Goal: Task Accomplishment & Management: Manage account settings

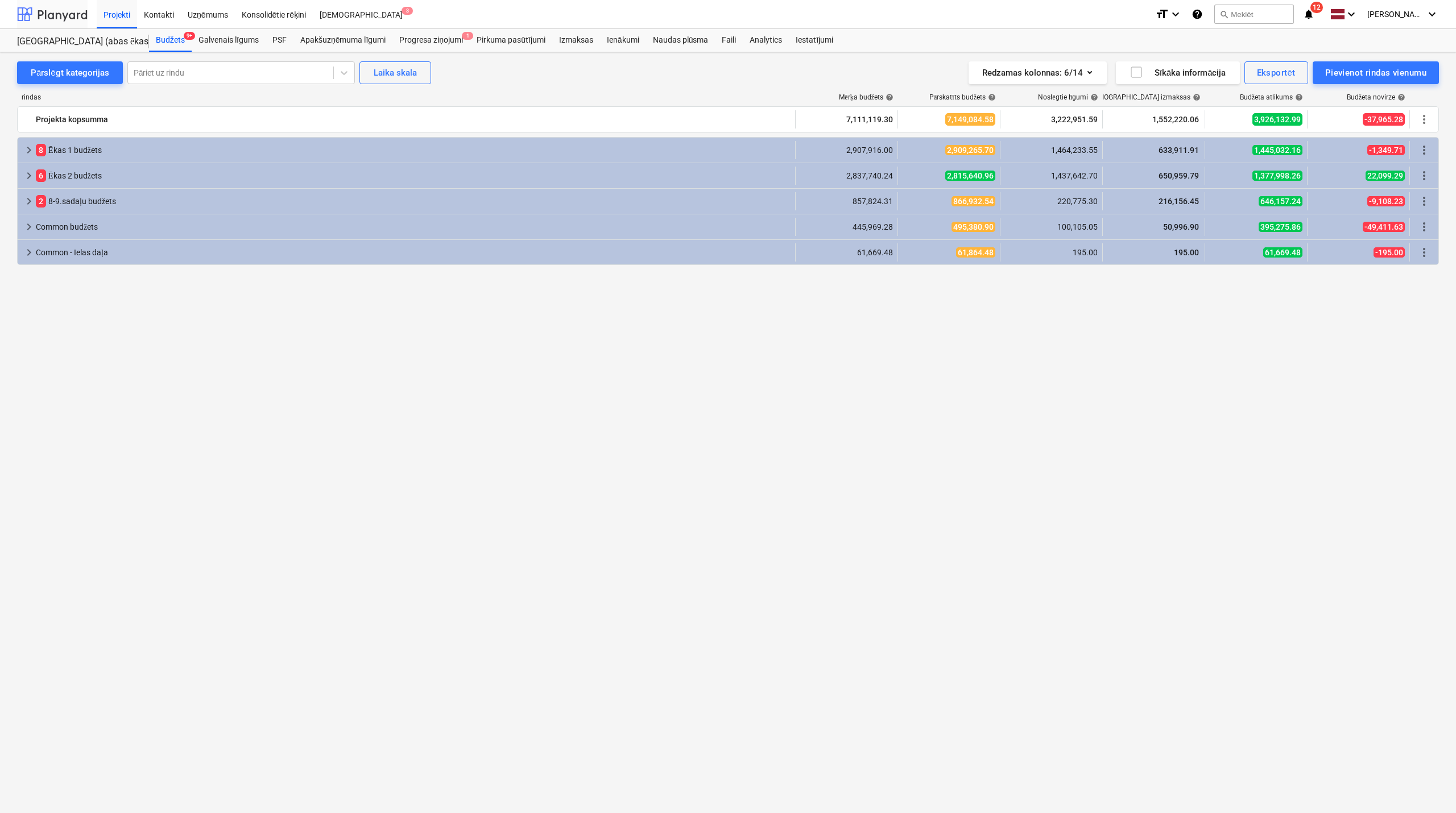
click at [76, 12] on div at bounding box center [53, 14] width 70 height 28
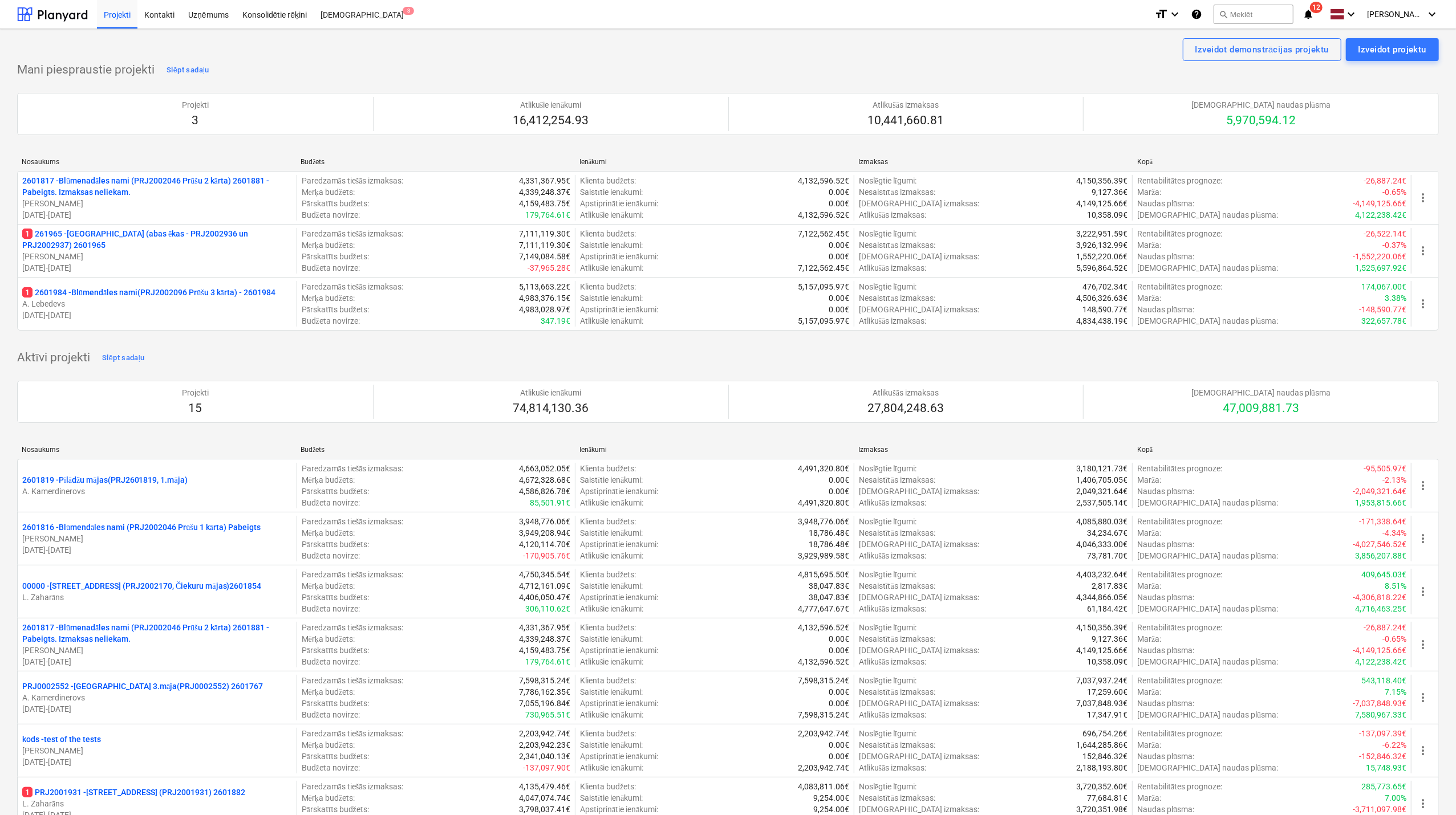
click at [164, 292] on p "1 2601984 - Blūmendāles nami(PRJ2002096 Prūšu 3 kārta) - 2601984" at bounding box center [149, 292] width 254 height 11
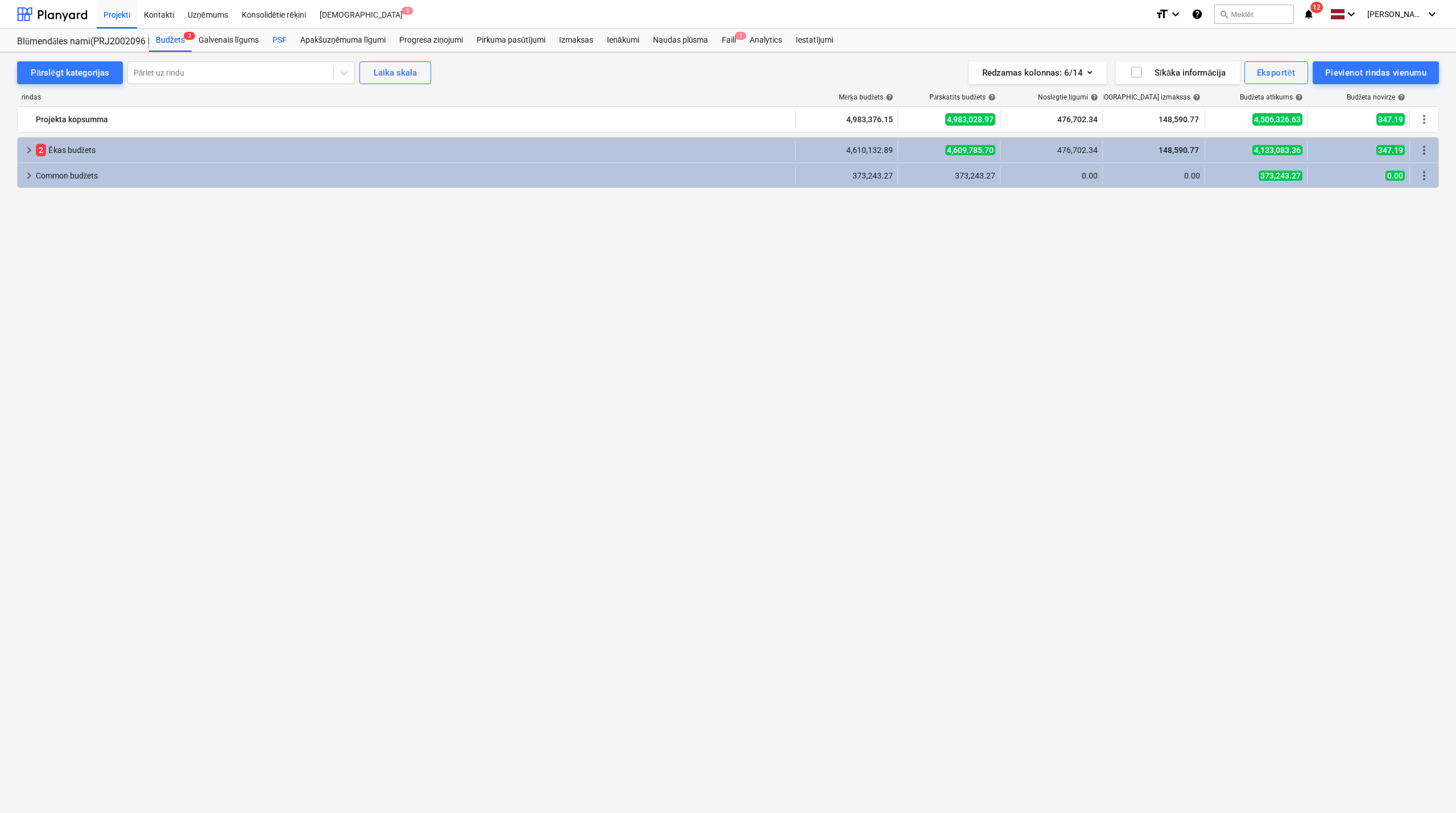
click at [281, 33] on div "PSF" at bounding box center [279, 40] width 28 height 23
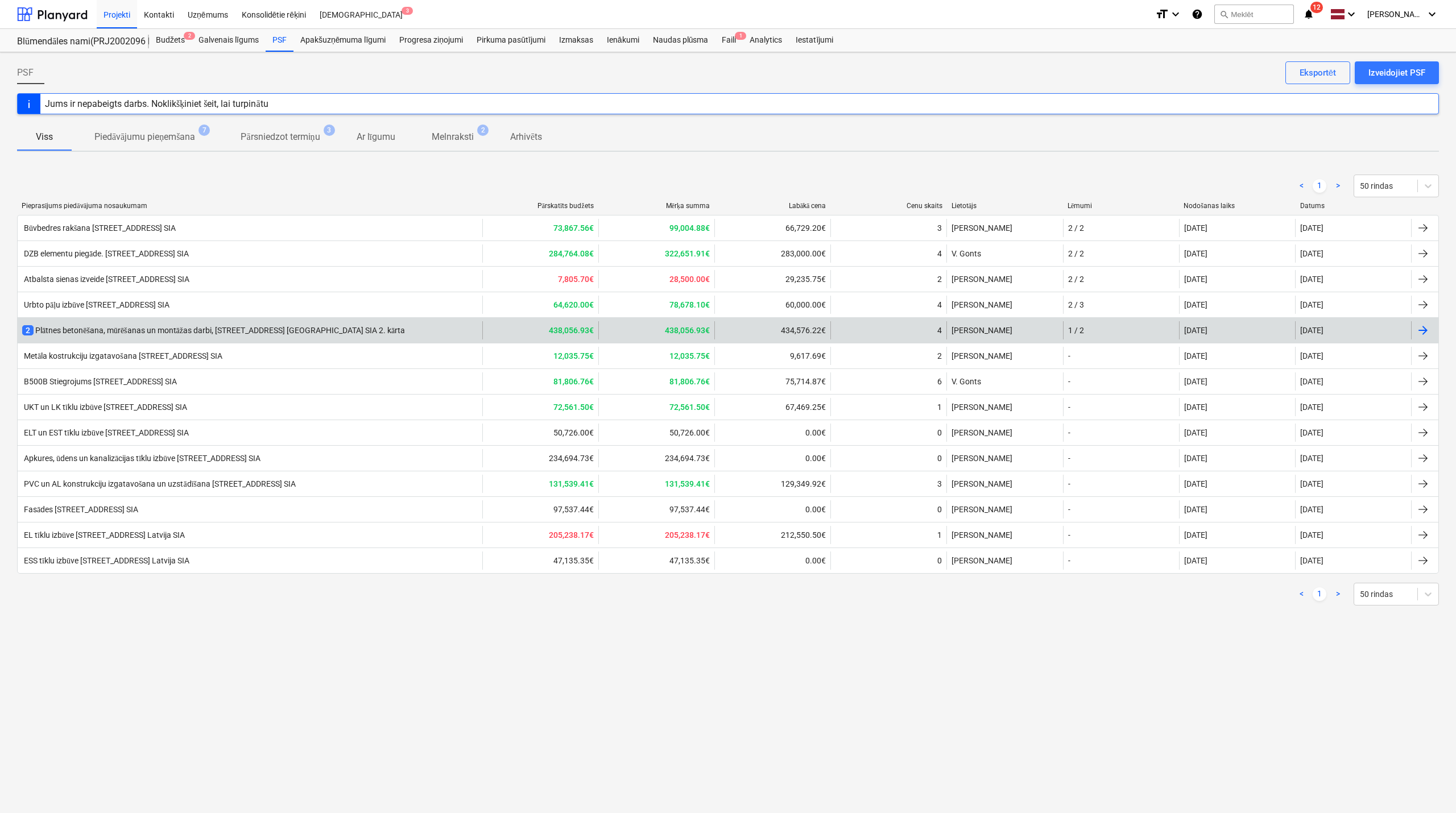
click at [205, 322] on div "2 Plātnes betonēšana, mūrēšanas un montāžas darbi, [STREET_ADDRESS] [GEOGRAPHIC…" at bounding box center [250, 330] width 465 height 18
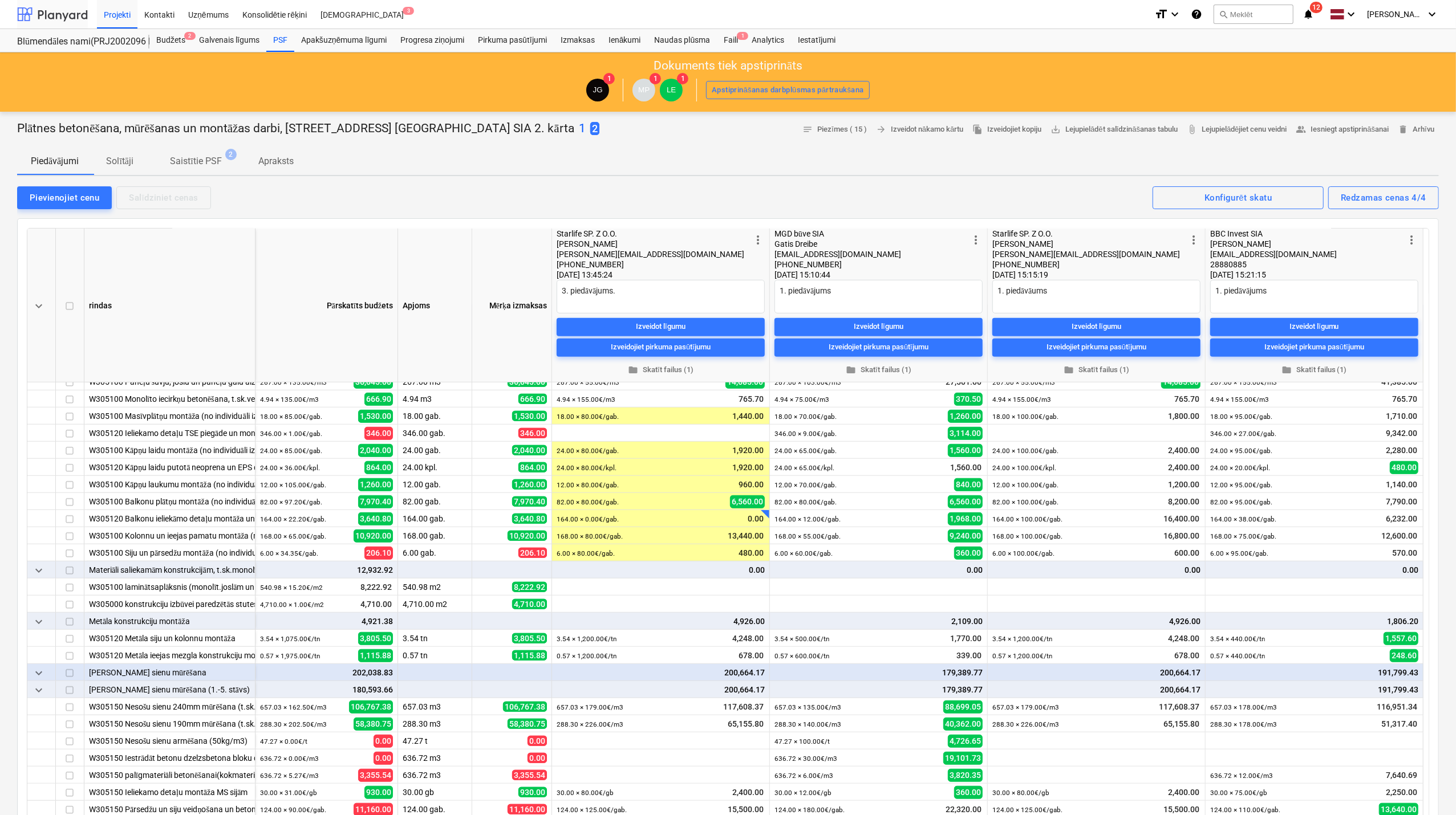
click at [62, 9] on div at bounding box center [53, 14] width 71 height 28
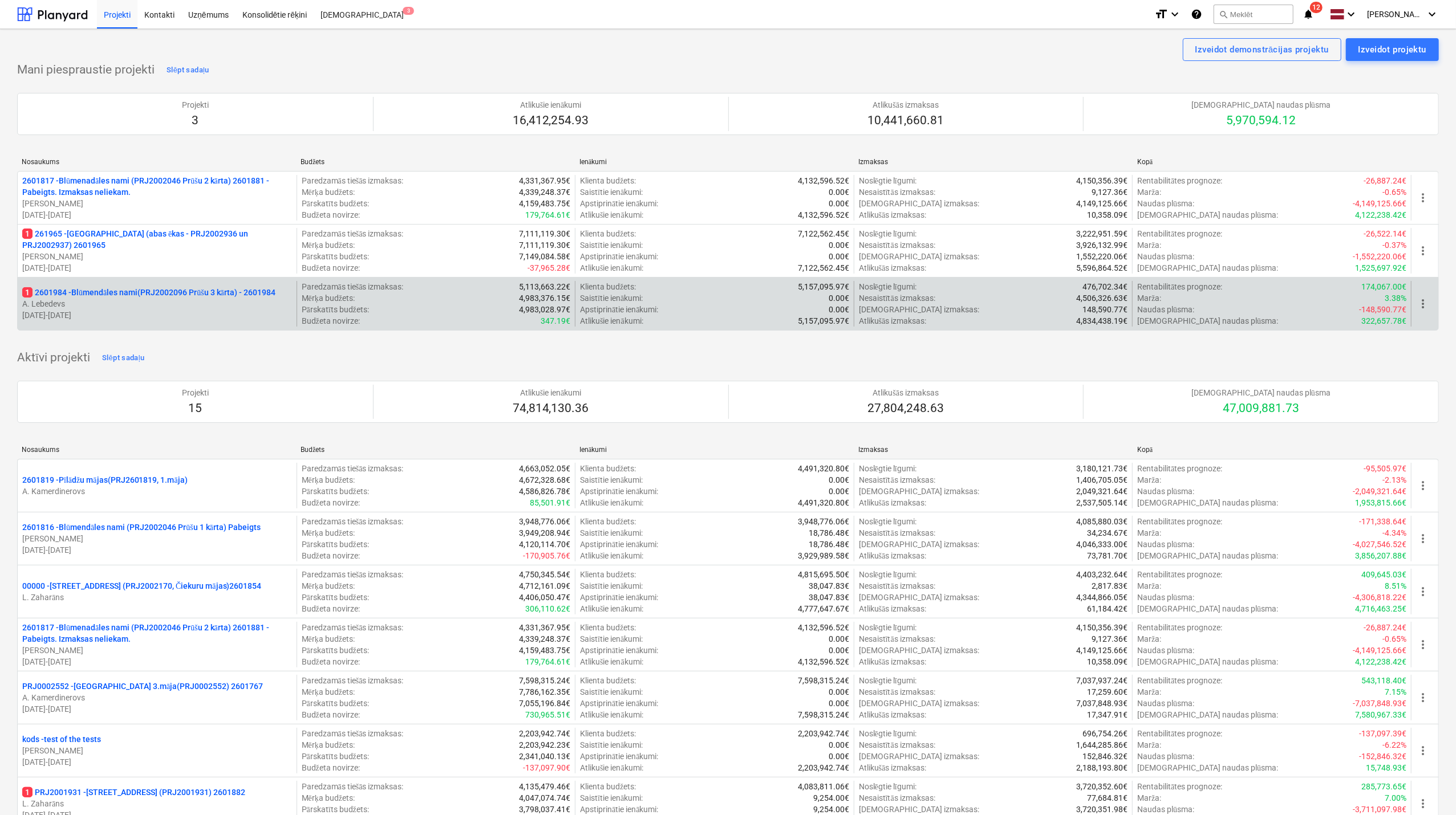
click at [192, 295] on p "1 2601984 - Blūmendāles nami(PRJ2002096 Prūšu 3 kārta) - 2601984" at bounding box center [149, 292] width 254 height 11
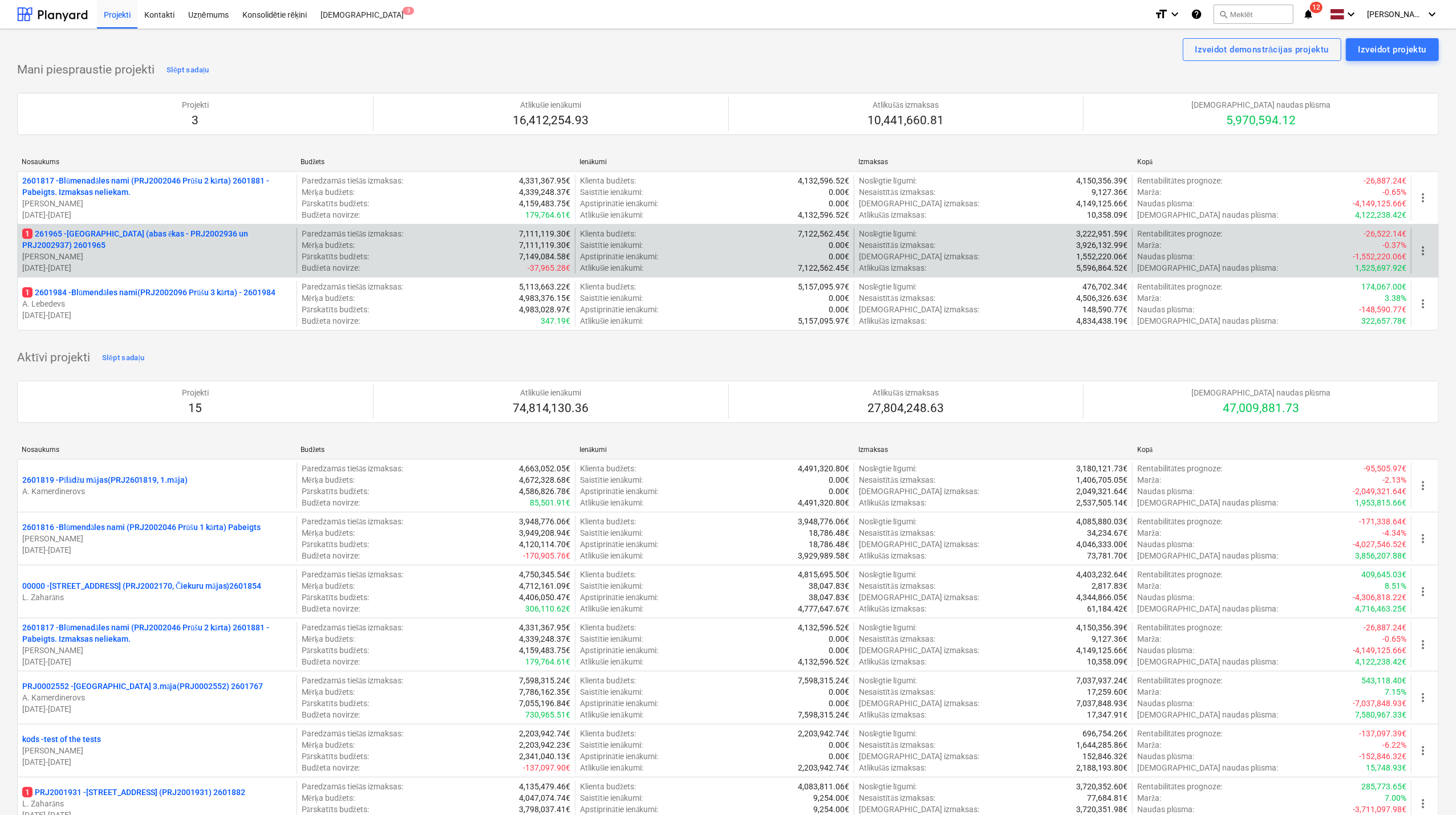
click at [163, 240] on p "1 261965 - [GEOGRAPHIC_DATA] (abas ēkas - PRJ2002936 un PRJ2002937) 2601965" at bounding box center [157, 239] width 269 height 23
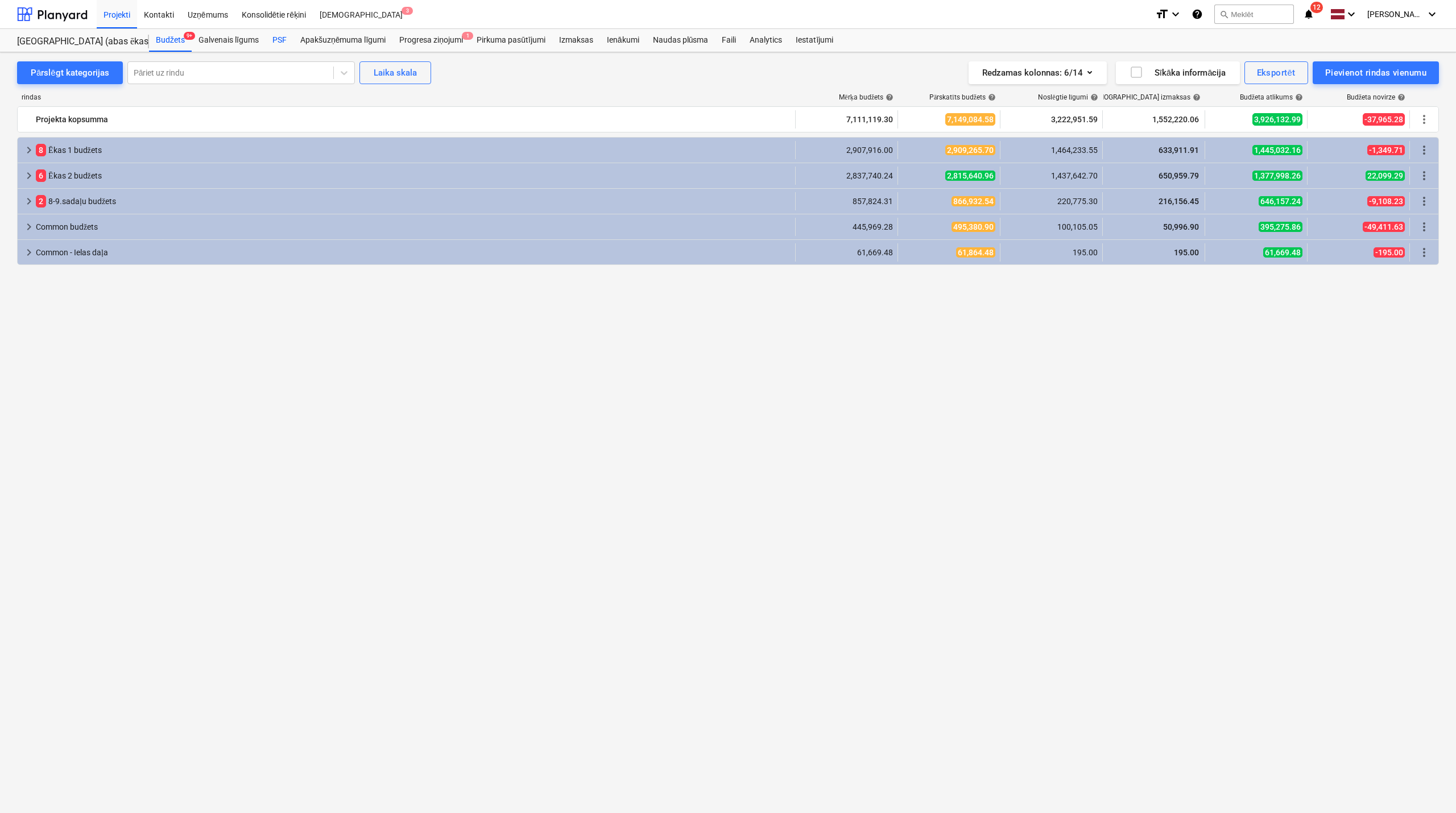
click at [285, 37] on div "PSF" at bounding box center [279, 40] width 28 height 23
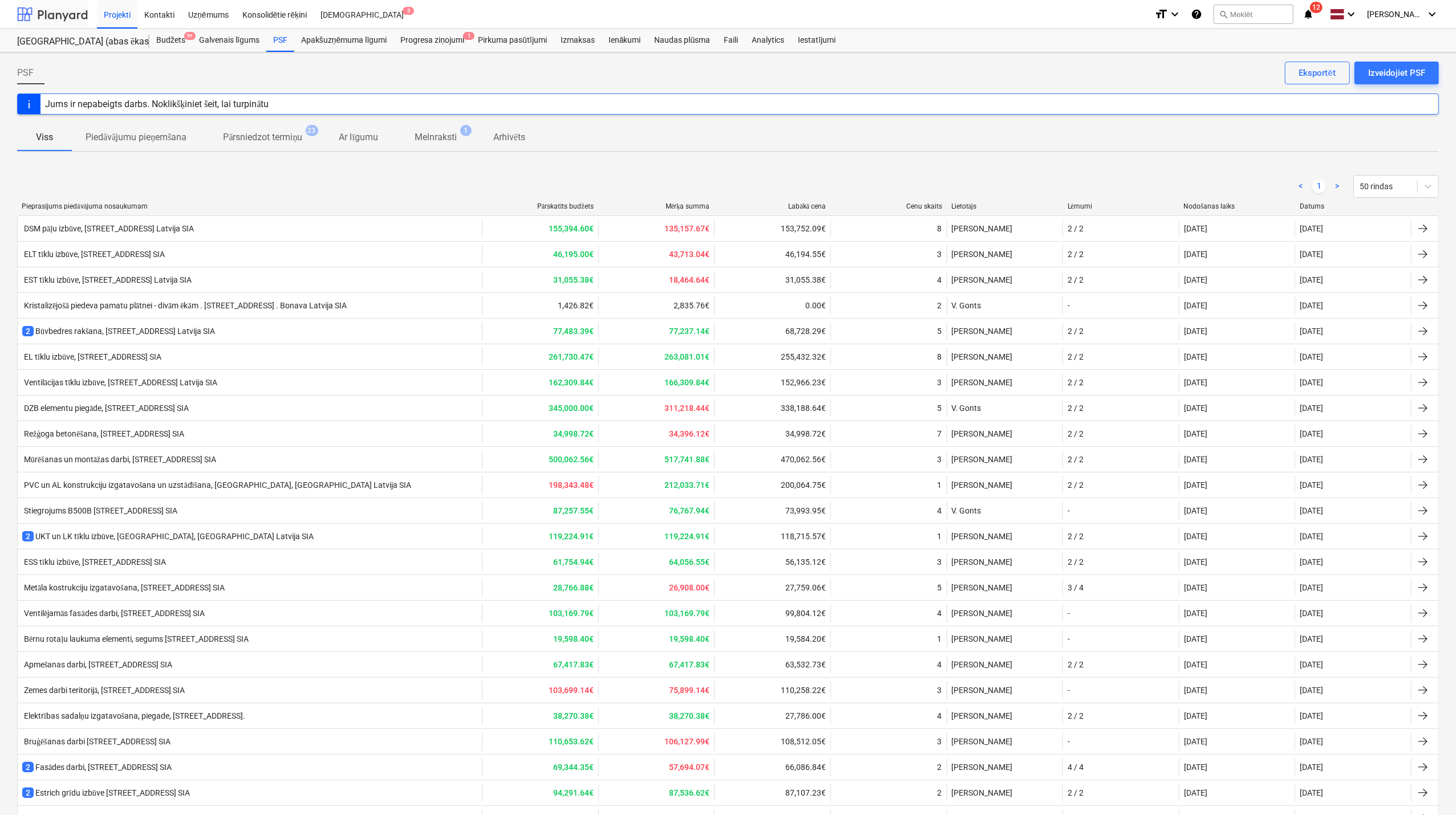
click at [71, 11] on div at bounding box center [53, 14] width 71 height 28
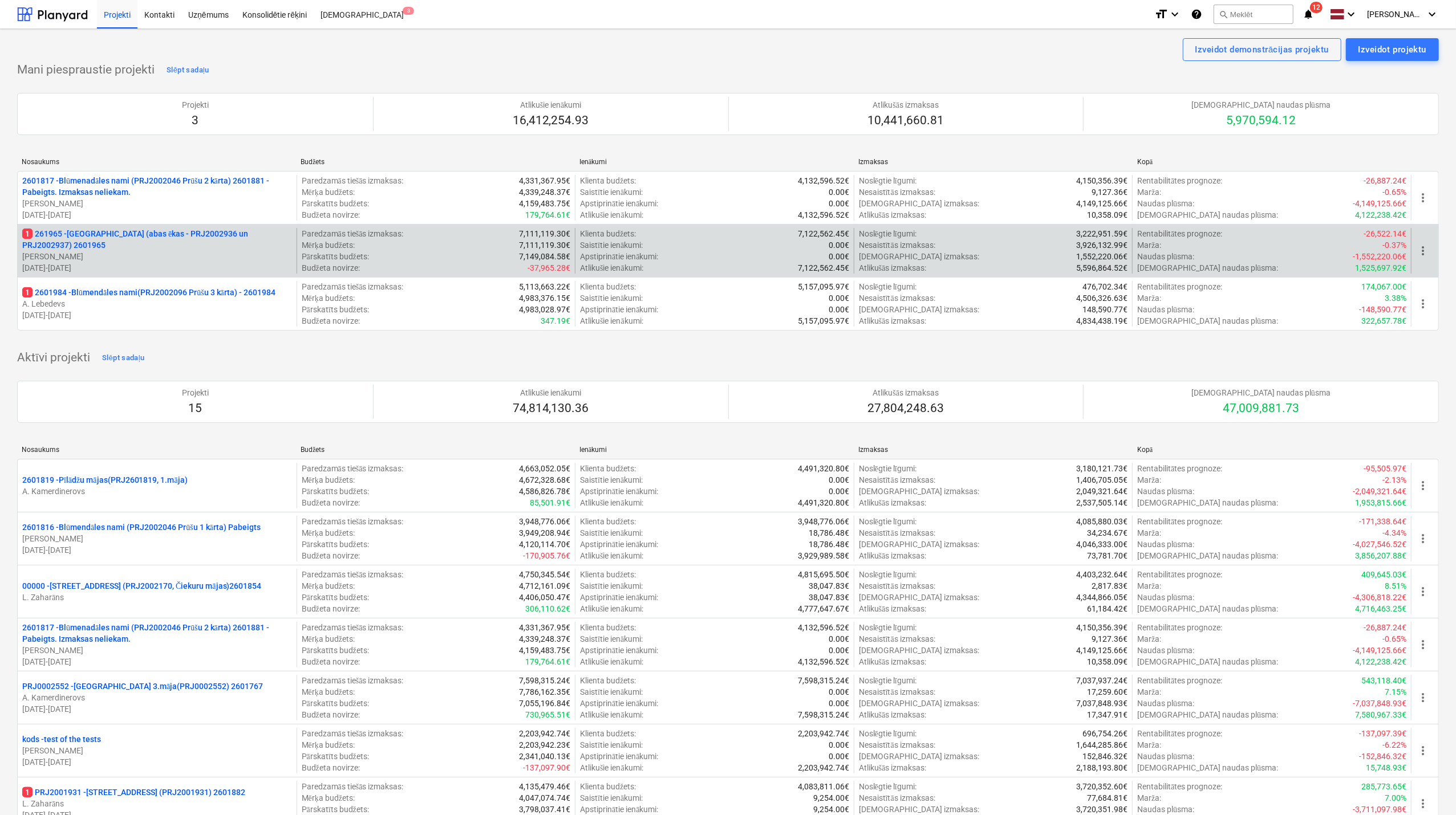
click at [146, 251] on p "[PERSON_NAME]" at bounding box center [157, 256] width 269 height 11
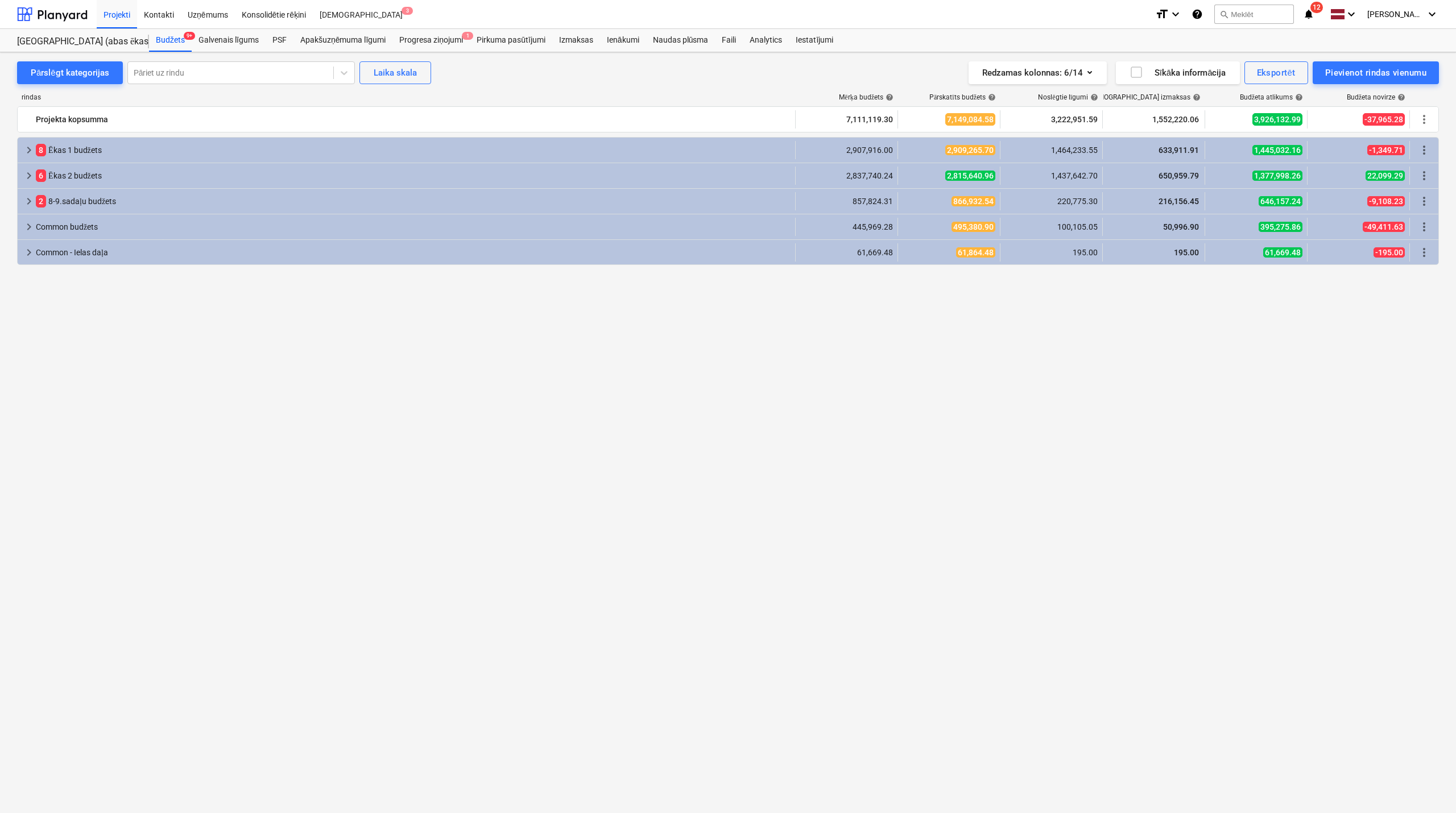
click at [11, 148] on div "Pārslēgt kategorijas Pāriet uz rindu Laika skala Redzamas kolonnas : 6/14 Sīkāk…" at bounding box center [728, 423] width 1456 height 741
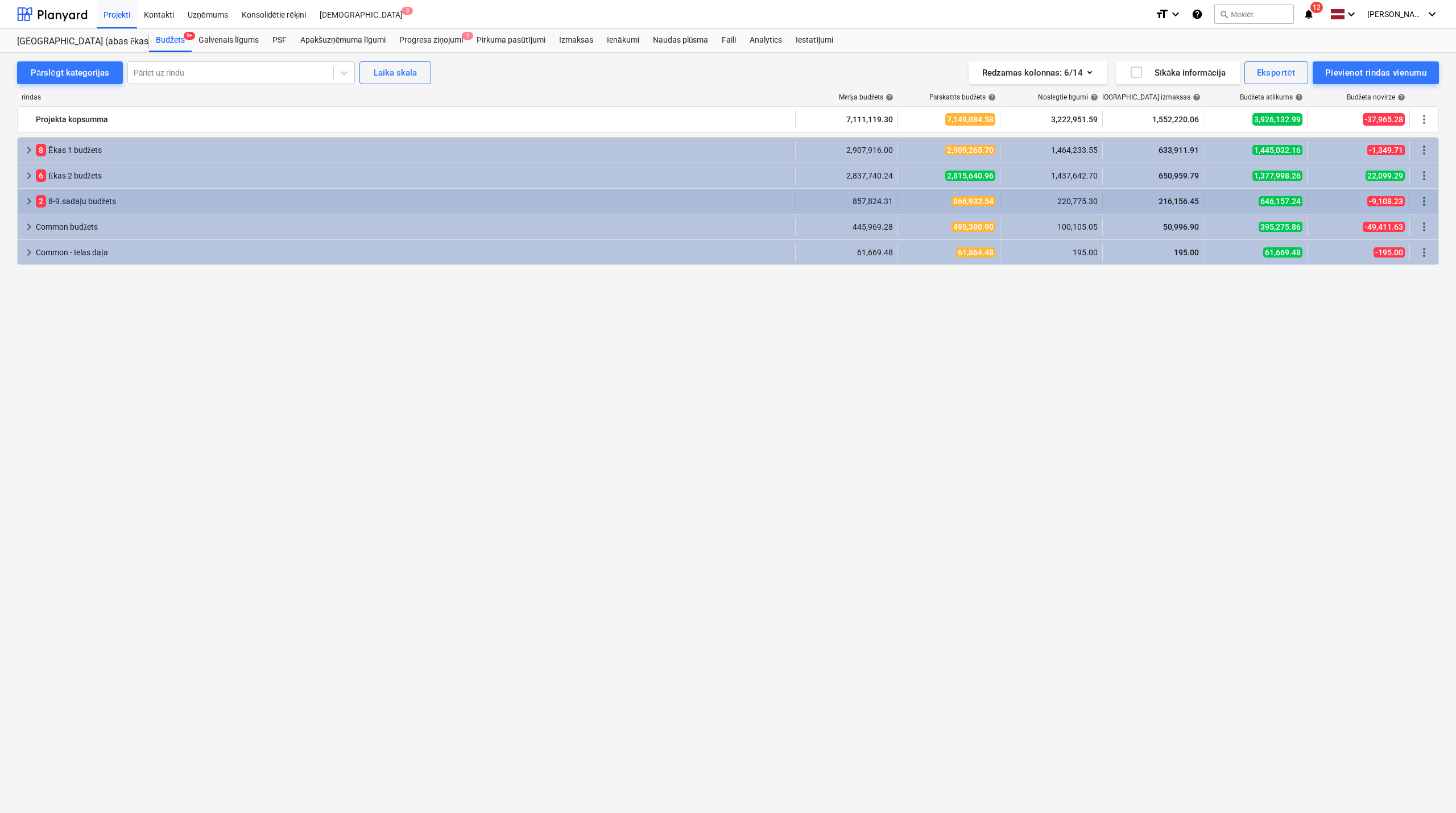
click at [28, 200] on span "keyboard_arrow_right" at bounding box center [29, 202] width 14 height 14
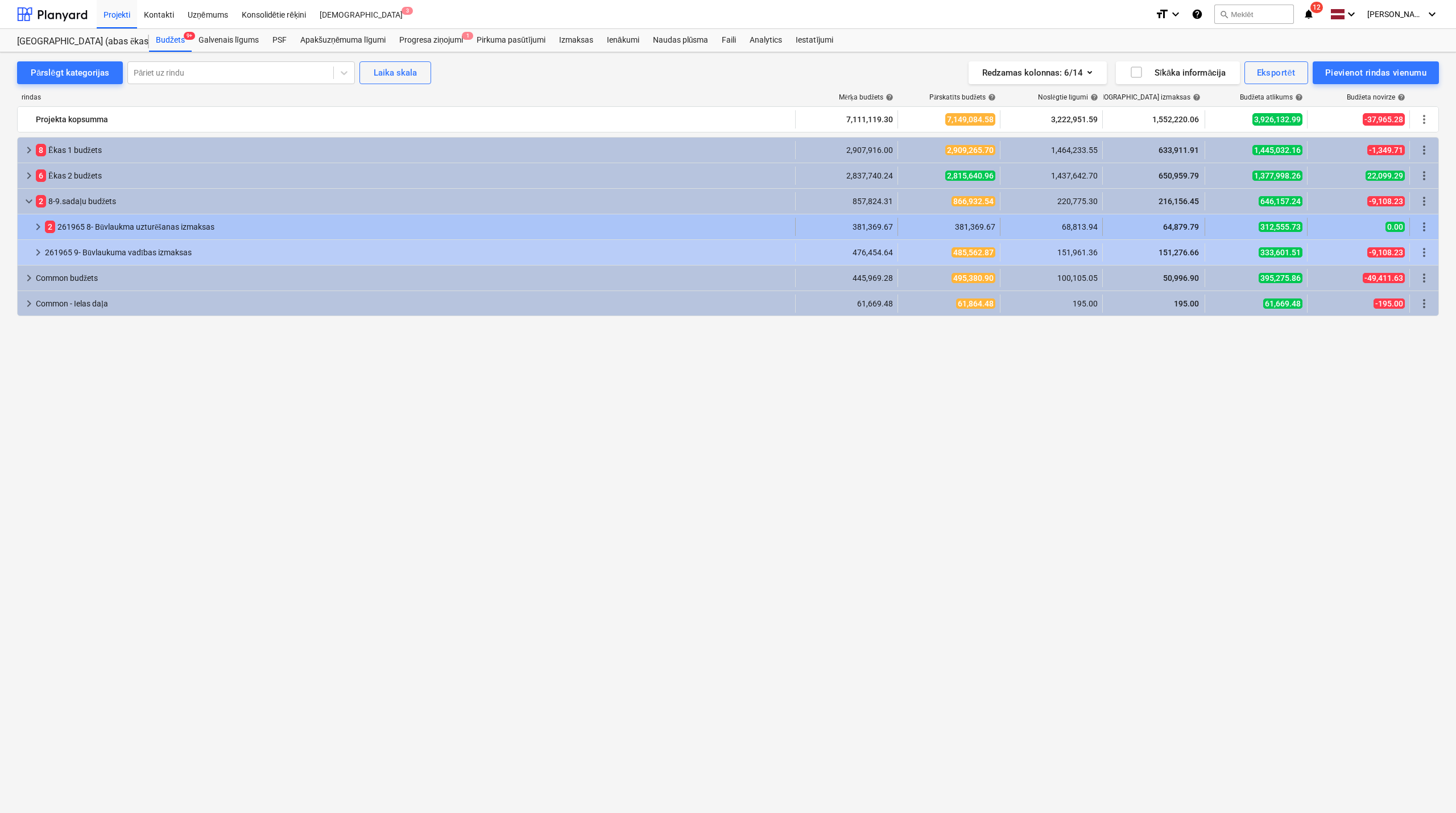
click at [32, 224] on span "keyboard_arrow_right" at bounding box center [38, 227] width 14 height 14
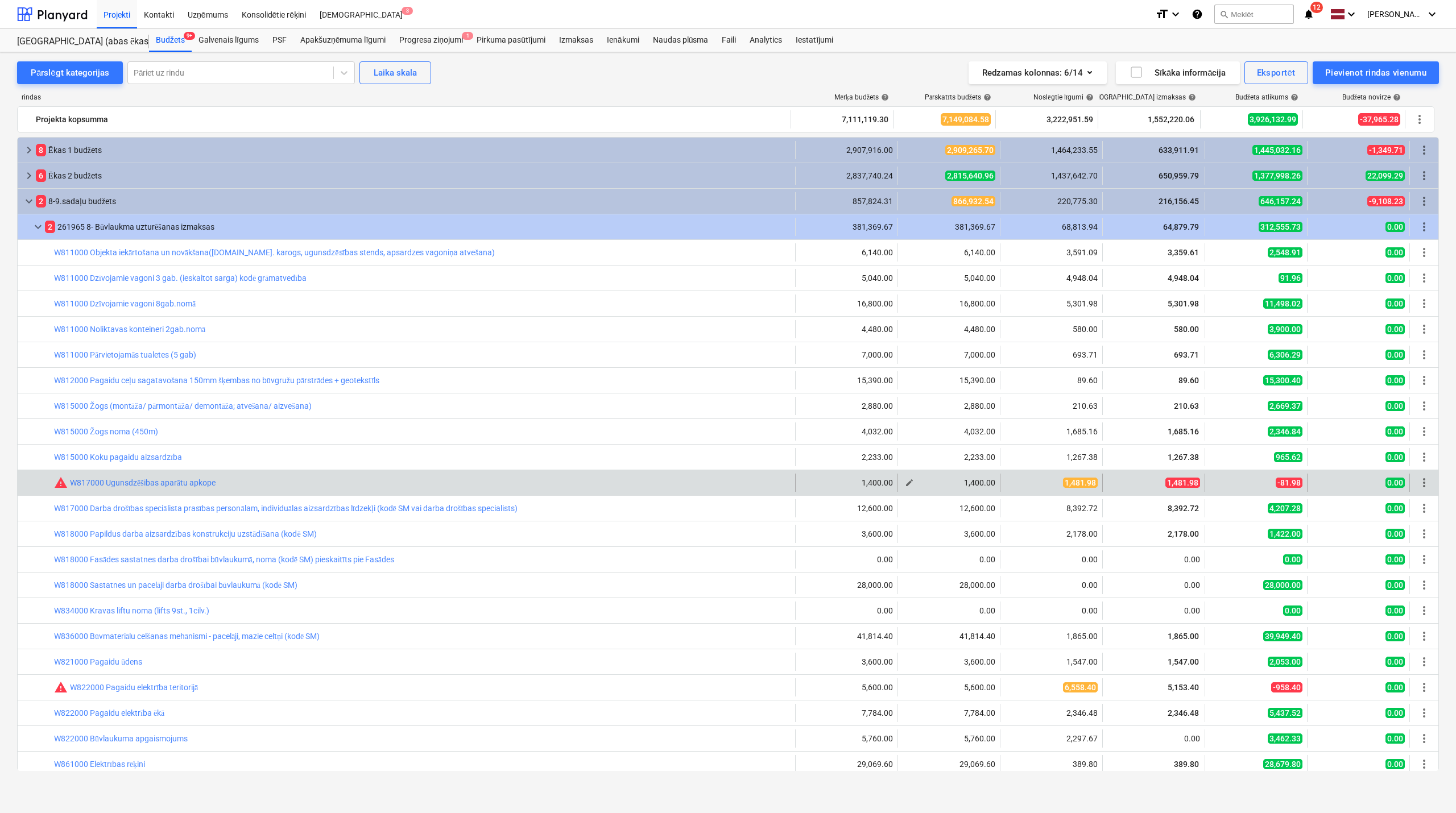
click at [908, 483] on span "edit" at bounding box center [909, 482] width 9 height 9
type textarea "x"
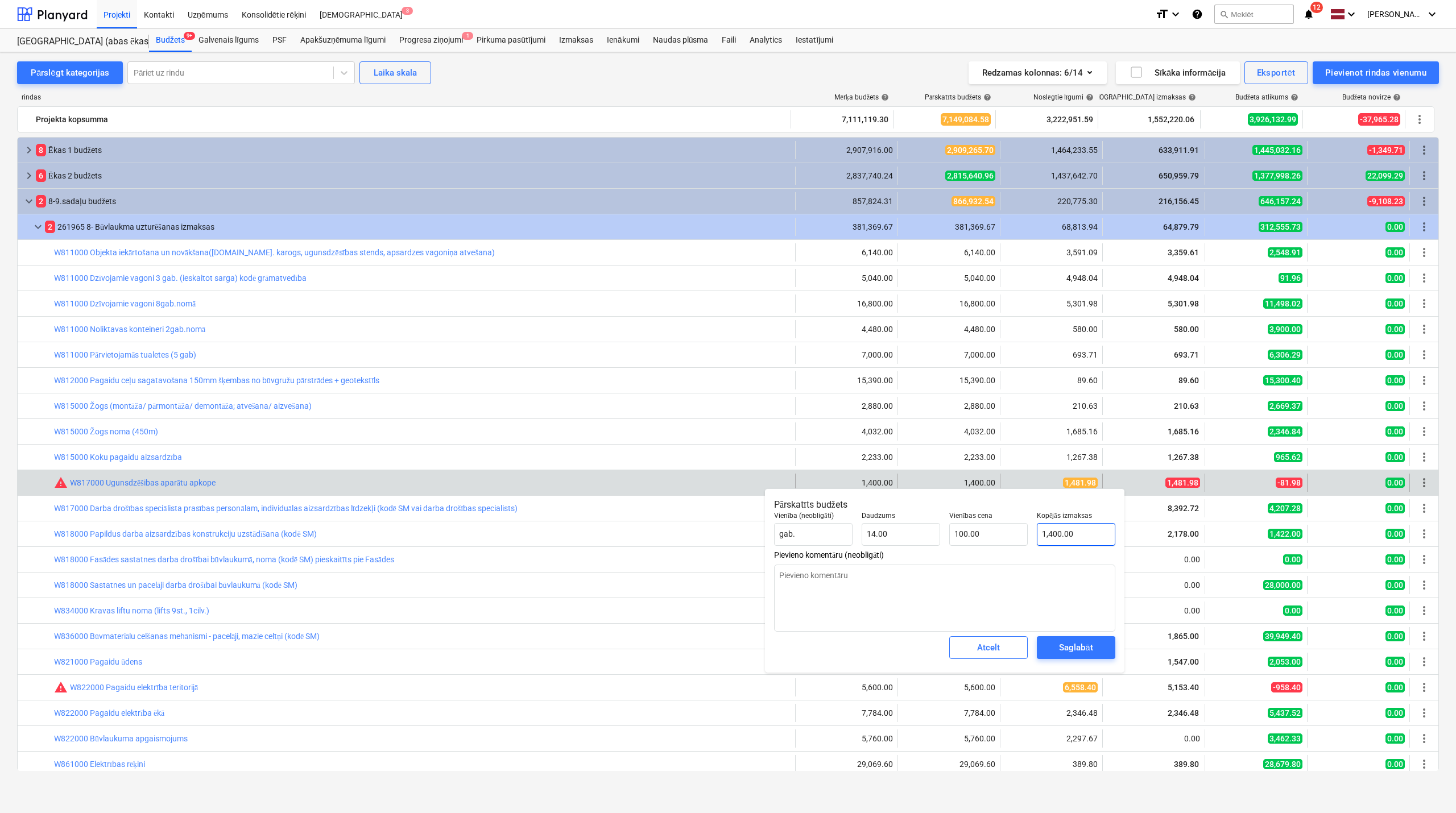
type input "1400"
click at [1086, 535] on input "1400" at bounding box center [1077, 534] width 79 height 23
type textarea "x"
type input "140"
type input "10.00"
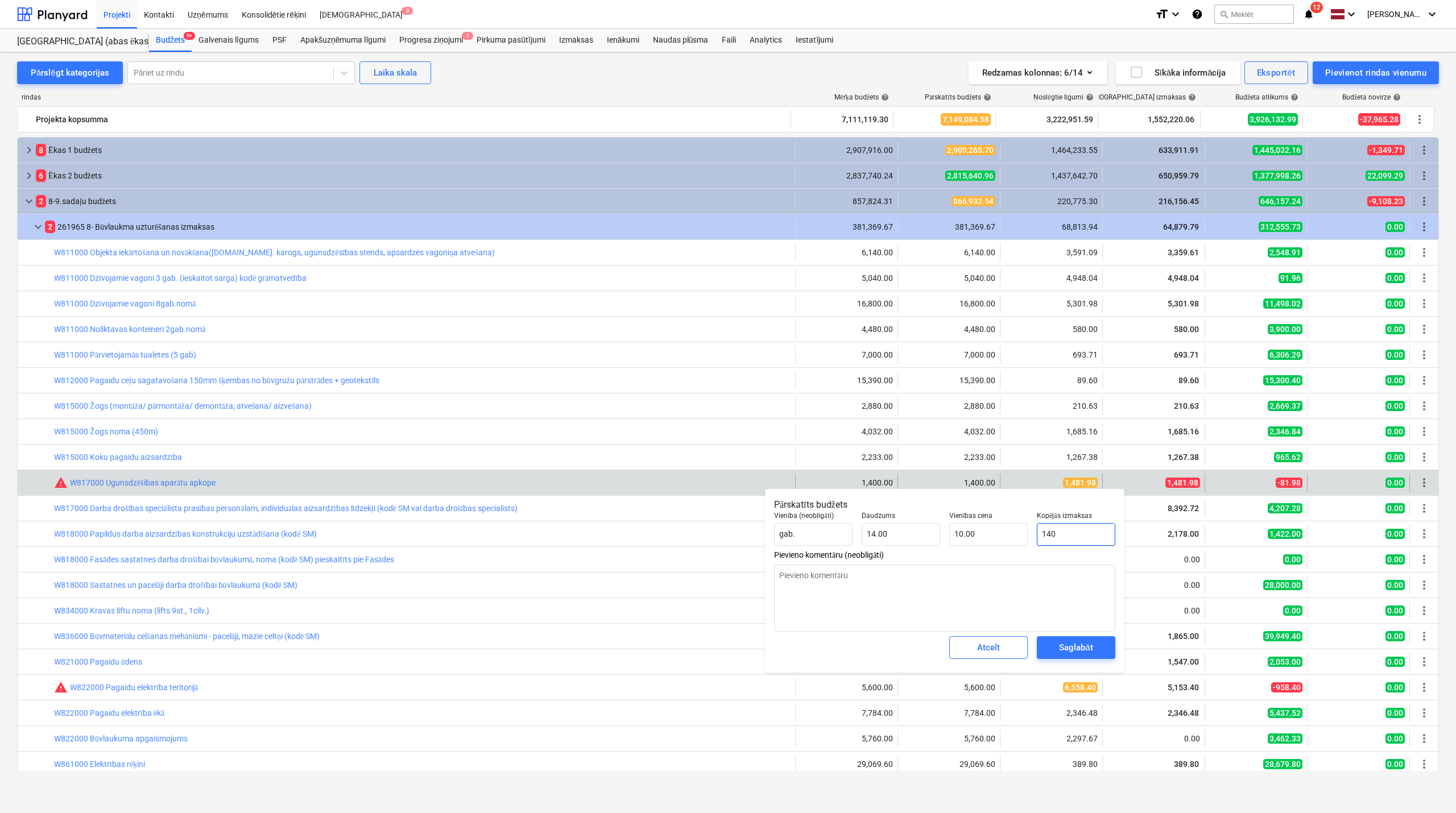
type textarea "x"
type input "14"
type input "1.00"
type textarea "x"
type input "148"
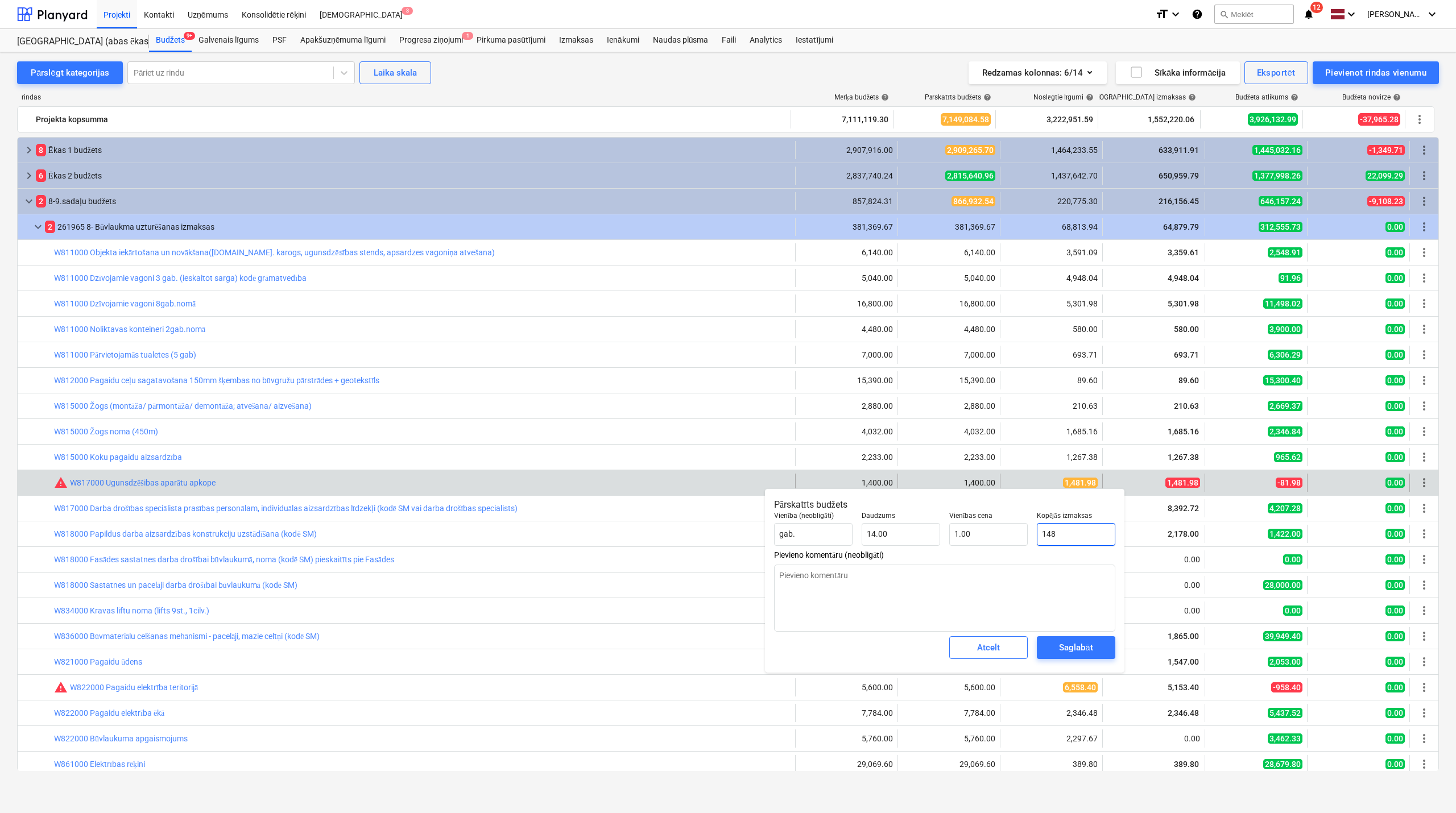
type input "10.57"
type textarea "x"
type input "1481"
type input "105.79"
type input "1481,"
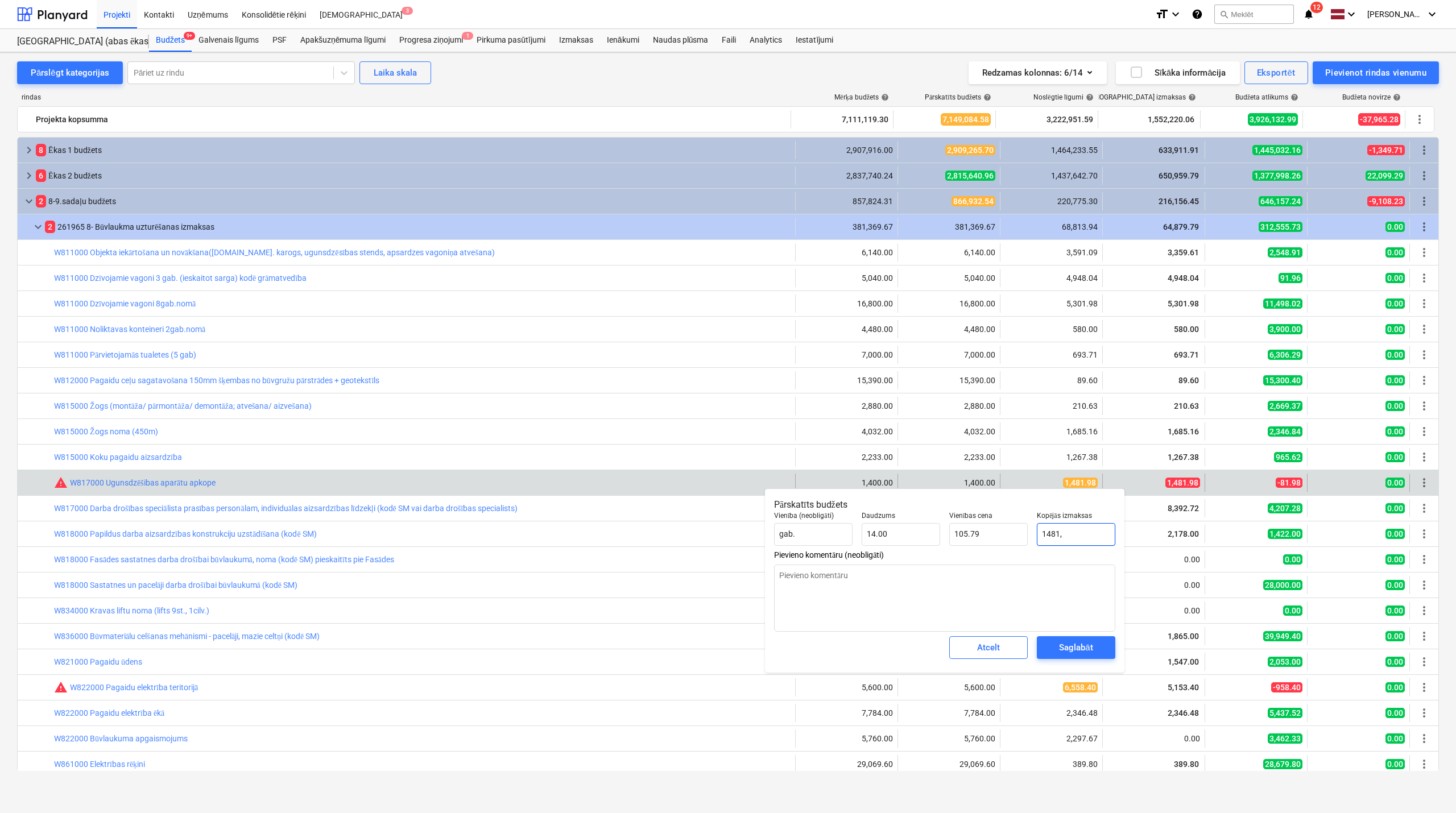
type textarea "x"
type input "0.00"
type textarea "x"
type input "1481"
type input "105.79"
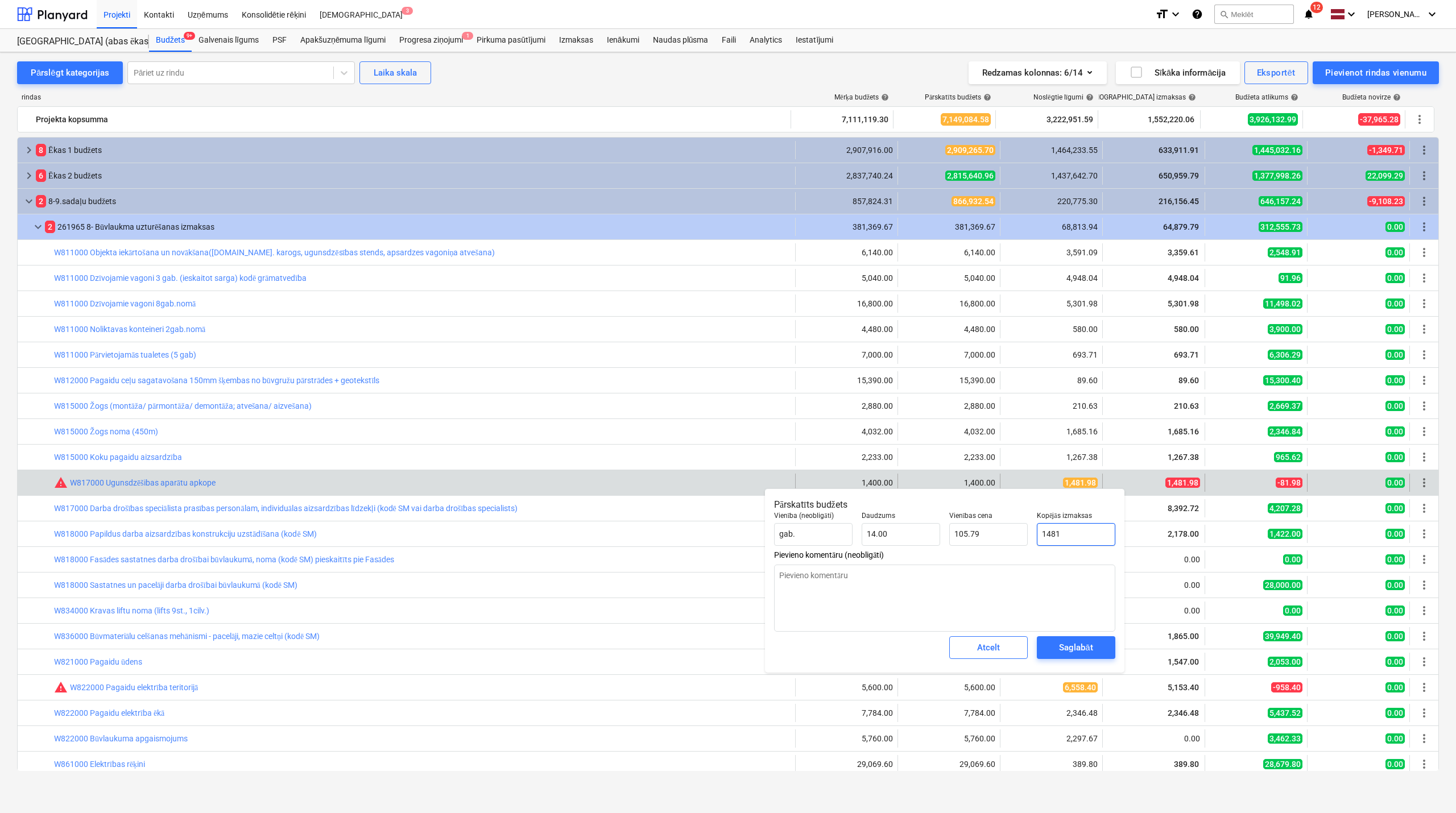
type textarea "x"
type input "1481."
type textarea "x"
type input "1481.9"
type input "105.85"
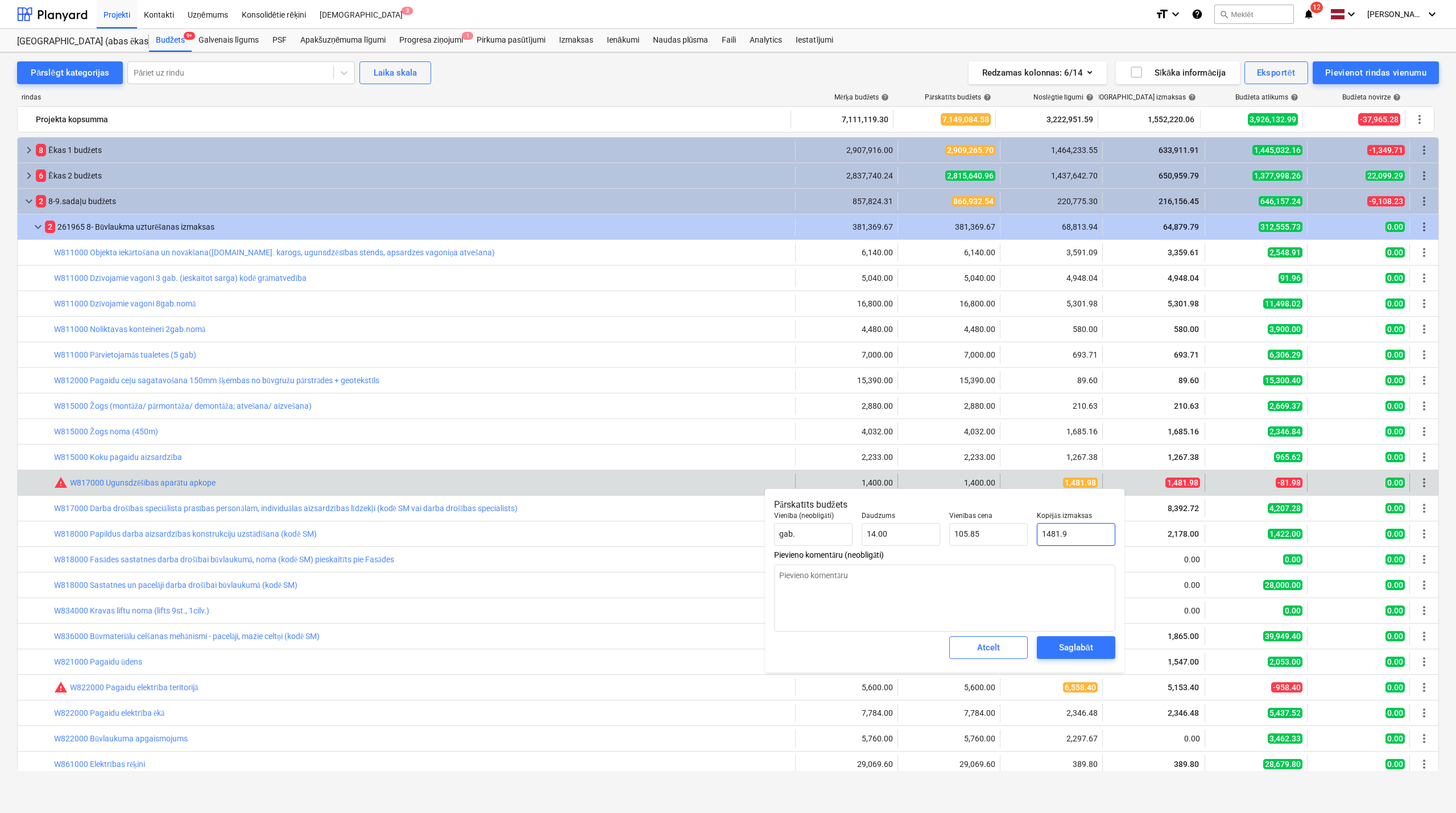
type textarea "x"
type input "1481.98"
type input "105.86"
type input "1481.98"
type textarea "x"
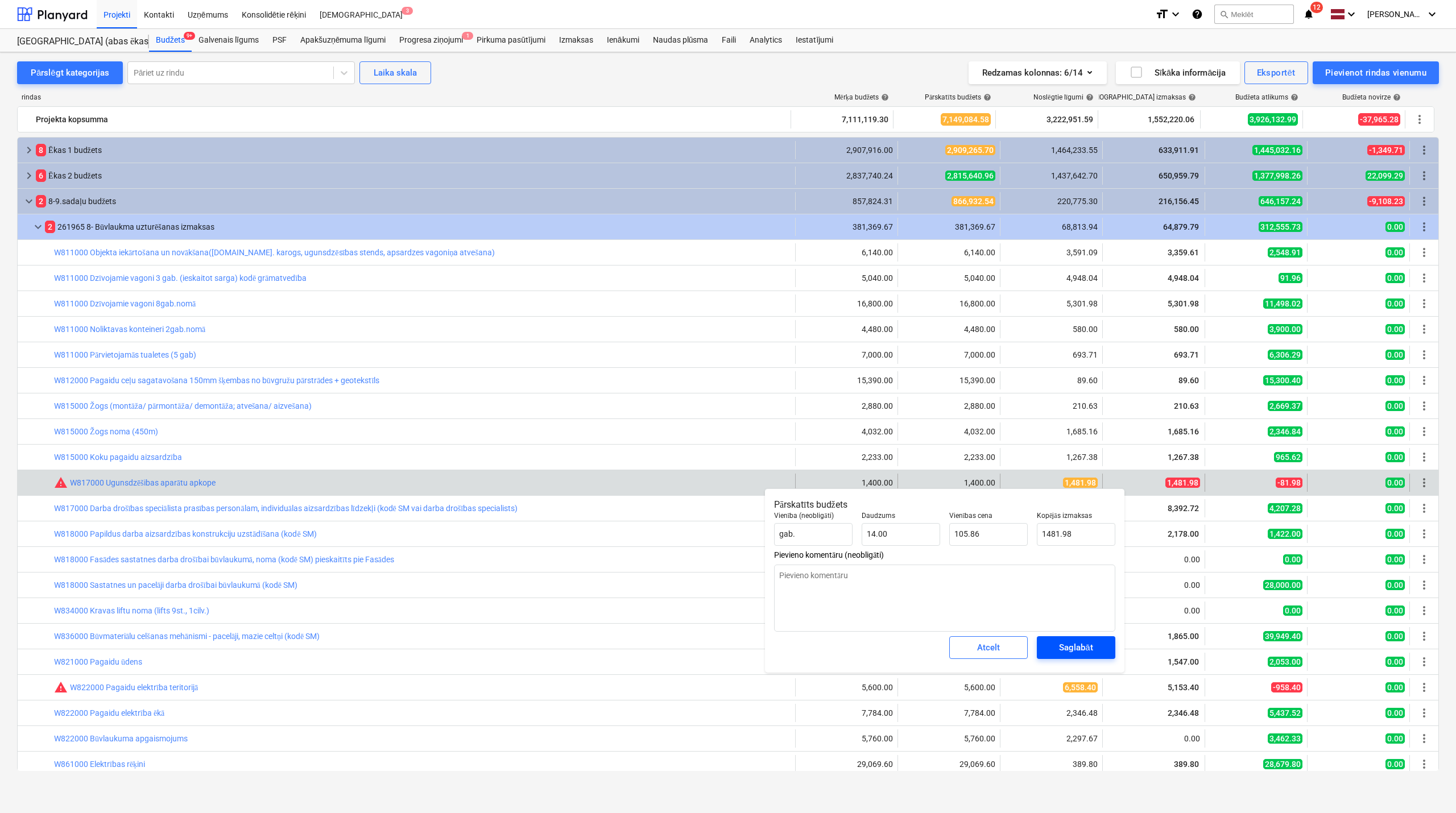
type input "1,481.98"
click at [1075, 647] on div "Saglabāt" at bounding box center [1076, 647] width 34 height 15
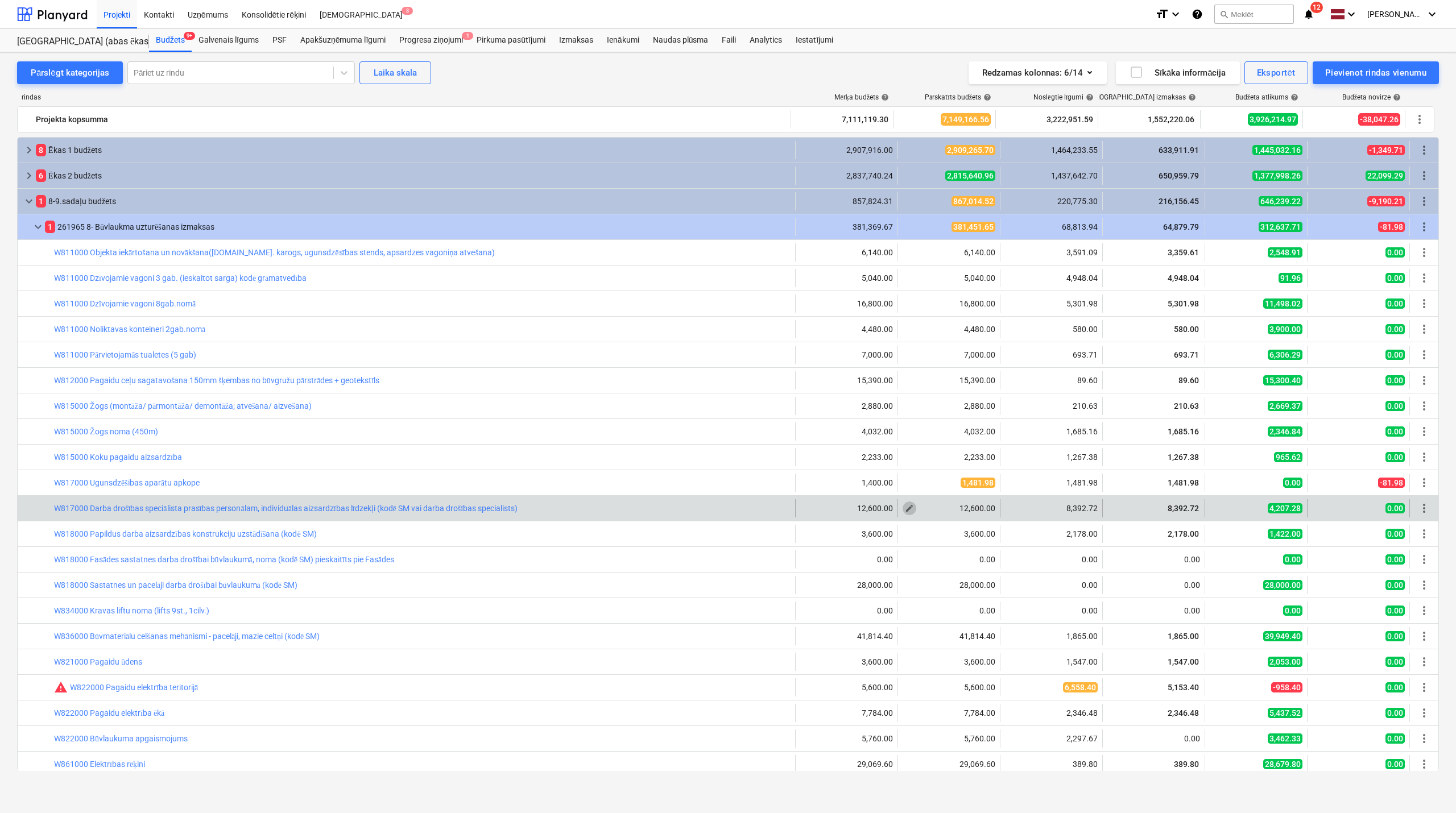
click at [906, 513] on span "edit" at bounding box center [909, 508] width 9 height 9
type textarea "x"
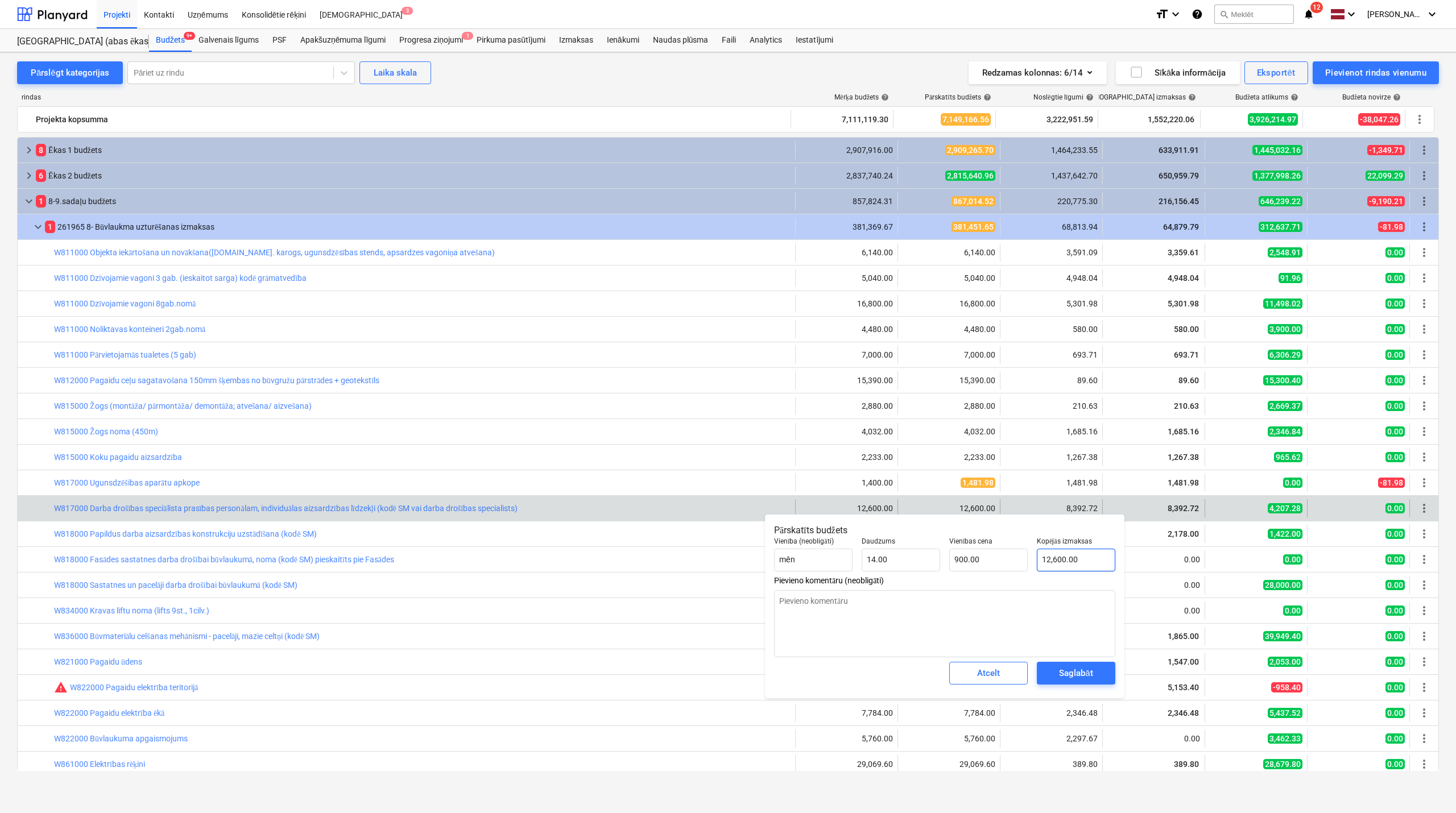
type input "12600"
click at [1081, 558] on input "12600" at bounding box center [1077, 559] width 79 height 23
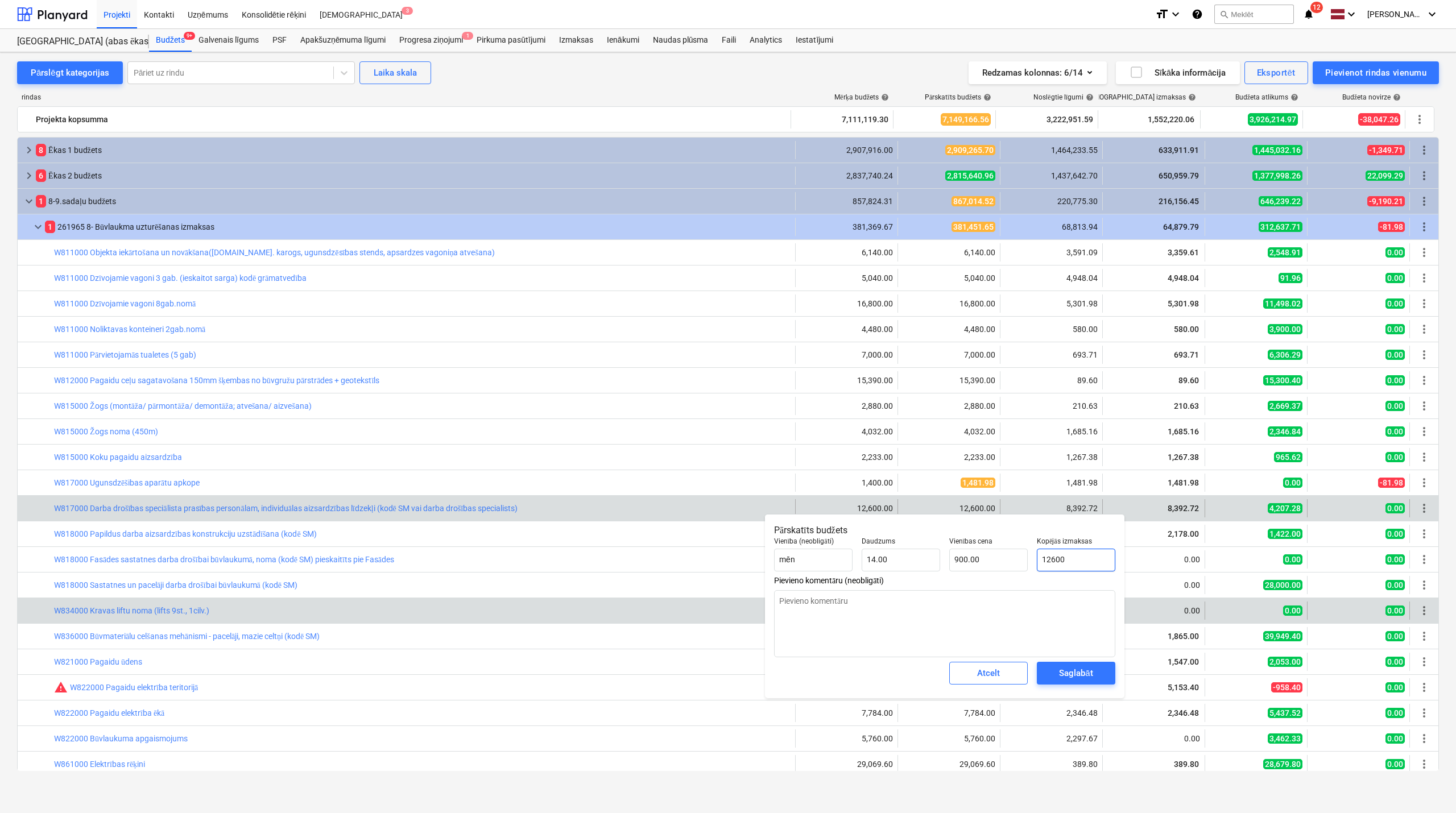
type textarea "x"
type input "1260"
type input "90.00"
type textarea "x"
type input "126"
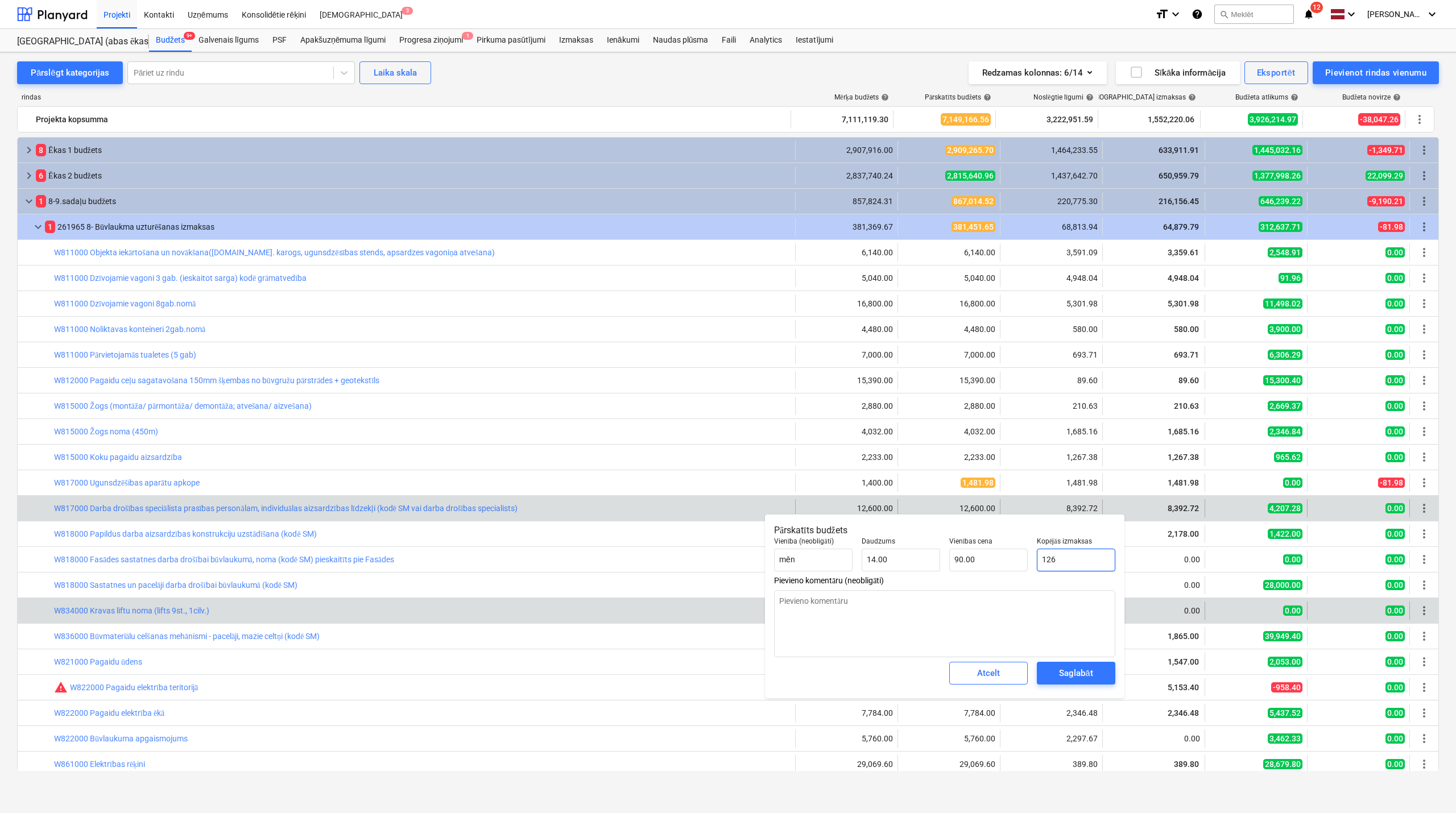
type input "9.00"
type textarea "x"
type input "12"
type input "0.86"
type textarea "x"
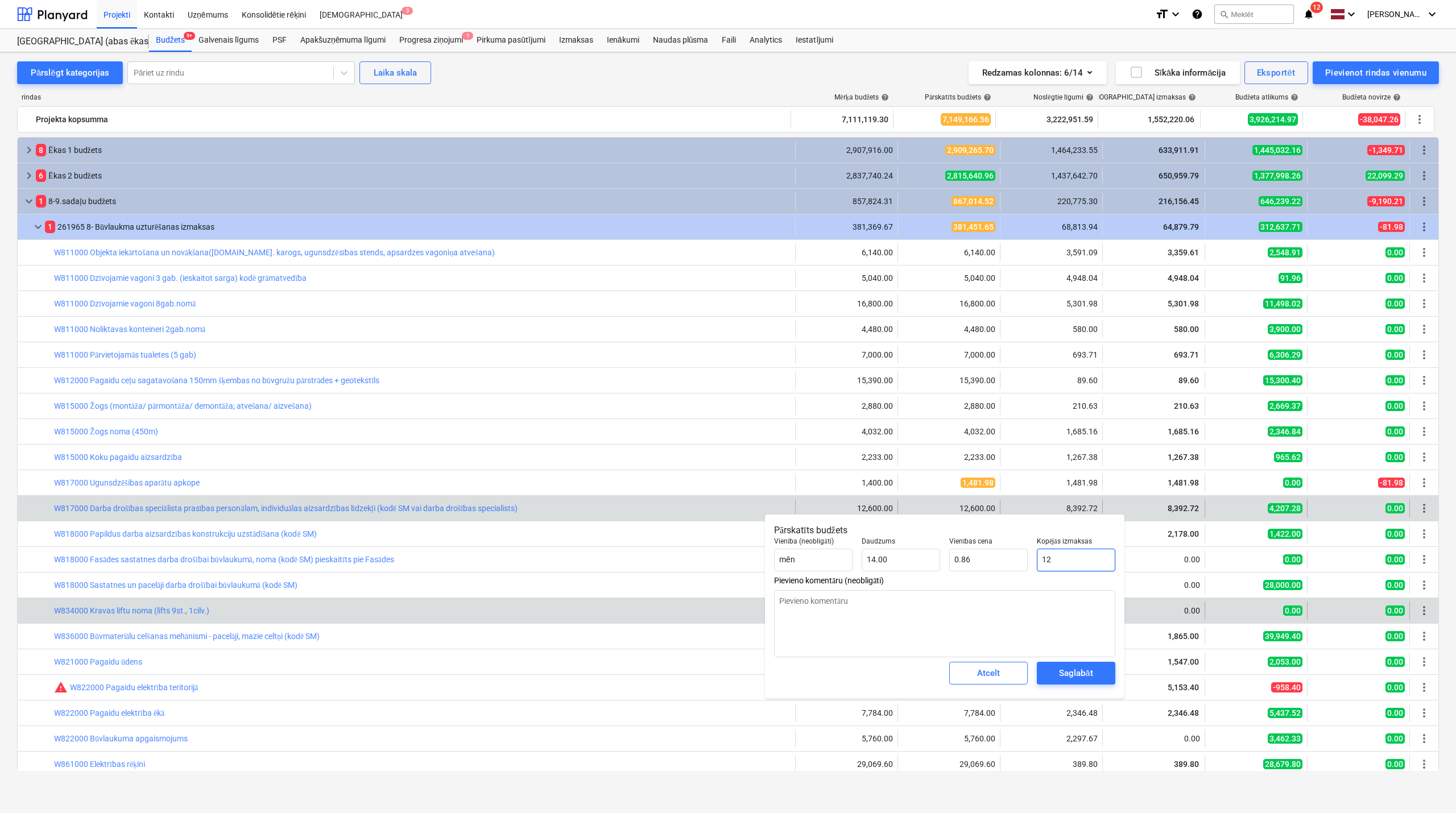
type input "125"
type input "8.93"
type textarea "x"
type input "1251"
type input "89.36"
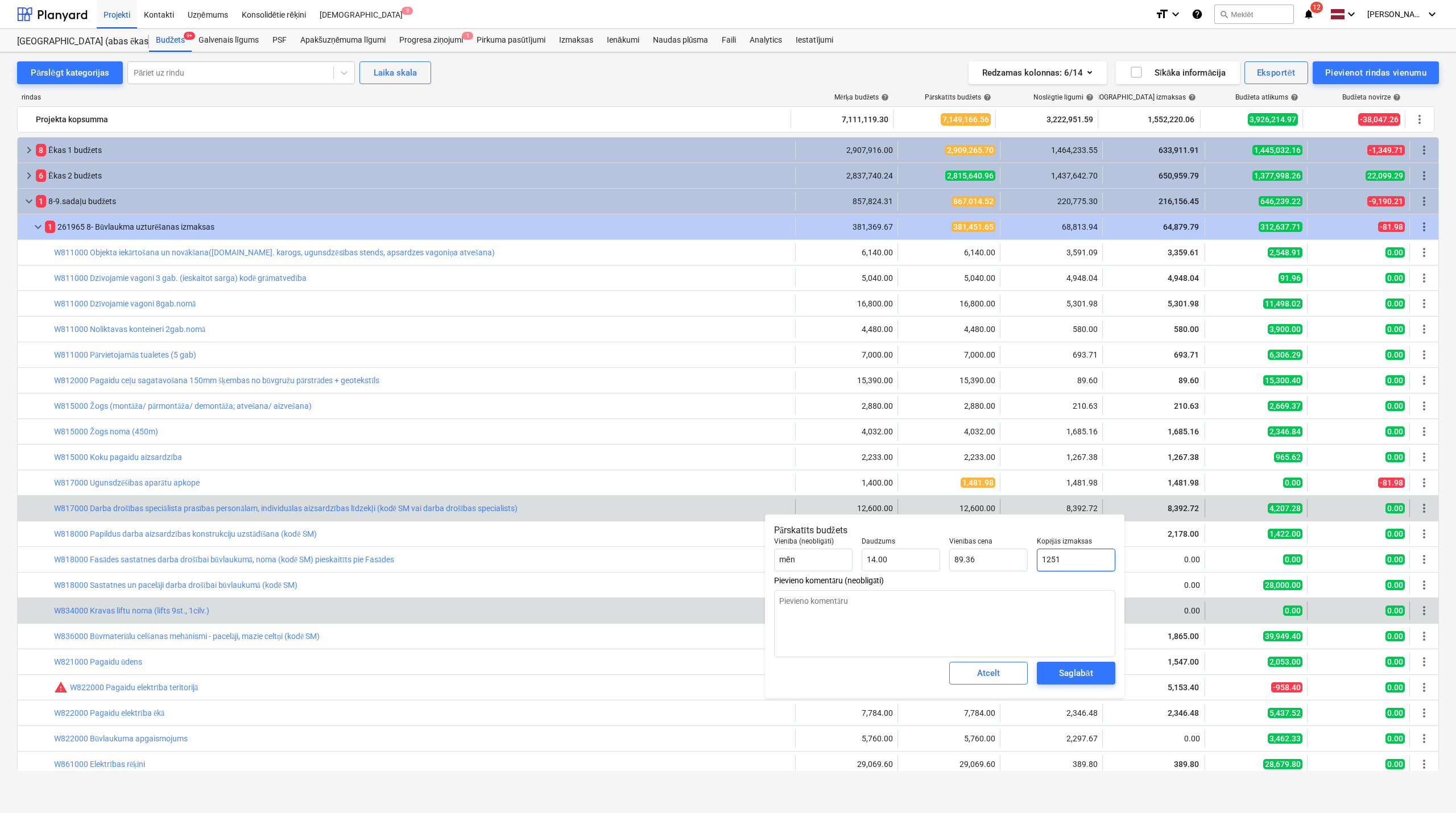
type textarea "x"
type input "12518"
type input "894.14"
type textarea "x"
type input "12518."
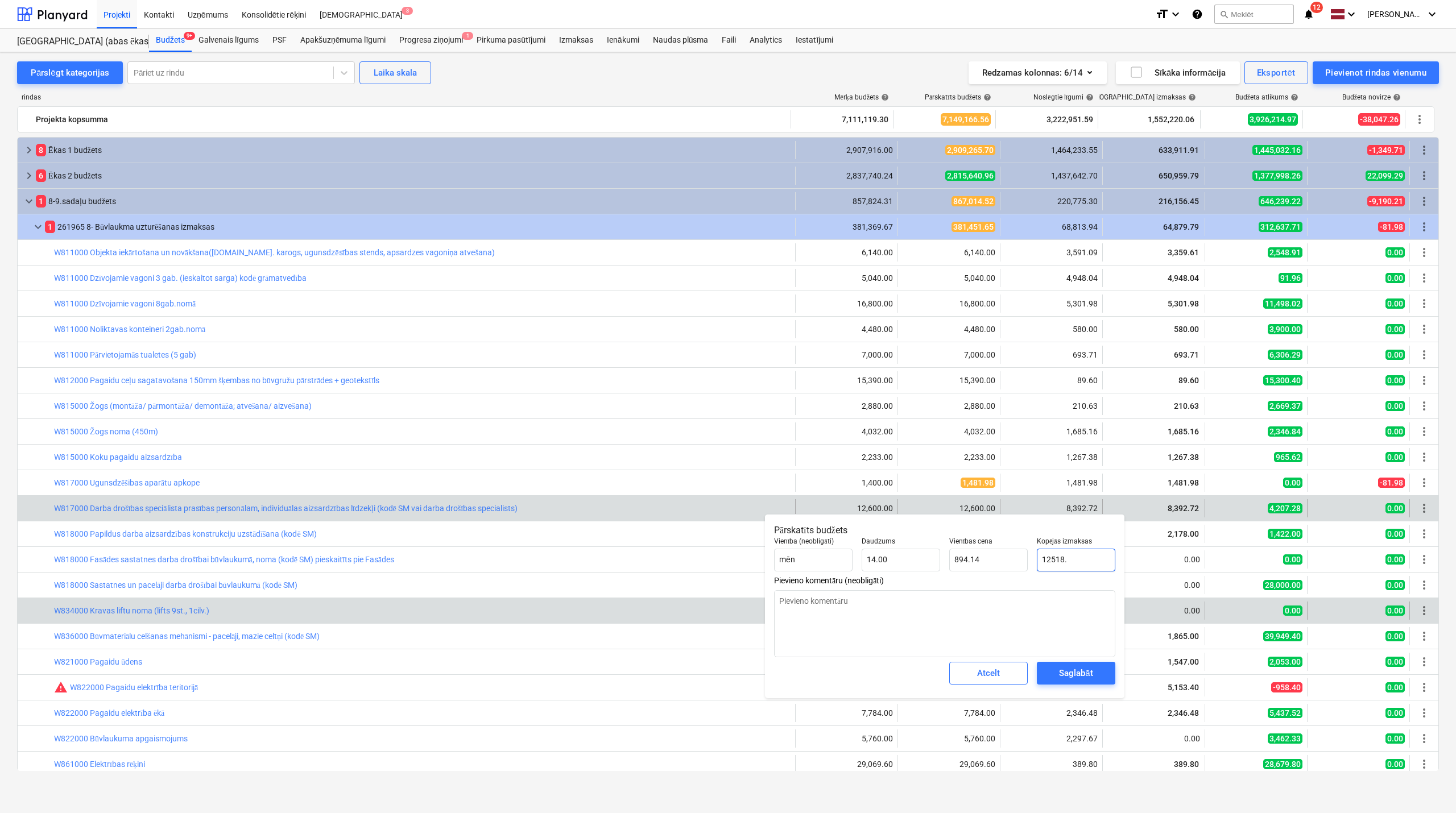
type textarea "x"
type input "12518.0"
type textarea "x"
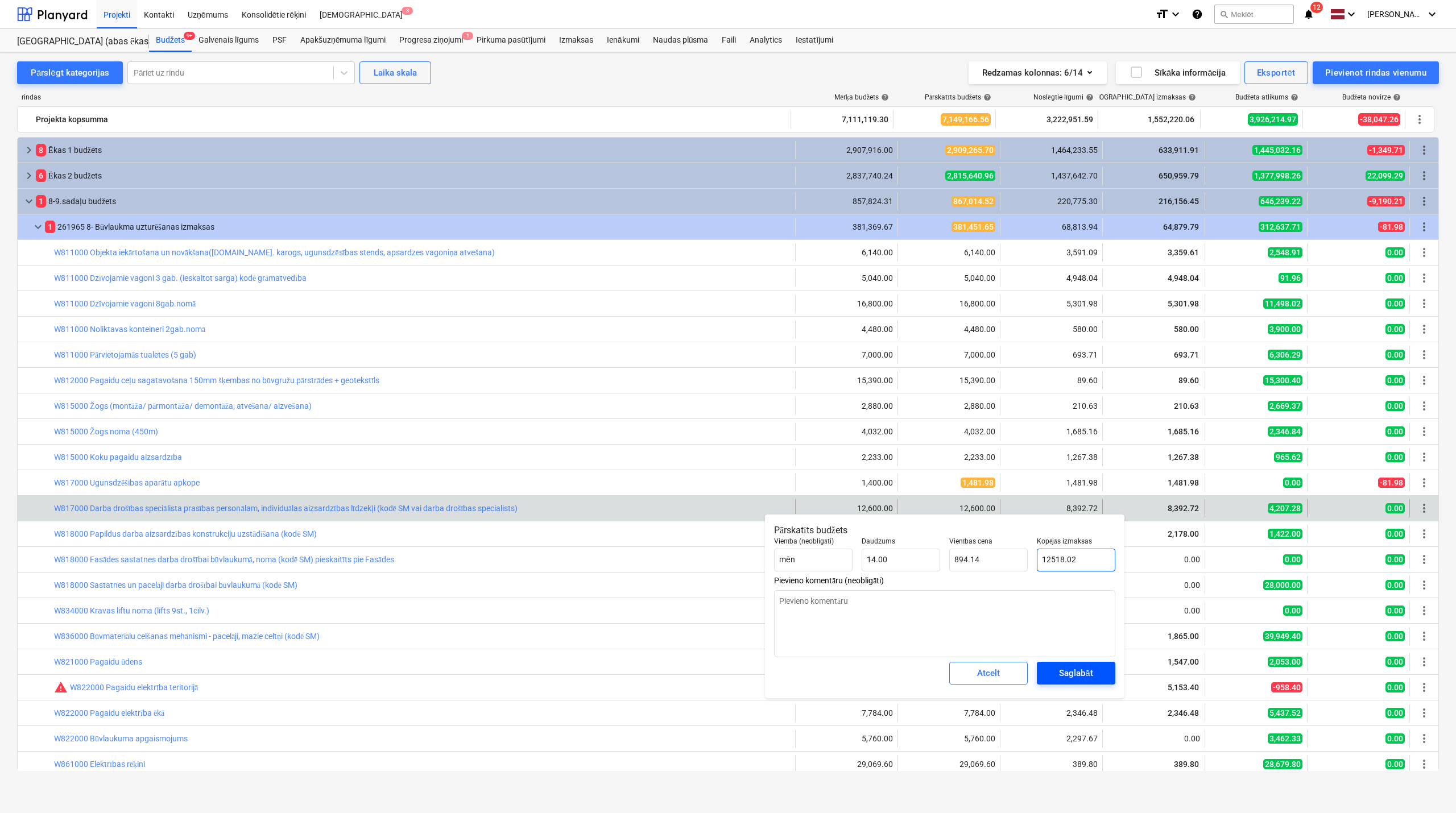
type input "12518.02"
type textarea "x"
type input "12,518.02"
click at [1059, 670] on div "Saglabāt" at bounding box center [1076, 673] width 34 height 15
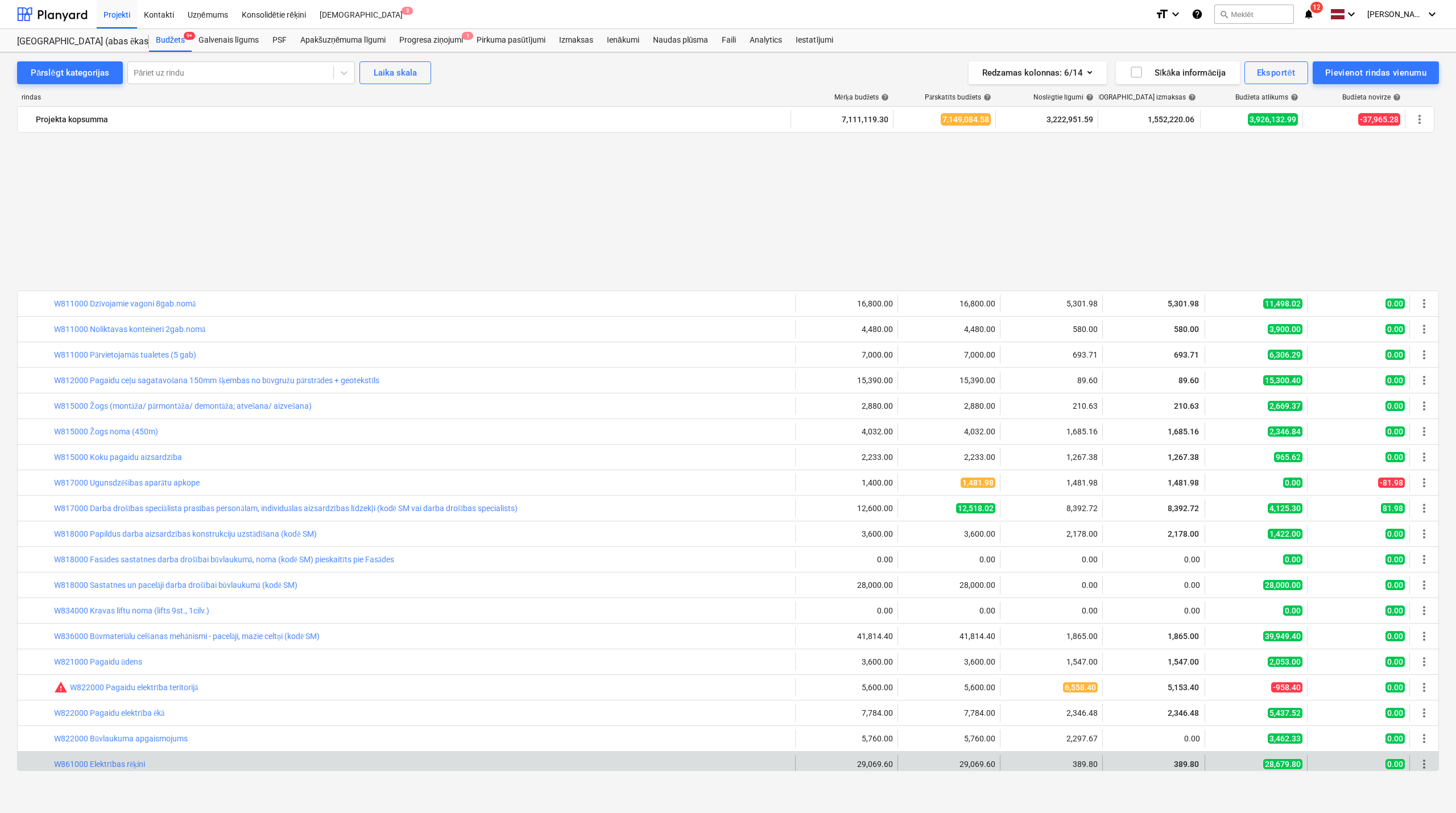
scroll to position [202, 0]
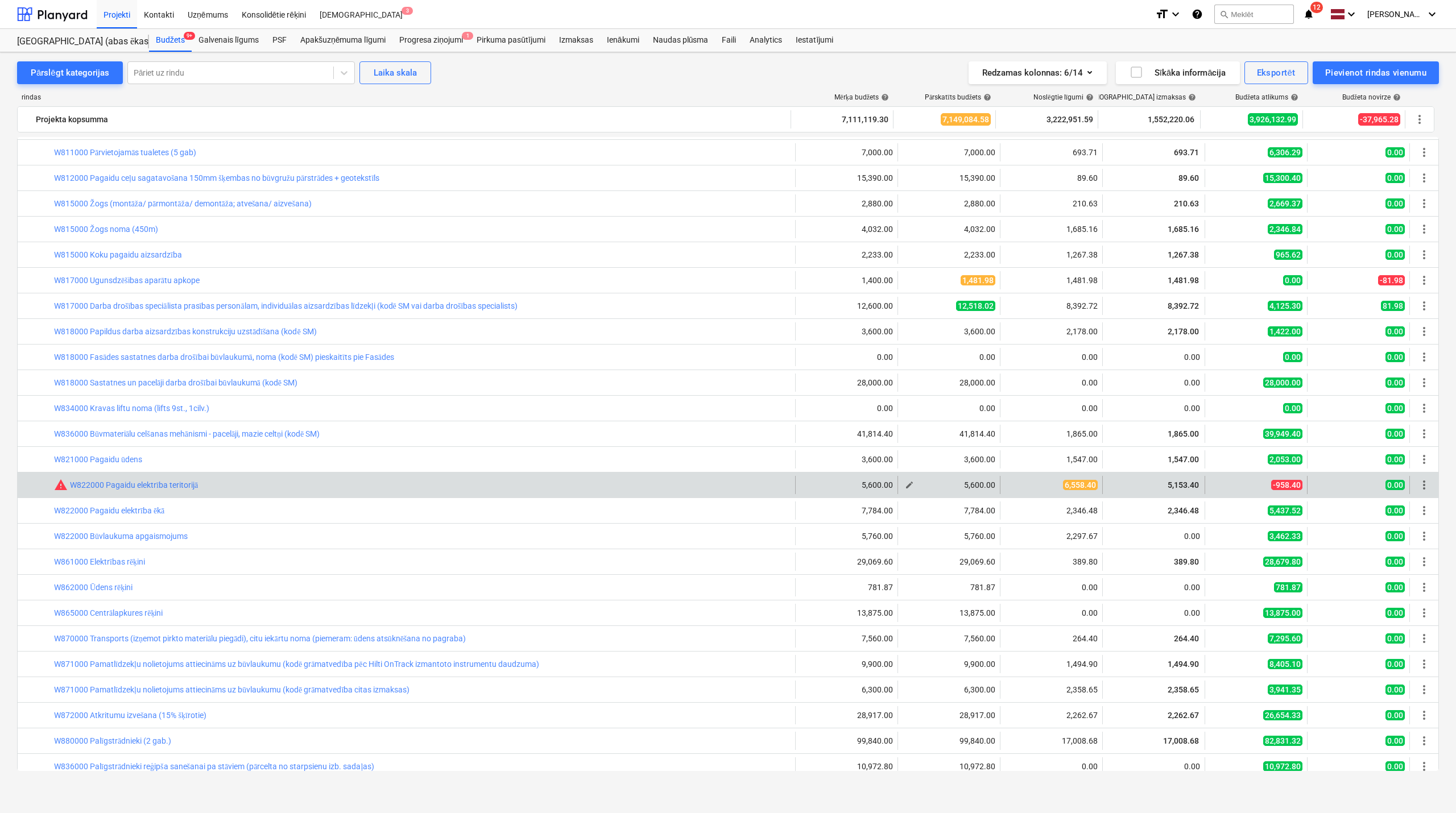
click at [905, 491] on button "edit" at bounding box center [909, 485] width 14 height 14
type textarea "x"
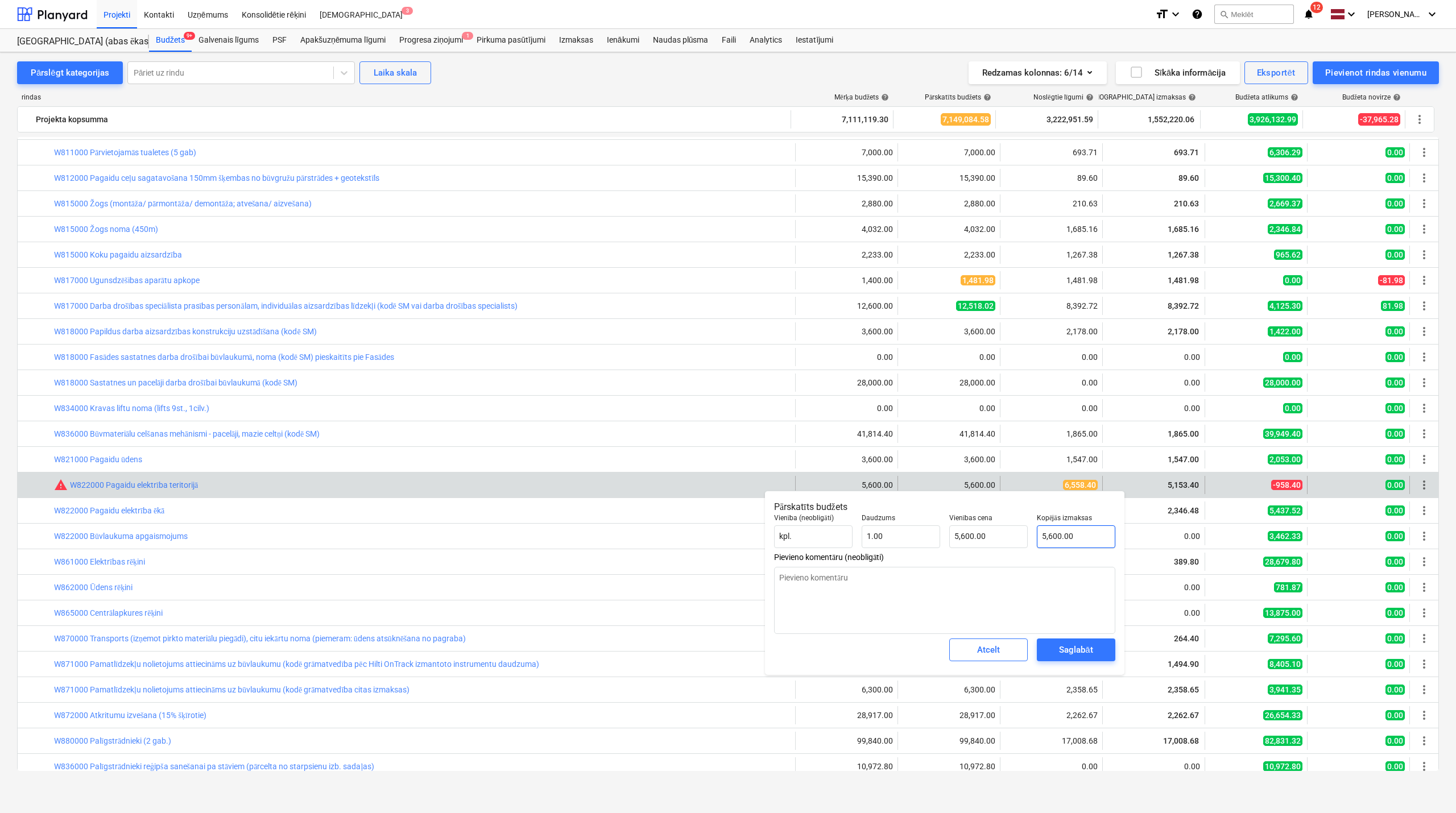
type input "5600"
drag, startPoint x: 1088, startPoint y: 540, endPoint x: 1040, endPoint y: 548, distance: 48.7
click at [1040, 548] on div "Kopējās izmaksas 5600" at bounding box center [1076, 531] width 88 height 44
type textarea "x"
type input "6"
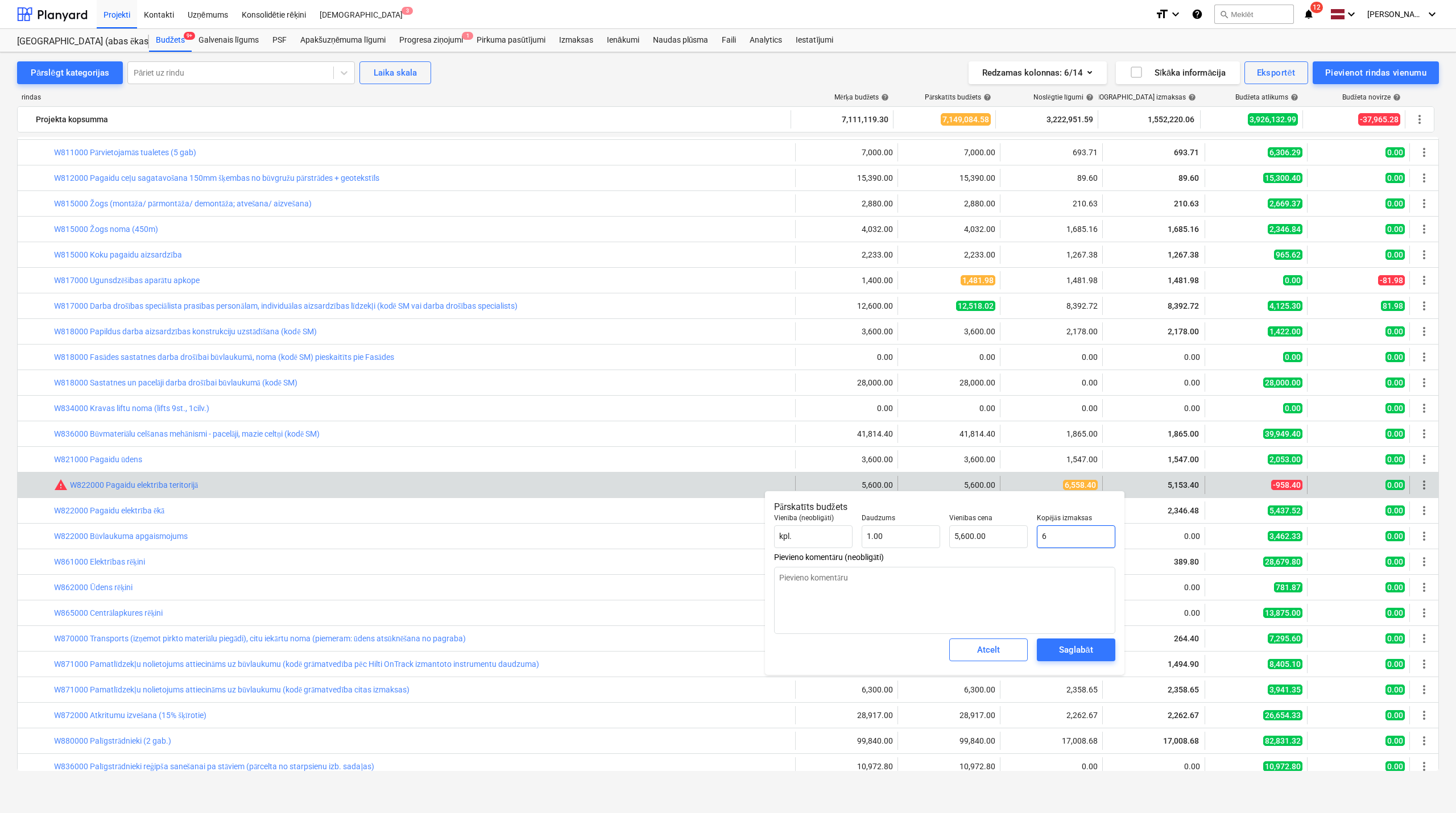
type input "6.00"
type textarea "x"
type input "65"
type input "65.00"
type textarea "x"
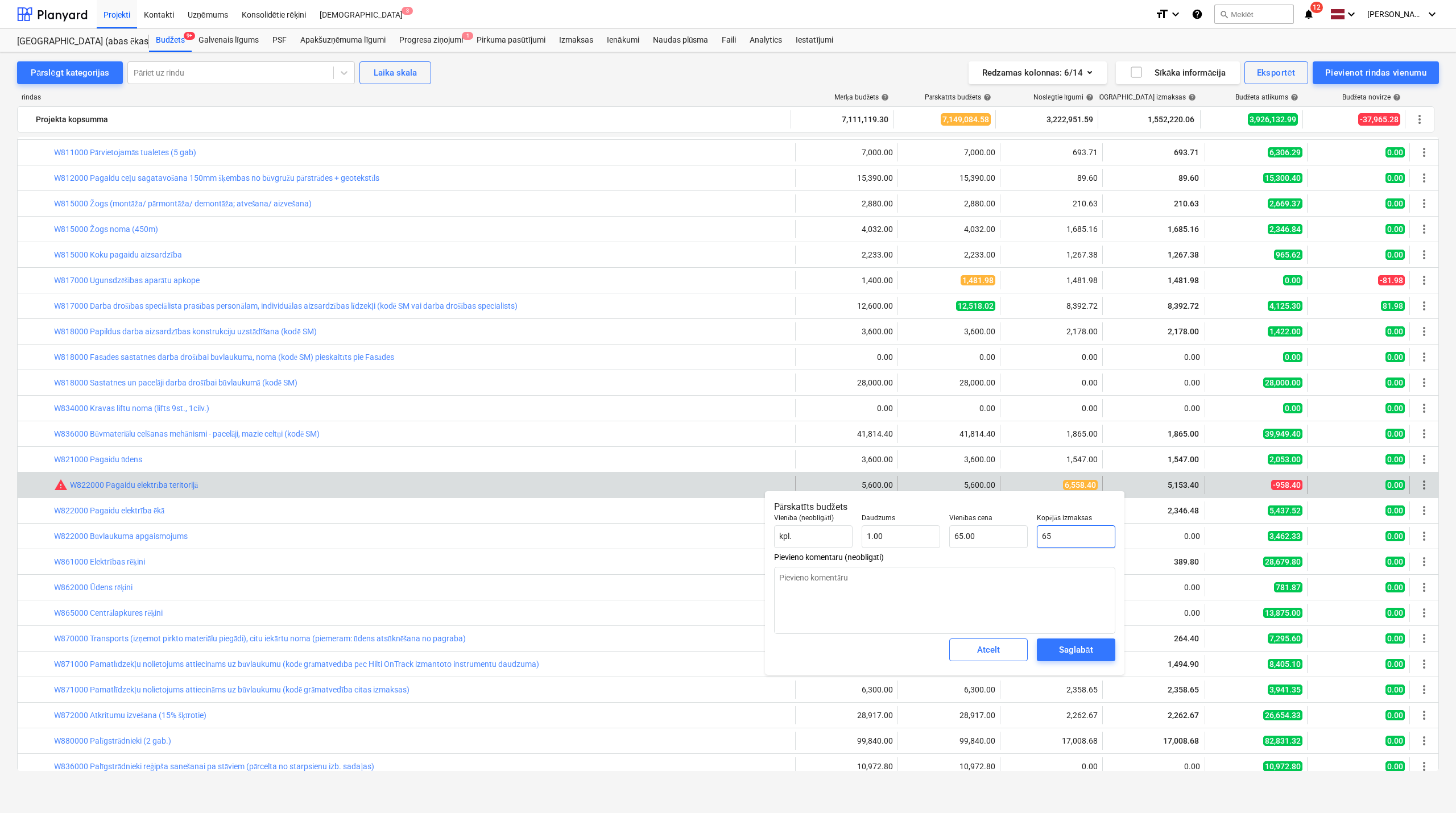
type input "658"
type input "658.00"
type textarea "x"
type input "65"
type input "65.00"
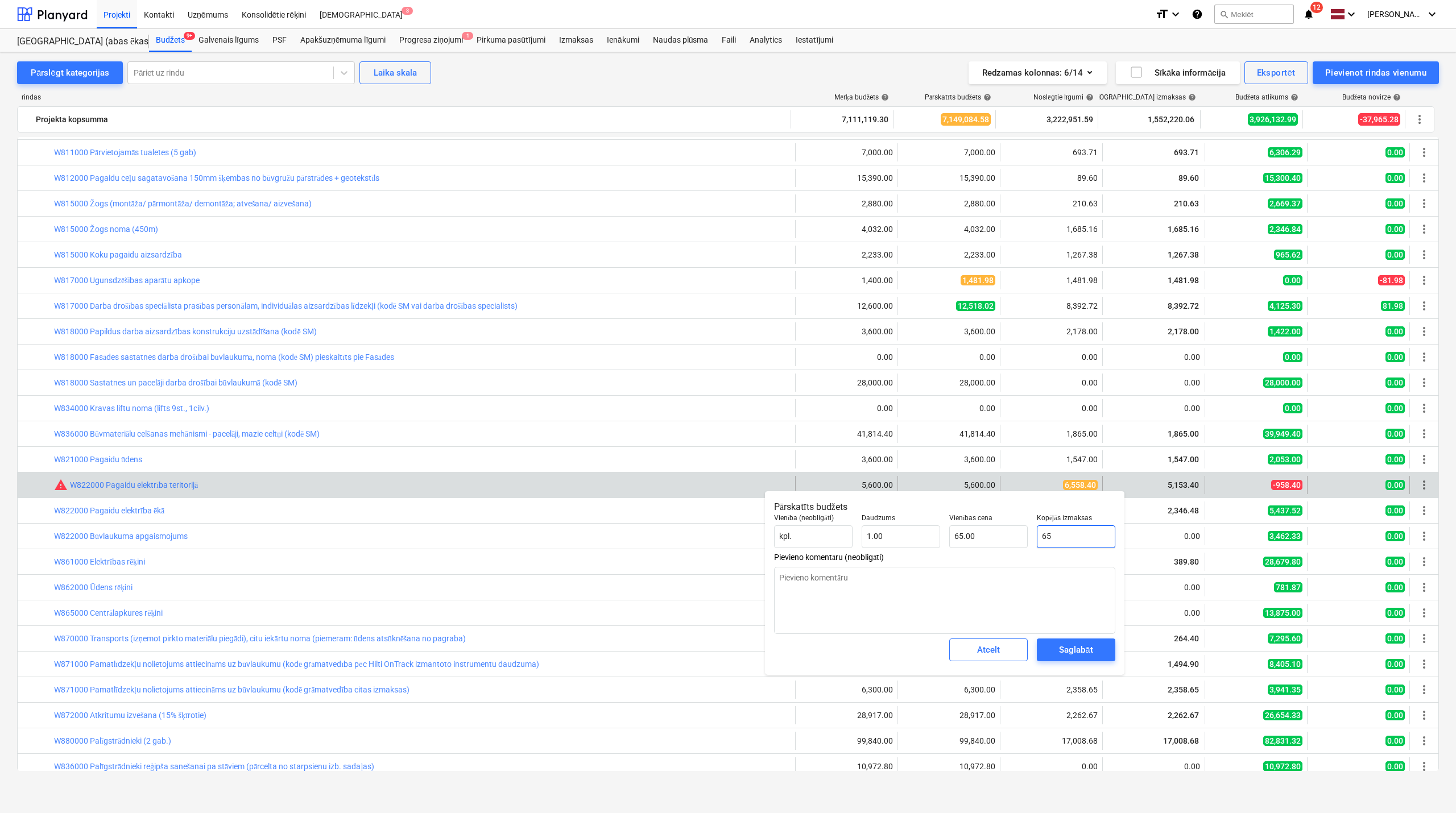
type textarea "x"
type input "655"
type input "655.00"
type textarea "x"
type input "6558"
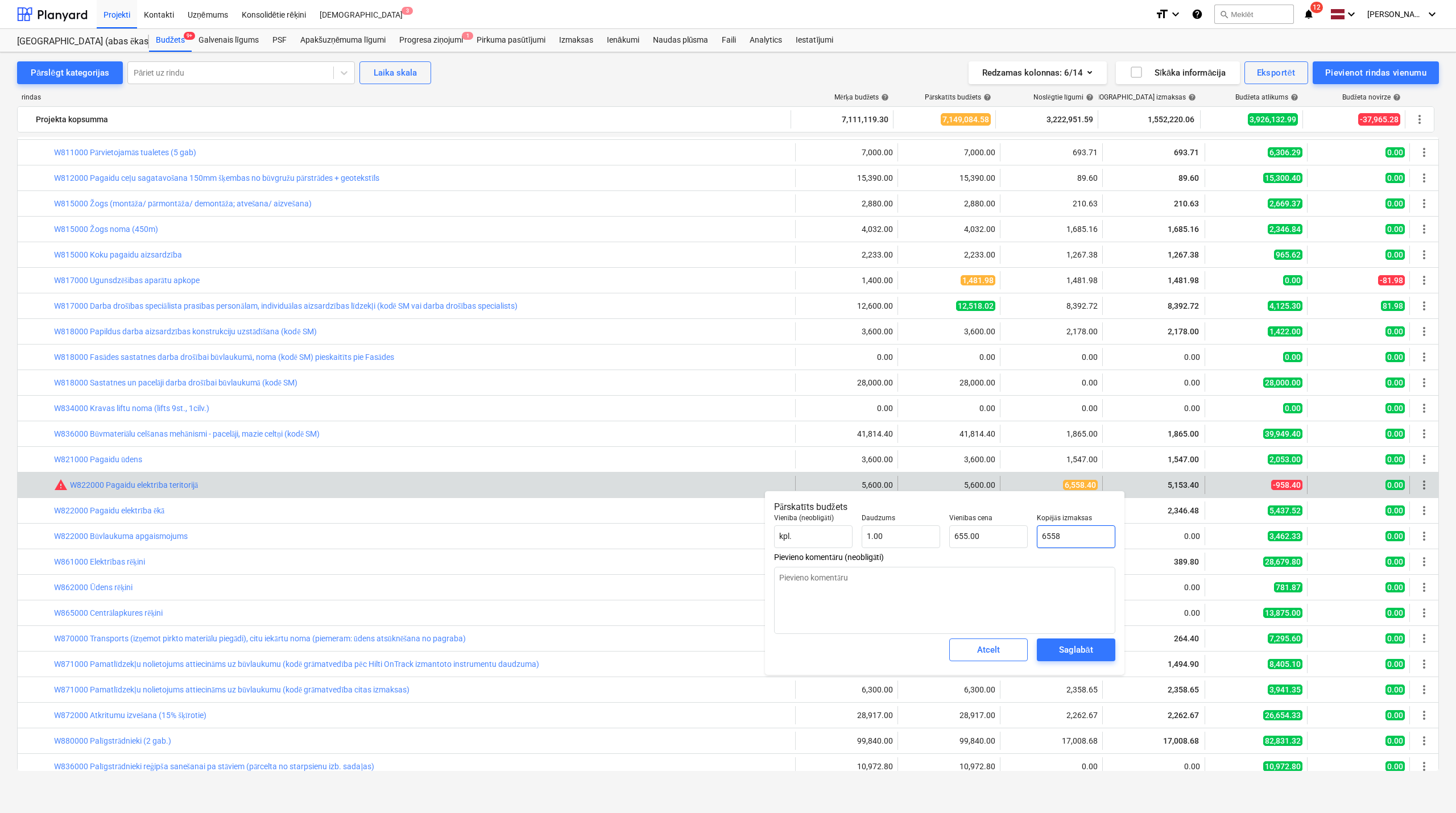
type input "6,558.00"
type textarea "x"
type input "6558."
type textarea "x"
type input "6558.4"
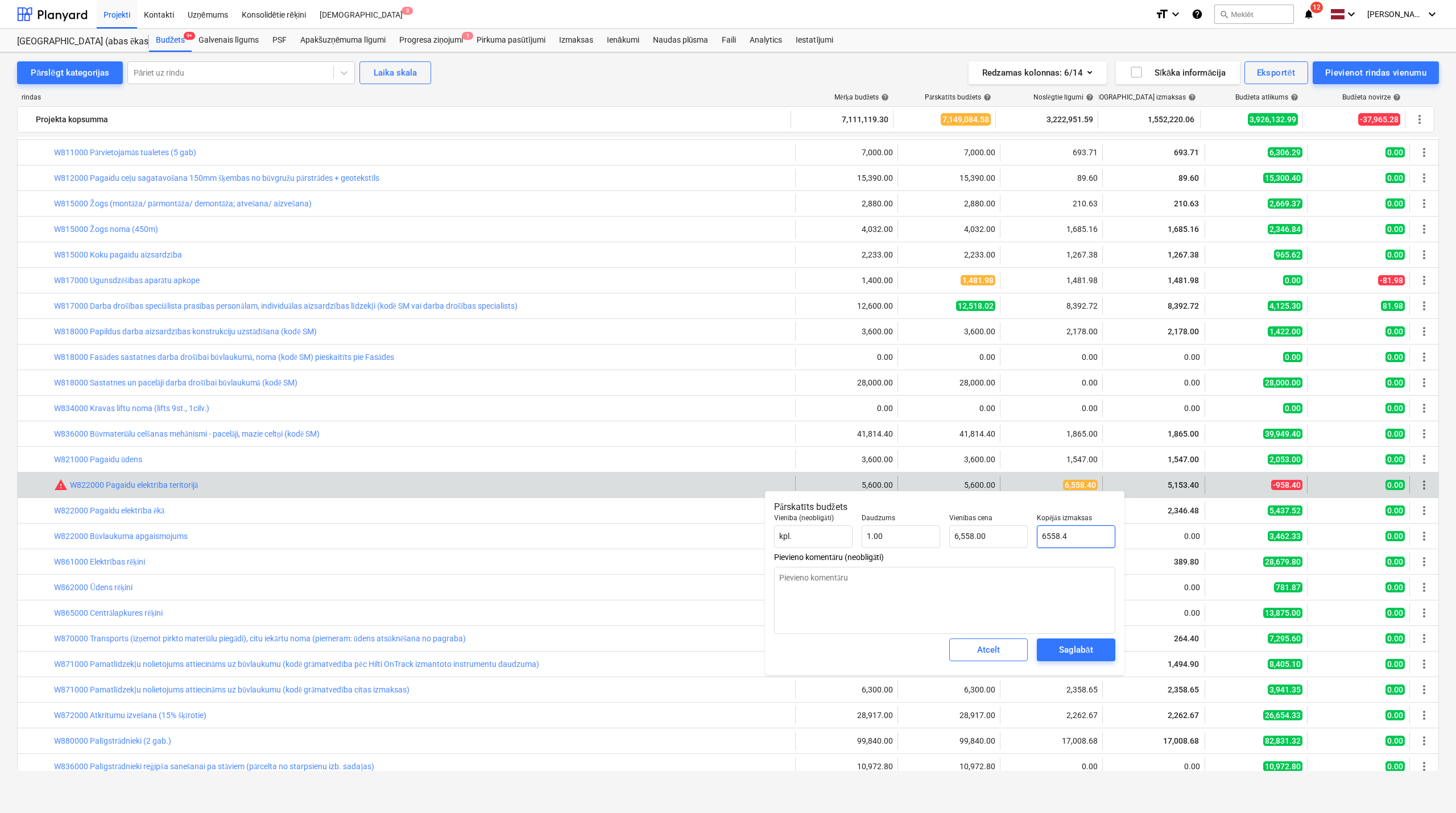
type input "6,558.40"
type input "6558.40"
type textarea "x"
type input "6558.40"
type textarea "x"
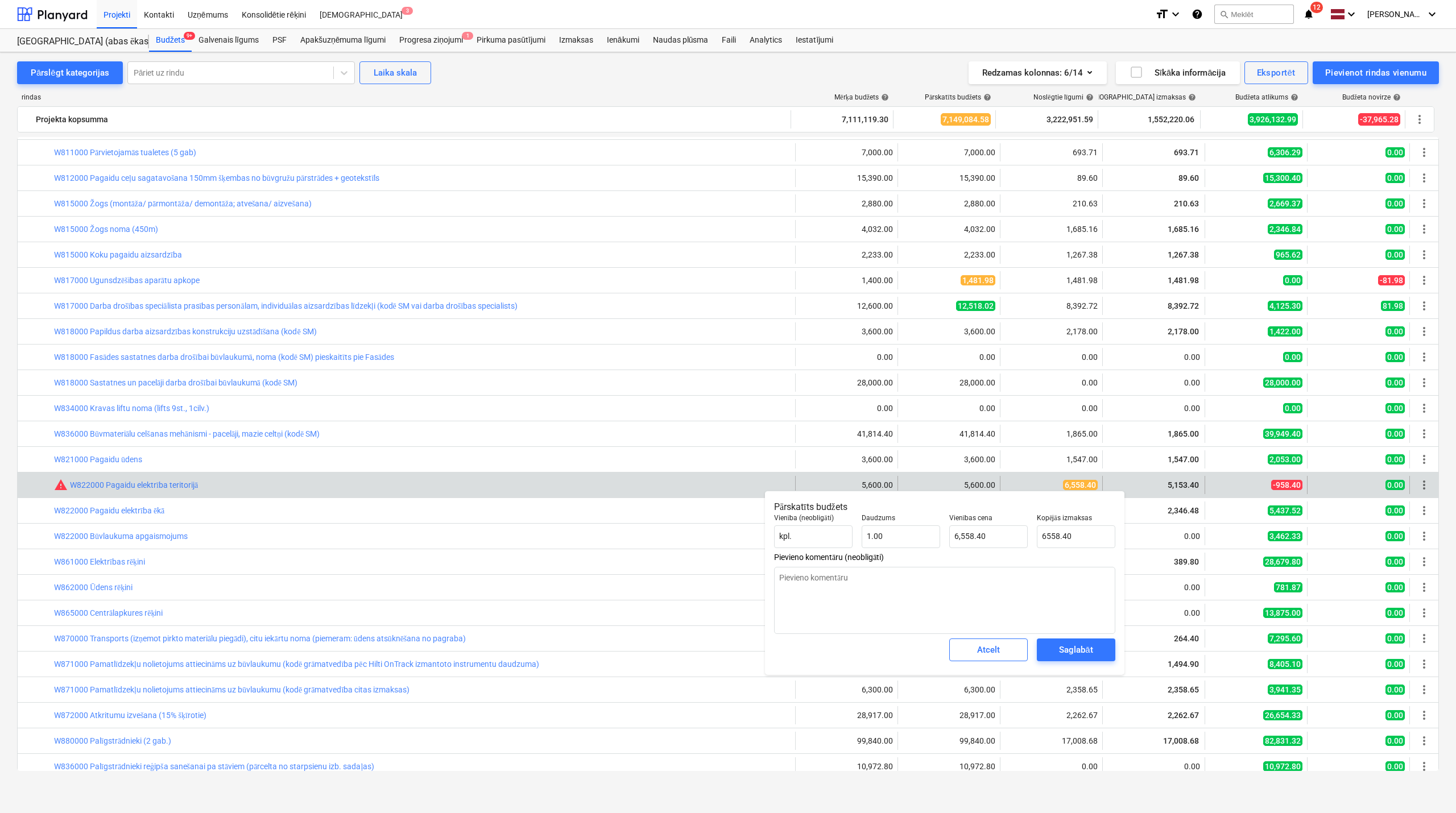
type input "6,558.40"
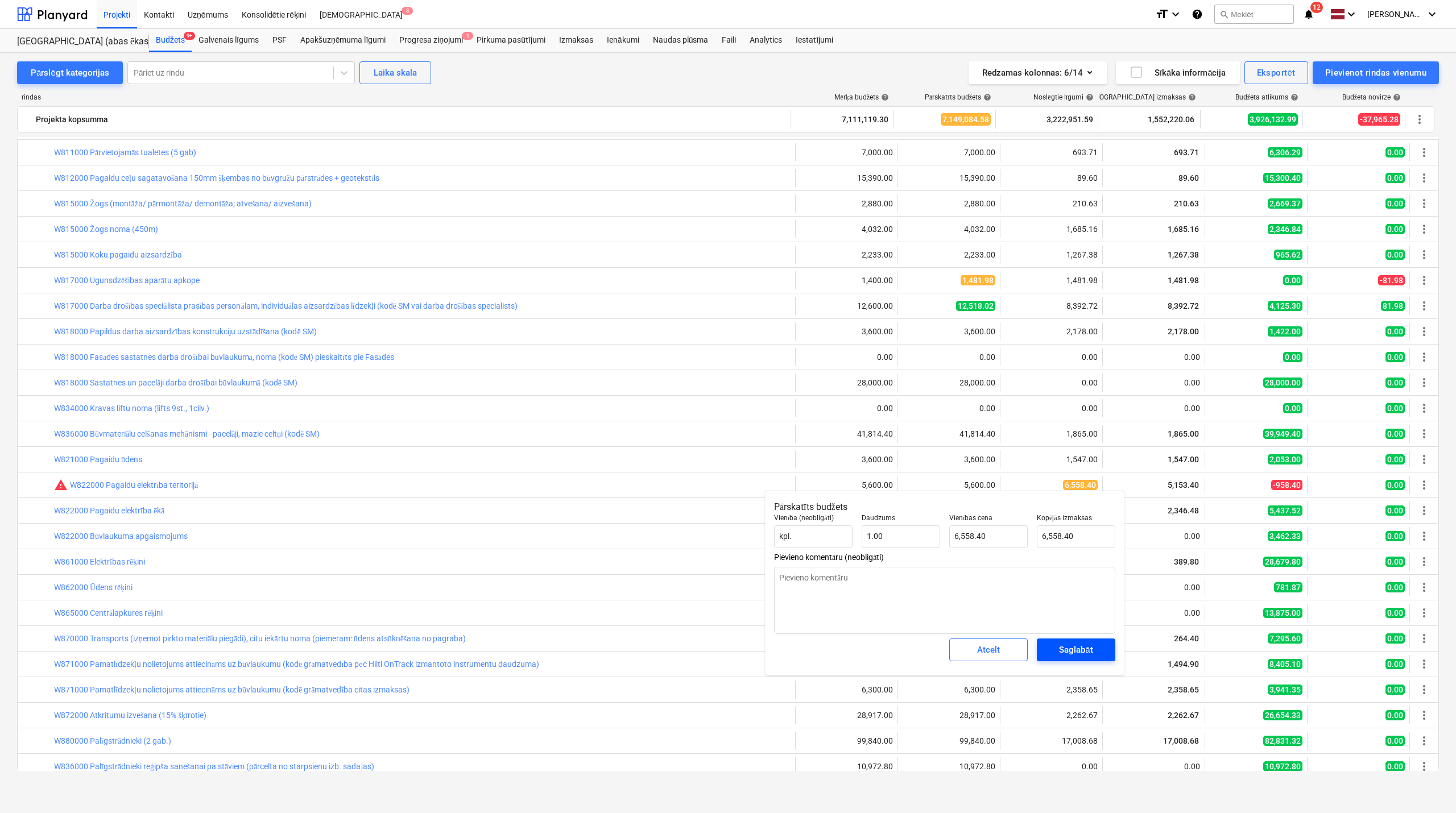
click at [1077, 651] on div "Saglabāt" at bounding box center [1076, 649] width 34 height 15
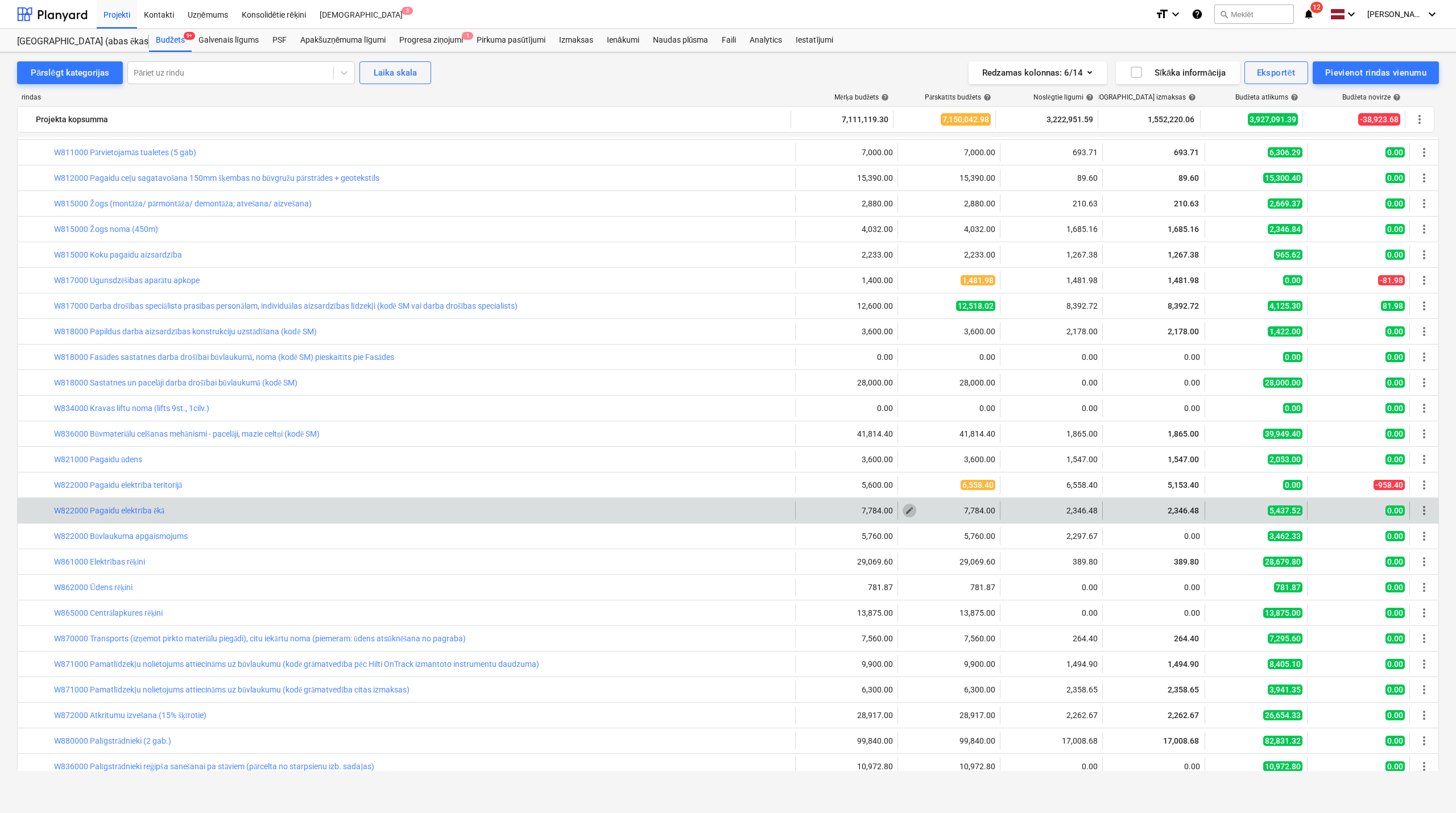
click at [907, 512] on span "edit" at bounding box center [909, 510] width 9 height 9
type textarea "x"
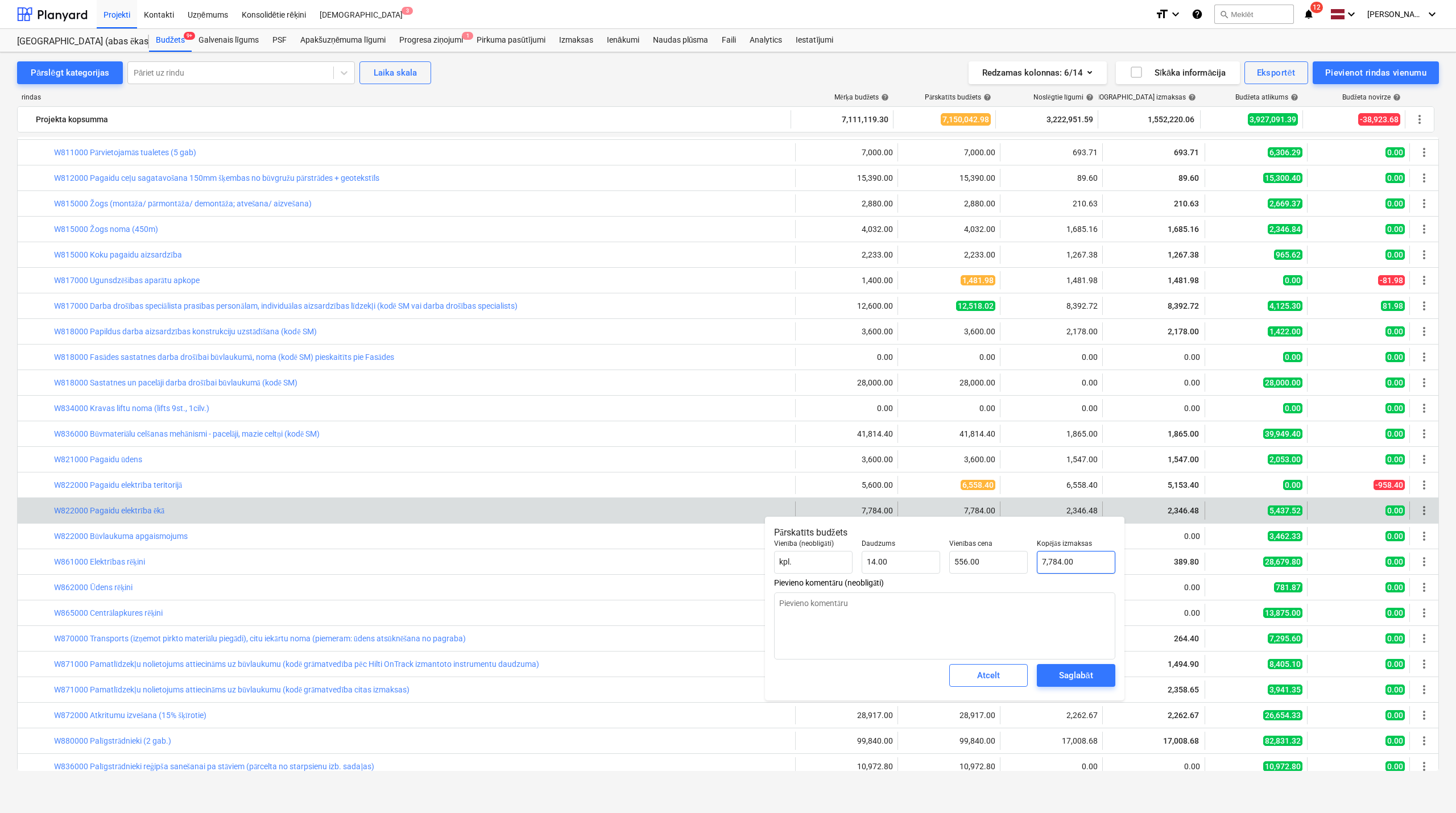
type input "7784"
click at [1075, 566] on input "7784" at bounding box center [1077, 562] width 79 height 23
type textarea "x"
type input "6"
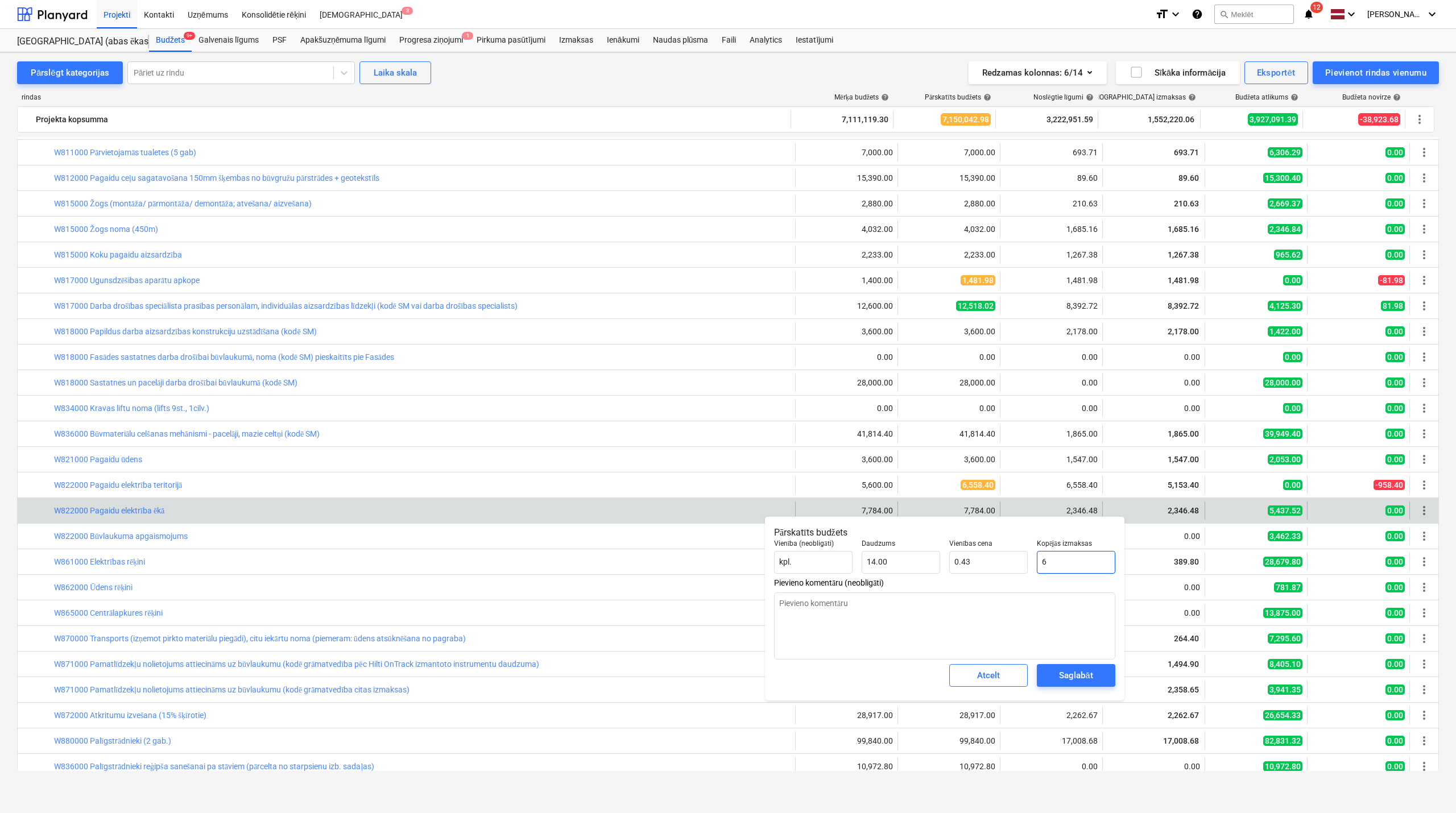
type input "0.43"
type textarea "x"
type input "68"
type input "4.86"
type textarea "x"
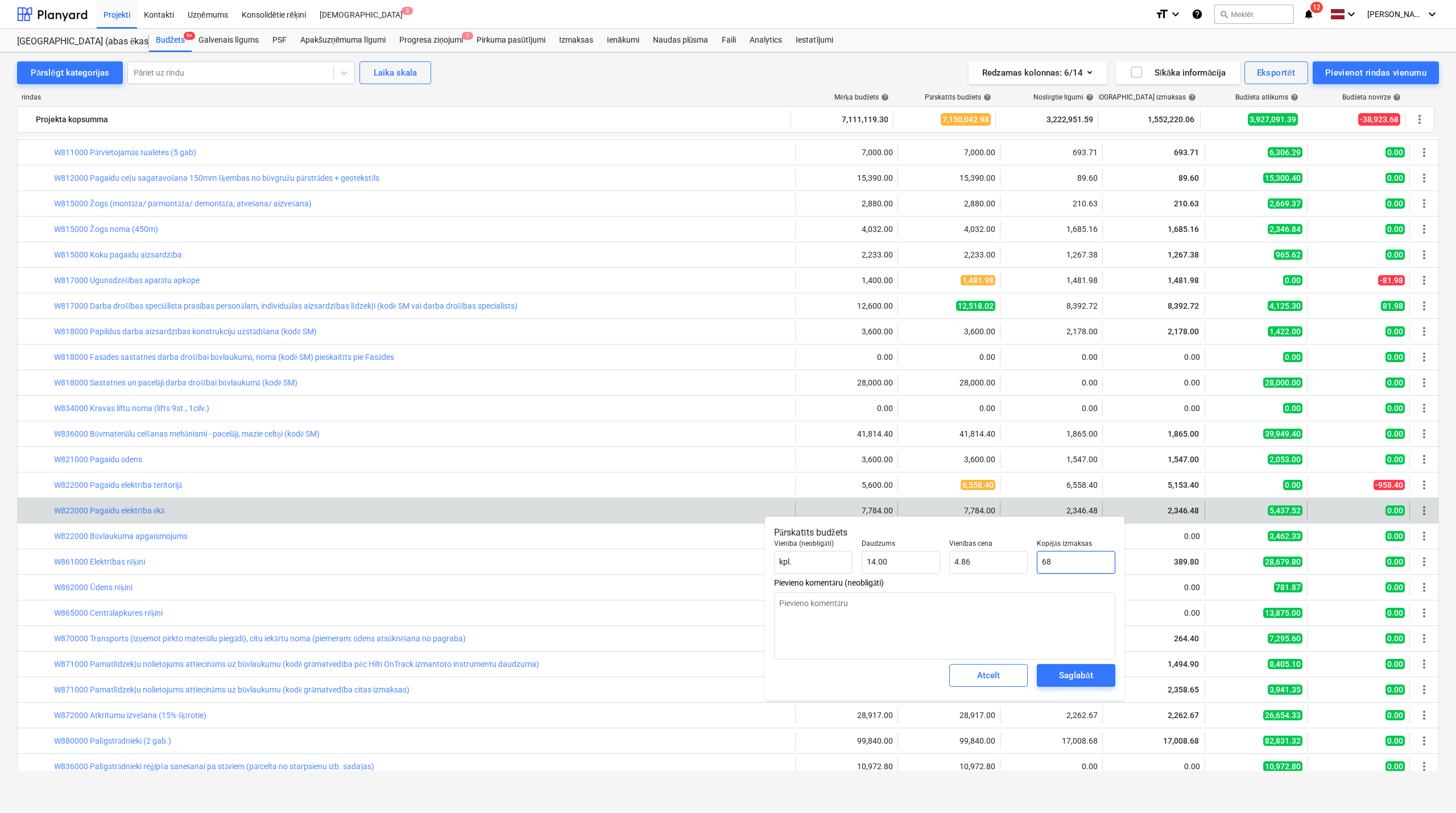
type input "682"
type input "48.71"
type textarea "x"
type input "6825"
type input "487.50"
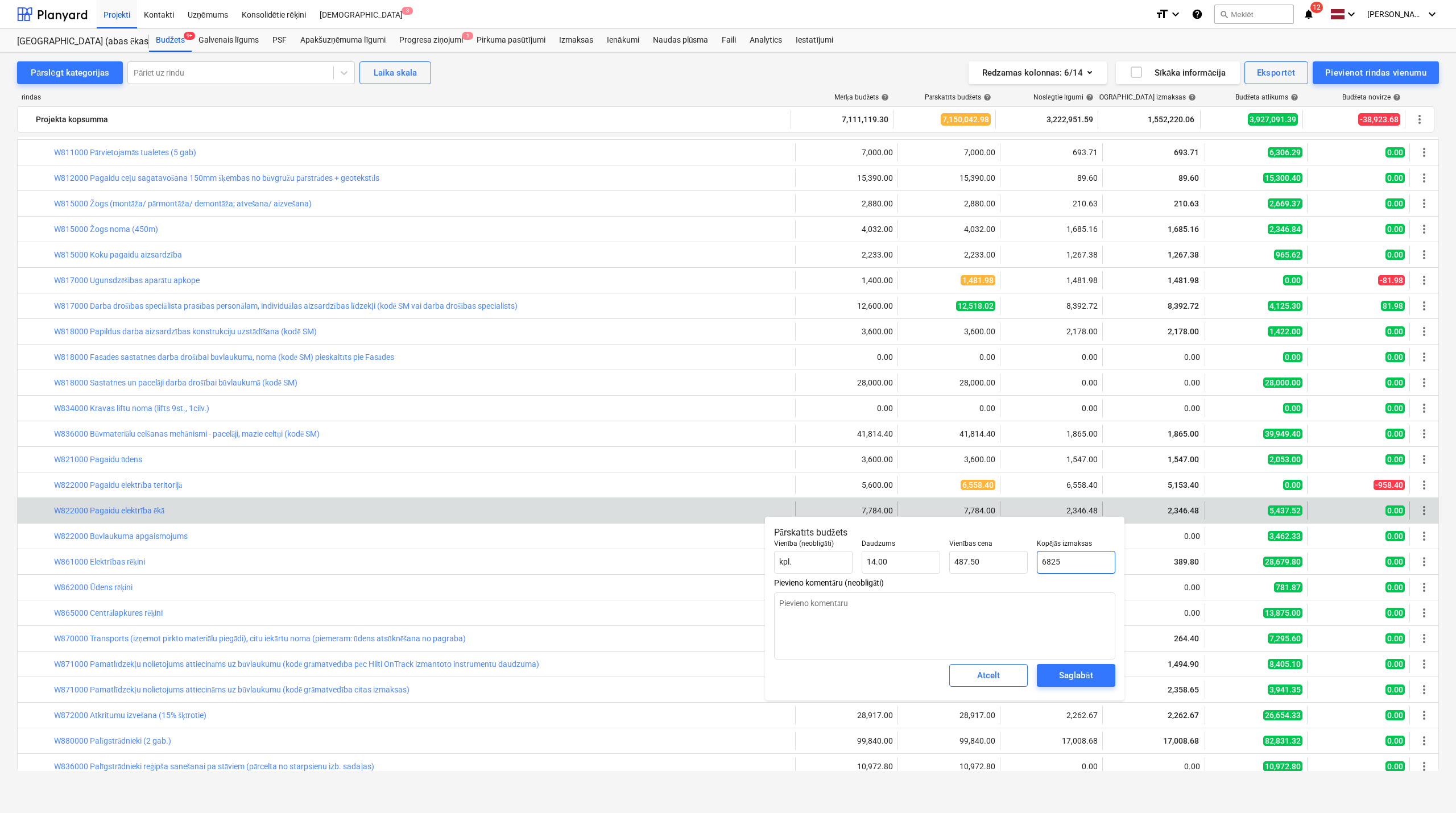
type textarea "x"
type input "6825."
type textarea "x"
type input "6825.6"
type input "487.54"
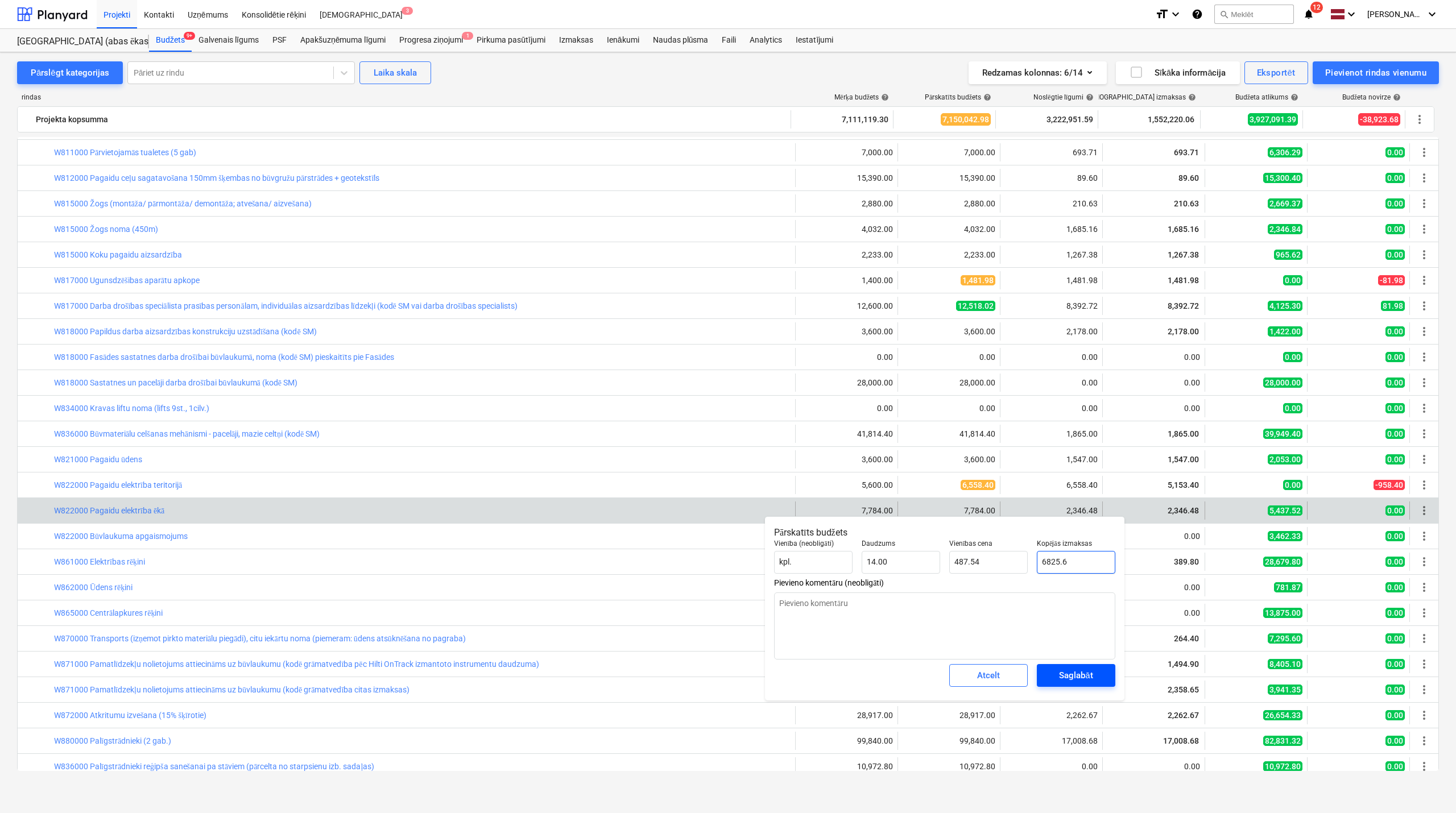
type input "6825.6"
type textarea "x"
type input "6,825.60"
click at [1077, 676] on div "Saglabāt" at bounding box center [1076, 675] width 34 height 15
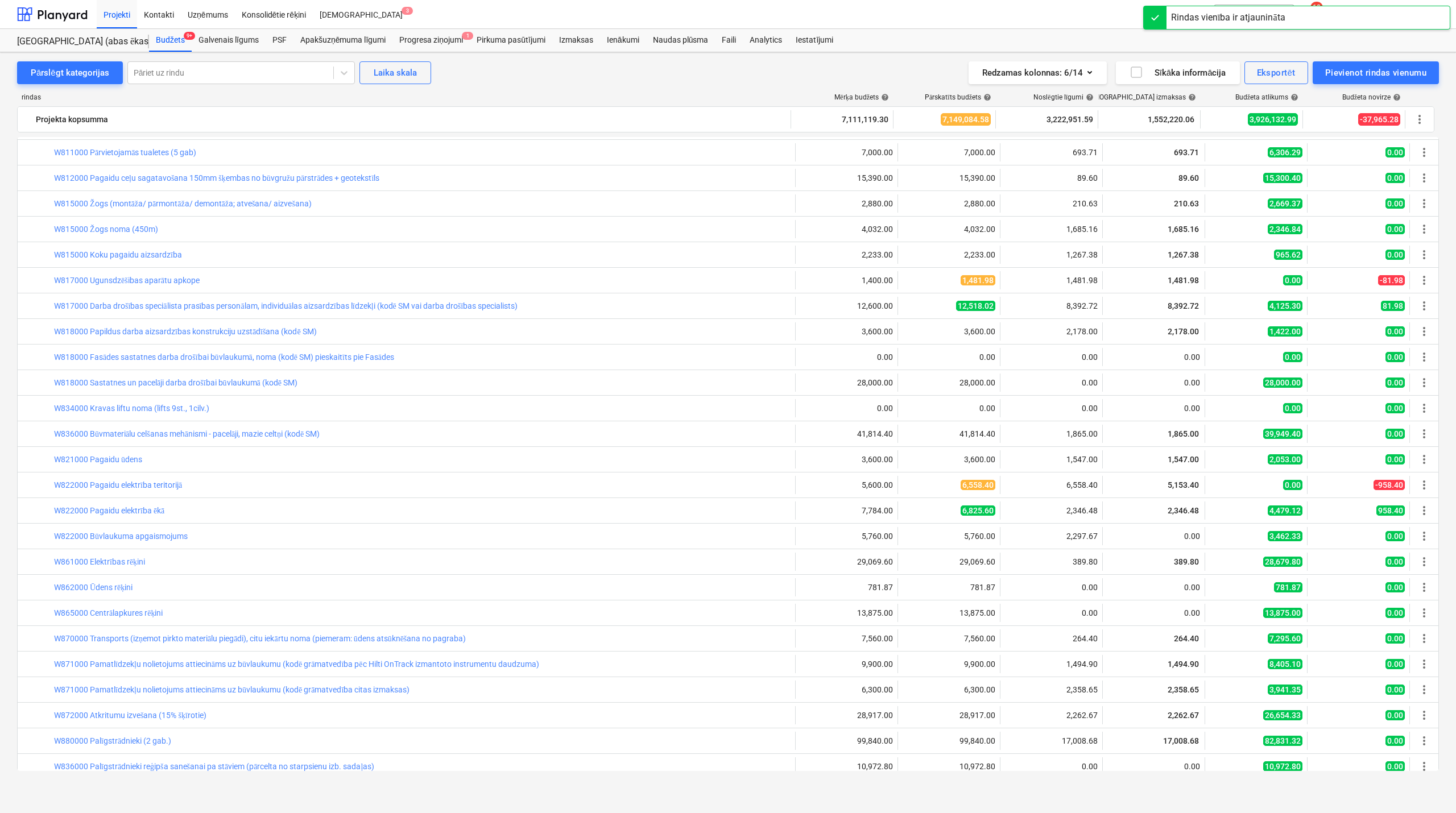
scroll to position [0, 0]
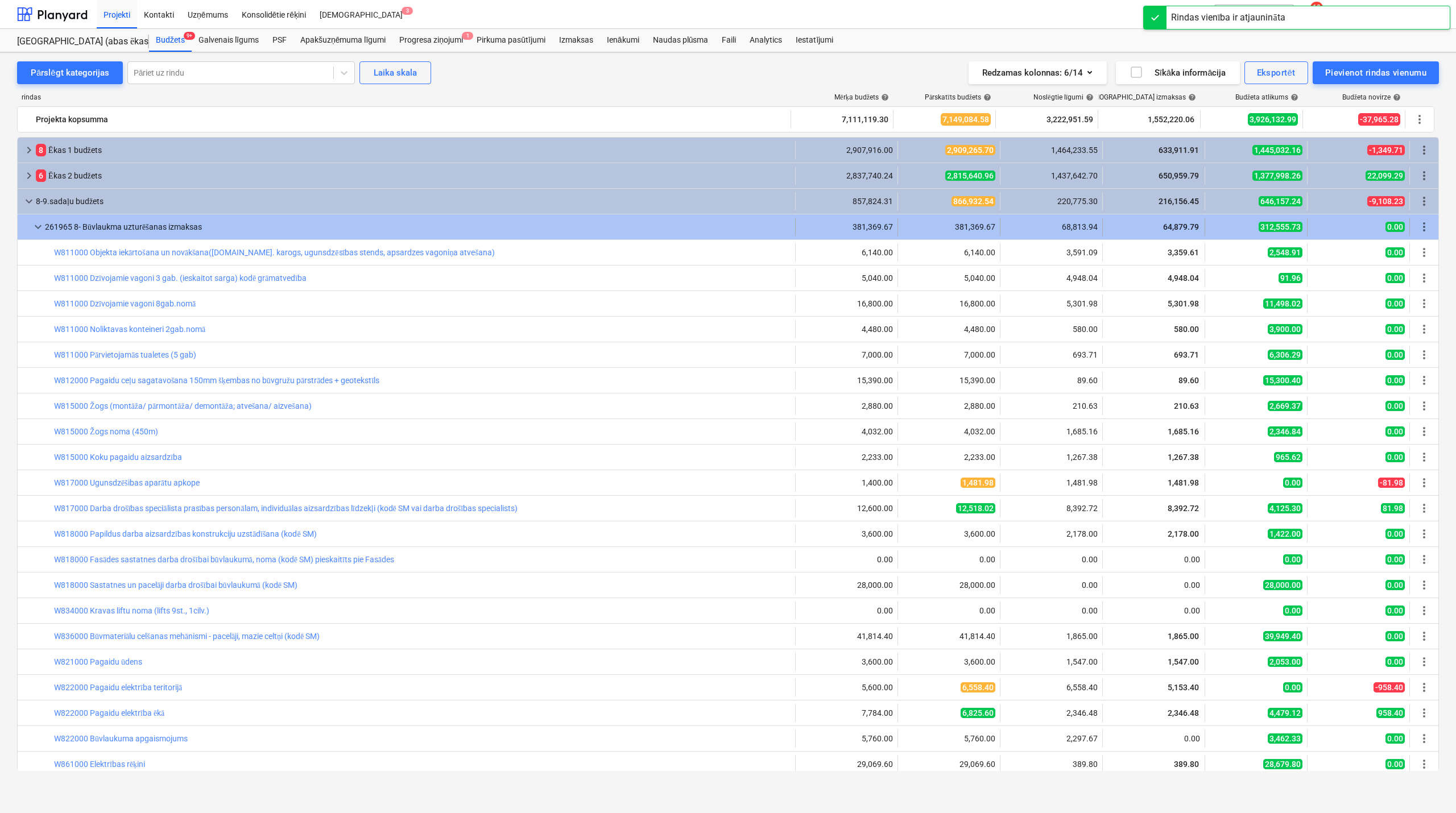
click at [41, 225] on span "keyboard_arrow_down" at bounding box center [38, 227] width 14 height 14
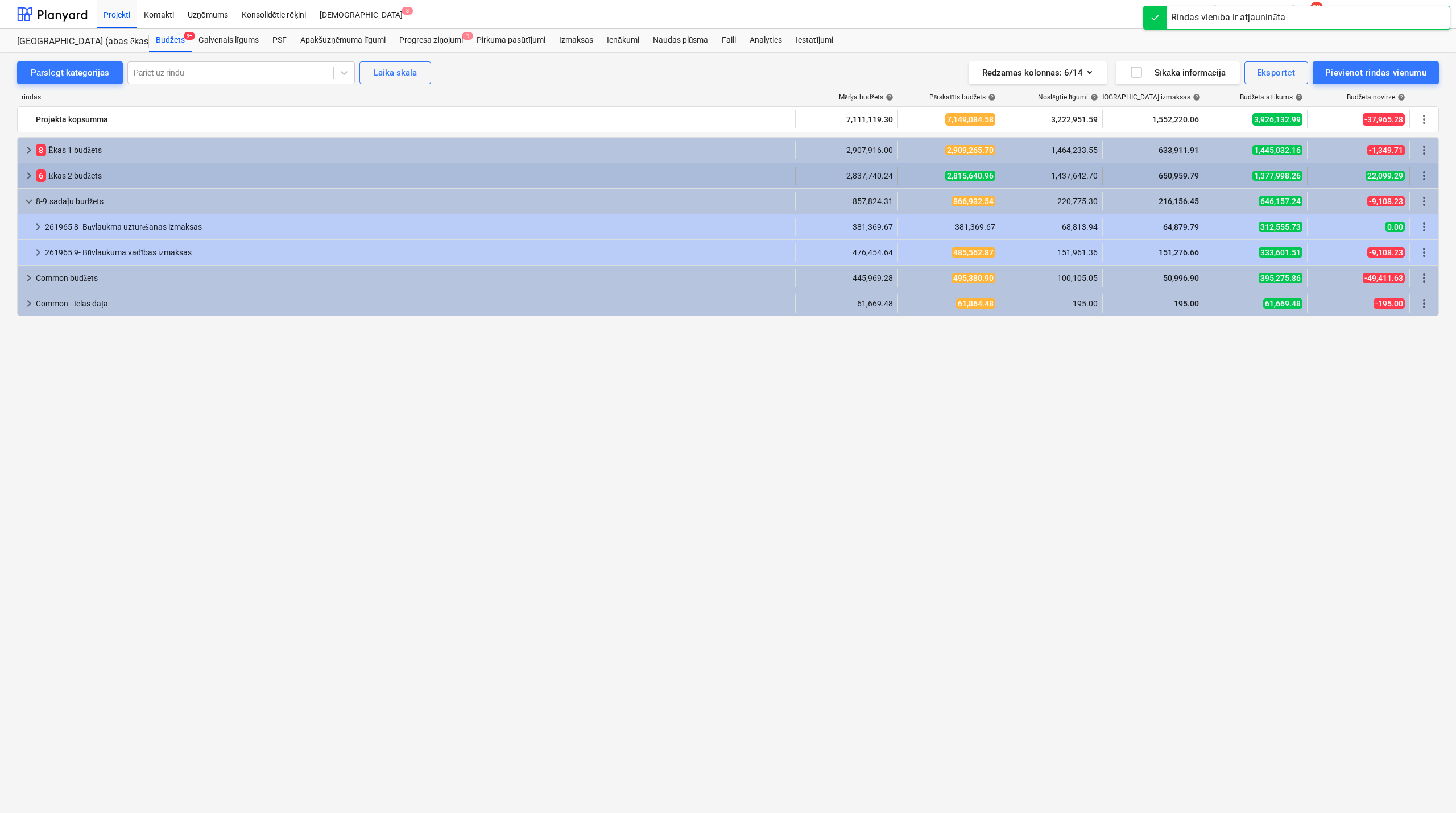
click at [28, 181] on span "keyboard_arrow_right" at bounding box center [29, 176] width 14 height 14
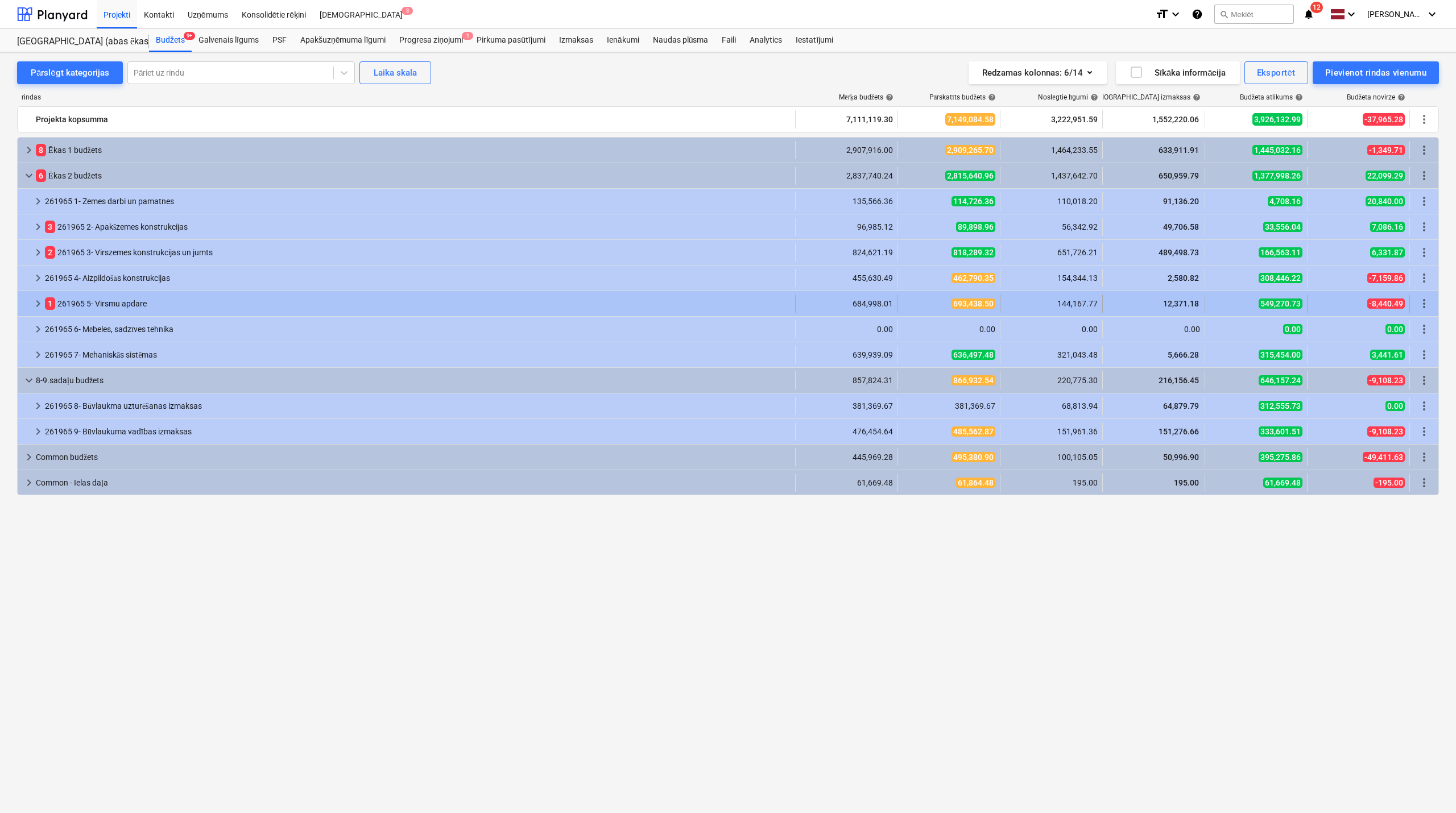
click at [34, 296] on div "keyboard_arrow_right" at bounding box center [38, 303] width 14 height 18
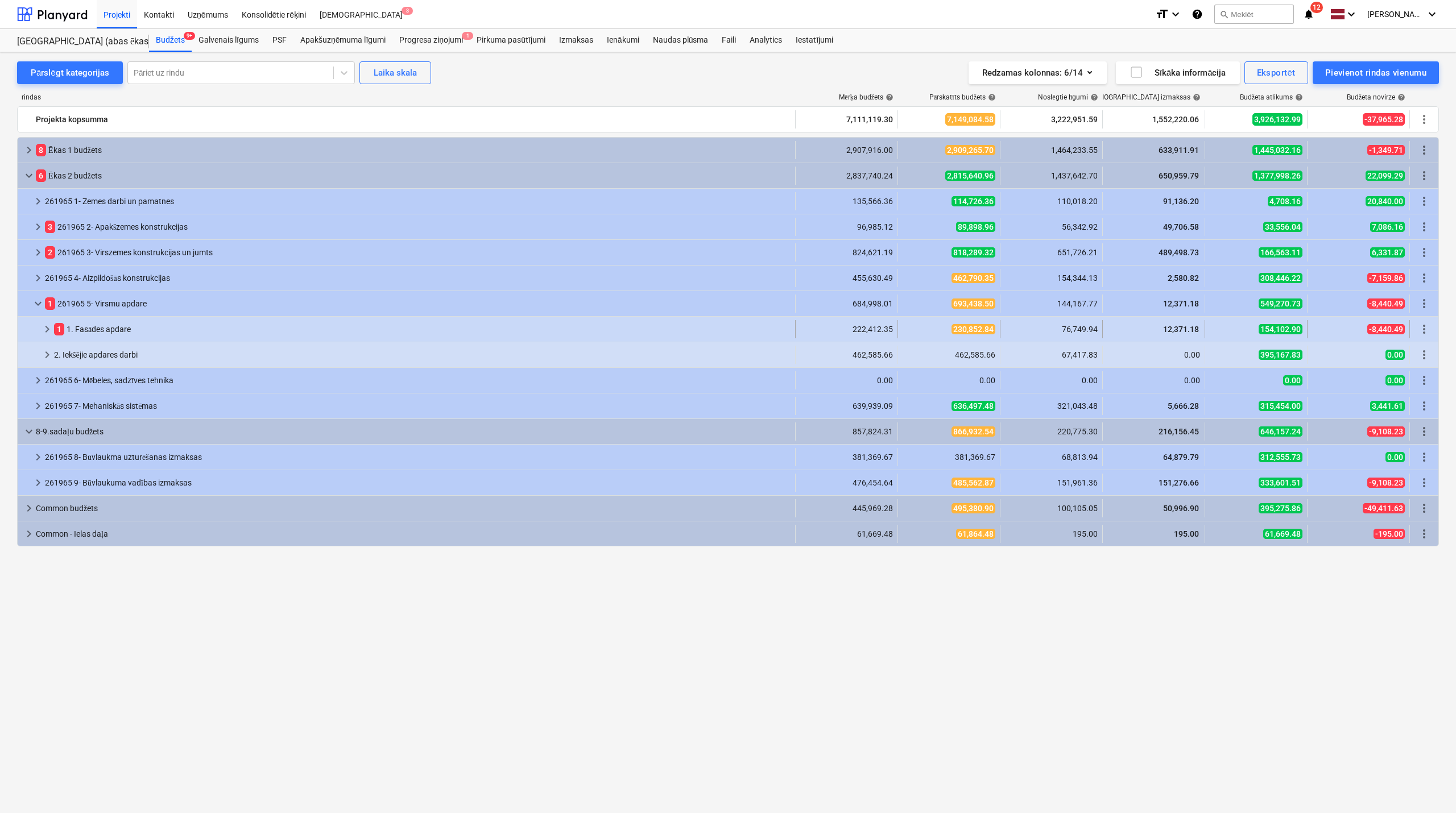
click at [48, 323] on span "keyboard_arrow_right" at bounding box center [47, 329] width 14 height 14
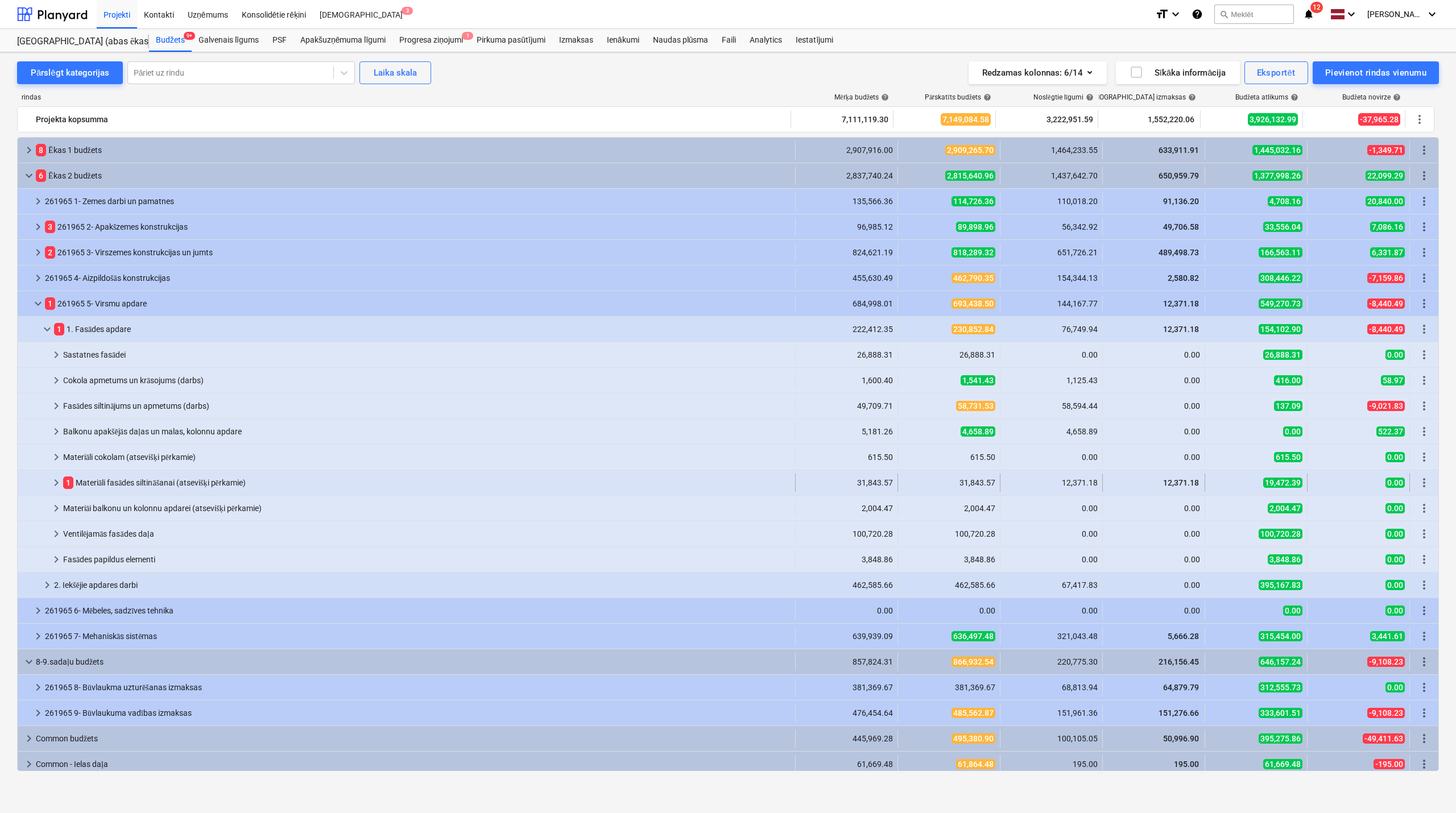
click at [53, 483] on span "keyboard_arrow_right" at bounding box center [57, 483] width 14 height 14
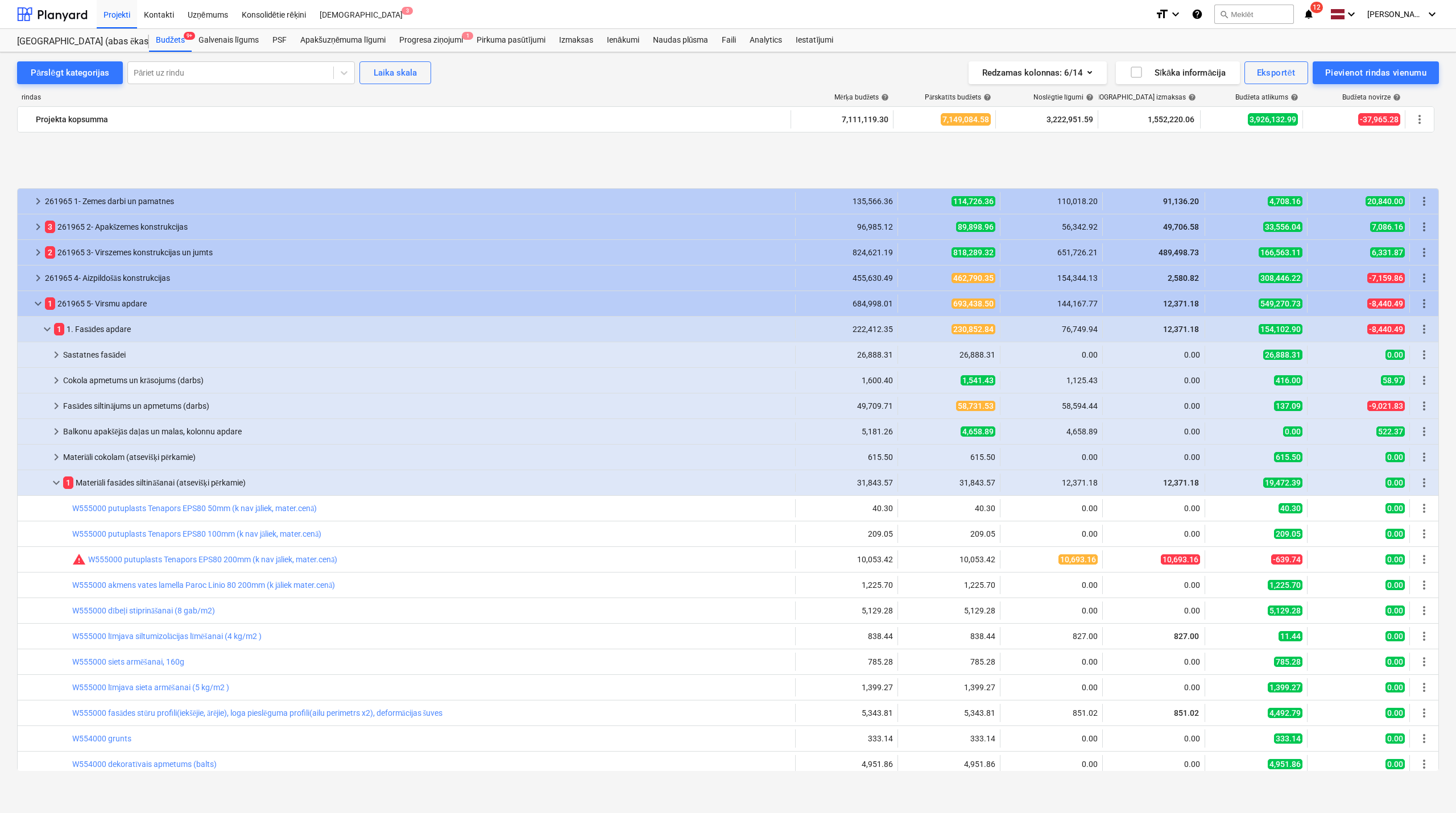
scroll to position [101, 0]
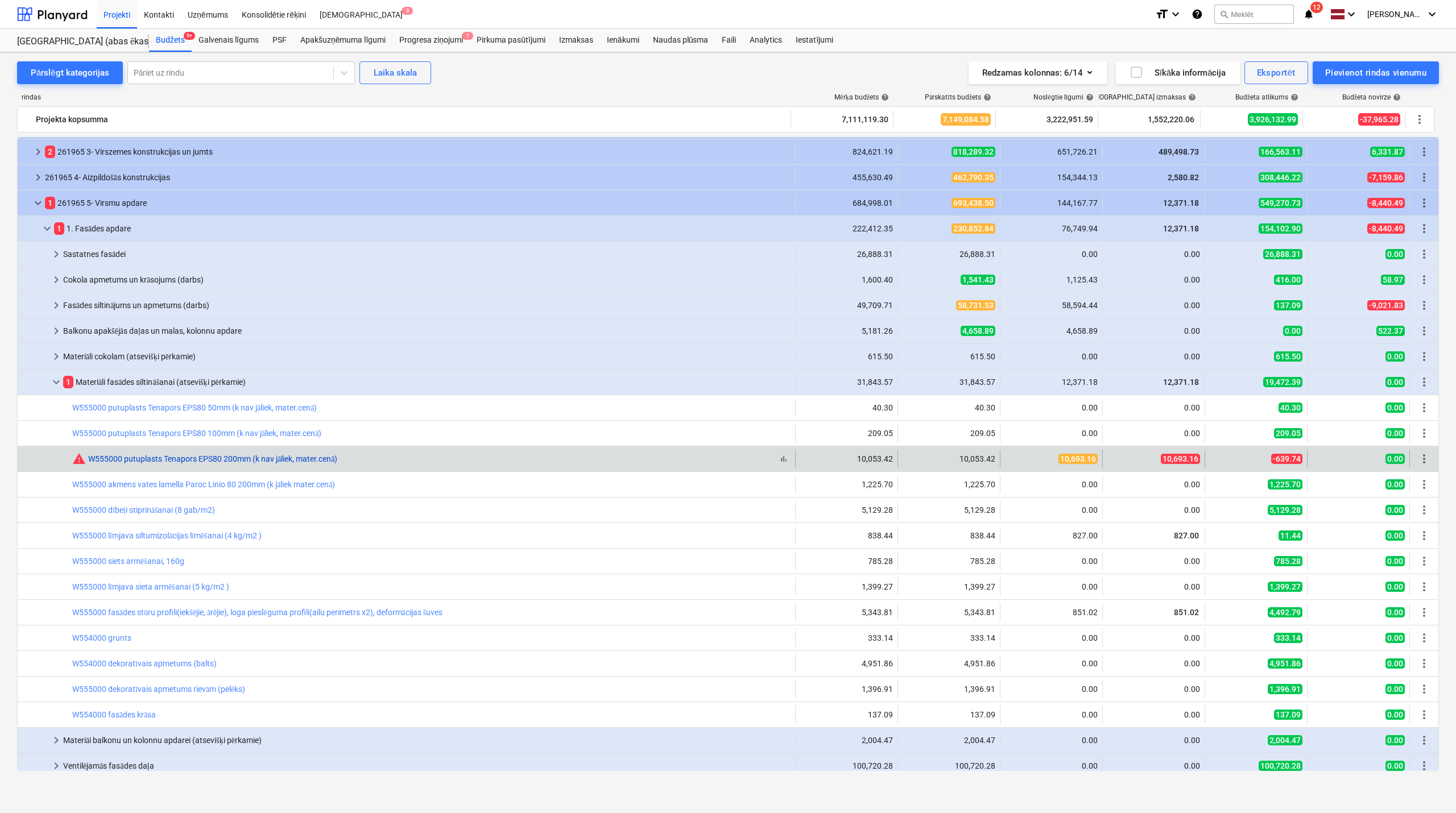
click at [182, 460] on link "W555000 putuplasts Tenapors EPS80 200mm (k nav jāliek, mater.cenā)" at bounding box center [213, 459] width 249 height 9
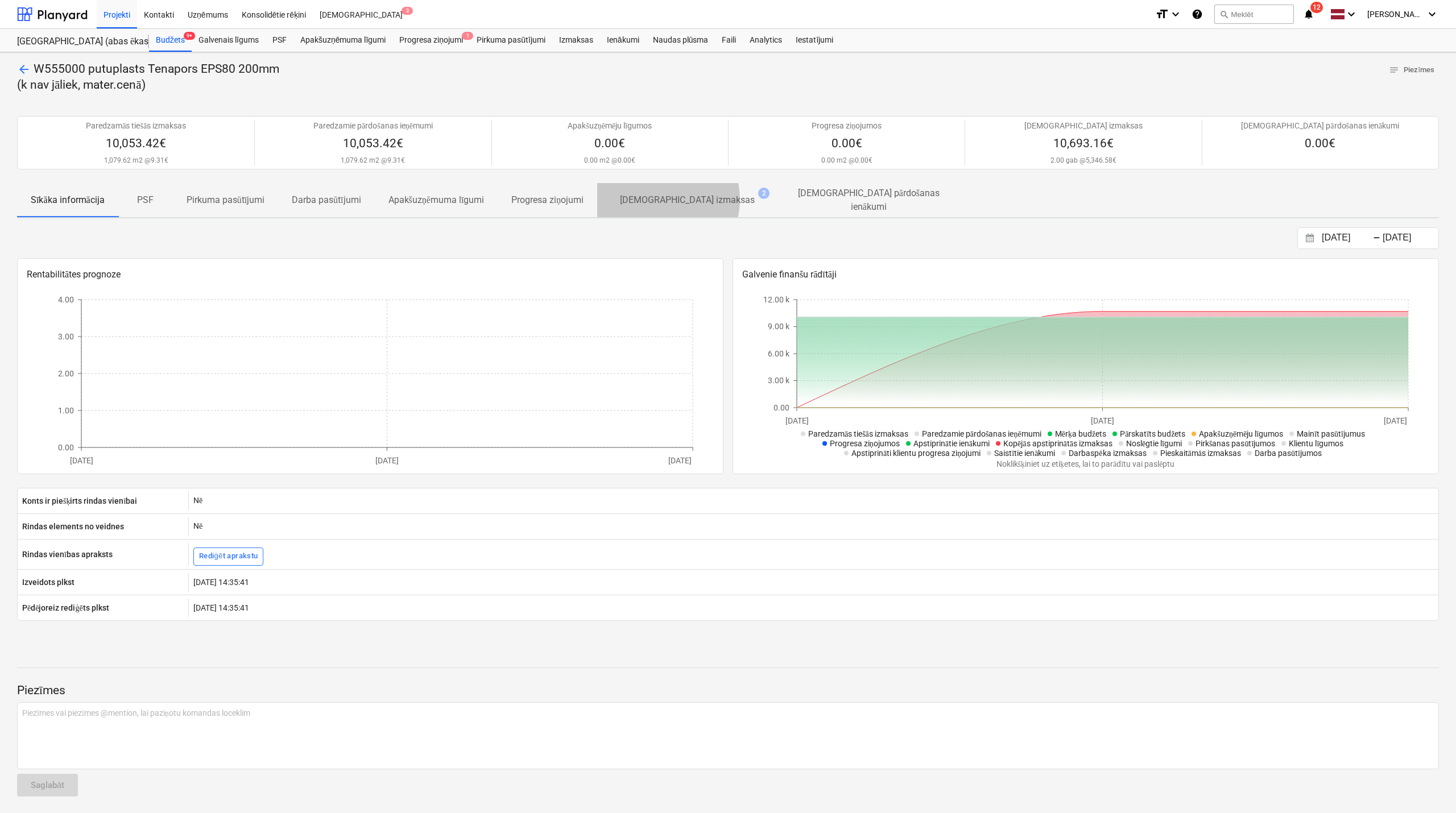
click at [661, 200] on p "[DEMOGRAPHIC_DATA] izmaksas" at bounding box center [687, 200] width 135 height 14
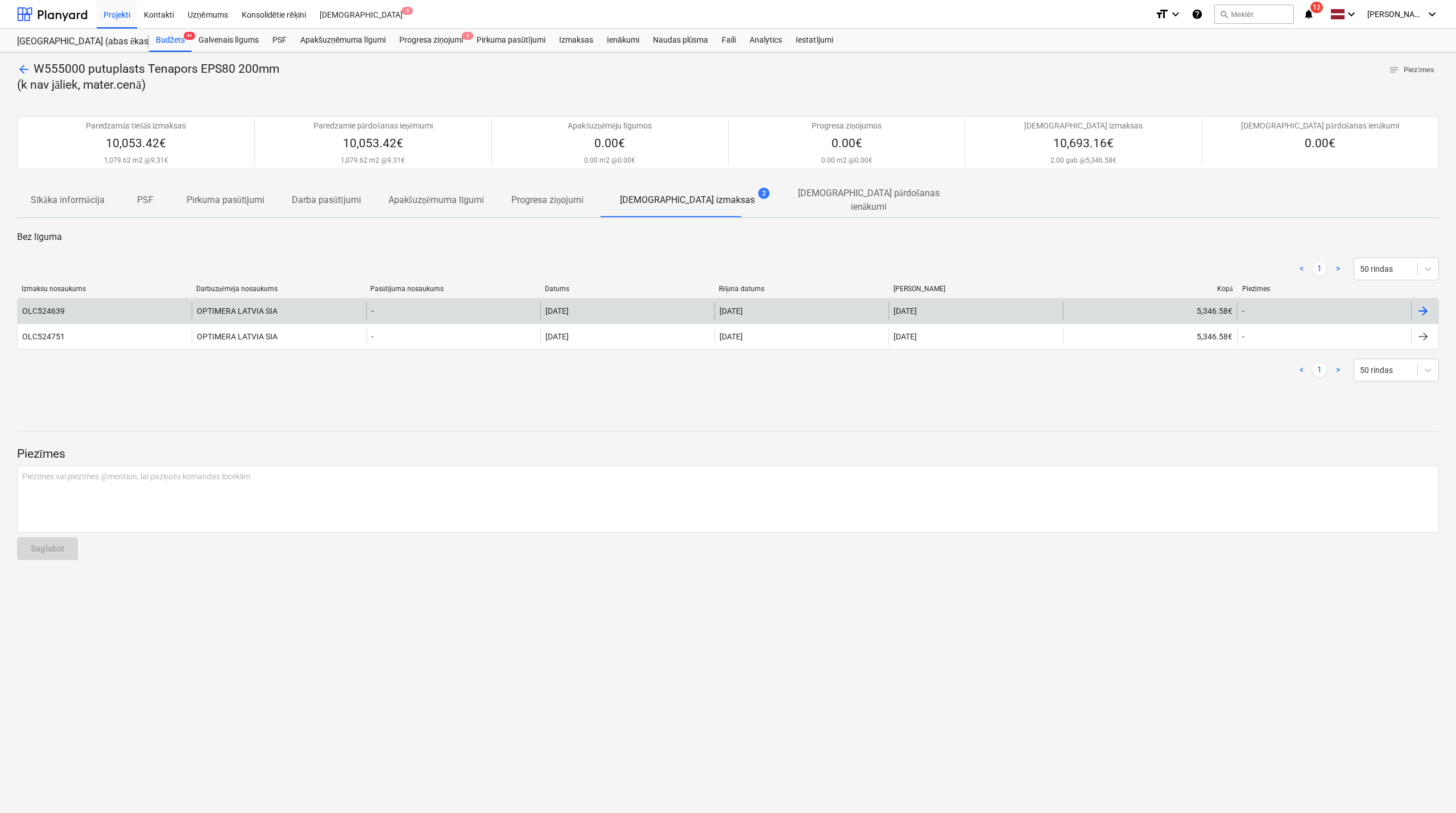
click at [249, 305] on div "OPTIMERA LATVIA SIA" at bounding box center [278, 311] width 174 height 18
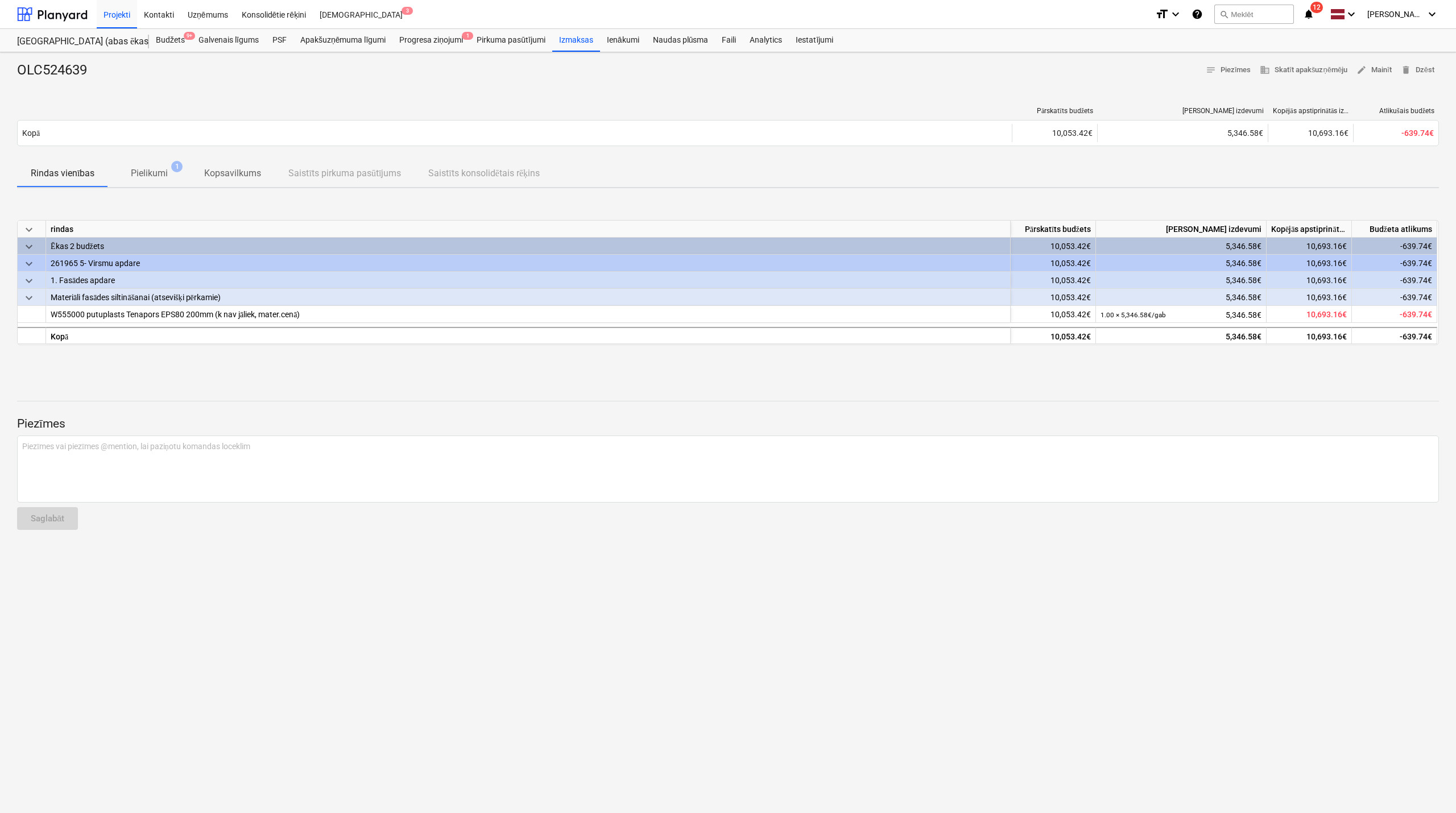
click at [153, 173] on p "Pielikumi" at bounding box center [149, 173] width 37 height 14
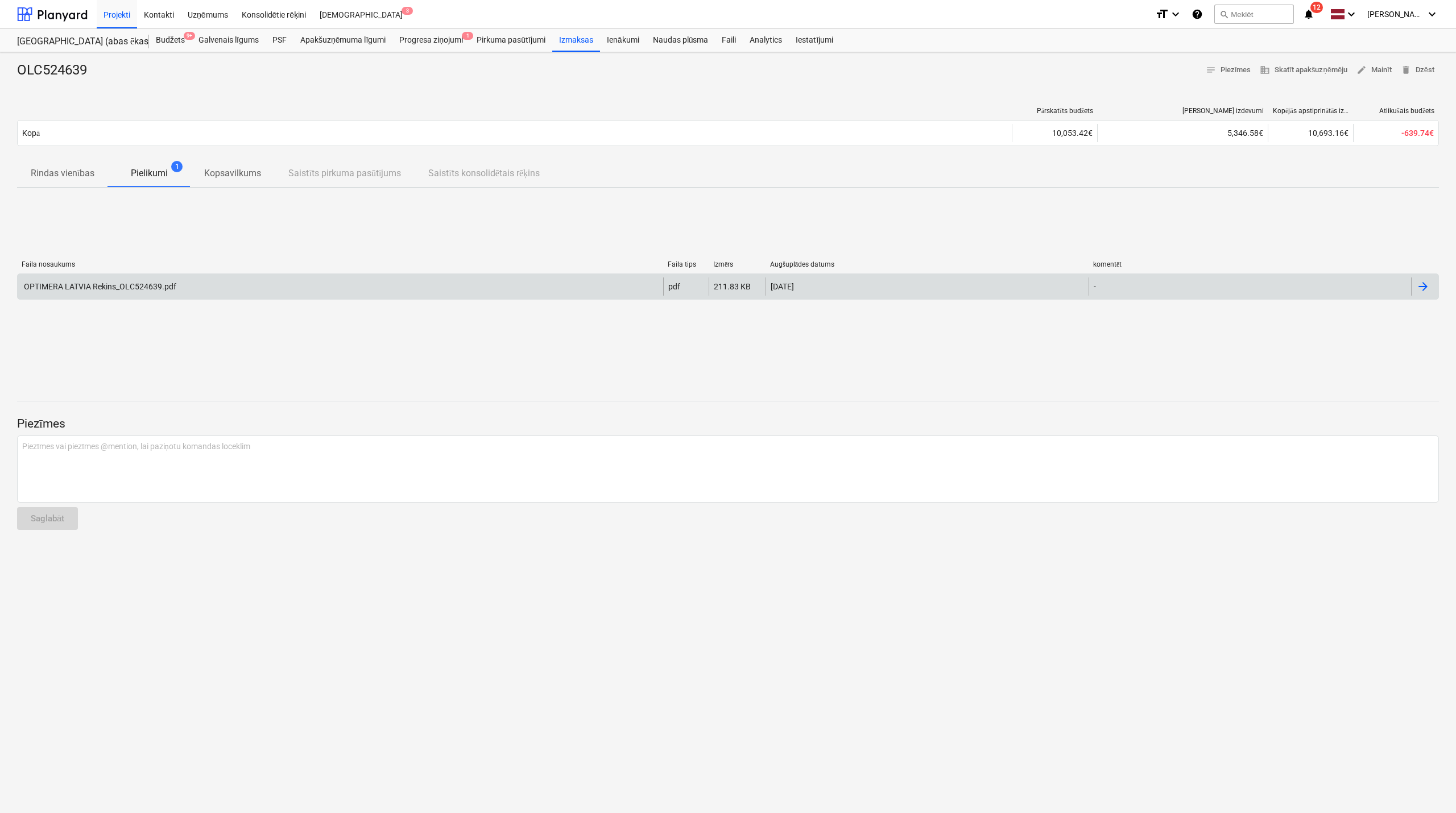
click at [385, 289] on div "OPTIMERA LATVIA Rekins_OLC524639.pdf" at bounding box center [341, 287] width 645 height 18
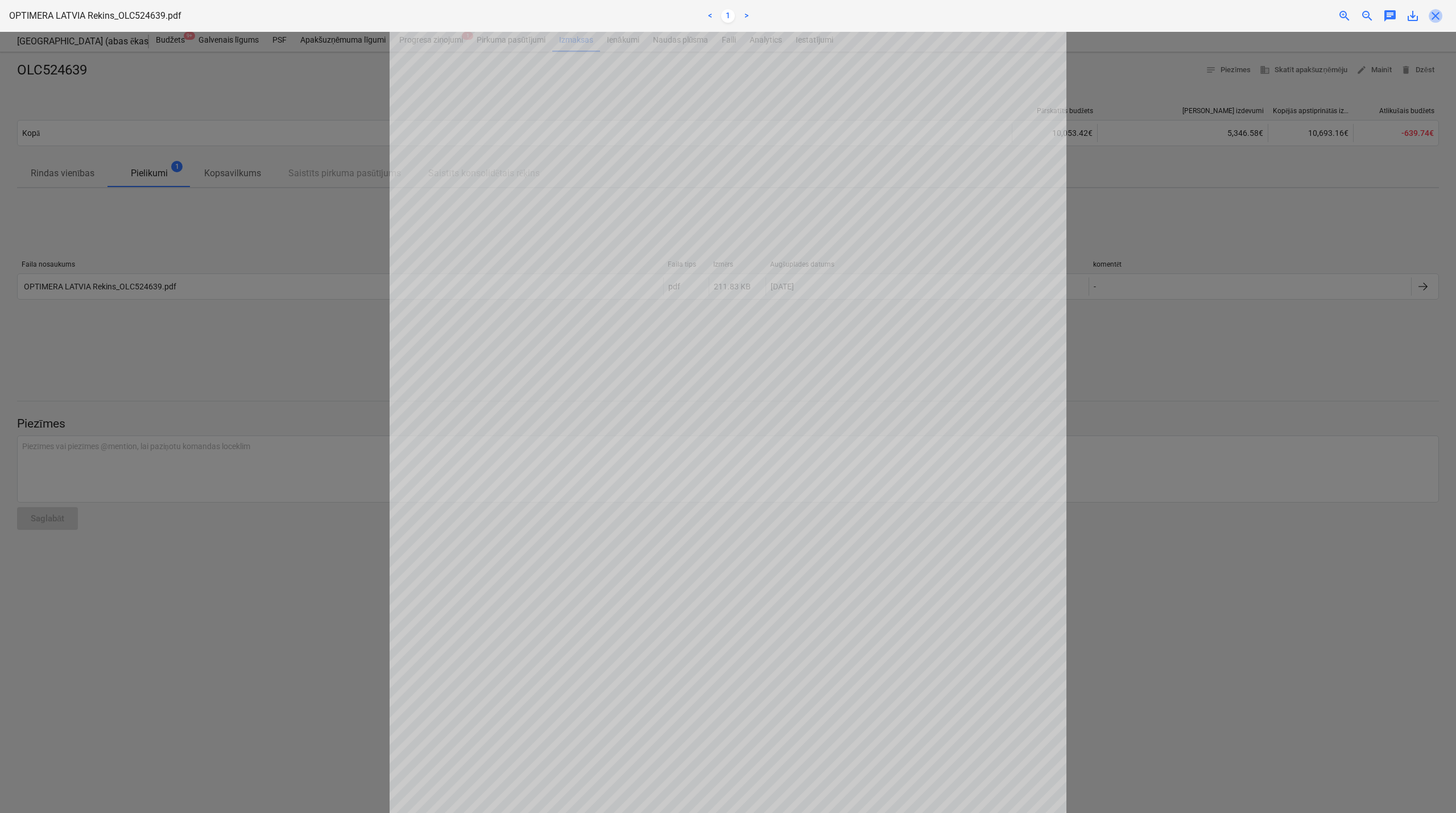
click at [1435, 15] on span "close" at bounding box center [1436, 16] width 14 height 14
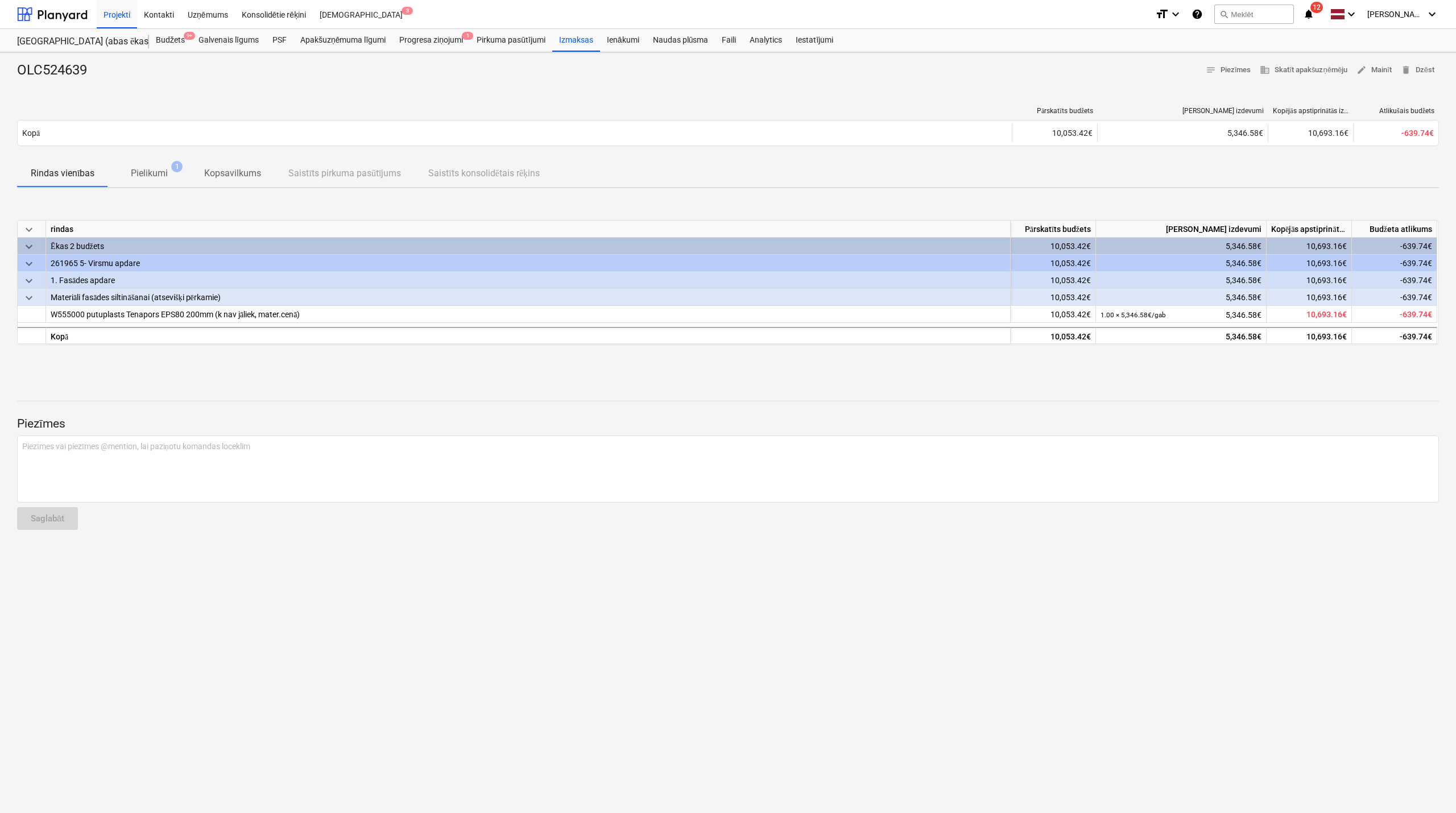
click at [146, 173] on p "Pielikumi" at bounding box center [149, 173] width 37 height 14
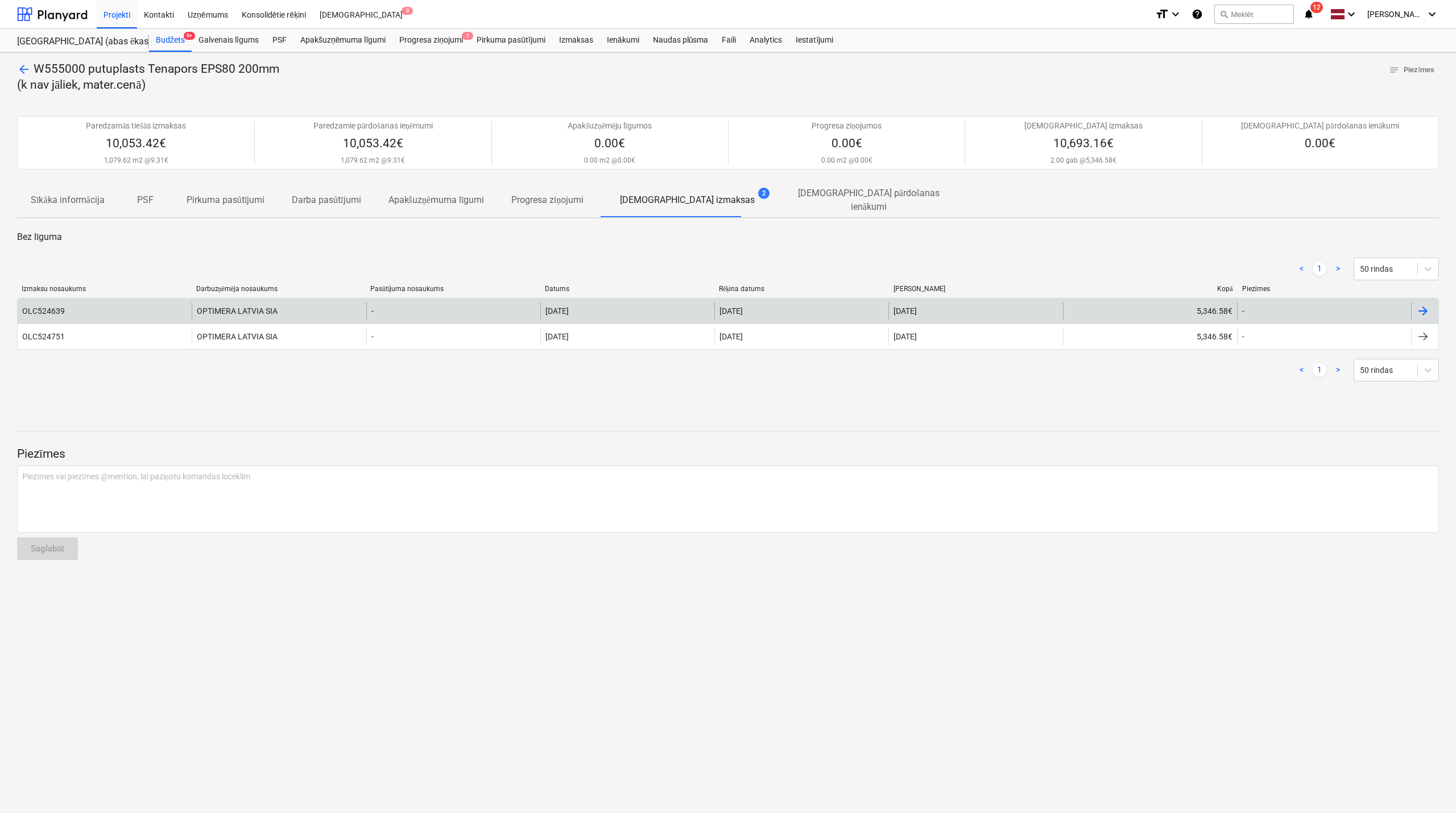
click at [356, 305] on div "OPTIMERA LATVIA SIA" at bounding box center [278, 311] width 174 height 18
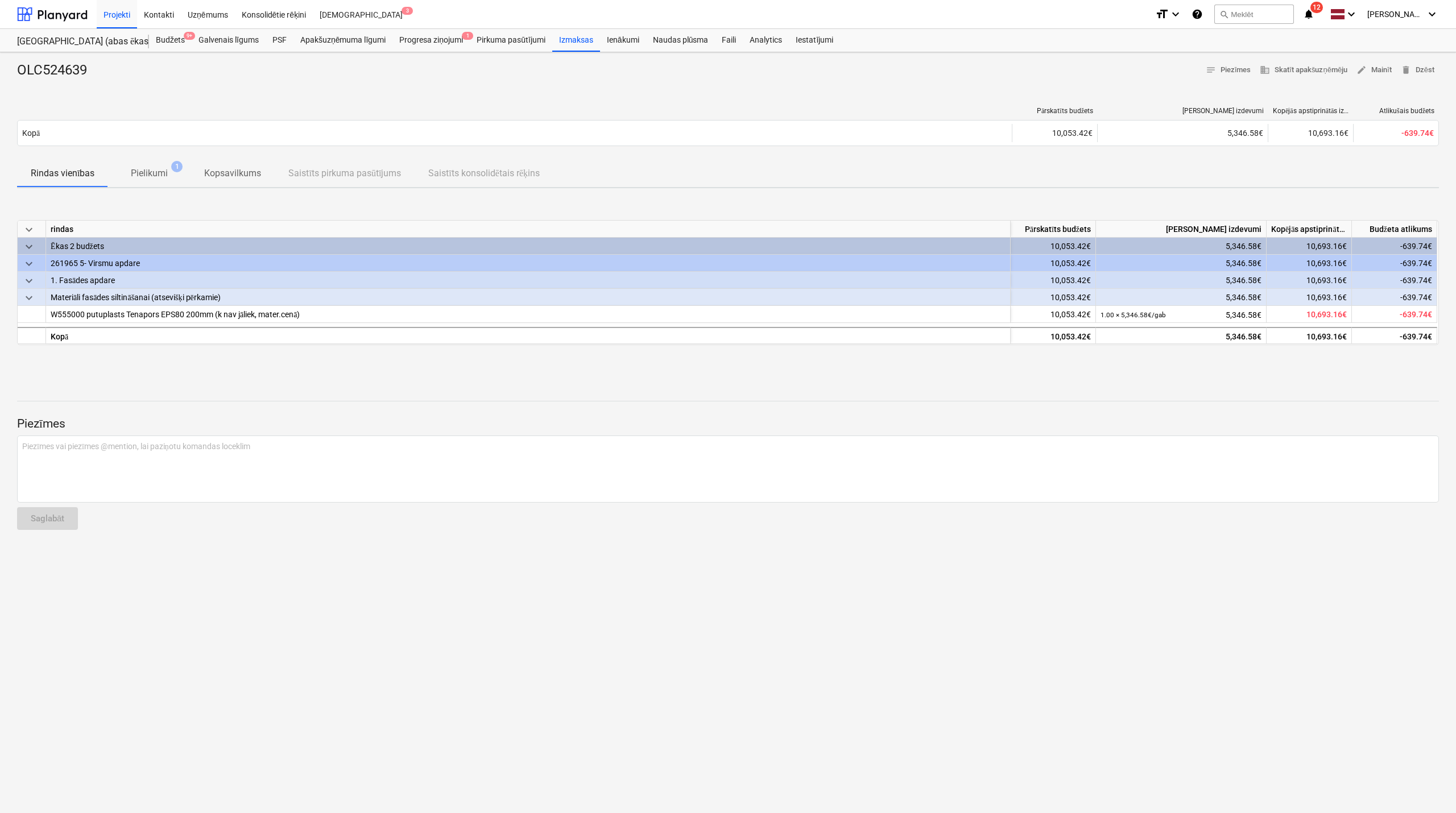
click at [167, 169] on p "Pielikumi" at bounding box center [149, 173] width 37 height 14
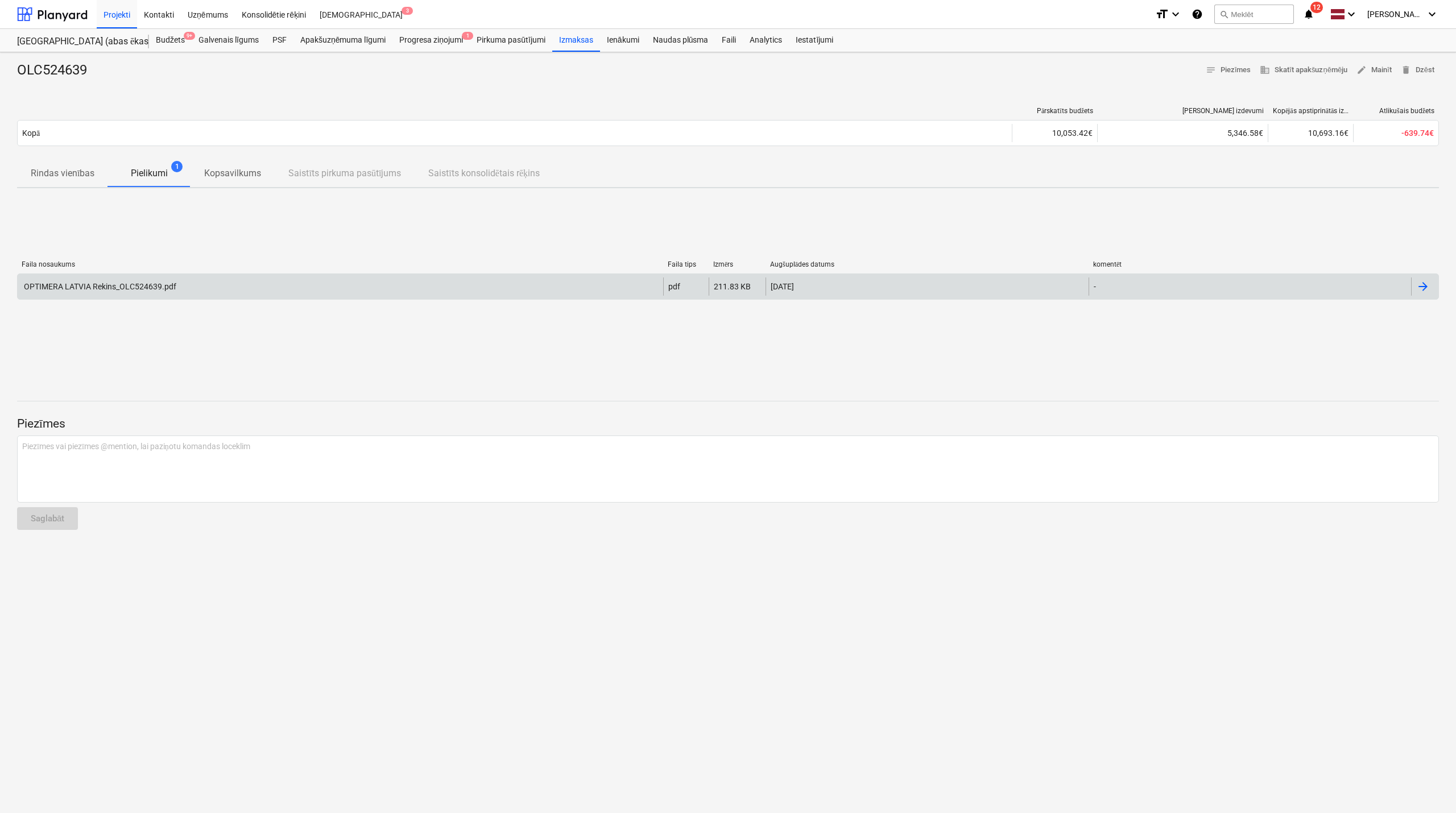
click at [245, 291] on div "OPTIMERA LATVIA Rekins_OLC524639.pdf" at bounding box center [341, 287] width 645 height 18
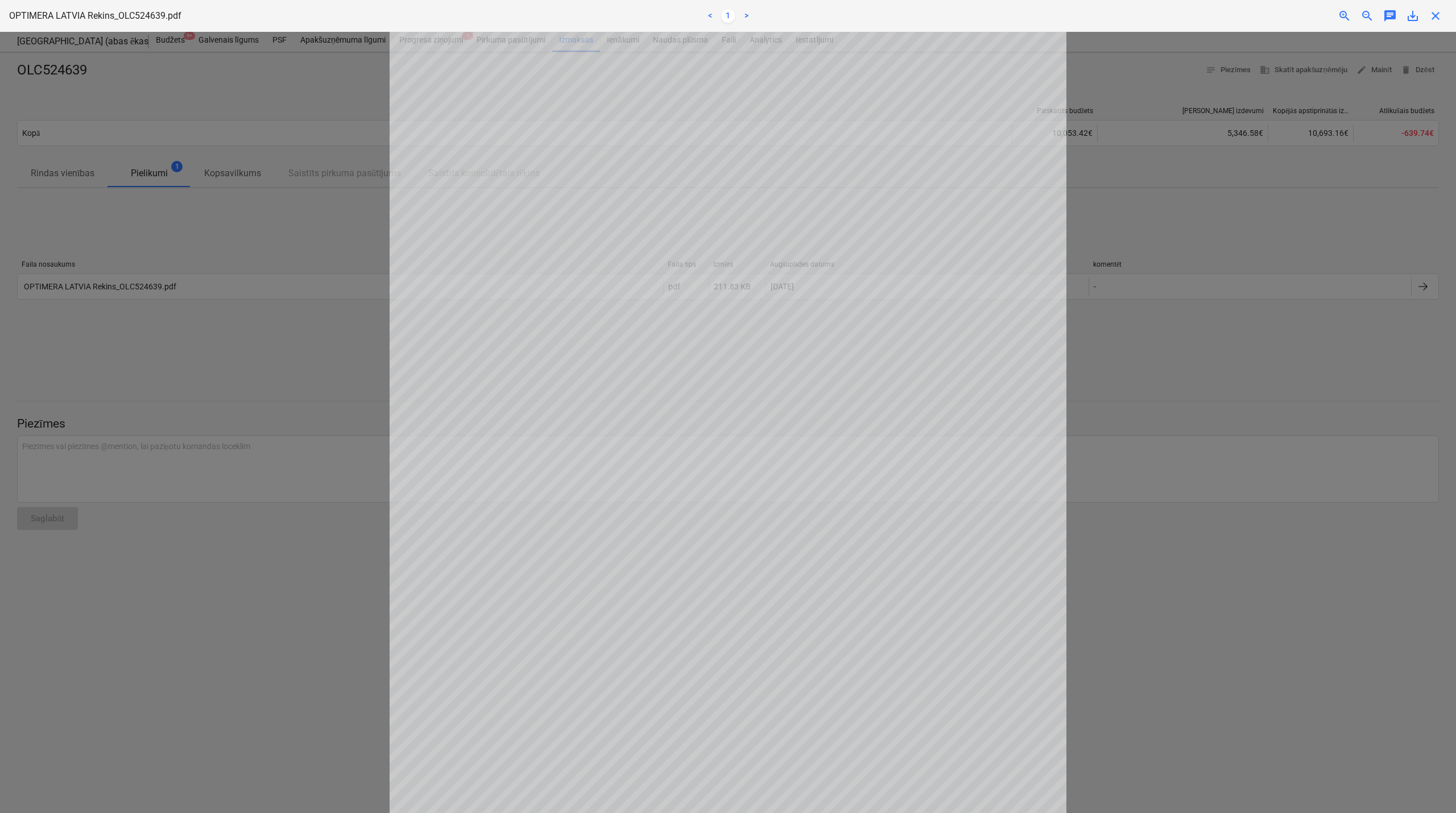
click at [1434, 15] on span "close" at bounding box center [1436, 16] width 14 height 14
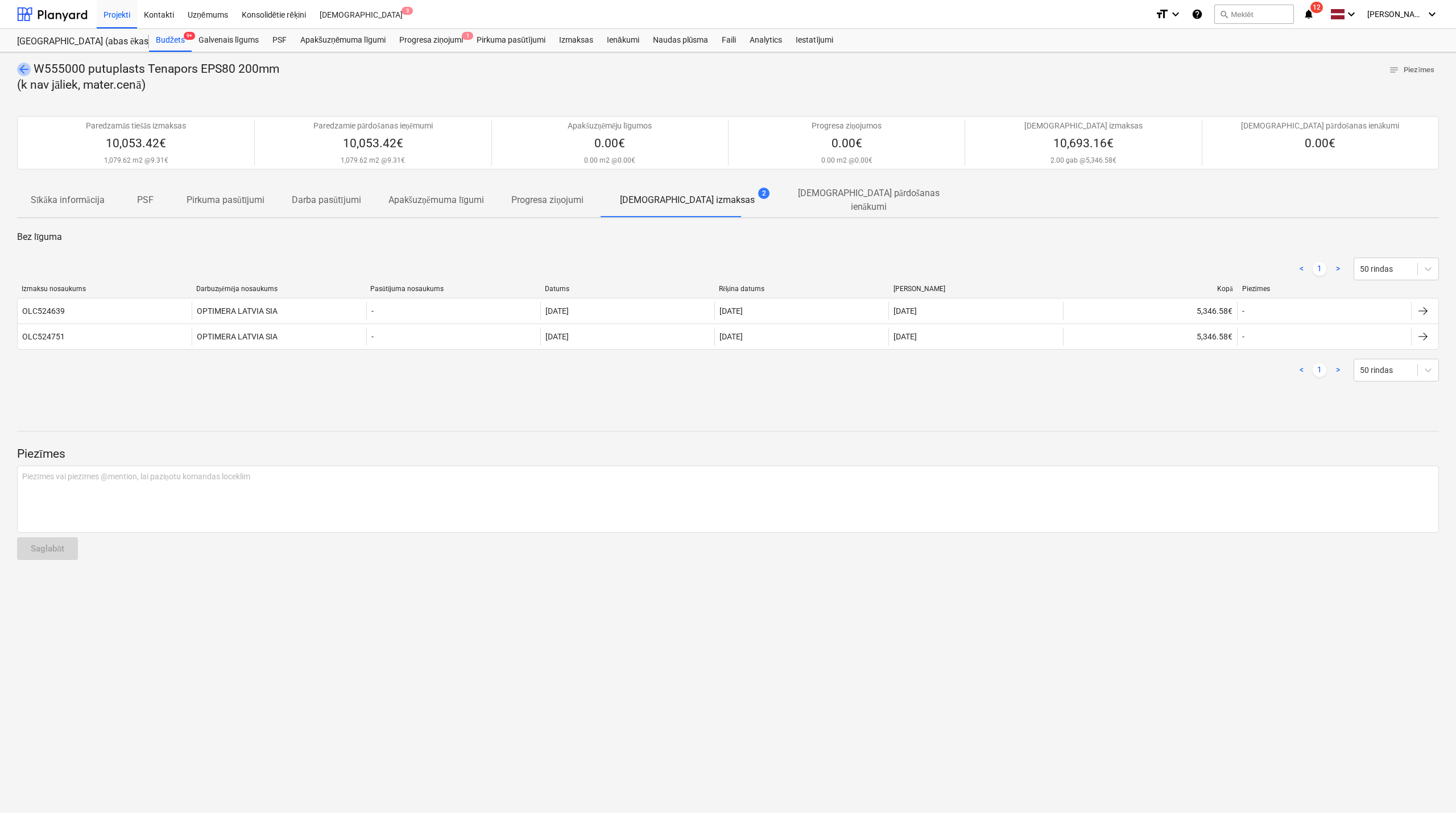
click at [23, 69] on span "arrow_back" at bounding box center [24, 70] width 14 height 14
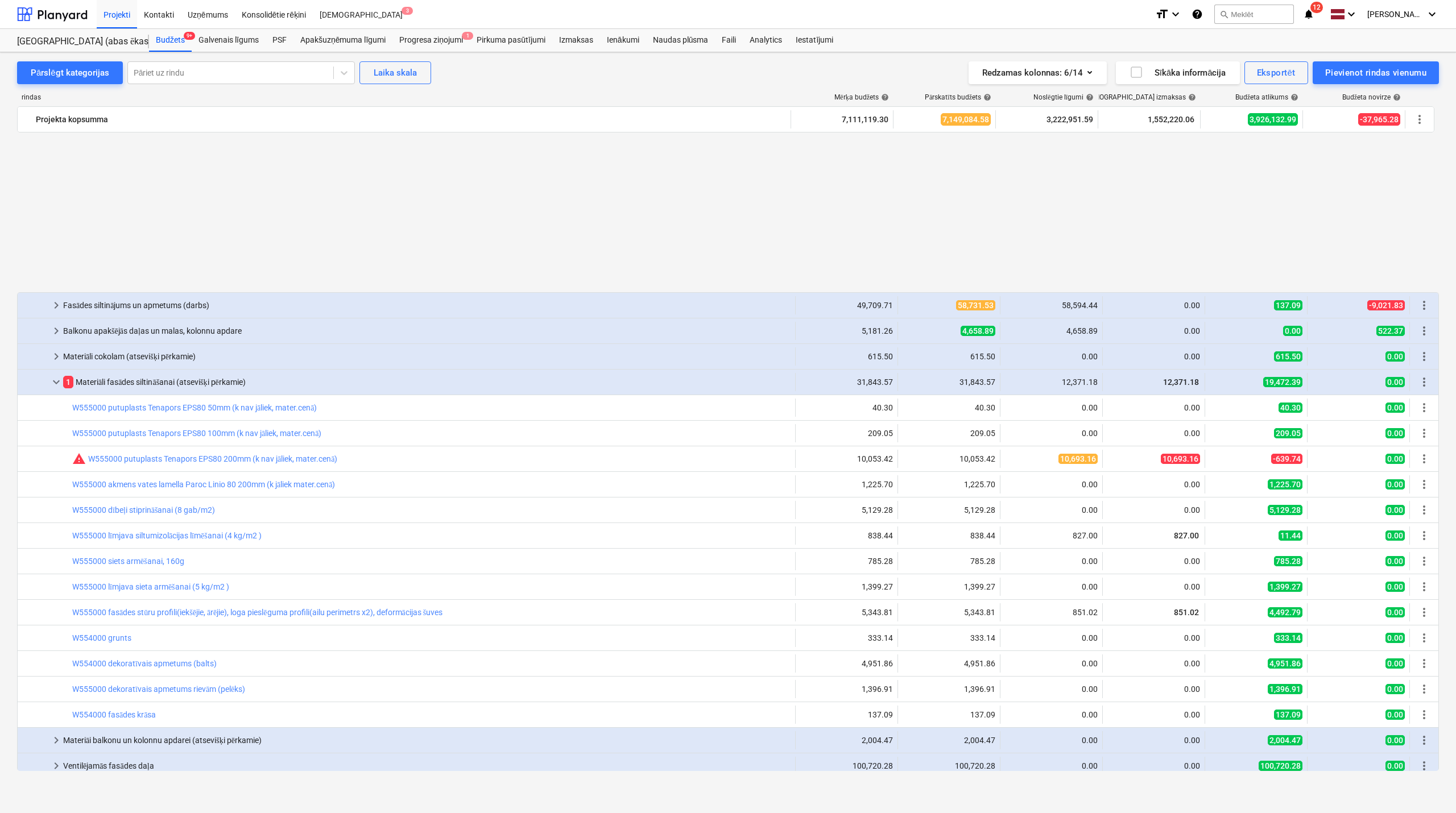
scroll to position [303, 0]
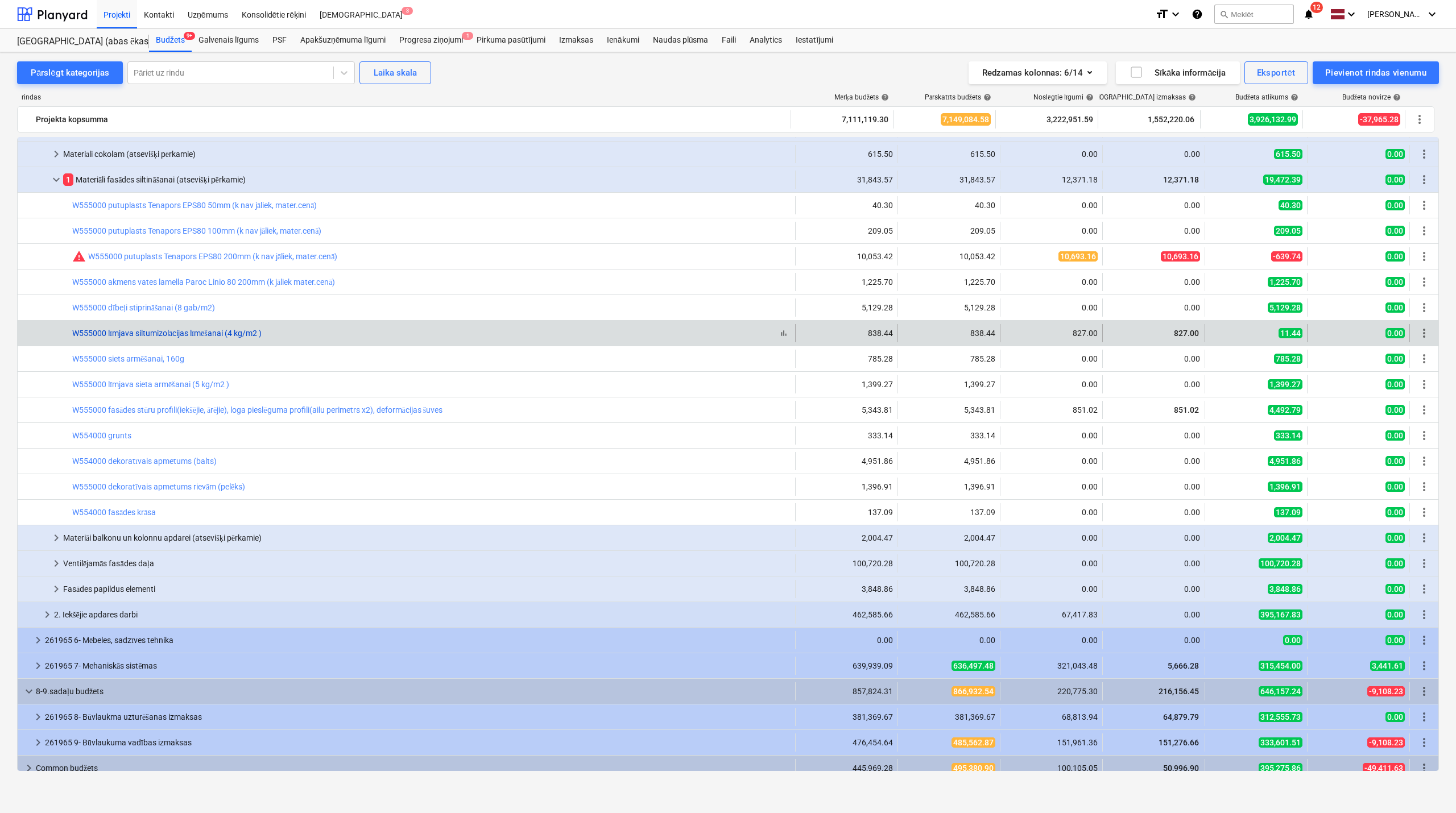
click at [162, 333] on link "W555000 līmjava siltumizolācijas līmēšanai (4 kg/m2 )" at bounding box center [167, 333] width 189 height 9
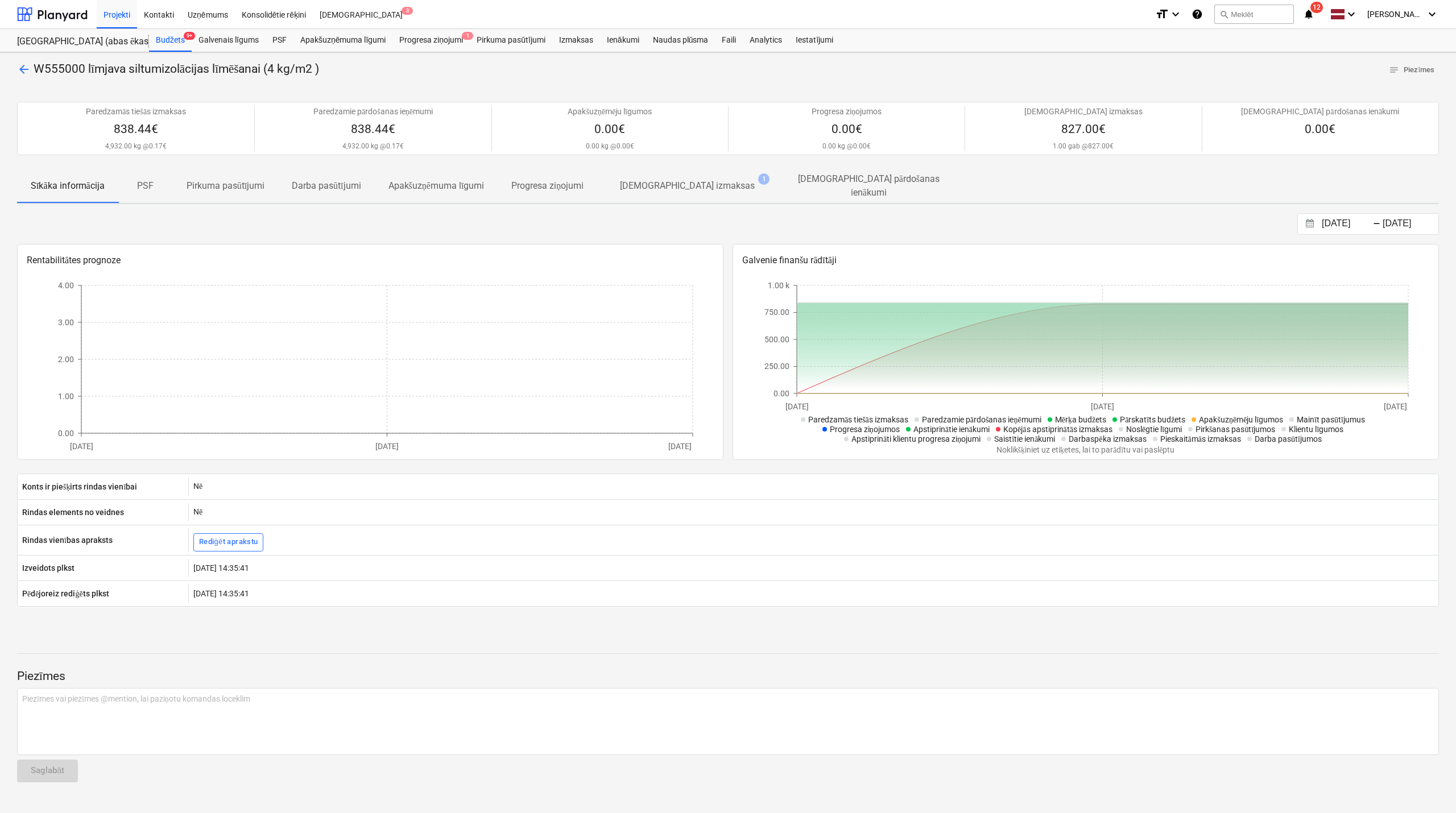
click at [671, 179] on p "[DEMOGRAPHIC_DATA] izmaksas" at bounding box center [687, 186] width 135 height 14
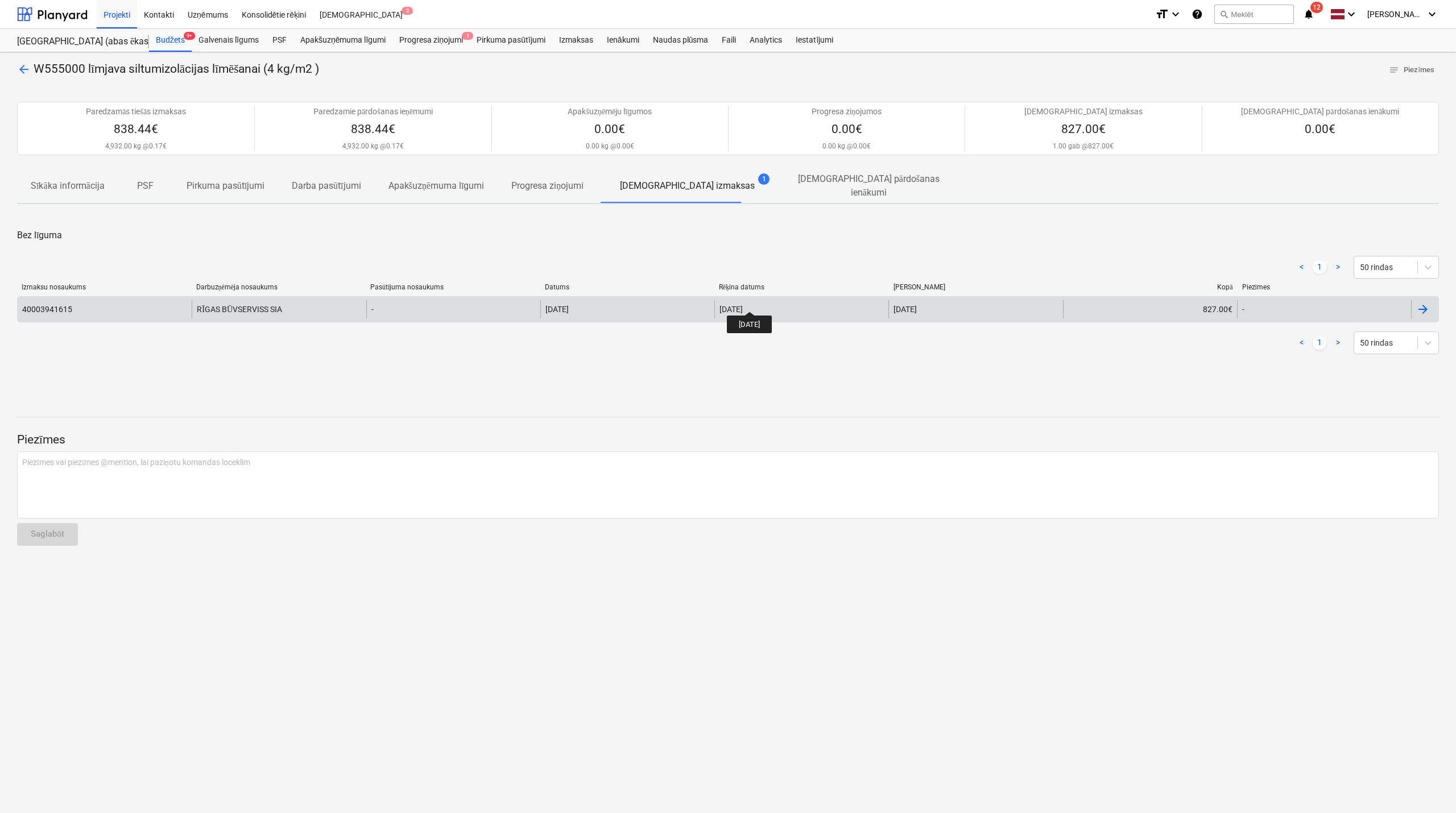
click at [743, 305] on div "[DATE]" at bounding box center [731, 309] width 23 height 9
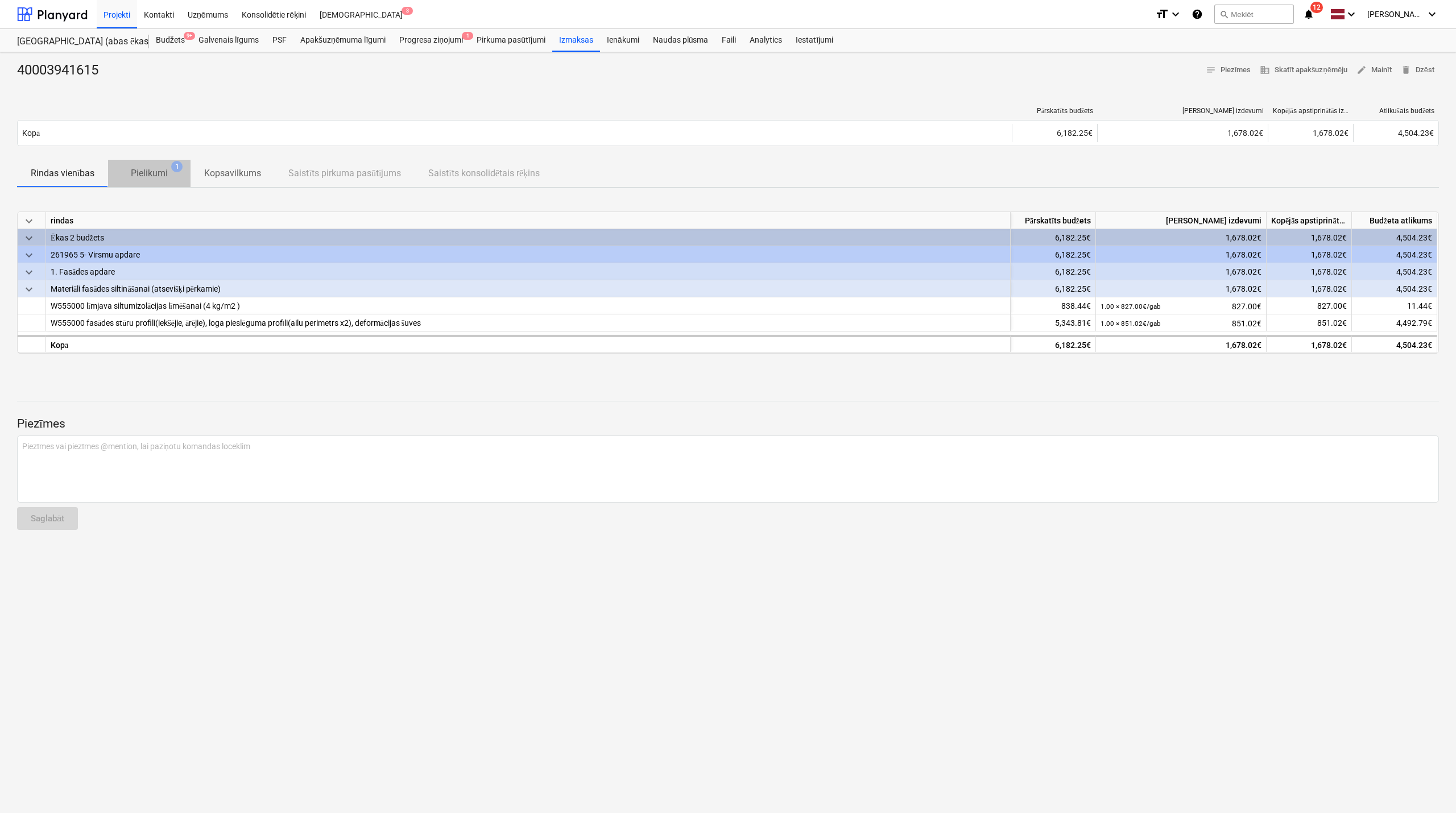
click at [155, 169] on p "Pielikumi" at bounding box center [149, 173] width 37 height 14
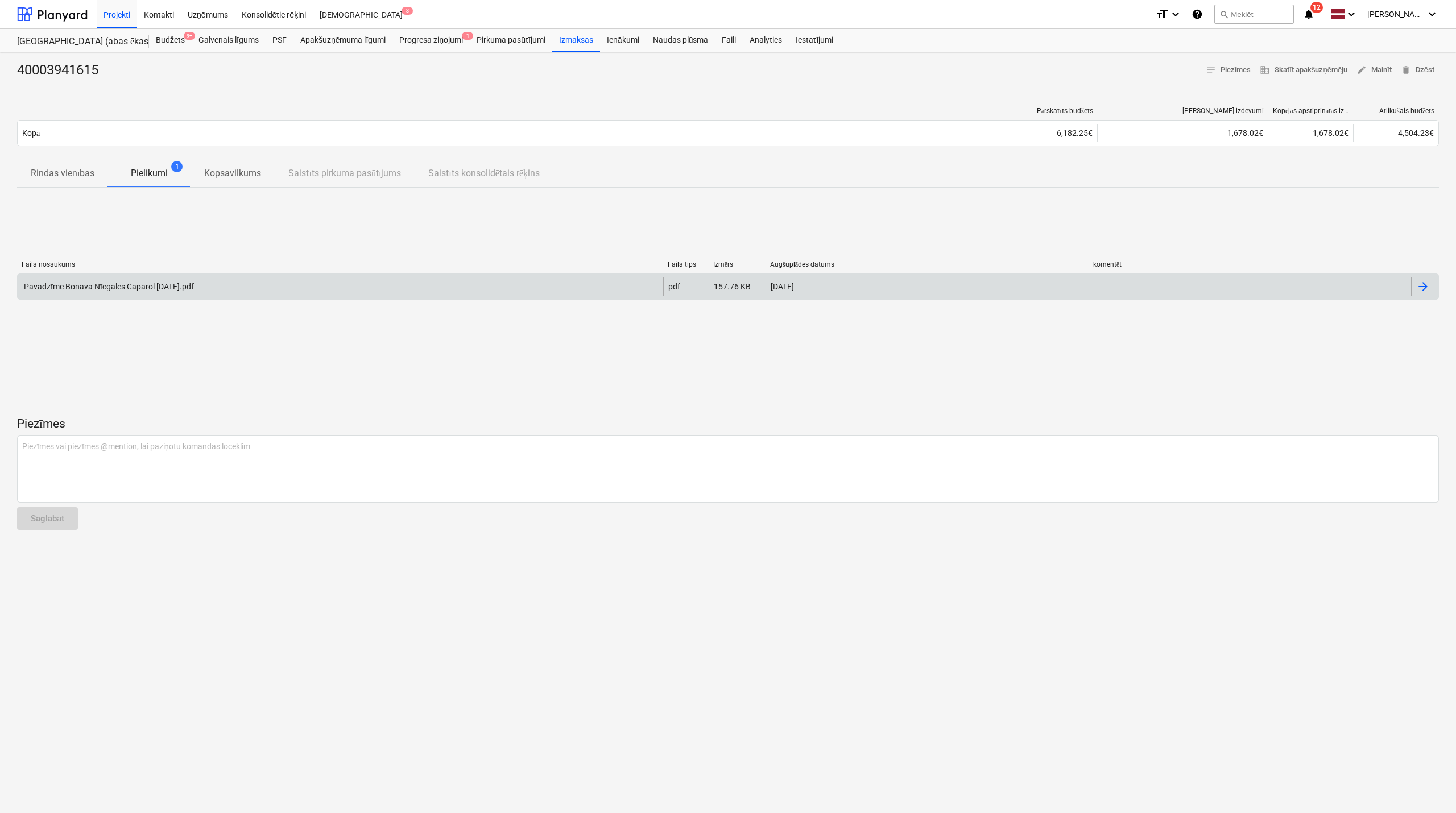
click at [813, 283] on div "[DATE]" at bounding box center [927, 287] width 323 height 18
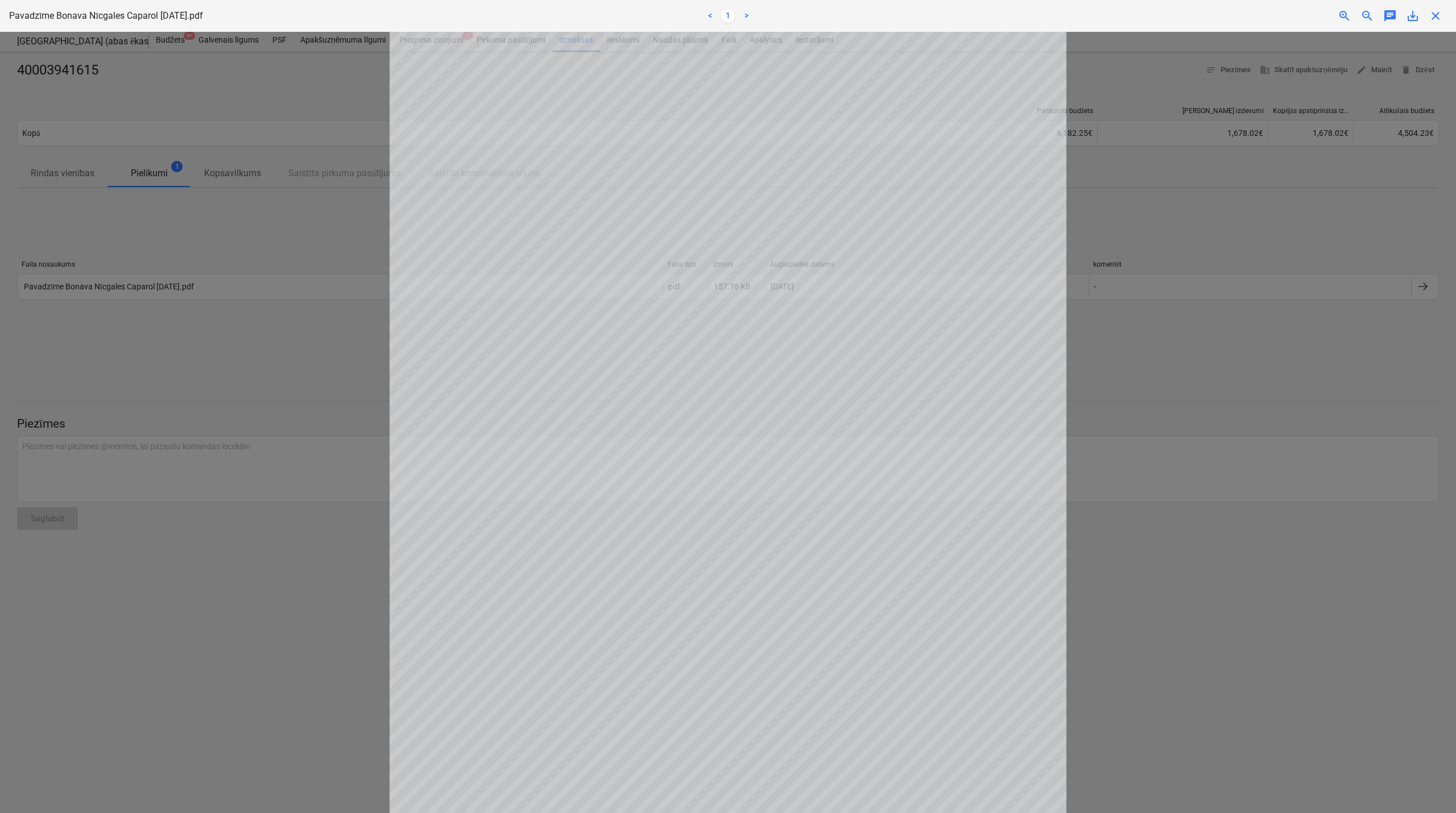
click at [1436, 15] on span "close" at bounding box center [1436, 16] width 14 height 14
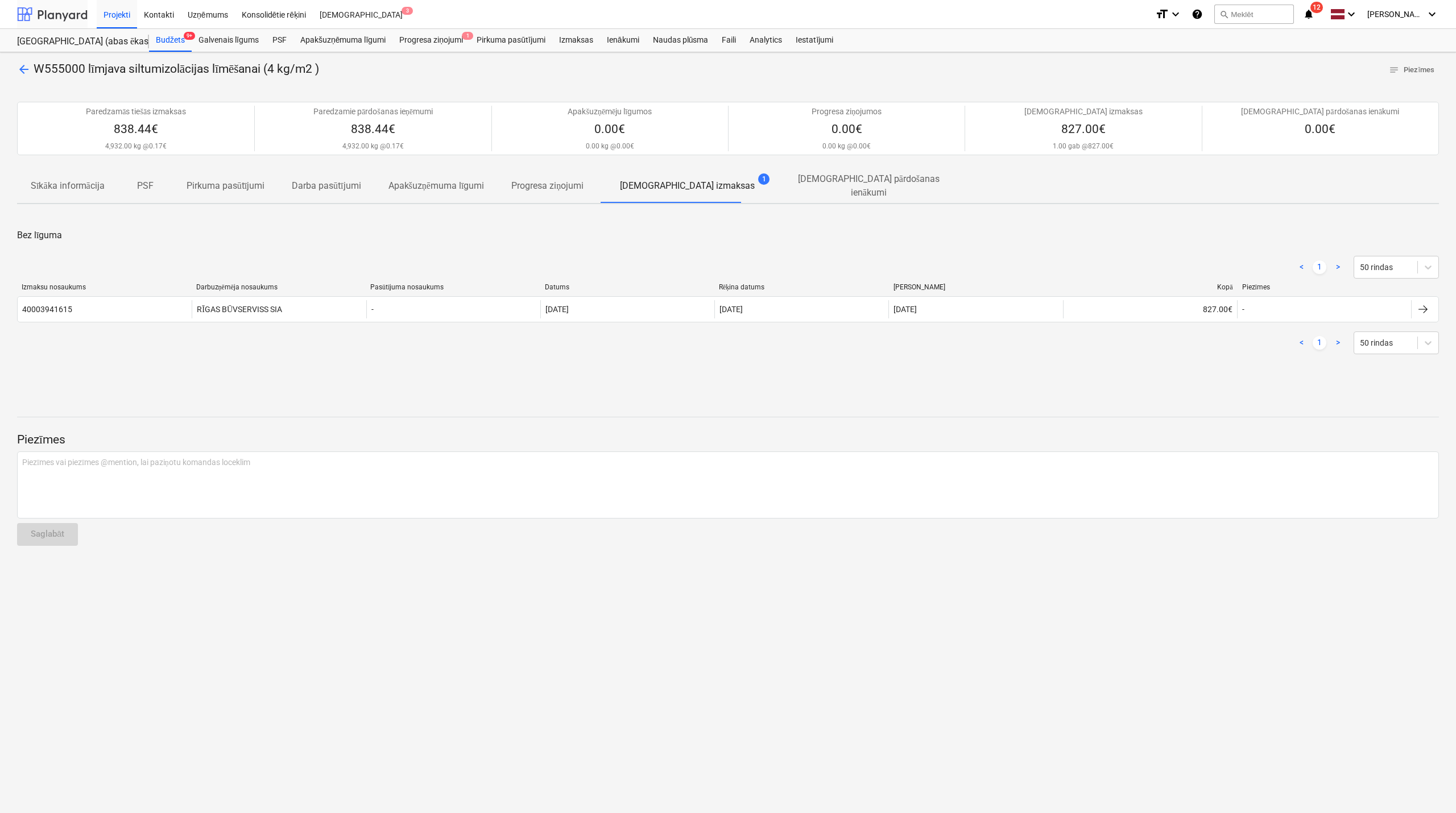
click at [49, 18] on div at bounding box center [53, 14] width 70 height 28
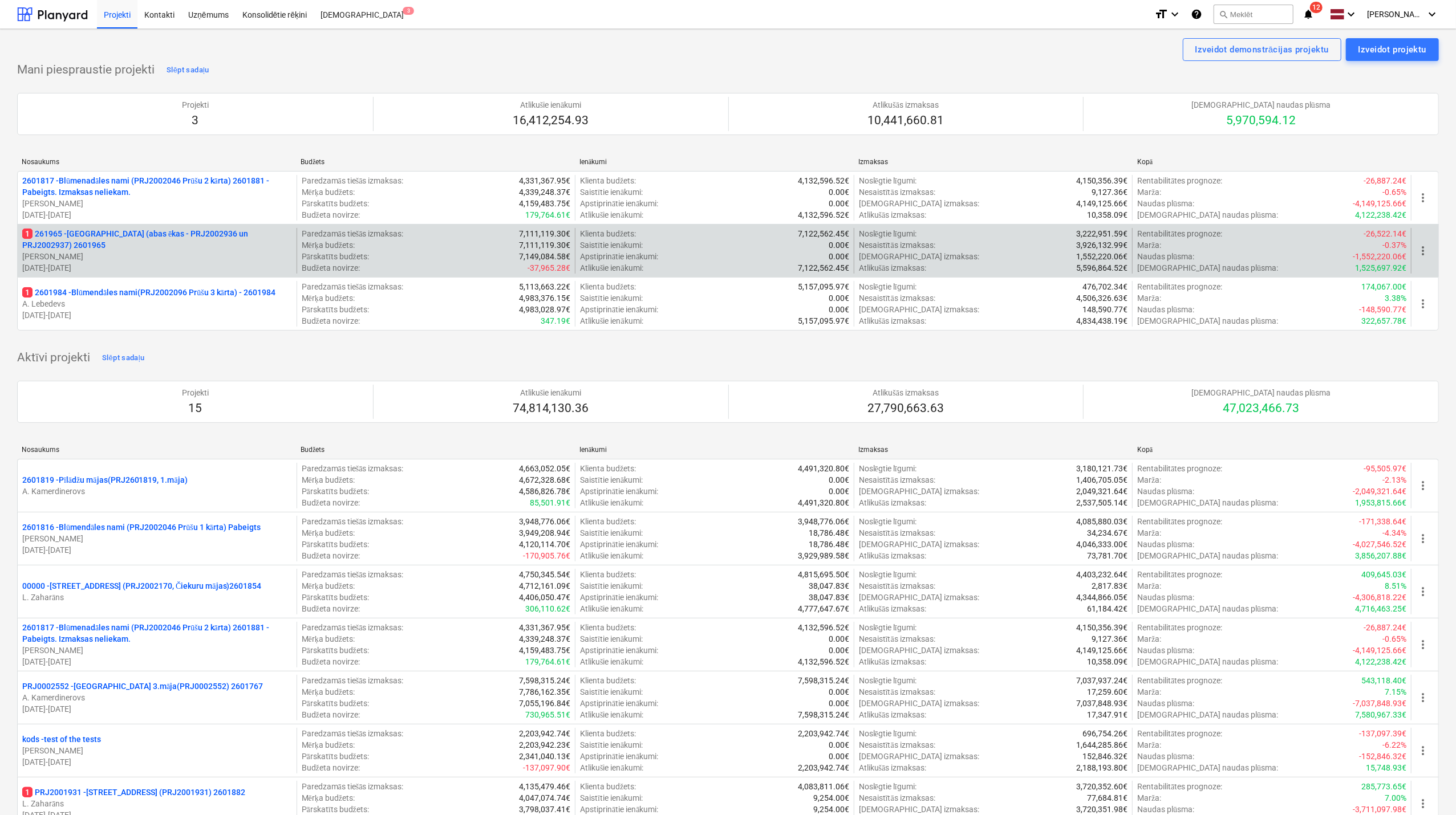
click at [166, 238] on p "1 261965 - [GEOGRAPHIC_DATA] (abas ēkas - PRJ2002936 un PRJ2002937) 2601965" at bounding box center [157, 239] width 269 height 23
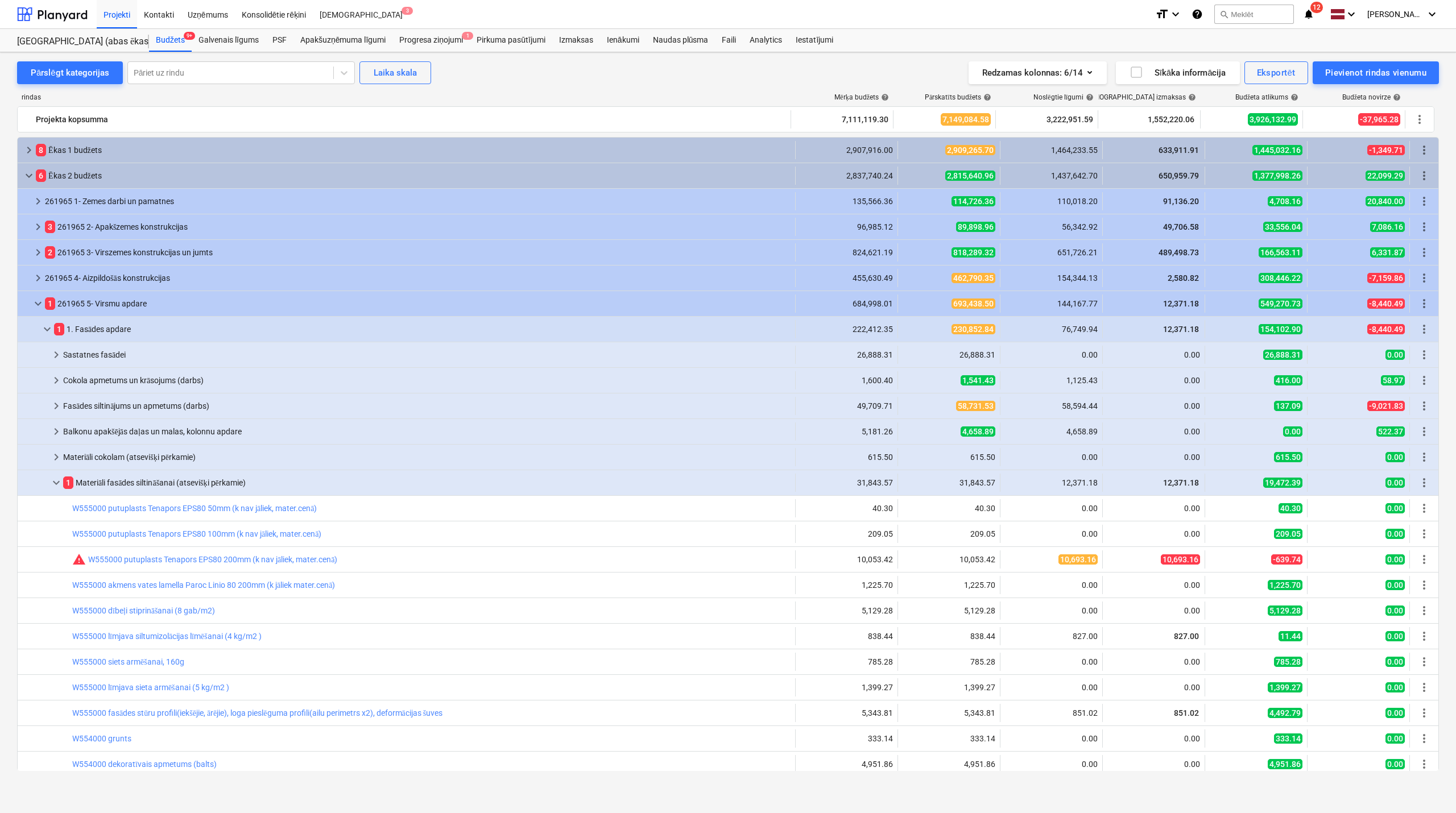
scroll to position [101, 0]
click at [59, 476] on span "keyboard_arrow_down" at bounding box center [57, 483] width 14 height 14
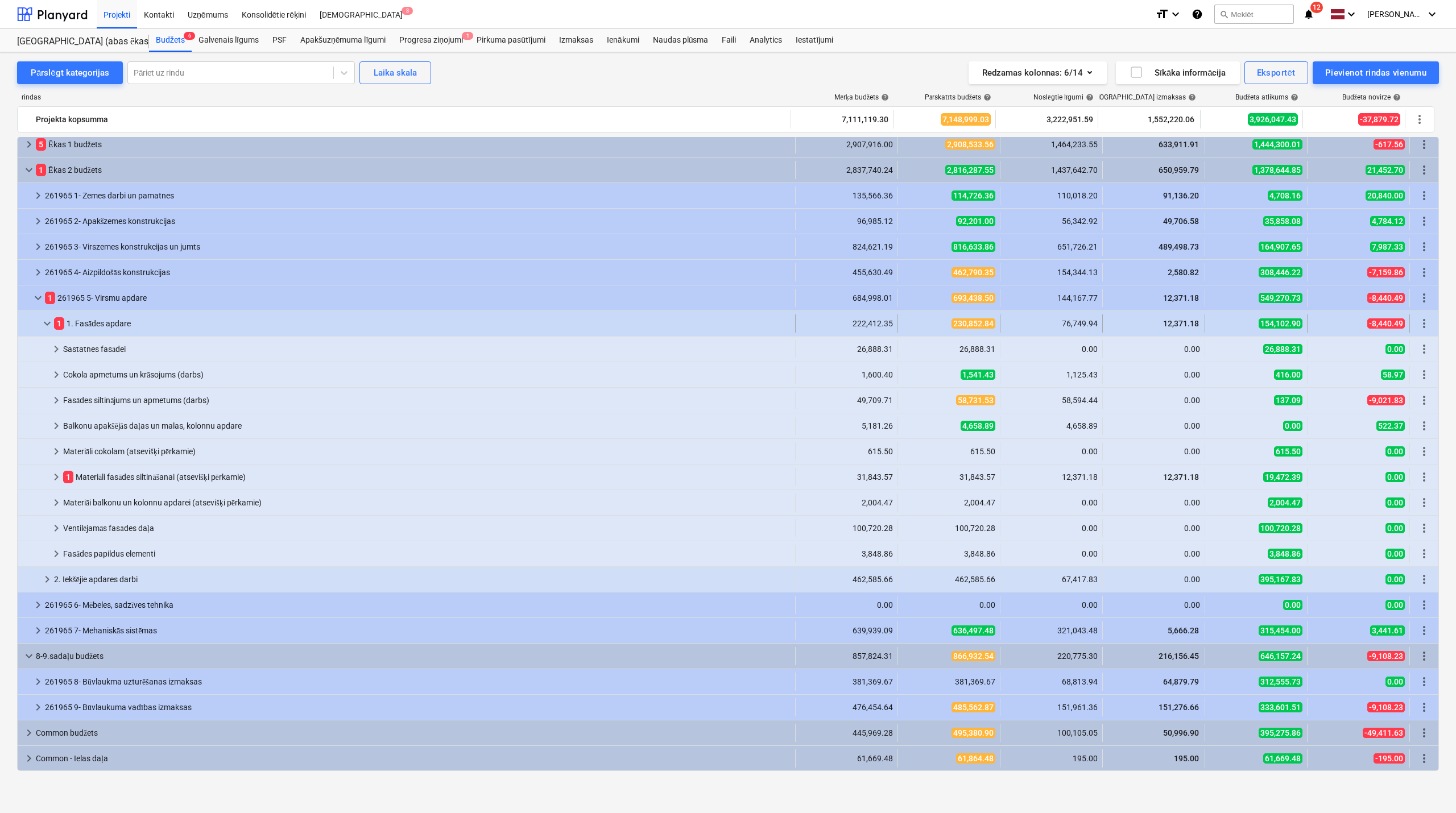
click at [46, 326] on span "keyboard_arrow_down" at bounding box center [47, 324] width 14 height 14
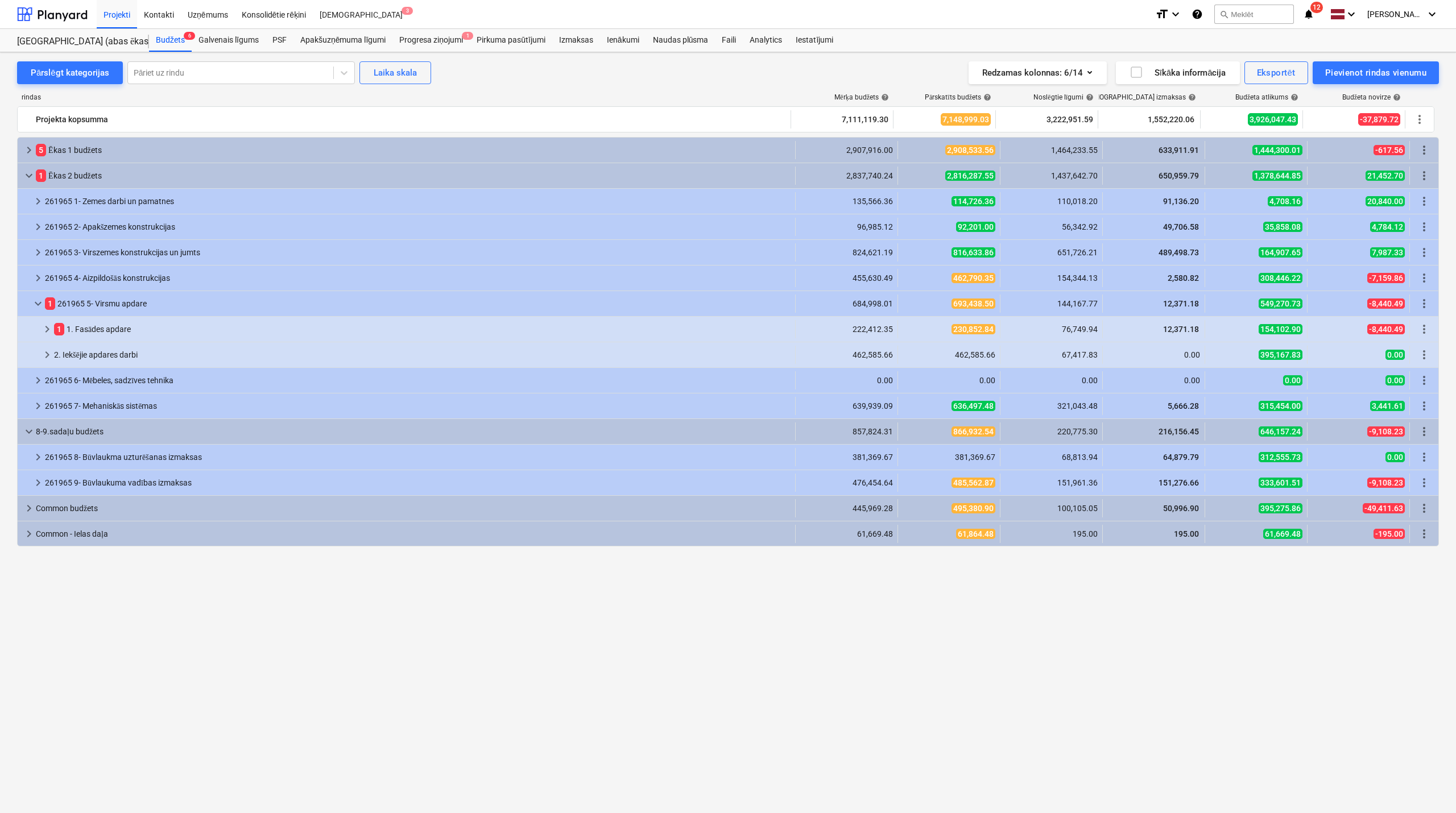
scroll to position [0, 0]
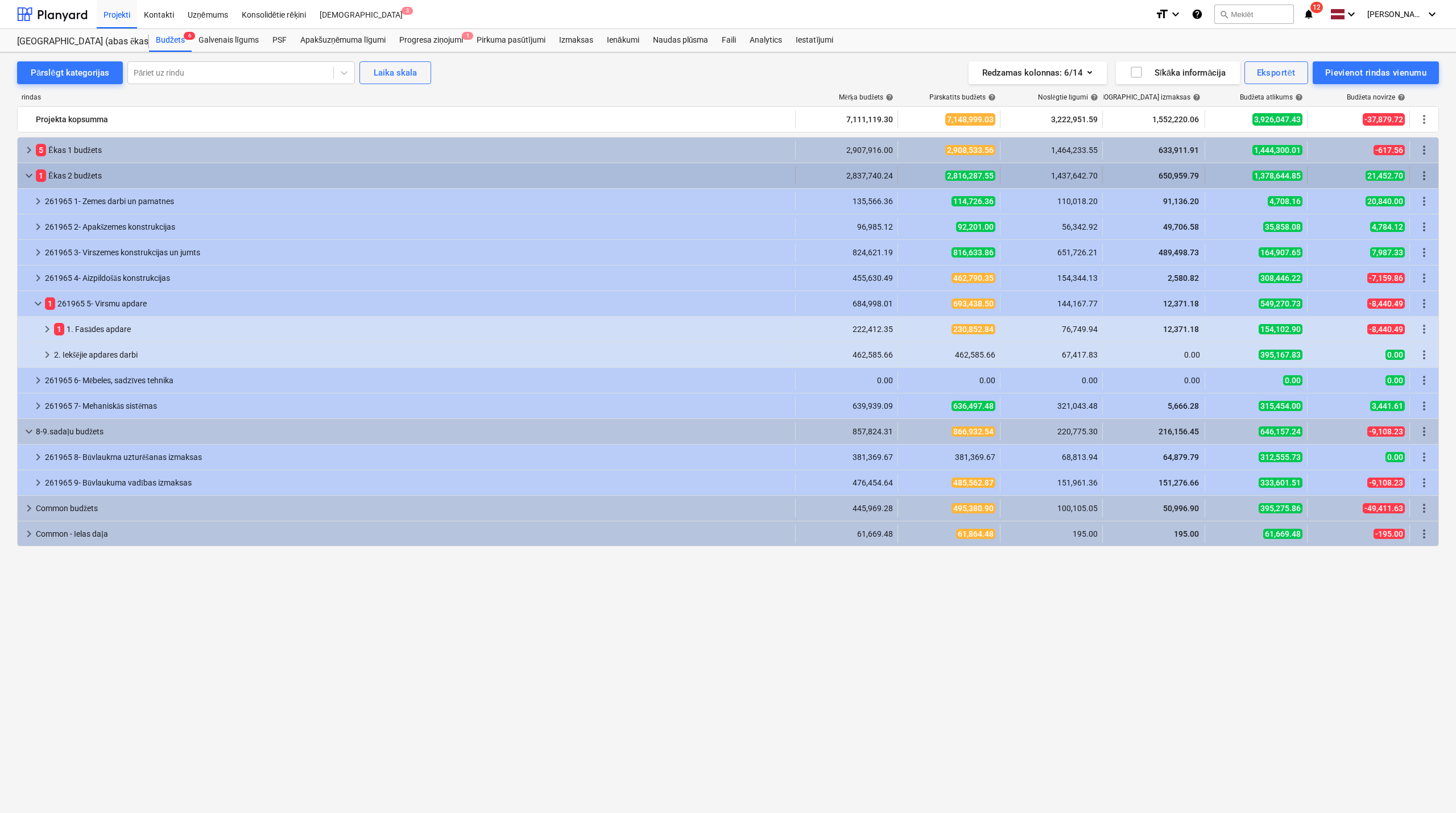
click at [28, 178] on span "keyboard_arrow_down" at bounding box center [29, 176] width 14 height 14
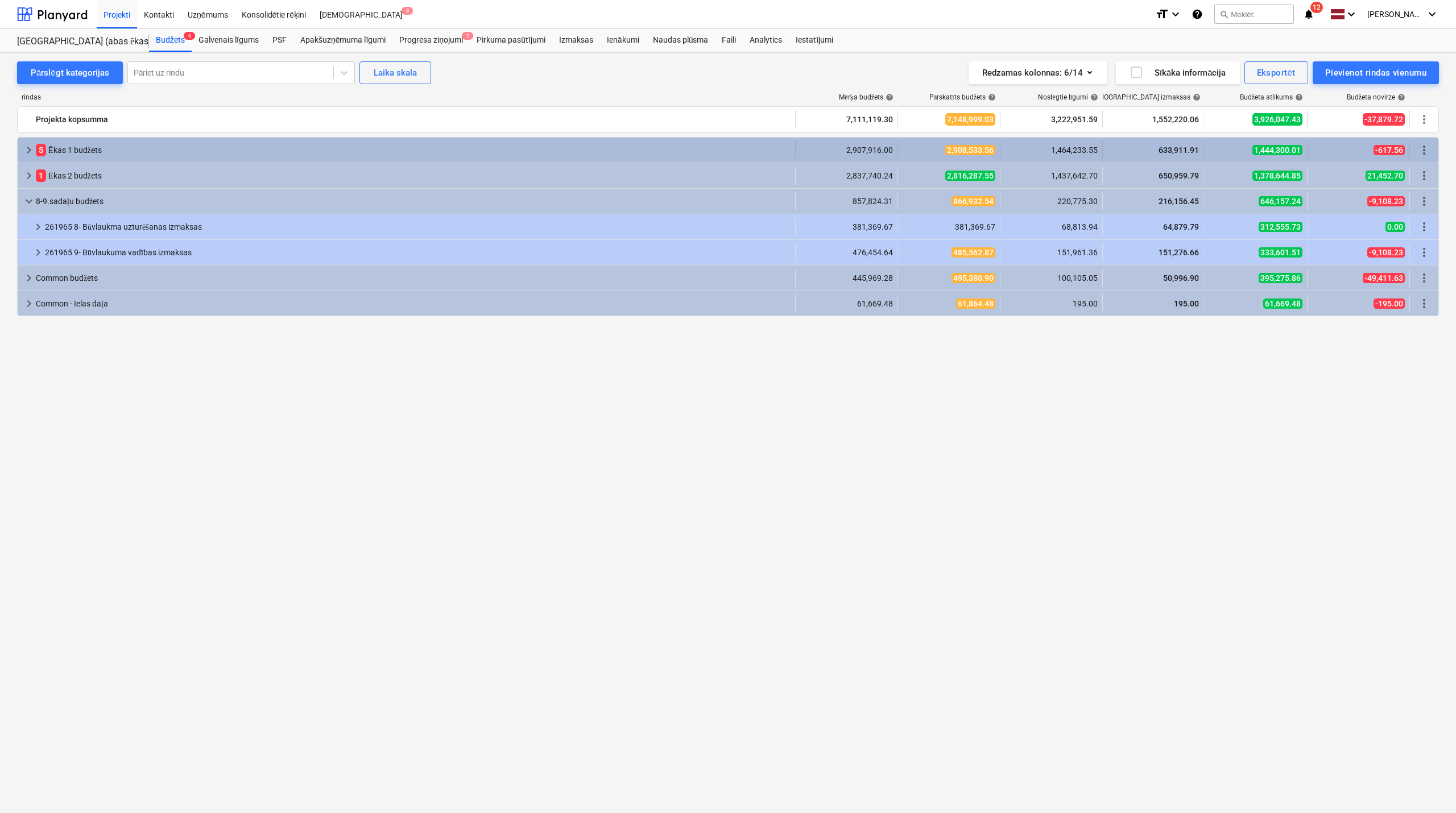
click at [28, 153] on span "keyboard_arrow_right" at bounding box center [29, 150] width 14 height 14
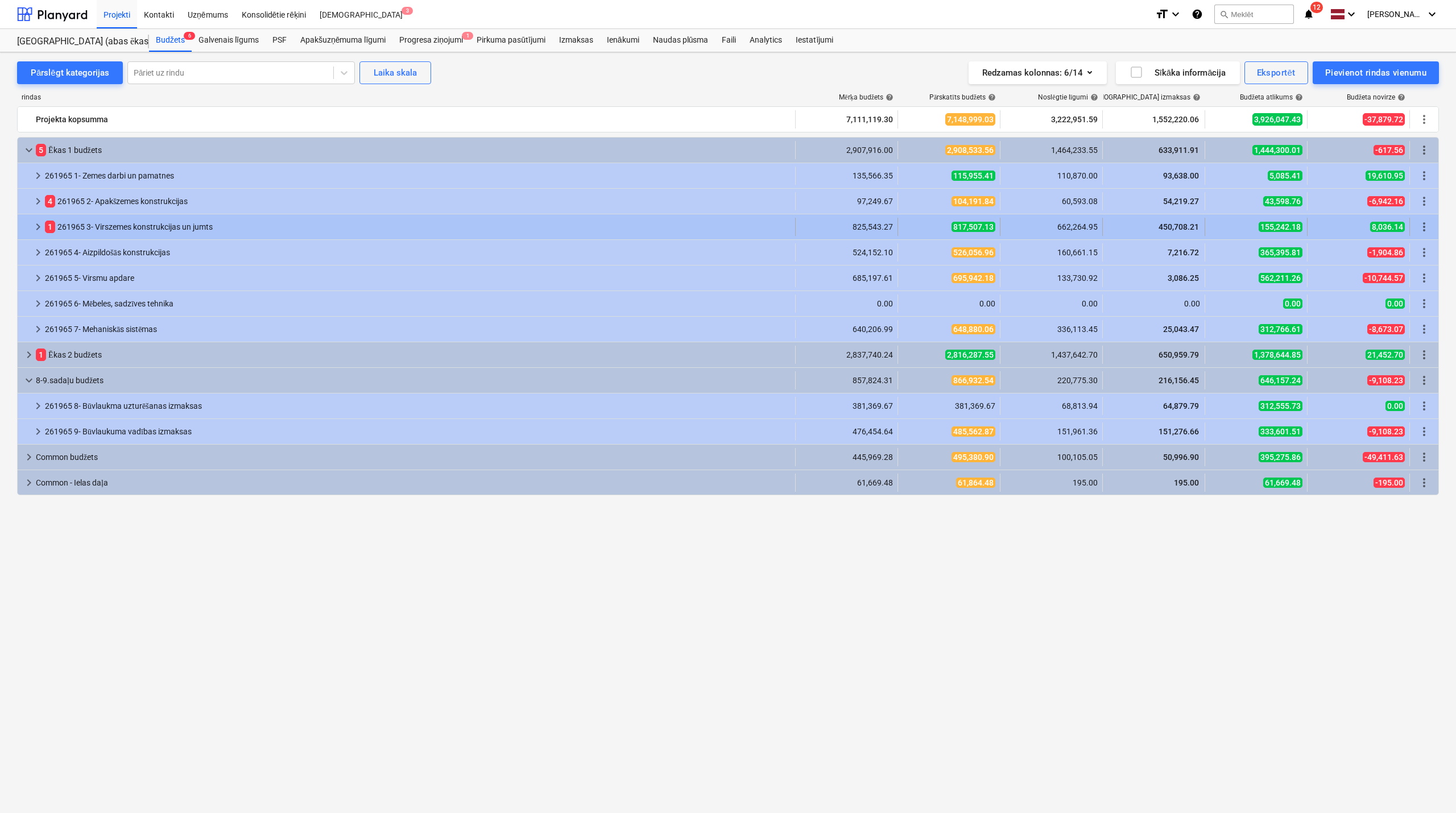
click at [35, 232] on span "keyboard_arrow_right" at bounding box center [38, 227] width 14 height 14
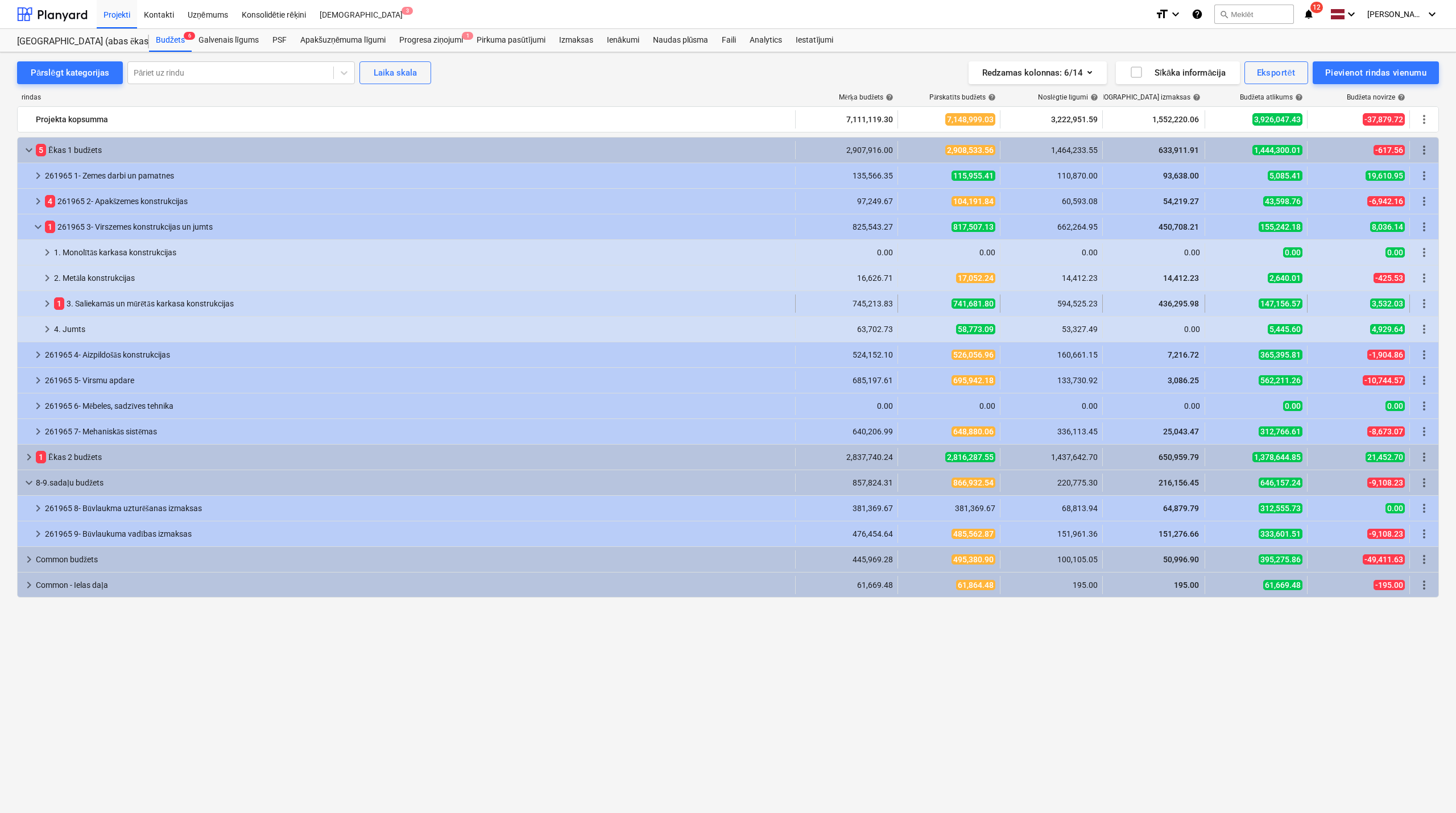
click at [48, 301] on span "keyboard_arrow_right" at bounding box center [47, 304] width 14 height 14
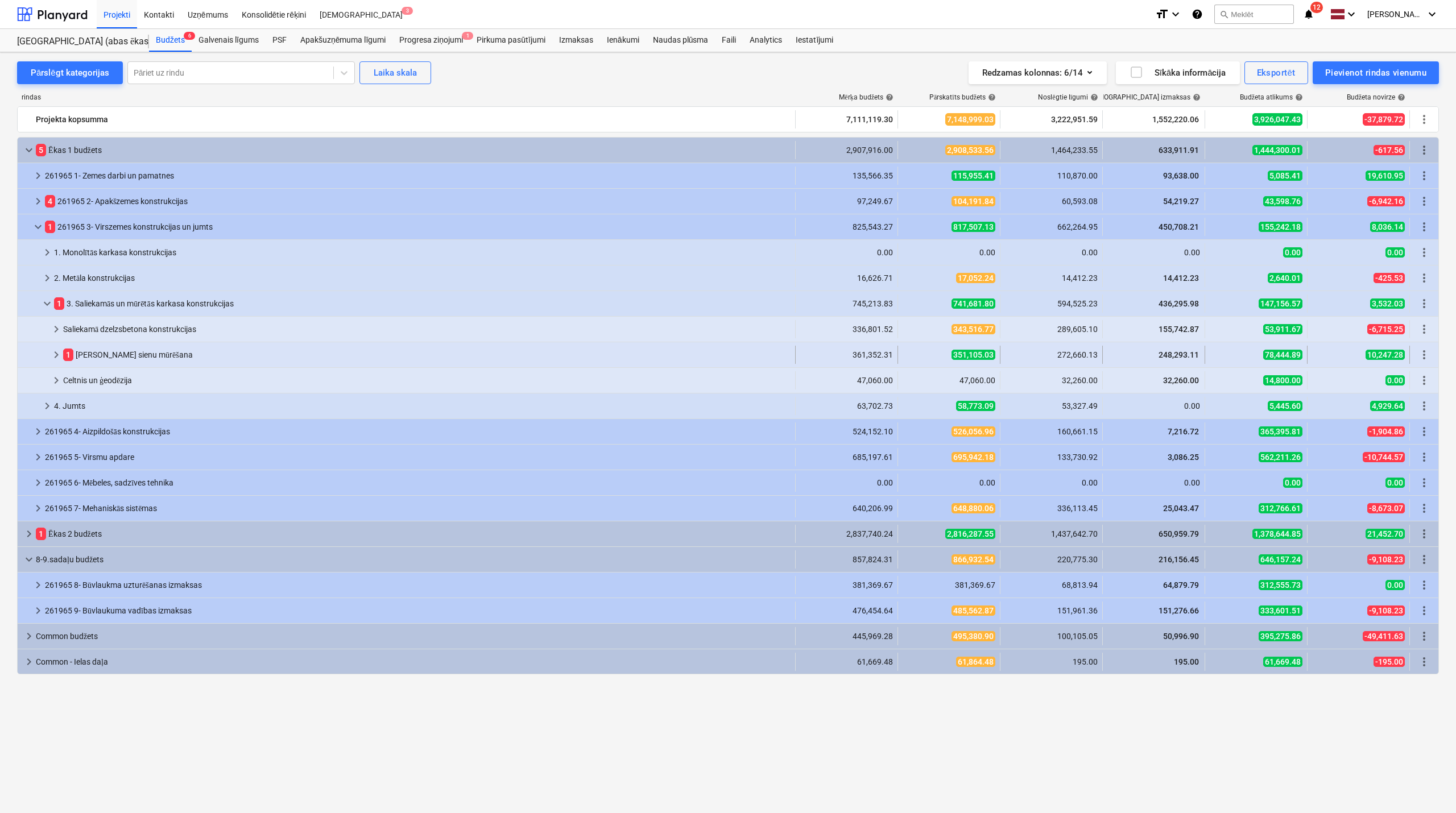
click at [58, 352] on span "keyboard_arrow_right" at bounding box center [57, 355] width 14 height 14
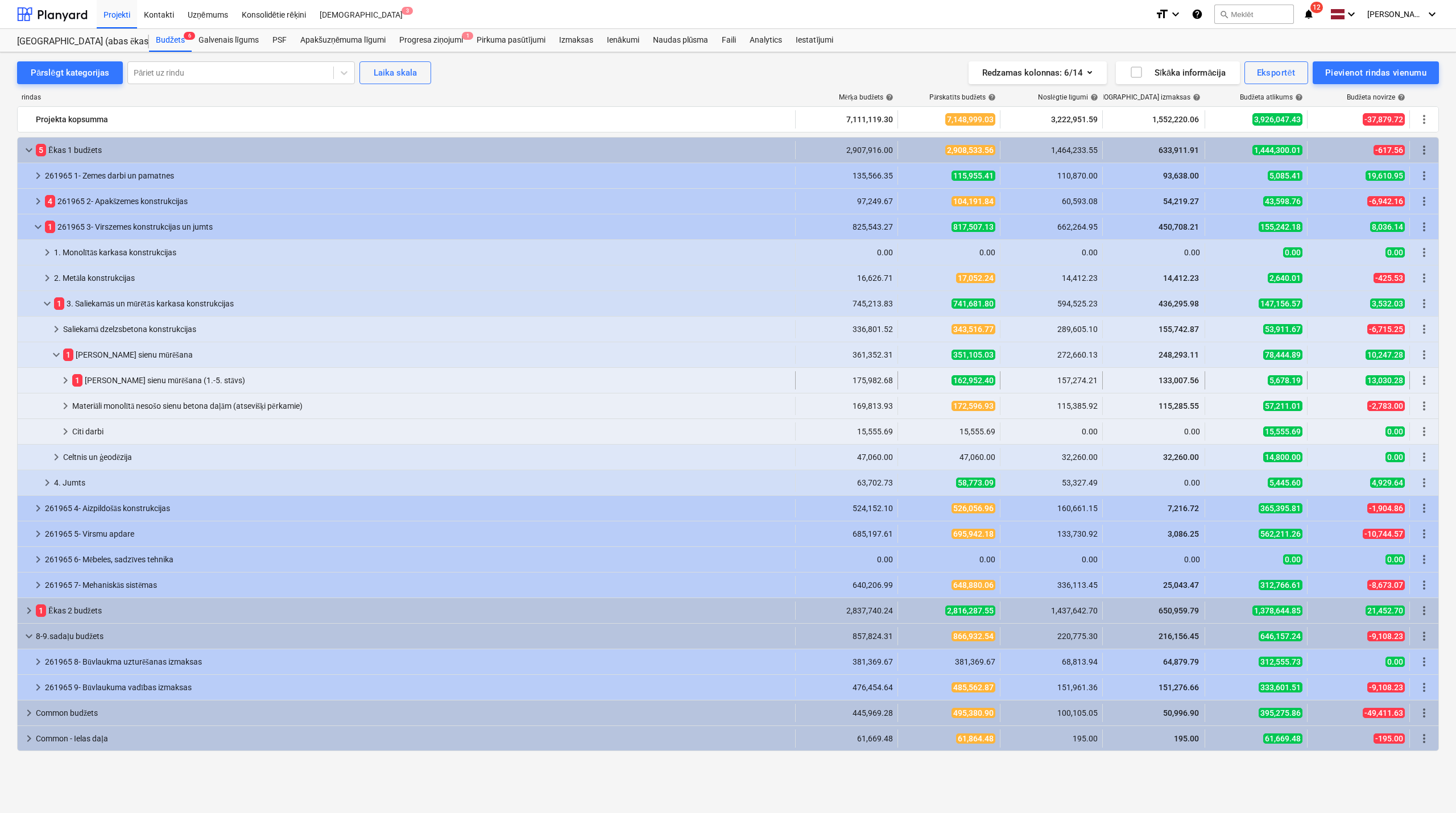
click at [66, 383] on span "keyboard_arrow_right" at bounding box center [66, 381] width 14 height 14
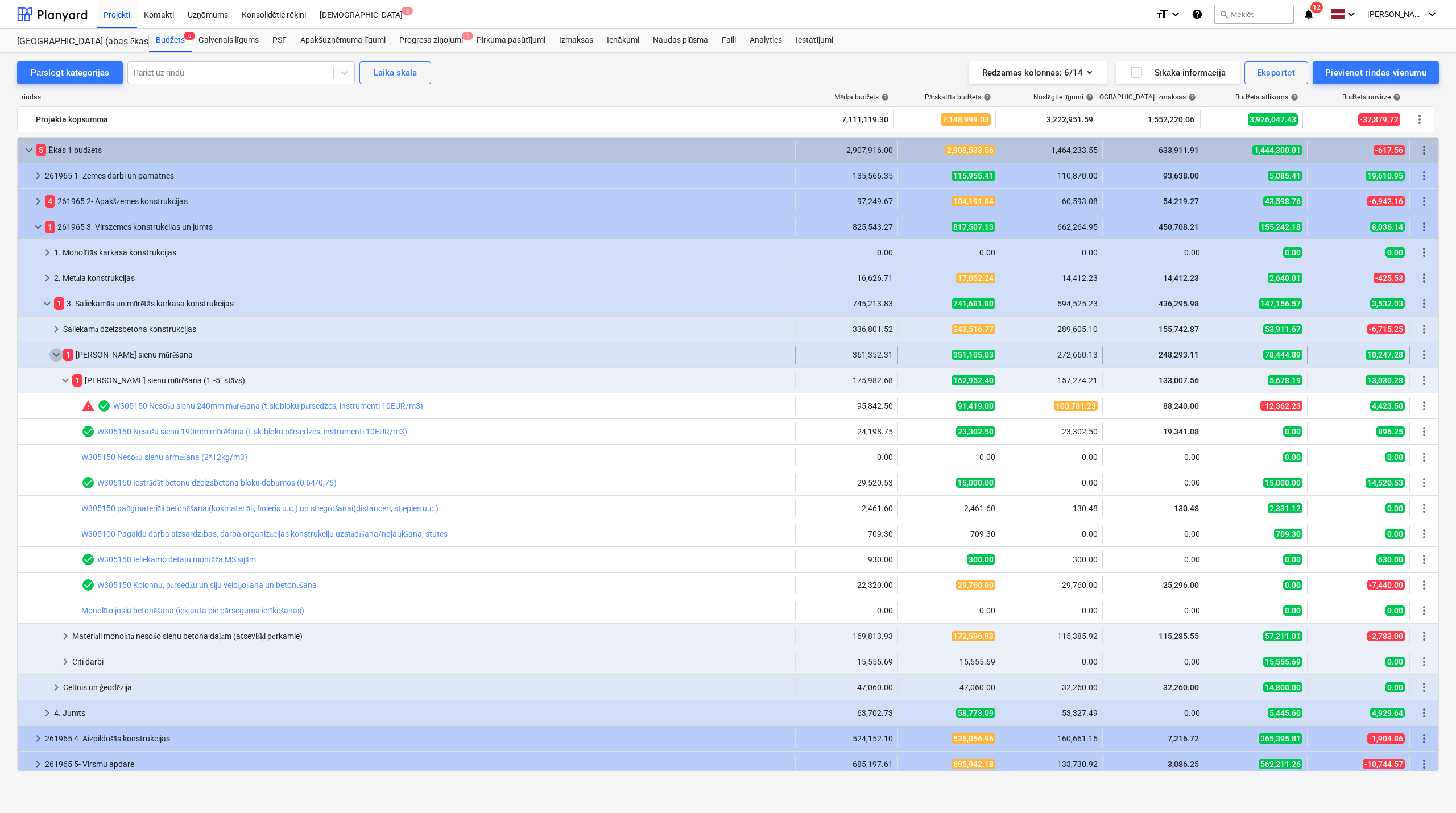
click at [59, 360] on span "keyboard_arrow_down" at bounding box center [57, 355] width 14 height 14
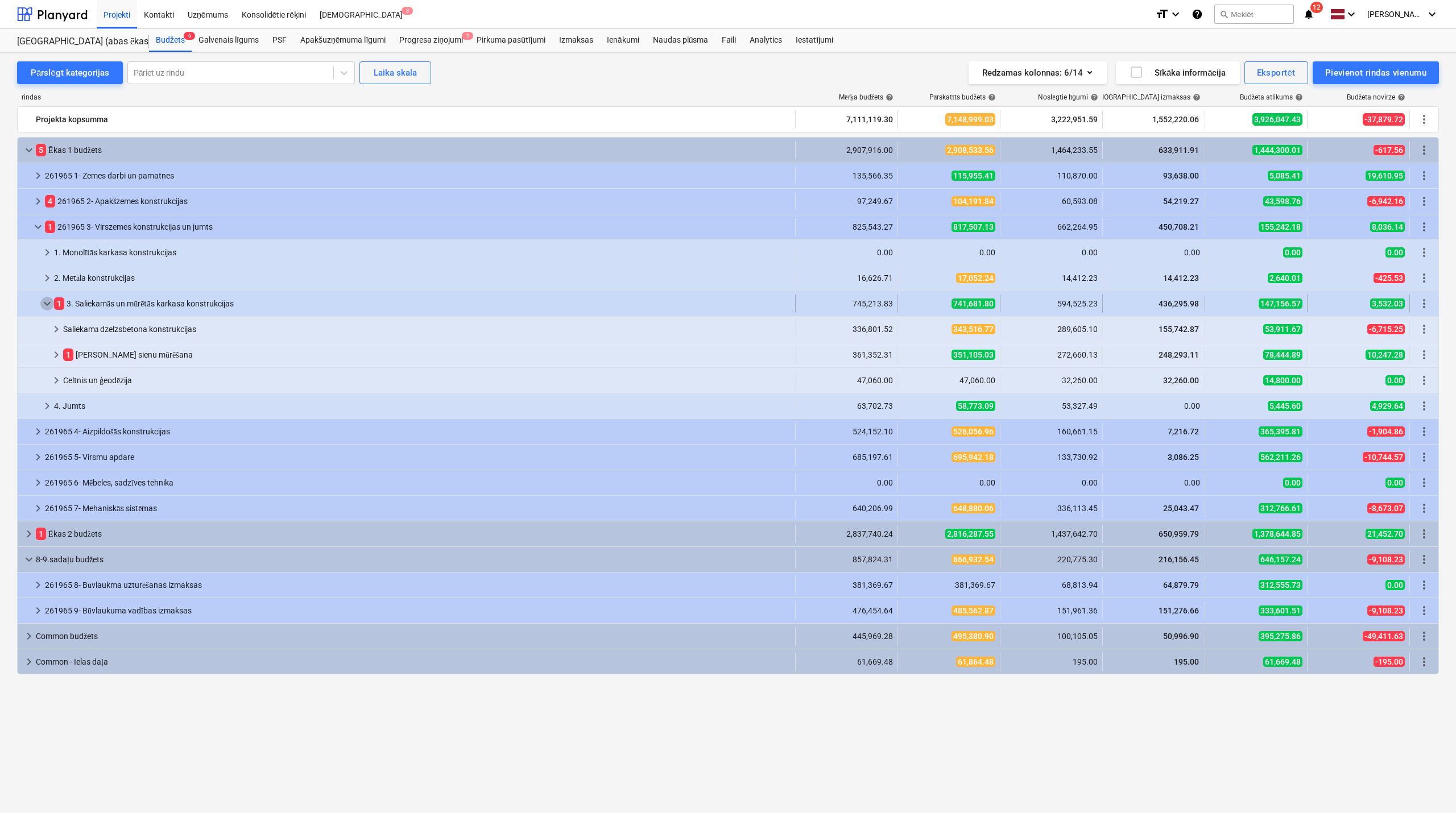
click at [46, 309] on span "keyboard_arrow_down" at bounding box center [47, 304] width 14 height 14
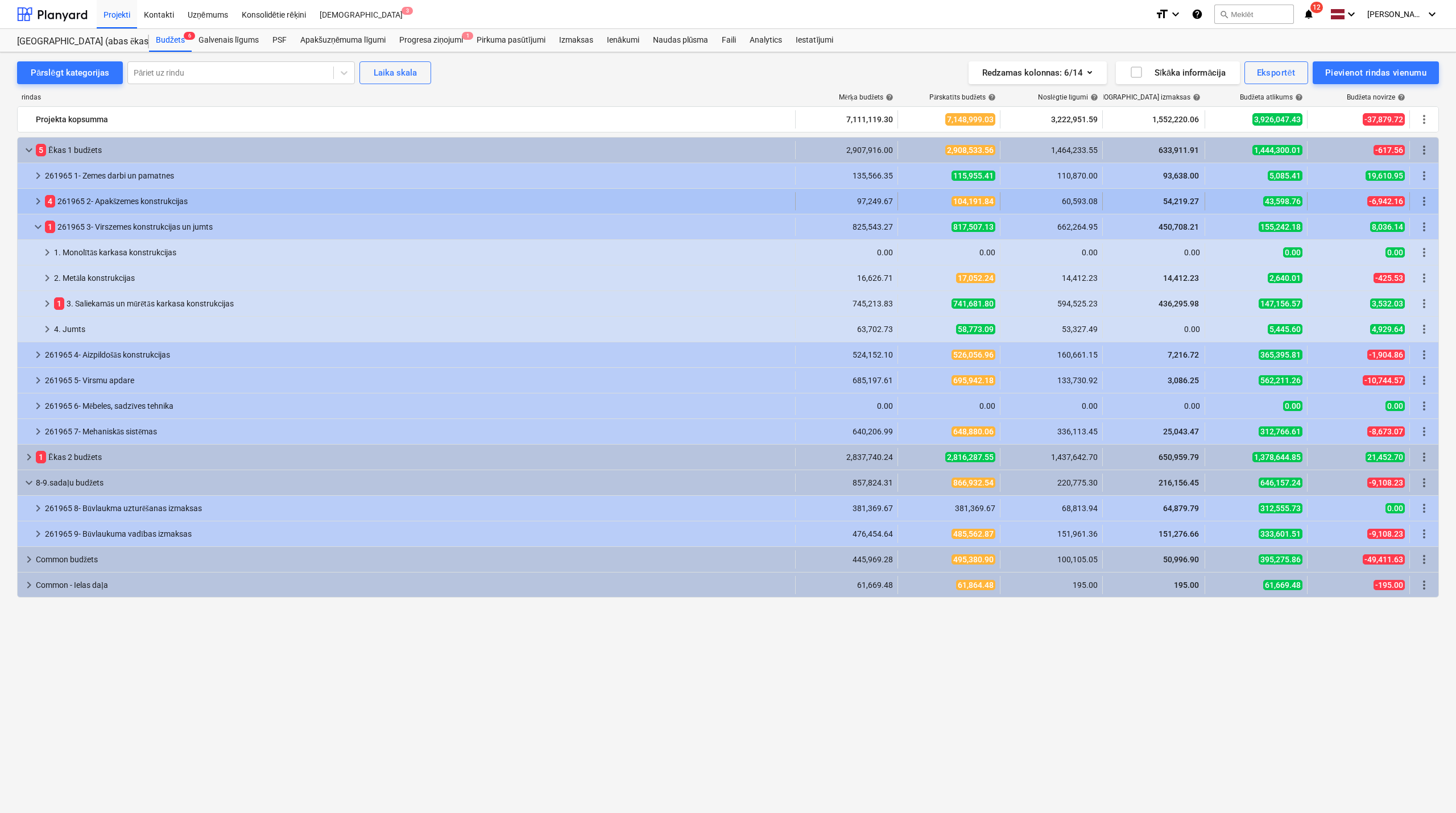
click at [30, 205] on div at bounding box center [26, 201] width 9 height 18
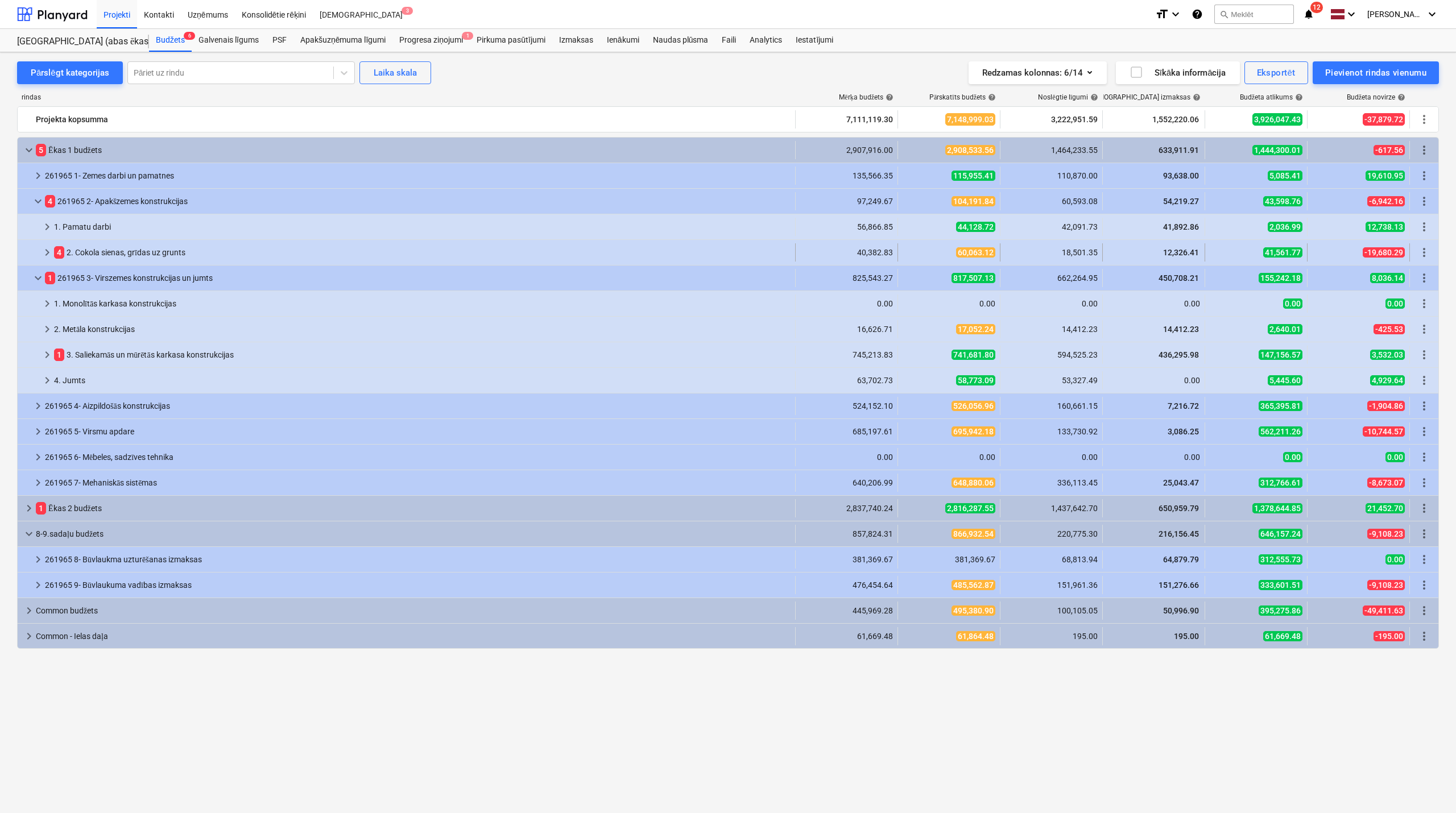
click at [47, 254] on span "keyboard_arrow_right" at bounding box center [47, 253] width 14 height 14
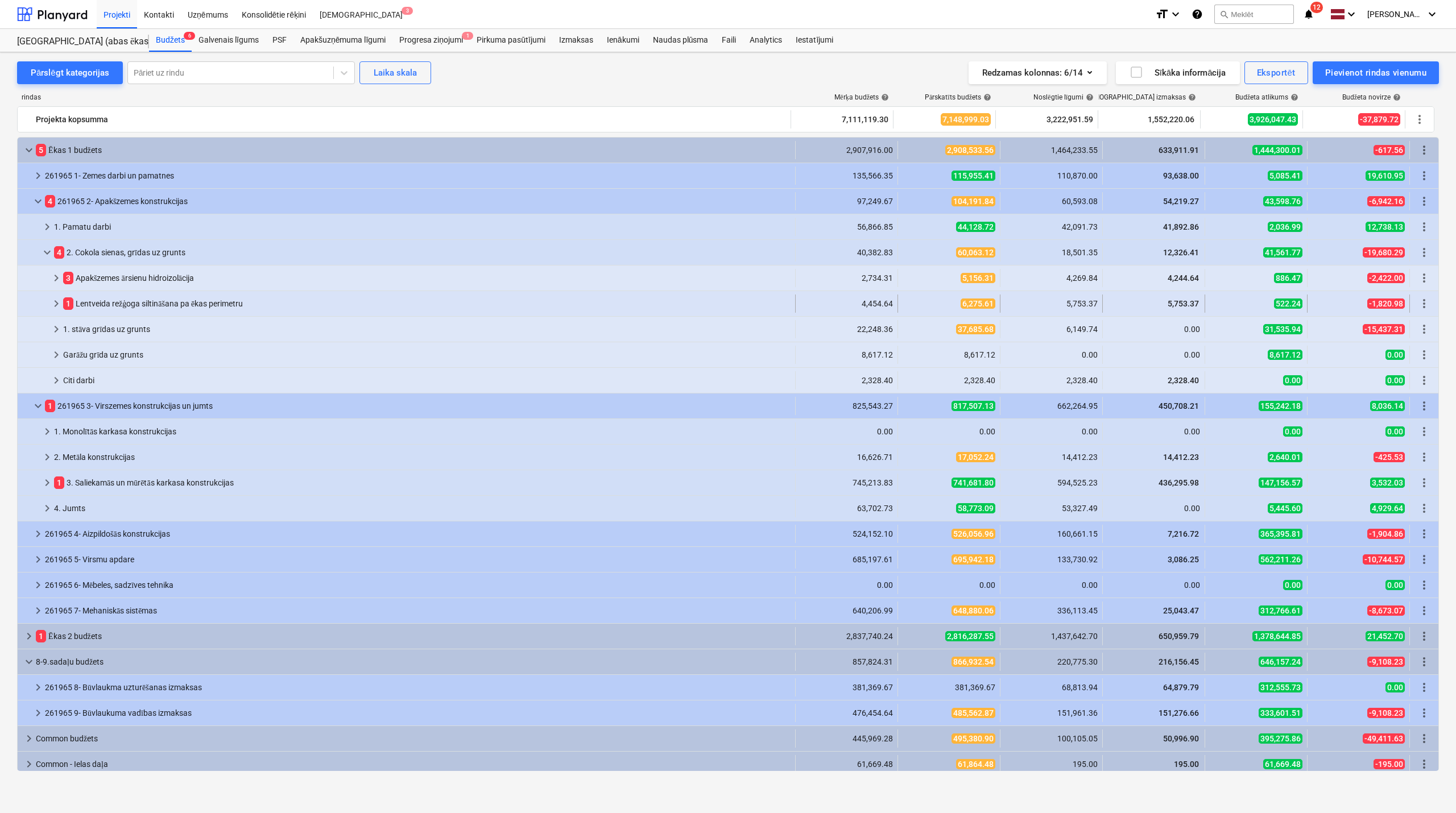
click at [59, 307] on span "keyboard_arrow_right" at bounding box center [57, 304] width 14 height 14
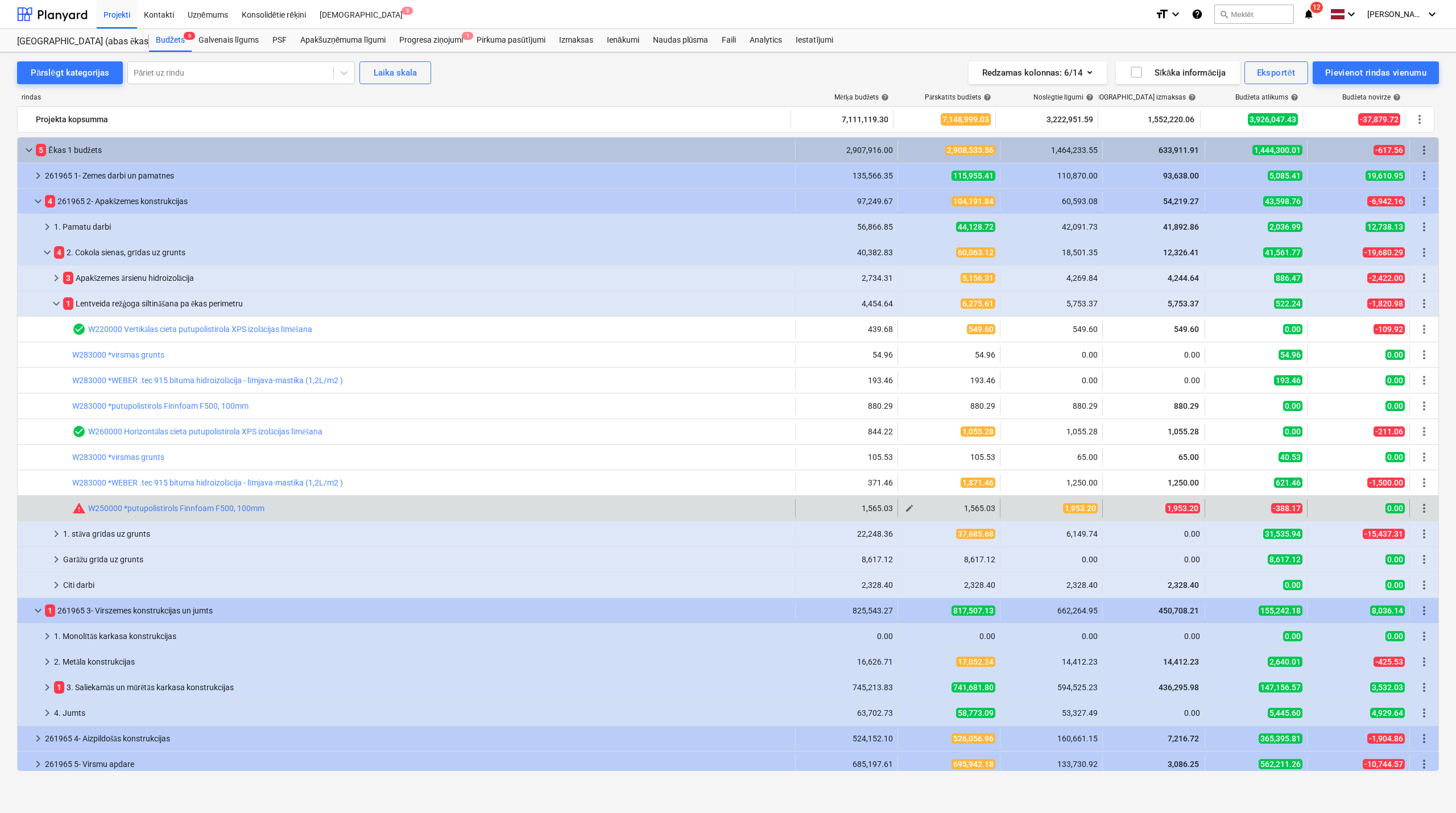
click at [911, 508] on button "edit" at bounding box center [909, 508] width 14 height 14
type textarea "x"
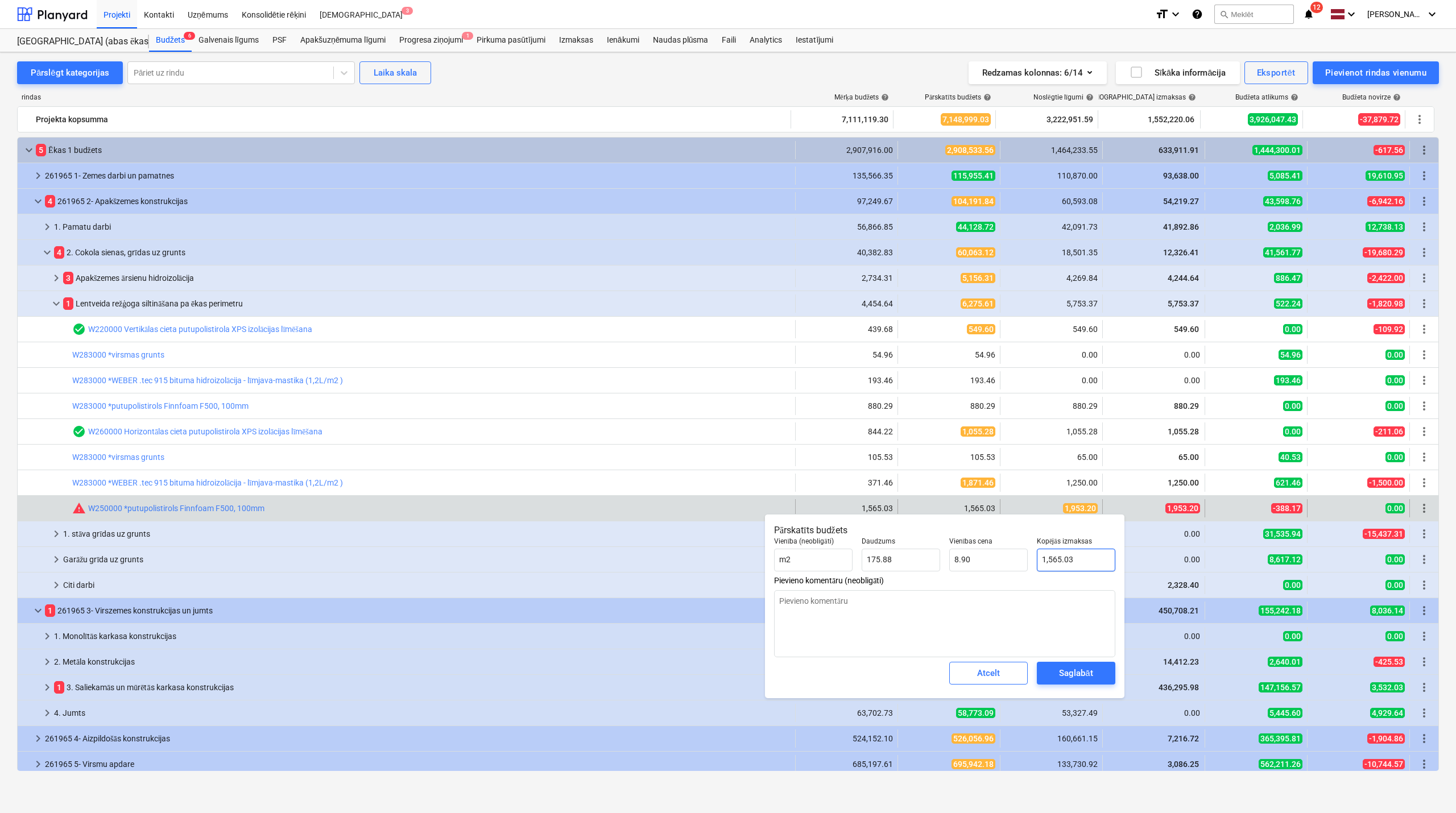
type input "1565.0339"
click at [1061, 560] on input "1565.0339" at bounding box center [1077, 559] width 79 height 23
type textarea "x"
type input "1"
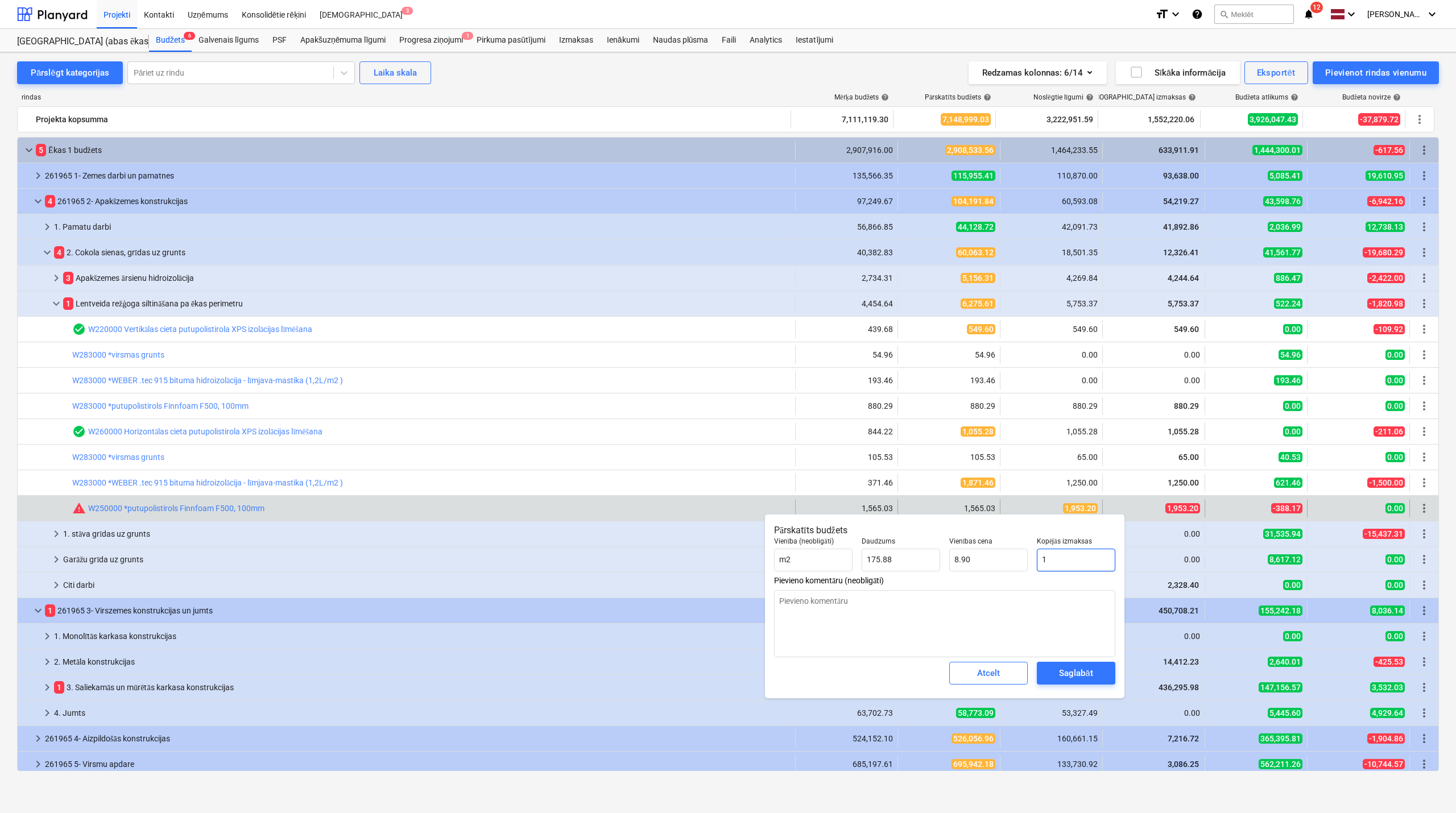
type input "0.01"
type textarea "x"
type input "19"
type input "0.11"
type textarea "x"
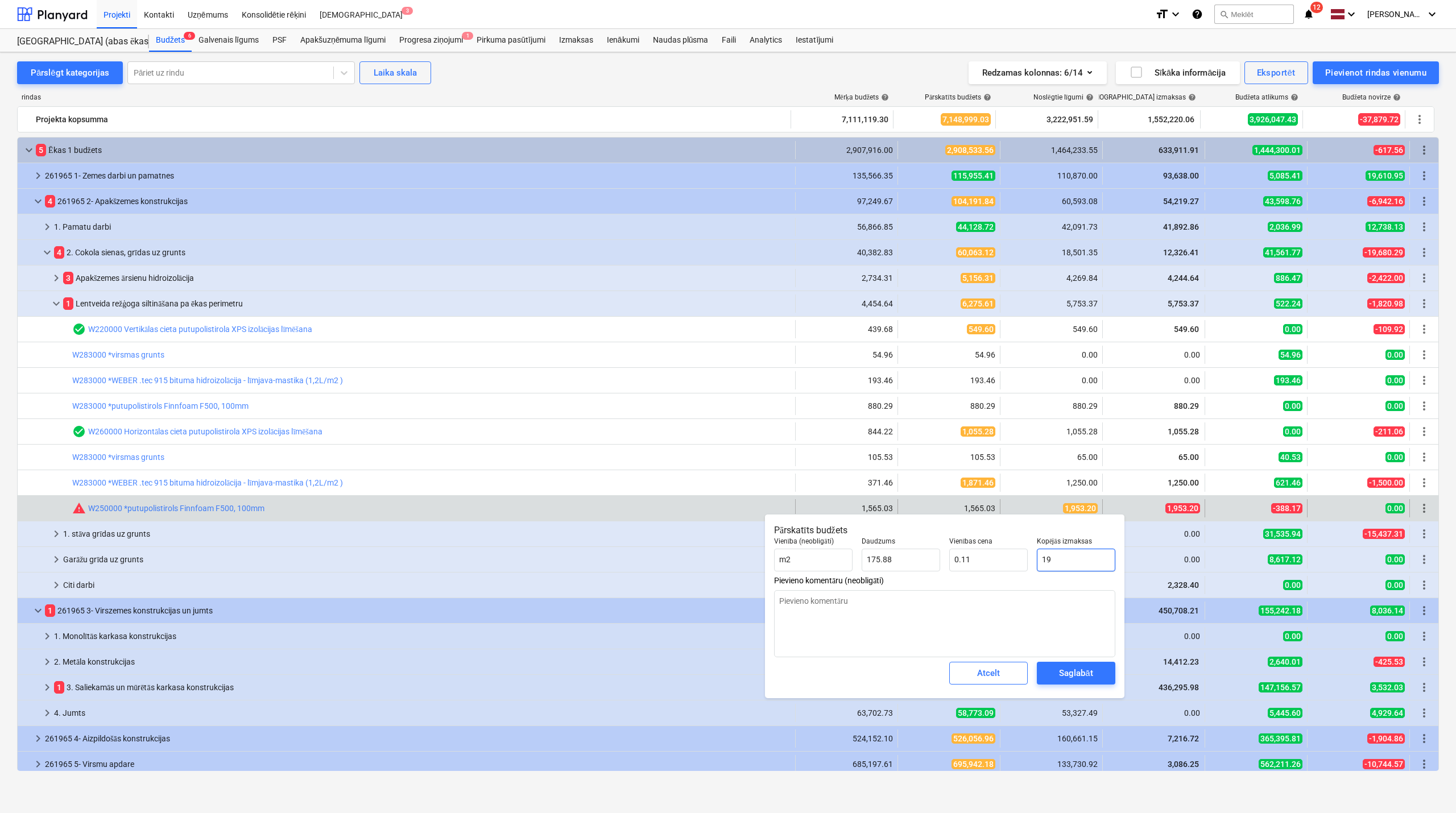
type input "195"
type input "1.11"
type textarea "x"
type input "1953"
type input "11.10"
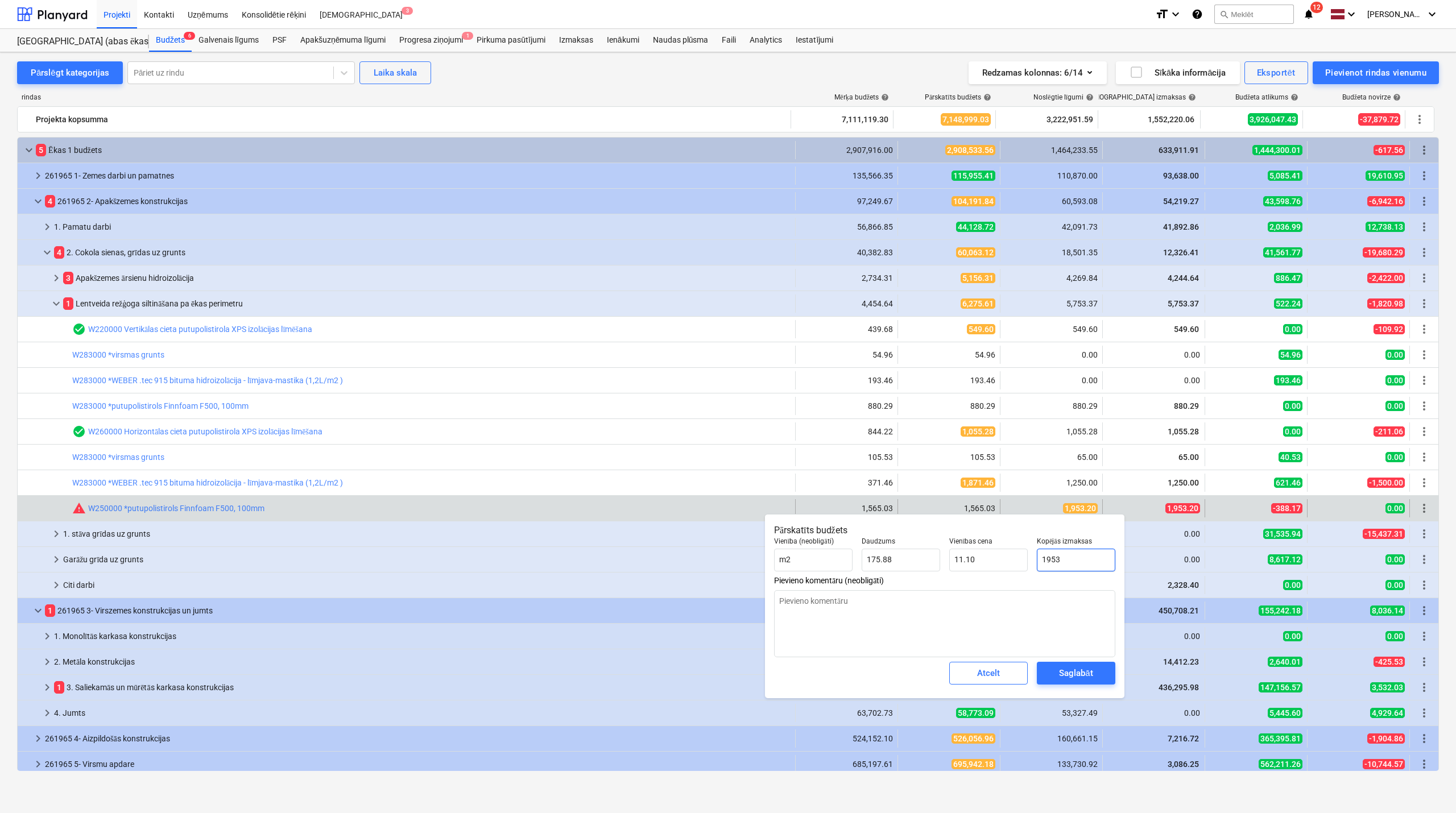
type textarea "x"
type input "1953."
type textarea "x"
type input "1953.2"
type input "11.11"
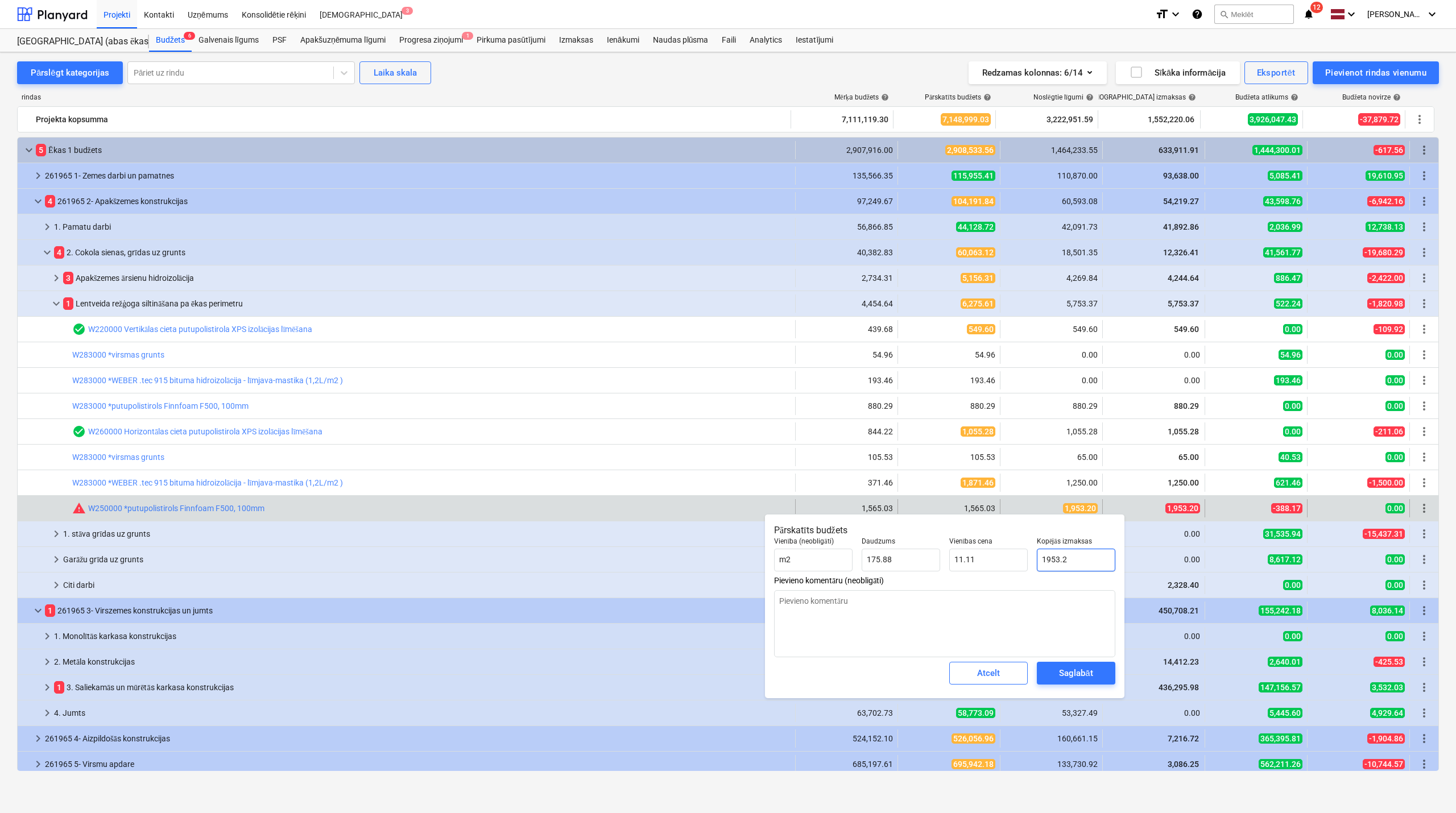
type textarea "x"
type input "1953.20"
type textarea "x"
type input "1,953.20"
click at [1075, 672] on div "Saglabāt" at bounding box center [1076, 673] width 34 height 15
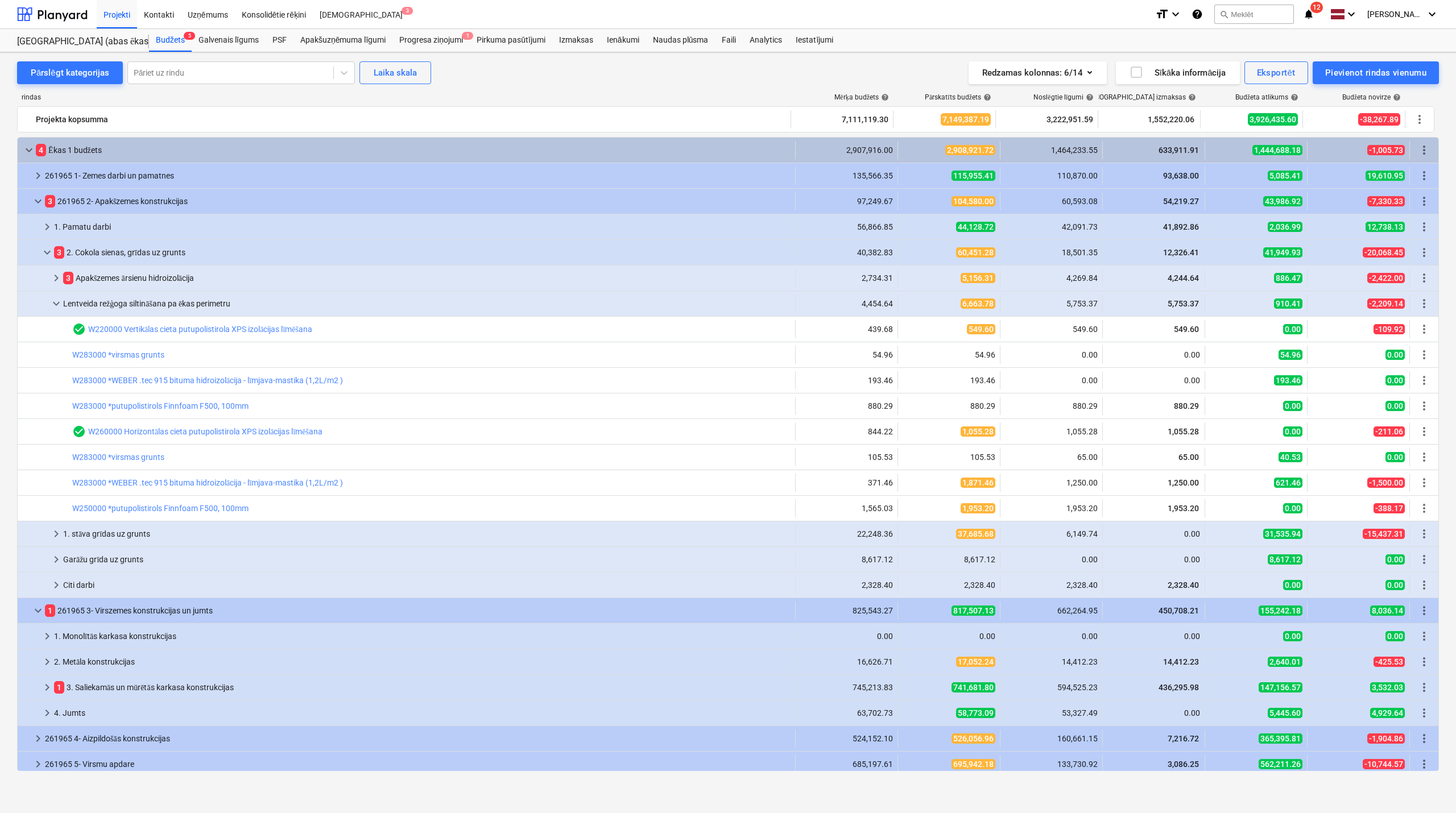
click at [909, 482] on span "edit" at bounding box center [909, 482] width 9 height 9
type textarea "x"
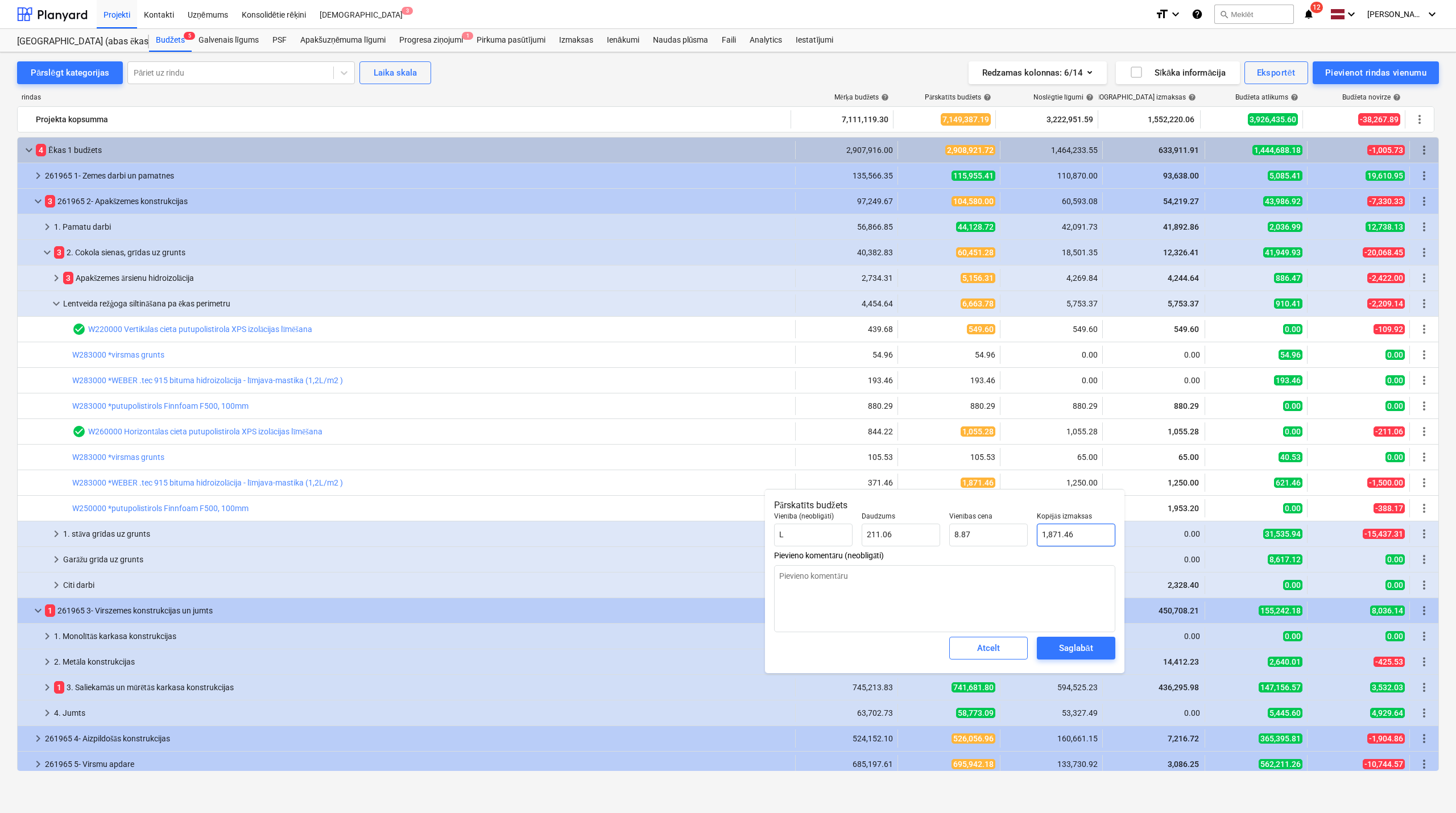
type input "1871.4586"
click at [1068, 537] on input "1871.4586" at bounding box center [1077, 535] width 79 height 23
type textarea "x"
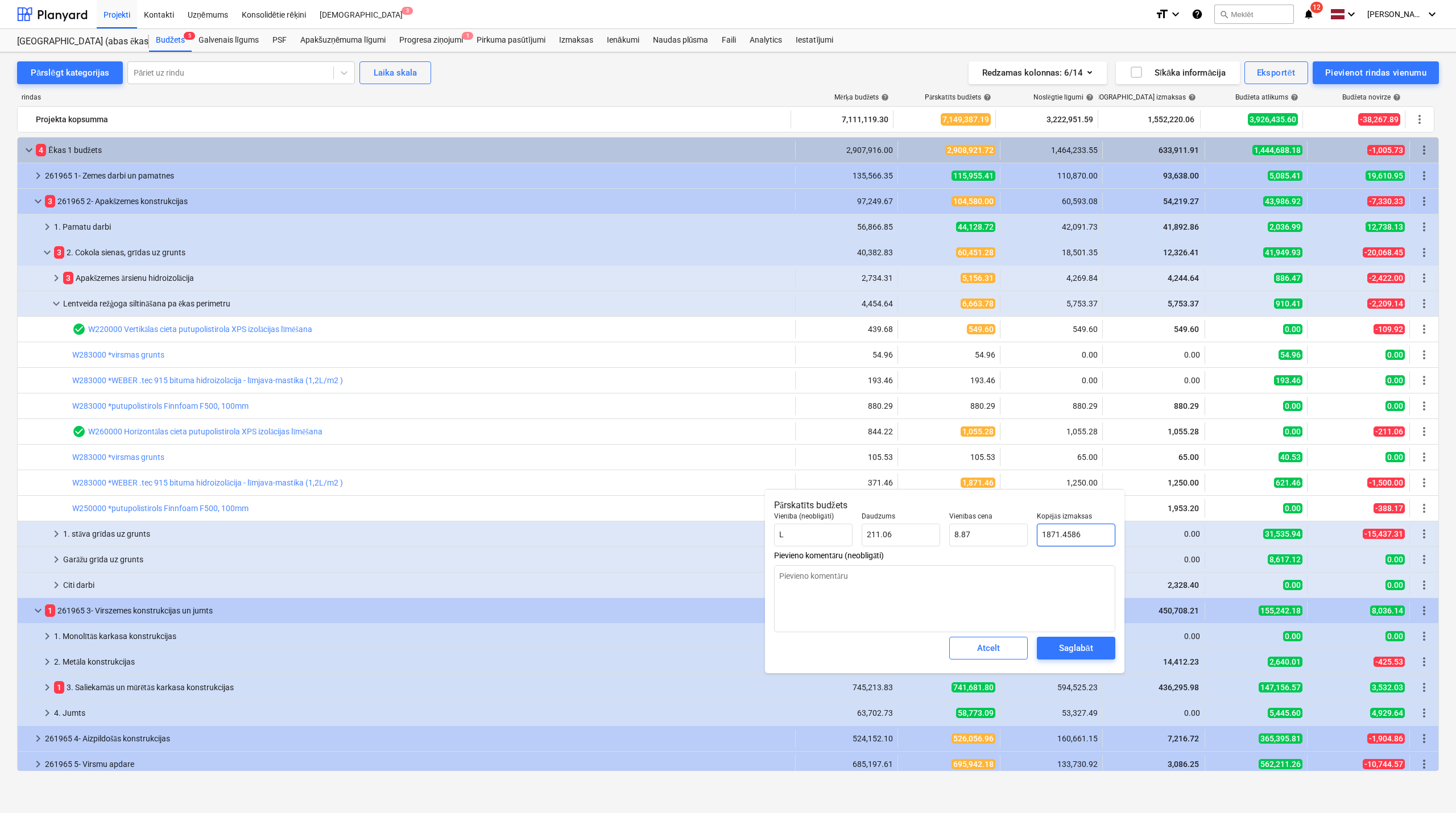
type input "1"
type input "0.00"
type textarea "x"
type input "12"
type input "0.06"
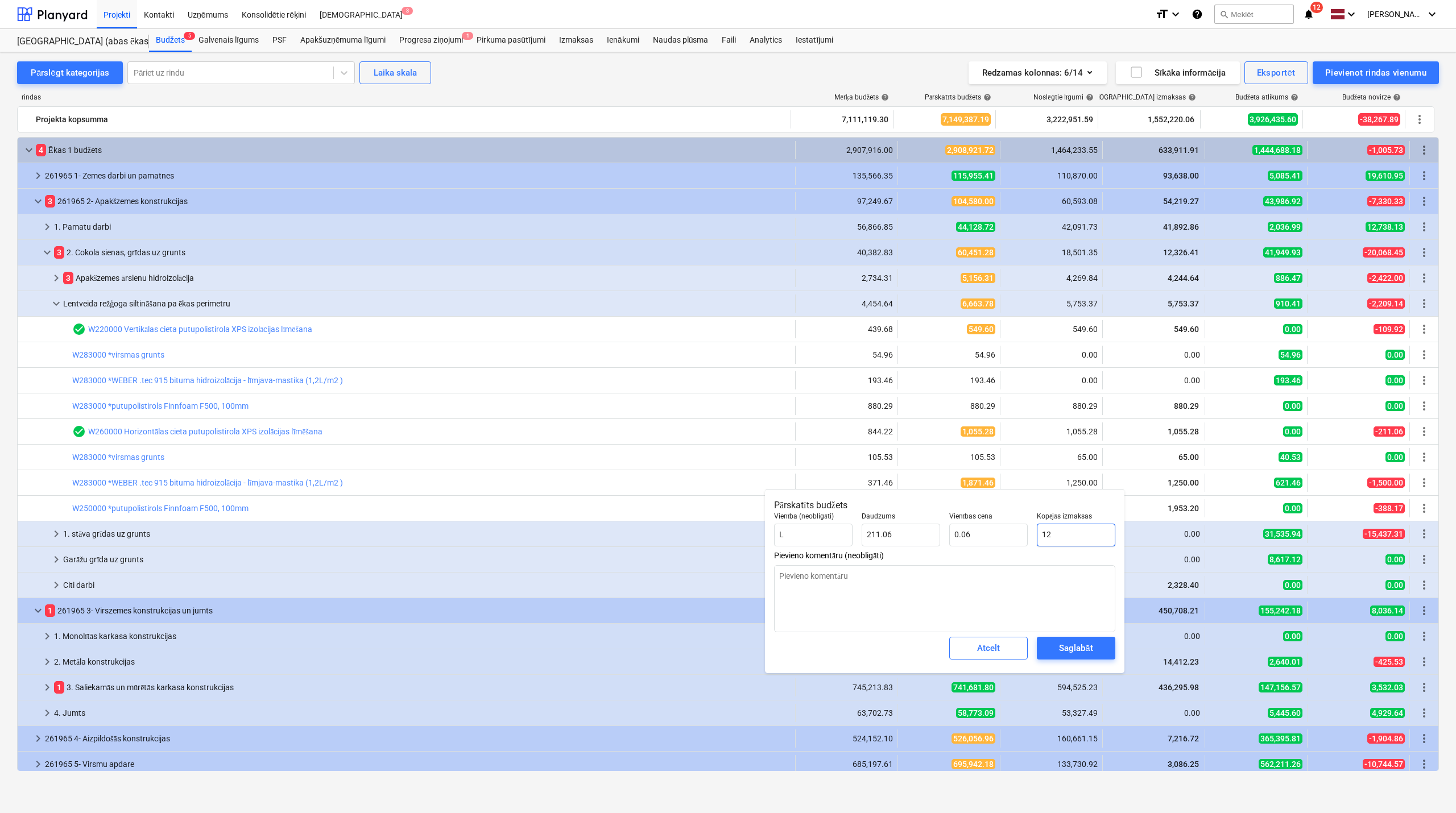
type textarea "x"
type input "125"
type input "0.59"
type textarea "x"
type input "1250"
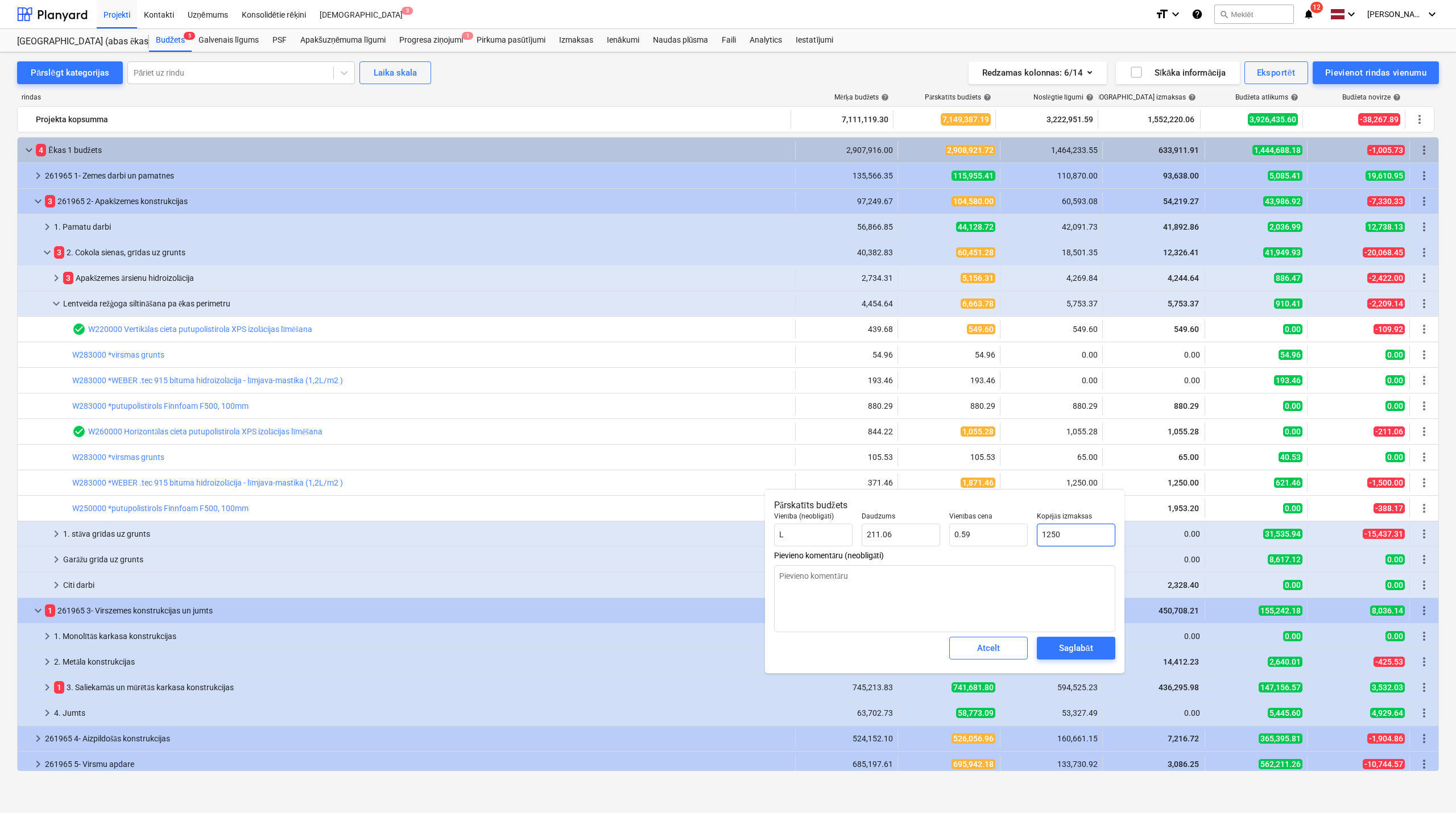
type input "5.92"
type input "1250"
type textarea "x"
type input "1,250.00"
click at [1077, 651] on div "Saglabāt" at bounding box center [1076, 648] width 34 height 15
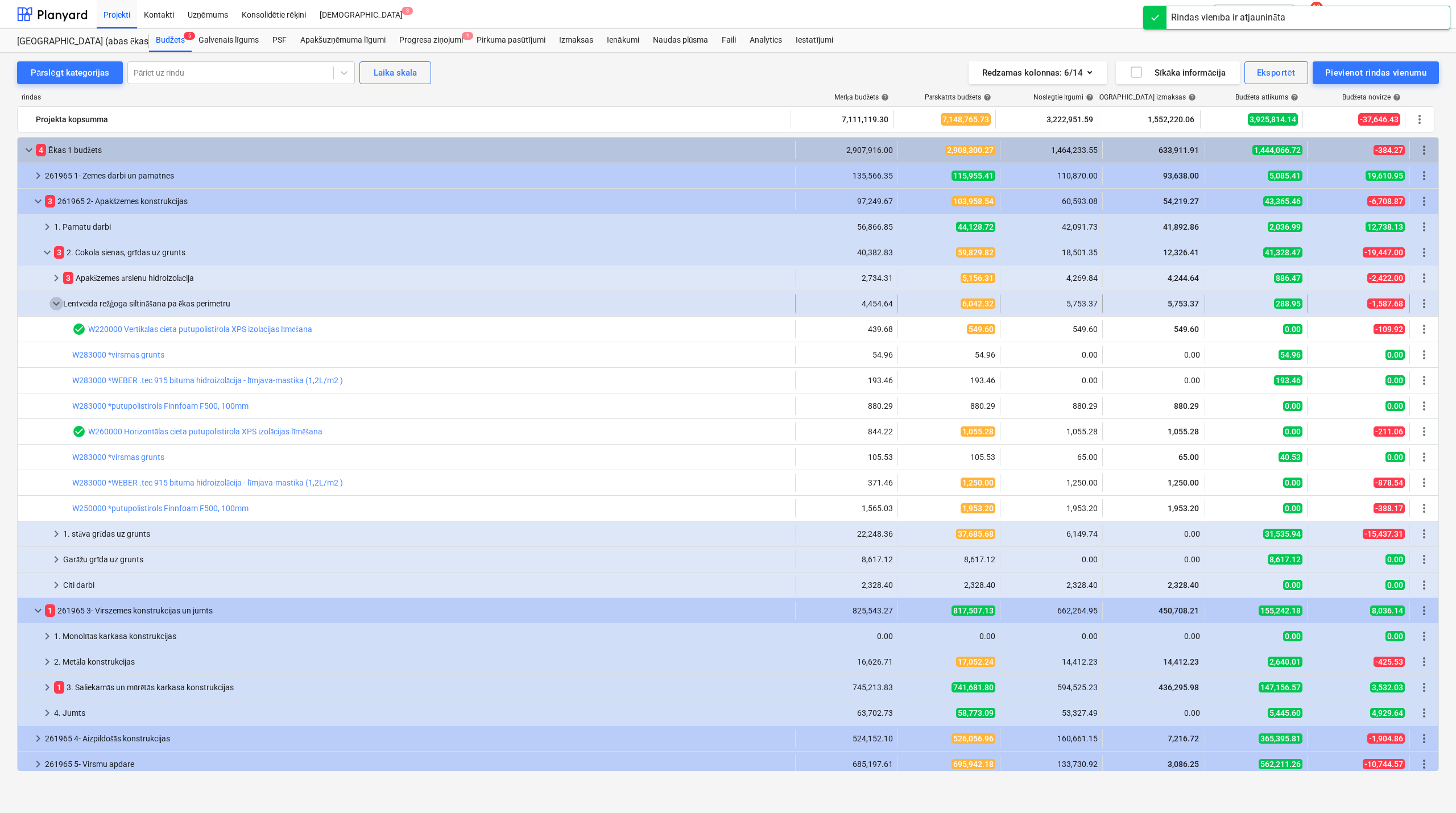
click at [59, 303] on span "keyboard_arrow_down" at bounding box center [57, 304] width 14 height 14
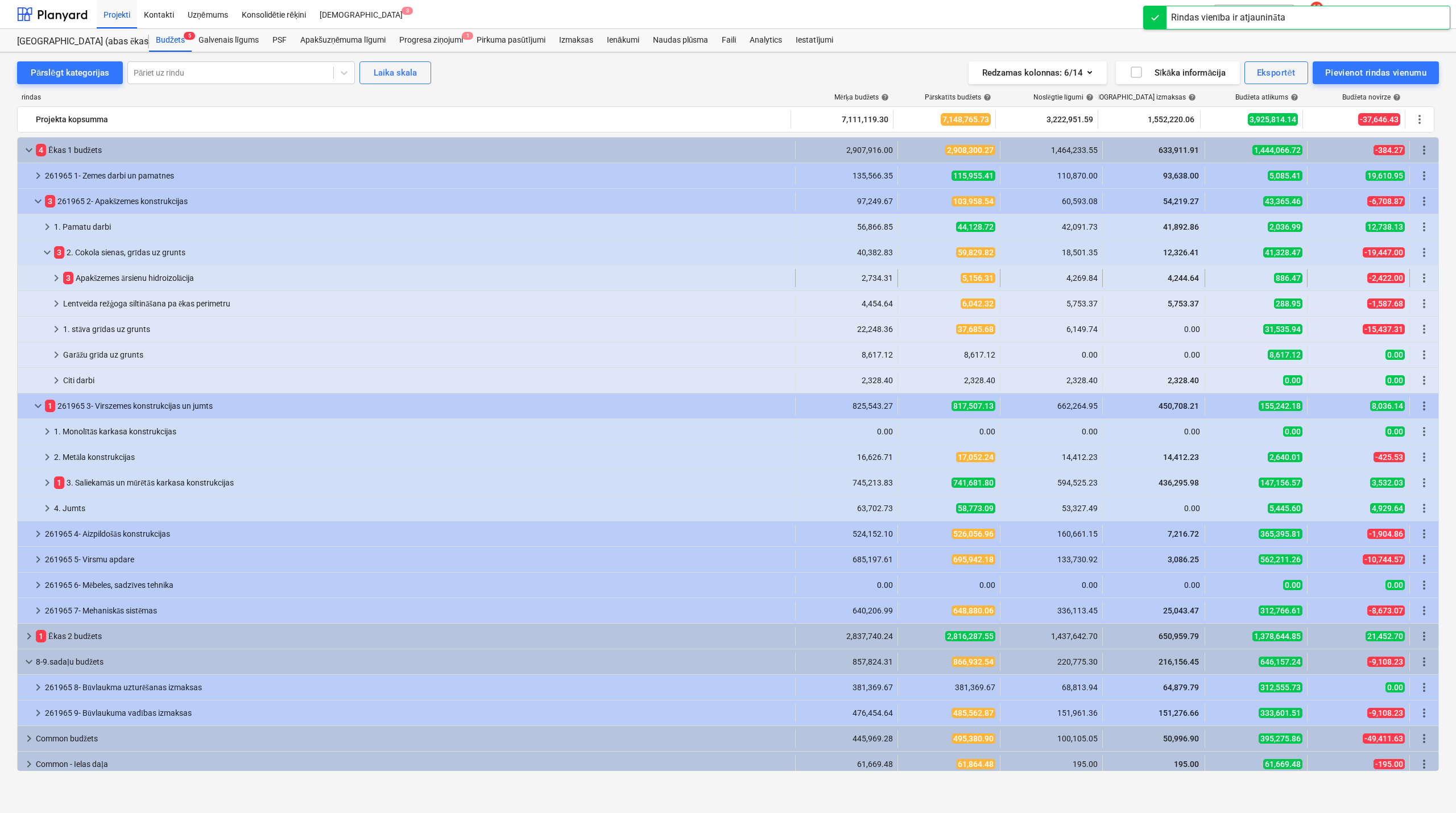
click at [57, 280] on span "keyboard_arrow_right" at bounding box center [57, 278] width 14 height 14
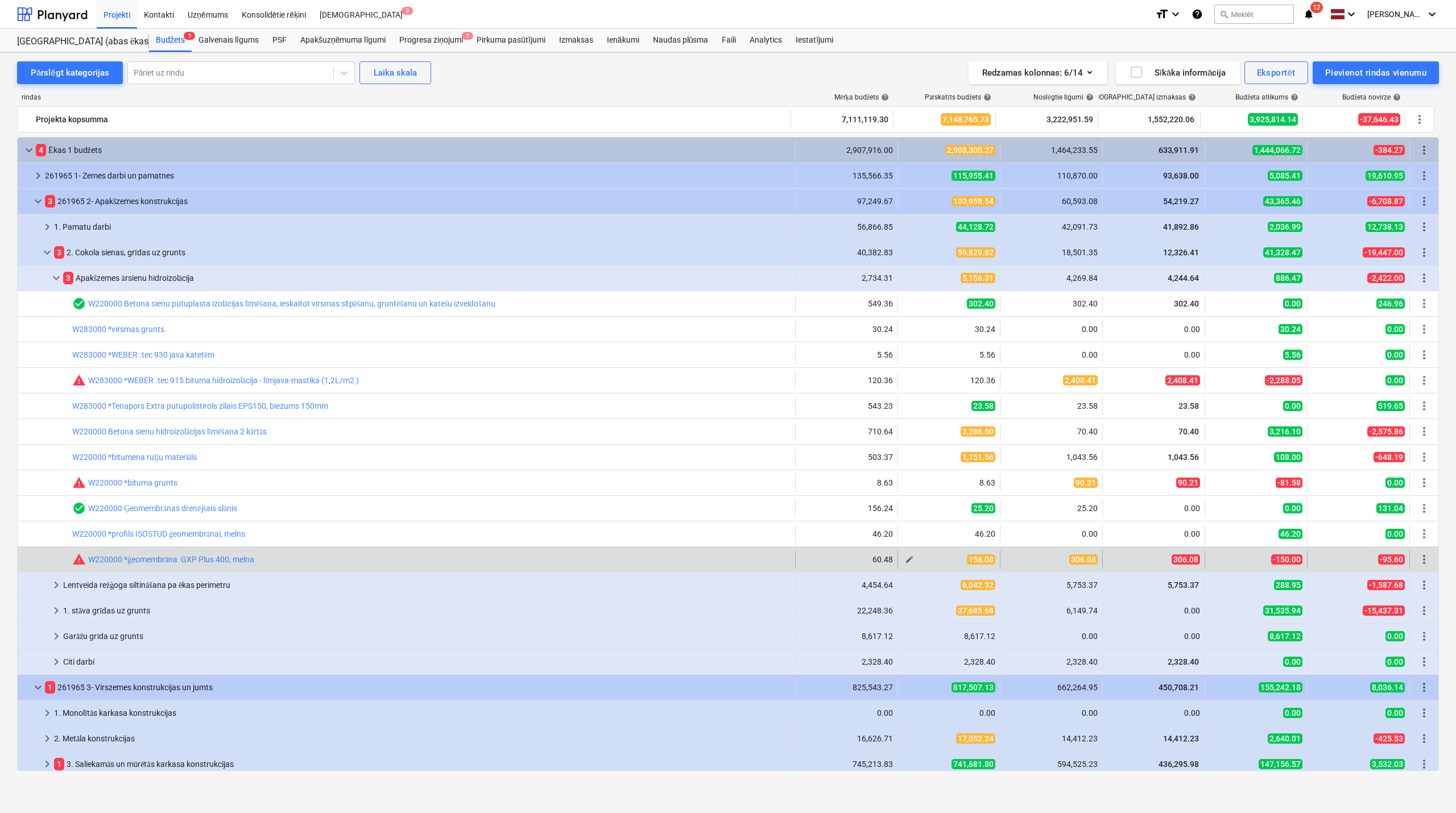
click at [909, 556] on span "edit" at bounding box center [909, 559] width 9 height 9
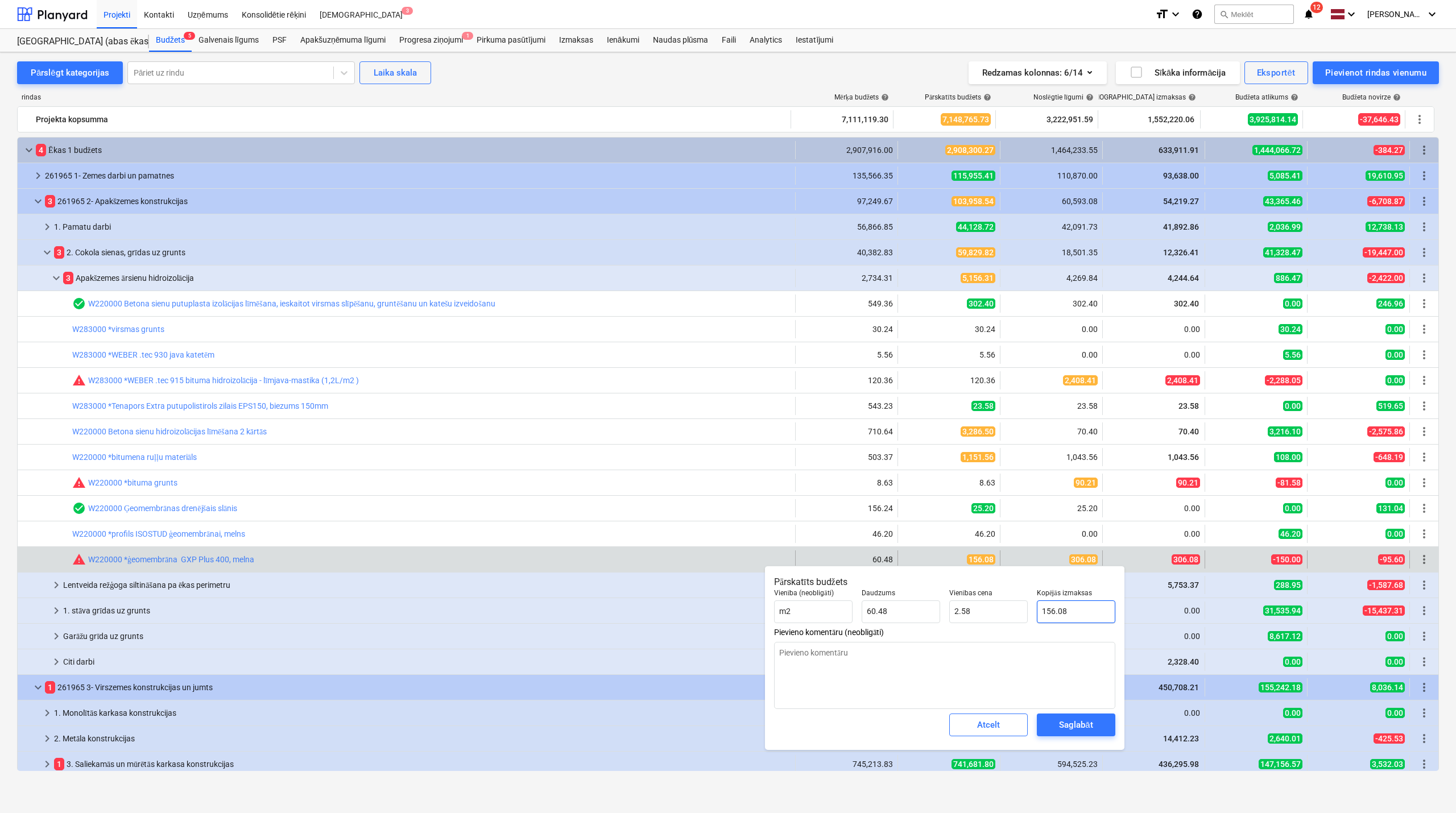
click at [1065, 613] on input "156.08" at bounding box center [1077, 611] width 79 height 23
click at [1066, 613] on input "156.08" at bounding box center [1077, 611] width 79 height 23
type textarea "x"
type input "1"
type input "0.02"
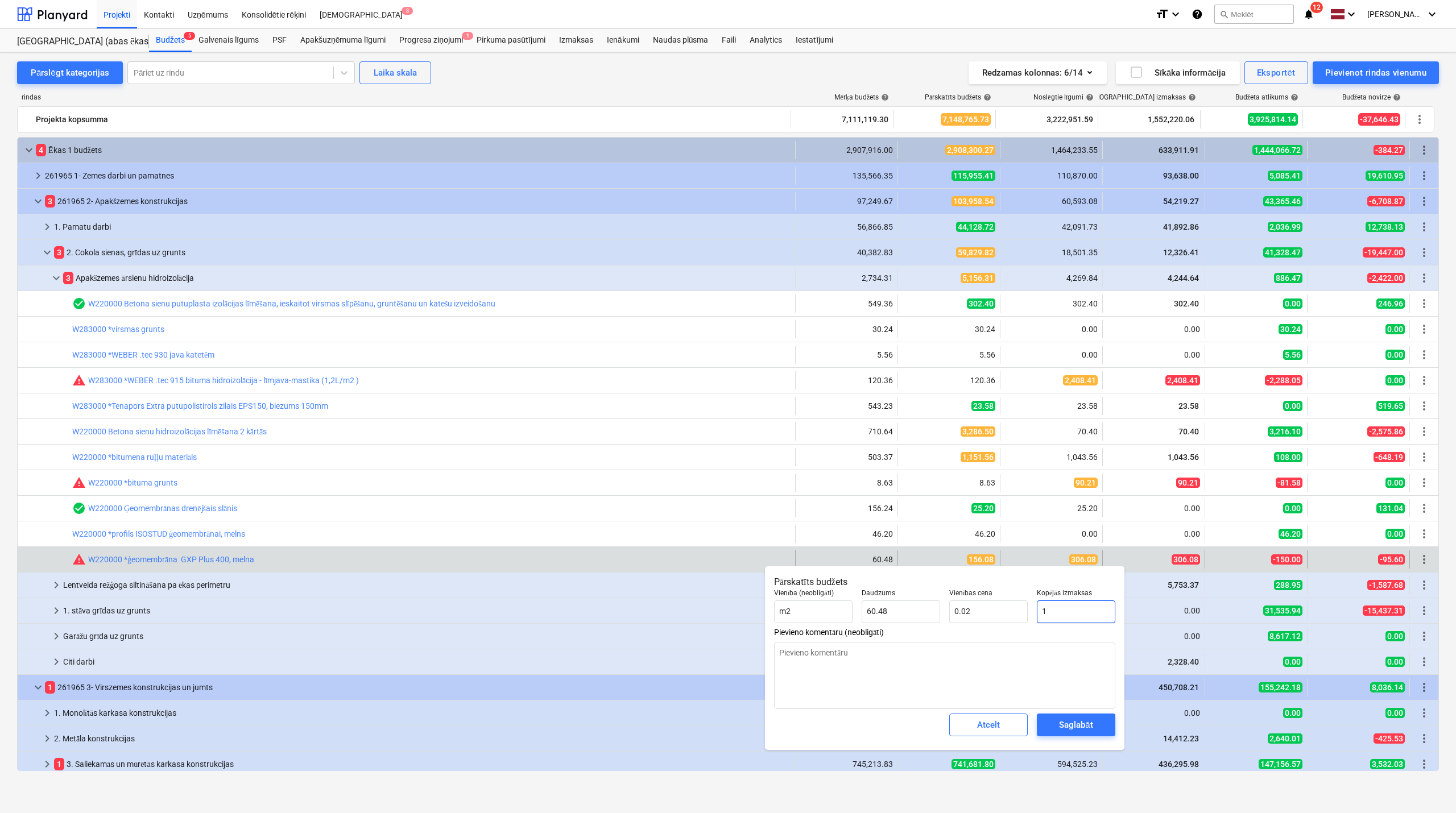
type textarea "x"
type input "15"
type input "0.25"
type textarea "x"
type input "150"
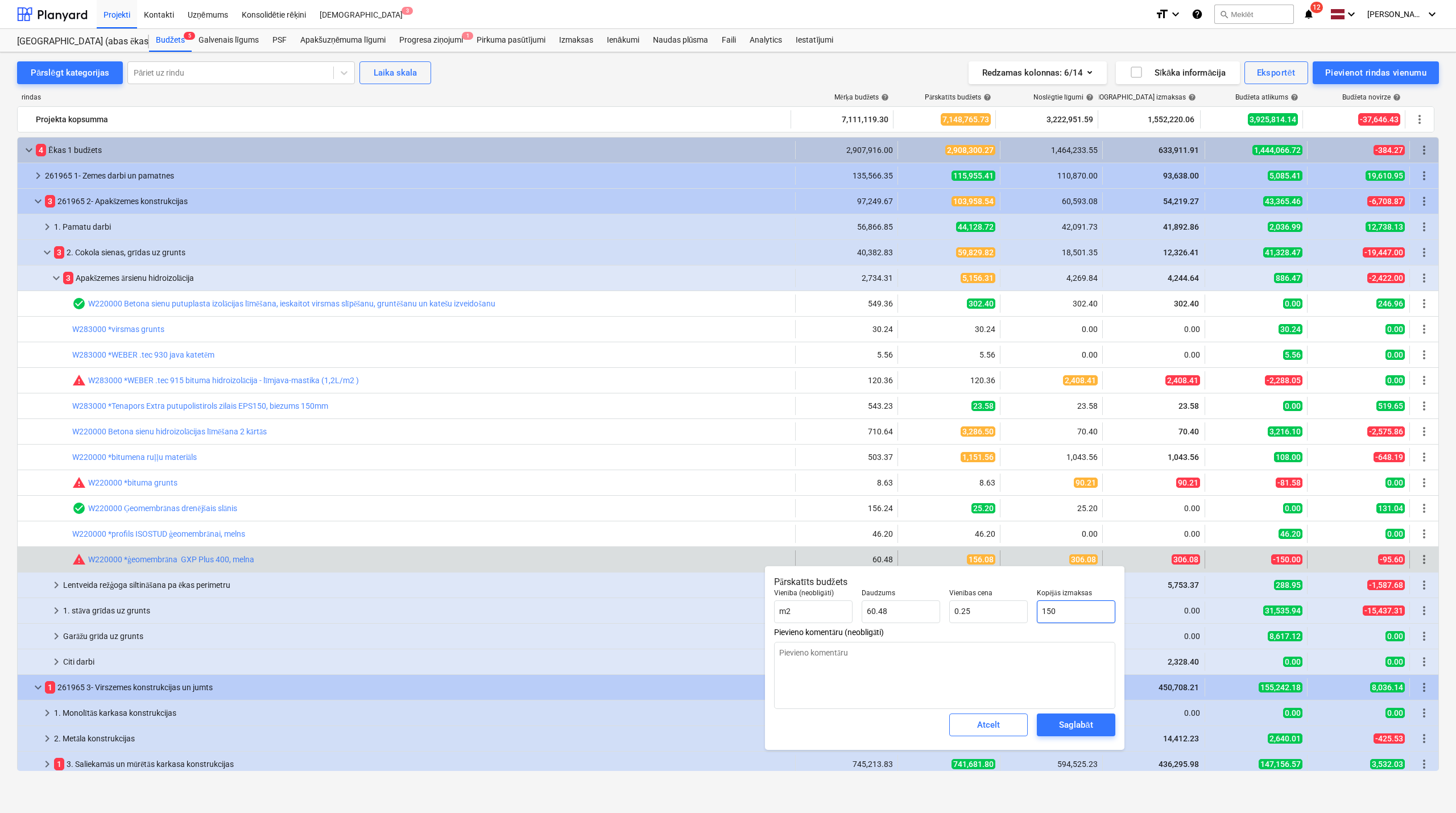
type input "2.48"
type textarea "x"
type input "15"
type input "0.25"
type textarea "x"
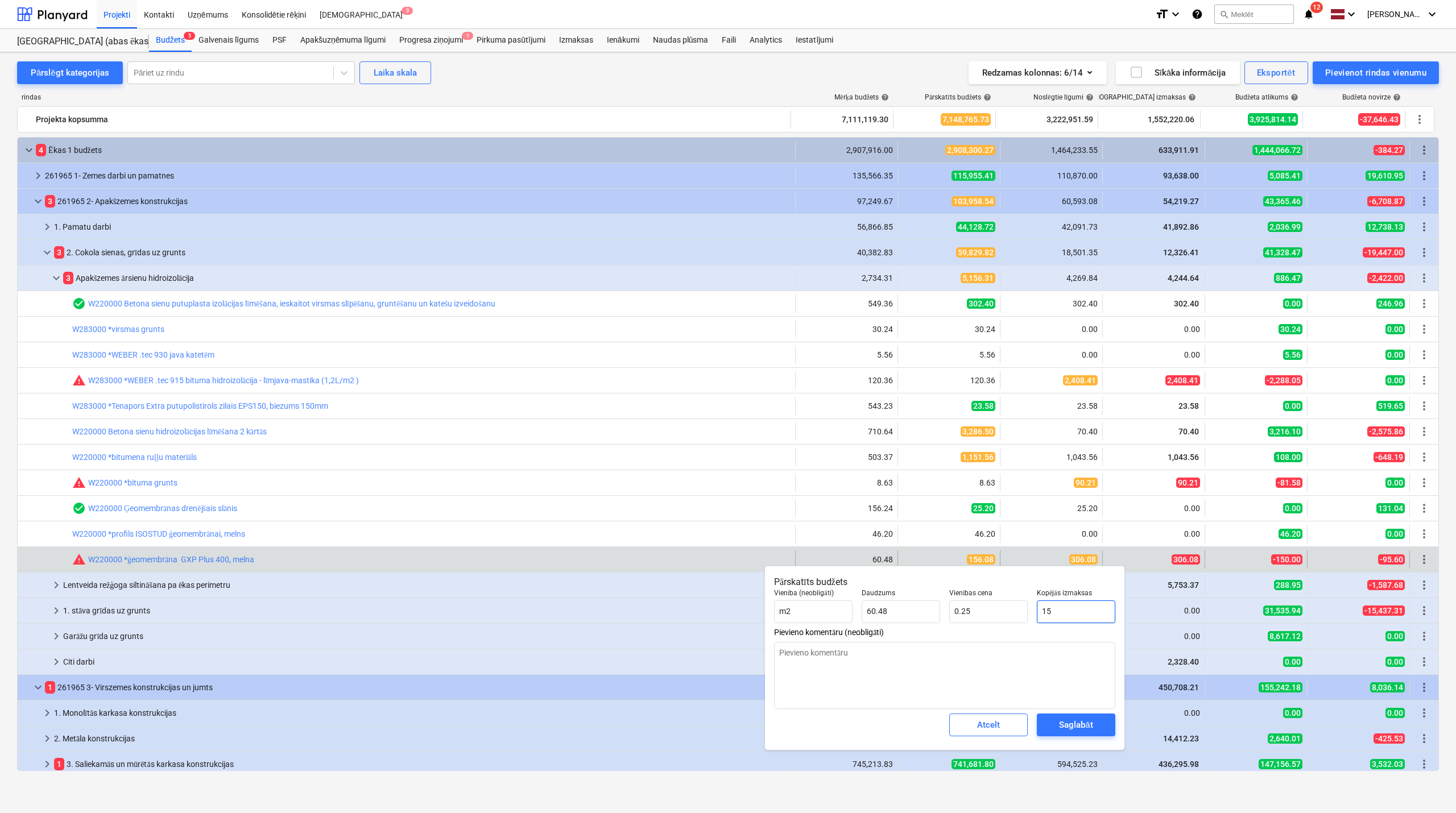
type input "1"
type input "0.02"
type textarea "x"
type input "0.00"
type textarea "x"
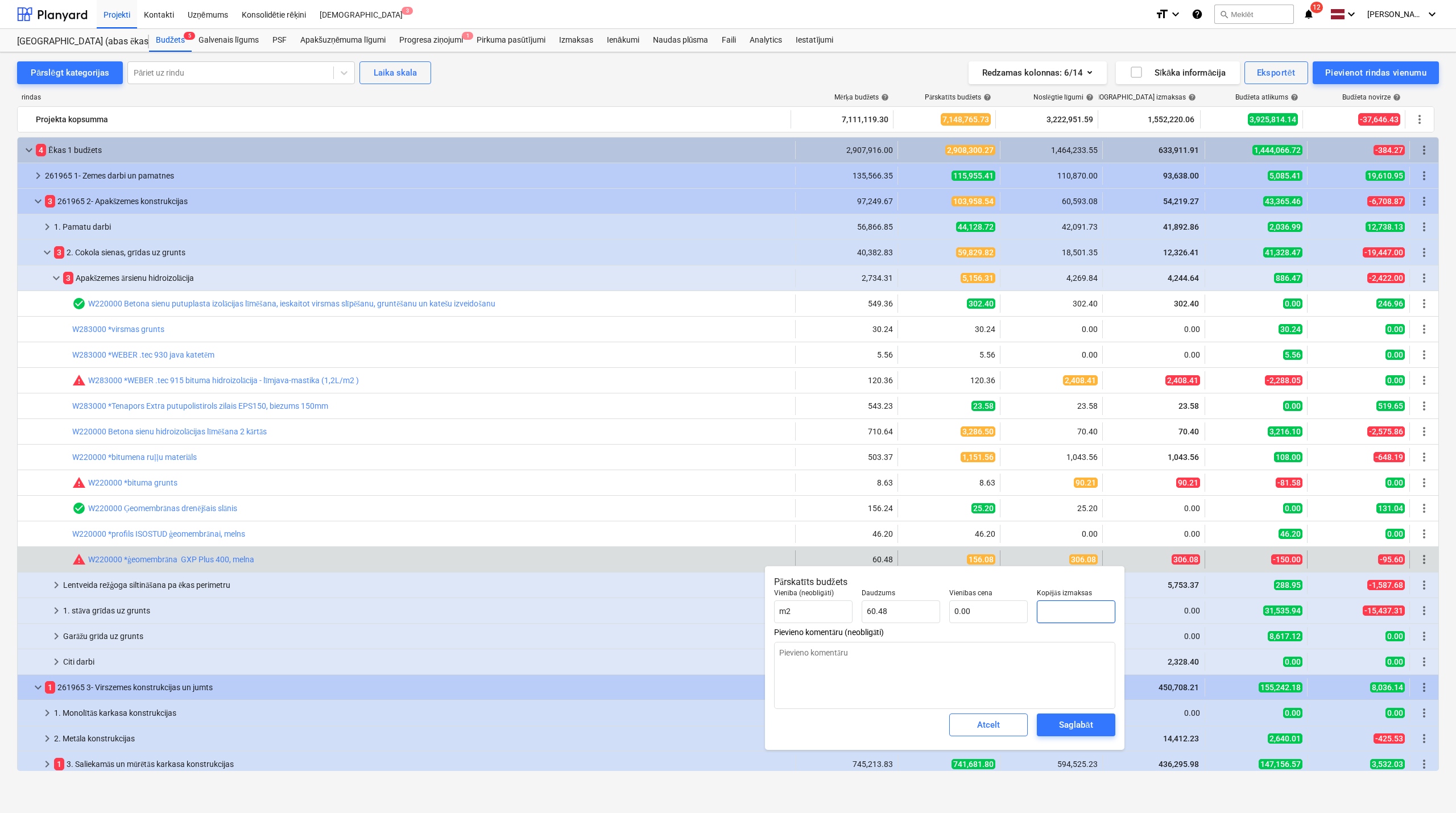
type input "3"
type input "0.05"
type textarea "x"
type input "30"
type input "0.50"
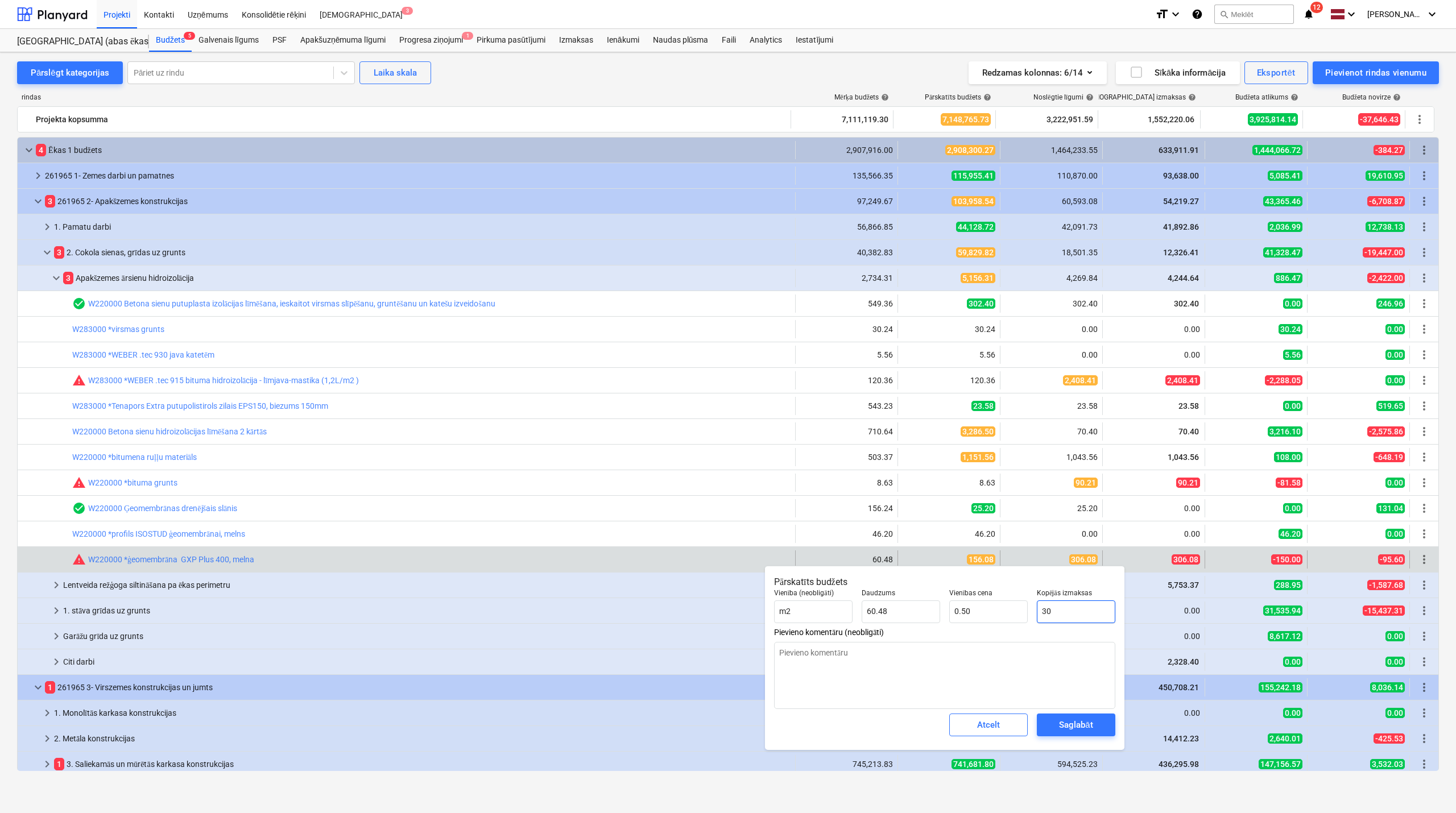
type textarea "x"
type input "306"
type input "5.06"
type textarea "x"
type input "306."
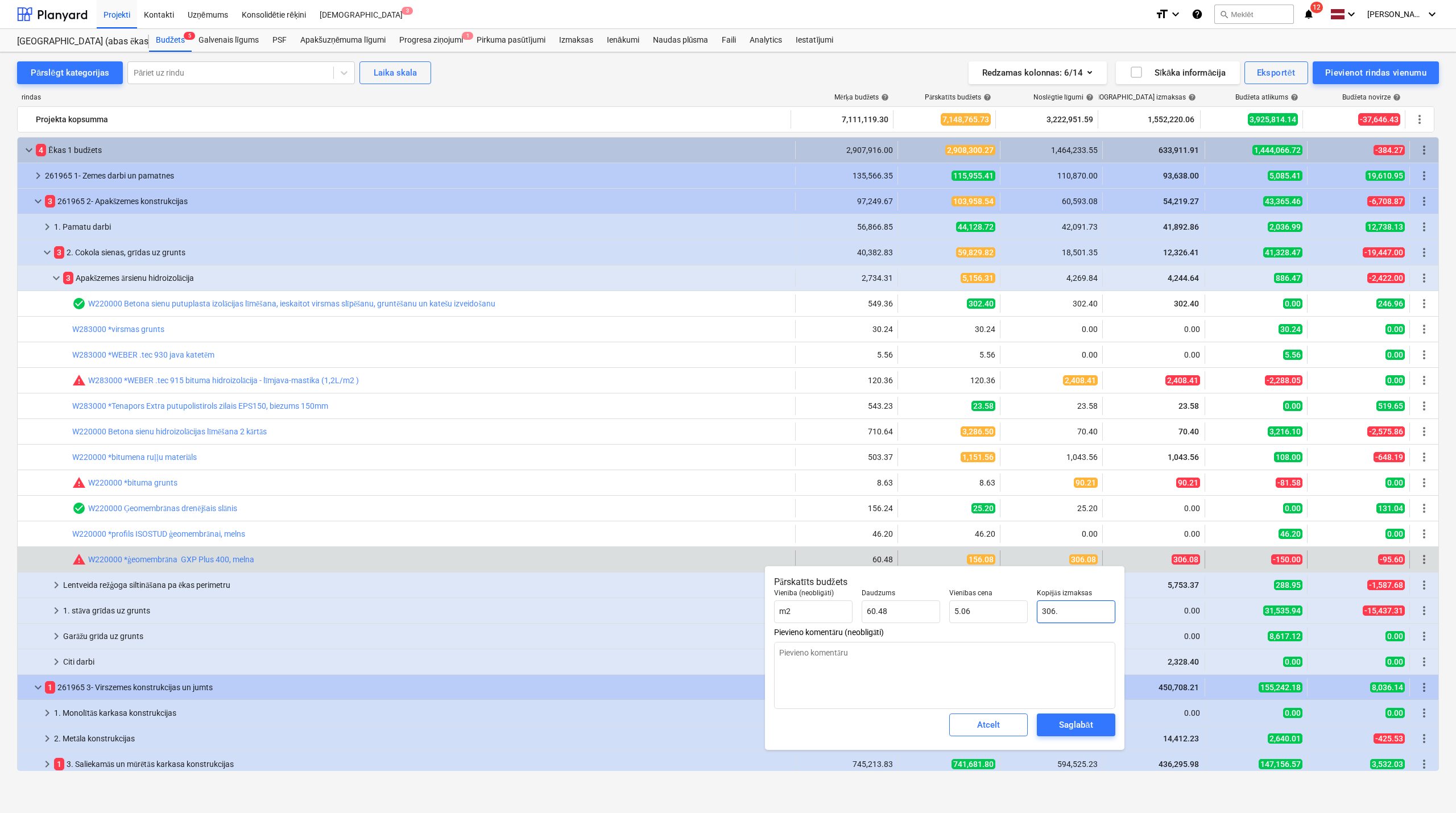
type textarea "x"
type input "306.0"
type textarea "x"
type input "306.08"
click at [1072, 725] on div "Saglabāt" at bounding box center [1076, 725] width 34 height 15
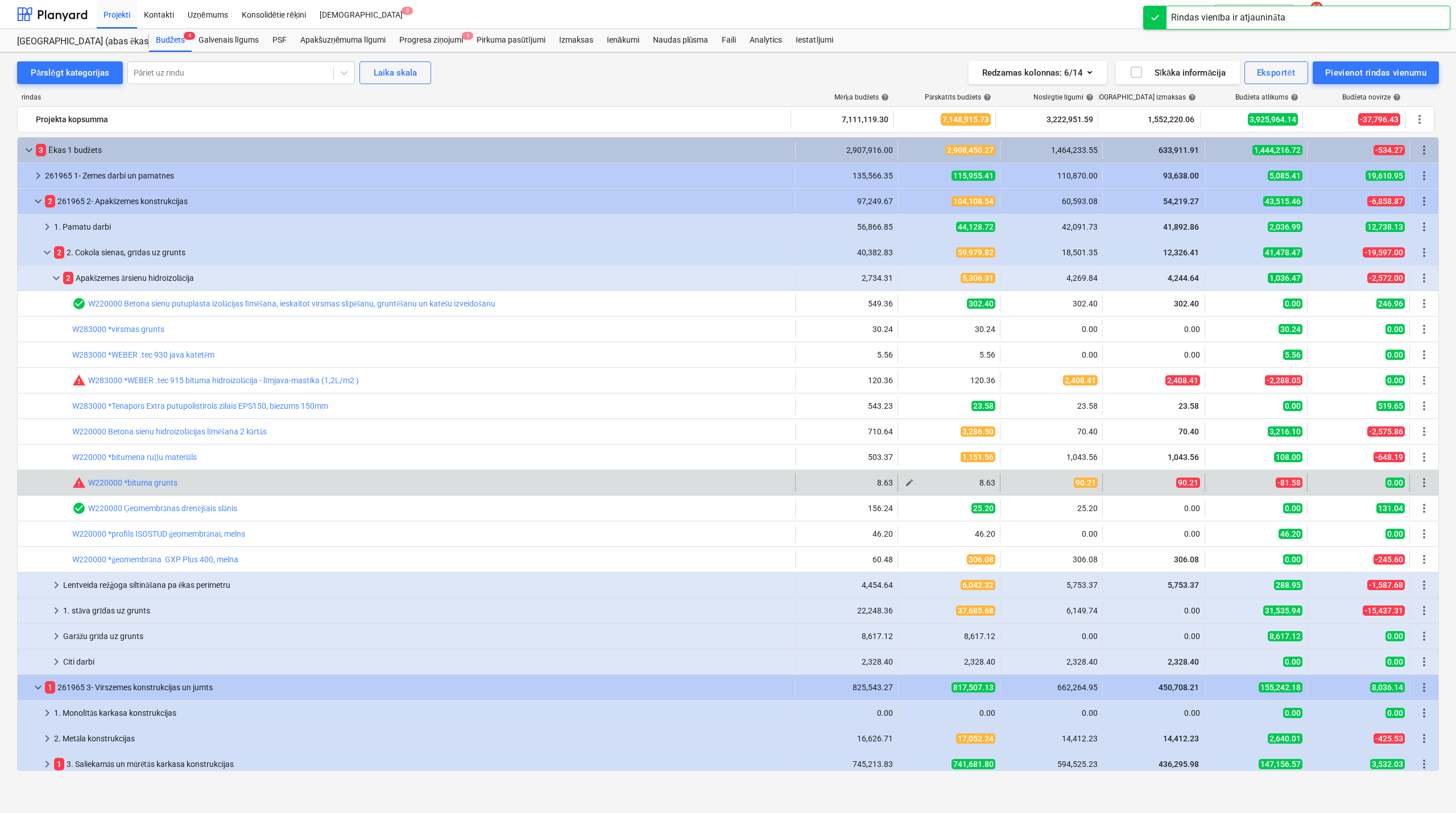
click at [909, 484] on span "edit" at bounding box center [909, 482] width 9 height 9
type textarea "x"
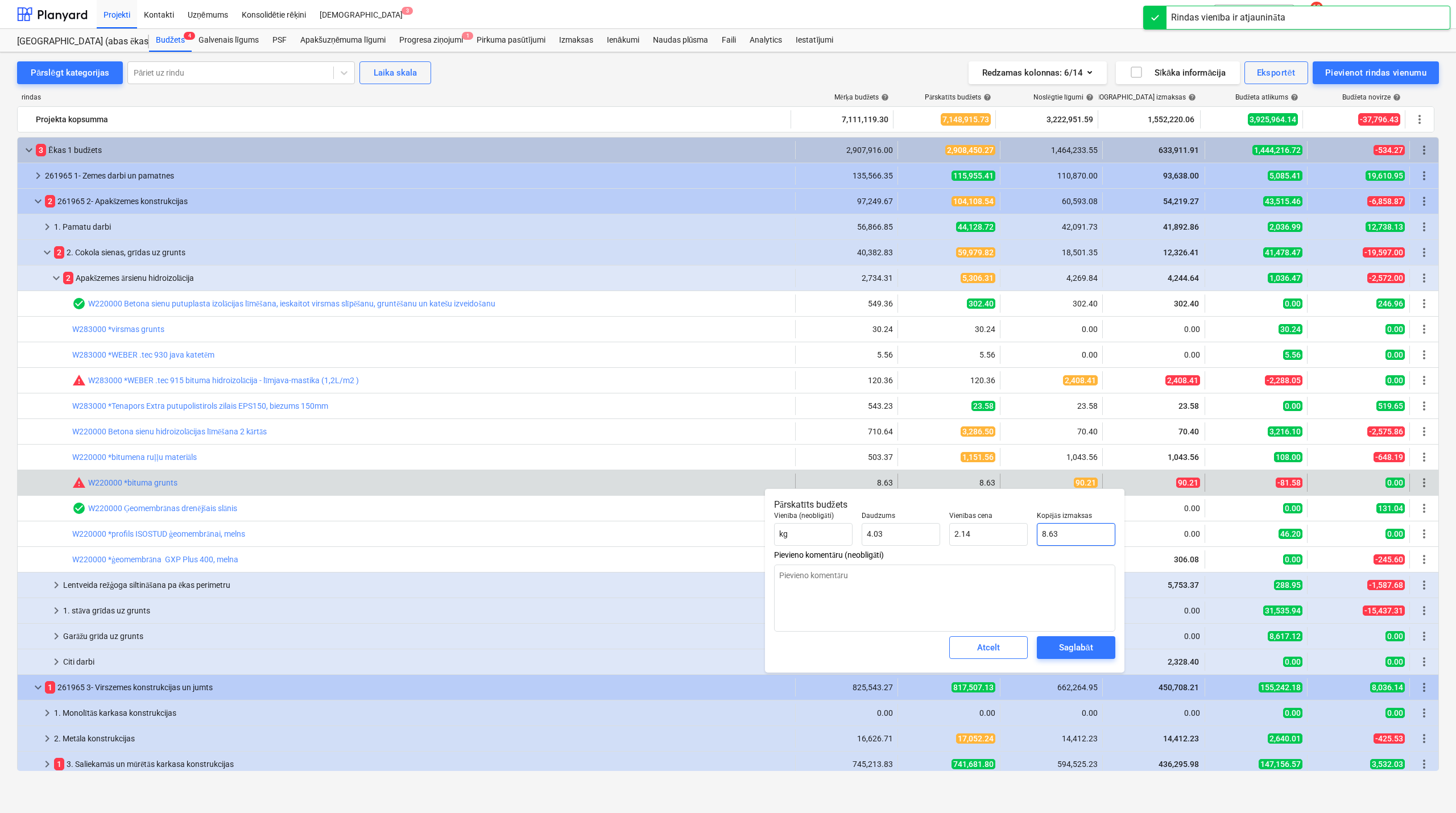
type input "8.633"
click at [1079, 535] on input "8.633" at bounding box center [1077, 534] width 79 height 23
type textarea "x"
type input "9"
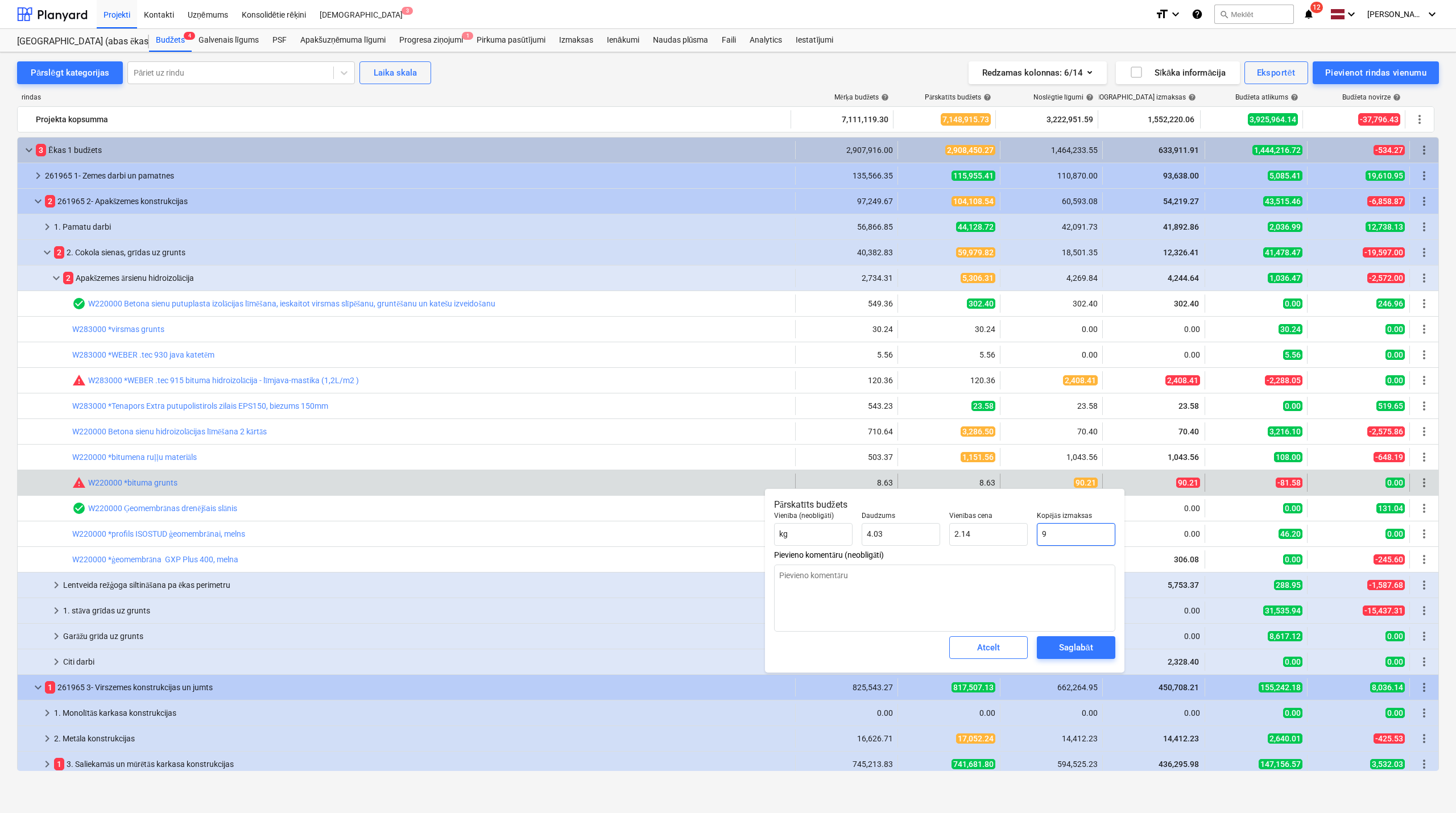
type input "2.23"
type textarea "x"
type input "90"
type input "22.32"
type textarea "x"
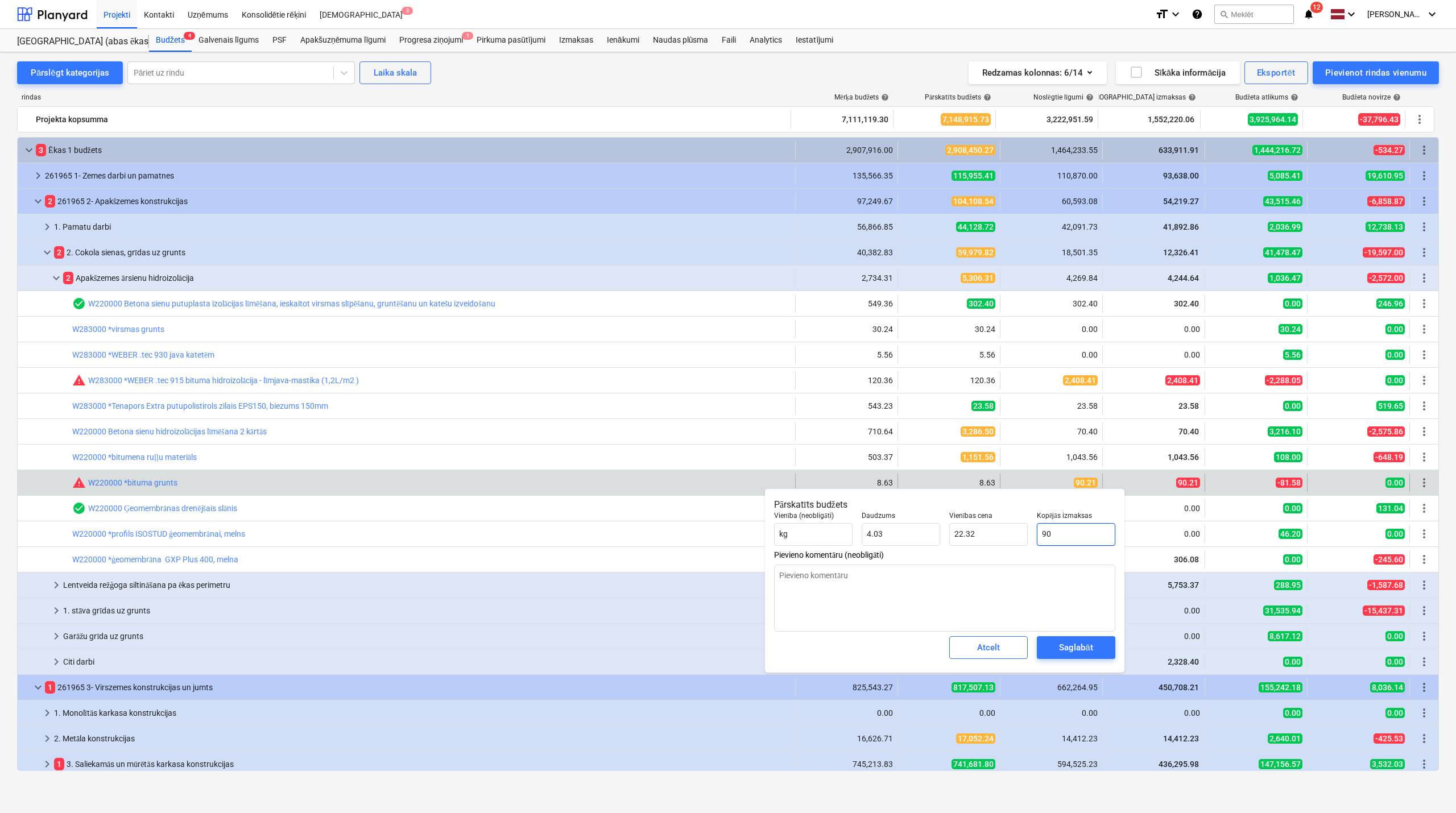
type input "90."
type textarea "x"
type input "90.2"
type input "22.37"
type textarea "x"
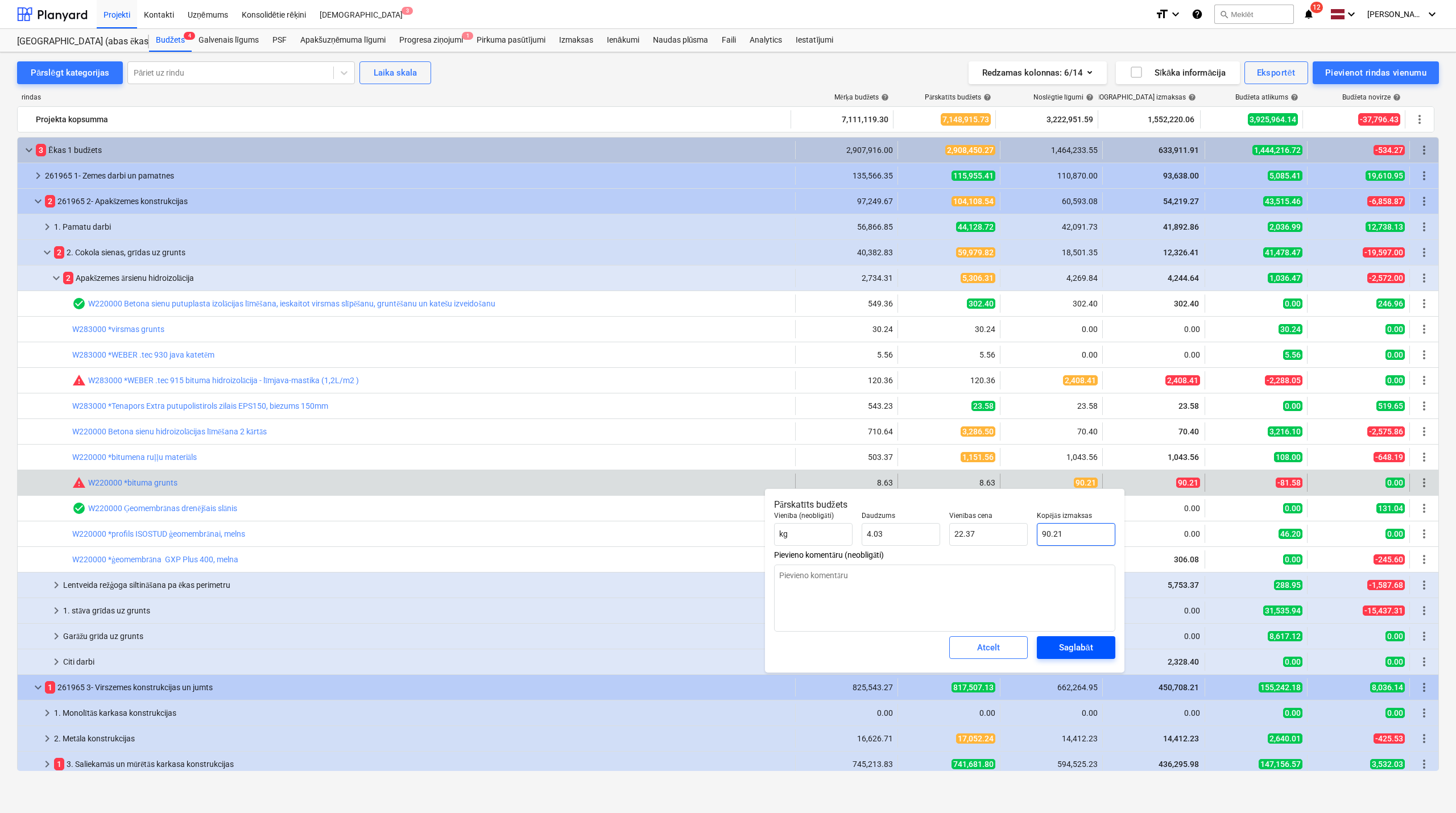
type input "90.21"
click at [1074, 648] on div "Saglabāt" at bounding box center [1076, 647] width 34 height 15
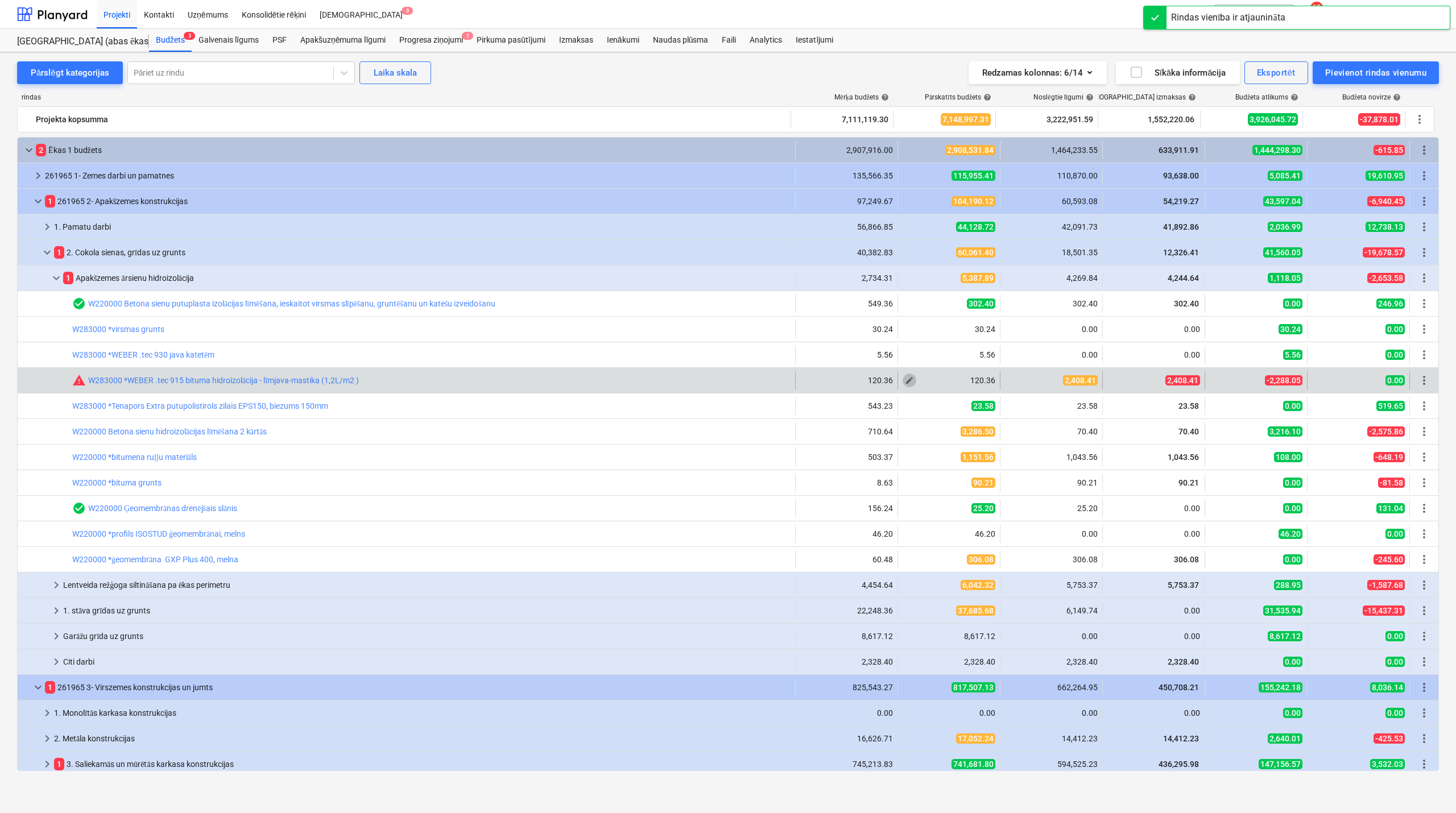
click at [910, 385] on span "edit" at bounding box center [909, 380] width 9 height 9
type textarea "x"
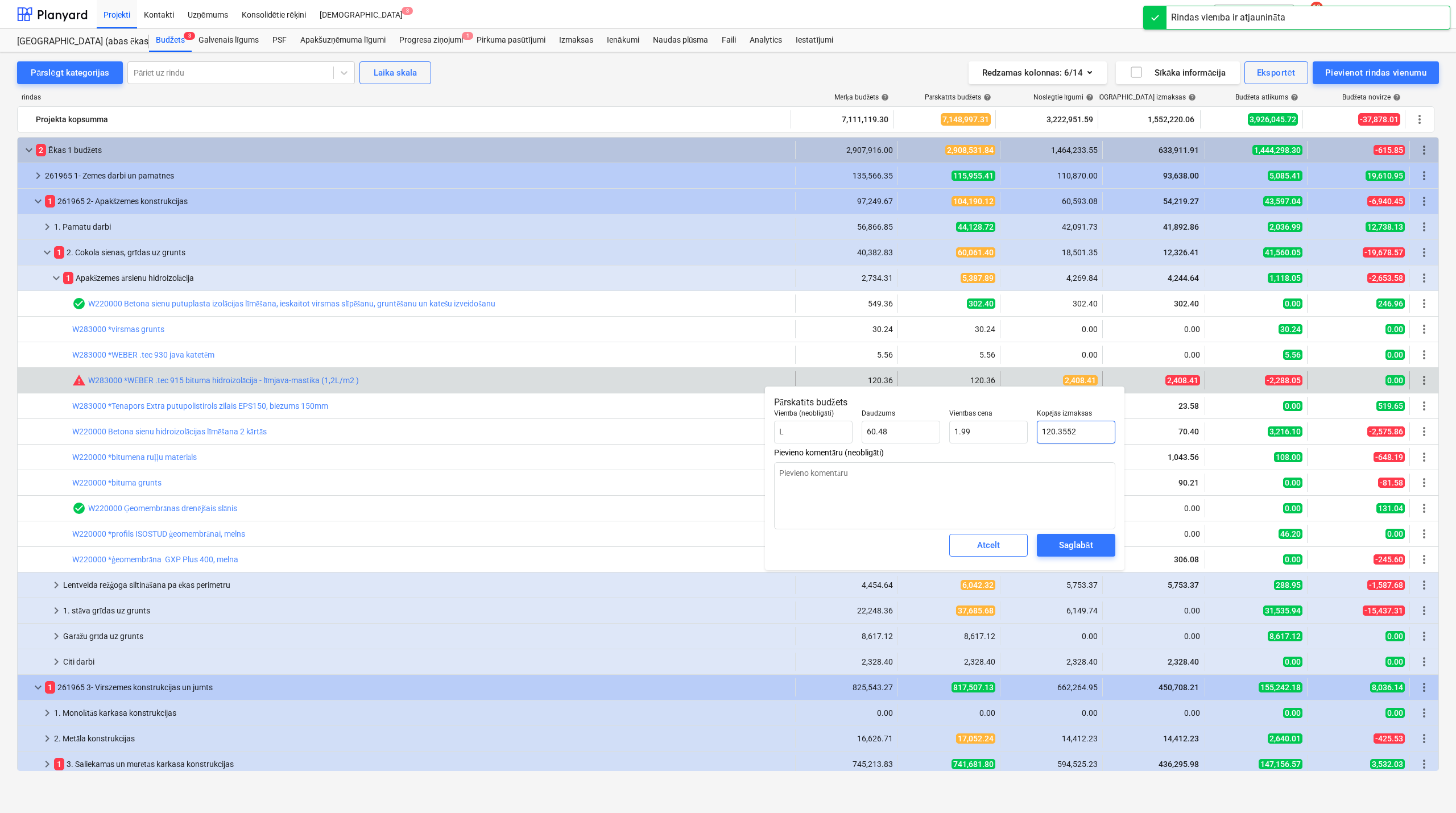
click at [1065, 432] on input "120.3552" at bounding box center [1077, 432] width 79 height 23
click at [1082, 545] on div "Saglabāt" at bounding box center [1076, 545] width 34 height 15
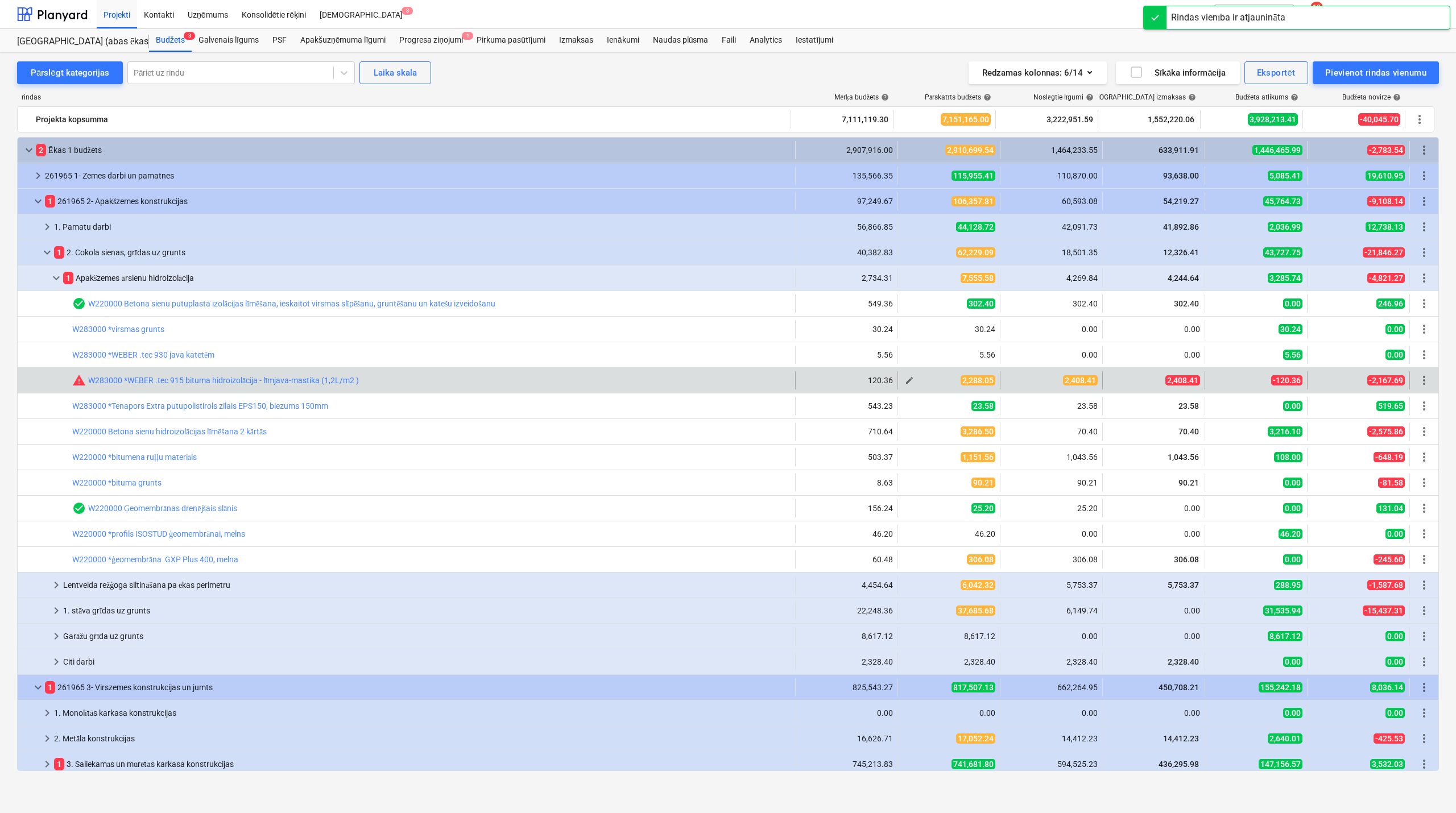
click at [902, 387] on div "edit" at bounding box center [909, 381] width 14 height 14
click at [905, 385] on span "edit" at bounding box center [909, 380] width 9 height 9
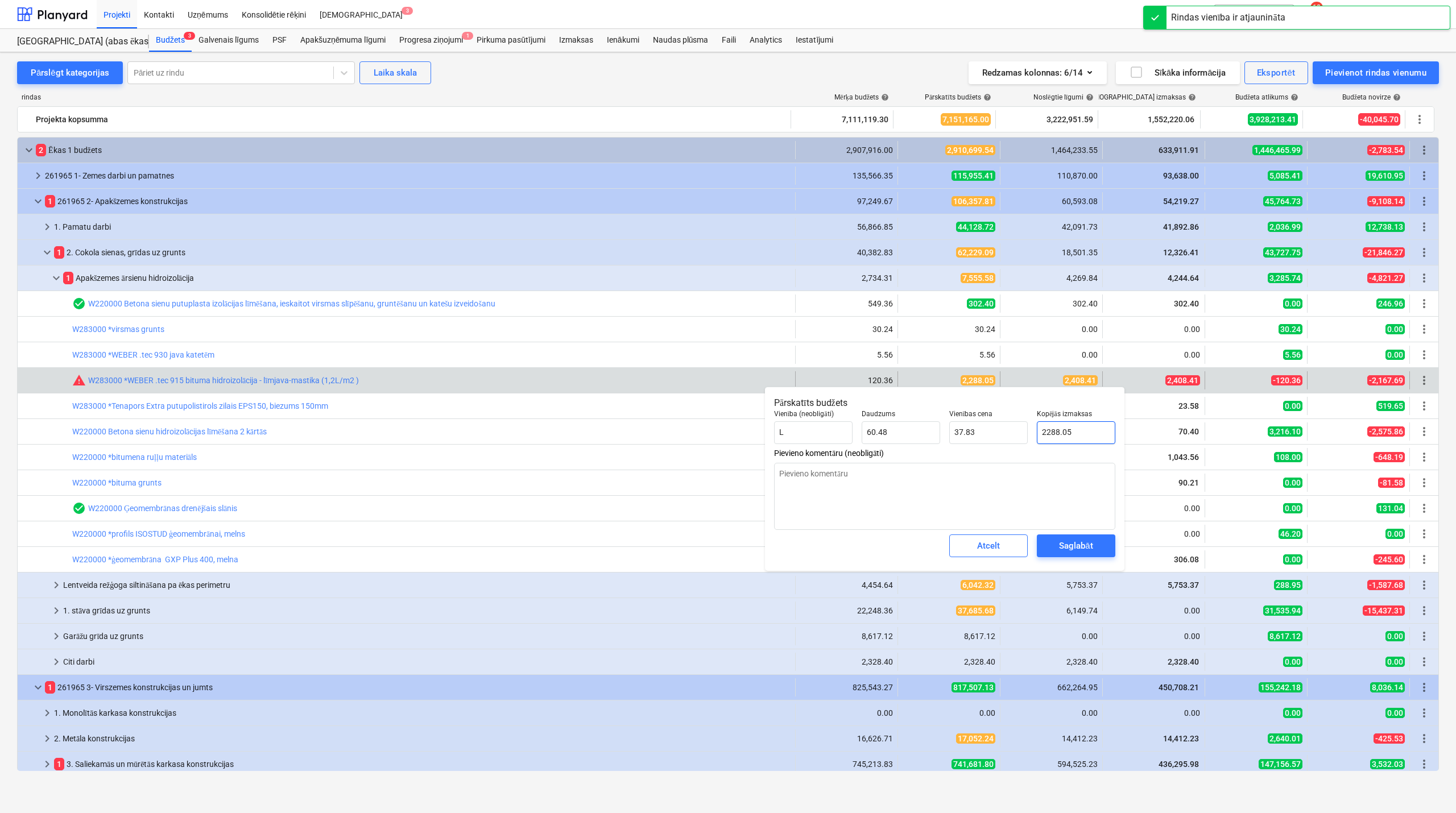
click at [1052, 435] on input "2288.05" at bounding box center [1077, 432] width 79 height 23
click at [1077, 545] on div "Saglabāt" at bounding box center [1076, 546] width 34 height 15
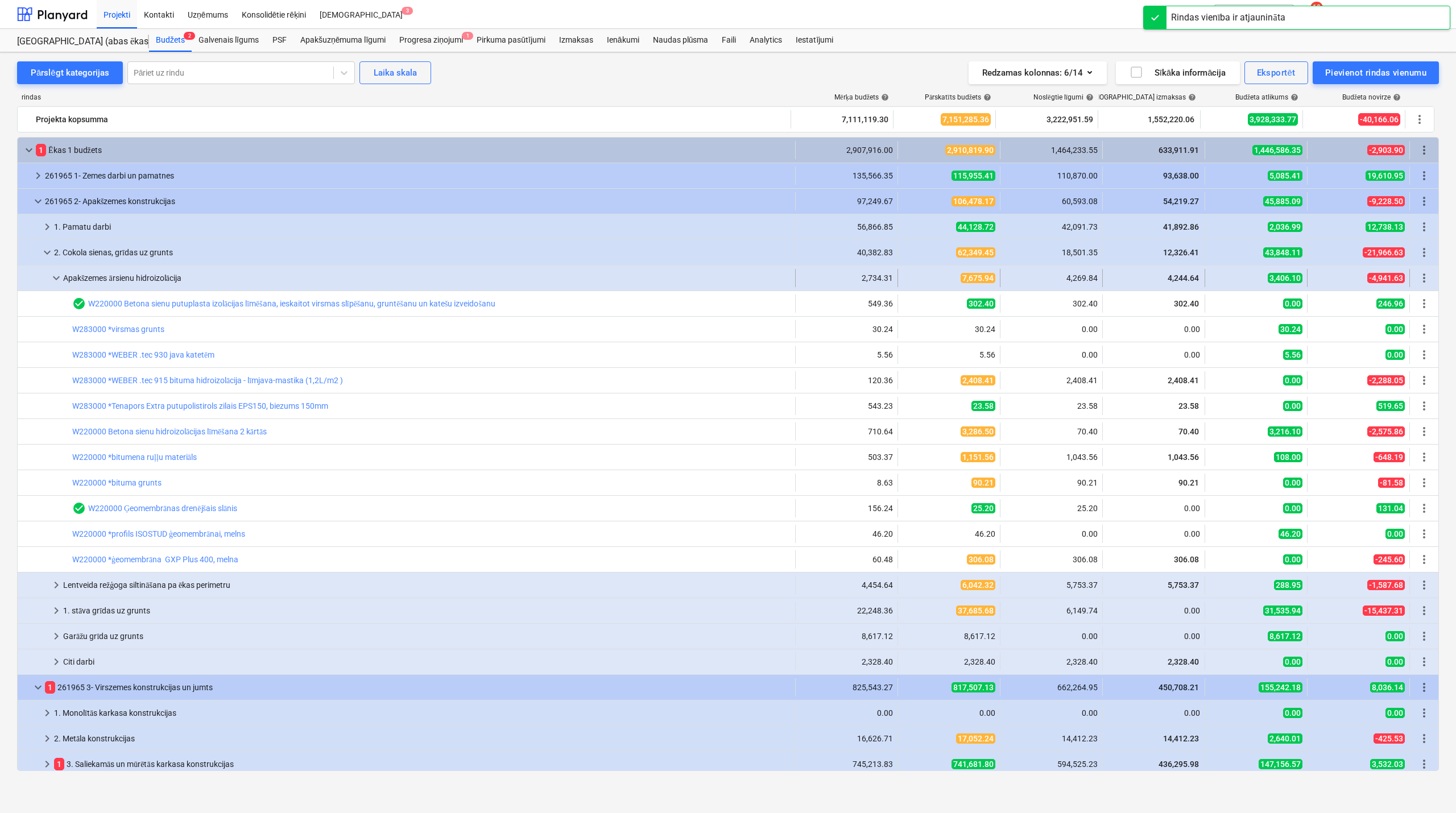
click at [58, 274] on span "keyboard_arrow_down" at bounding box center [57, 278] width 14 height 14
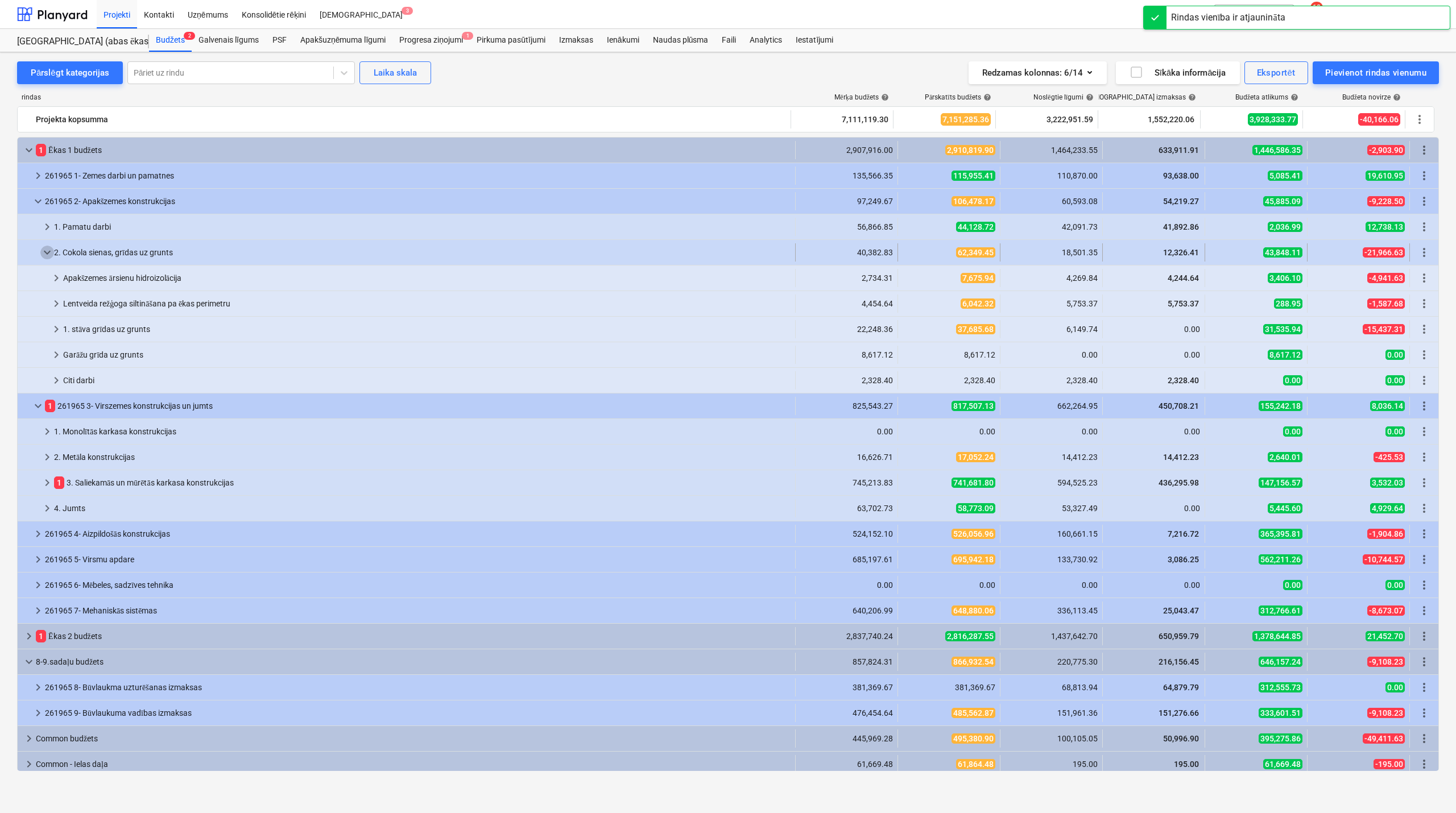
click at [50, 258] on span "keyboard_arrow_down" at bounding box center [47, 253] width 14 height 14
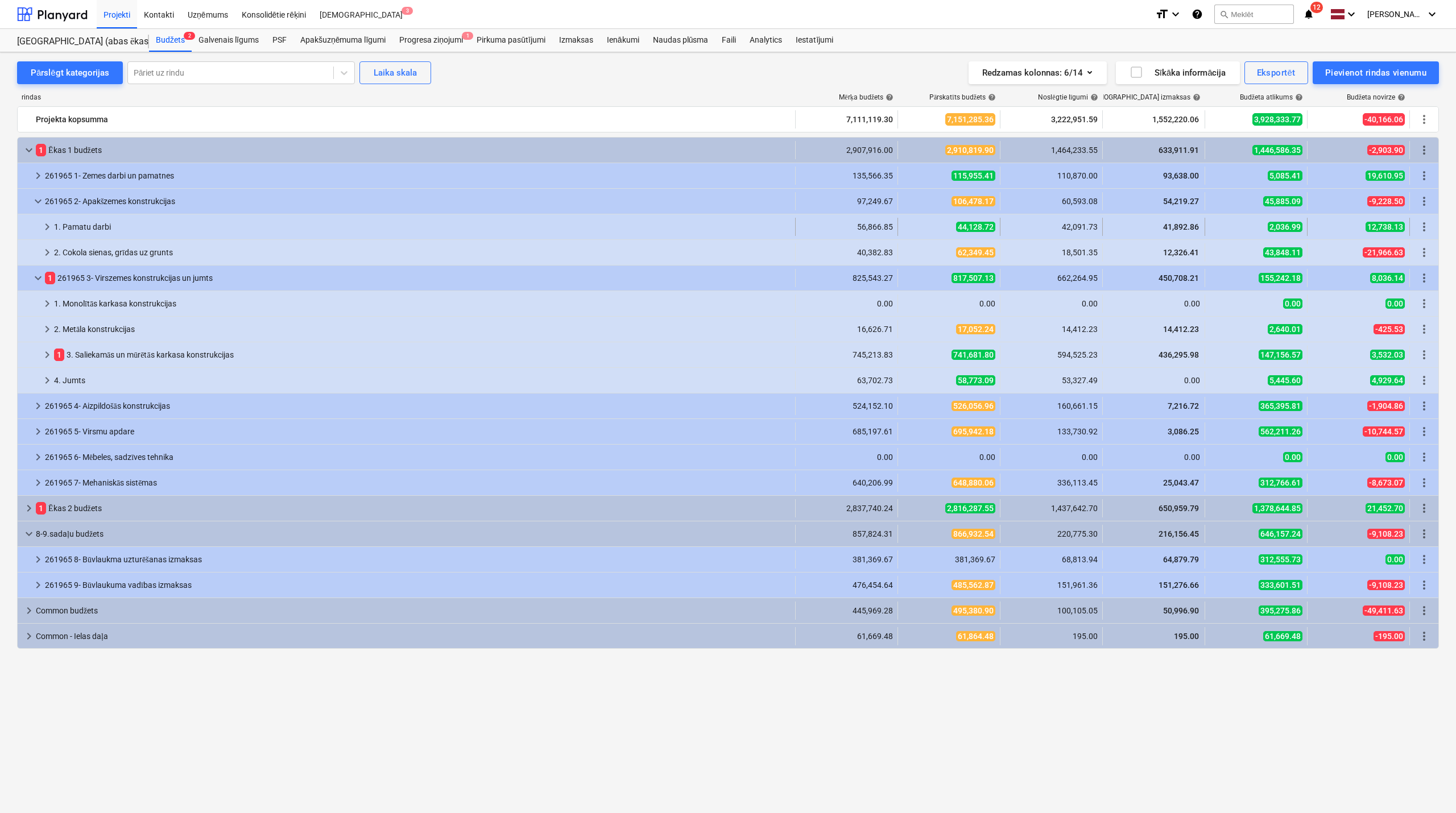
click at [46, 227] on span "keyboard_arrow_right" at bounding box center [47, 227] width 14 height 14
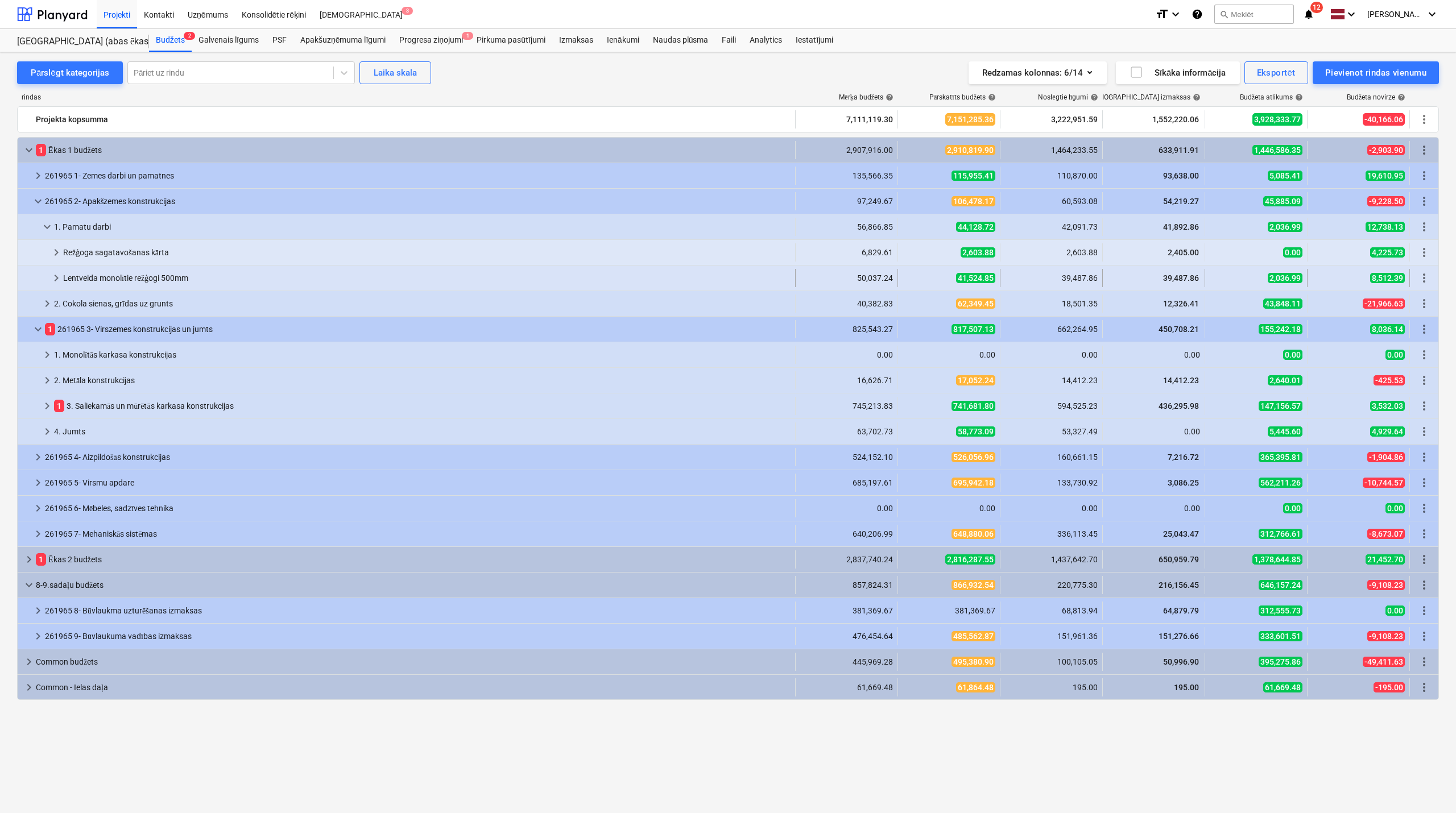
click at [50, 275] on span "keyboard_arrow_right" at bounding box center [57, 278] width 14 height 14
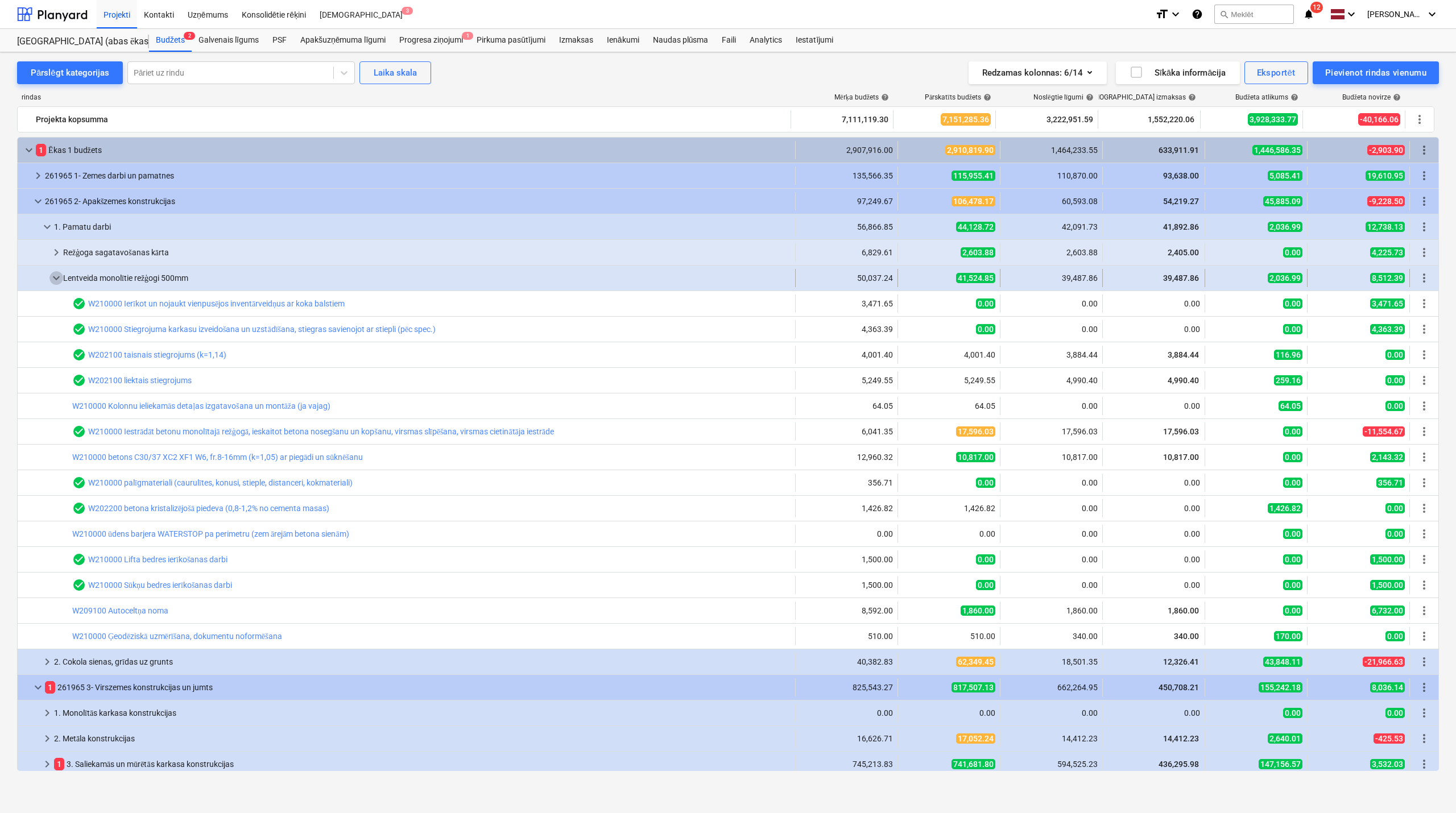
click at [50, 281] on span "keyboard_arrow_down" at bounding box center [57, 278] width 14 height 14
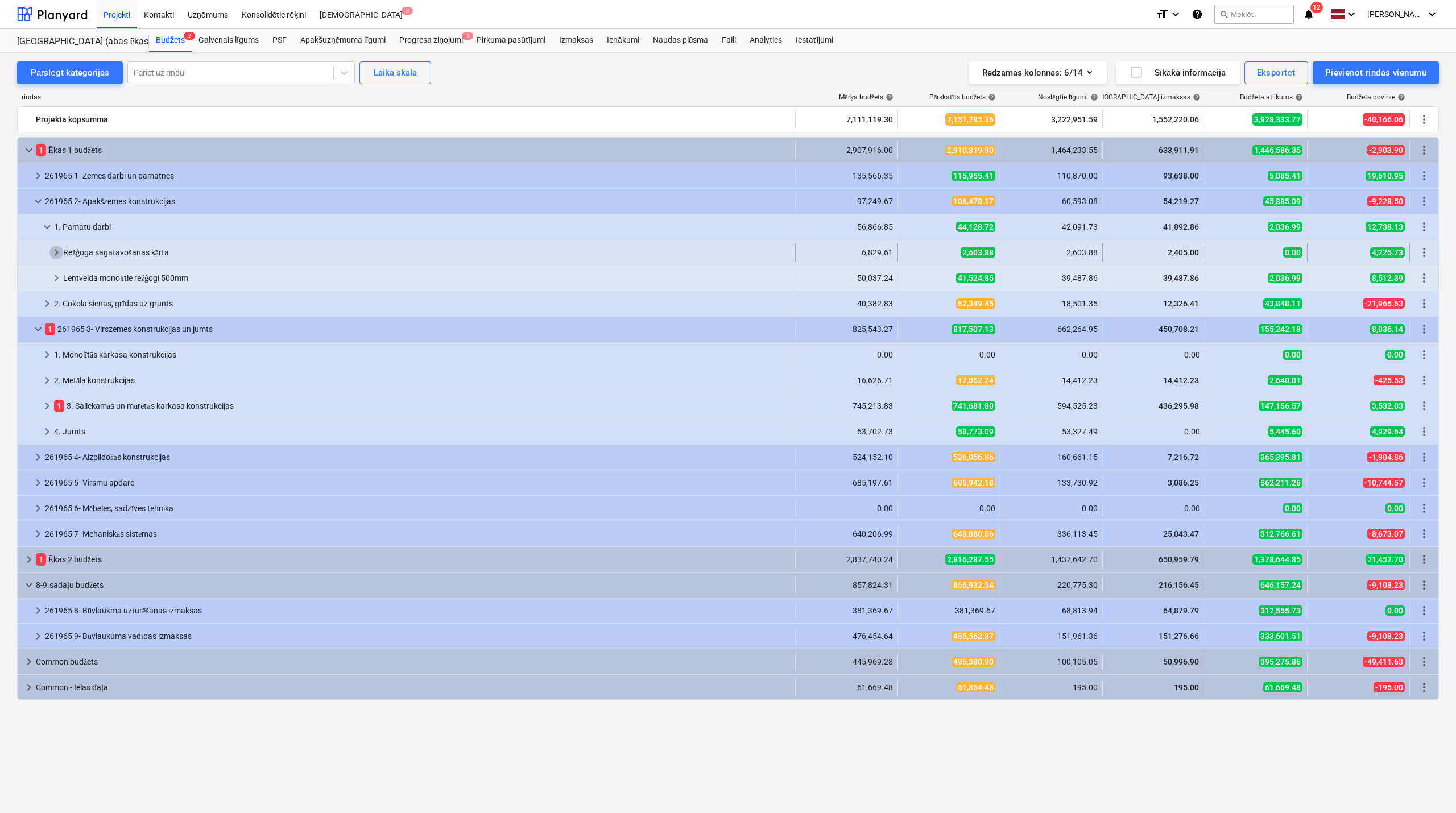
click at [50, 258] on span "keyboard_arrow_right" at bounding box center [57, 253] width 14 height 14
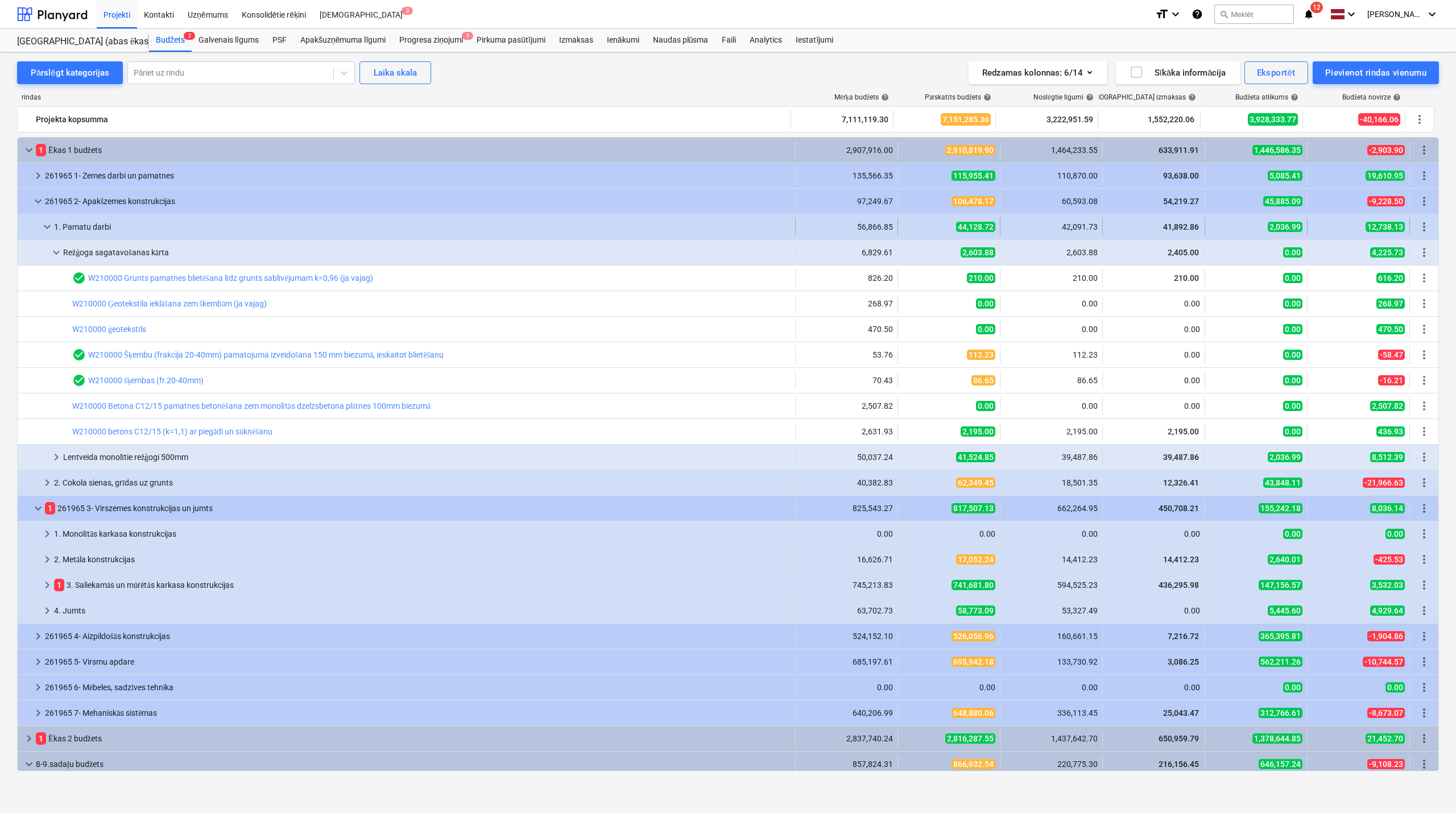
click at [50, 224] on span "keyboard_arrow_down" at bounding box center [47, 227] width 14 height 14
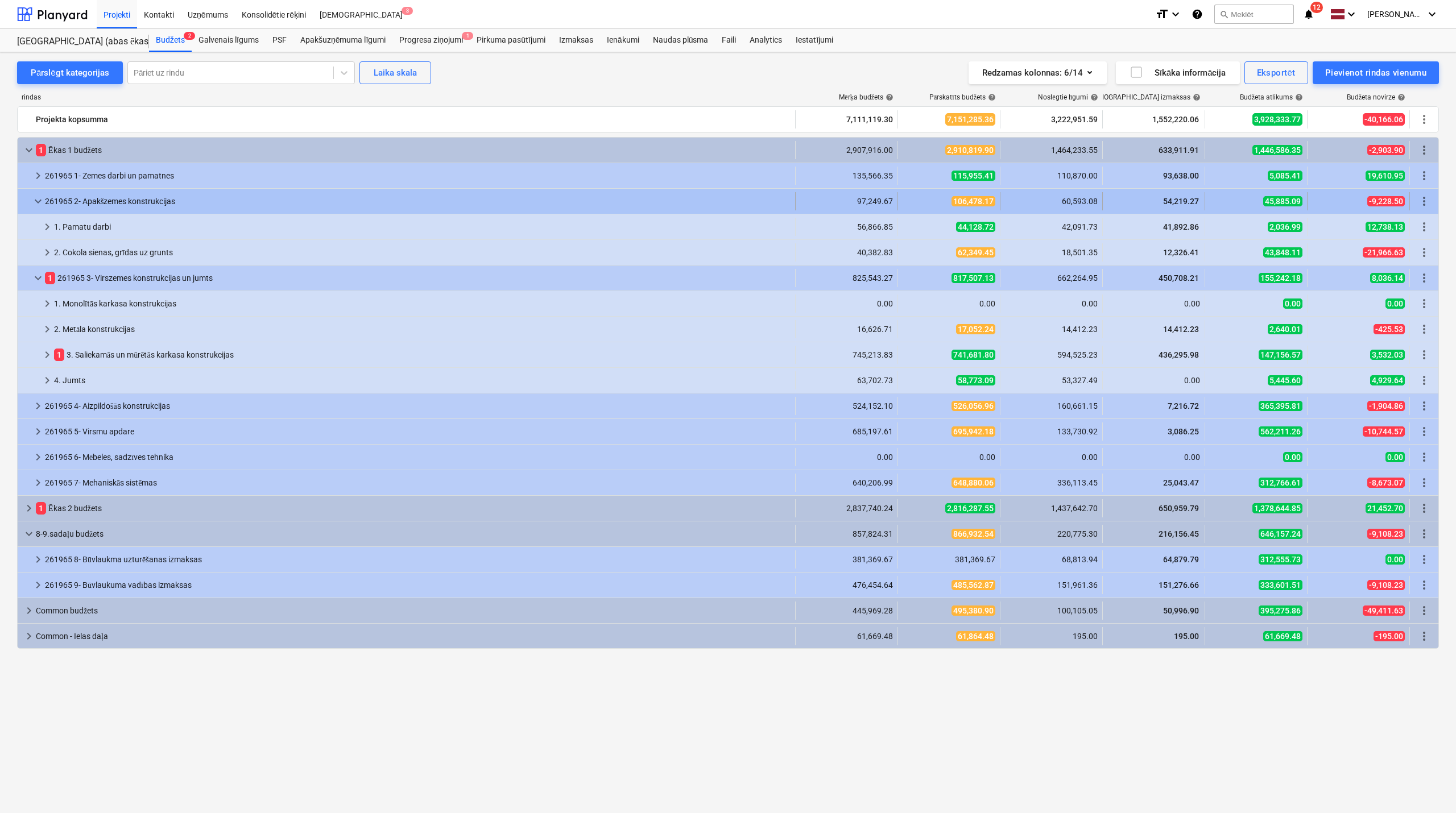
click at [35, 204] on span "keyboard_arrow_down" at bounding box center [38, 202] width 14 height 14
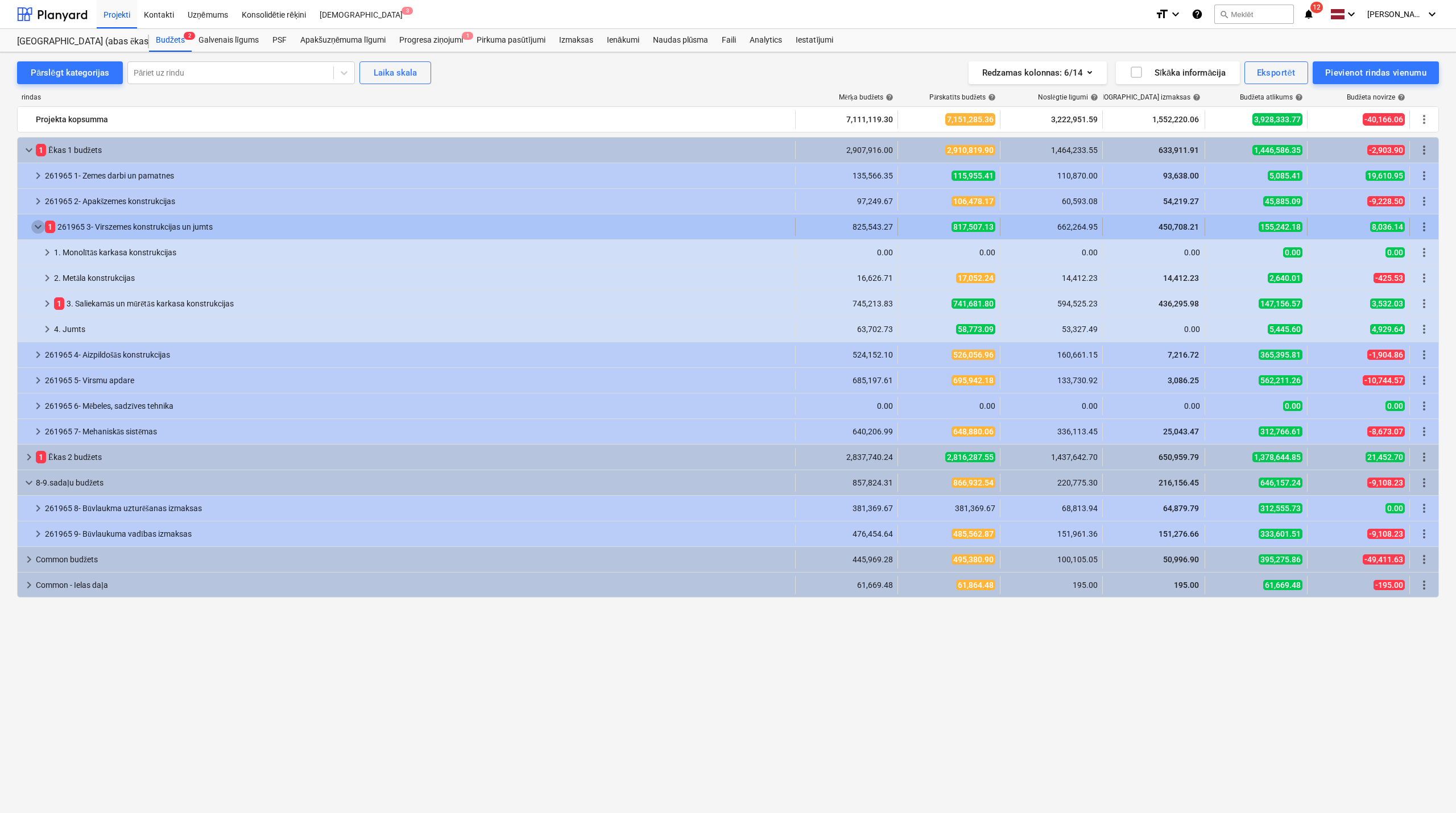
click at [33, 227] on span "keyboard_arrow_down" at bounding box center [38, 227] width 14 height 14
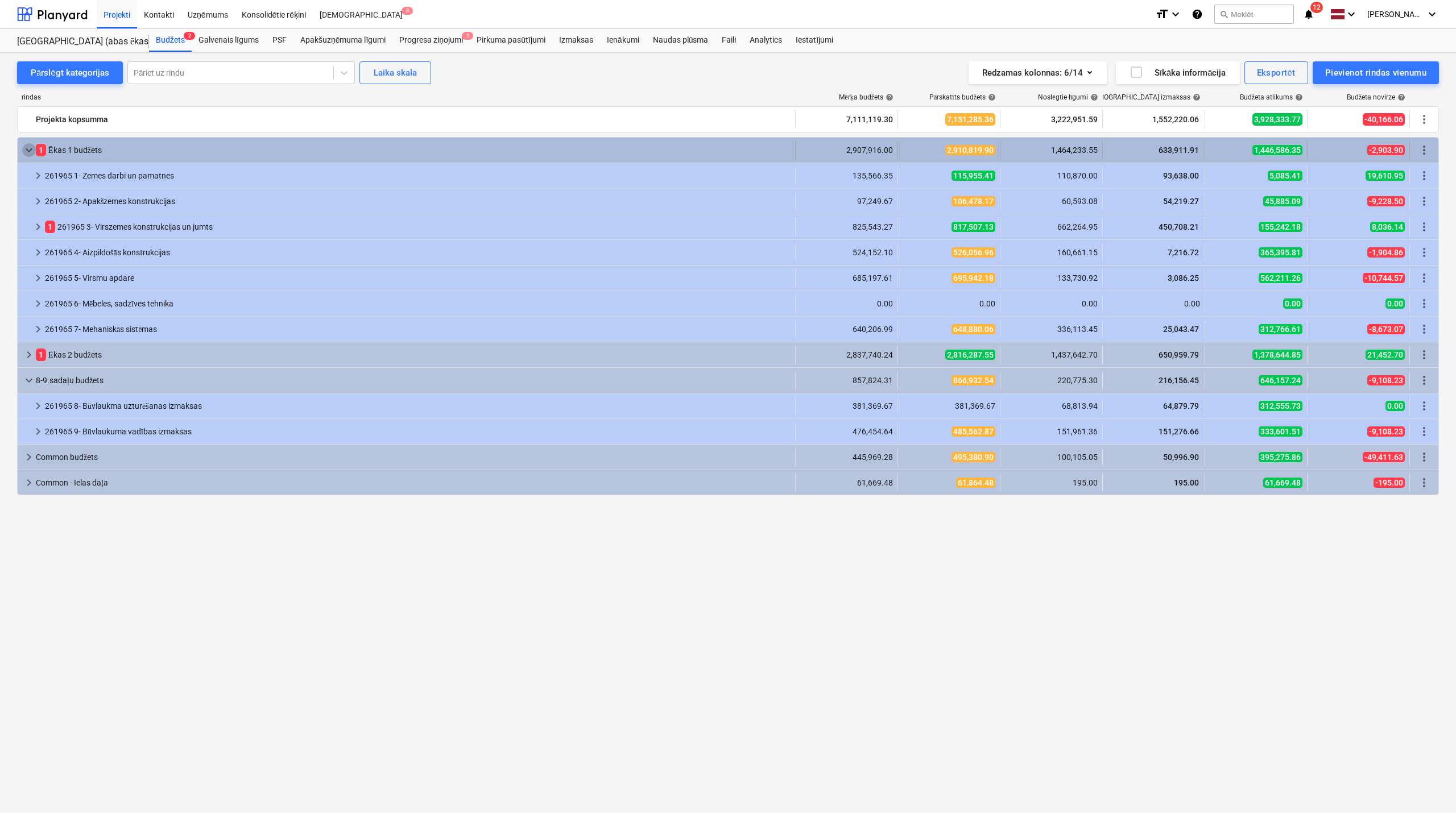
click at [28, 149] on span "keyboard_arrow_down" at bounding box center [29, 150] width 14 height 14
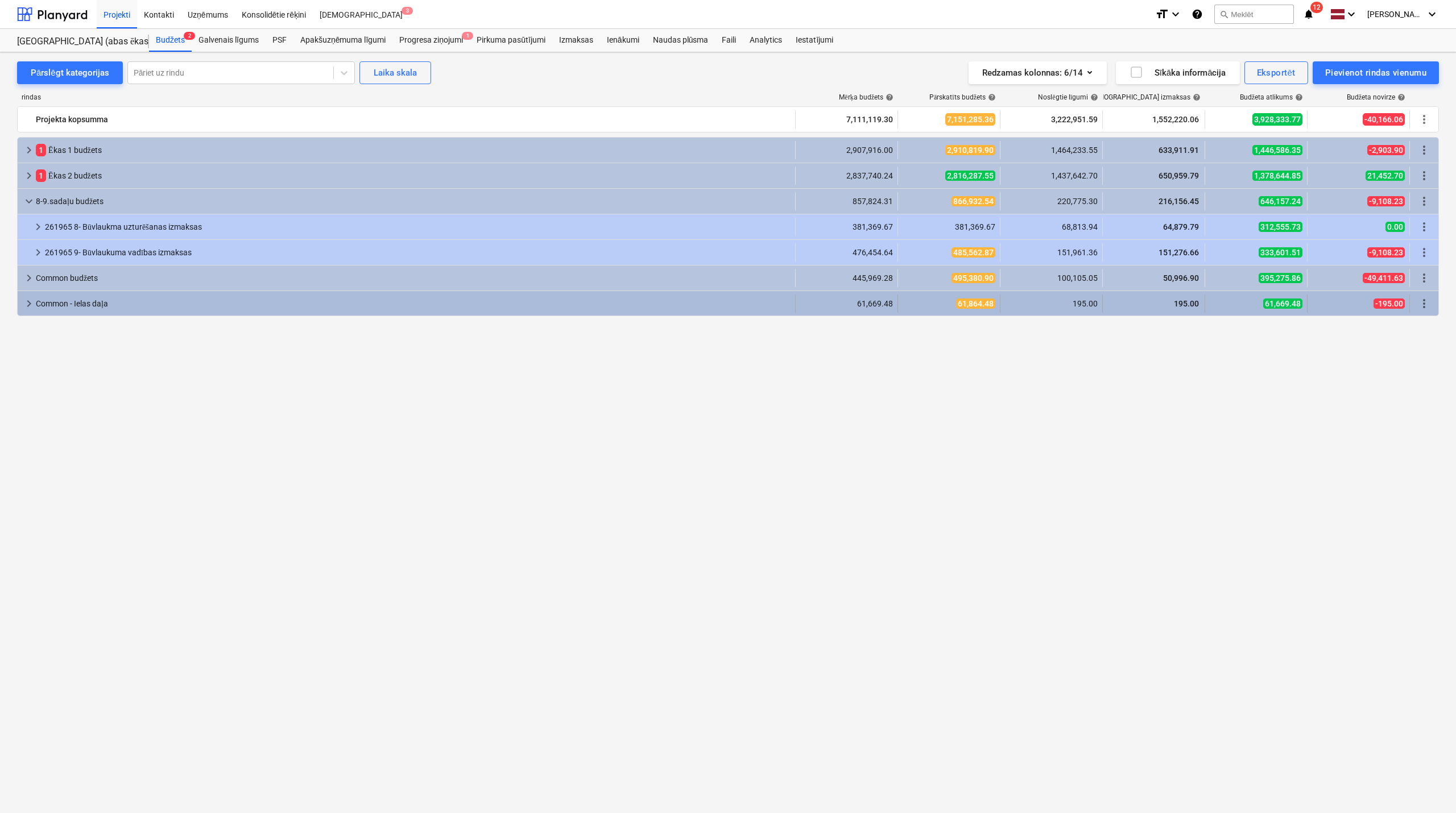
click at [24, 307] on span "keyboard_arrow_right" at bounding box center [29, 304] width 14 height 14
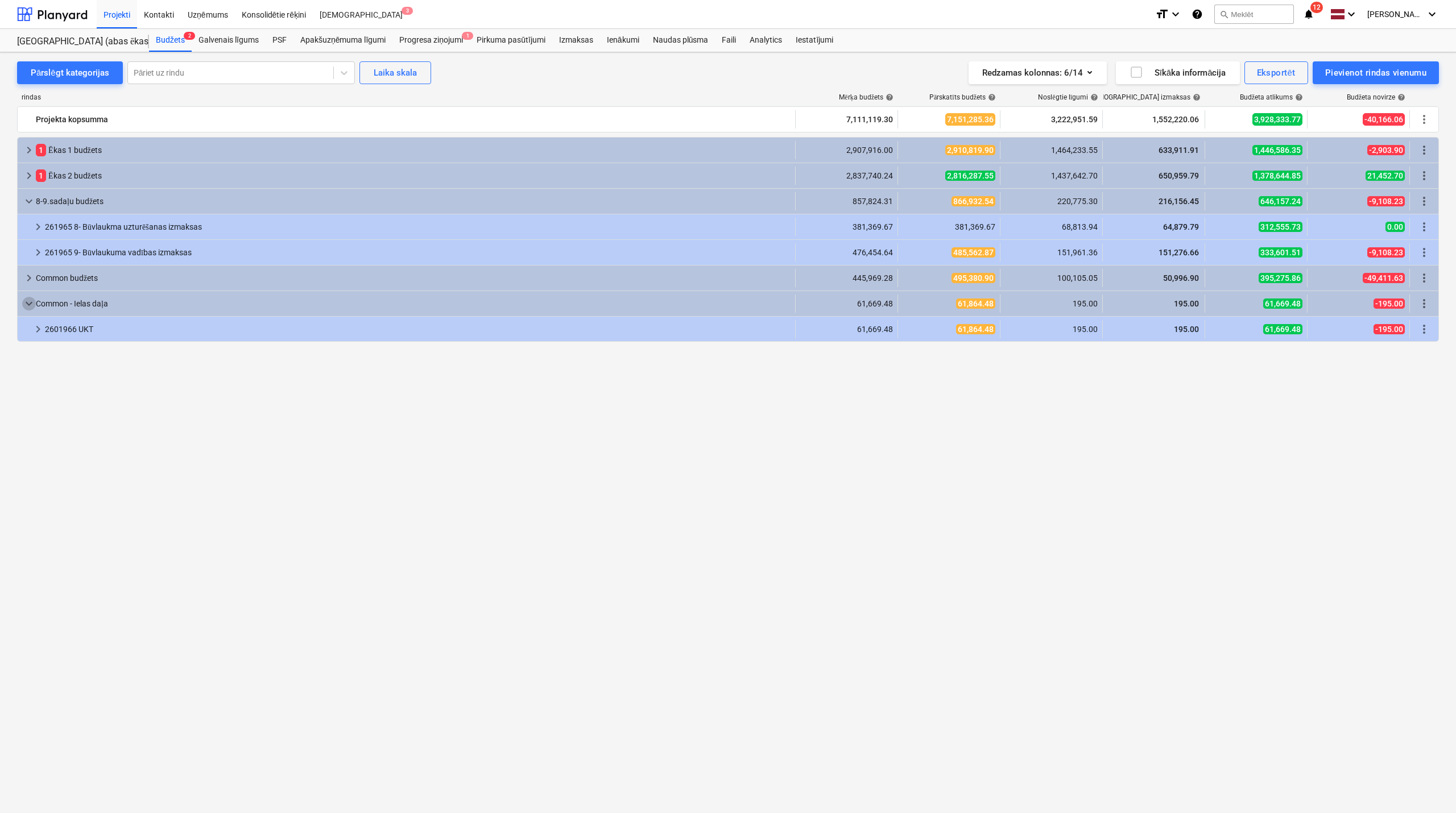
click at [24, 307] on span "keyboard_arrow_down" at bounding box center [29, 304] width 14 height 14
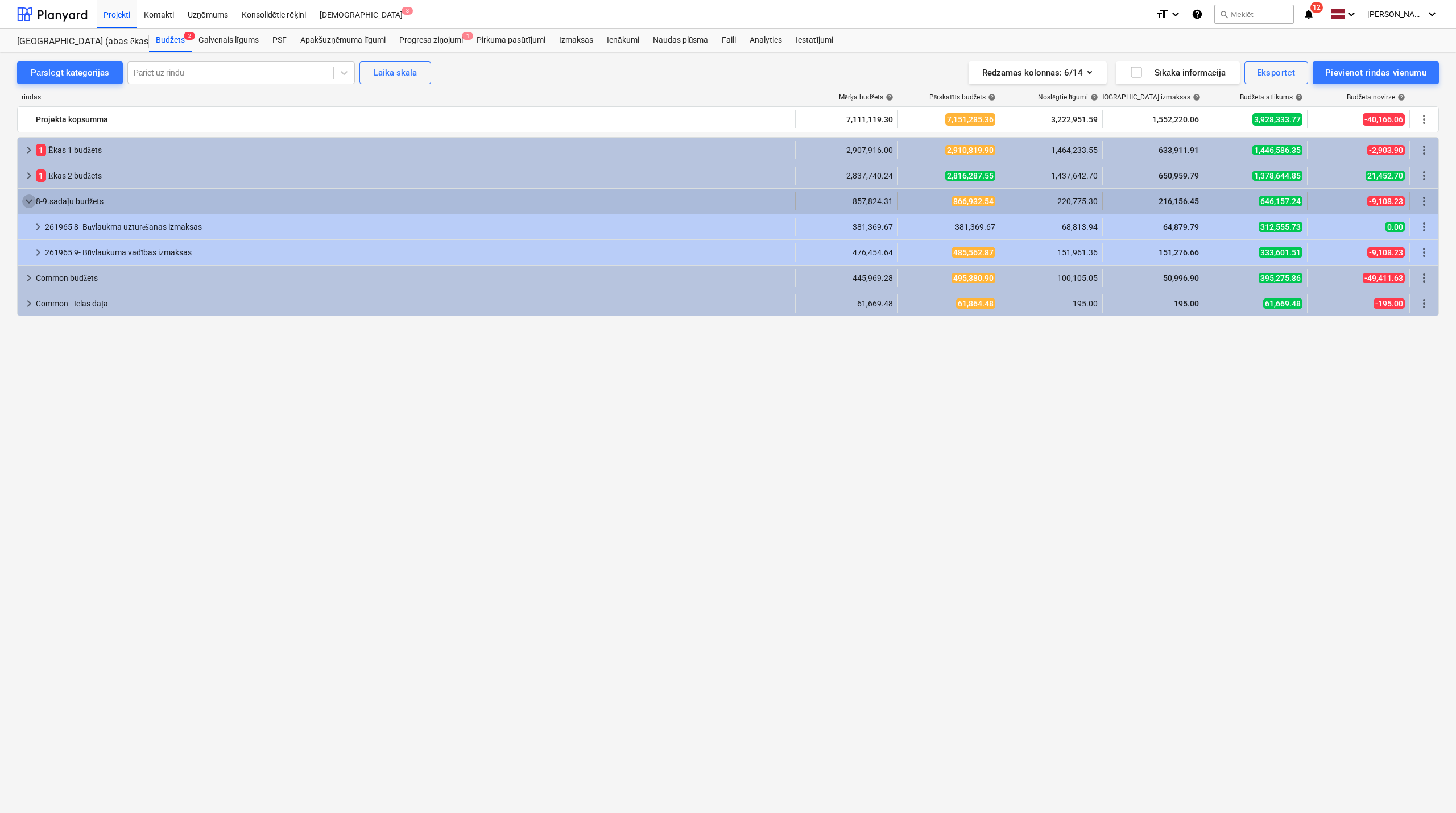
click at [30, 197] on span "keyboard_arrow_down" at bounding box center [29, 202] width 14 height 14
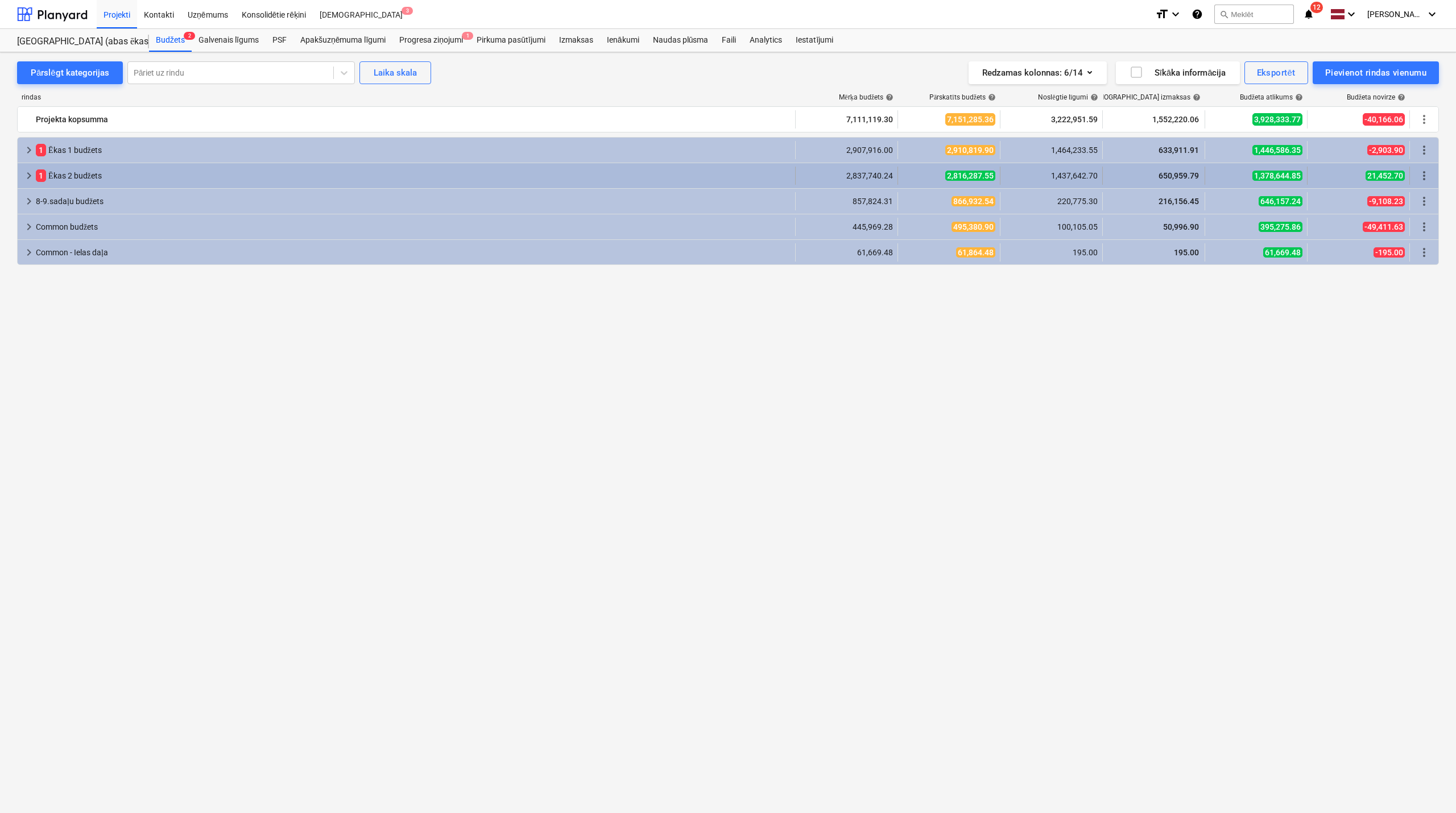
click at [28, 178] on span "keyboard_arrow_right" at bounding box center [29, 176] width 14 height 14
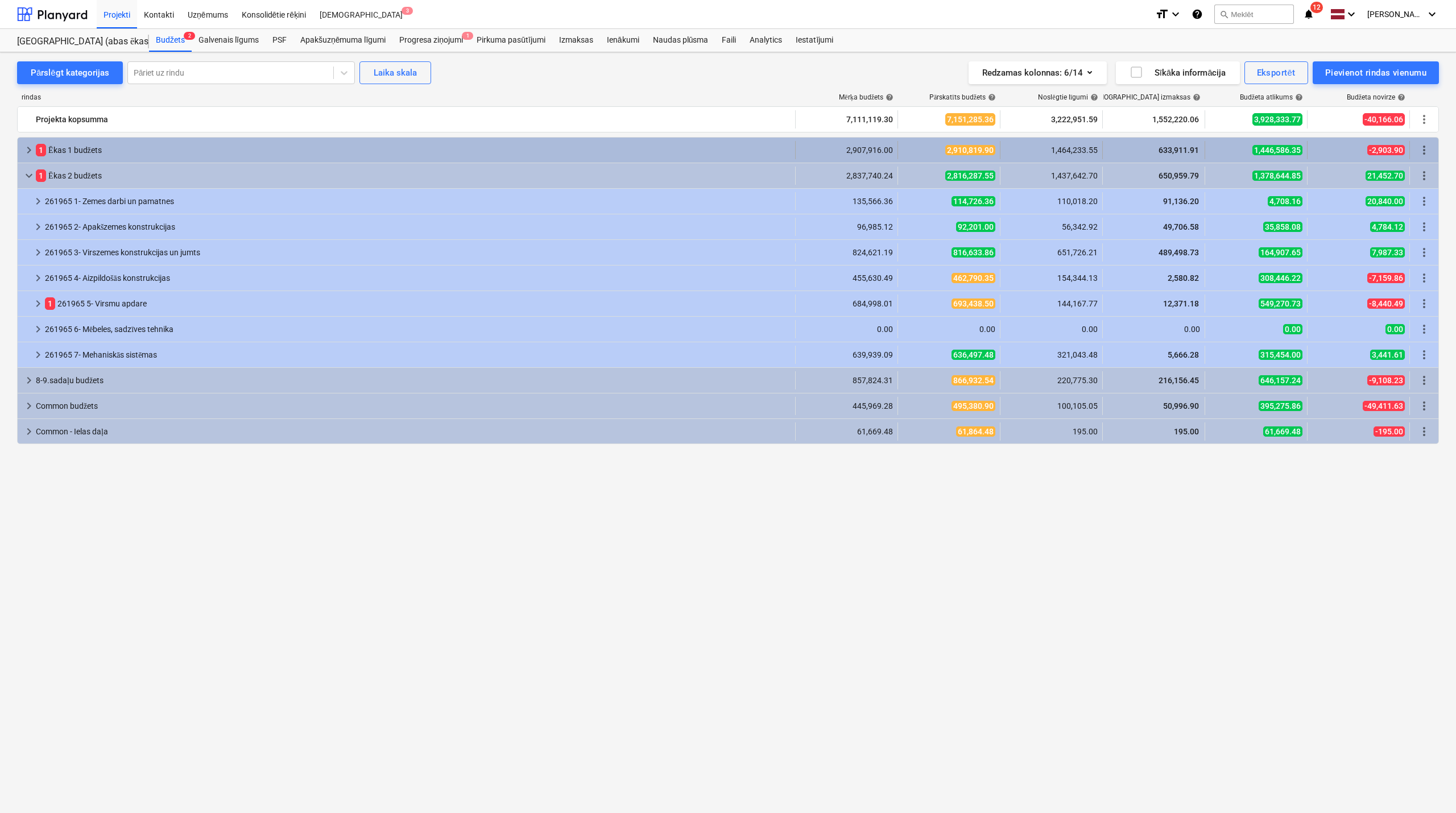
click at [28, 153] on span "keyboard_arrow_right" at bounding box center [29, 150] width 14 height 14
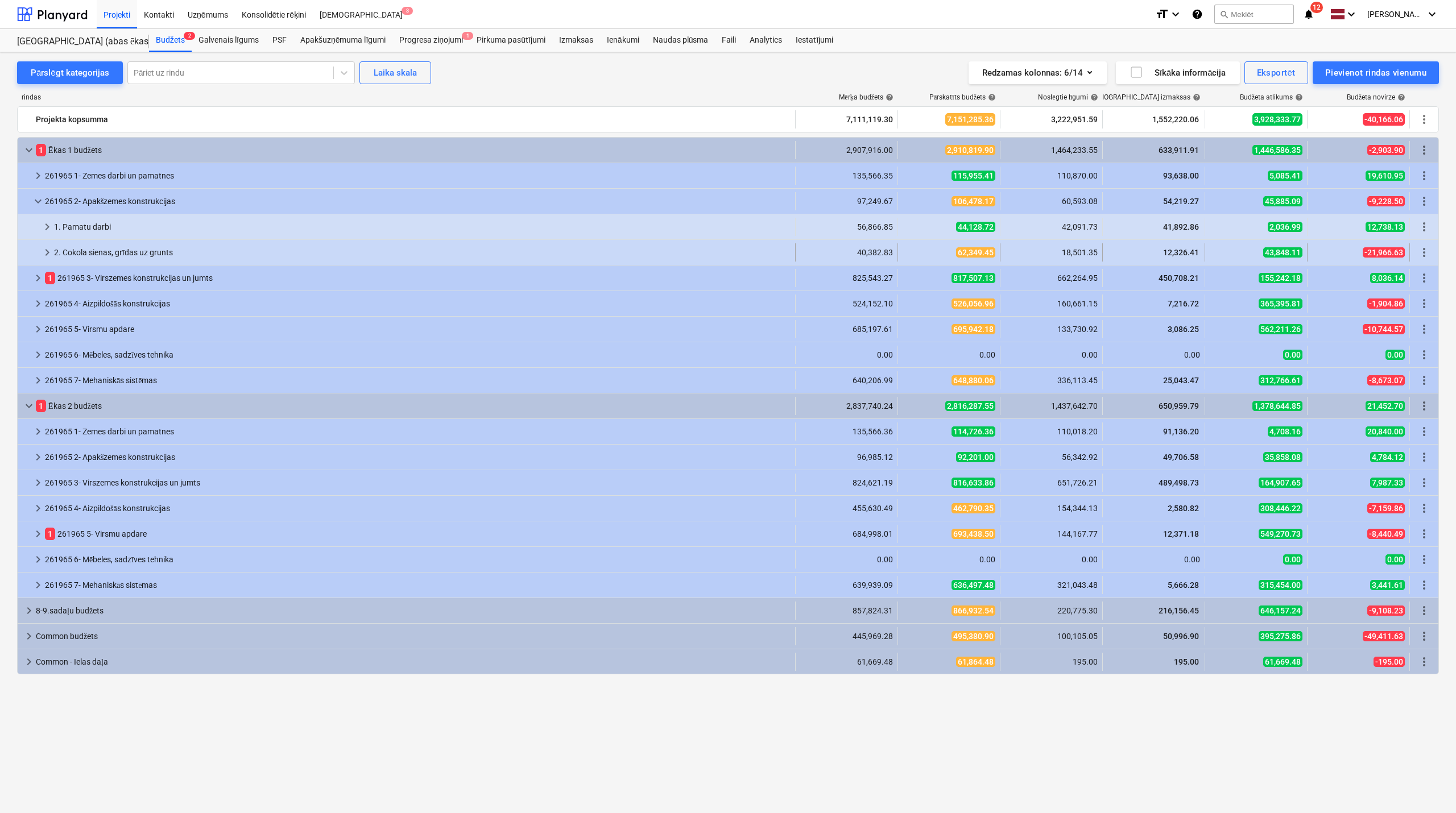
click at [46, 254] on span "keyboard_arrow_right" at bounding box center [47, 253] width 14 height 14
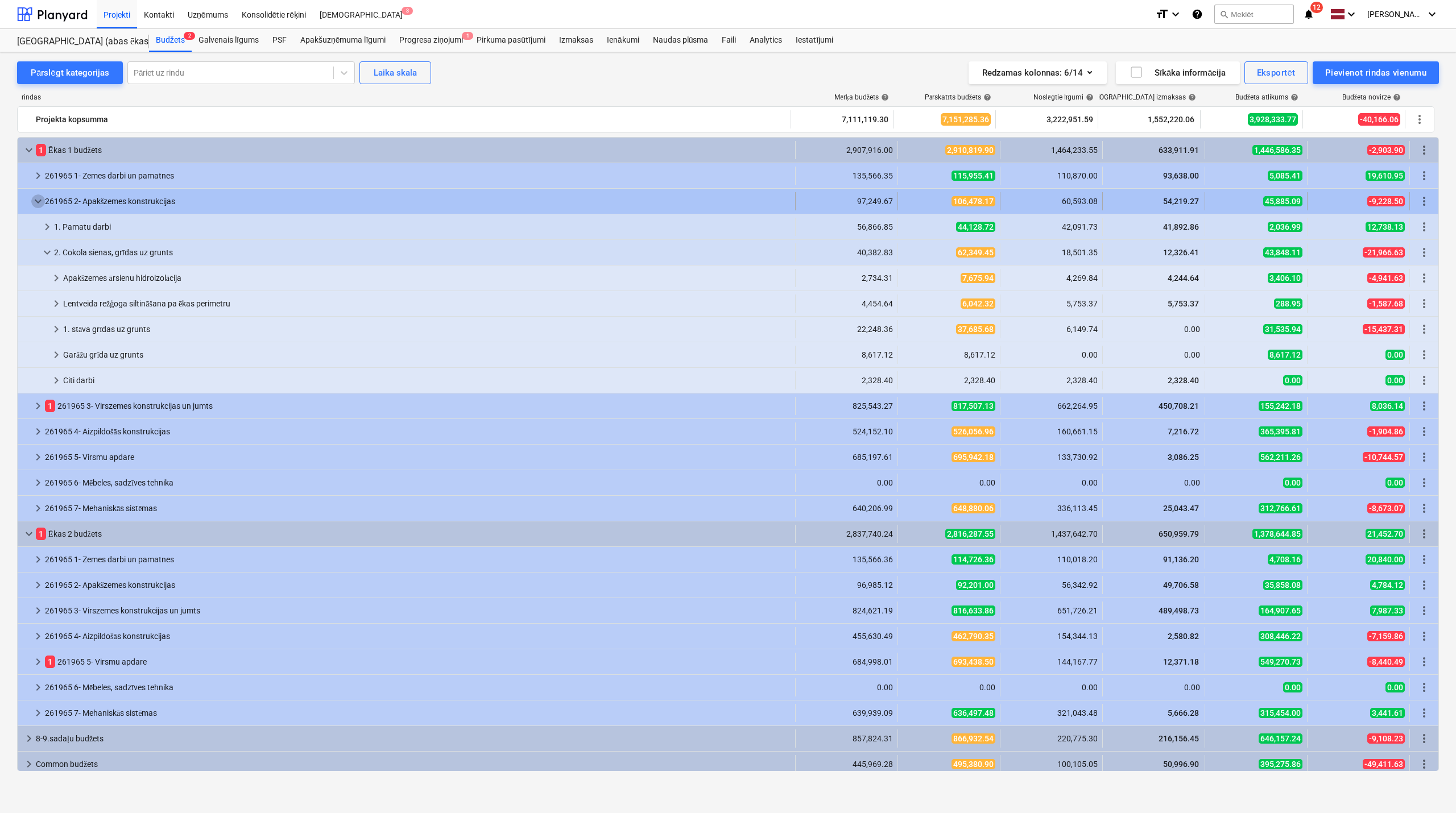
click at [41, 198] on span "keyboard_arrow_down" at bounding box center [38, 202] width 14 height 14
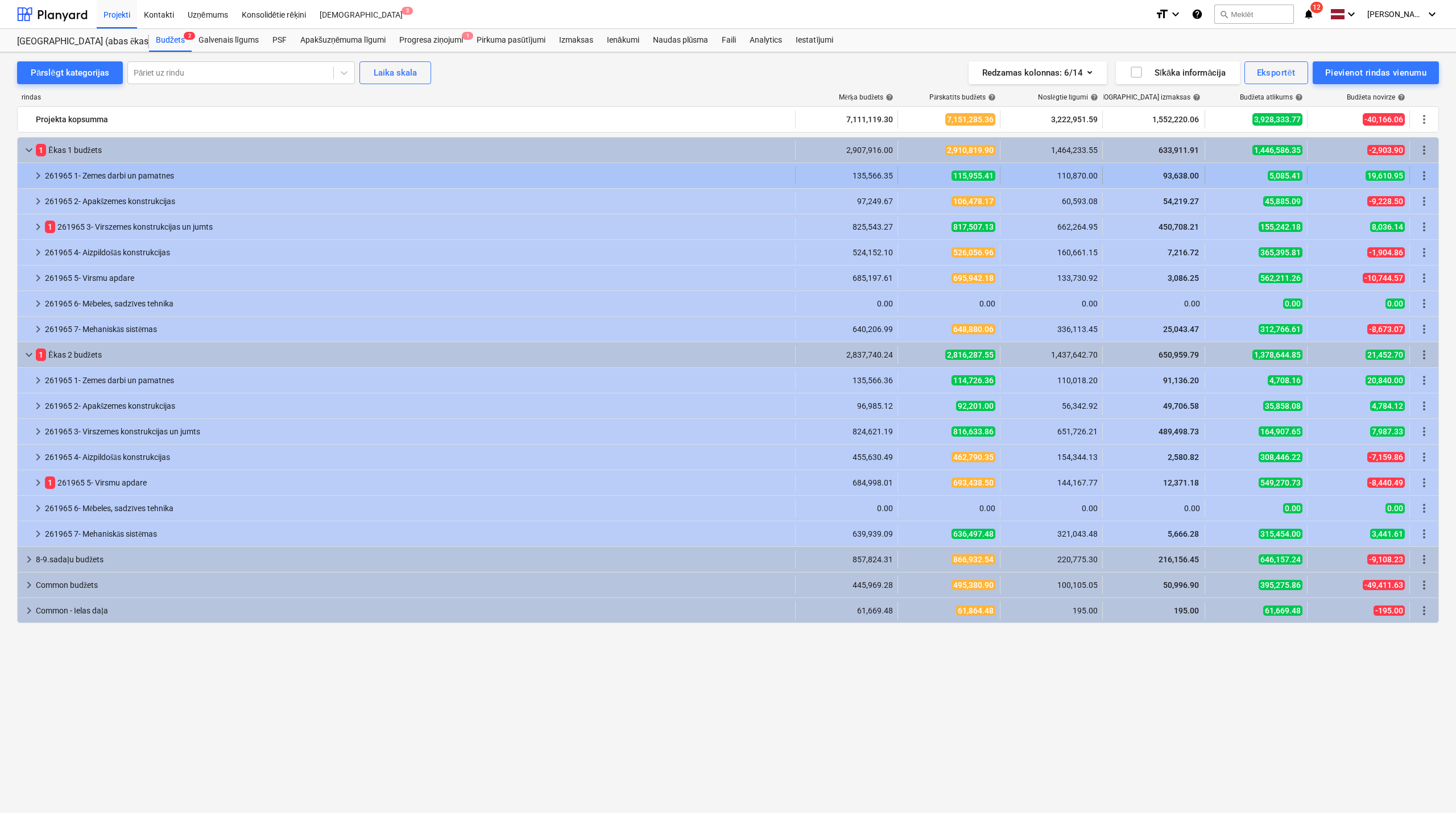
click at [35, 176] on span "keyboard_arrow_right" at bounding box center [38, 176] width 14 height 14
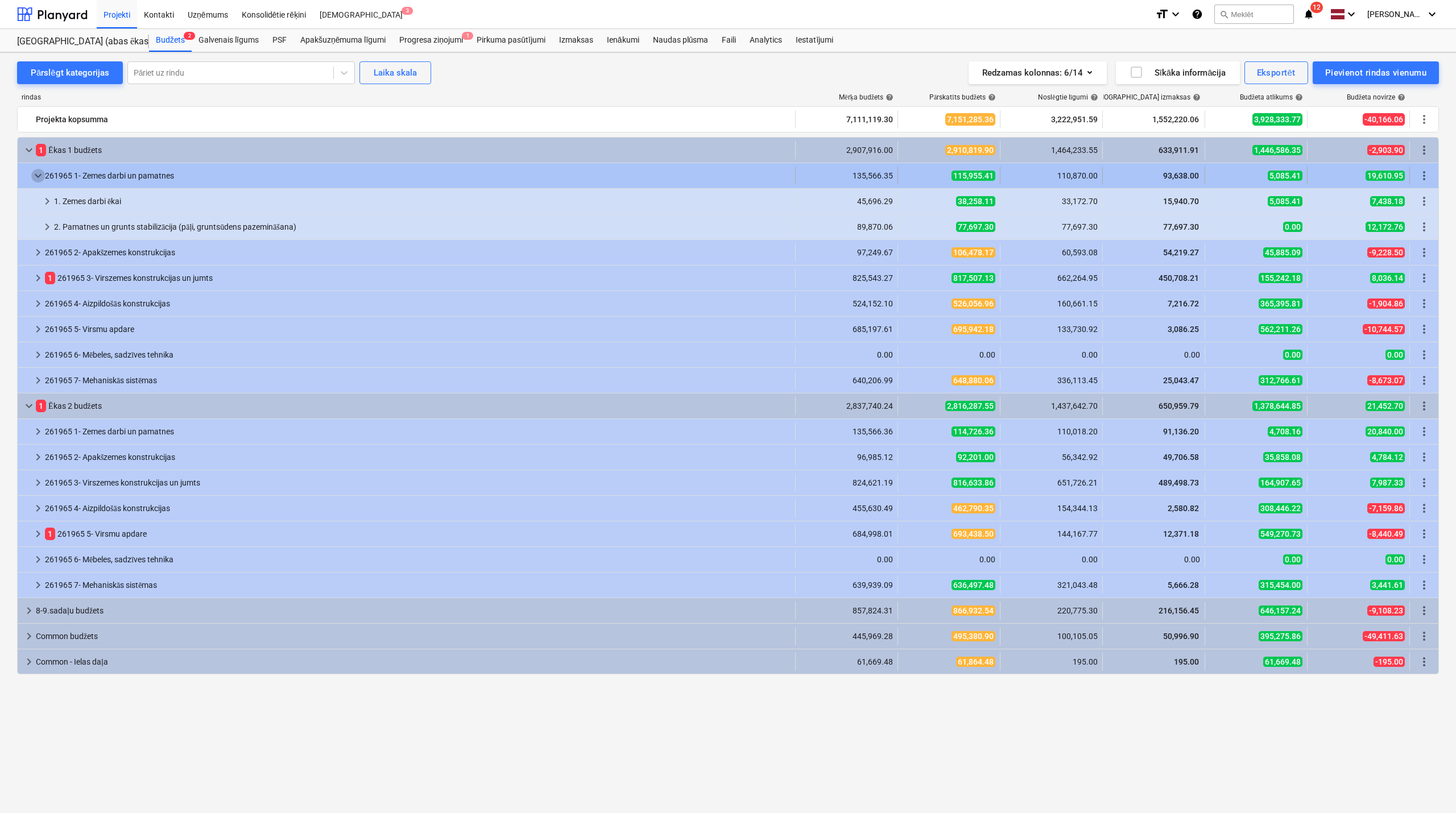
click at [37, 176] on span "keyboard_arrow_down" at bounding box center [38, 176] width 14 height 14
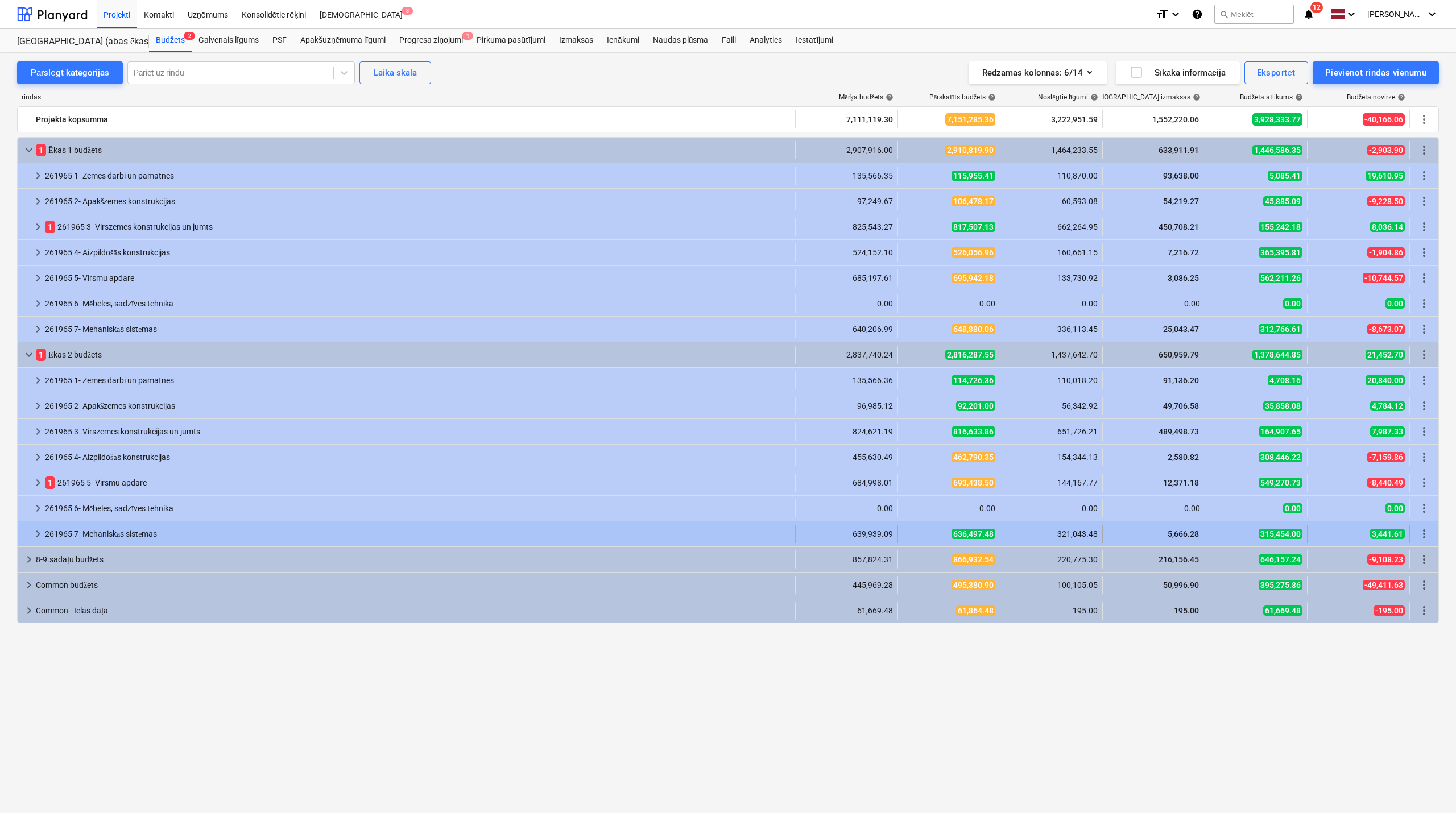
click at [39, 533] on span "keyboard_arrow_right" at bounding box center [38, 534] width 14 height 14
click at [25, 533] on div at bounding box center [26, 534] width 9 height 18
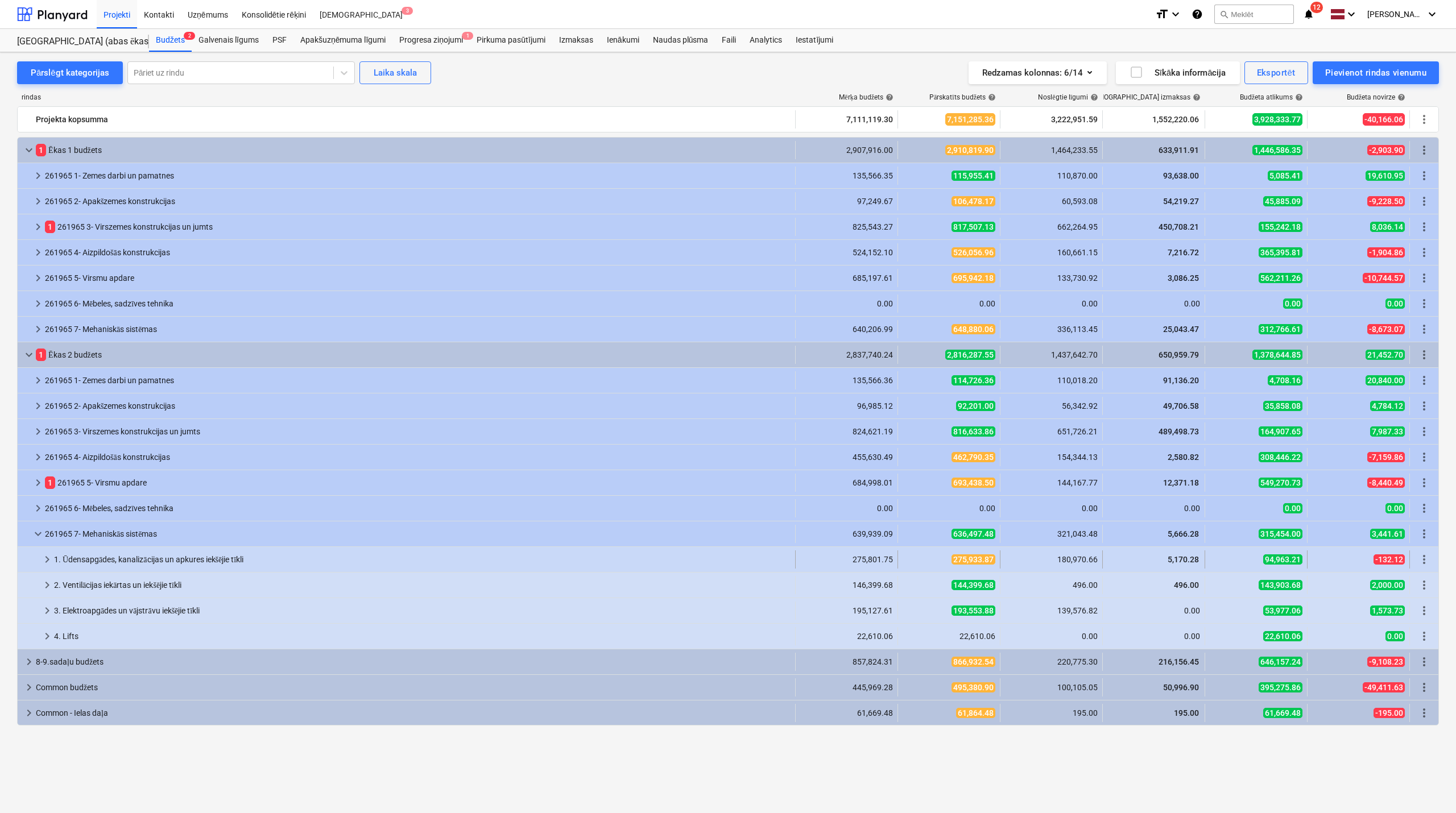
click at [46, 563] on span "keyboard_arrow_right" at bounding box center [47, 559] width 14 height 14
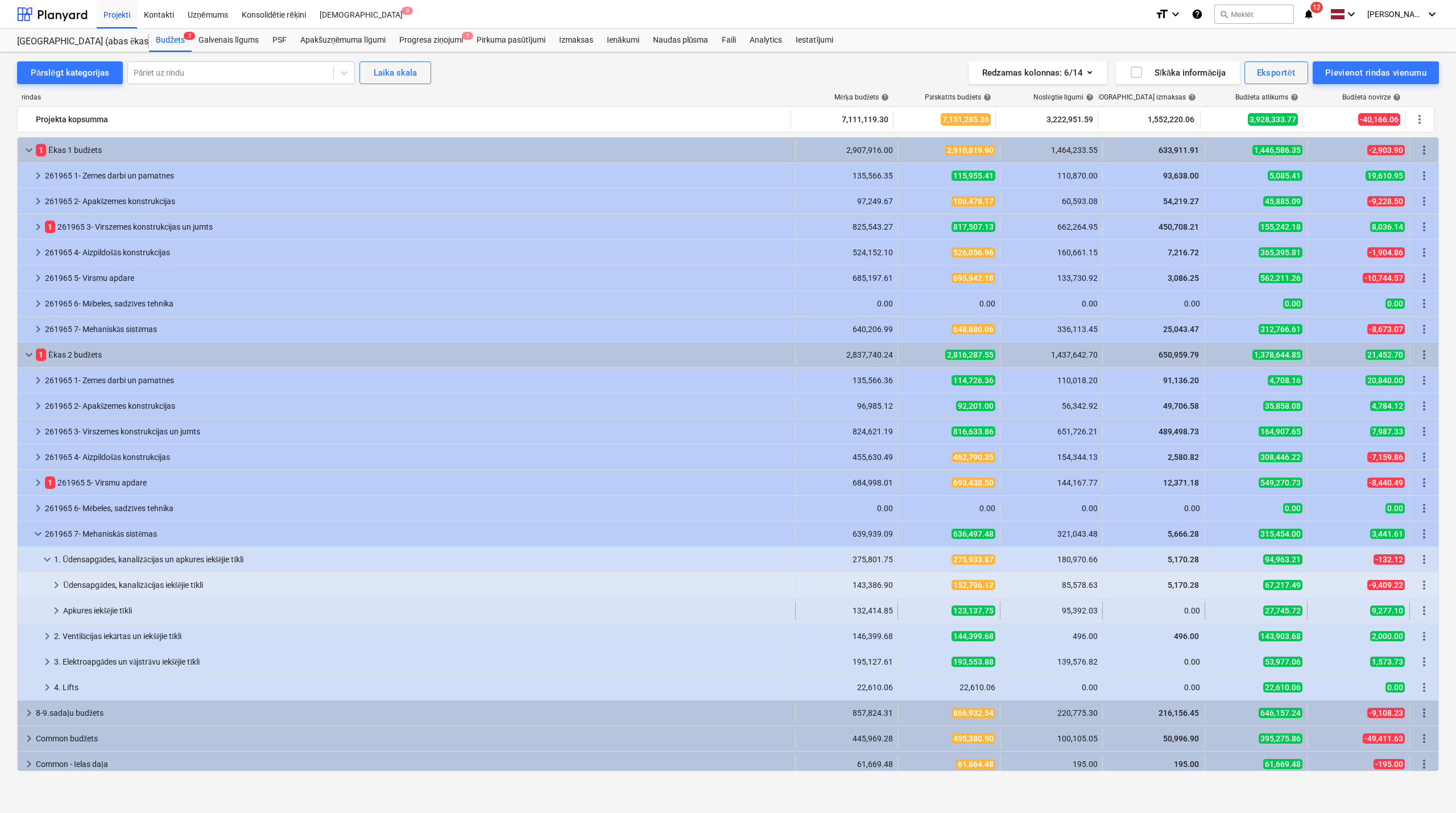
click at [62, 615] on span "keyboard_arrow_right" at bounding box center [57, 611] width 14 height 14
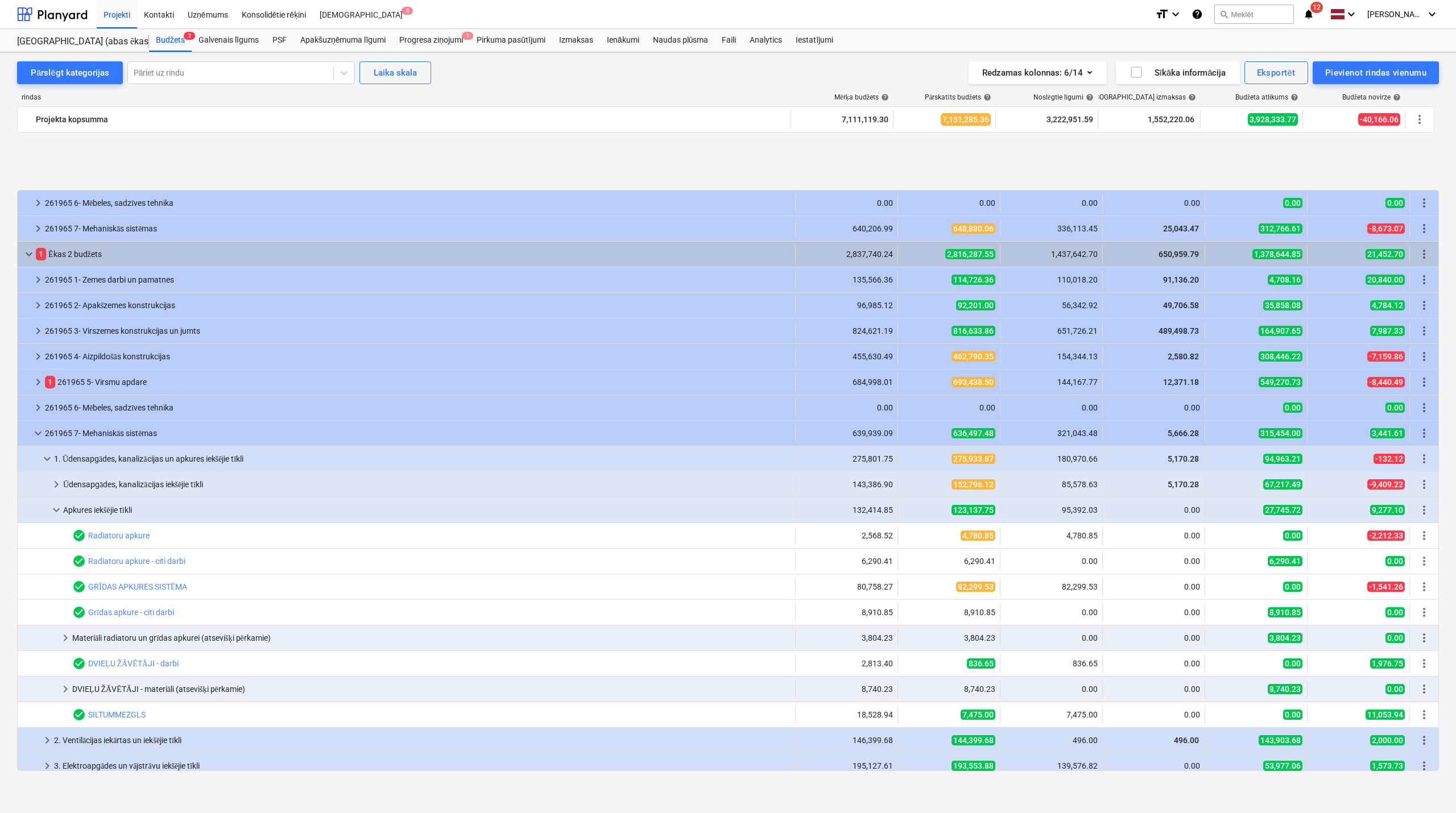
scroll to position [202, 0]
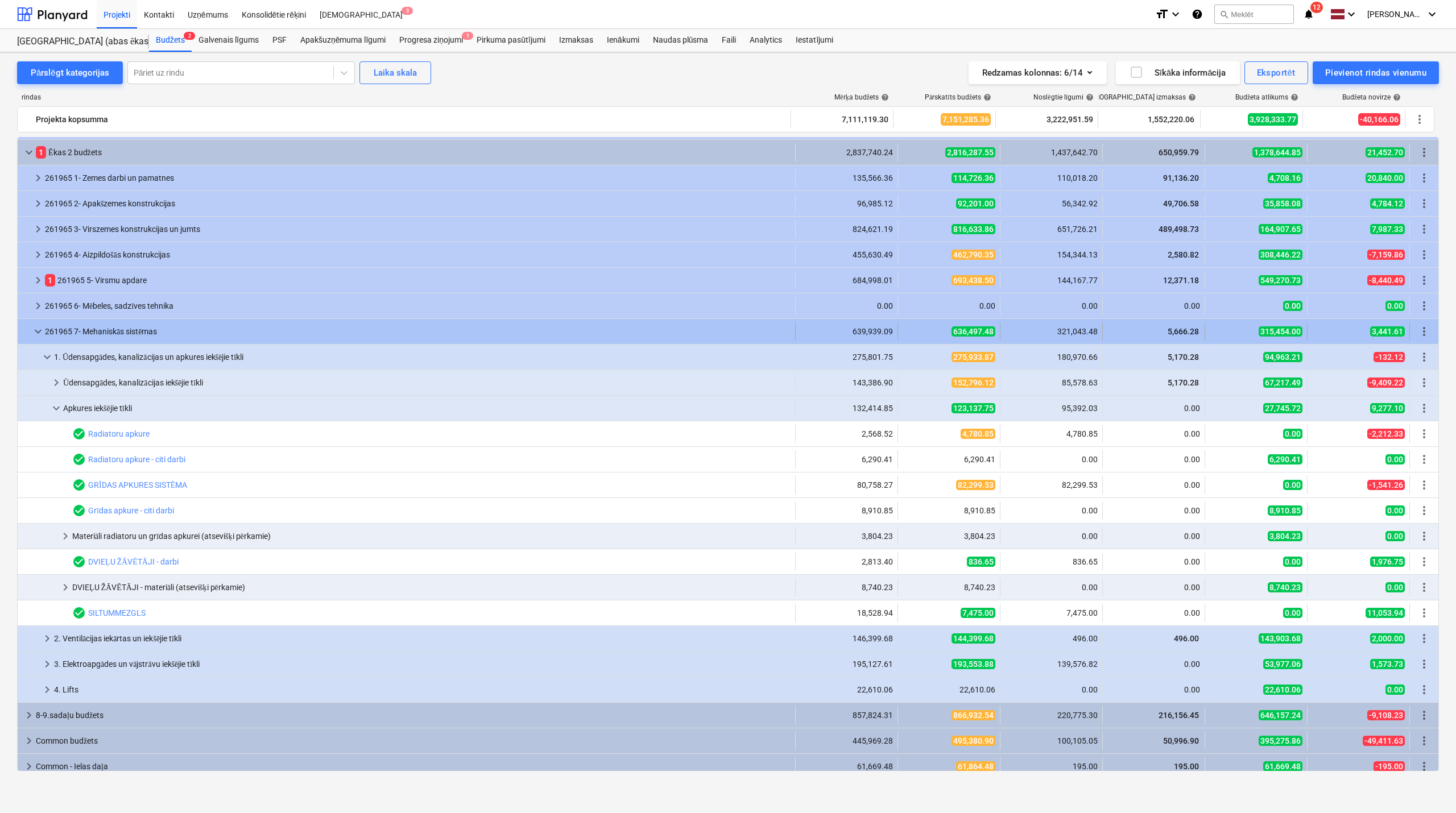
click at [30, 330] on div at bounding box center [26, 332] width 9 height 18
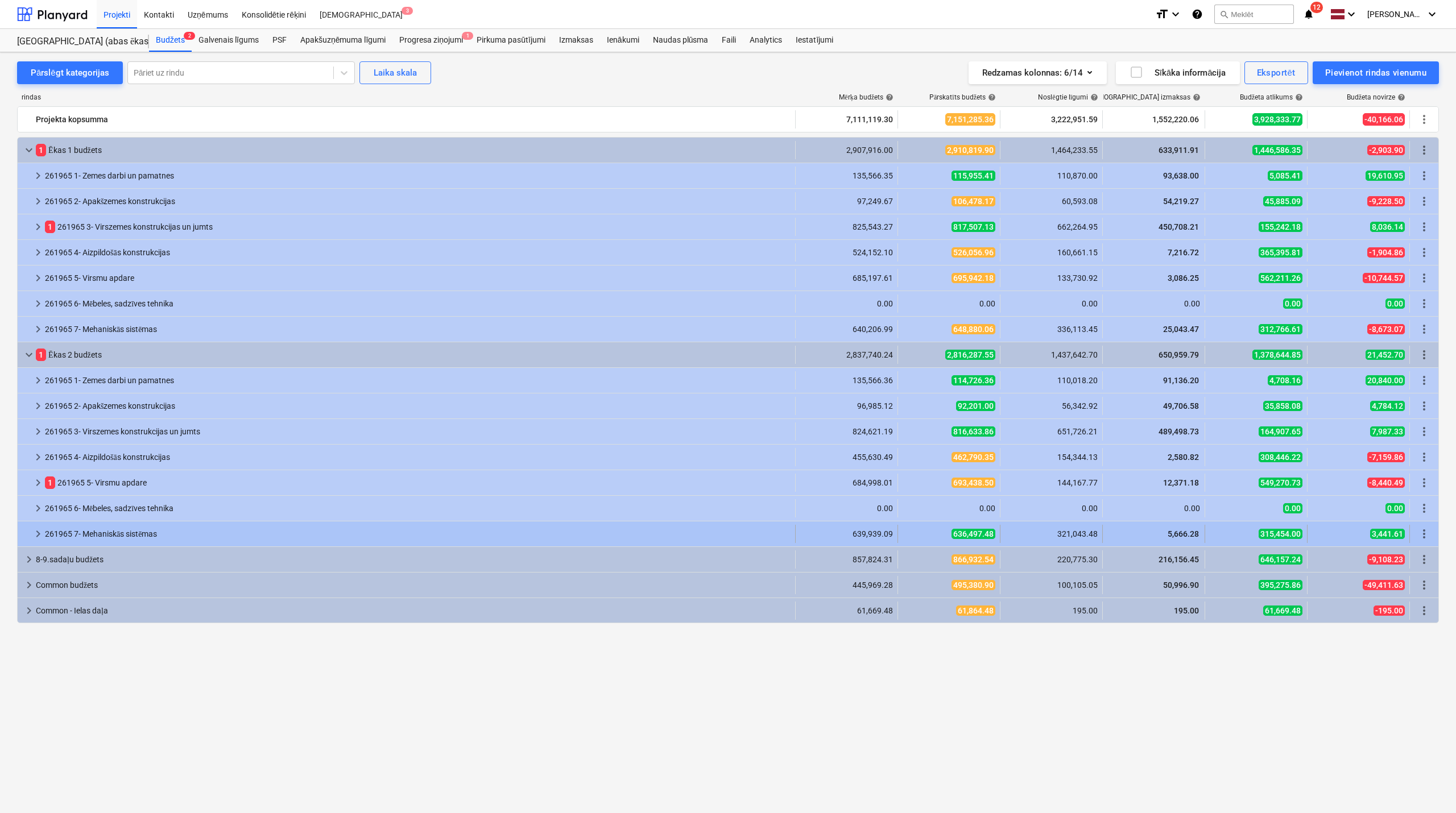
click at [35, 533] on span "keyboard_arrow_right" at bounding box center [38, 534] width 14 height 14
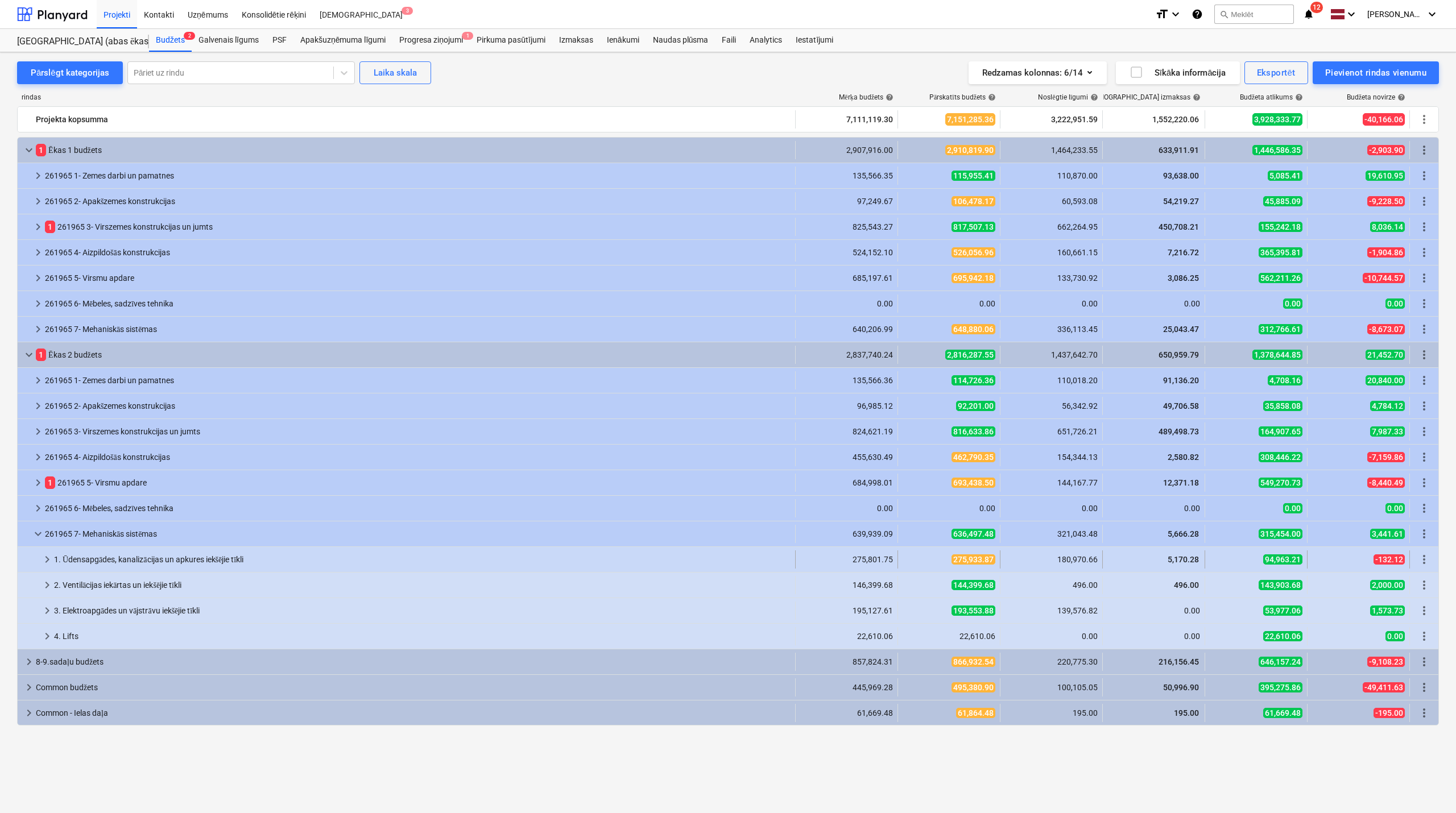
click at [42, 565] on span "keyboard_arrow_right" at bounding box center [47, 559] width 14 height 14
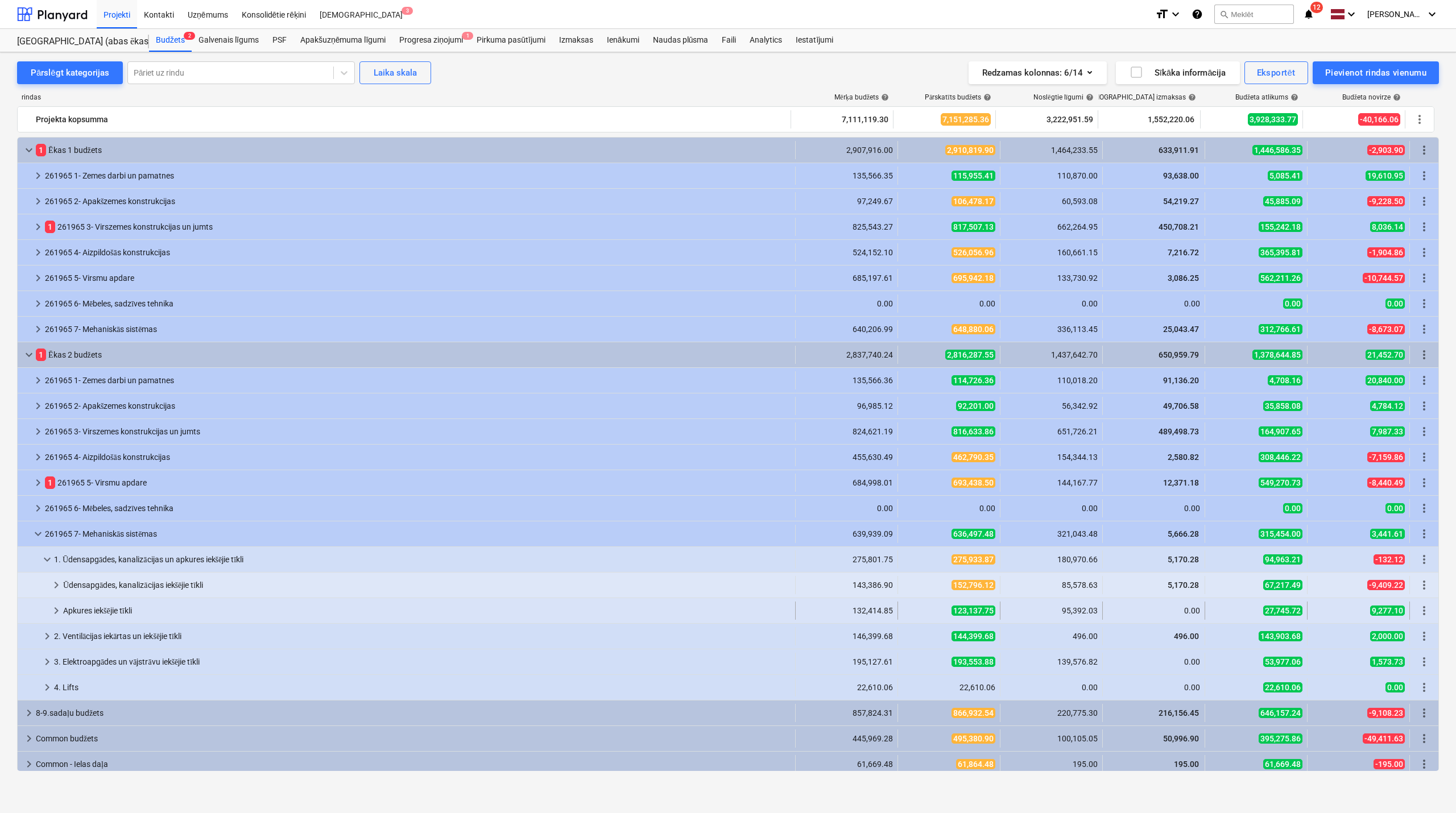
click at [55, 609] on span "keyboard_arrow_right" at bounding box center [57, 611] width 14 height 14
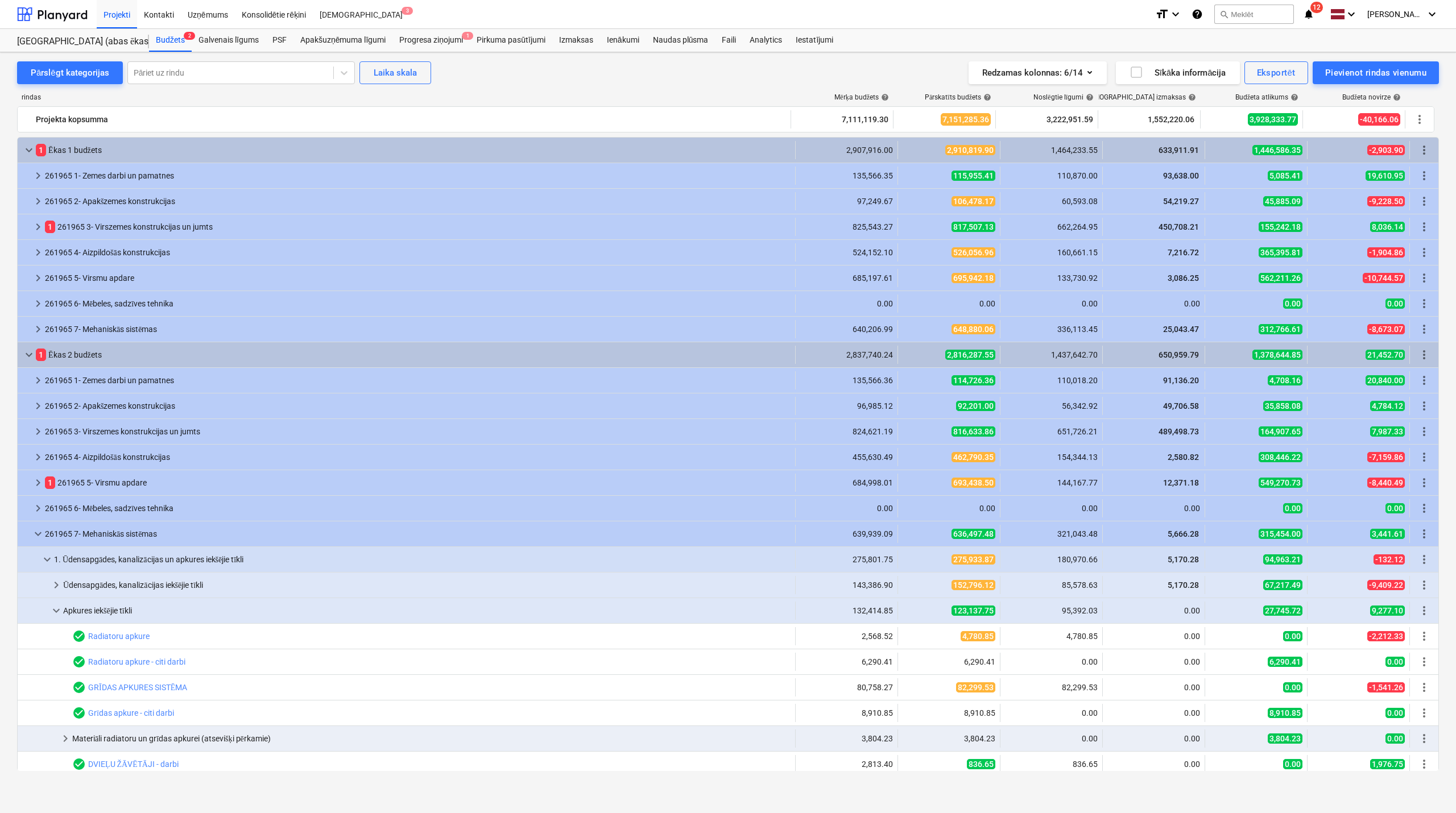
scroll to position [202, 0]
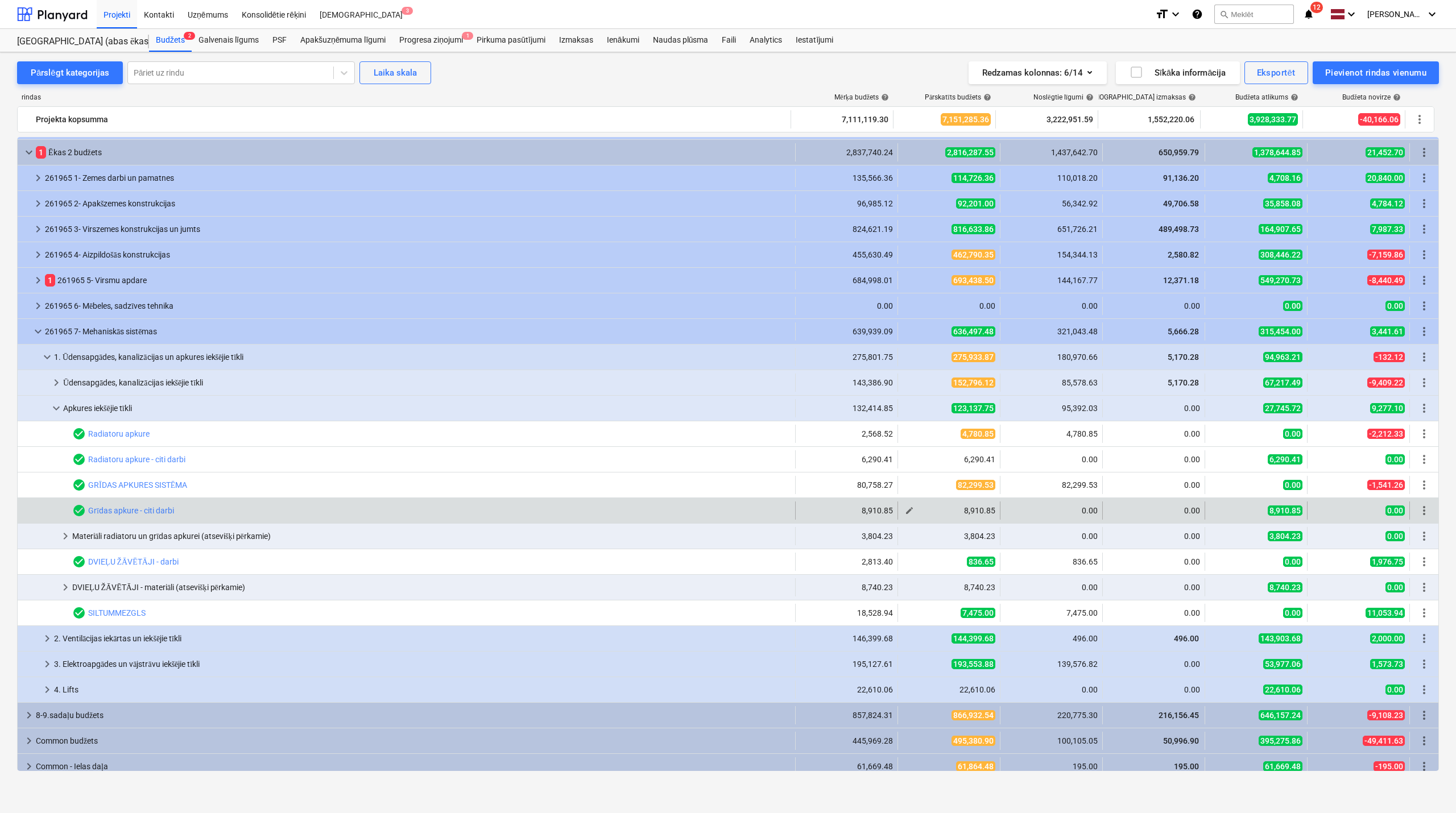
click at [905, 510] on span "edit" at bounding box center [909, 510] width 9 height 9
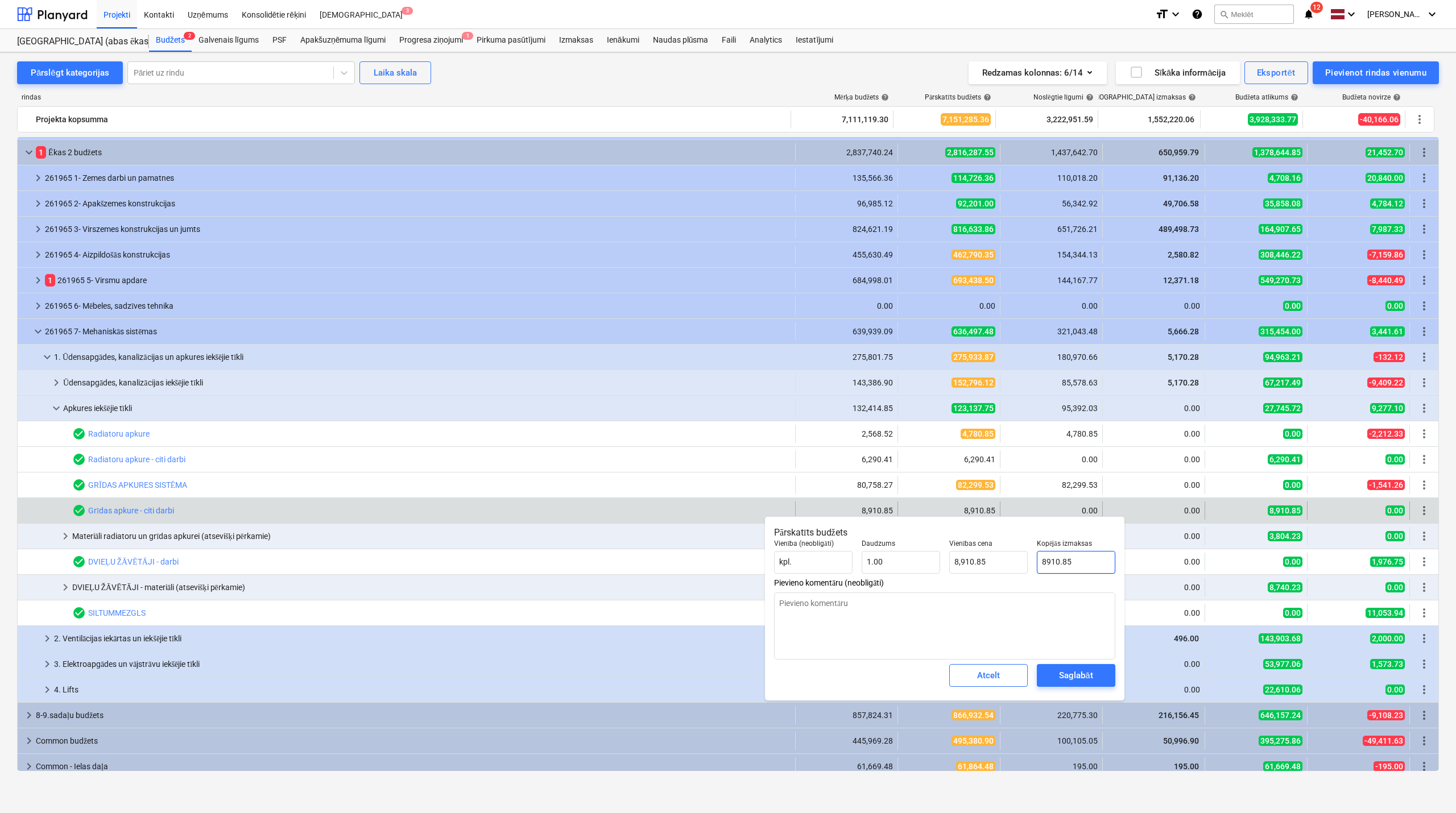
drag, startPoint x: 1086, startPoint y: 565, endPoint x: 1040, endPoint y: 567, distance: 46.0
click at [1040, 567] on input "8910.85" at bounding box center [1077, 562] width 79 height 23
click at [1063, 565] on input "5778,73" at bounding box center [1077, 562] width 79 height 23
click at [1081, 685] on button "Saglabāt" at bounding box center [1077, 676] width 79 height 23
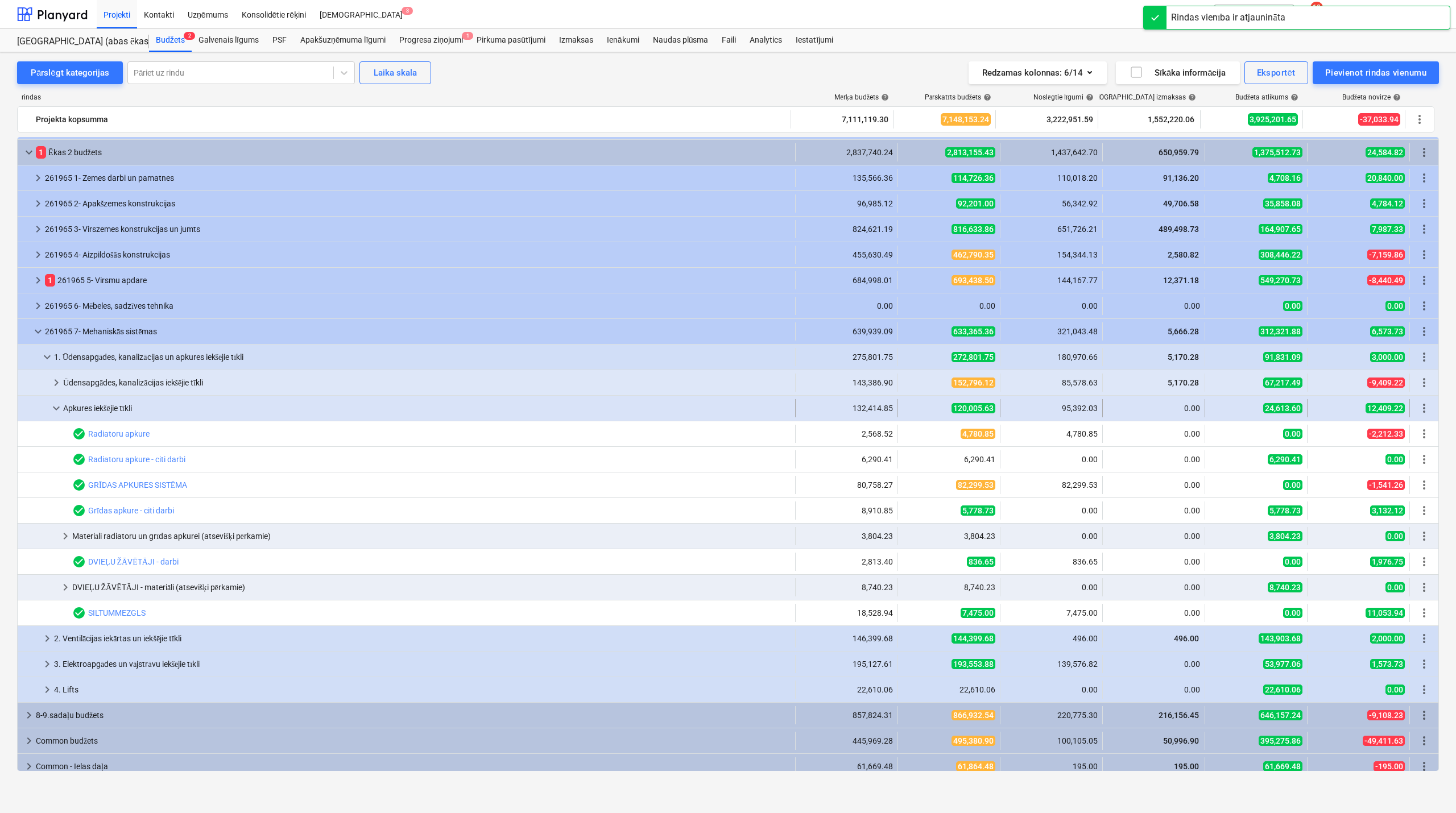
click at [59, 410] on span "keyboard_arrow_down" at bounding box center [57, 408] width 14 height 14
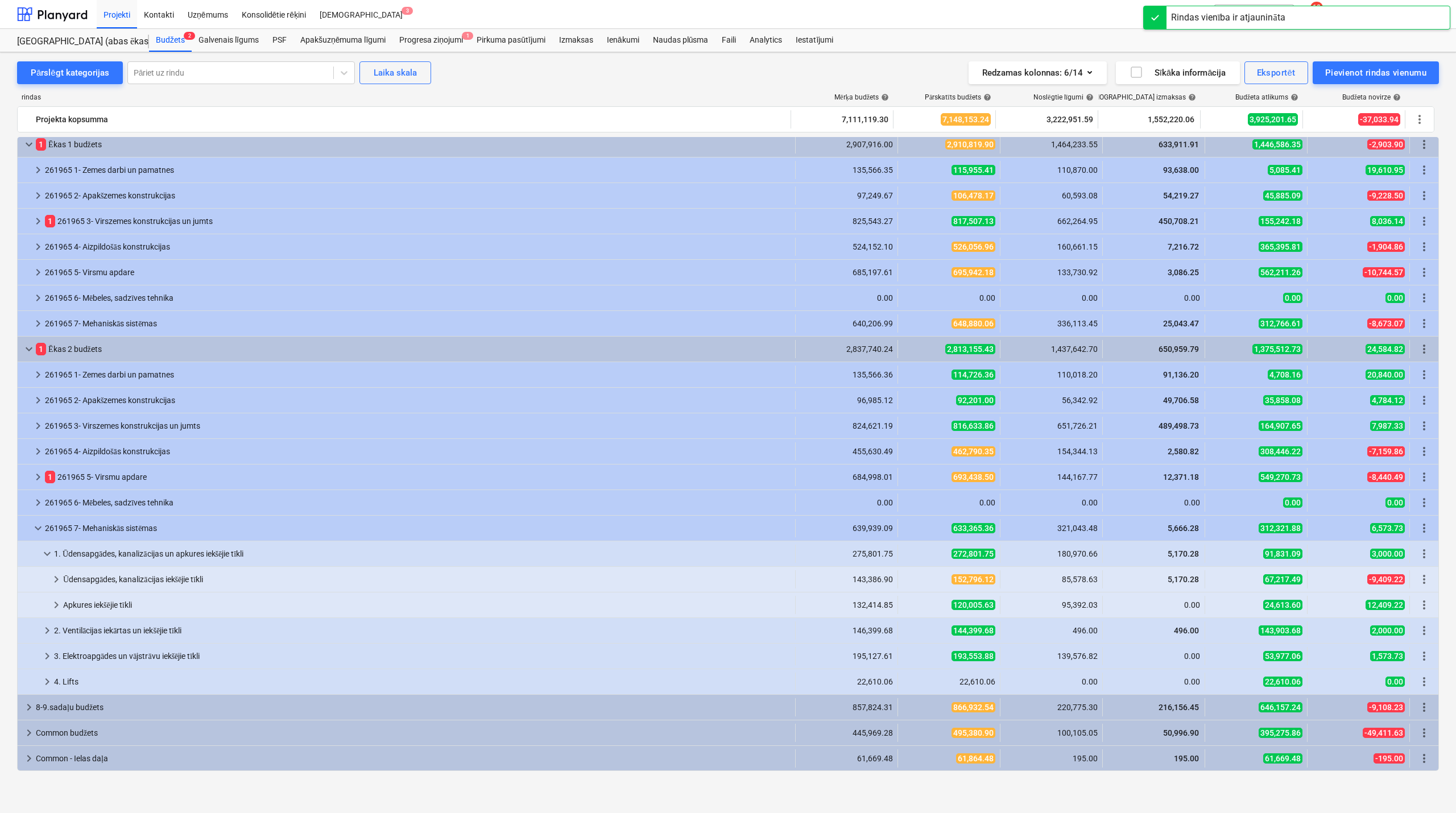
scroll to position [6, 0]
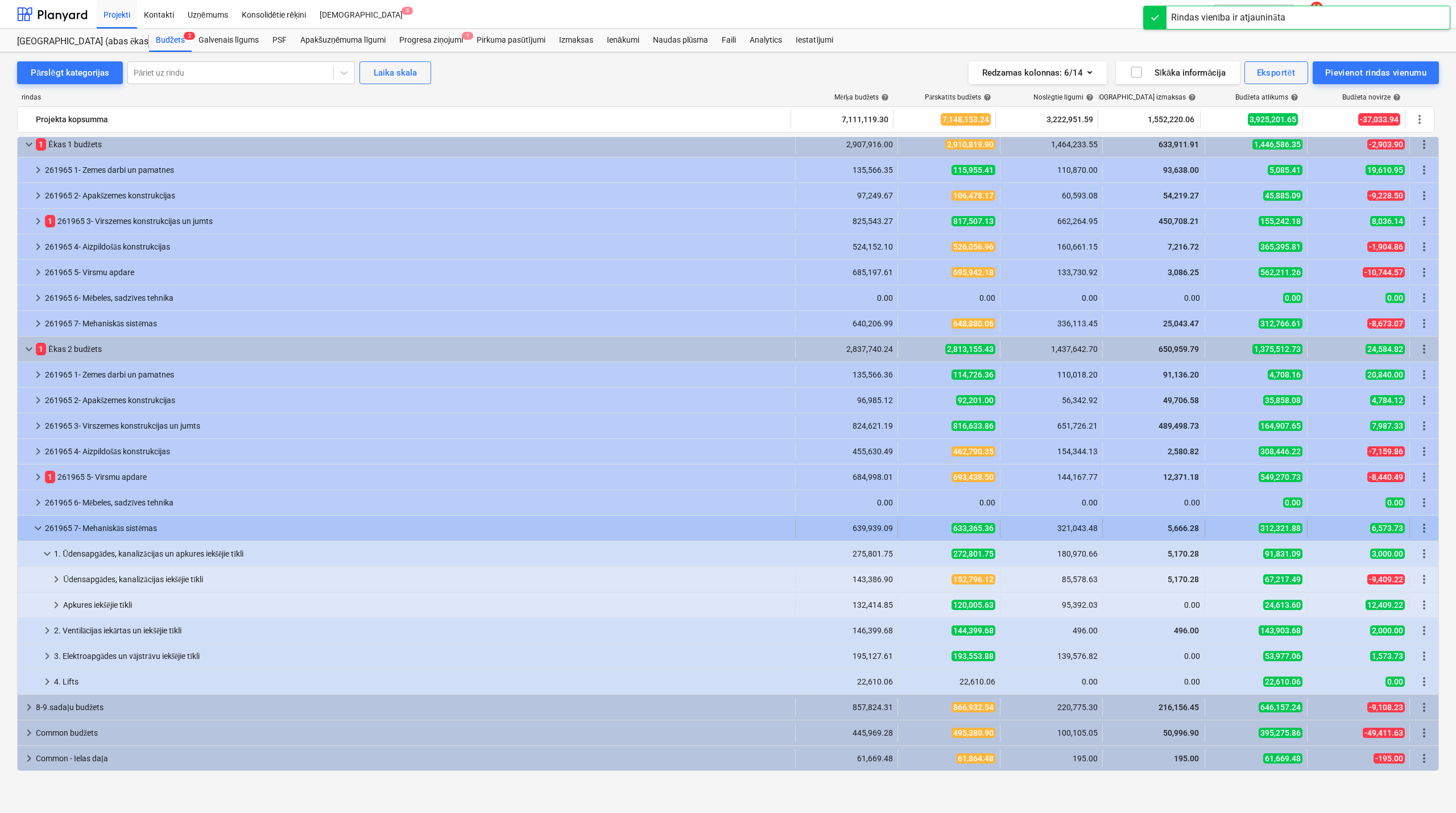
click at [39, 528] on span "keyboard_arrow_down" at bounding box center [38, 528] width 14 height 14
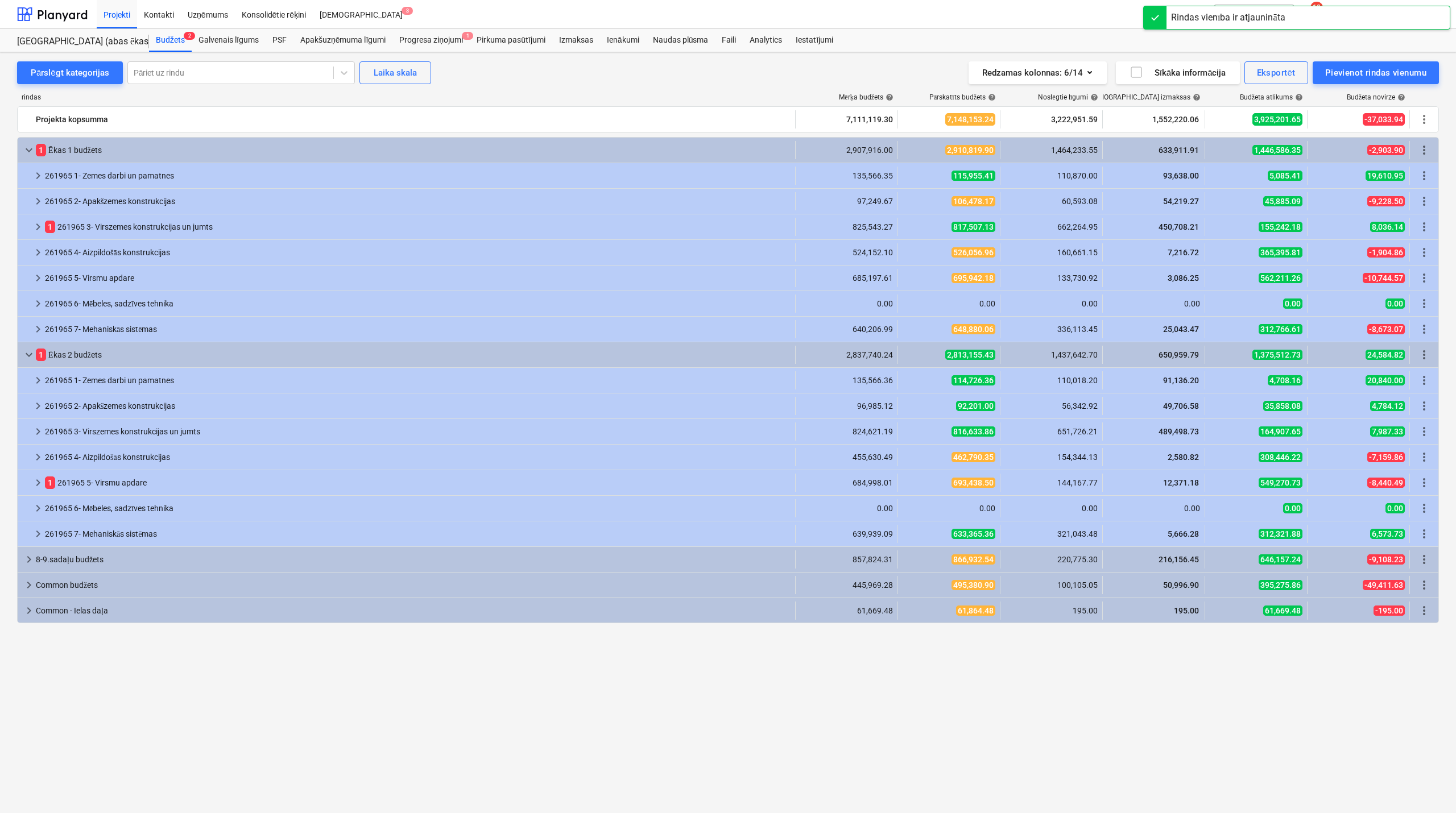
scroll to position [0, 0]
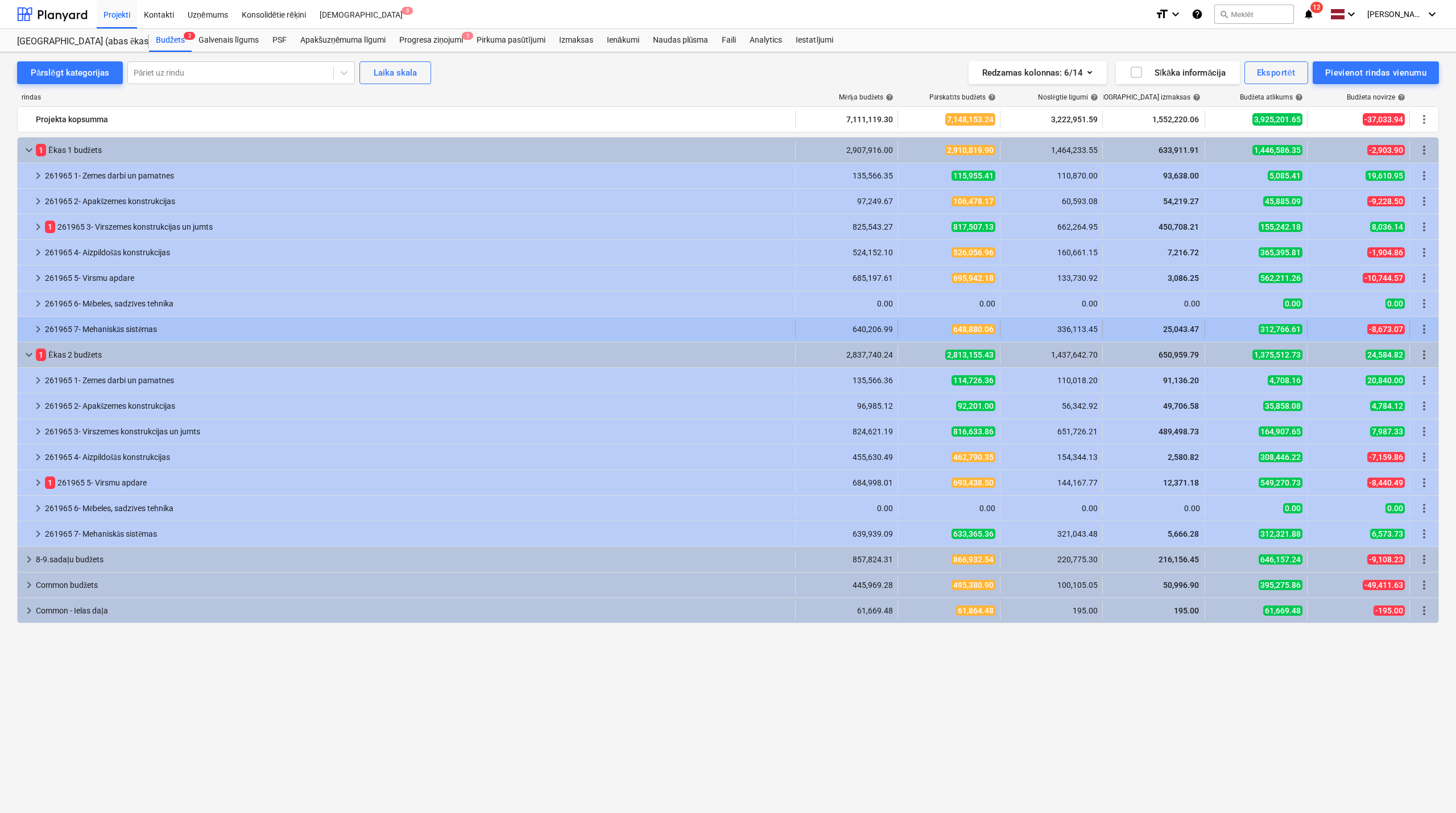
click at [39, 333] on span "keyboard_arrow_right" at bounding box center [38, 329] width 14 height 14
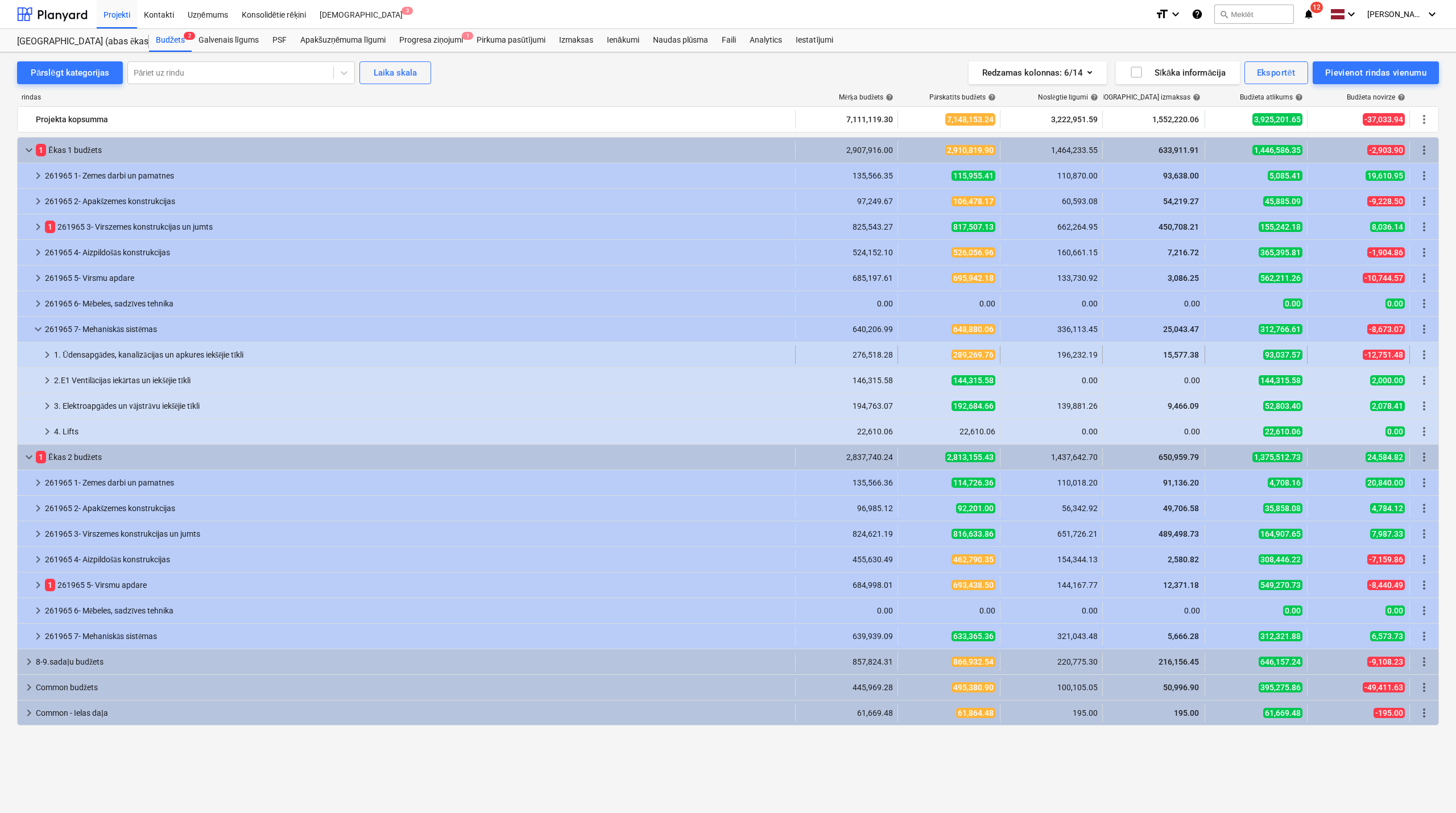
click at [44, 361] on span "keyboard_arrow_right" at bounding box center [47, 355] width 14 height 14
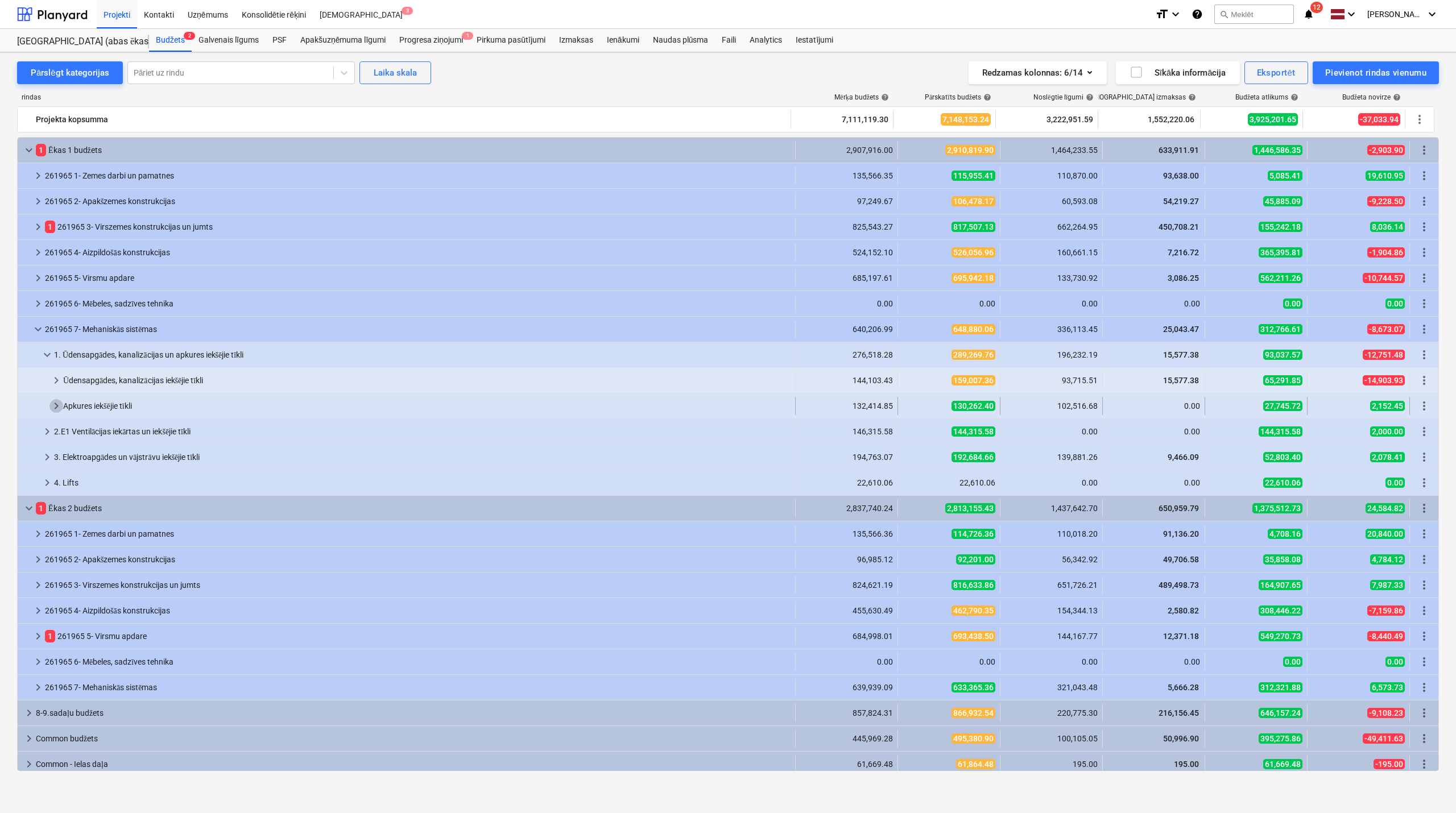
click at [56, 405] on span "keyboard_arrow_right" at bounding box center [57, 406] width 14 height 14
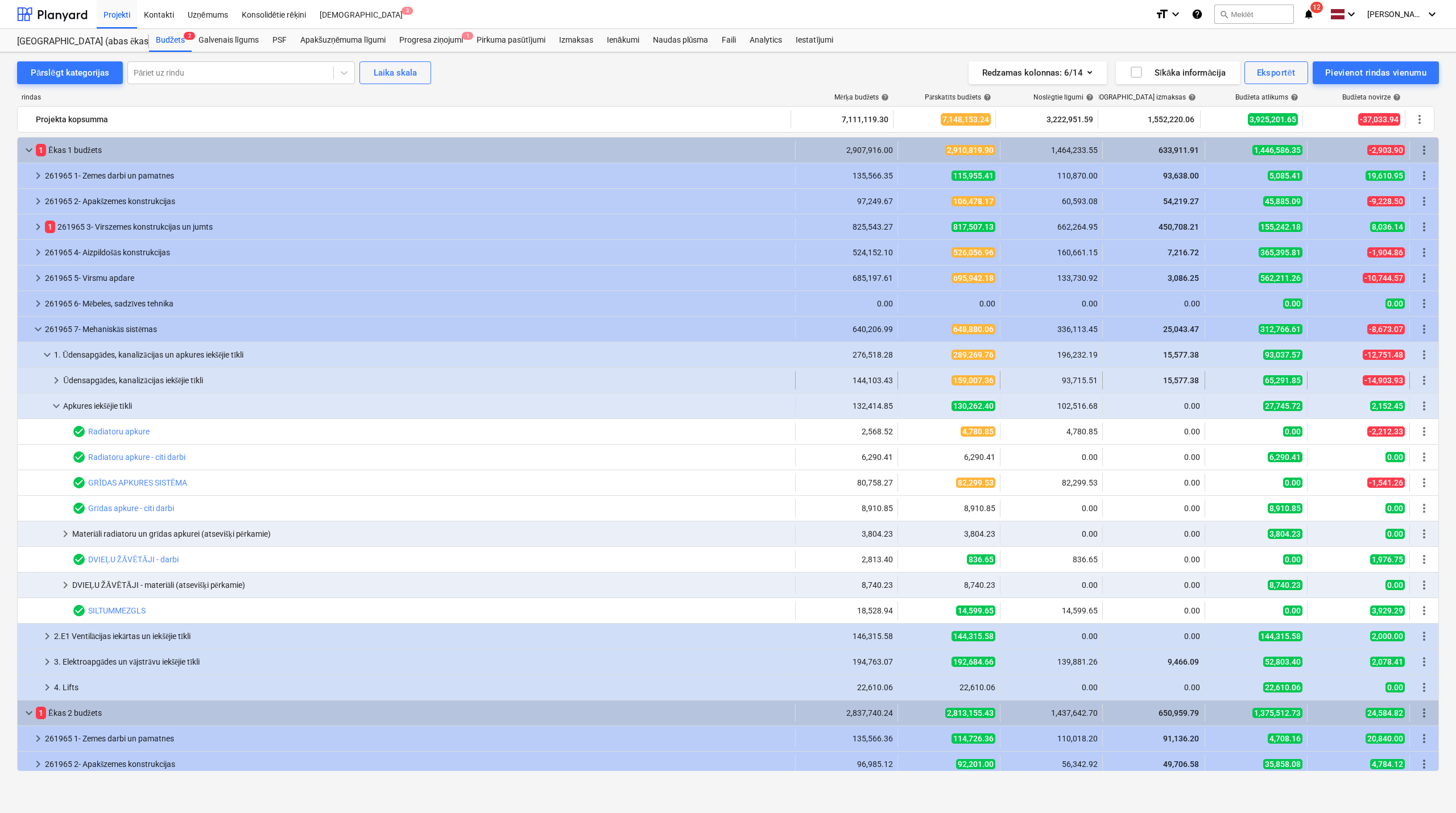
click at [55, 380] on span "keyboard_arrow_right" at bounding box center [57, 381] width 14 height 14
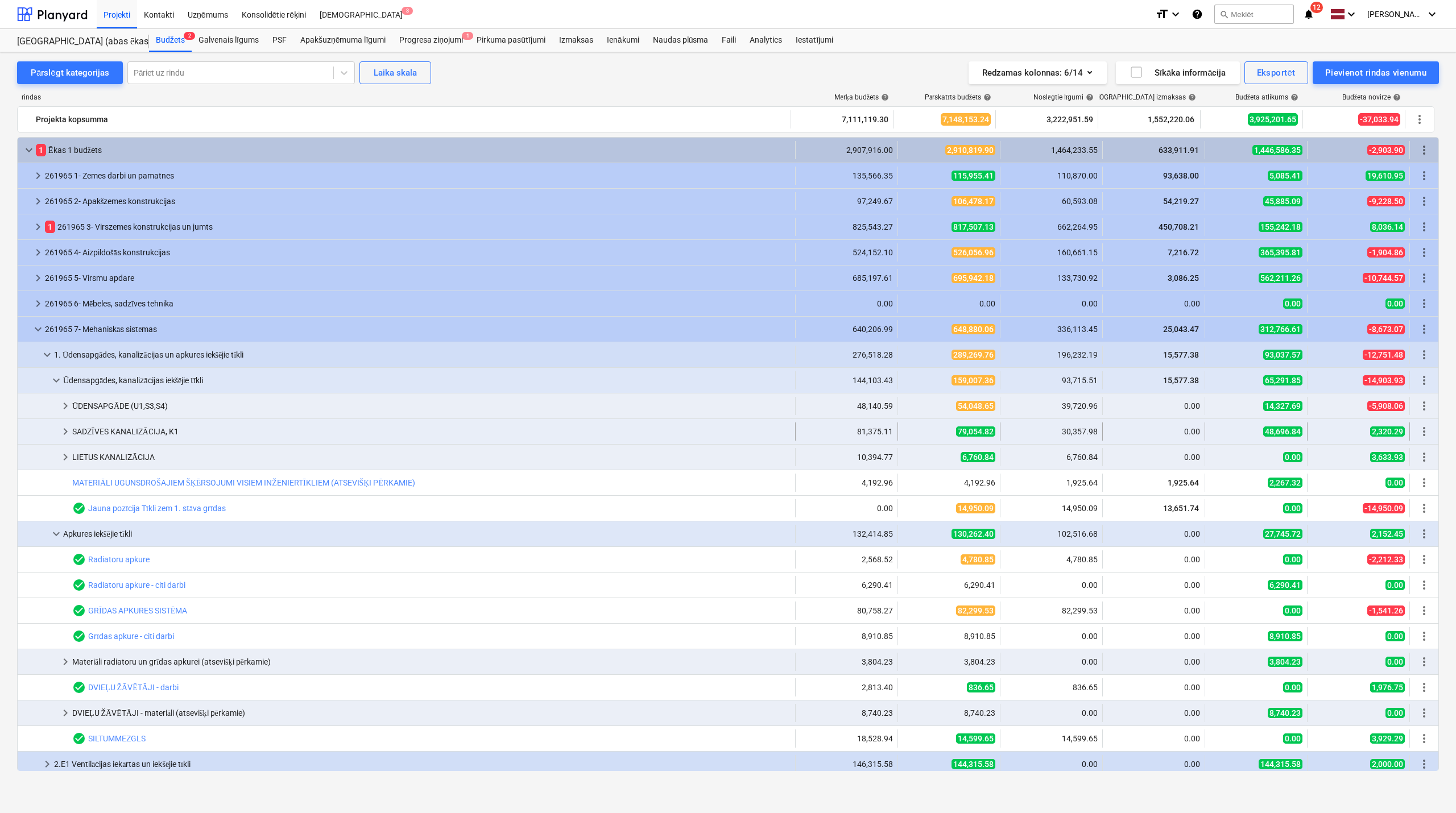
click at [66, 430] on span "keyboard_arrow_right" at bounding box center [66, 432] width 14 height 14
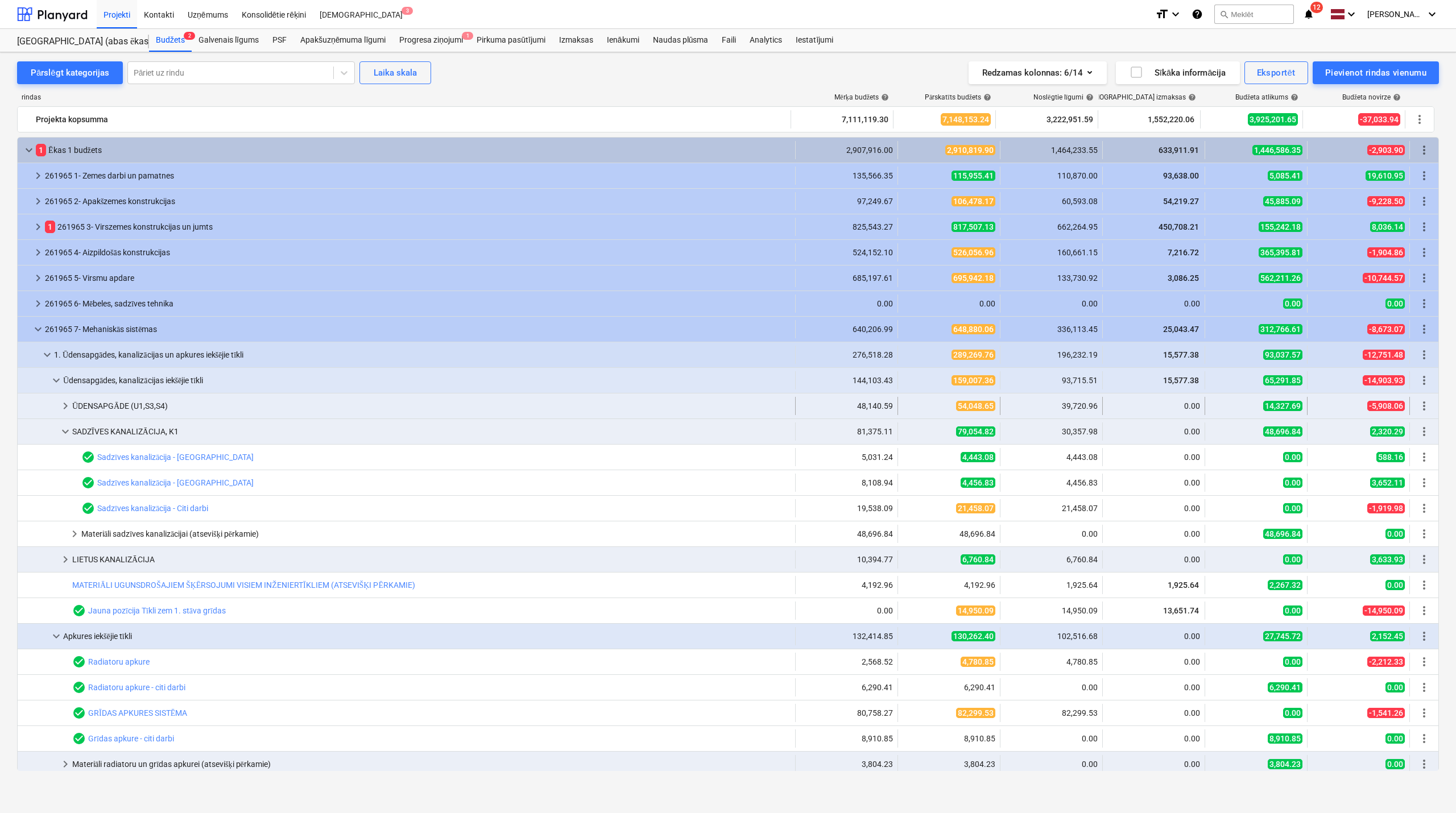
click at [65, 410] on span "keyboard_arrow_right" at bounding box center [66, 406] width 14 height 14
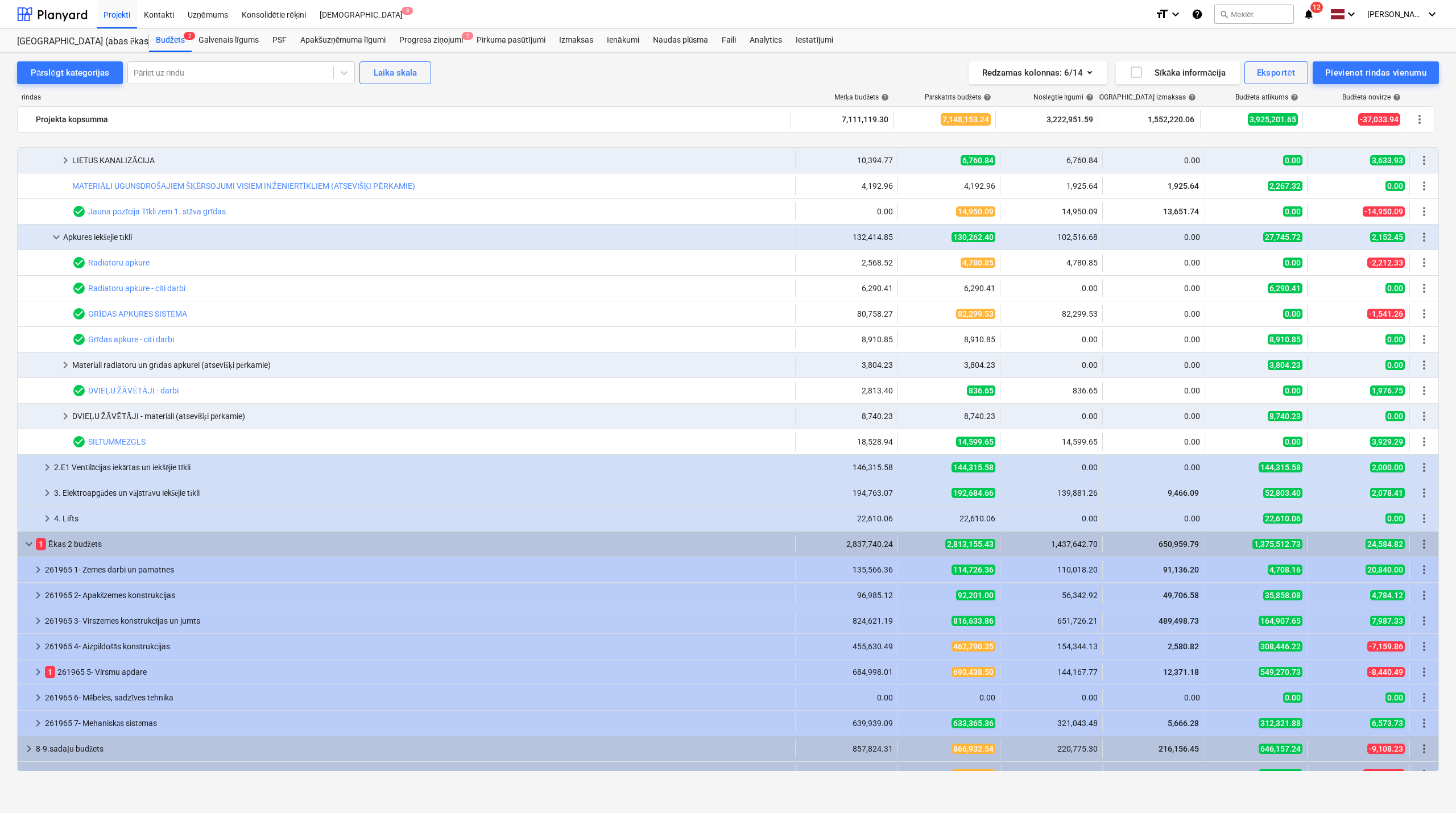
scroll to position [594, 0]
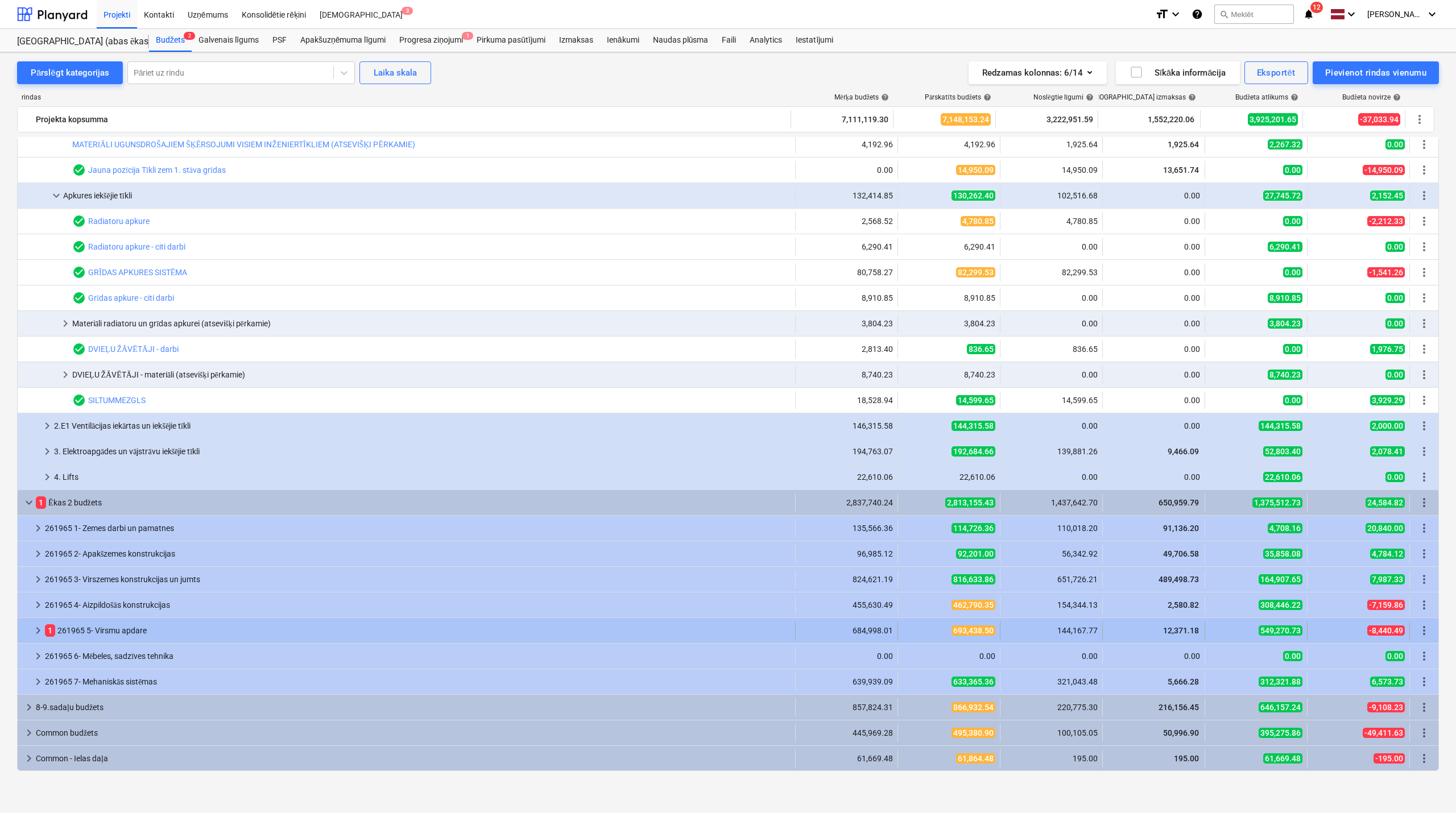
click at [35, 632] on span "keyboard_arrow_right" at bounding box center [38, 631] width 14 height 14
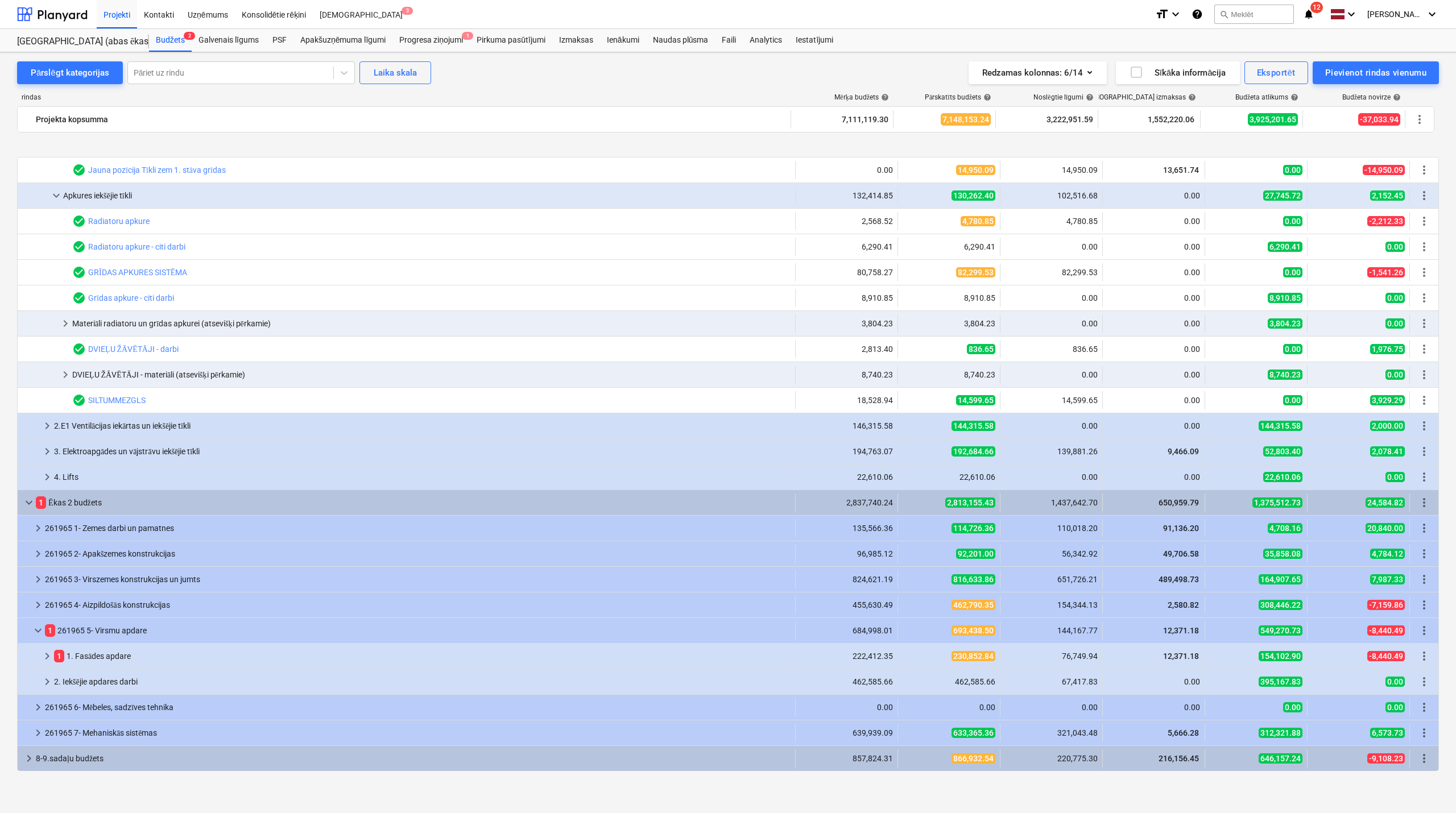
scroll to position [646, 0]
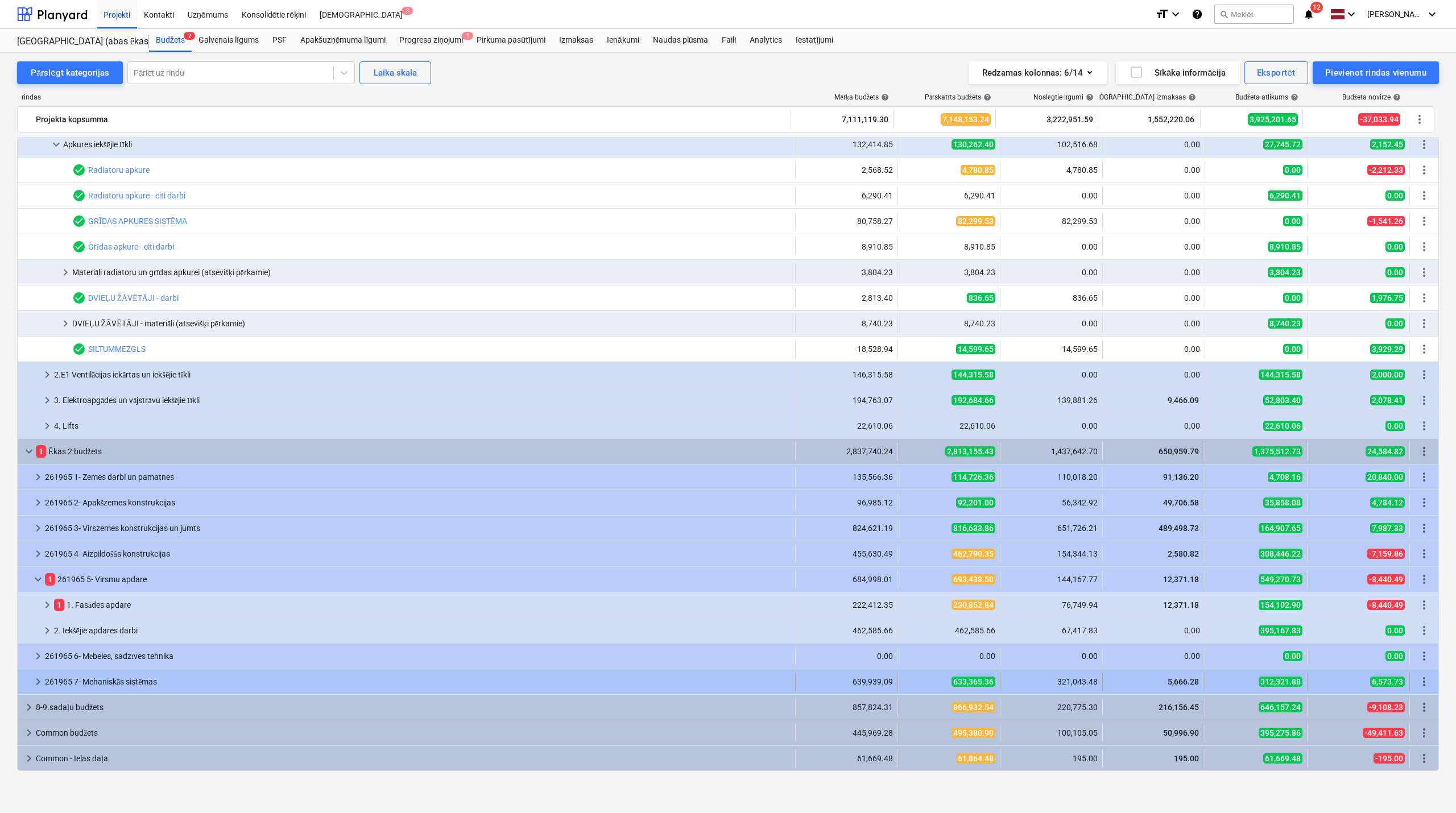
click at [30, 683] on div at bounding box center [26, 682] width 9 height 18
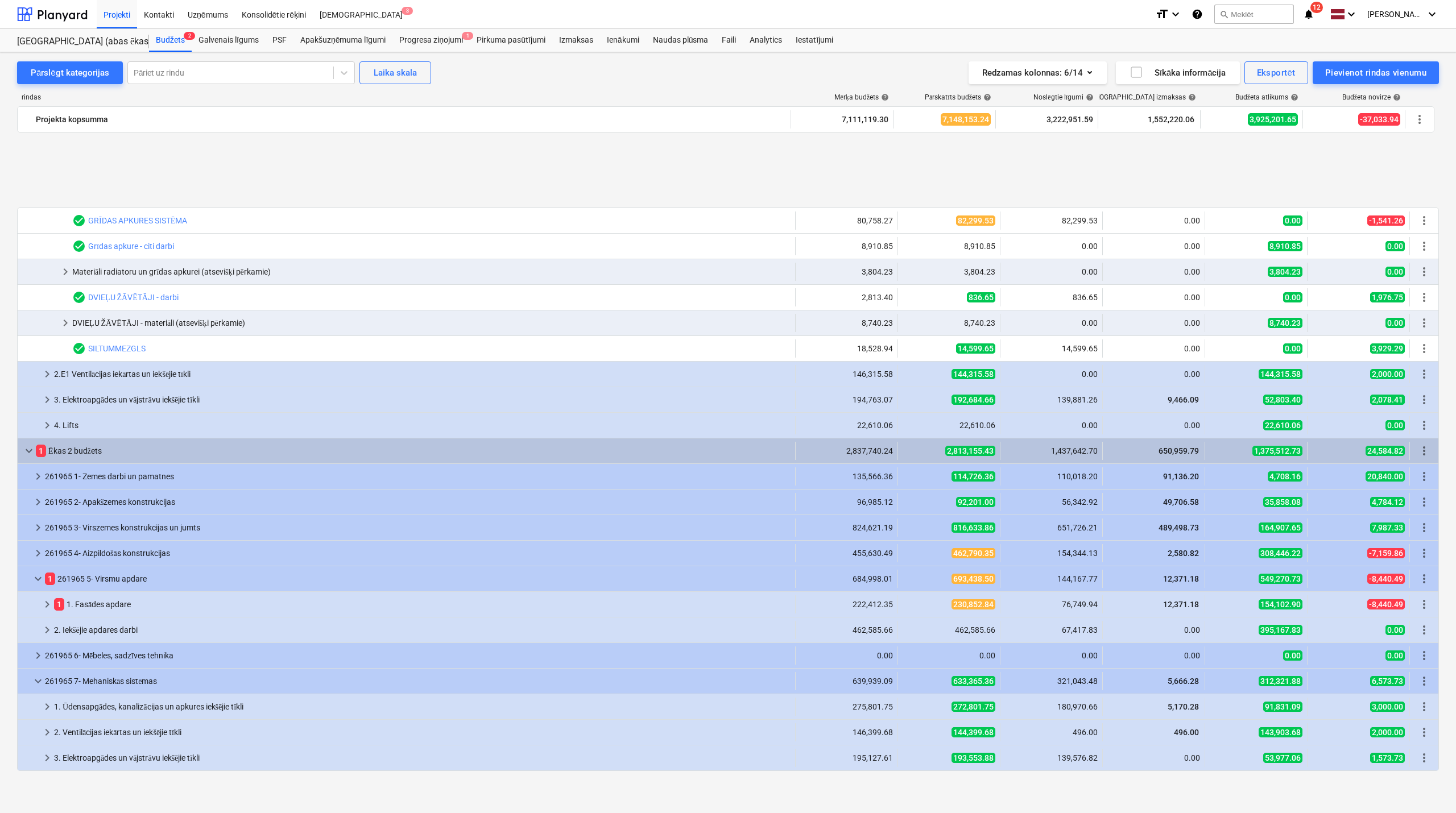
scroll to position [748, 0]
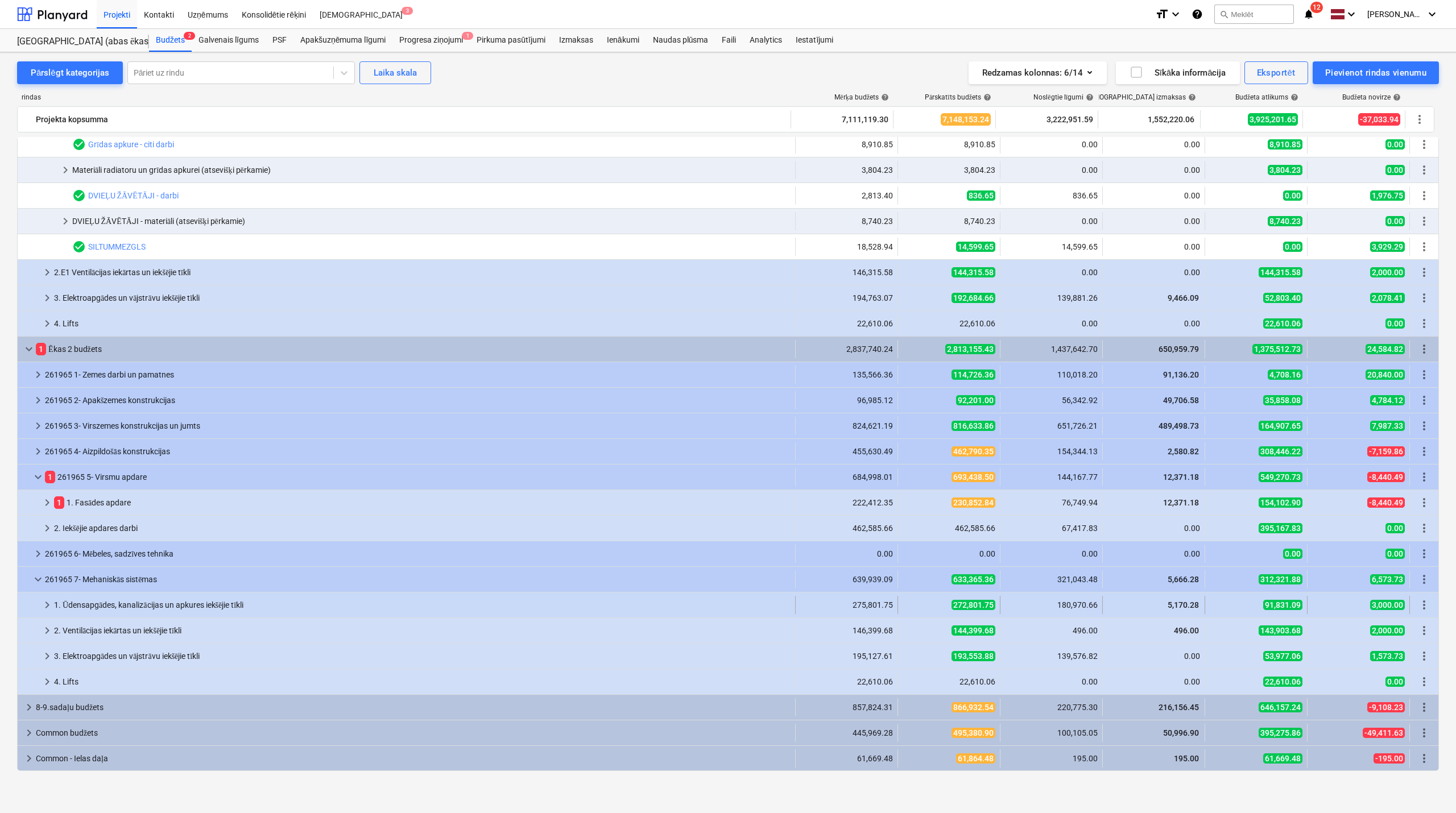
click at [44, 609] on span "keyboard_arrow_right" at bounding box center [47, 605] width 14 height 14
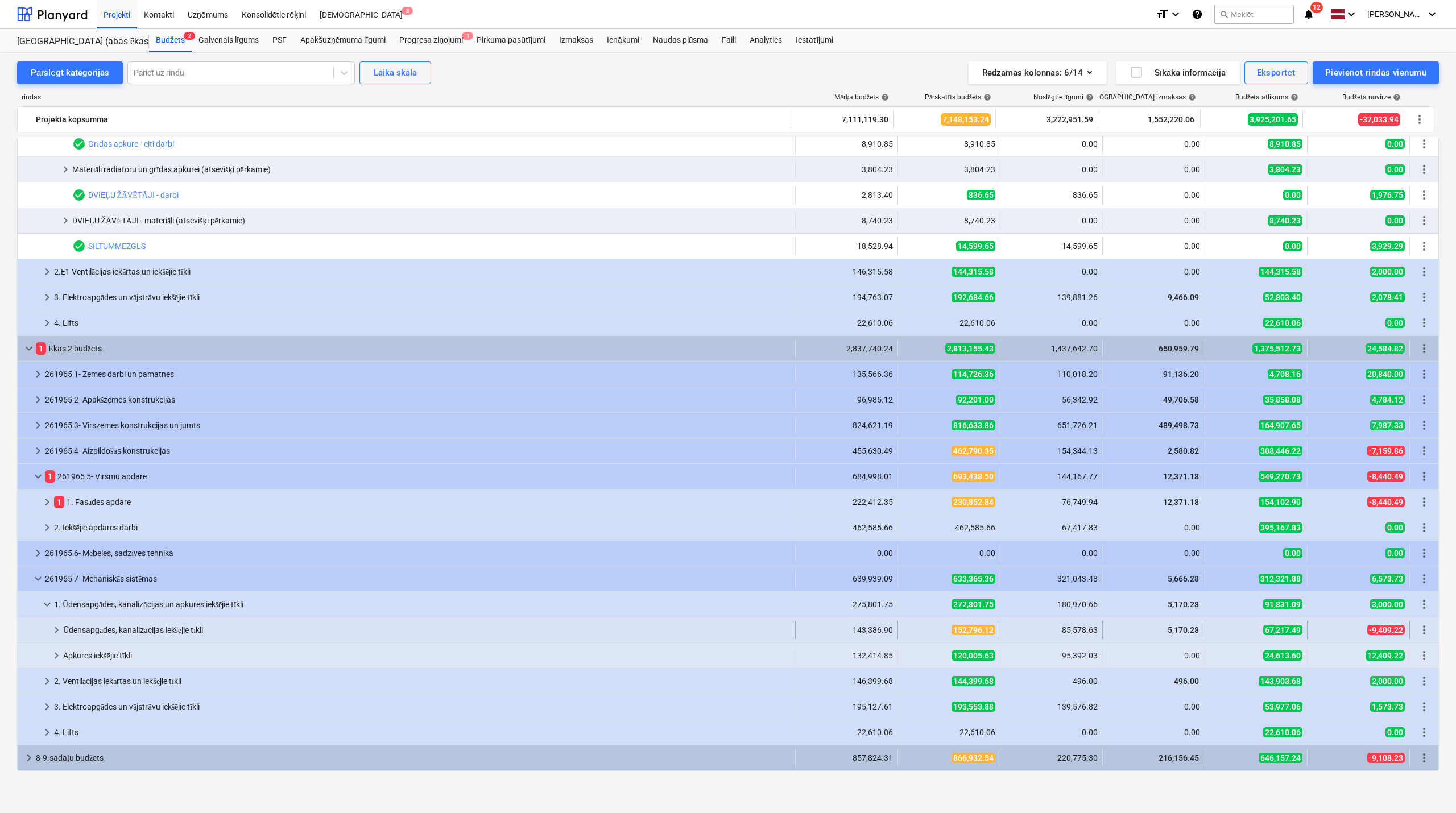
click at [55, 632] on span "keyboard_arrow_right" at bounding box center [57, 630] width 14 height 14
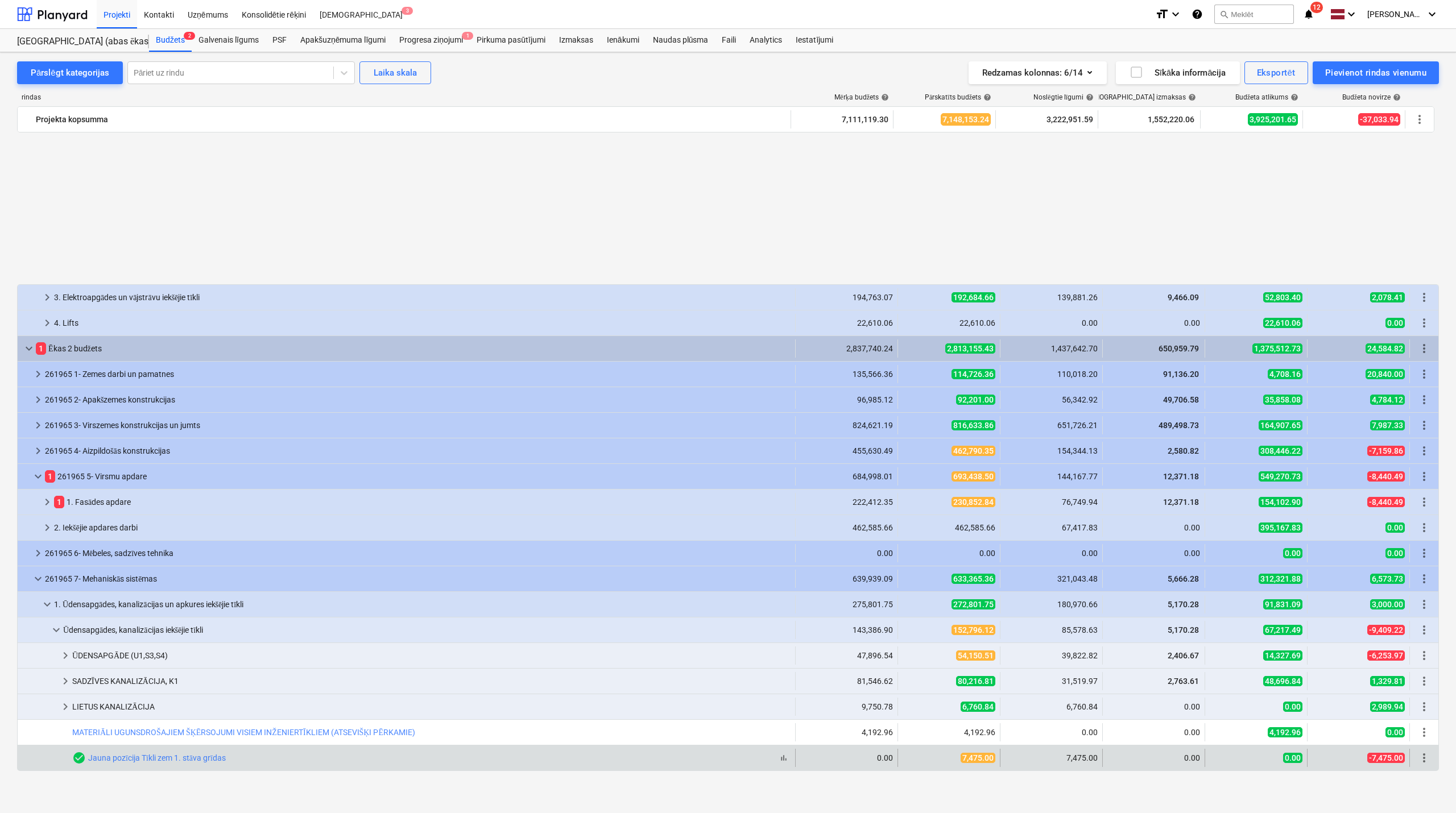
scroll to position [927, 0]
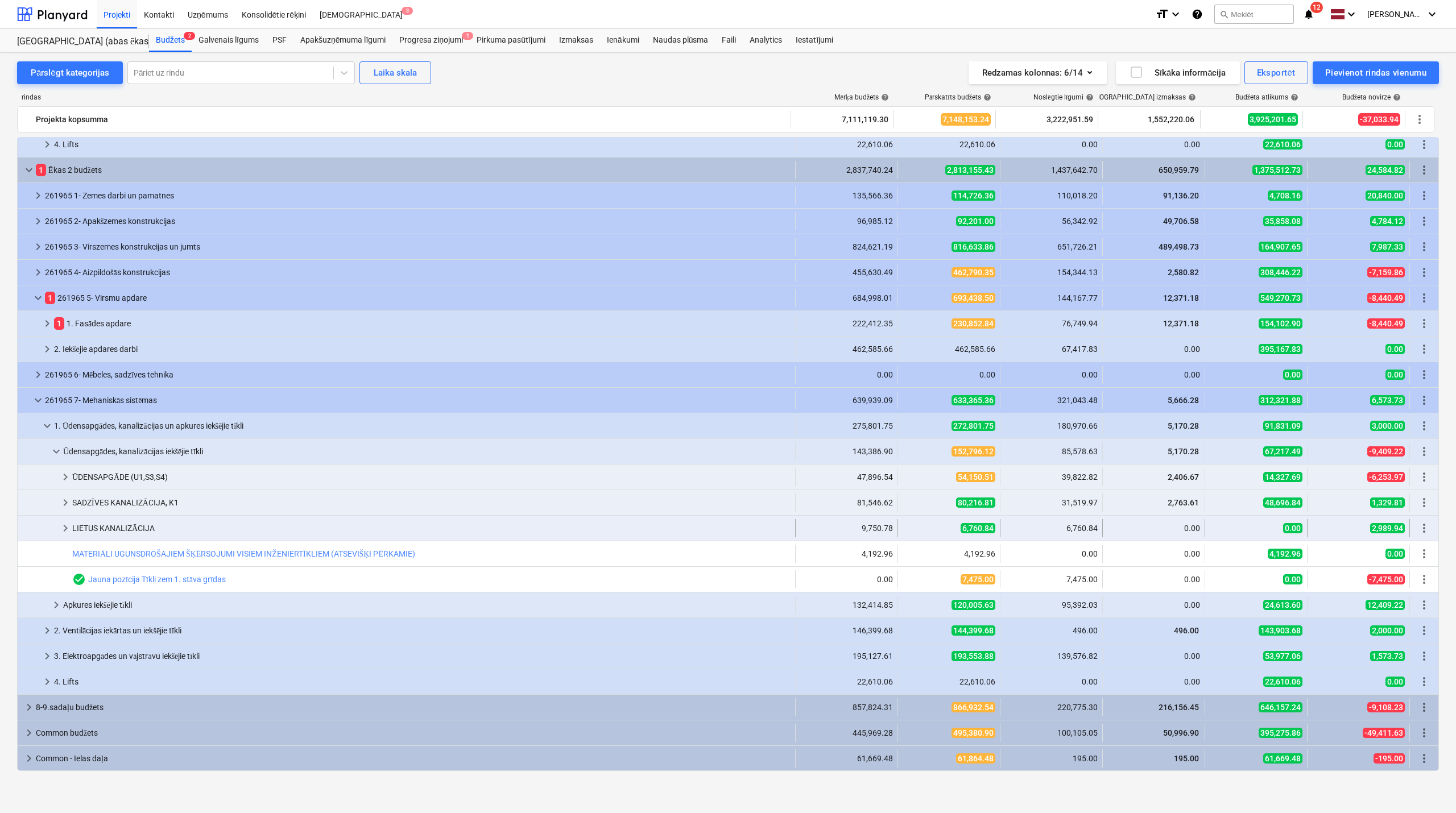
click at [66, 526] on span "keyboard_arrow_right" at bounding box center [66, 528] width 14 height 14
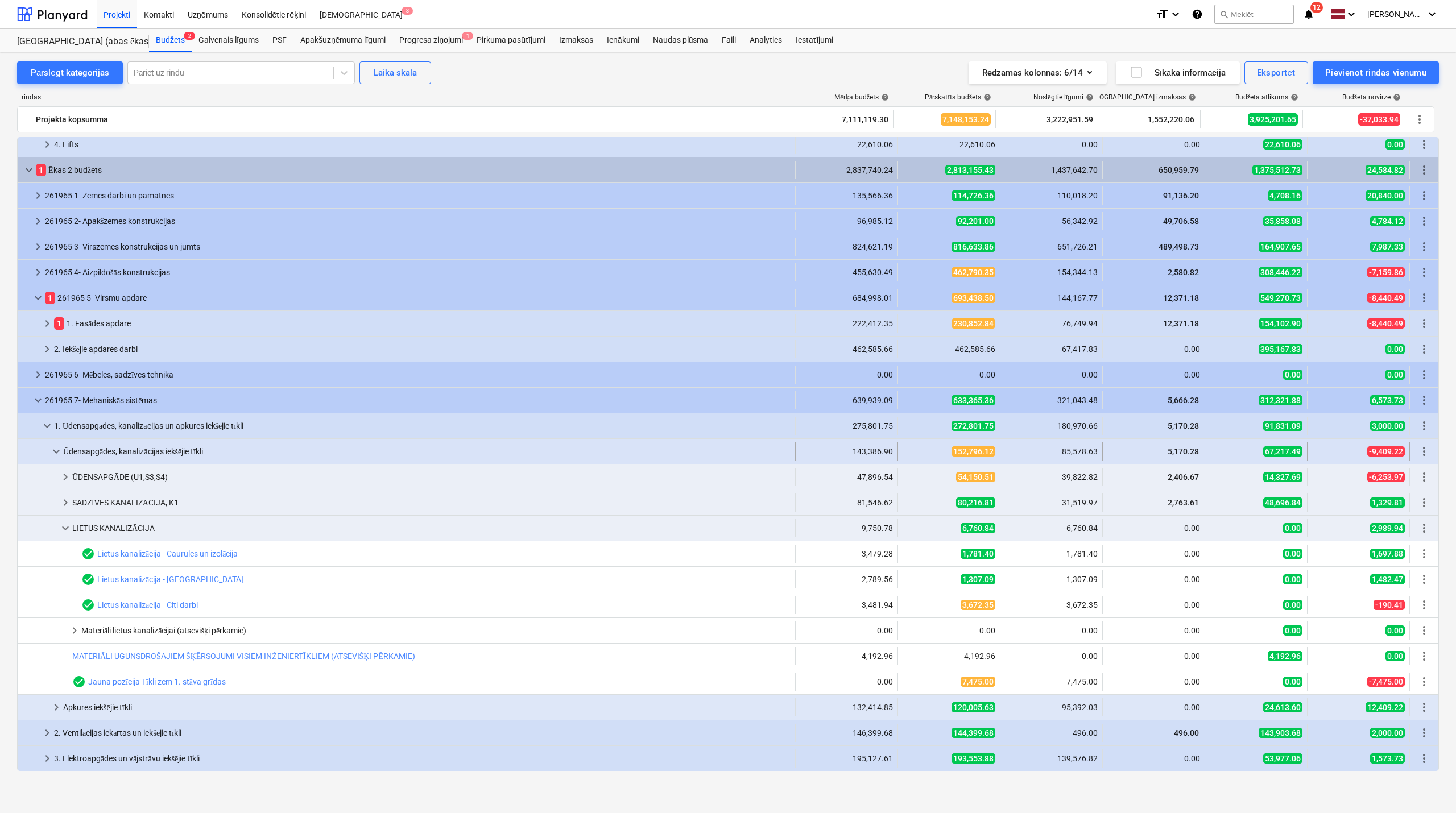
click at [59, 458] on span "keyboard_arrow_down" at bounding box center [57, 452] width 14 height 14
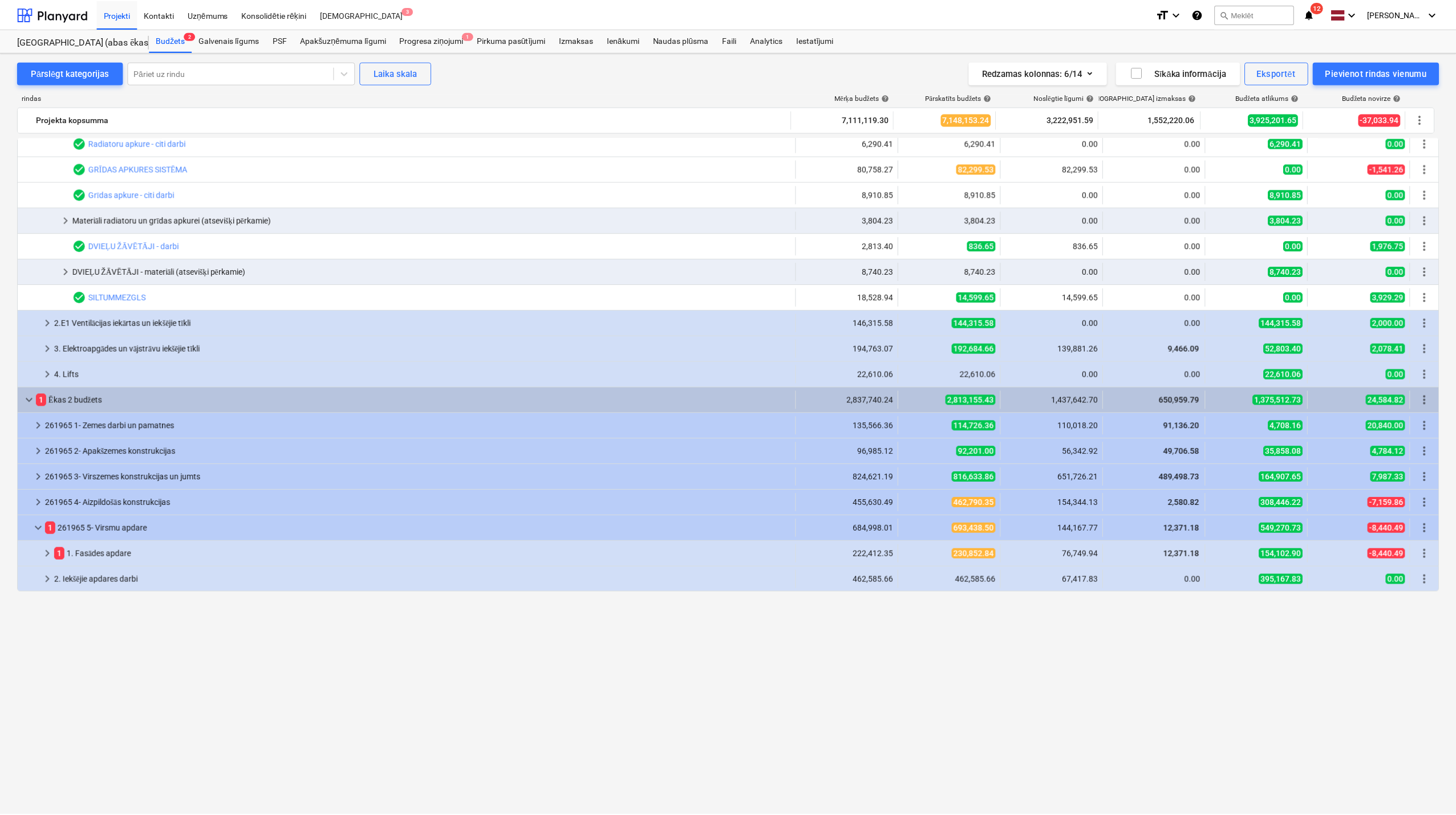
scroll to position [0, 0]
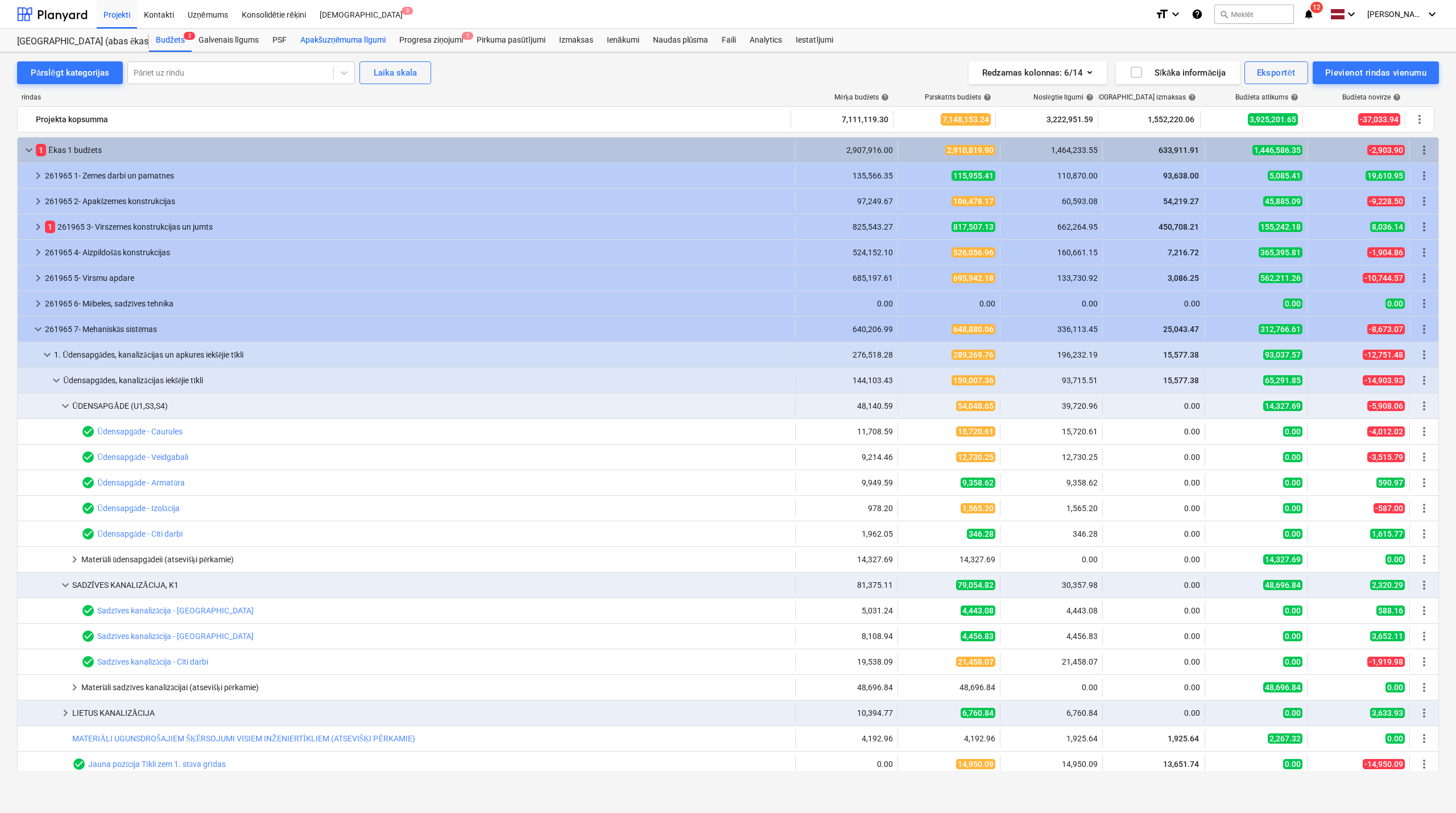
click at [359, 37] on div "Apakšuzņēmuma līgumi" at bounding box center [343, 40] width 99 height 23
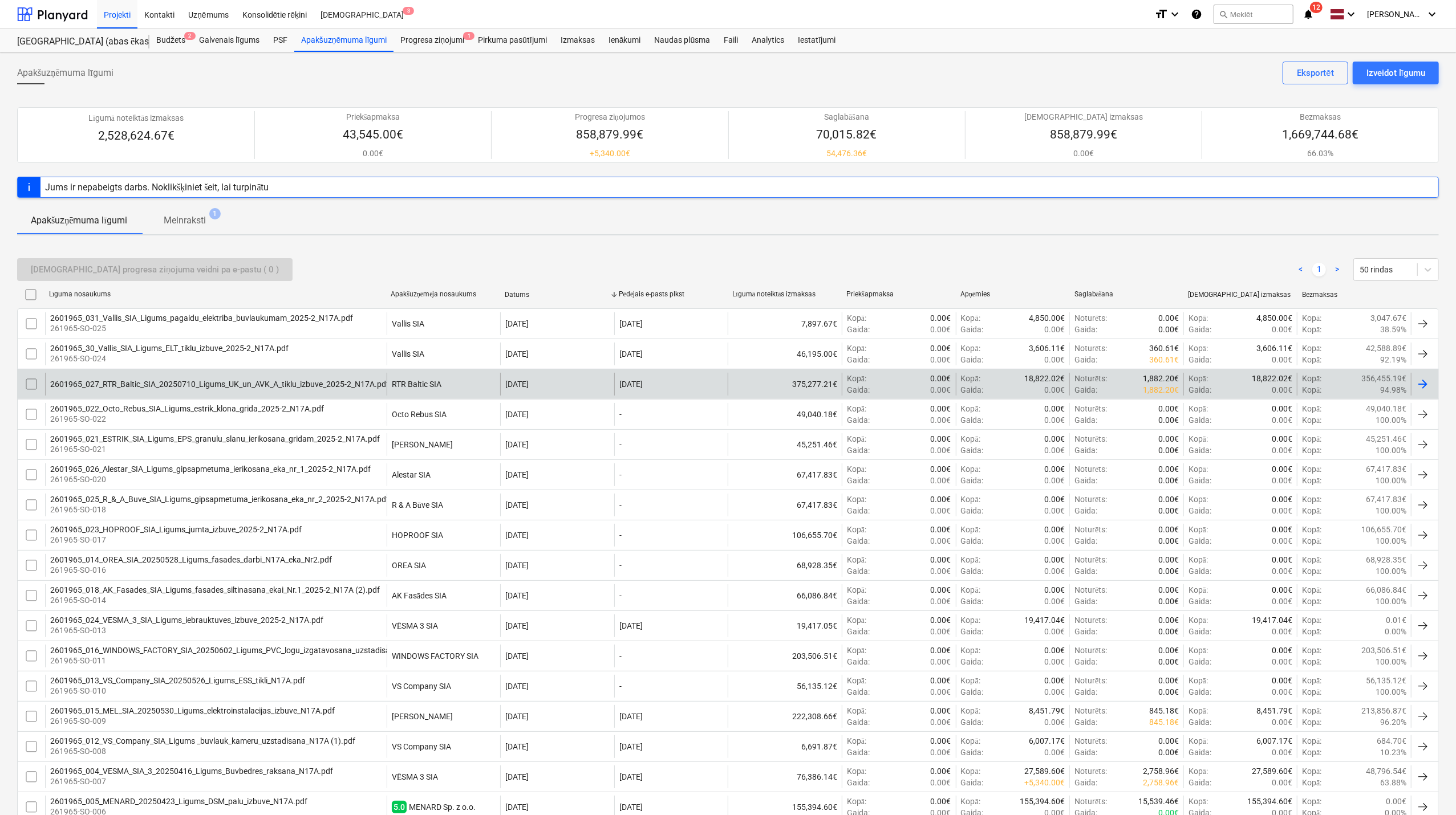
click at [196, 379] on div "2601965_027_RTR_Baltic_SIA_20250710_Ligums_UK_un_AVK_A_tiklu_izbuve_2025-2_N17A…" at bounding box center [219, 384] width 339 height 9
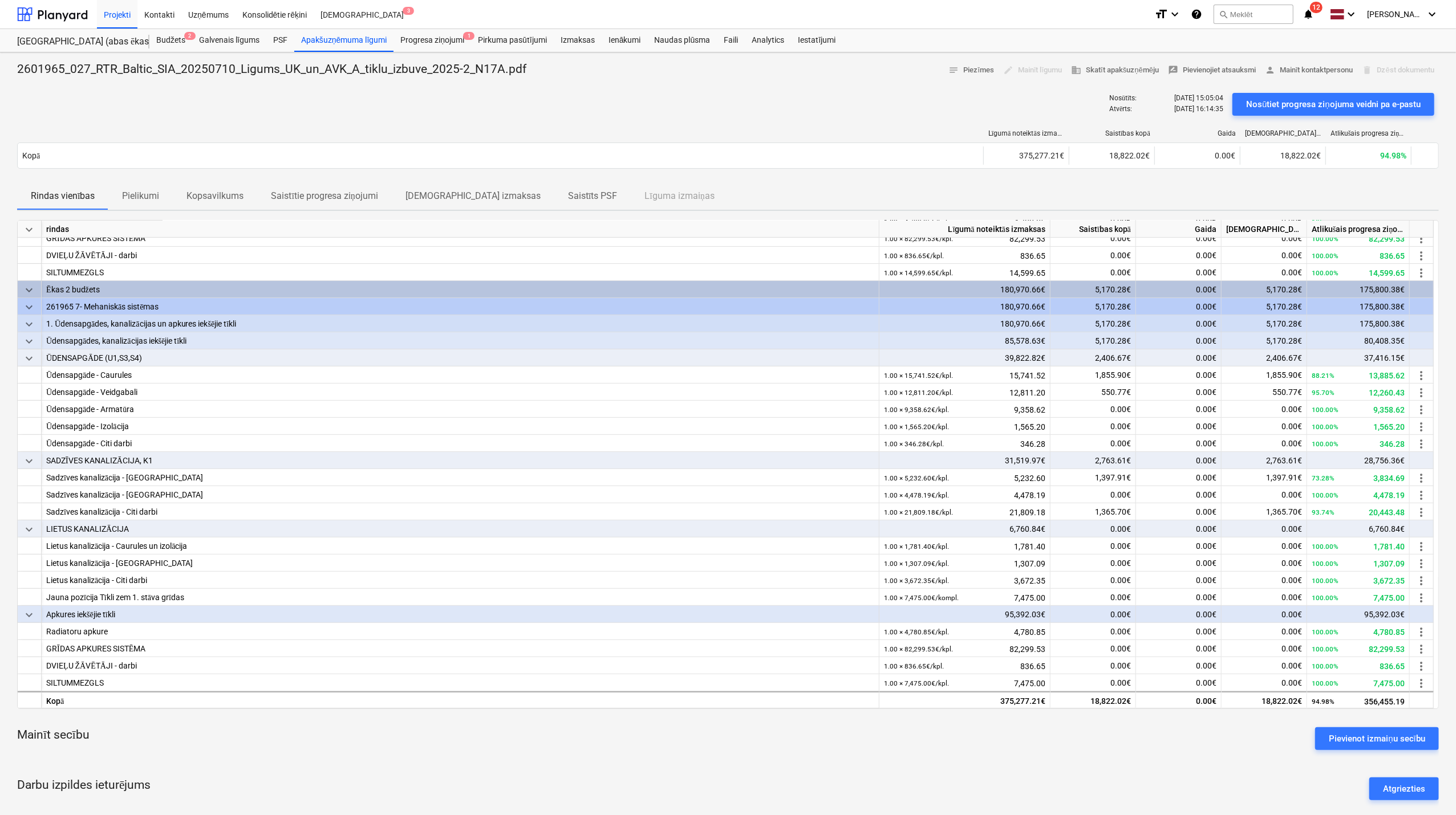
click at [146, 194] on p "Pielikumi" at bounding box center [141, 196] width 37 height 14
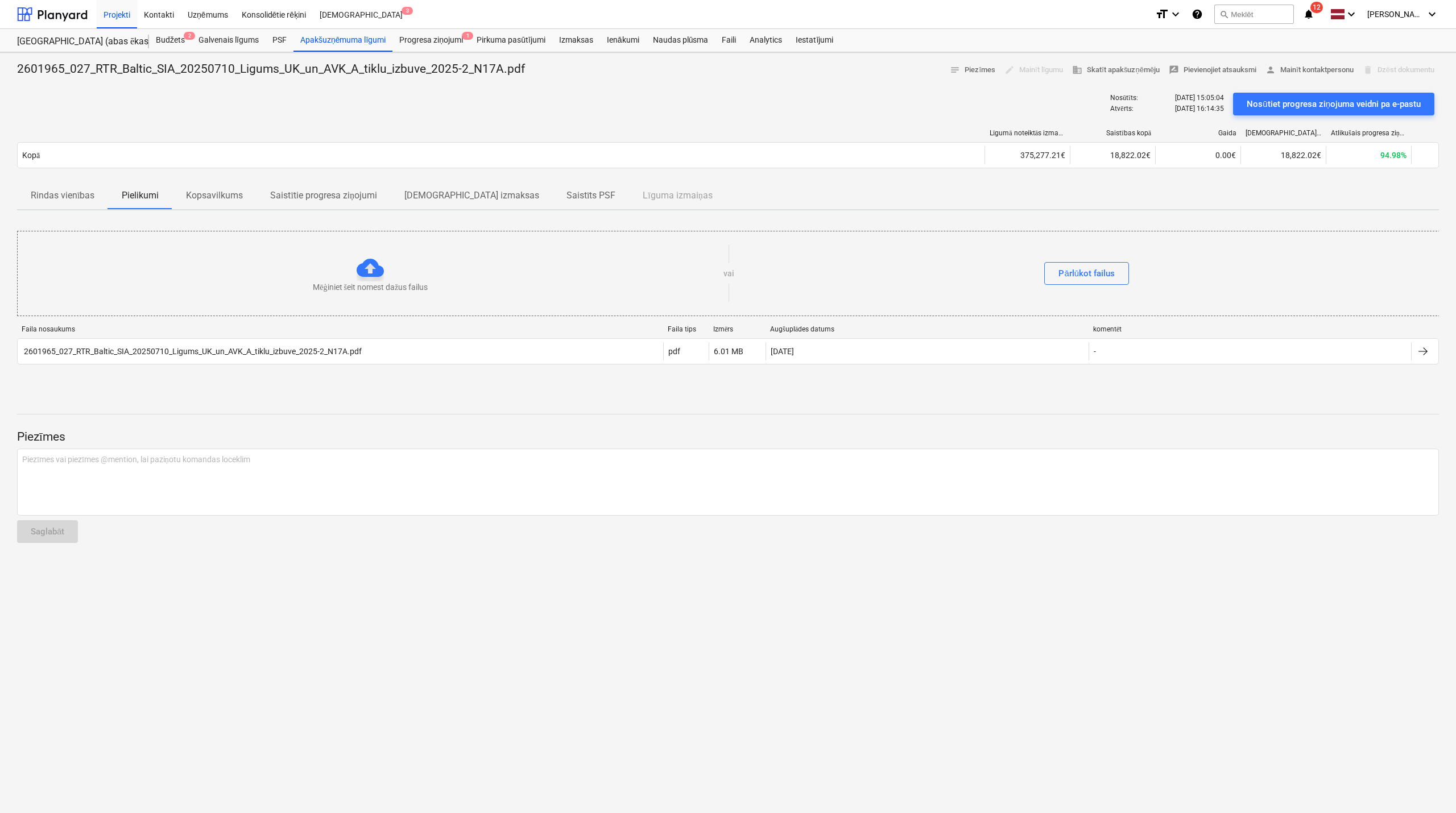
click at [63, 199] on p "Rindas vienības" at bounding box center [62, 195] width 64 height 14
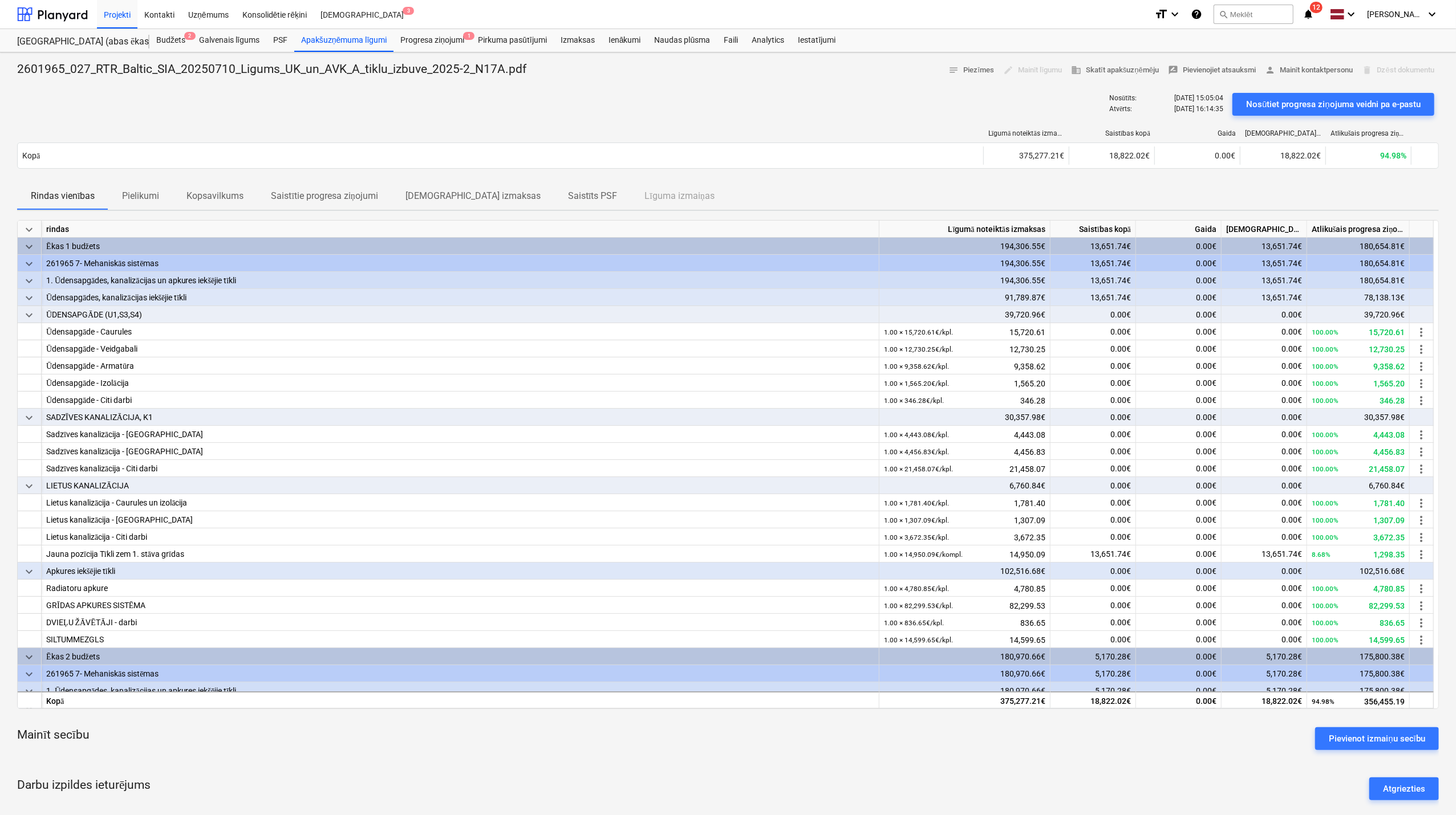
click at [226, 192] on p "Kopsavilkums" at bounding box center [215, 196] width 57 height 14
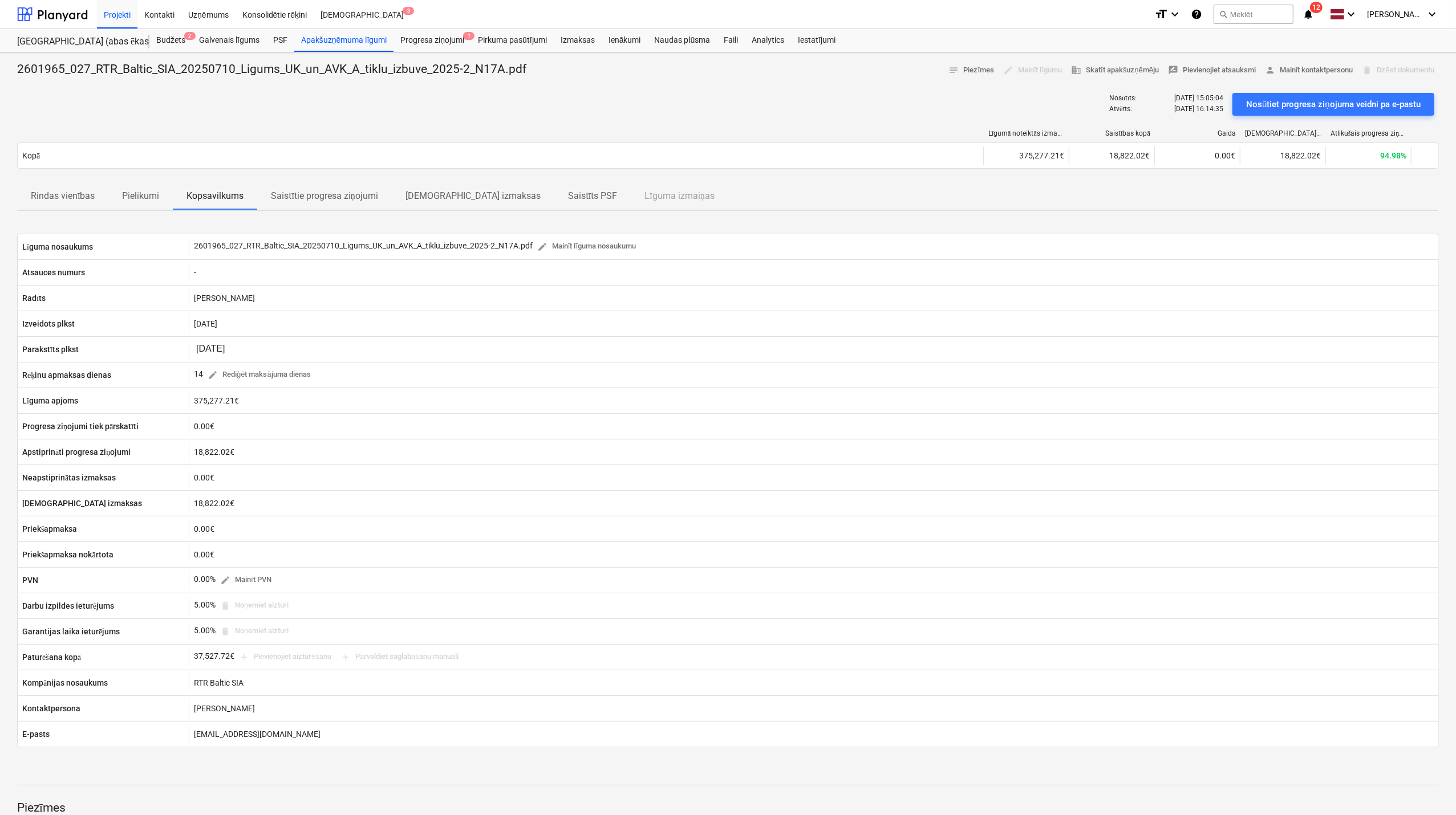
click at [76, 196] on p "Rindas vienības" at bounding box center [62, 196] width 64 height 14
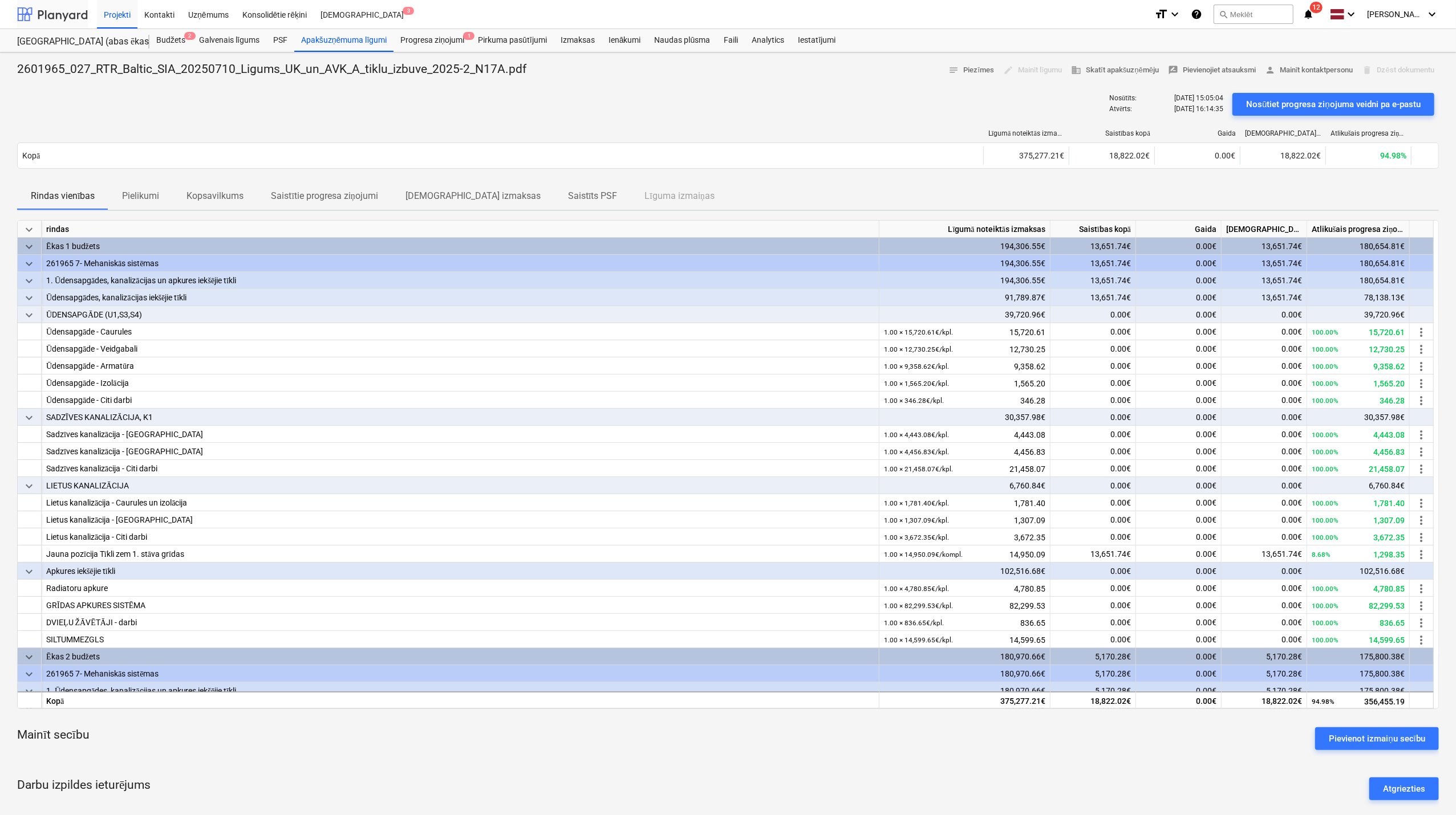
click at [64, 11] on div at bounding box center [53, 14] width 71 height 28
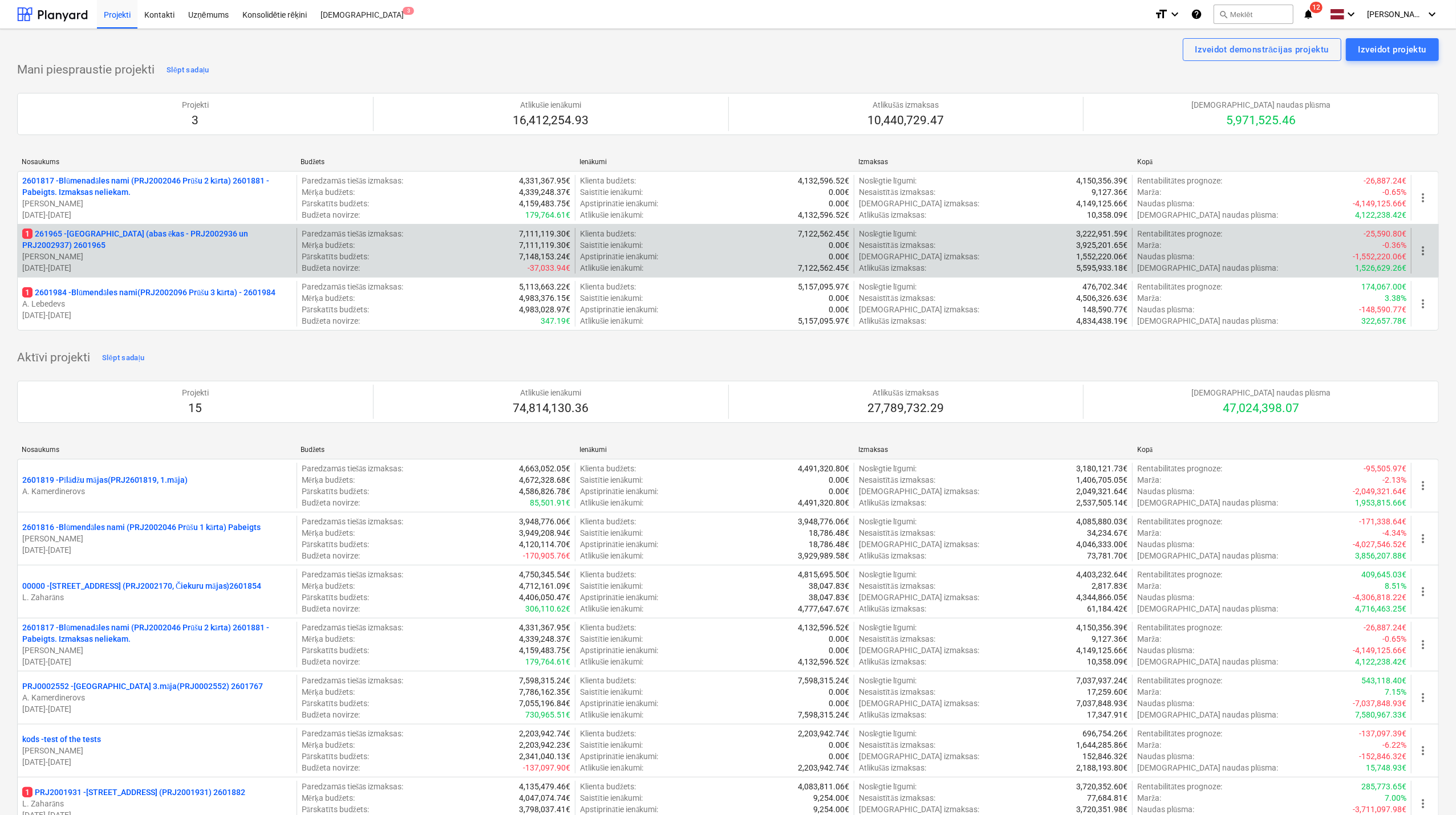
click at [143, 231] on p "1 261965 - [GEOGRAPHIC_DATA] (abas ēkas - PRJ2002936 un PRJ2002937) 2601965" at bounding box center [157, 239] width 269 height 23
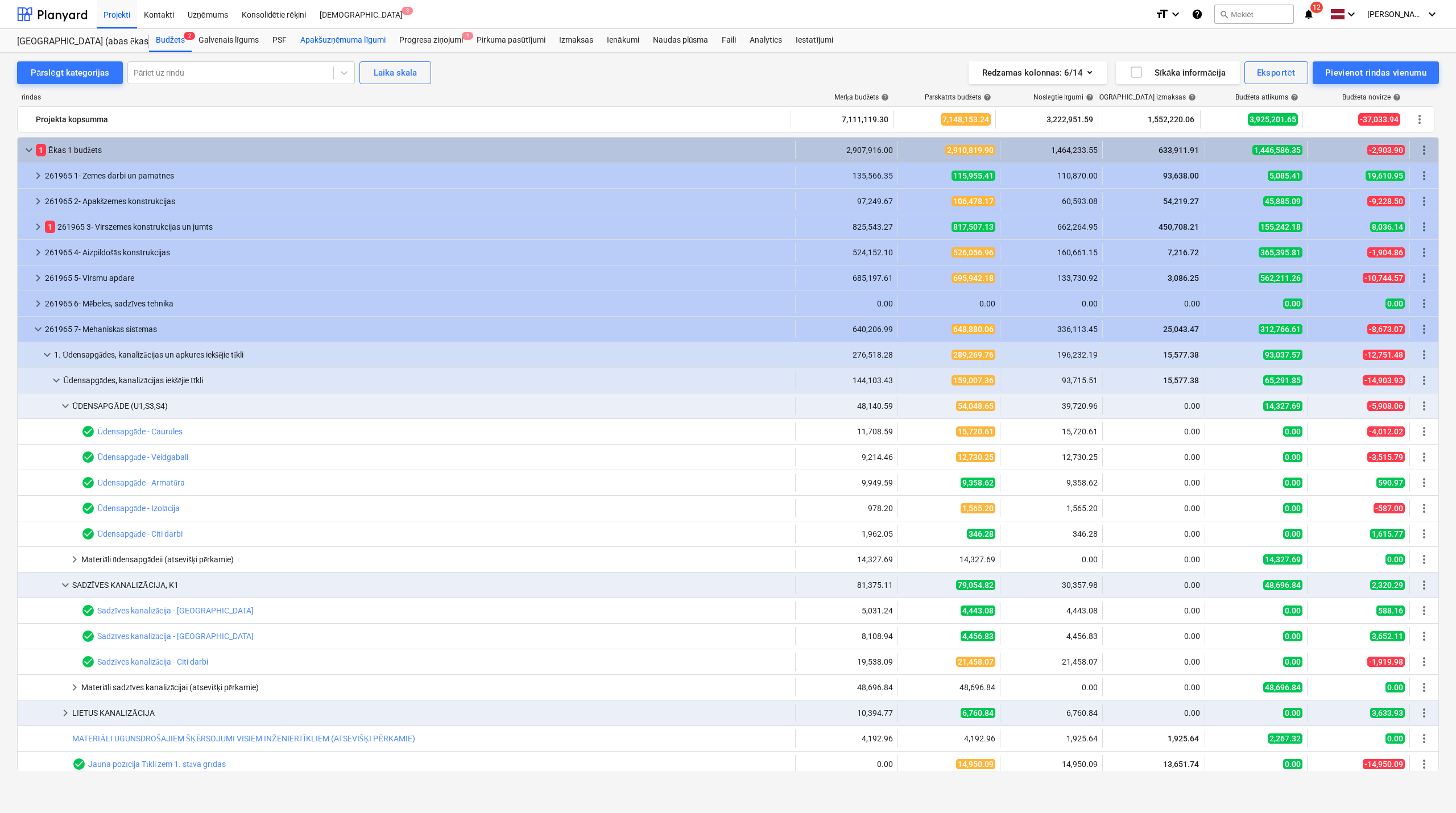
click at [348, 33] on div "Apakšuzņēmuma līgumi" at bounding box center [343, 40] width 99 height 23
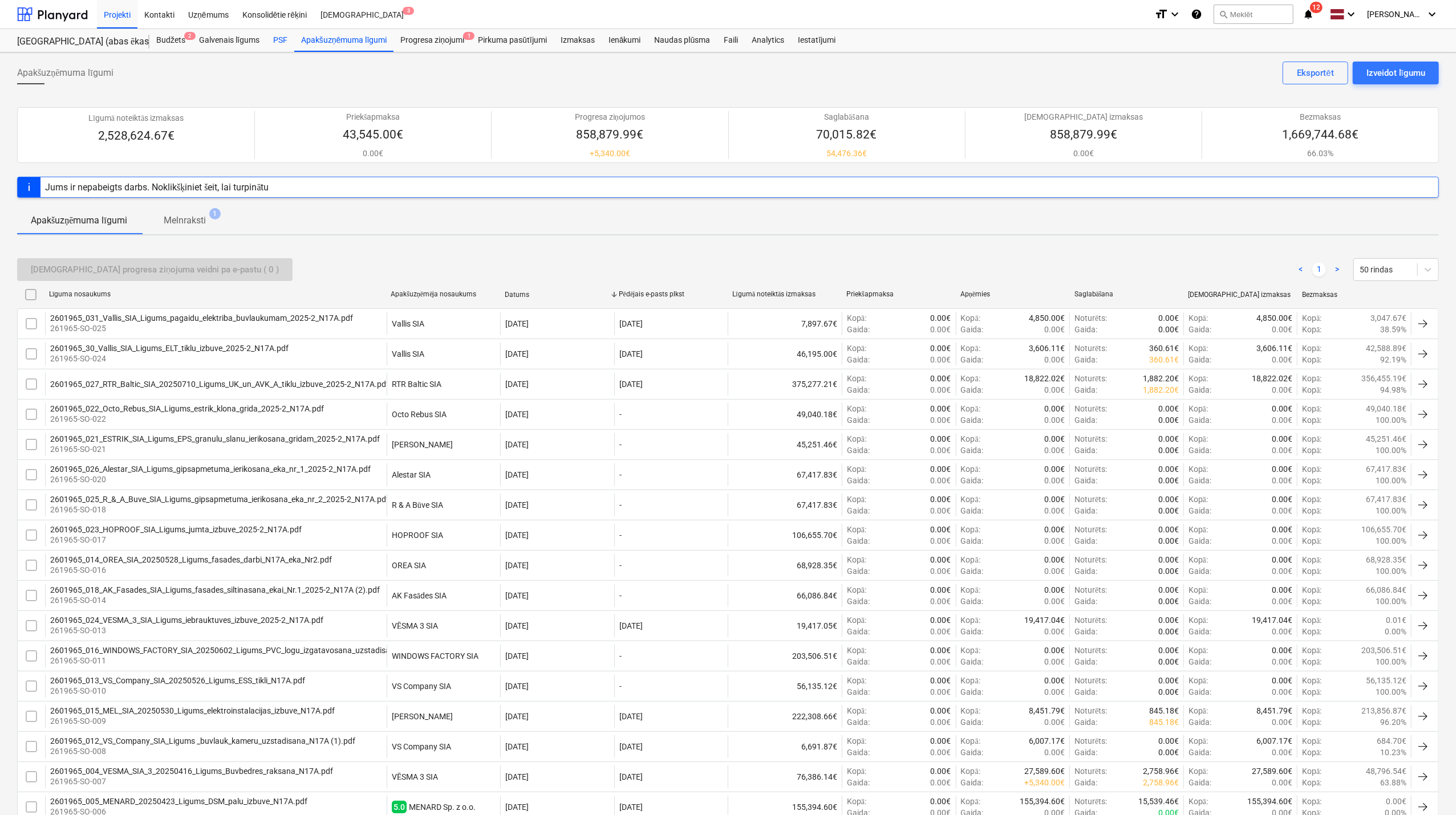
click at [274, 37] on div "PSF" at bounding box center [280, 40] width 28 height 23
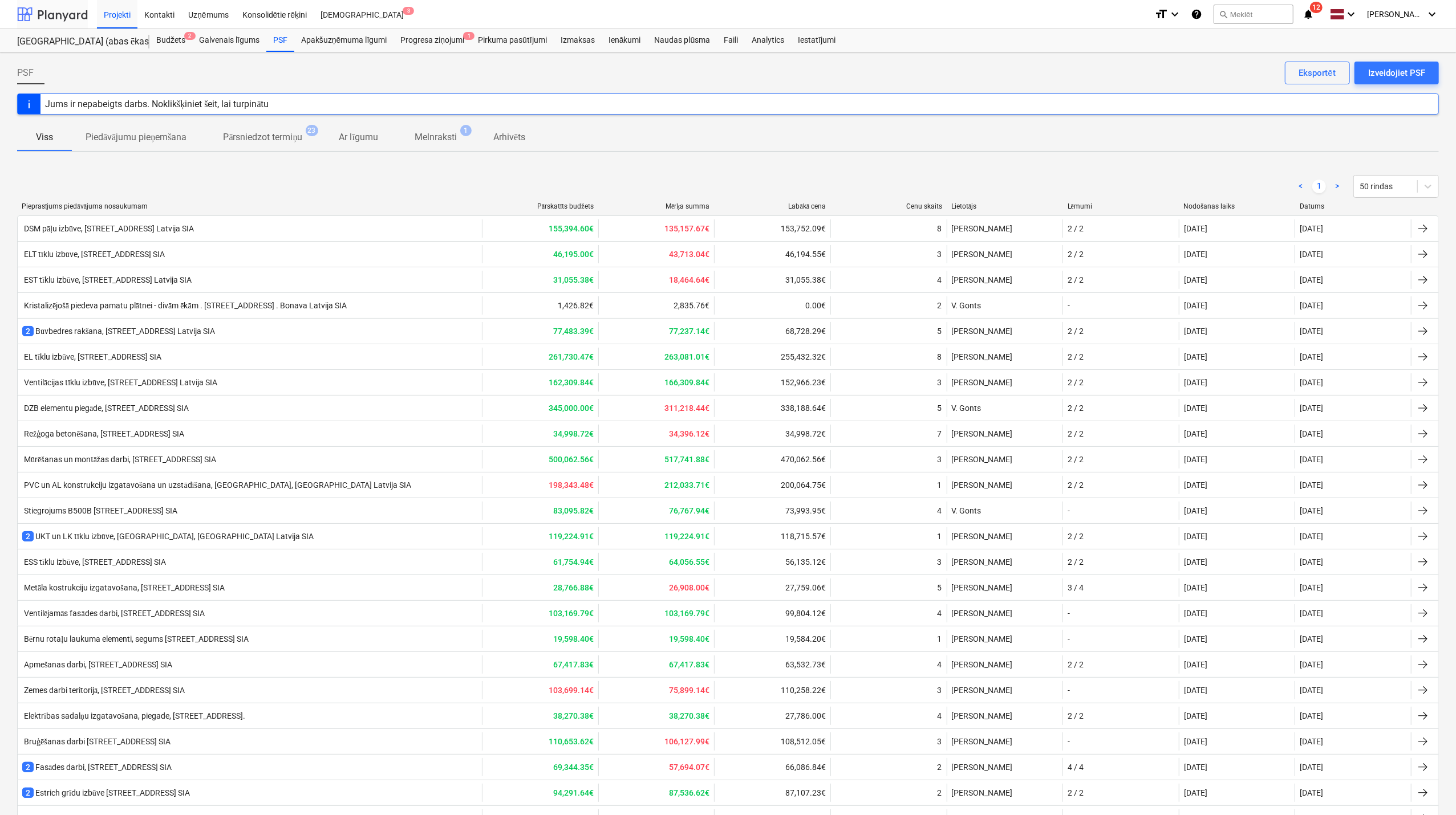
click at [65, 14] on div at bounding box center [53, 14] width 71 height 28
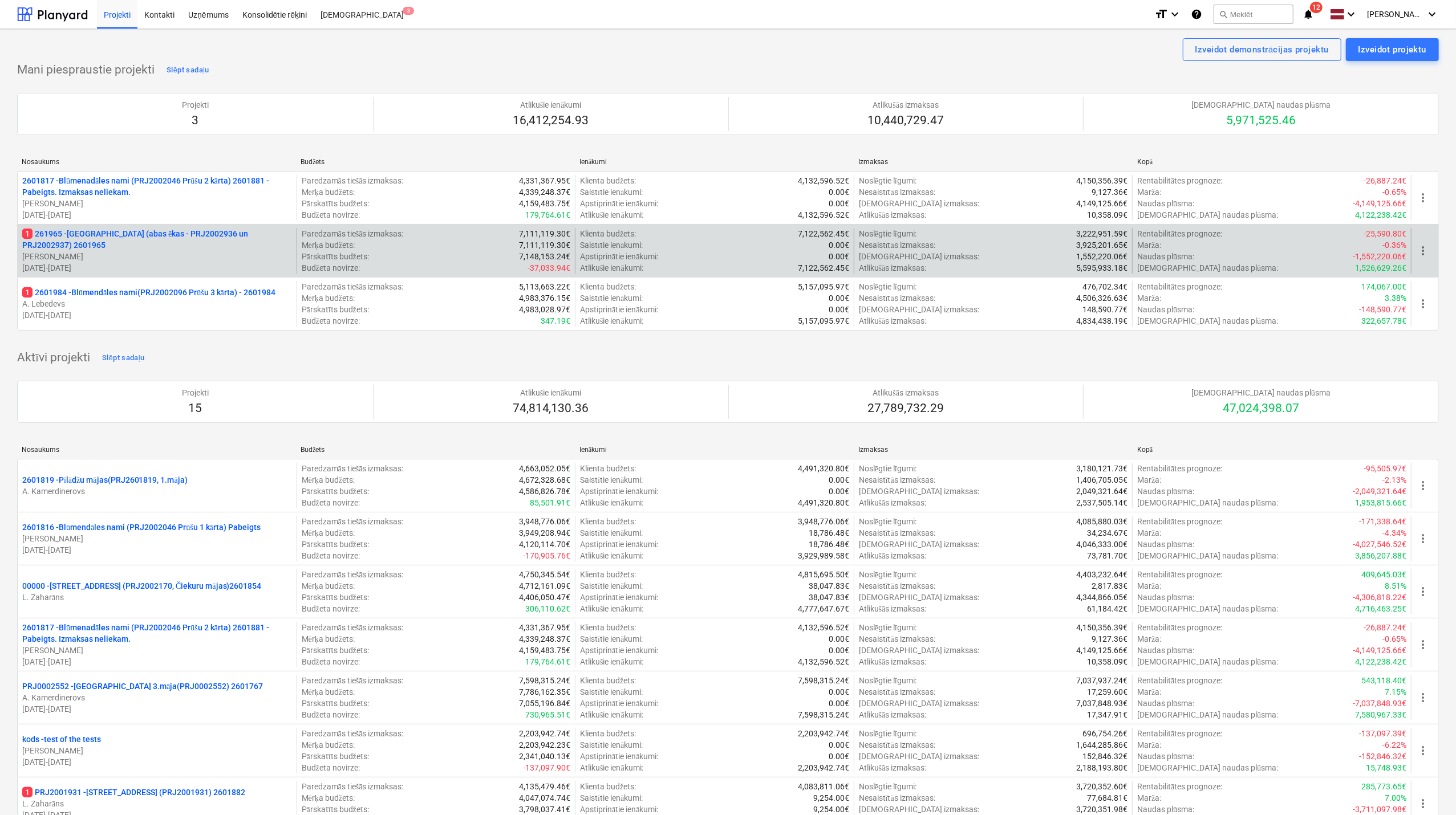
click at [170, 260] on p "[PERSON_NAME]" at bounding box center [157, 256] width 269 height 11
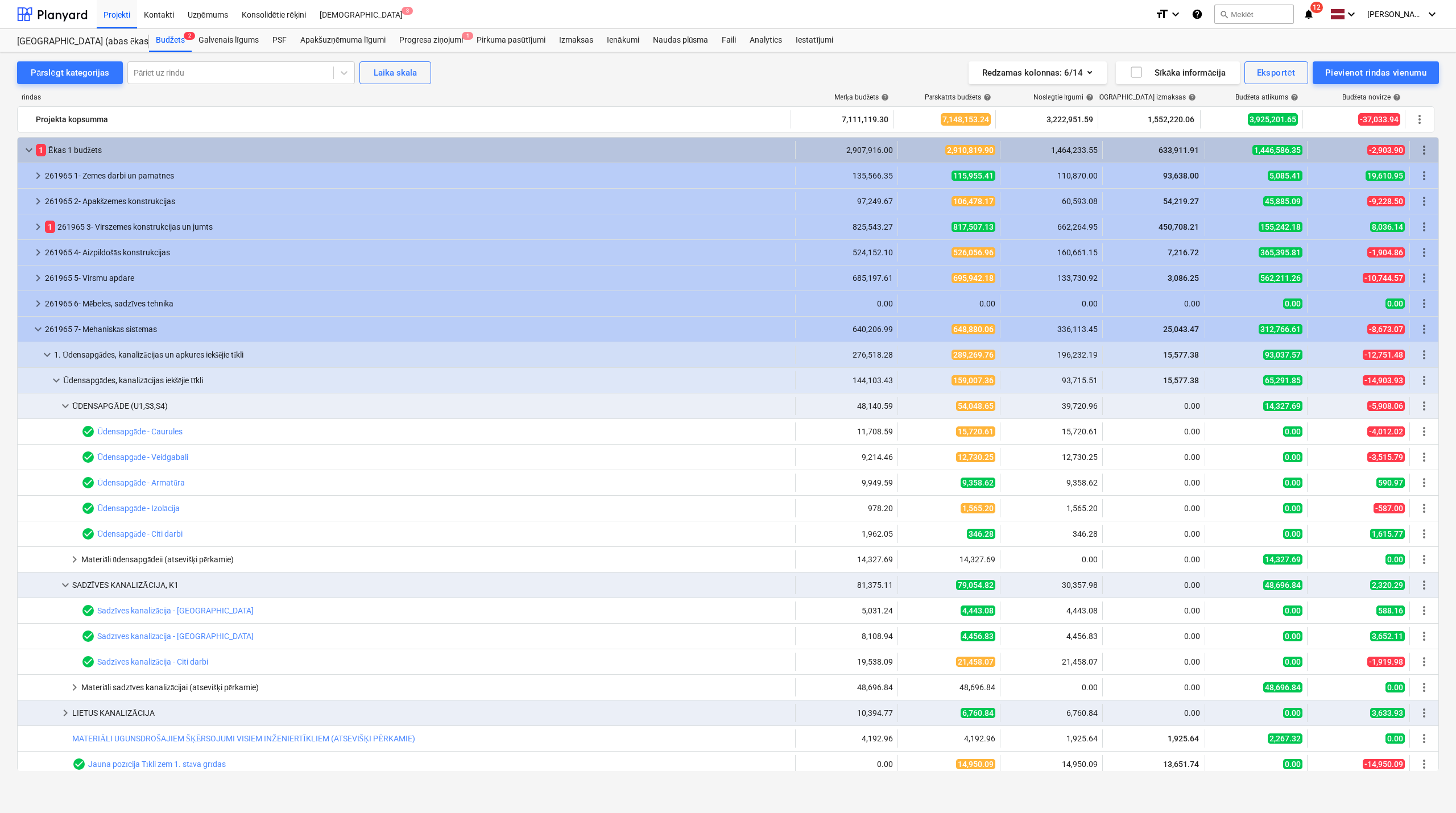
scroll to position [202, 0]
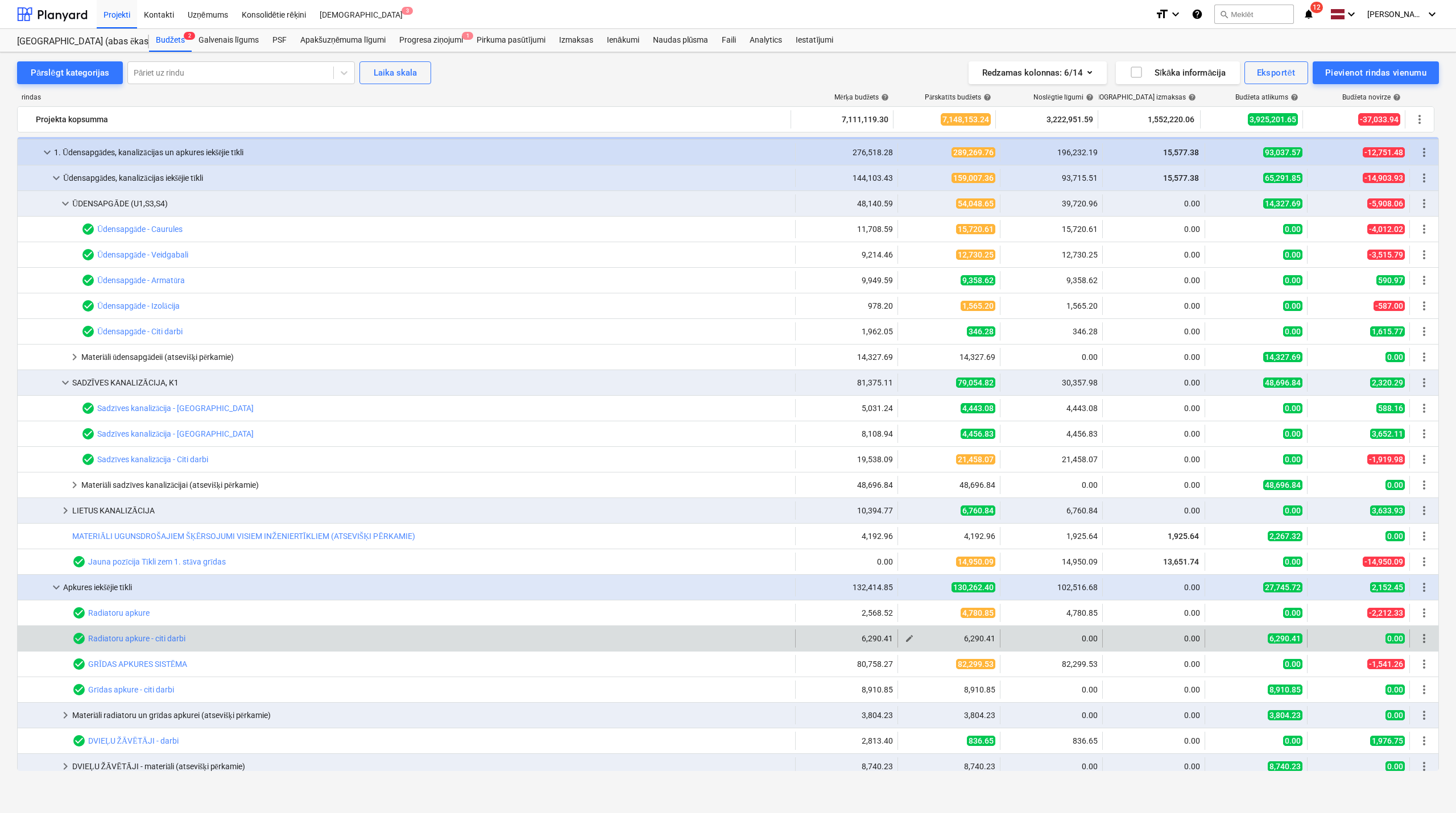
click at [906, 642] on span "edit" at bounding box center [909, 638] width 9 height 9
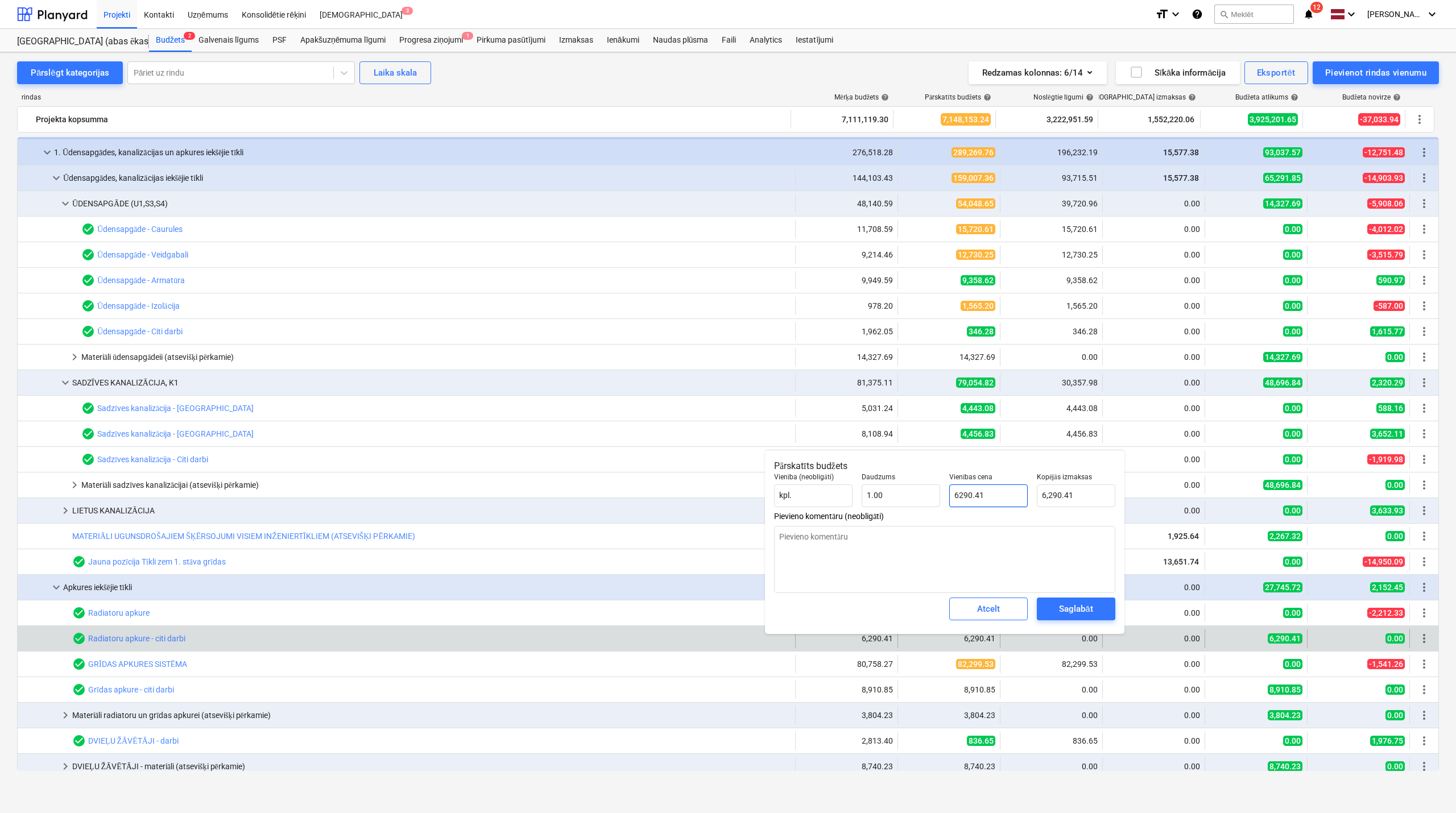
click at [991, 490] on input "6290.41" at bounding box center [989, 495] width 79 height 23
click at [1063, 615] on div "Saglabāt" at bounding box center [1076, 609] width 34 height 15
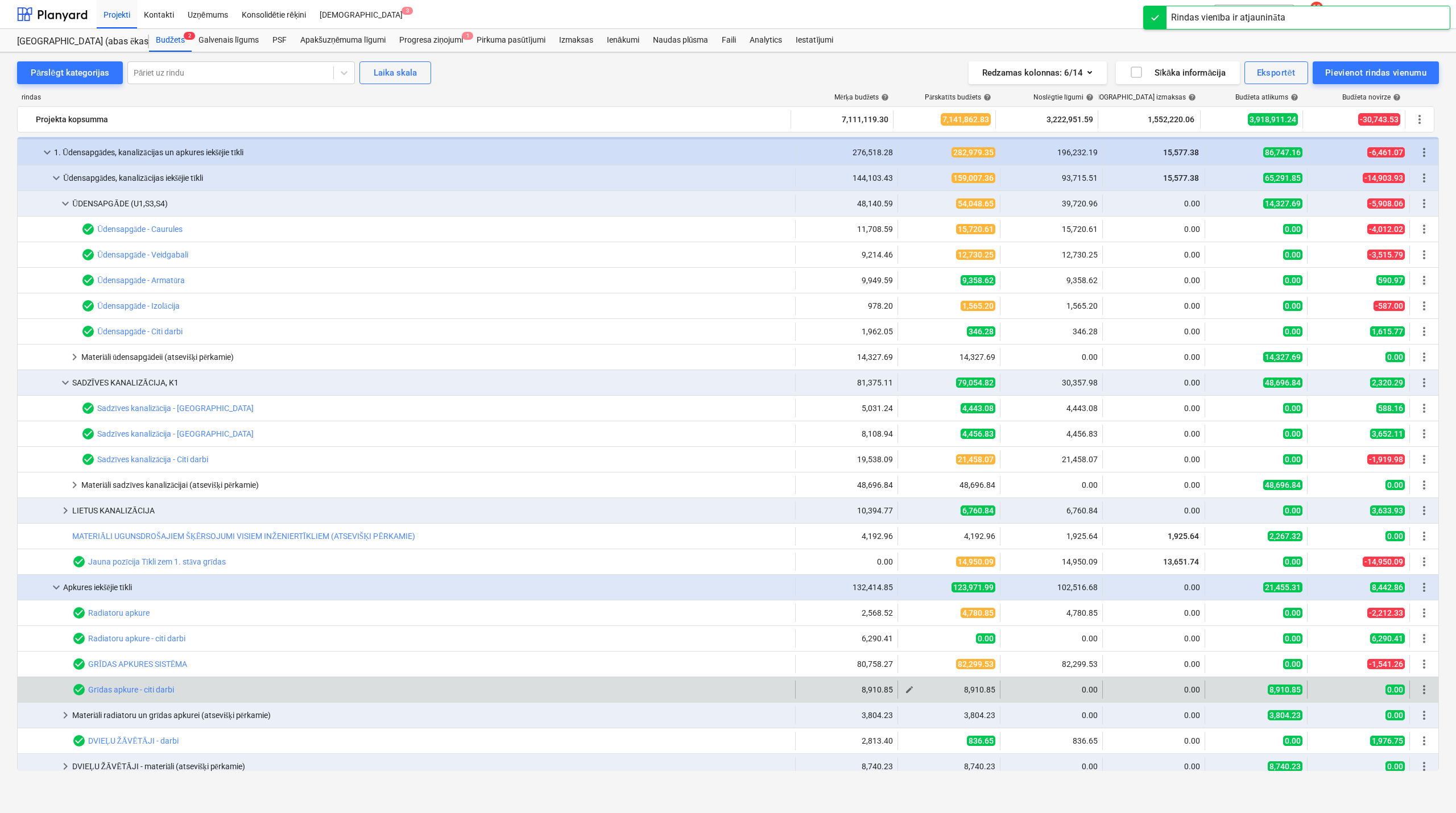
click at [902, 690] on button "edit" at bounding box center [909, 690] width 14 height 14
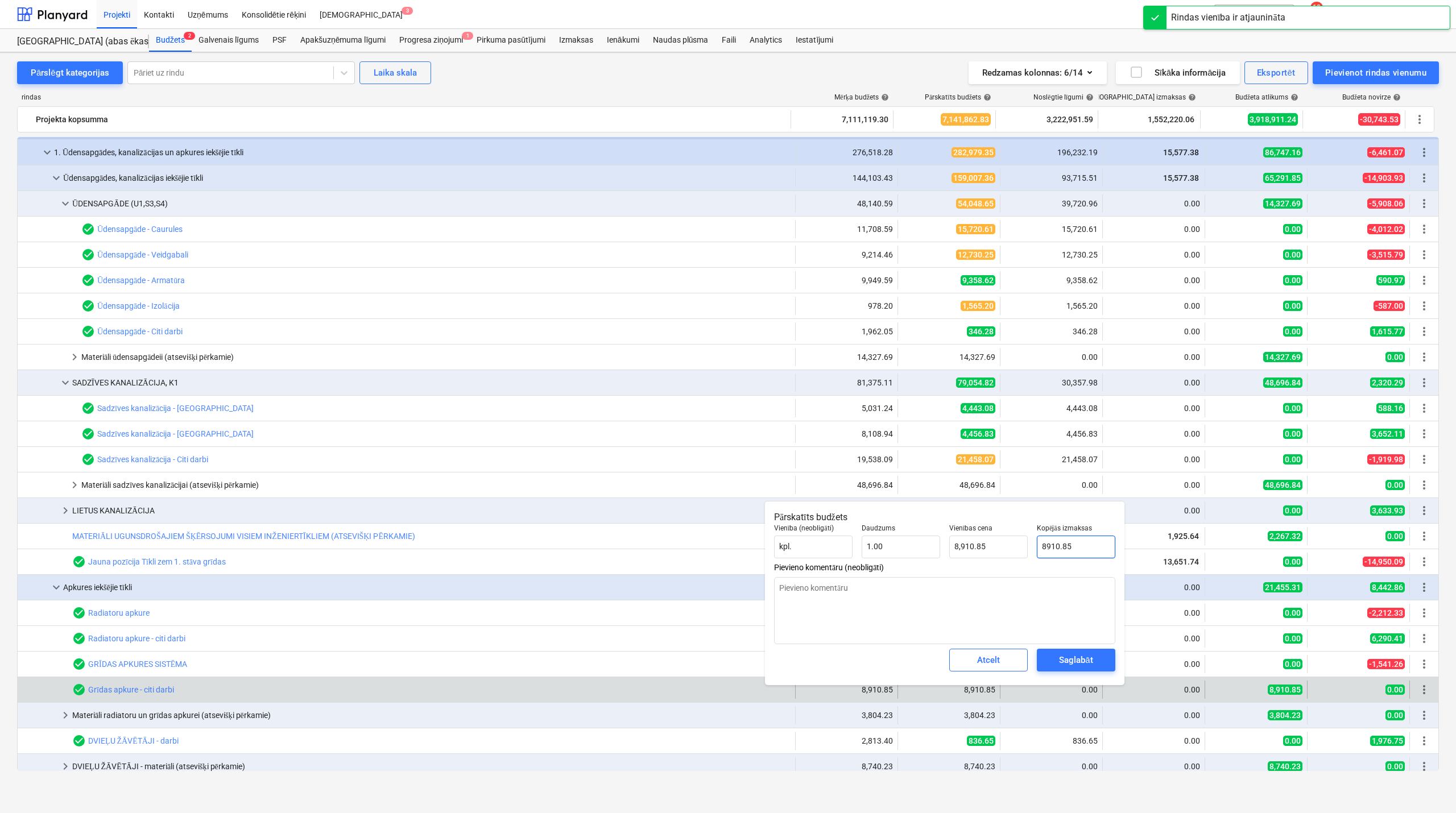
click at [1081, 542] on input "8910.85" at bounding box center [1077, 546] width 79 height 23
click at [1077, 653] on div "Saglabāt" at bounding box center [1076, 660] width 34 height 15
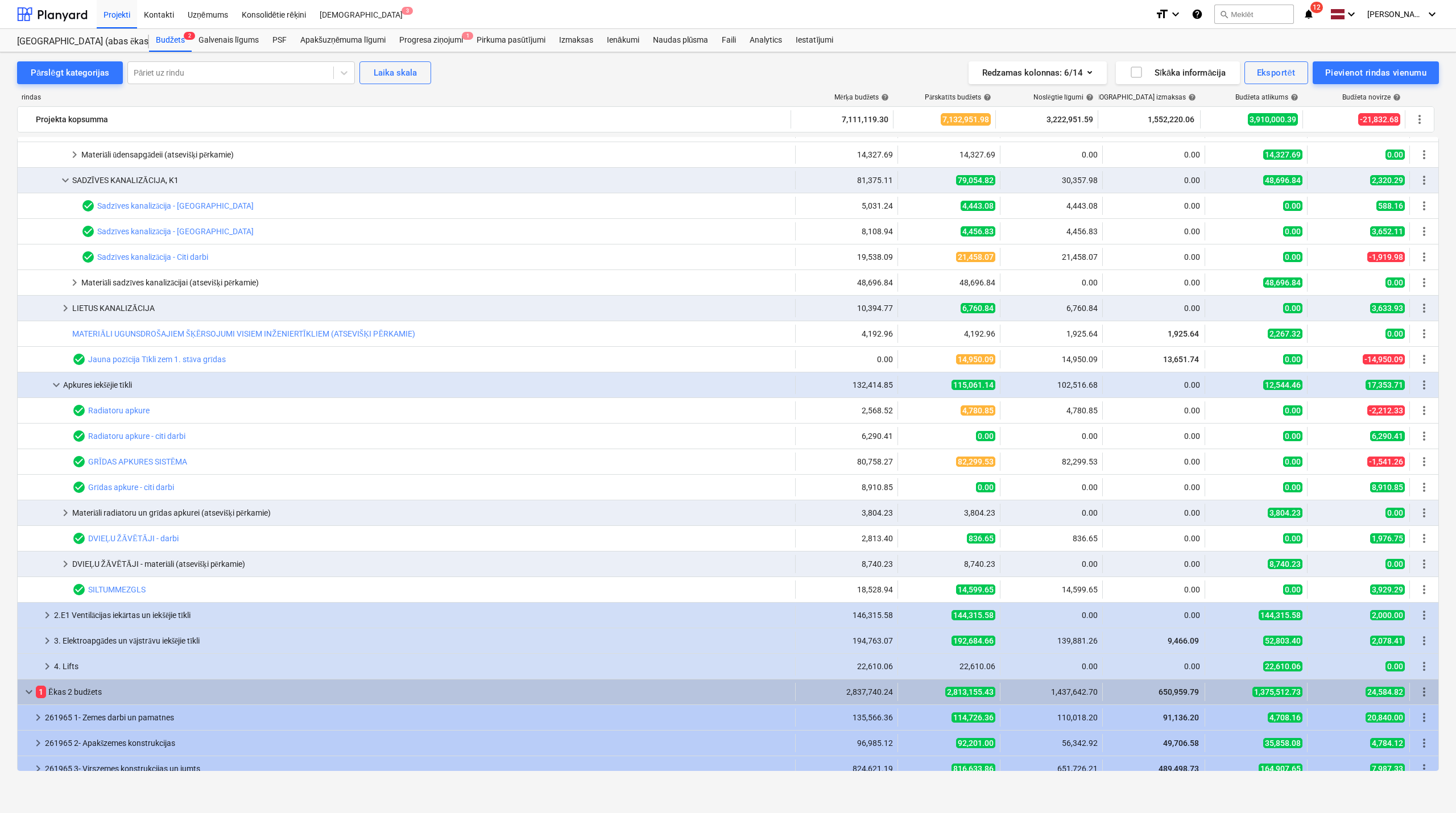
scroll to position [0, 0]
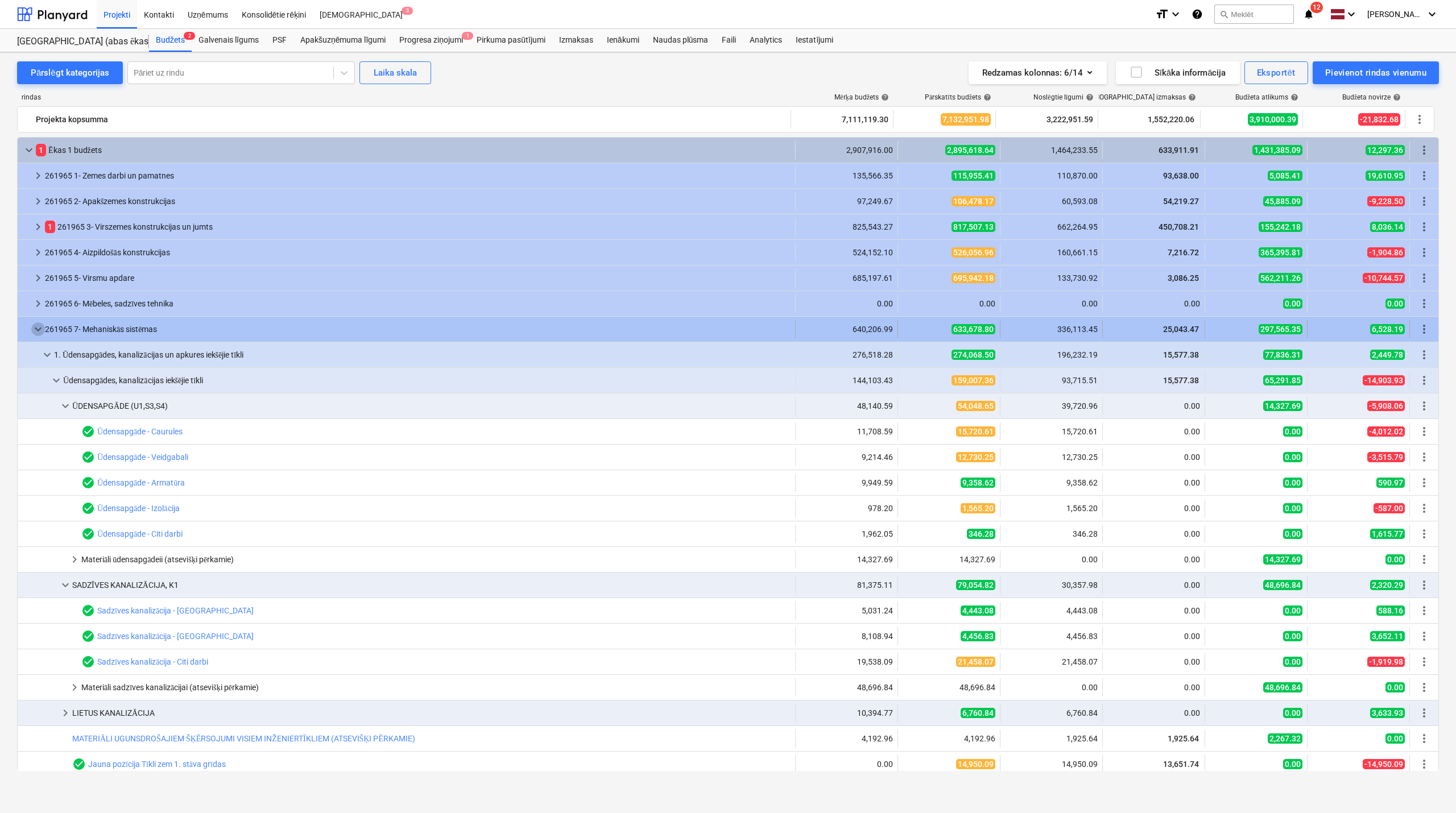
click at [39, 331] on span "keyboard_arrow_down" at bounding box center [38, 329] width 14 height 14
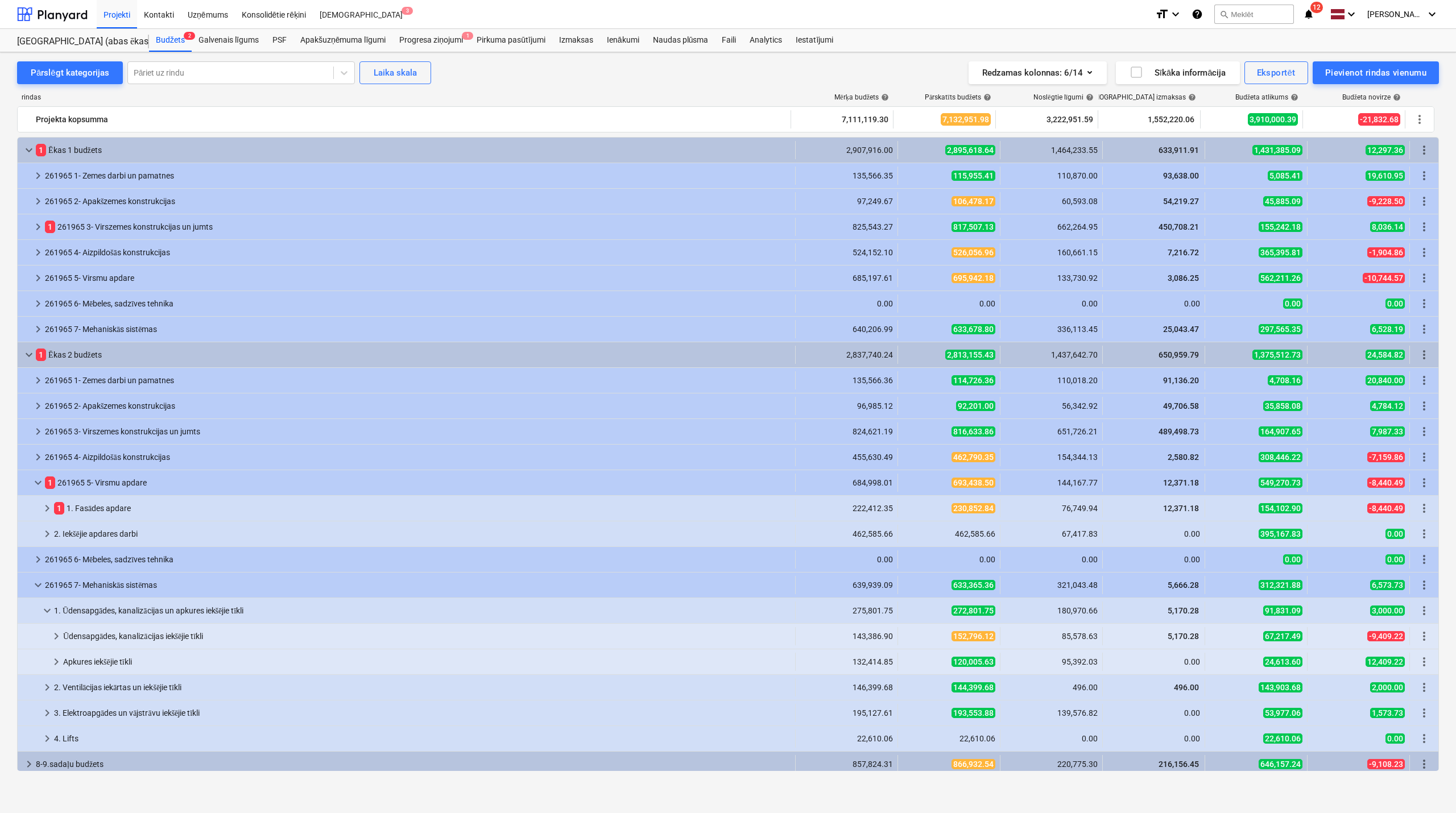
click at [39, 331] on span "keyboard_arrow_right" at bounding box center [38, 329] width 14 height 14
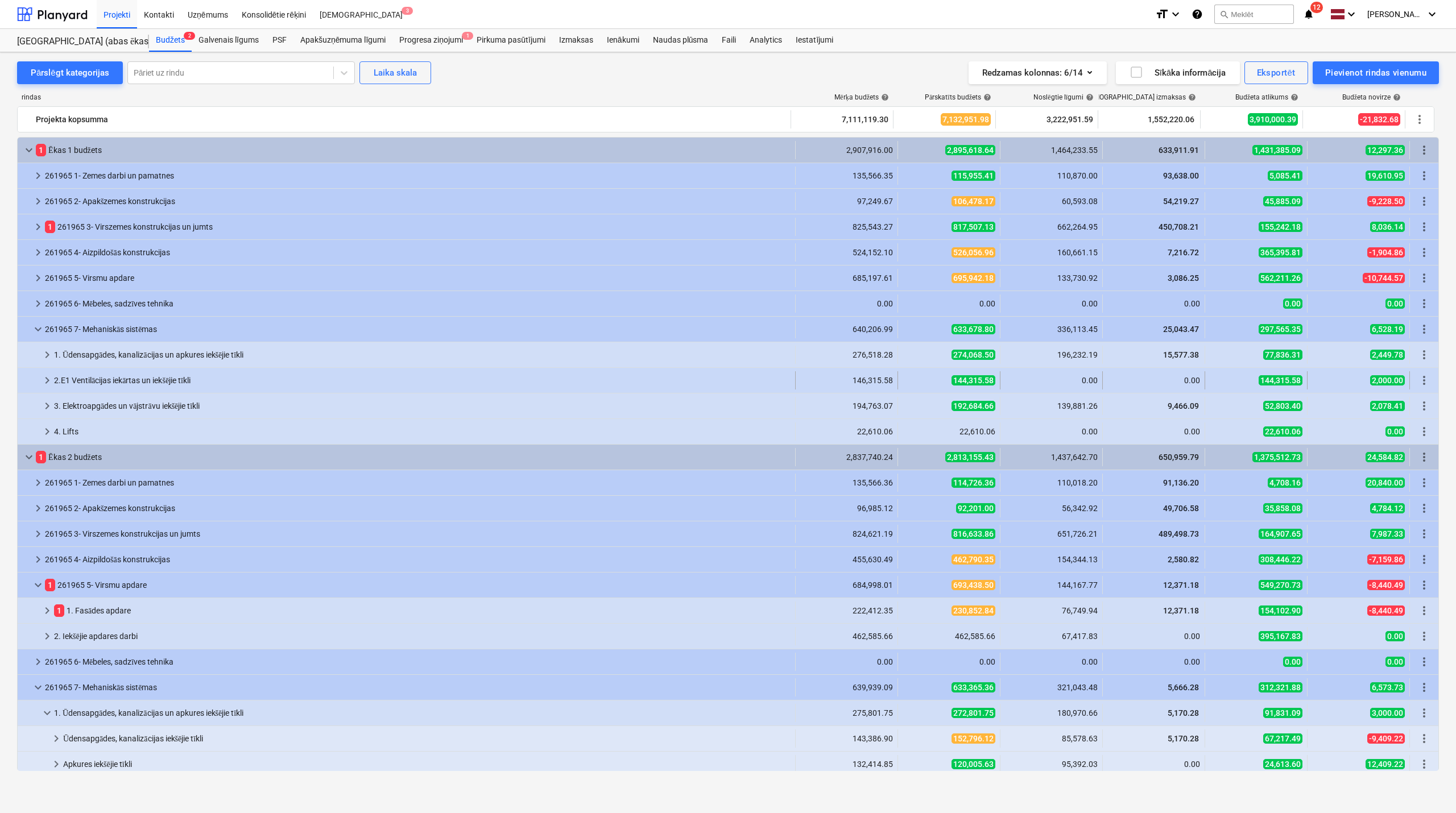
click at [46, 378] on span "keyboard_arrow_right" at bounding box center [47, 381] width 14 height 14
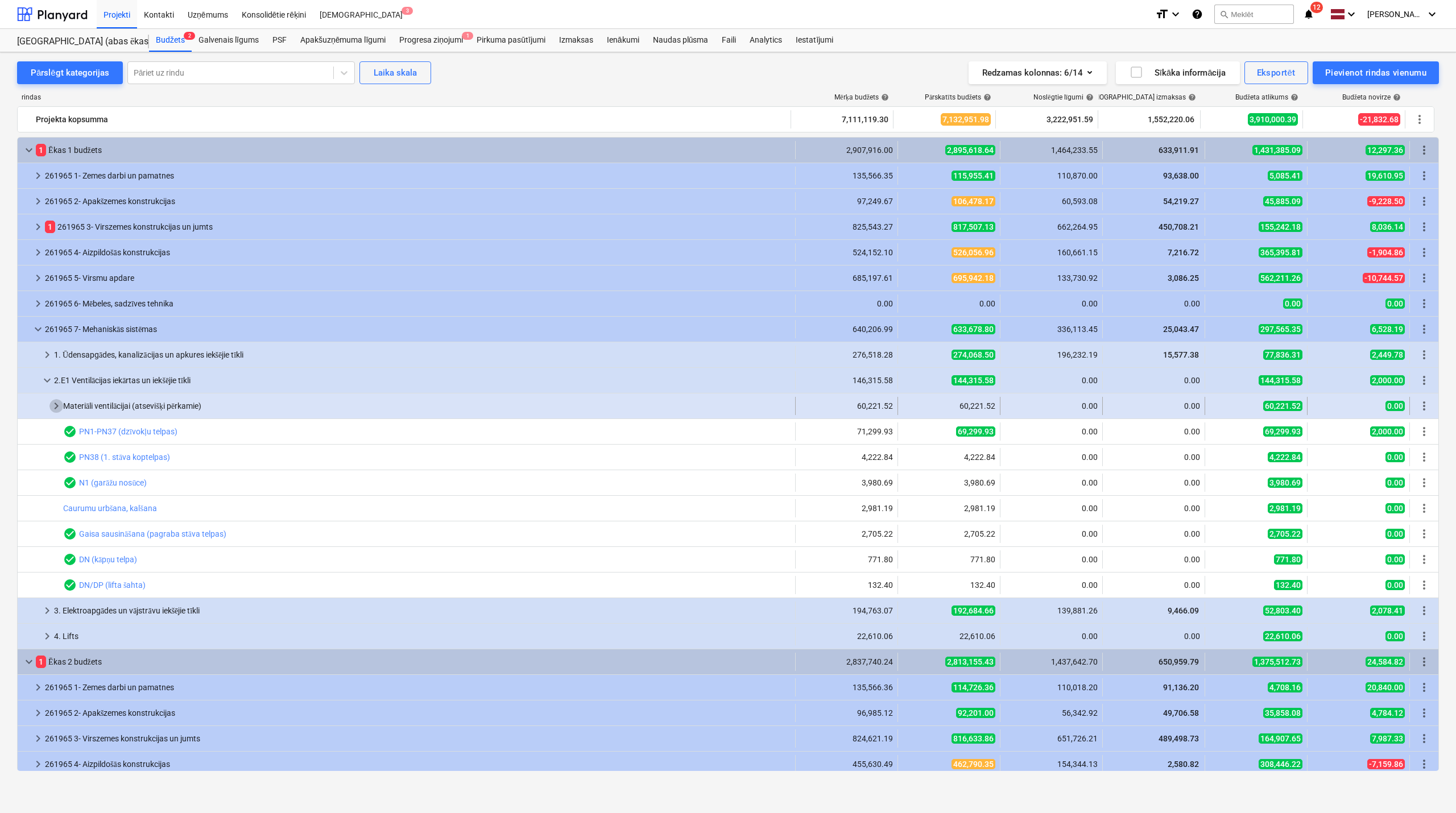
click at [53, 403] on span "keyboard_arrow_right" at bounding box center [57, 406] width 14 height 14
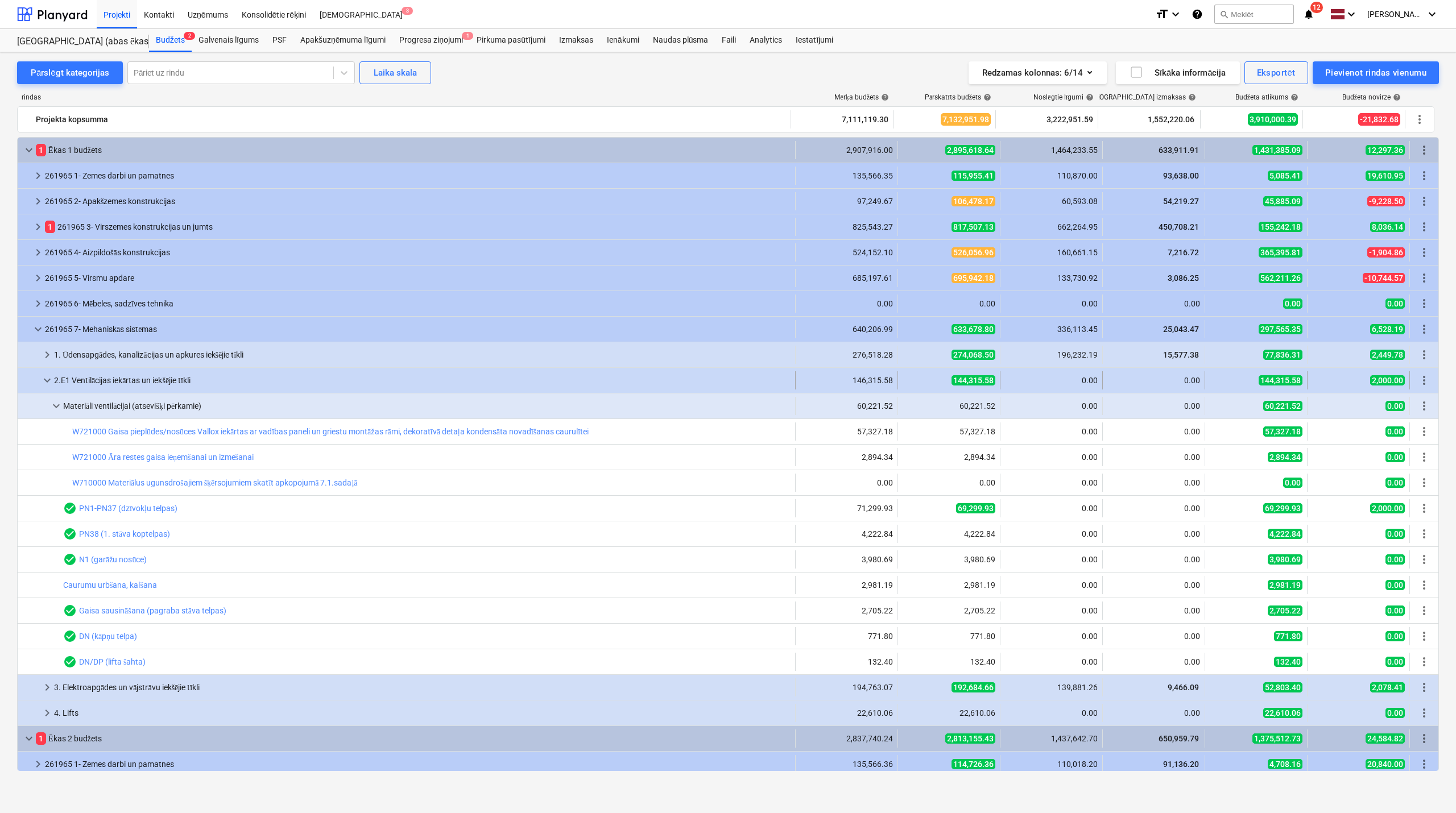
click at [40, 383] on div at bounding box center [31, 381] width 18 height 18
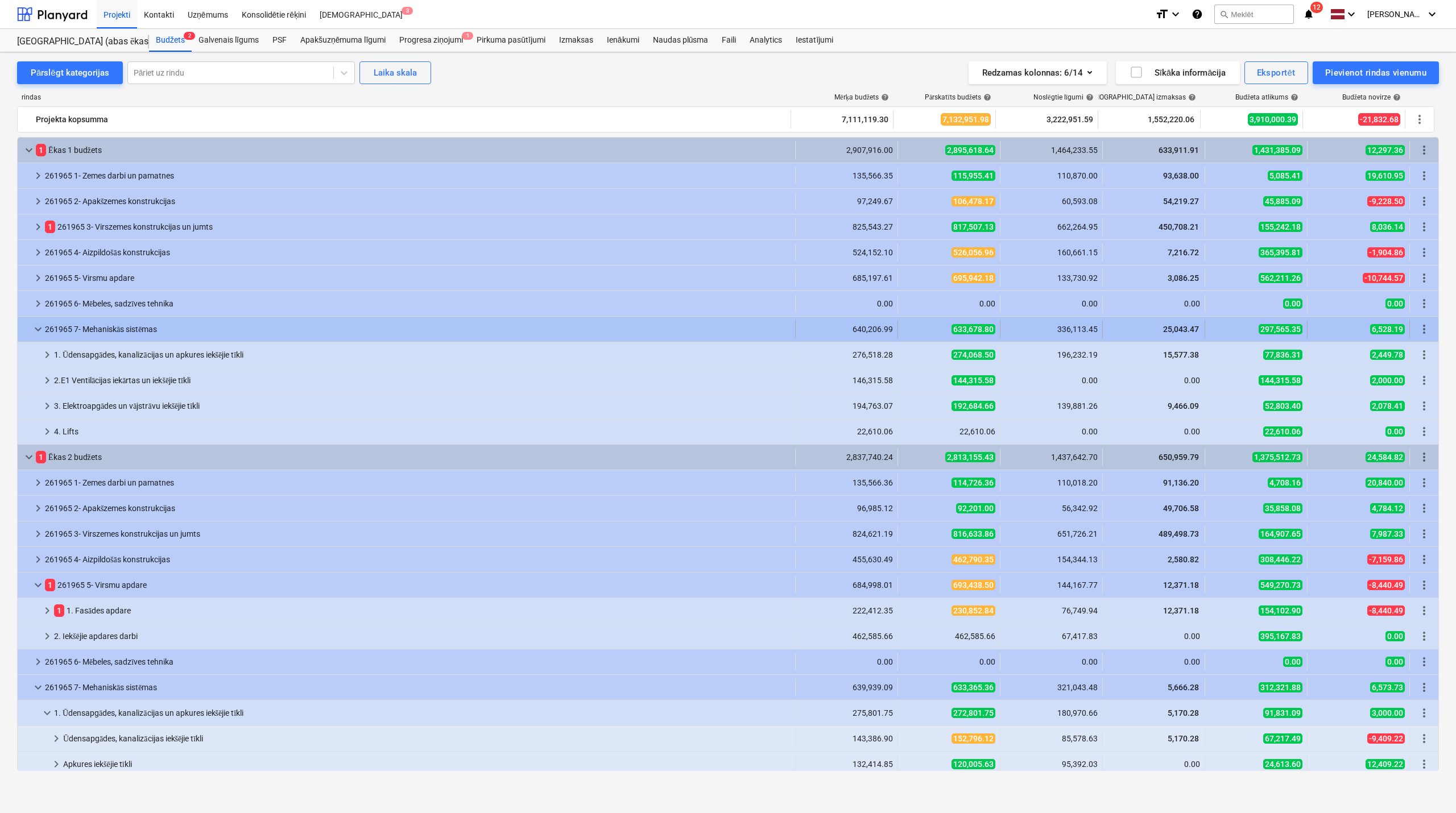
click at [34, 327] on span "keyboard_arrow_down" at bounding box center [38, 329] width 14 height 14
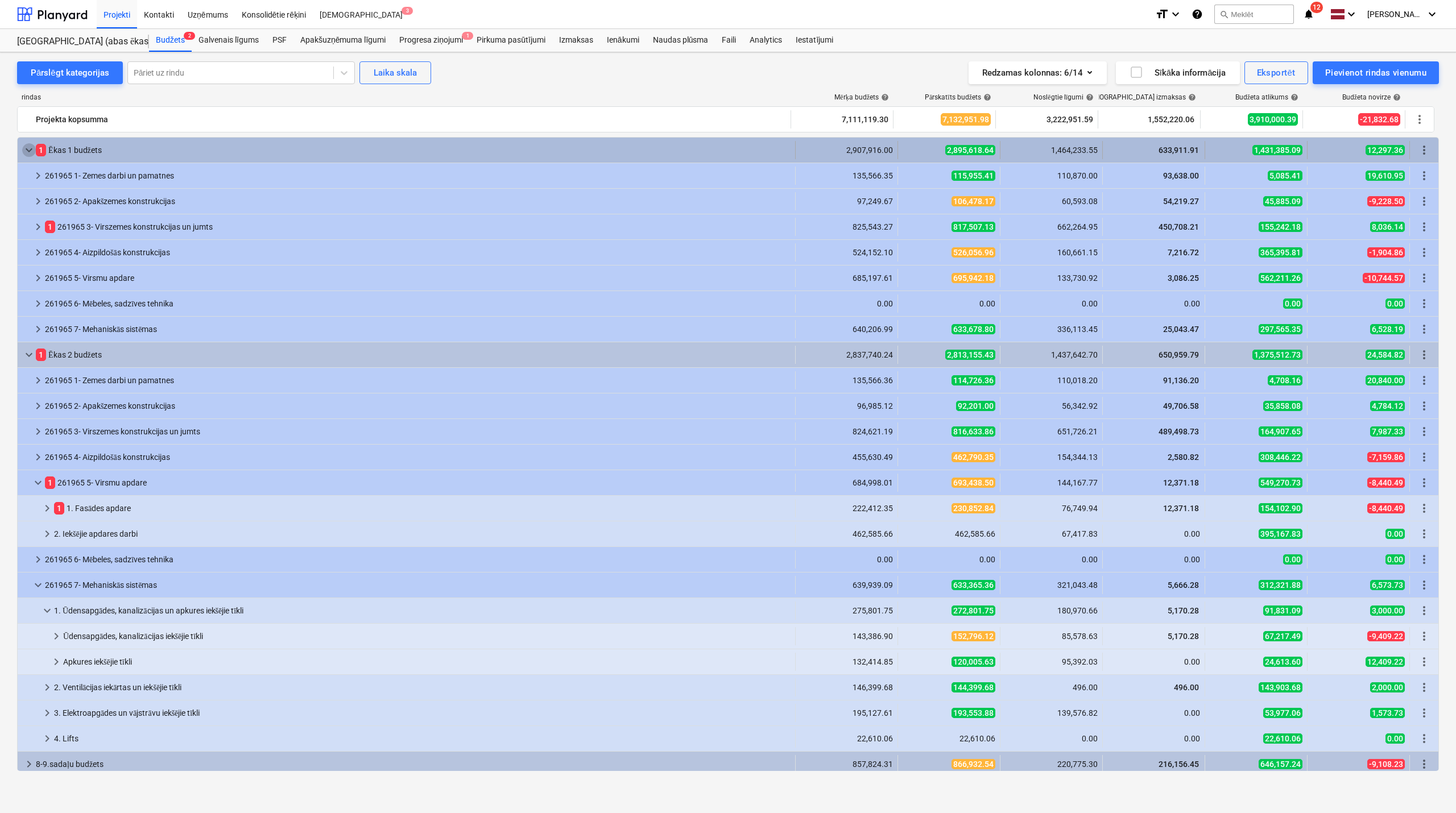
click at [26, 146] on span "keyboard_arrow_down" at bounding box center [29, 150] width 14 height 14
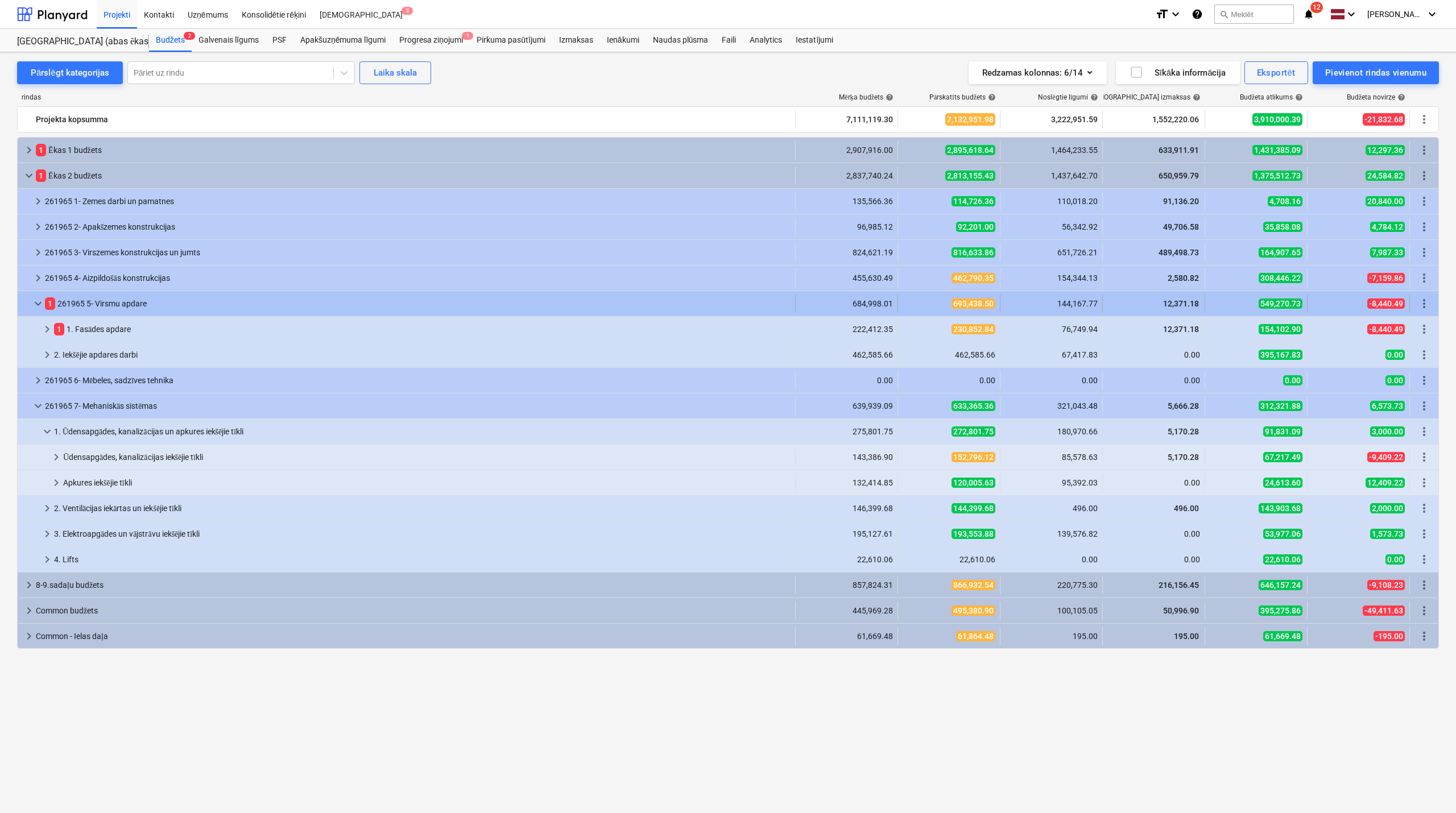
click at [35, 305] on span "keyboard_arrow_down" at bounding box center [38, 304] width 14 height 14
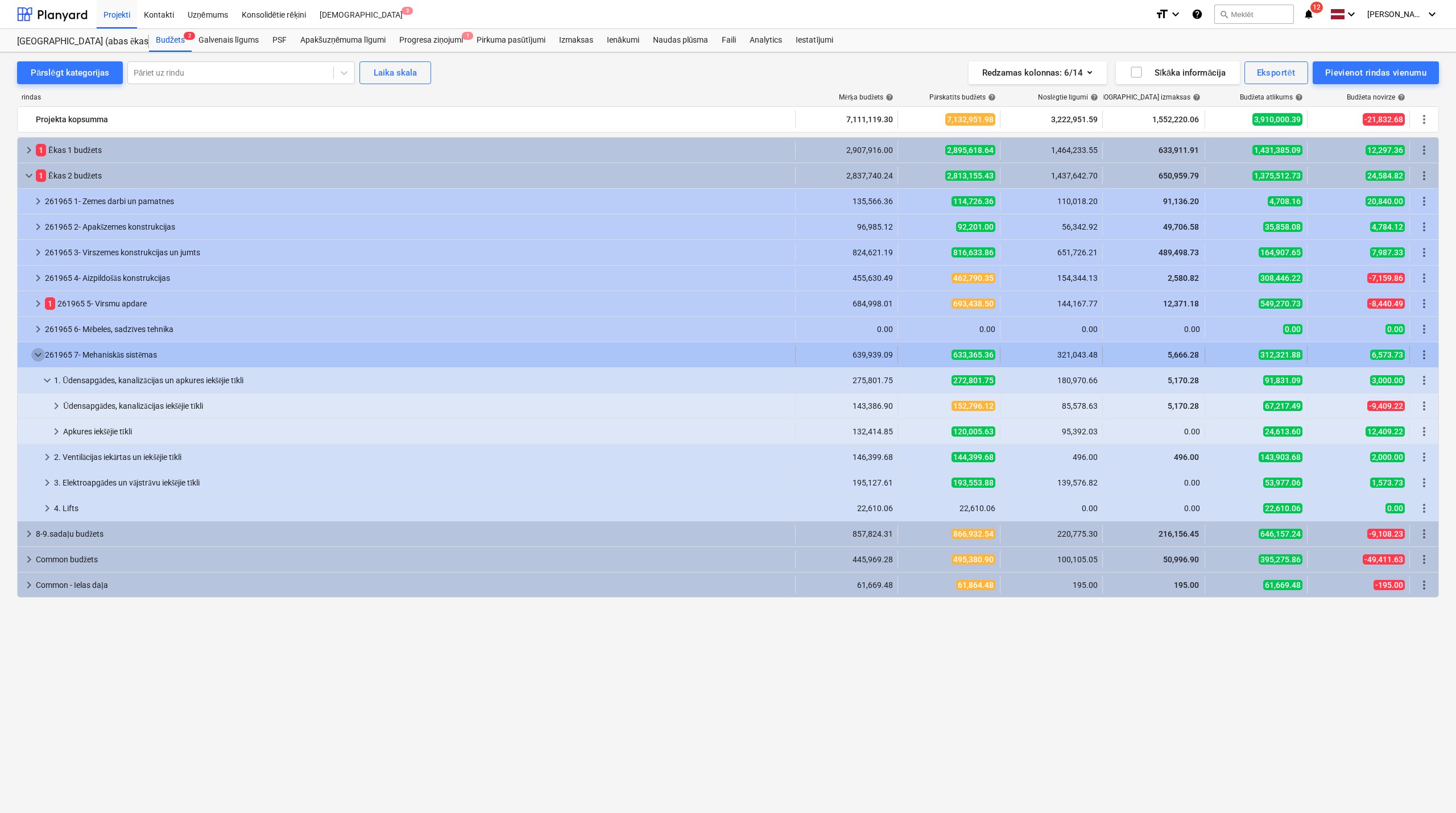
click at [40, 356] on span "keyboard_arrow_down" at bounding box center [38, 355] width 14 height 14
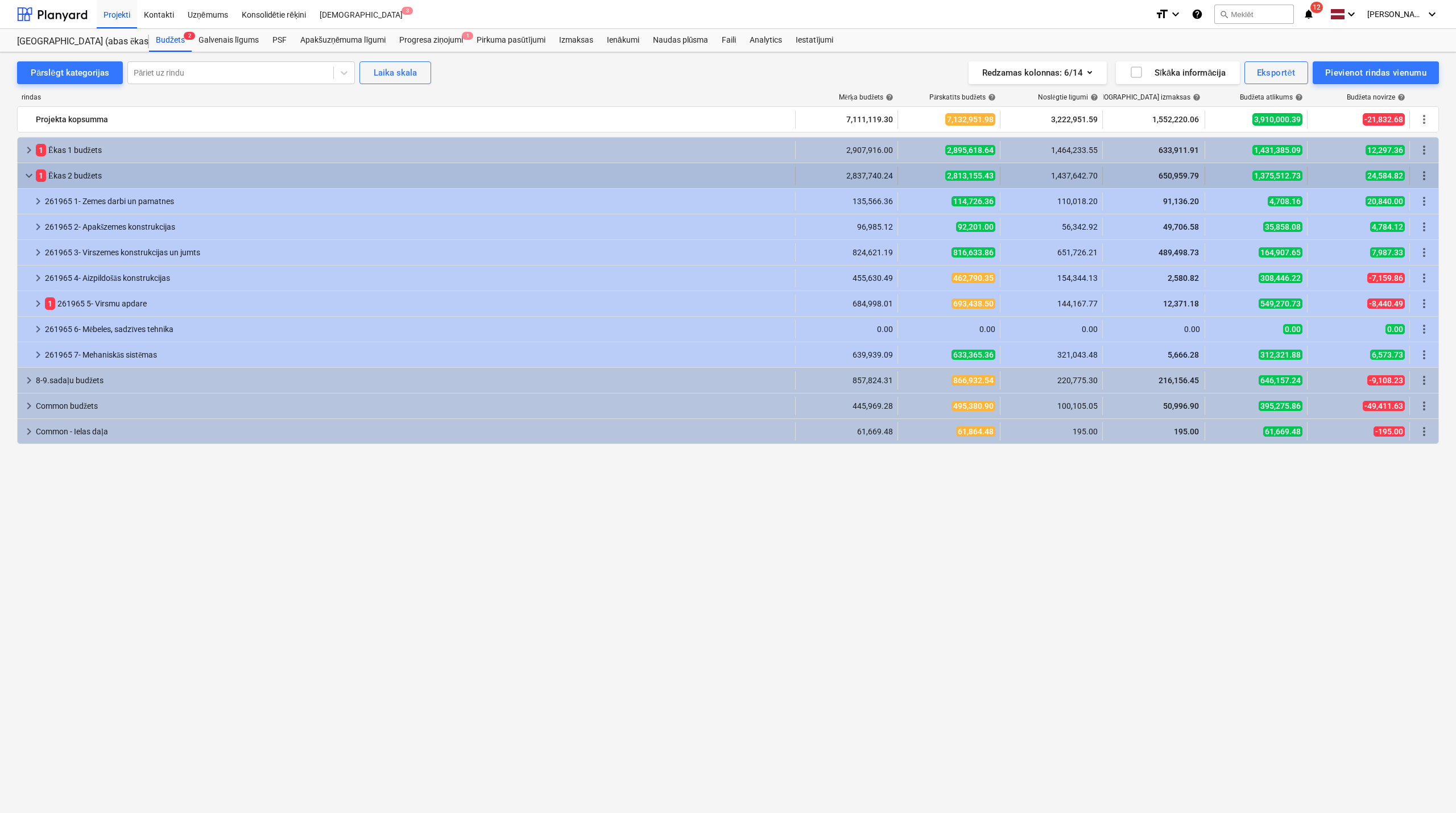
click at [30, 180] on span "keyboard_arrow_down" at bounding box center [29, 176] width 14 height 14
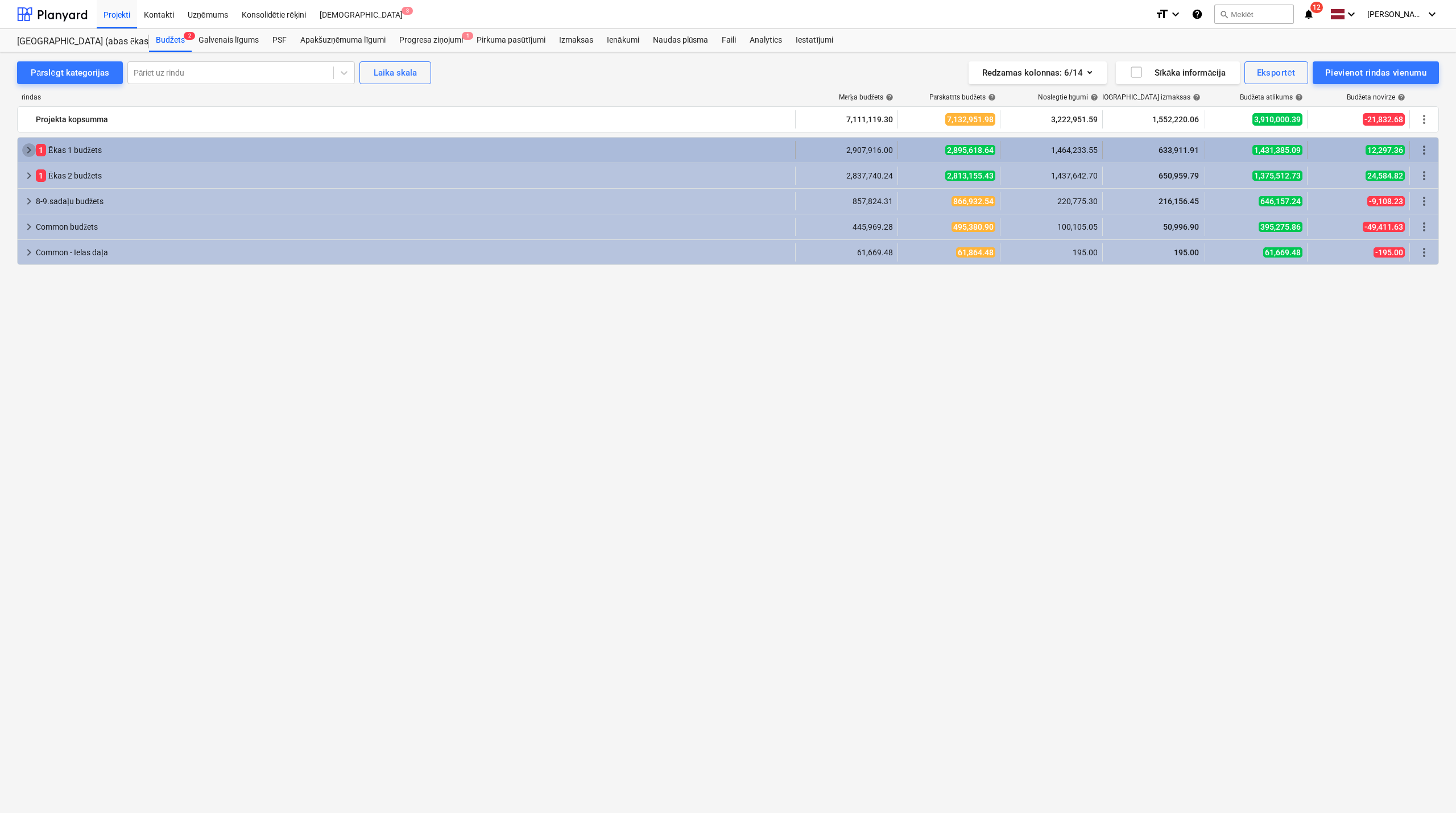
click at [28, 149] on span "keyboard_arrow_right" at bounding box center [29, 150] width 14 height 14
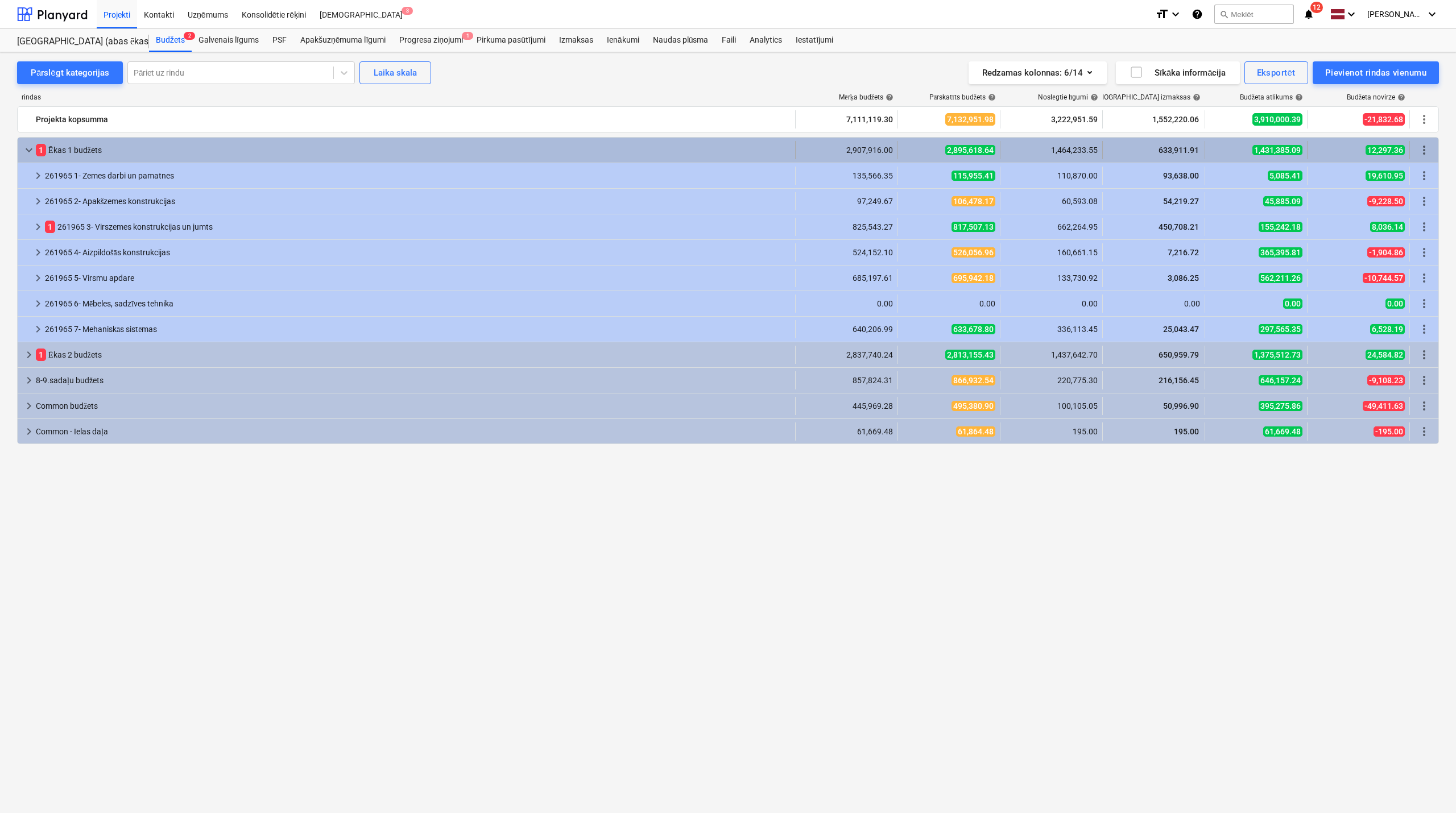
click at [28, 150] on span "keyboard_arrow_down" at bounding box center [29, 150] width 14 height 14
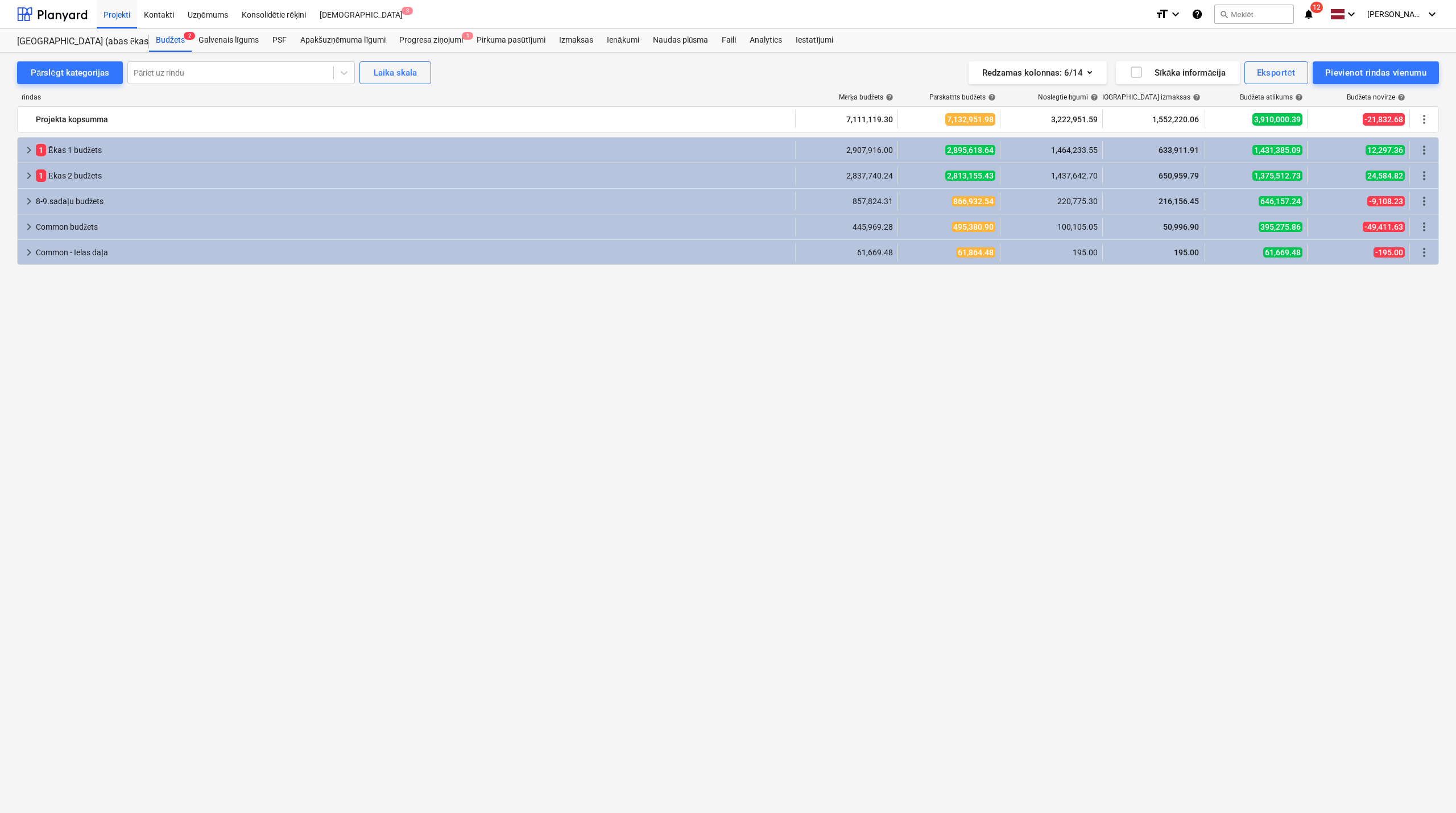
click at [1310, 12] on icon "notifications" at bounding box center [1309, 15] width 11 height 14
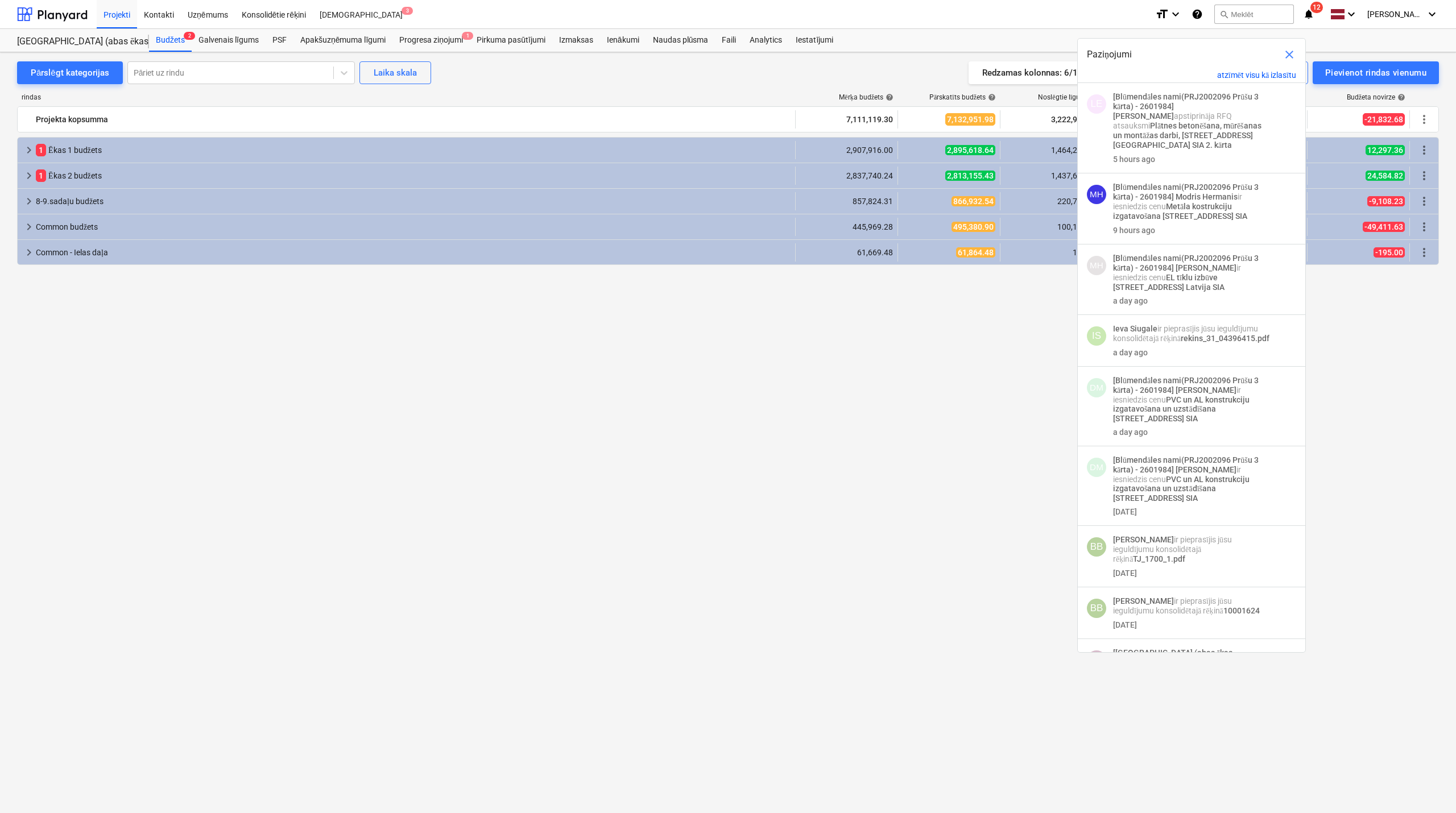
click at [893, 439] on div "keyboard_arrow_right 1 Ēkas 1 budžets 2,907,916.00 2,895,618.64 1,464,233.55 63…" at bounding box center [728, 454] width 1422 height 634
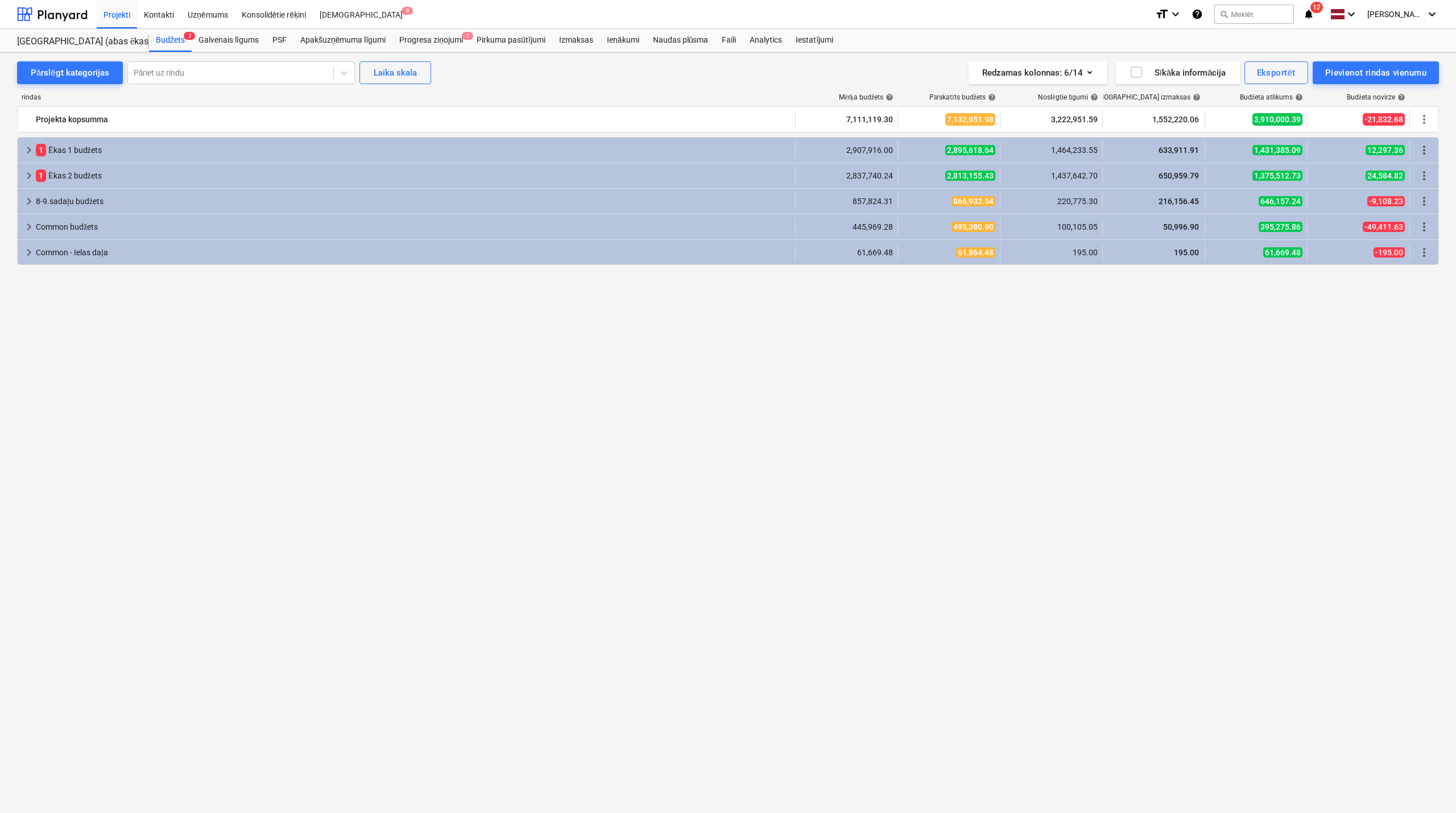
click at [1455, 305] on div "Pārslēgt kategorijas Pāriet uz rindu Laika skala Redzamas kolonnas : 6/14 Sīkāk…" at bounding box center [728, 428] width 1456 height 752
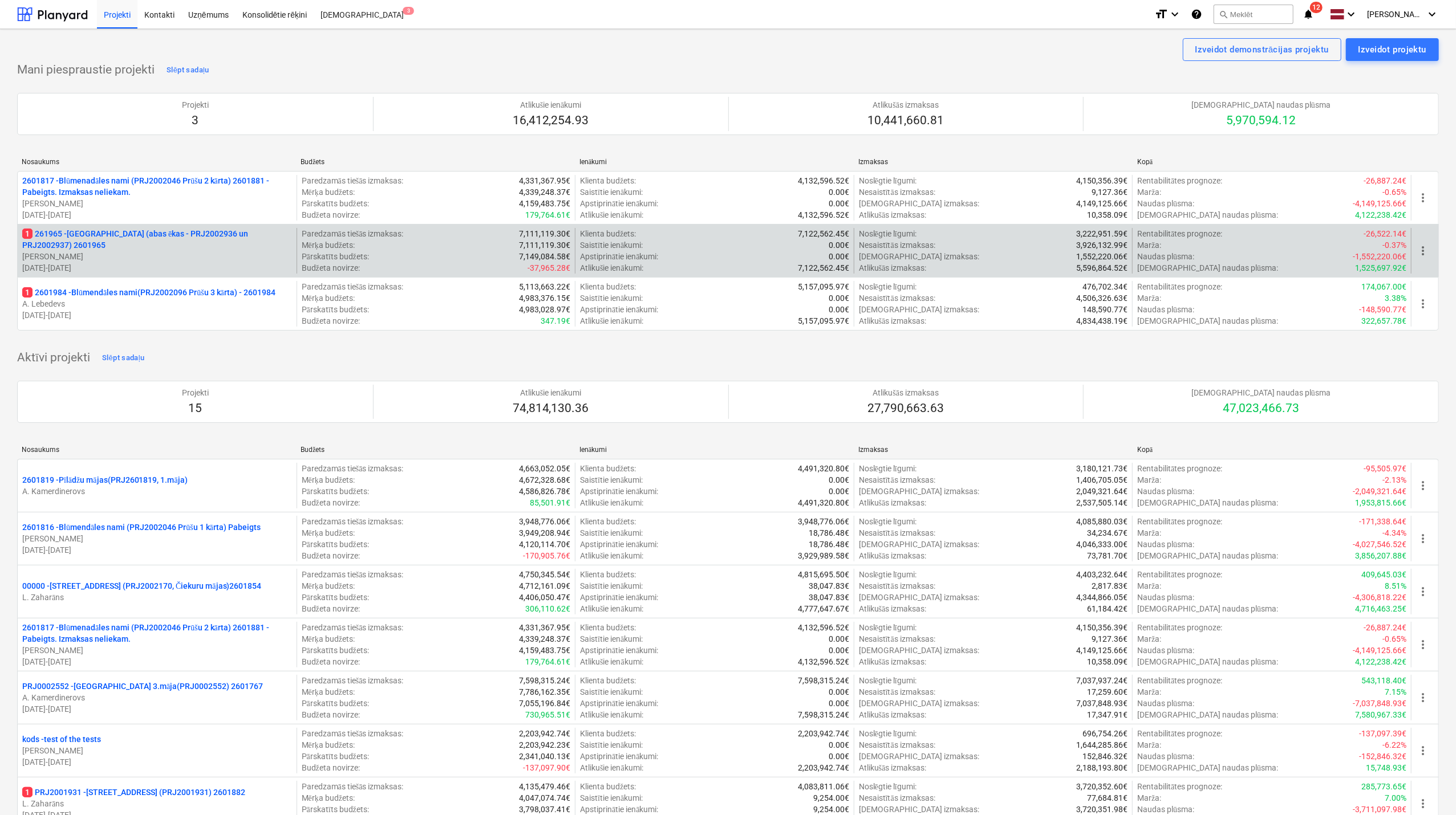
click at [138, 247] on p "1 261965 - [GEOGRAPHIC_DATA] (abas ēkas - PRJ2002936 un PRJ2002937) 2601965" at bounding box center [157, 239] width 269 height 23
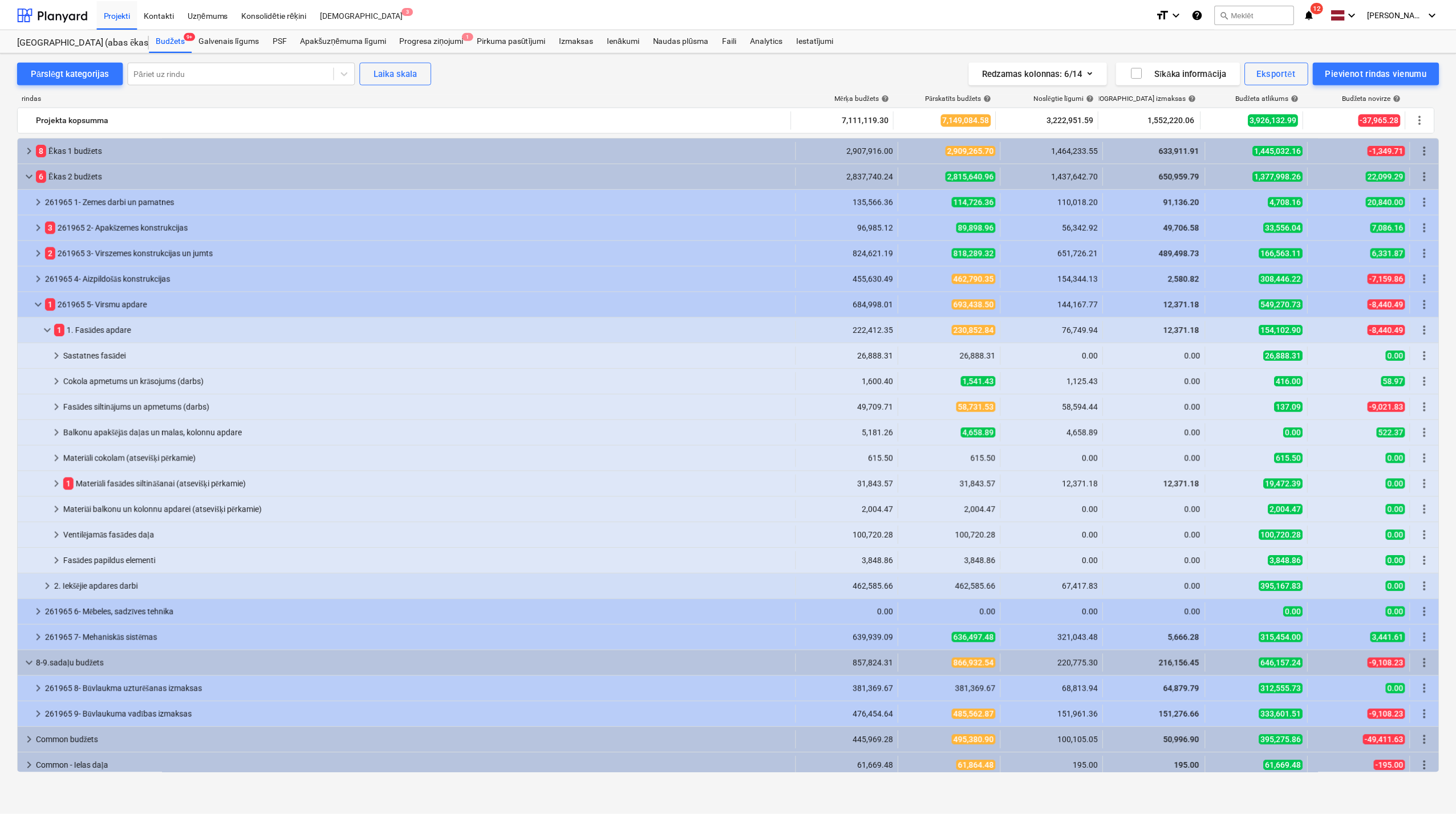
scroll to position [6, 0]
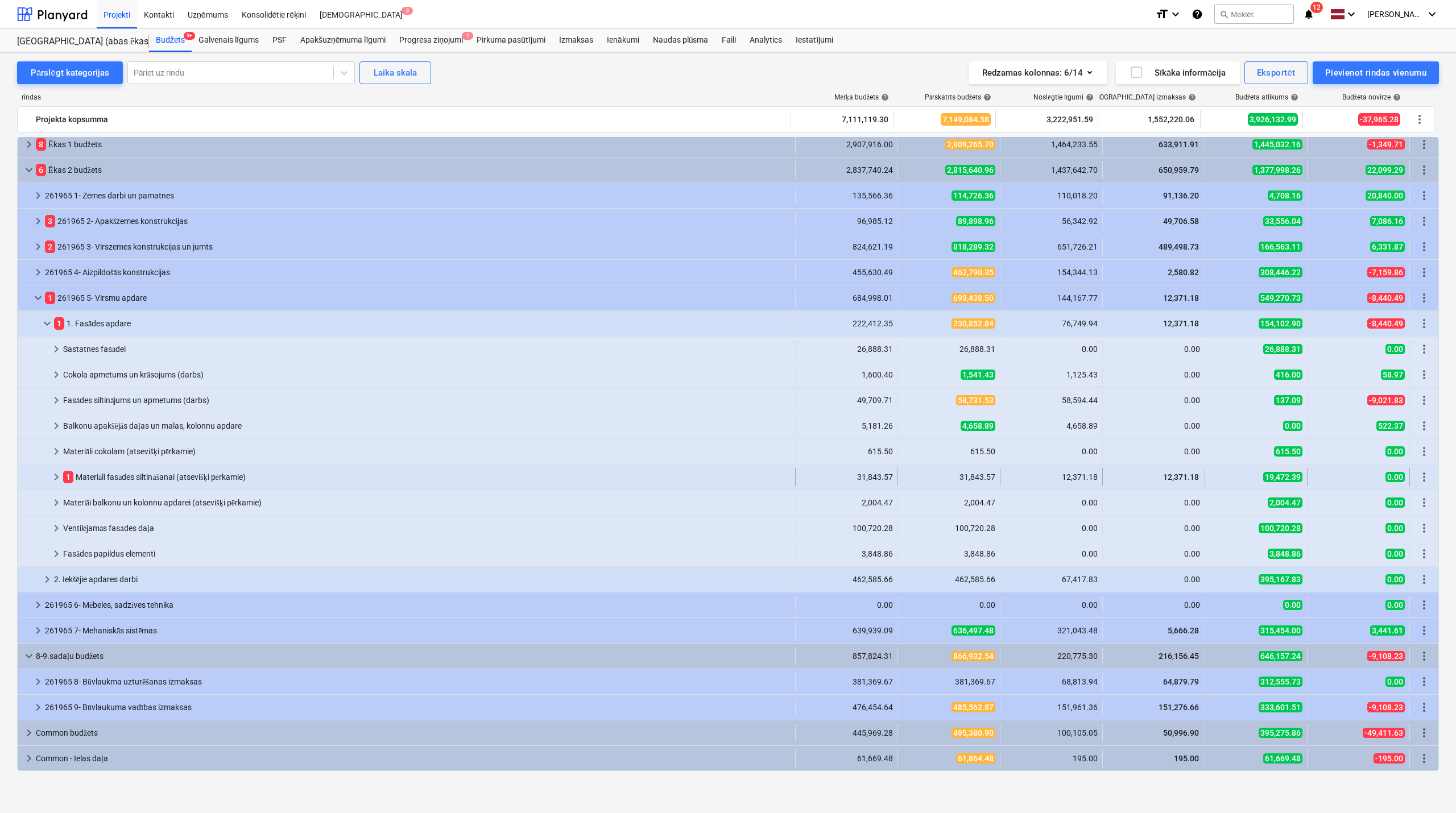
click at [51, 480] on span "keyboard_arrow_right" at bounding box center [57, 477] width 14 height 14
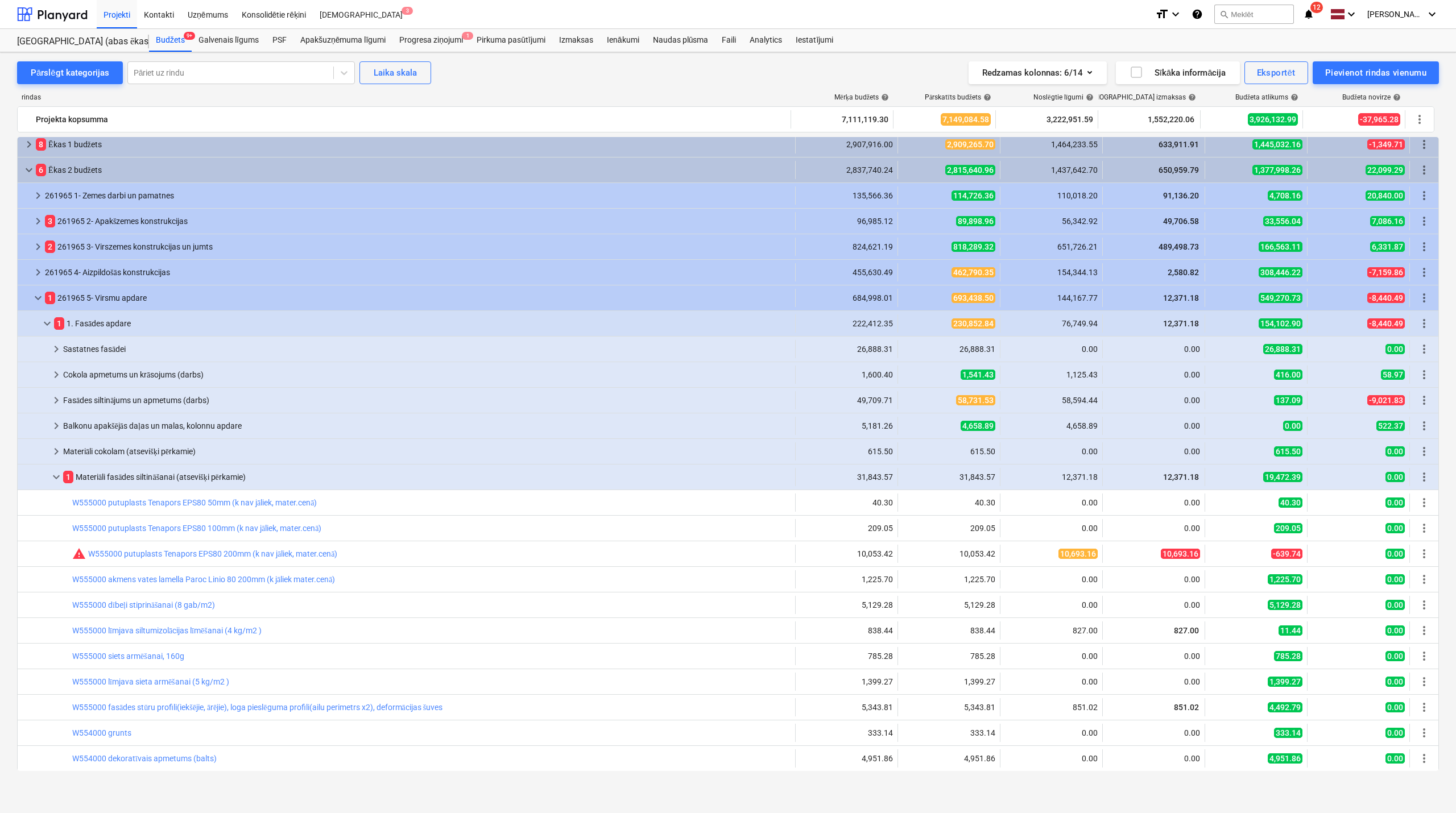
click at [51, 480] on span "keyboard_arrow_down" at bounding box center [57, 477] width 14 height 14
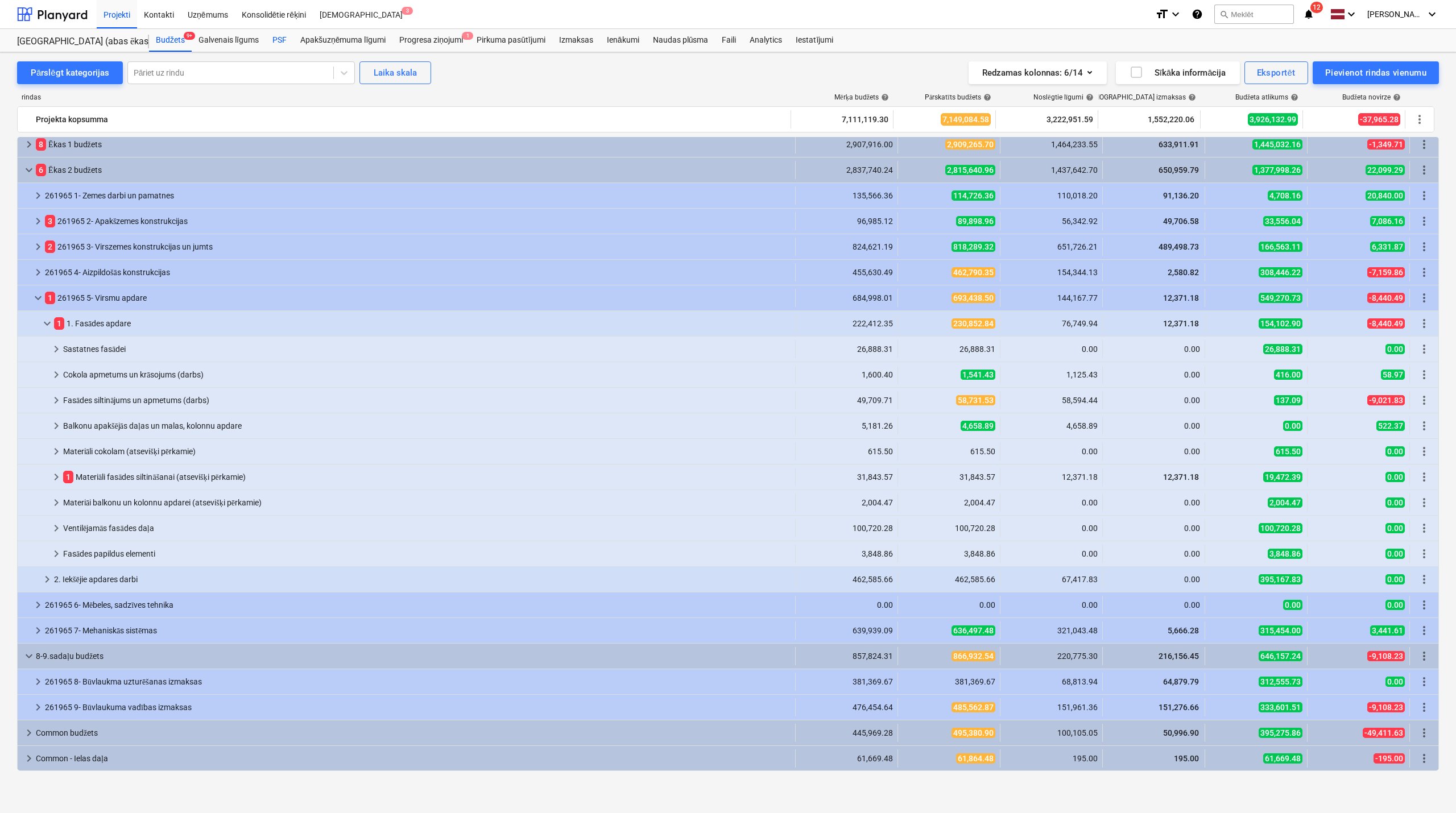
click at [278, 41] on div "PSF" at bounding box center [279, 40] width 28 height 23
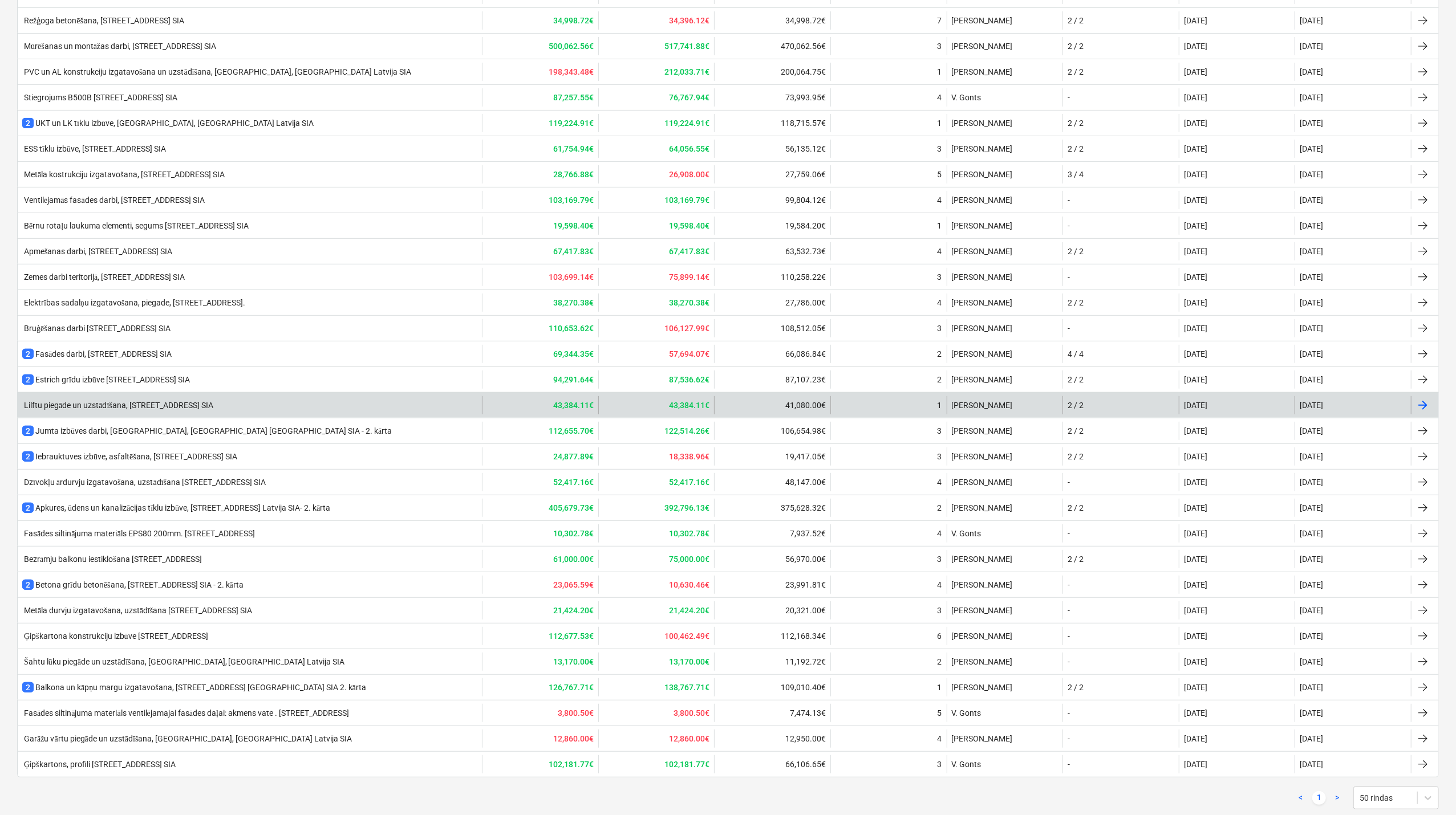
scroll to position [447, 0]
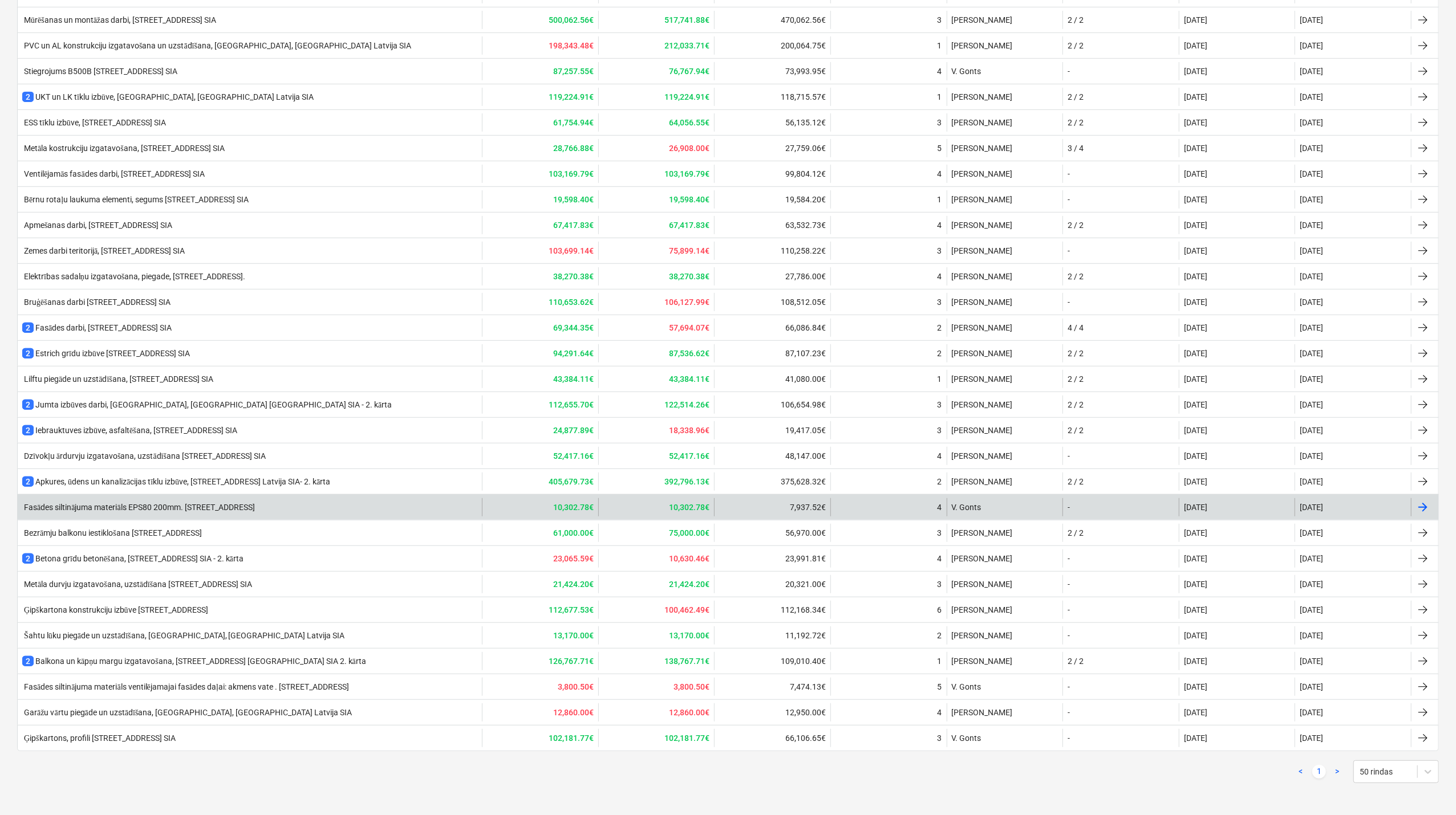
click at [174, 503] on div "Fasādes siltinājuma materiāls EPS80 200mm. [STREET_ADDRESS]" at bounding box center [139, 508] width 233 height 10
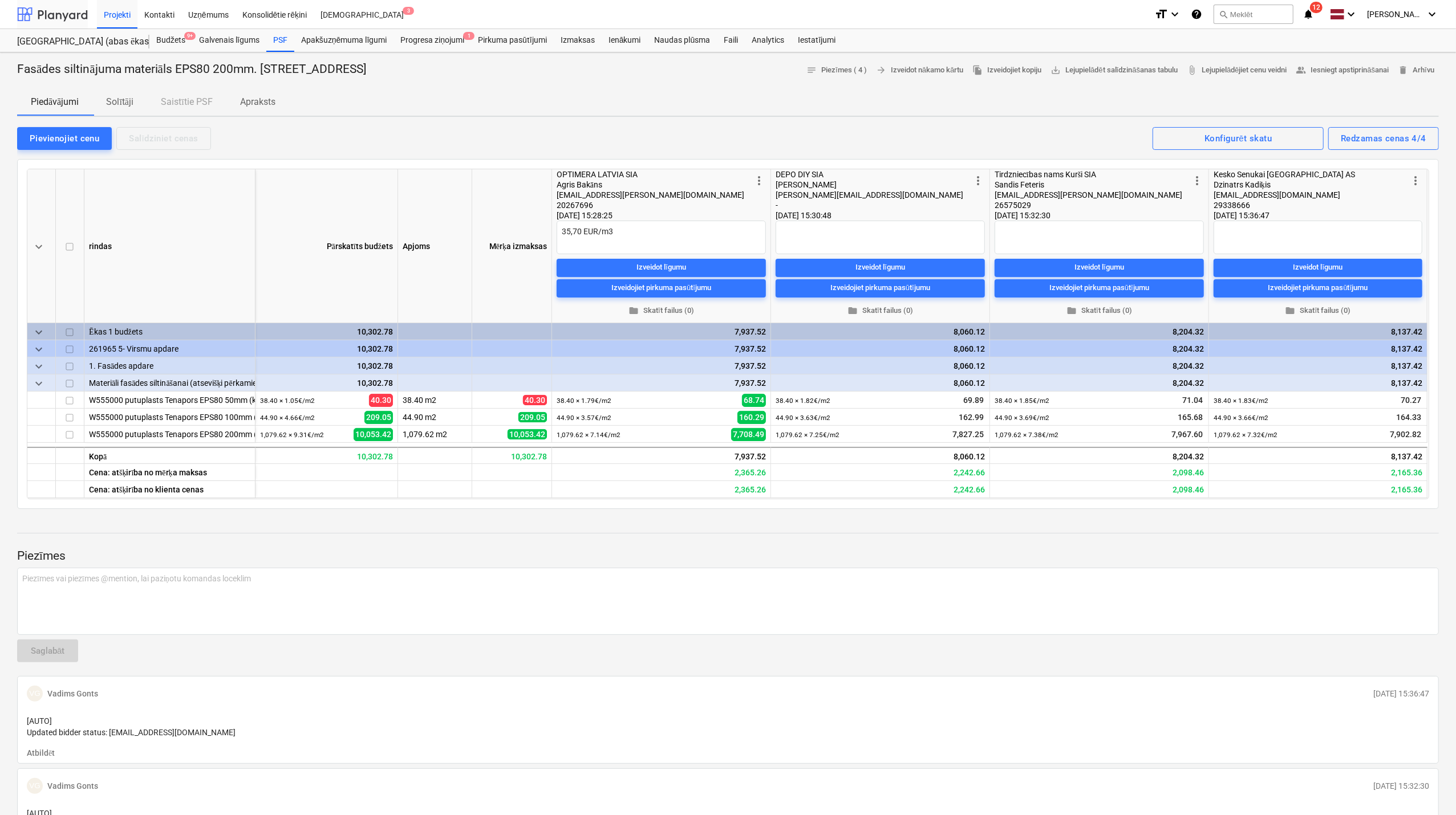
click at [35, 15] on div at bounding box center [53, 14] width 71 height 28
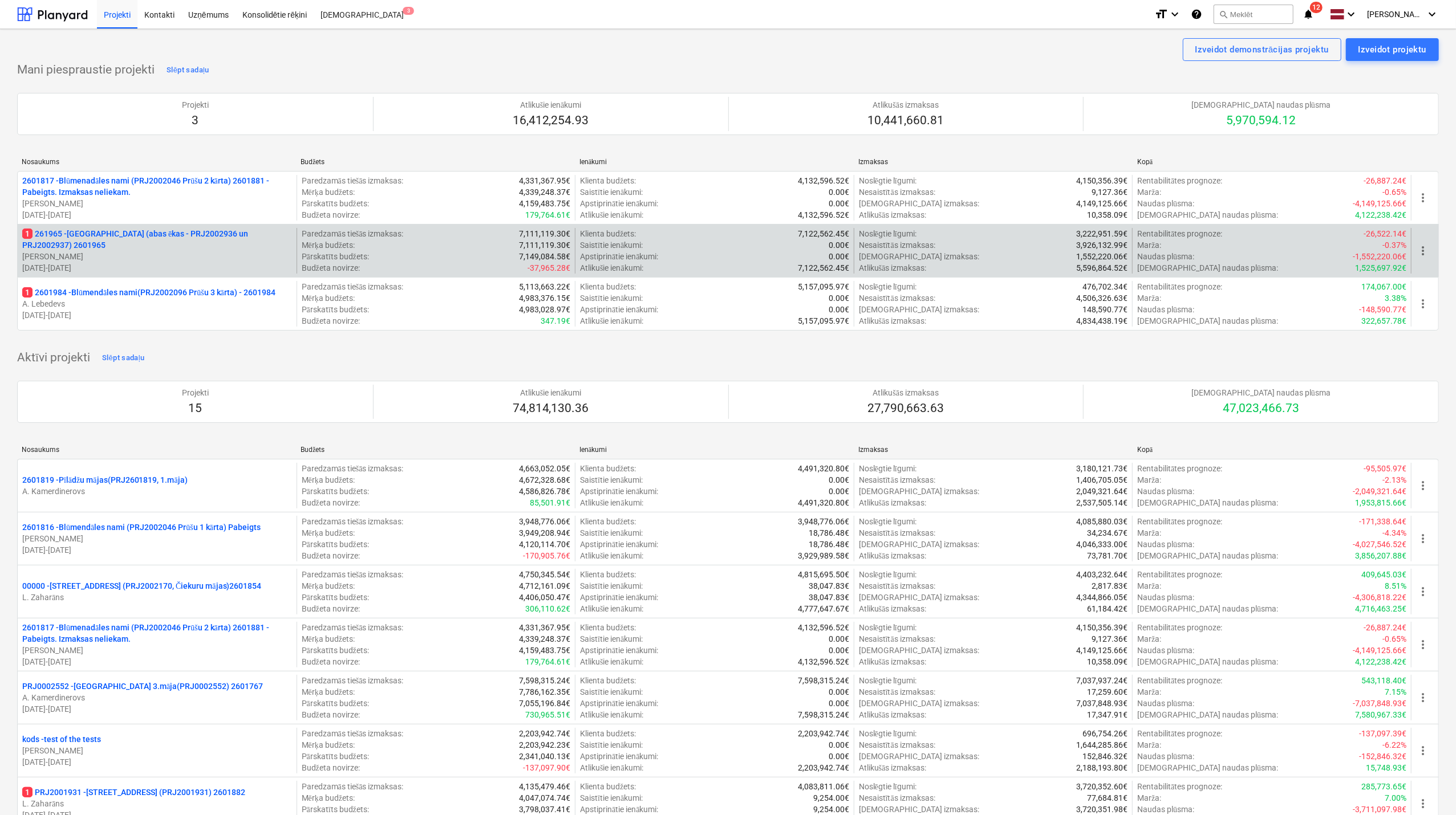
click at [149, 249] on p "1 261965 - [GEOGRAPHIC_DATA] (abas ēkas - PRJ2002936 un PRJ2002937) 2601965" at bounding box center [157, 239] width 269 height 23
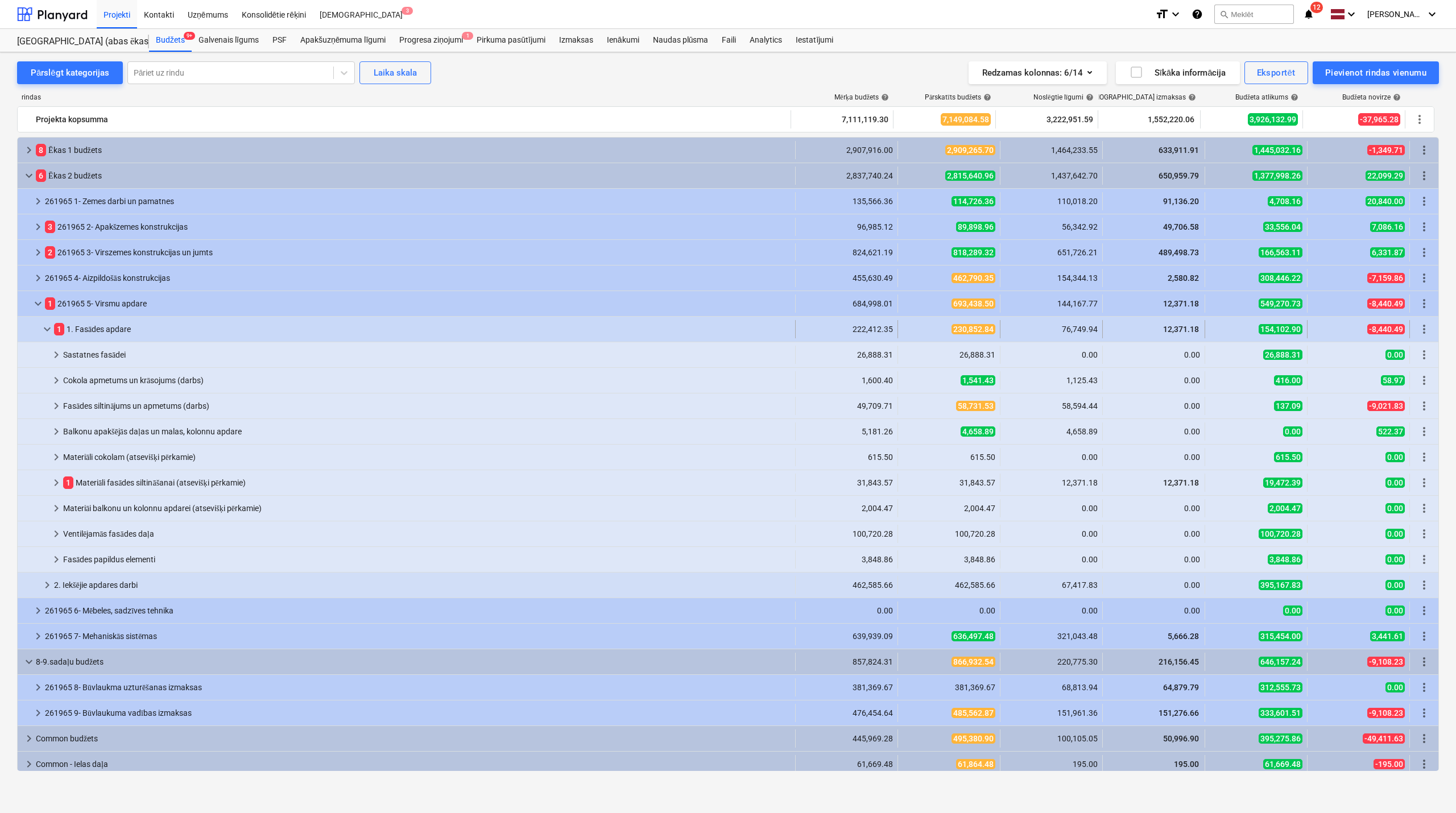
scroll to position [5, 0]
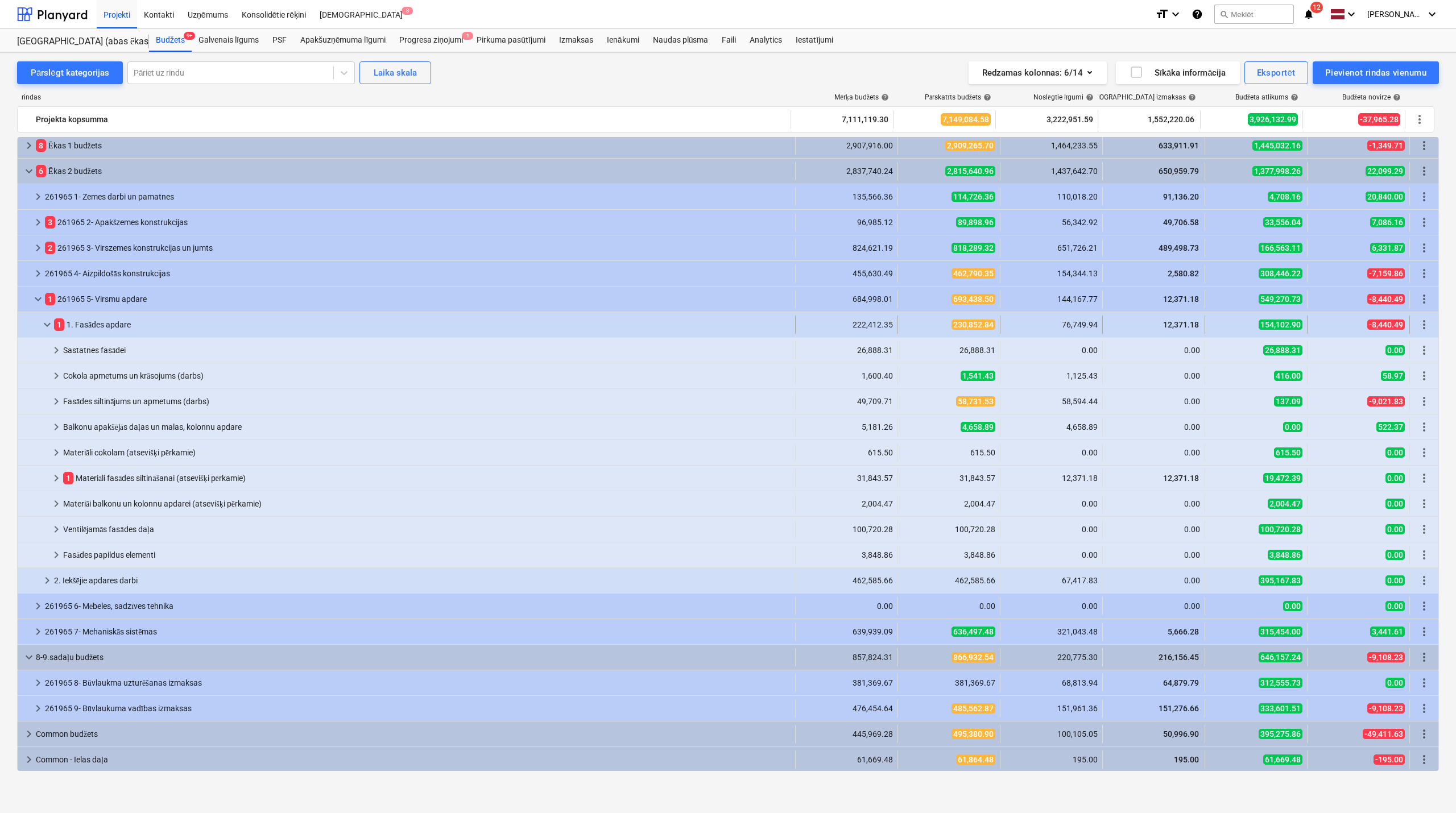
click at [49, 318] on span "keyboard_arrow_down" at bounding box center [47, 325] width 14 height 14
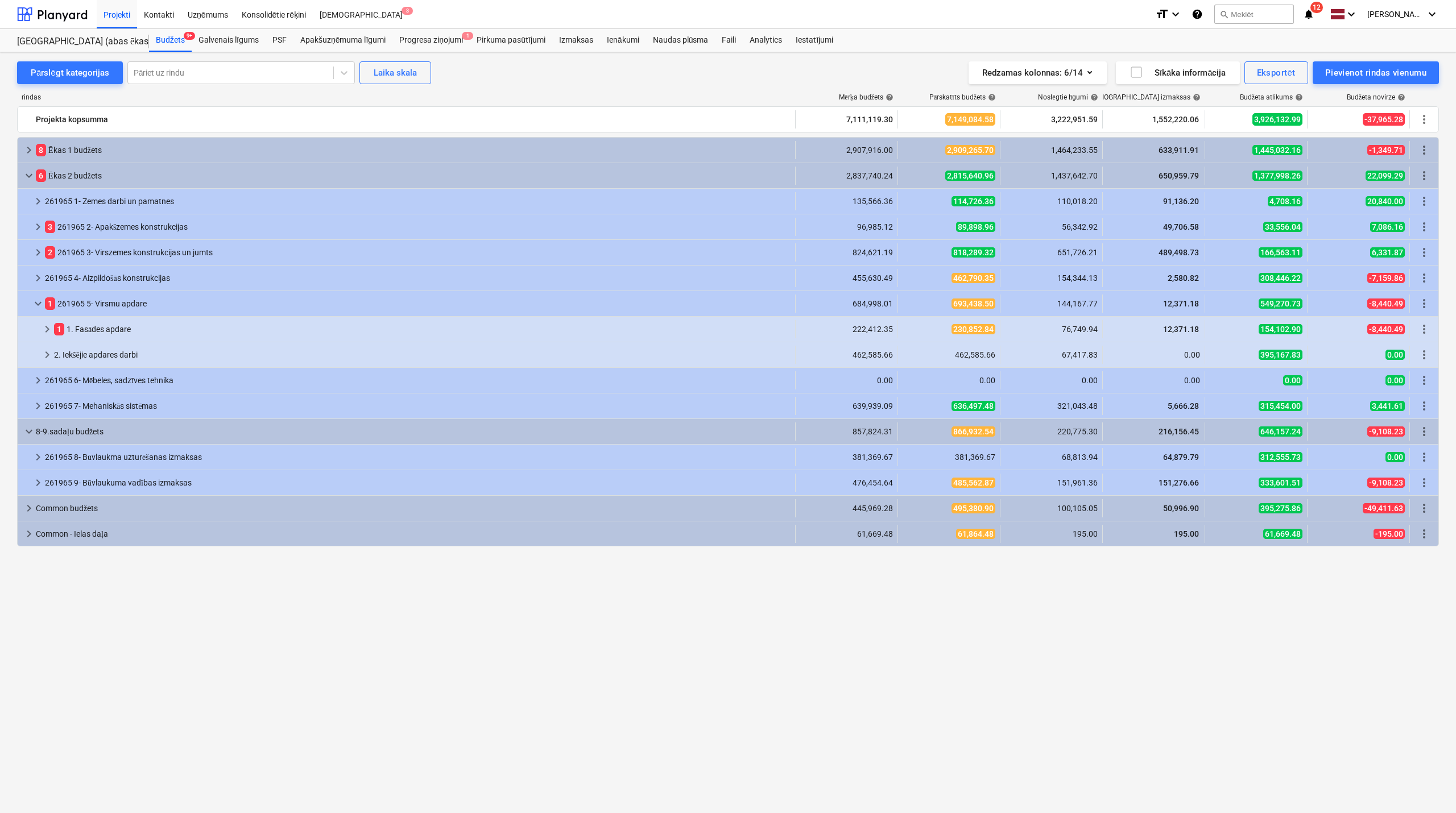
scroll to position [0, 0]
click at [37, 329] on div at bounding box center [31, 329] width 18 height 18
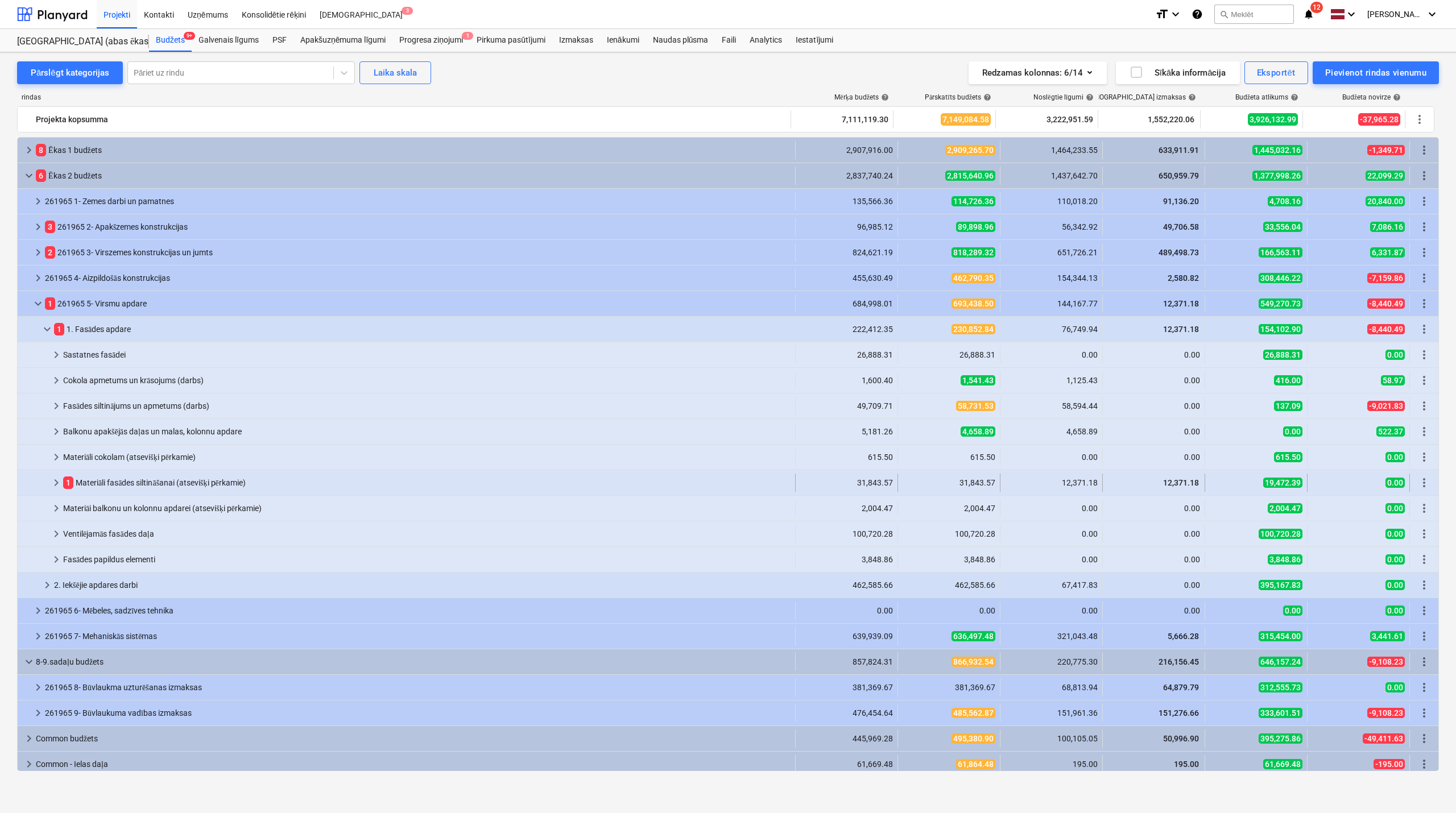
click at [48, 484] on div at bounding box center [36, 483] width 28 height 18
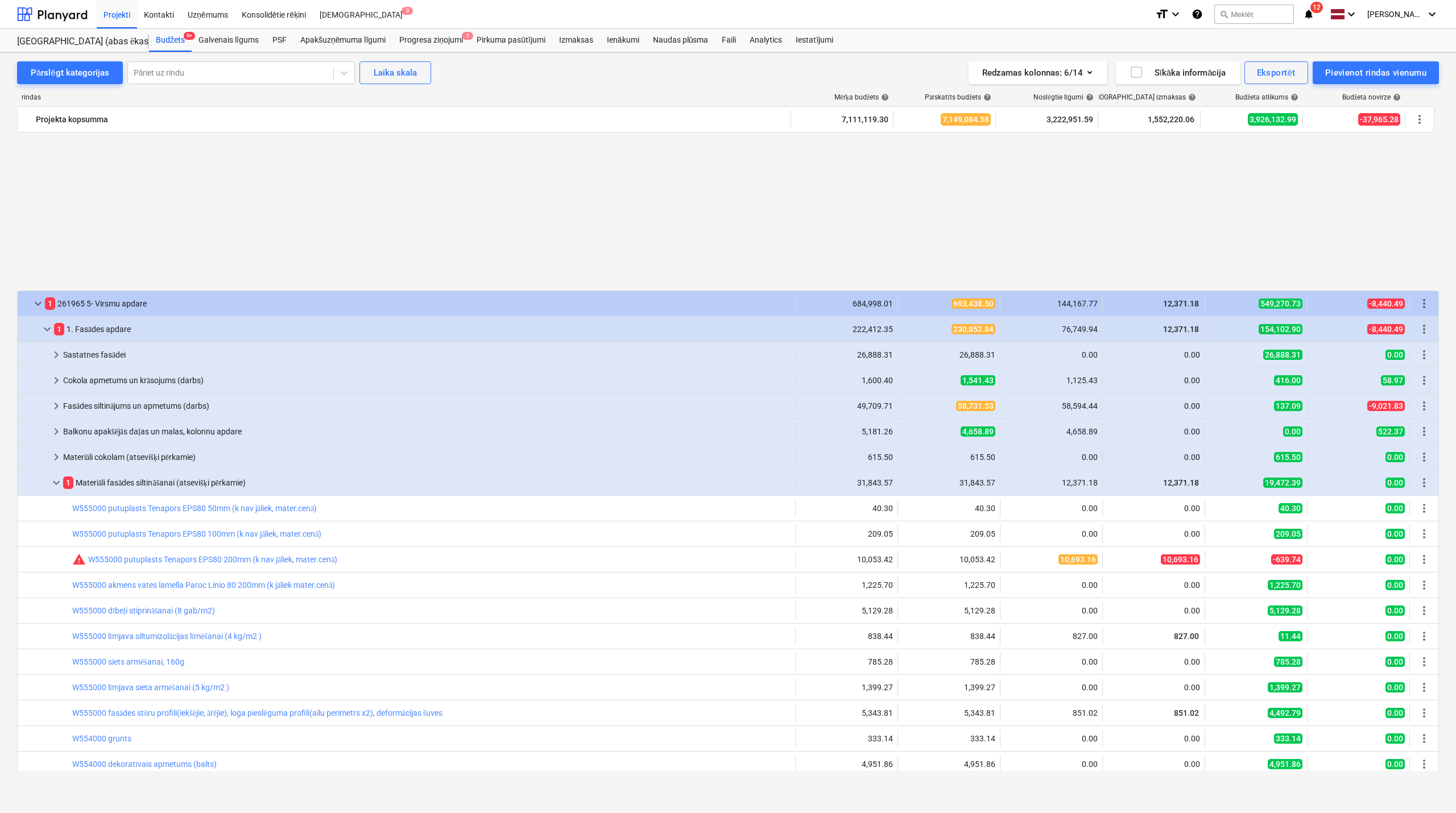
scroll to position [202, 0]
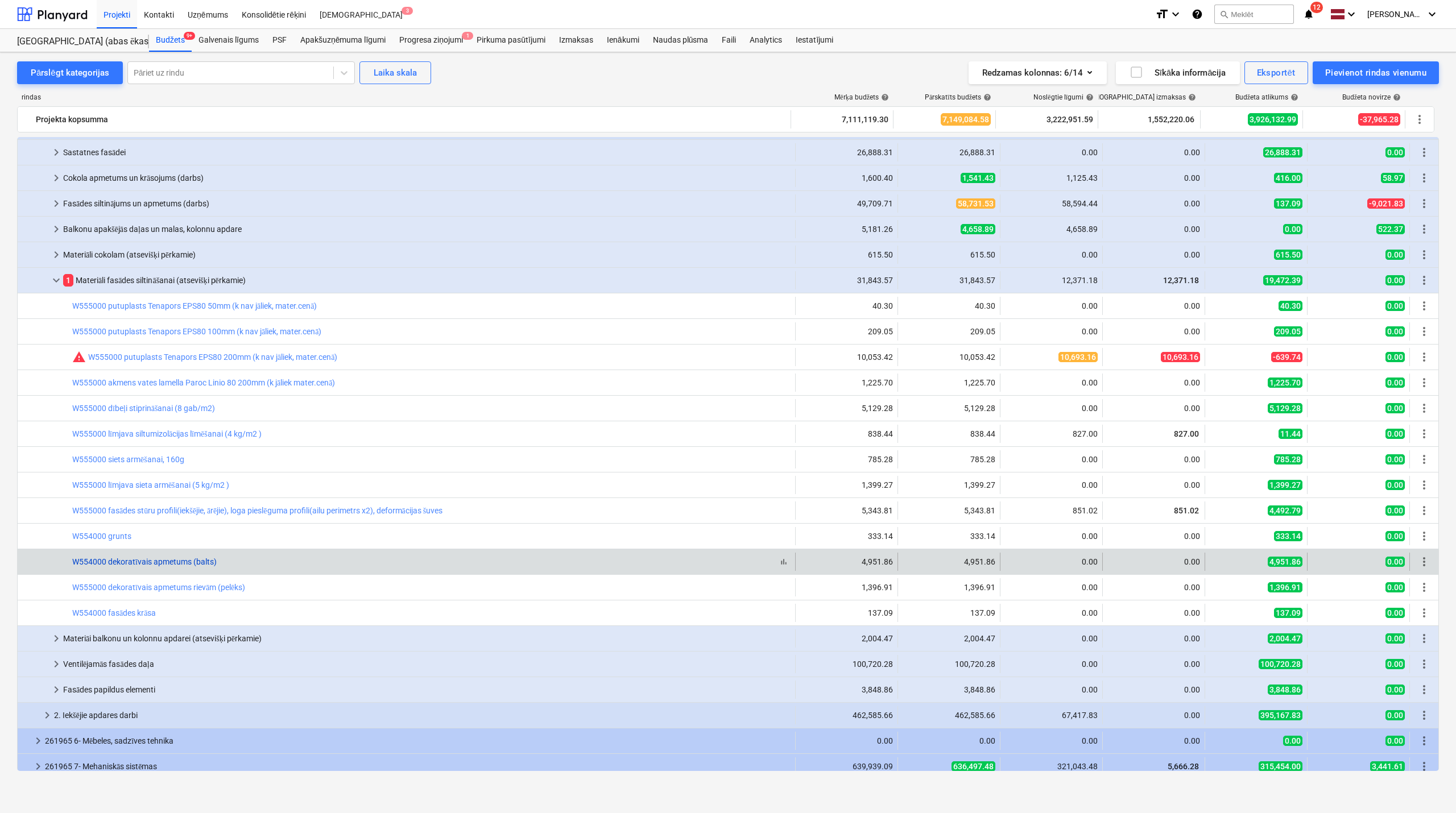
click at [156, 564] on link "W554000 dekoratīvais apmetums (balts)" at bounding box center [144, 562] width 144 height 9
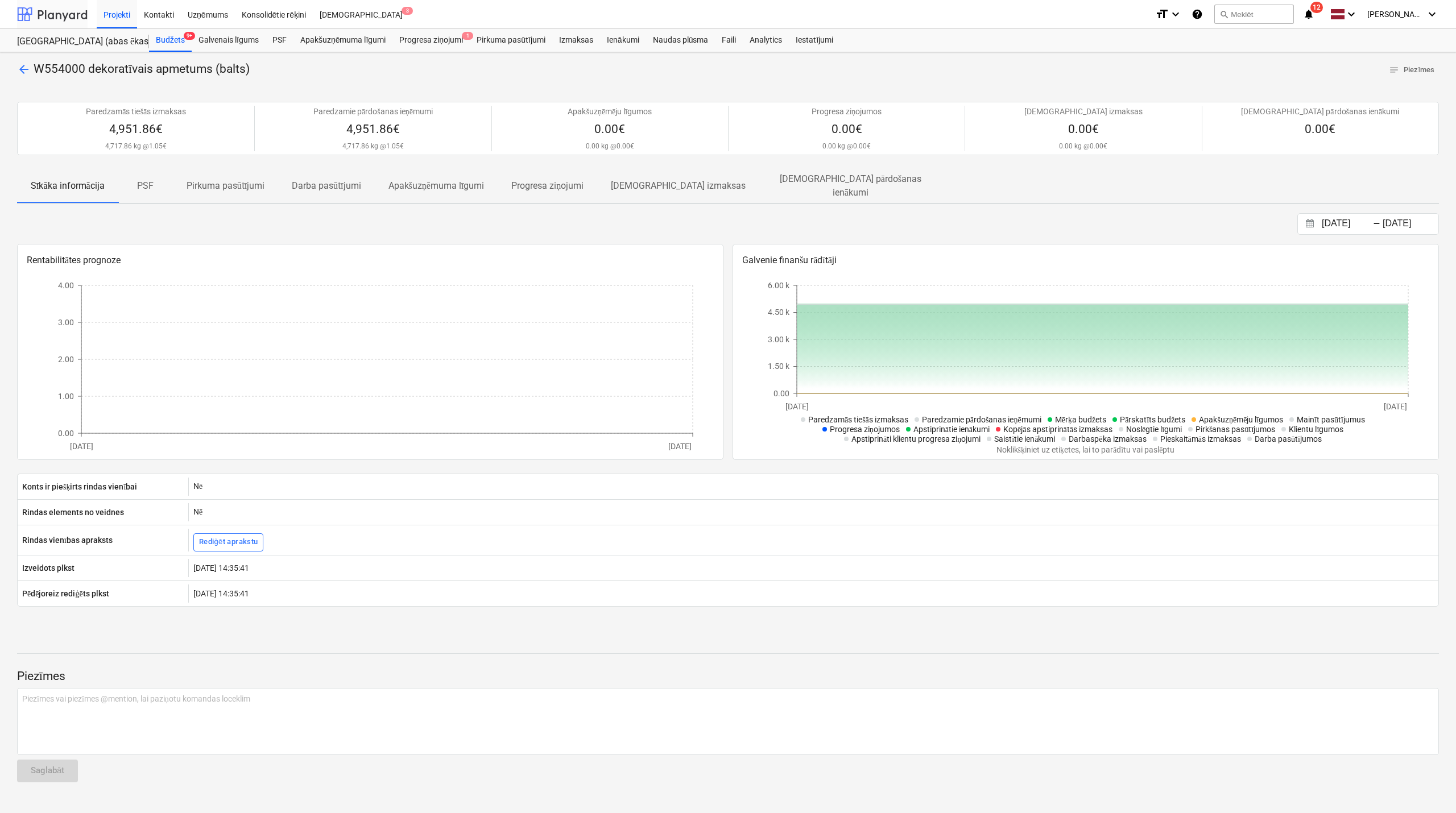
click at [81, 11] on div at bounding box center [53, 14] width 70 height 28
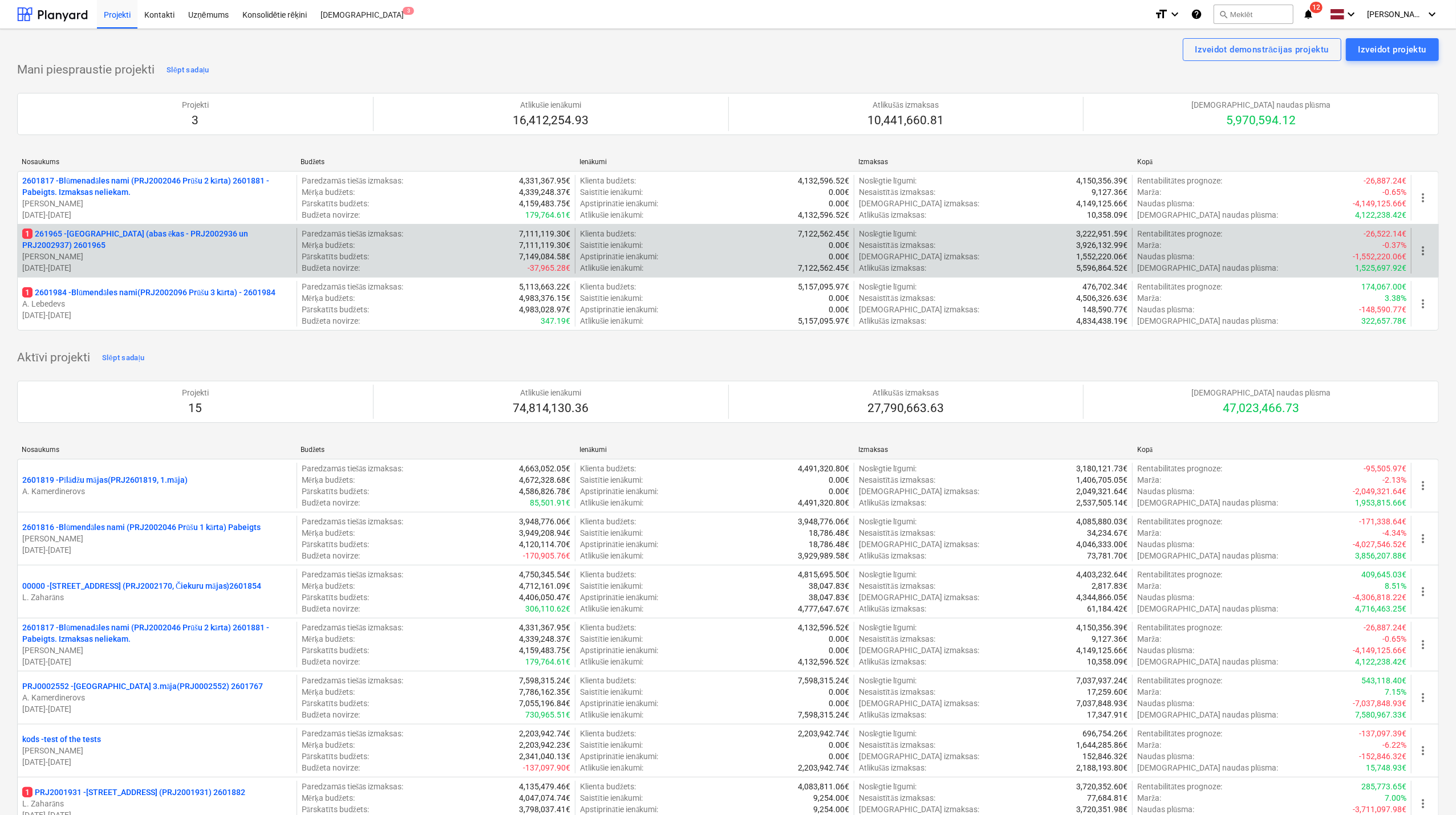
click at [137, 236] on p "1 261965 - [GEOGRAPHIC_DATA] (abas ēkas - PRJ2002936 un PRJ2002937) 2601965" at bounding box center [157, 239] width 269 height 23
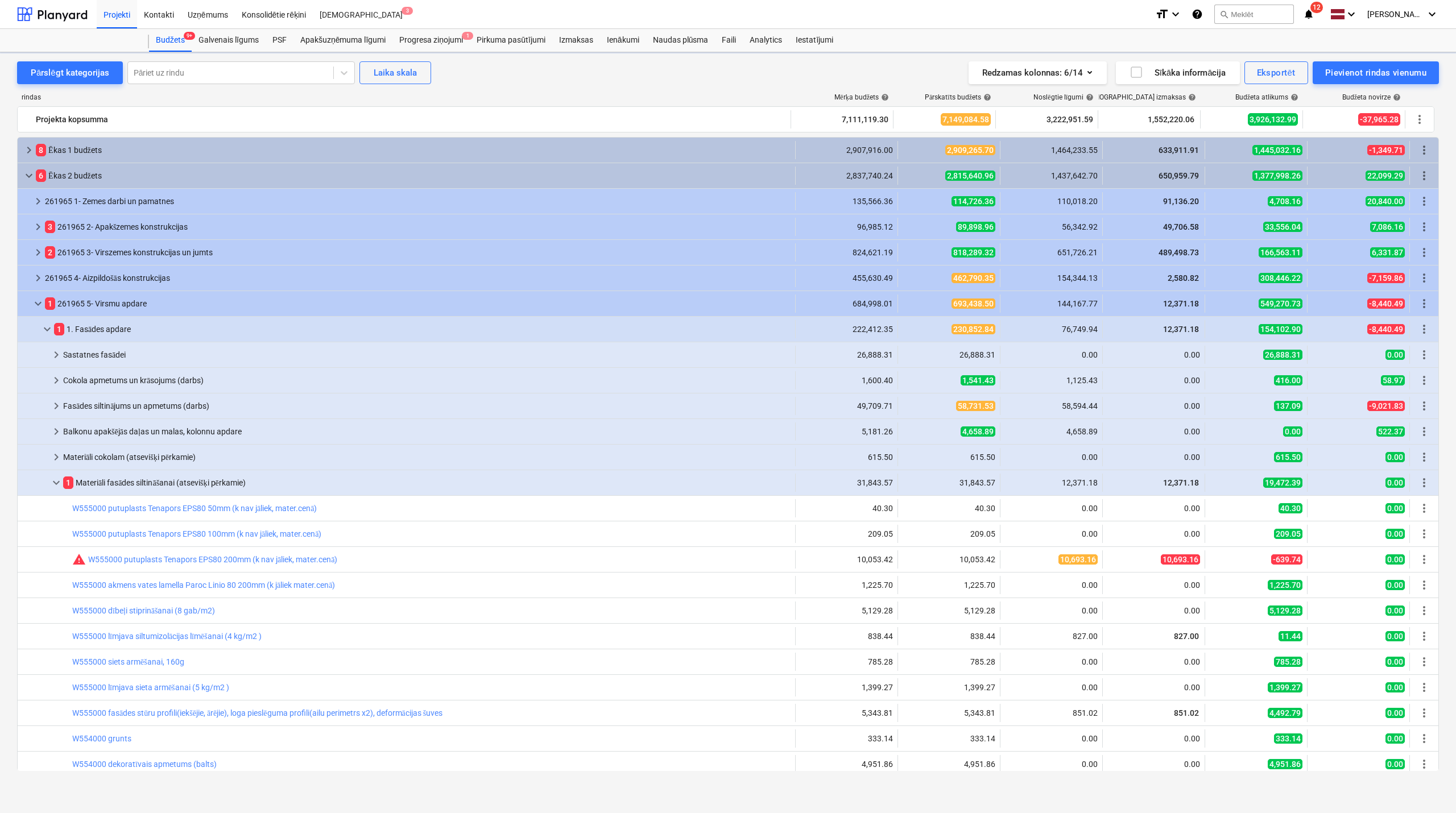
scroll to position [202, 0]
click at [53, 486] on span "keyboard_arrow_down" at bounding box center [57, 483] width 14 height 14
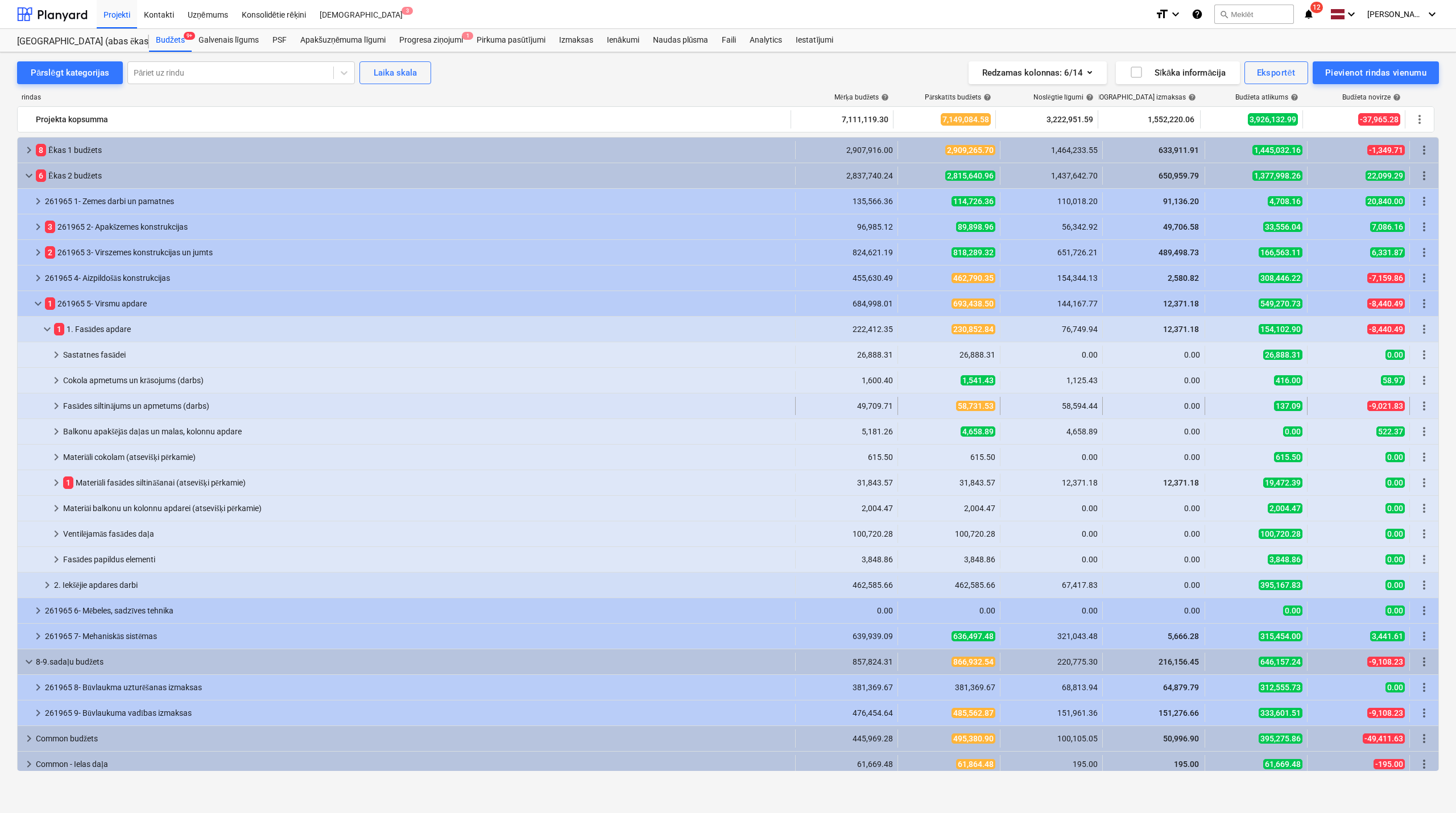
click at [57, 410] on span "keyboard_arrow_right" at bounding box center [57, 406] width 14 height 14
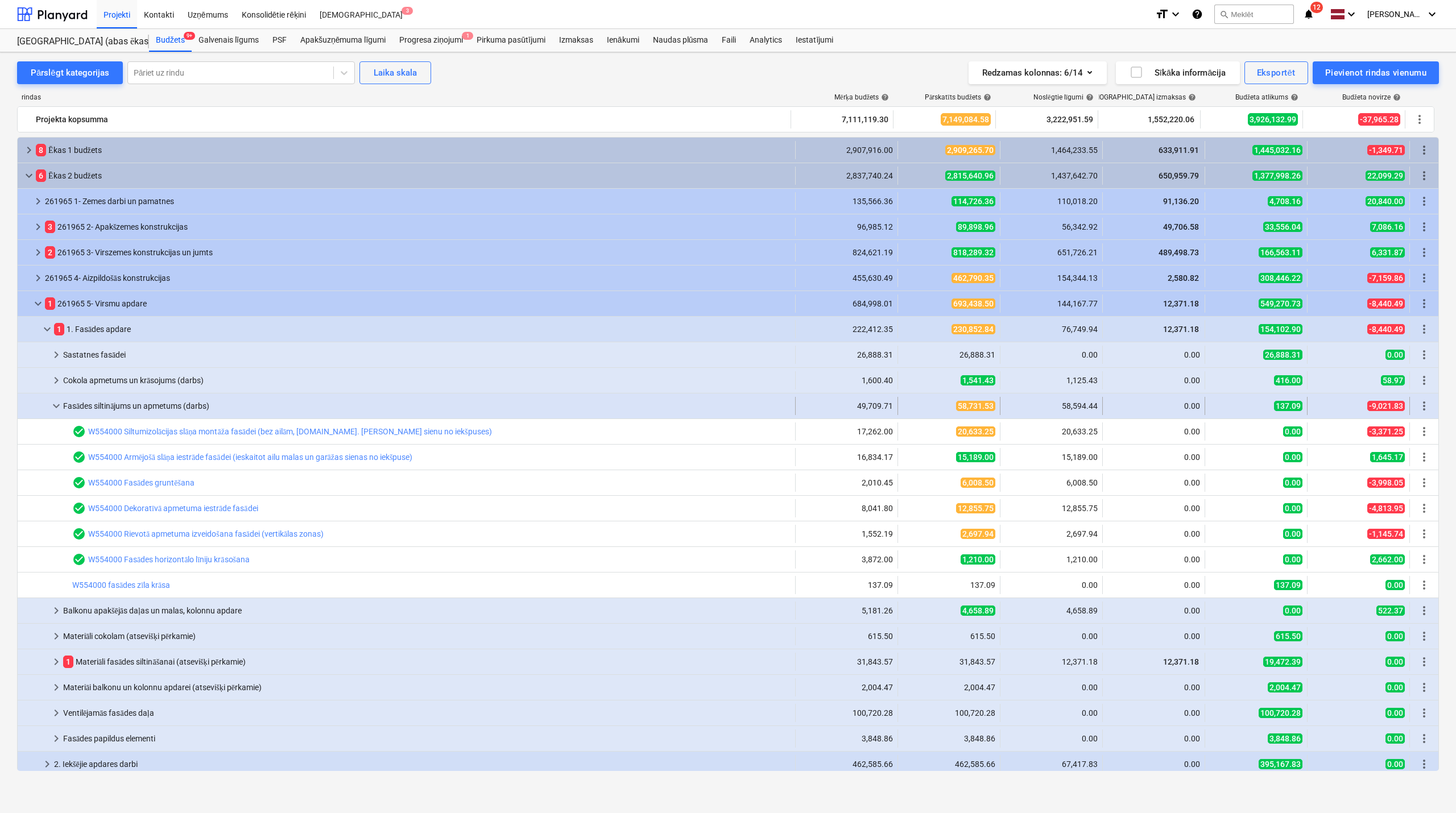
click at [57, 410] on span "keyboard_arrow_down" at bounding box center [57, 406] width 14 height 14
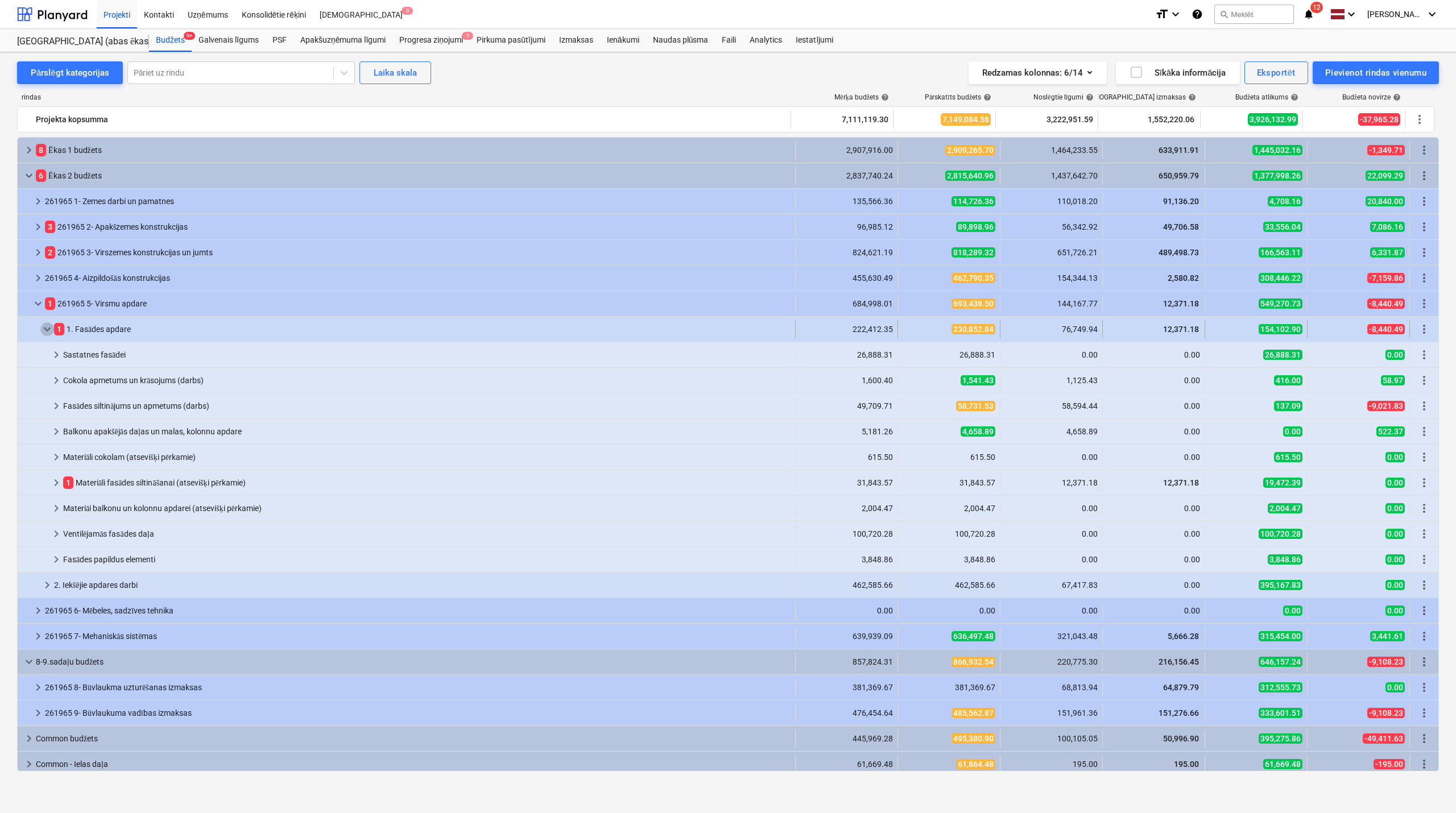
click at [44, 332] on span "keyboard_arrow_down" at bounding box center [47, 329] width 14 height 14
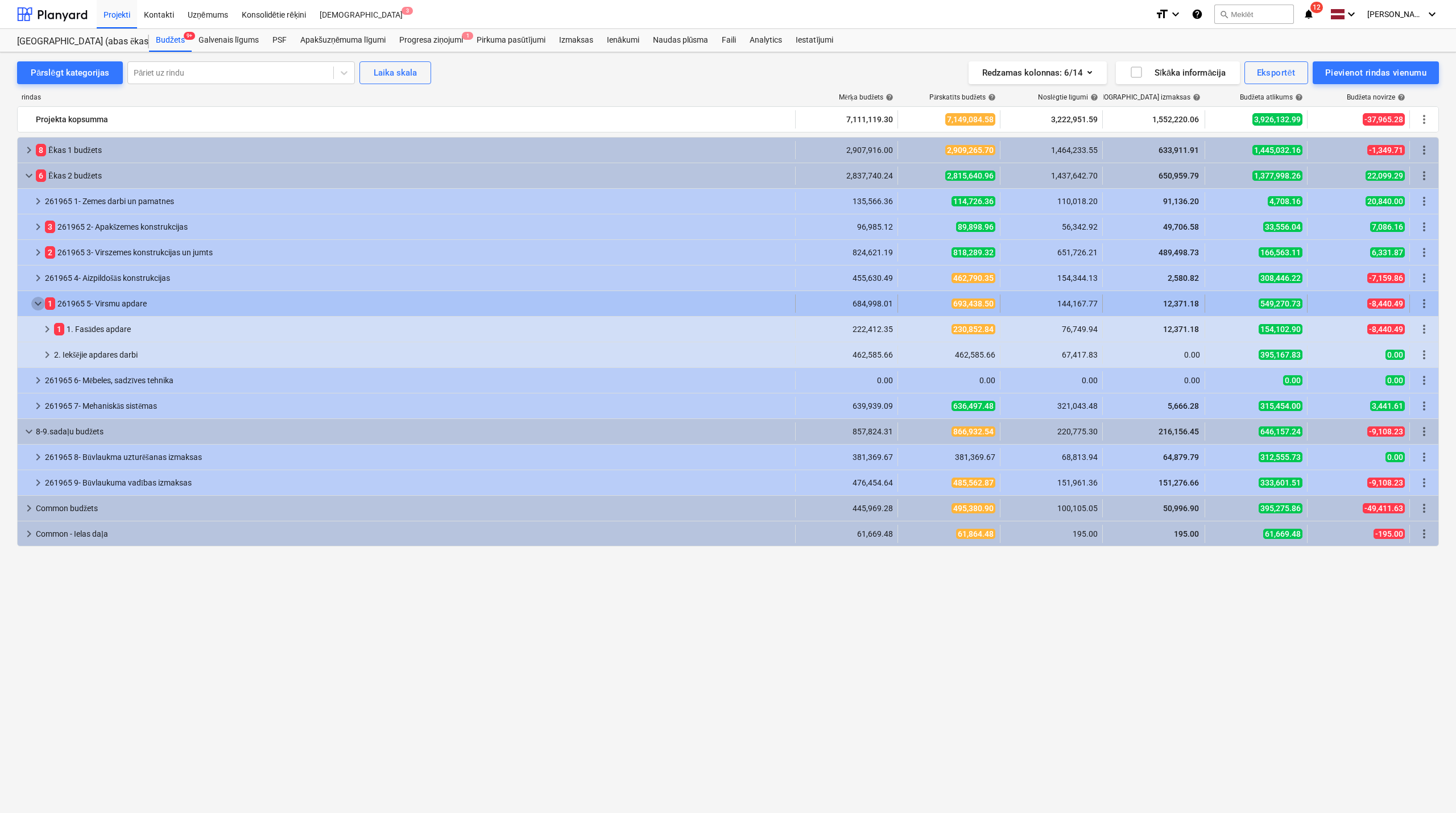
click at [37, 306] on span "keyboard_arrow_down" at bounding box center [38, 304] width 14 height 14
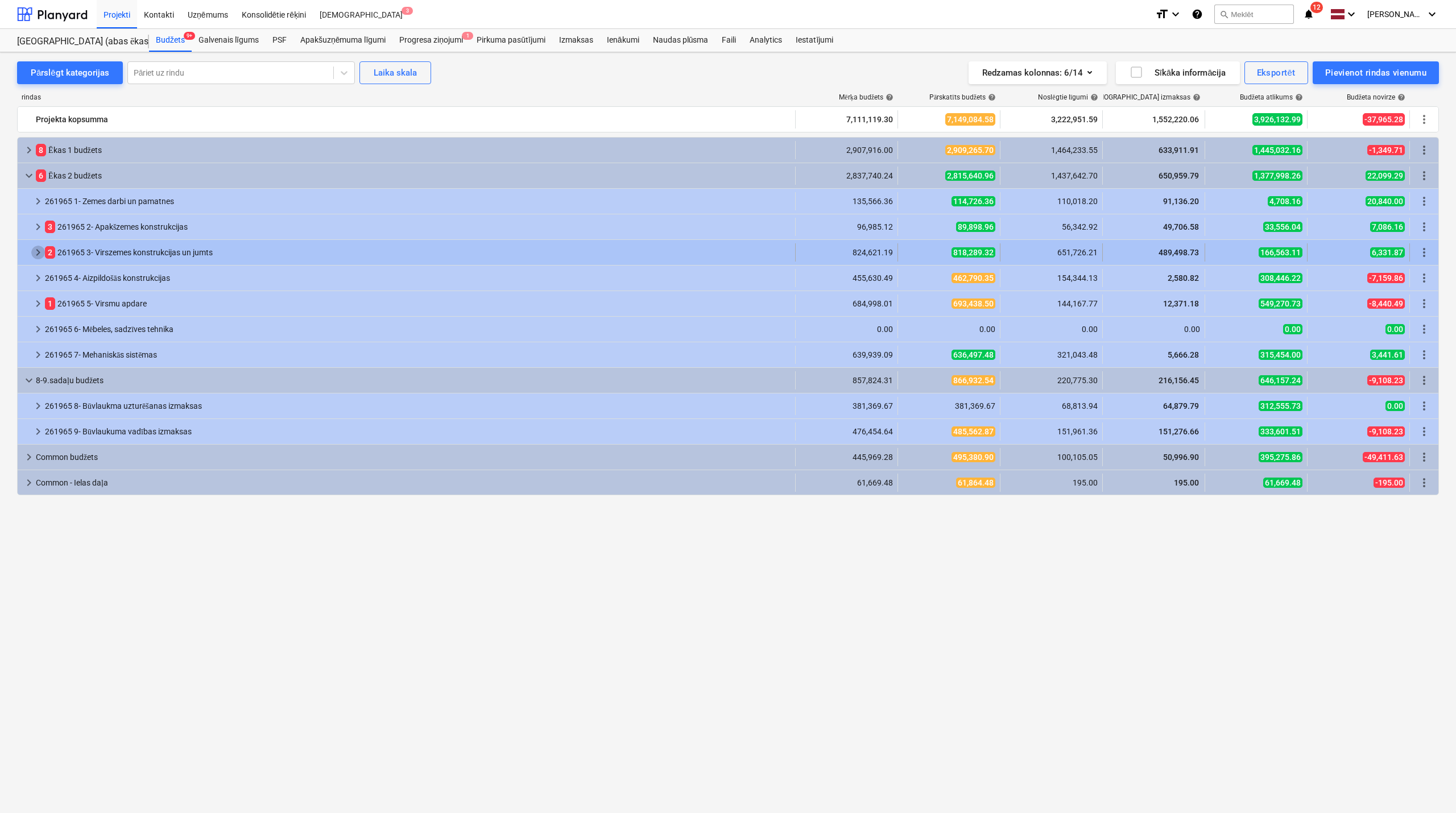
click at [32, 255] on span "keyboard_arrow_right" at bounding box center [38, 253] width 14 height 14
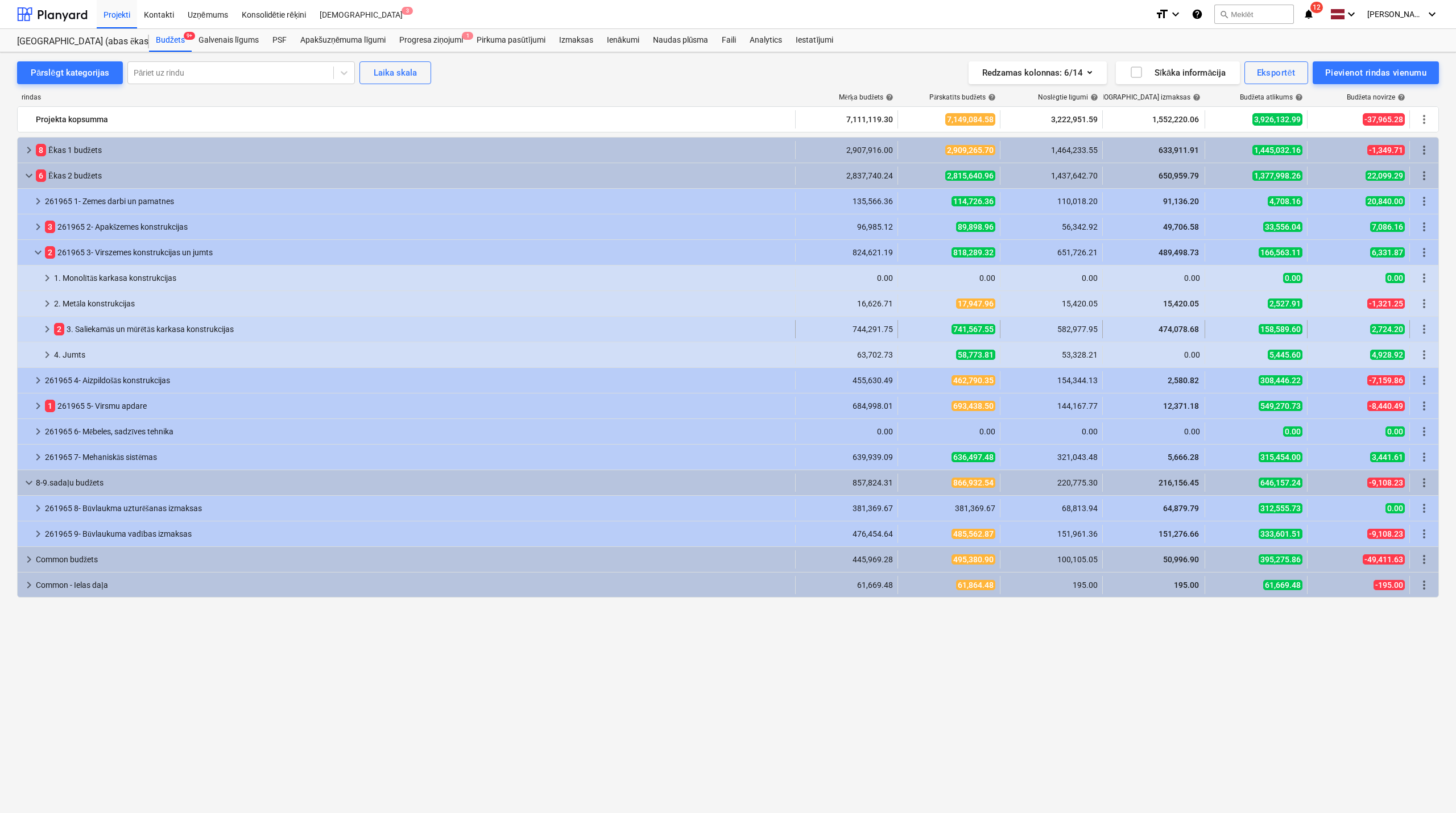
click at [48, 333] on span "keyboard_arrow_right" at bounding box center [47, 329] width 14 height 14
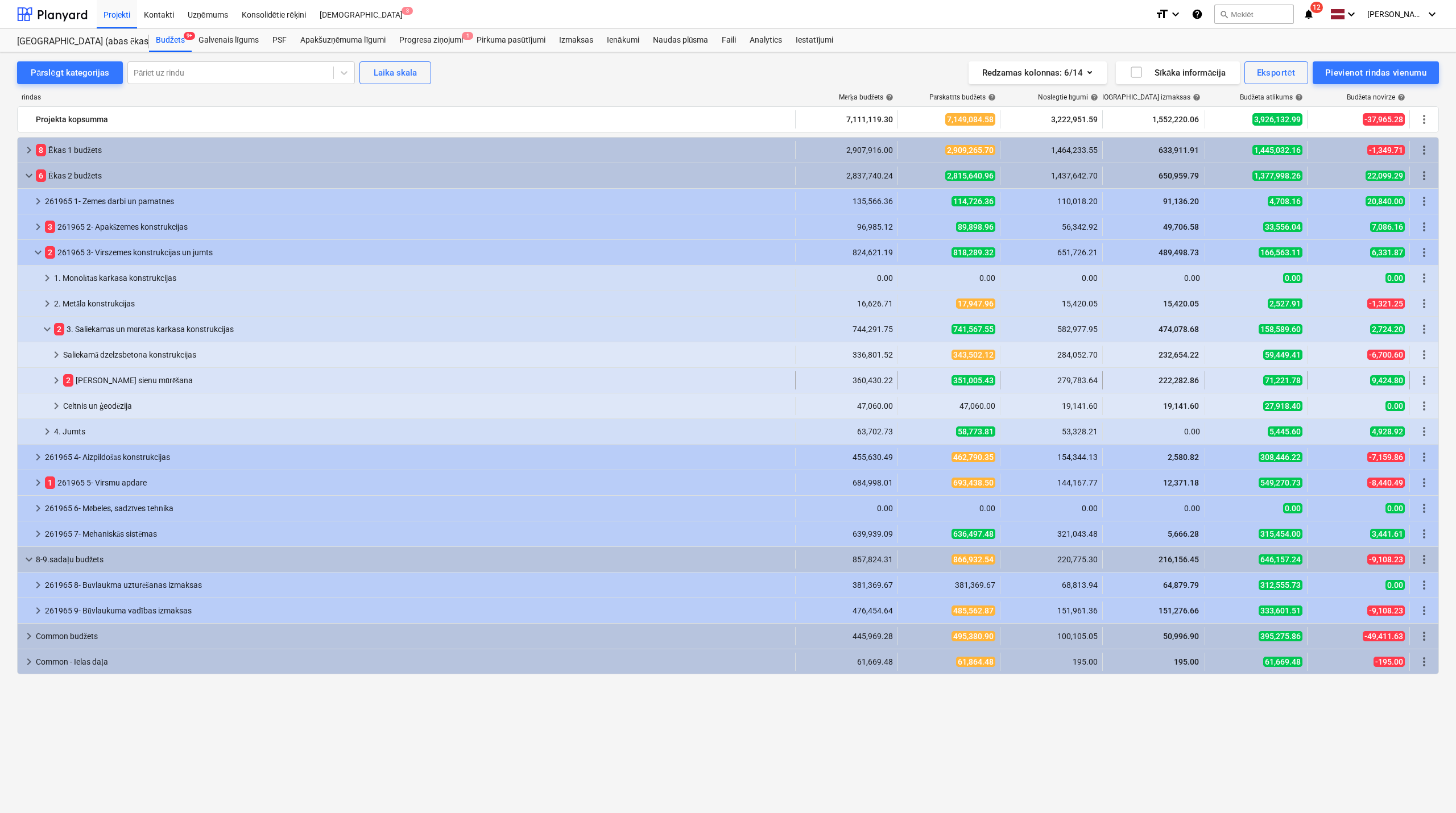
click at [59, 379] on span "keyboard_arrow_right" at bounding box center [57, 381] width 14 height 14
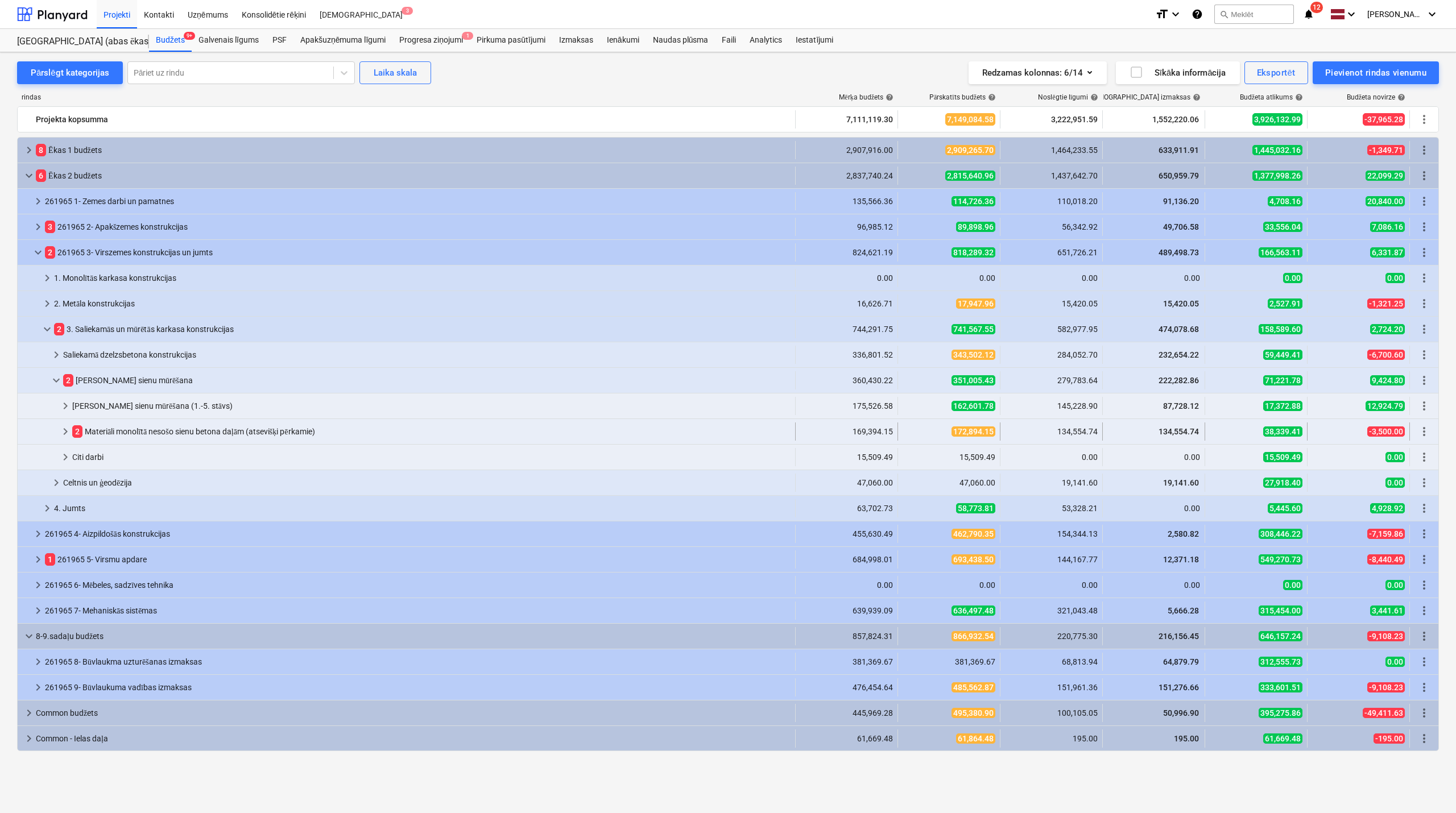
click at [64, 438] on span "keyboard_arrow_right" at bounding box center [66, 432] width 14 height 14
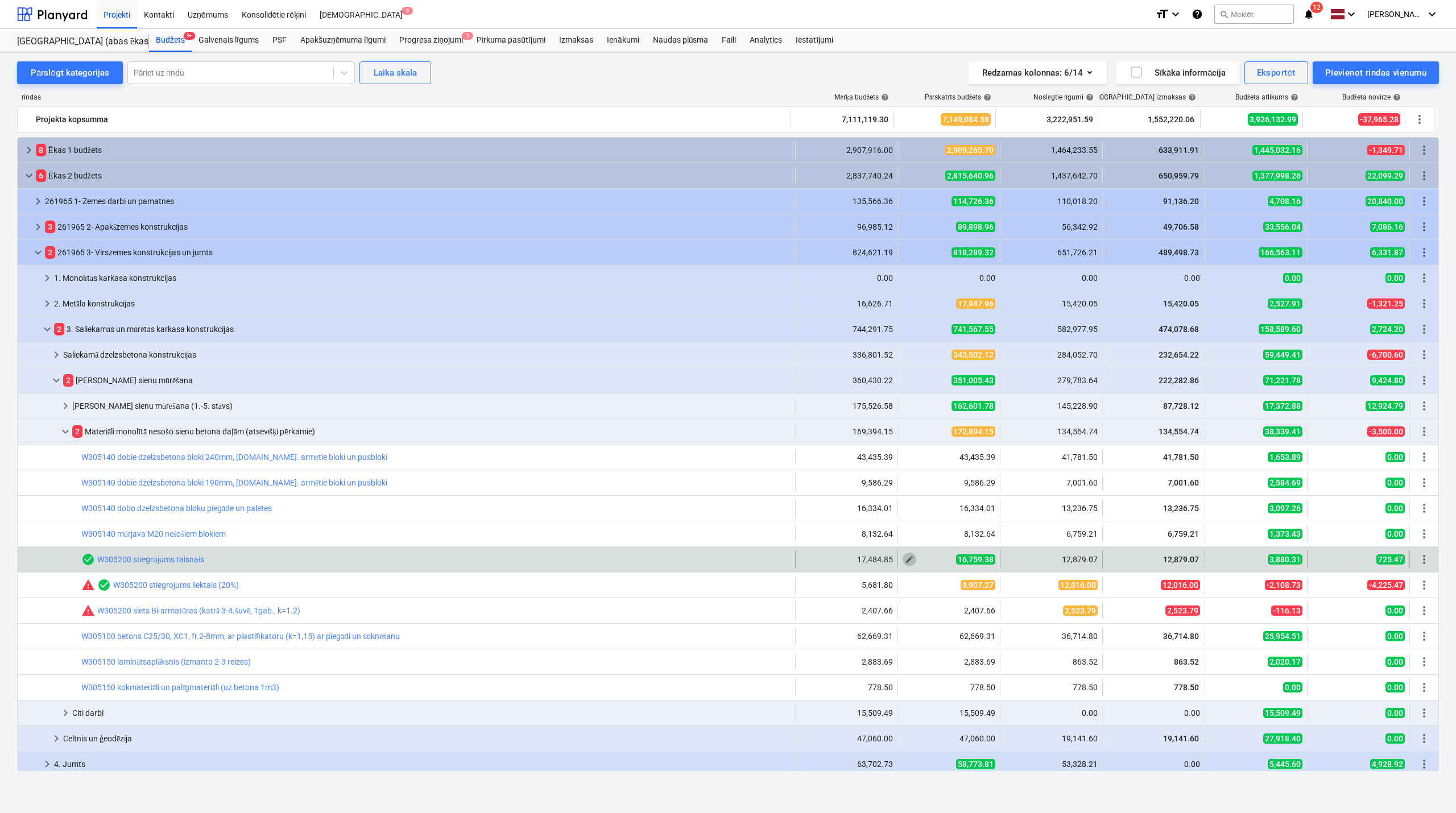
click at [909, 562] on span "edit" at bounding box center [909, 559] width 9 height 9
type textarea "x"
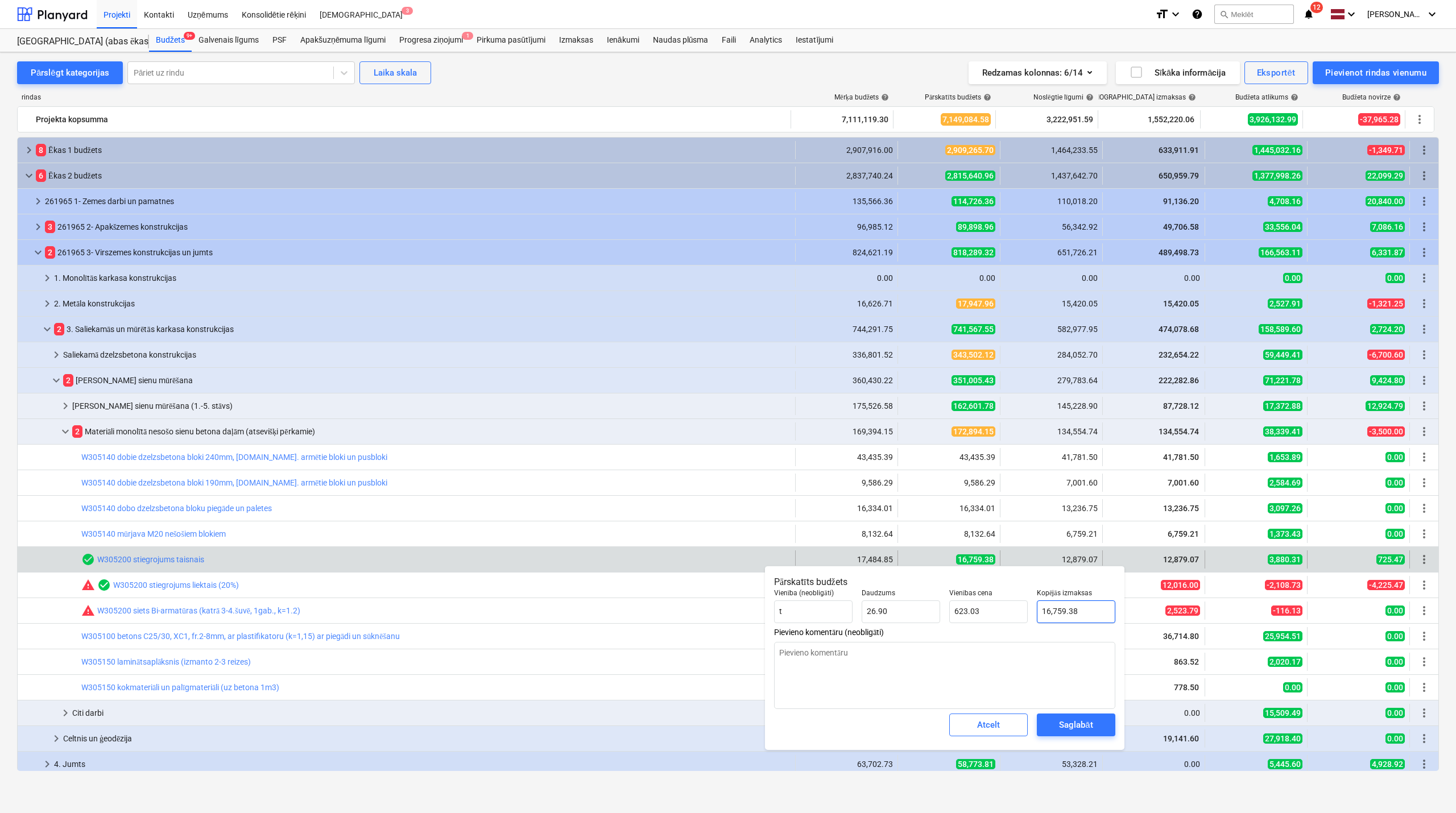
type input "16759.38"
click at [1050, 608] on input "16759.38" at bounding box center [1077, 611] width 79 height 23
type textarea "x"
type input "1"
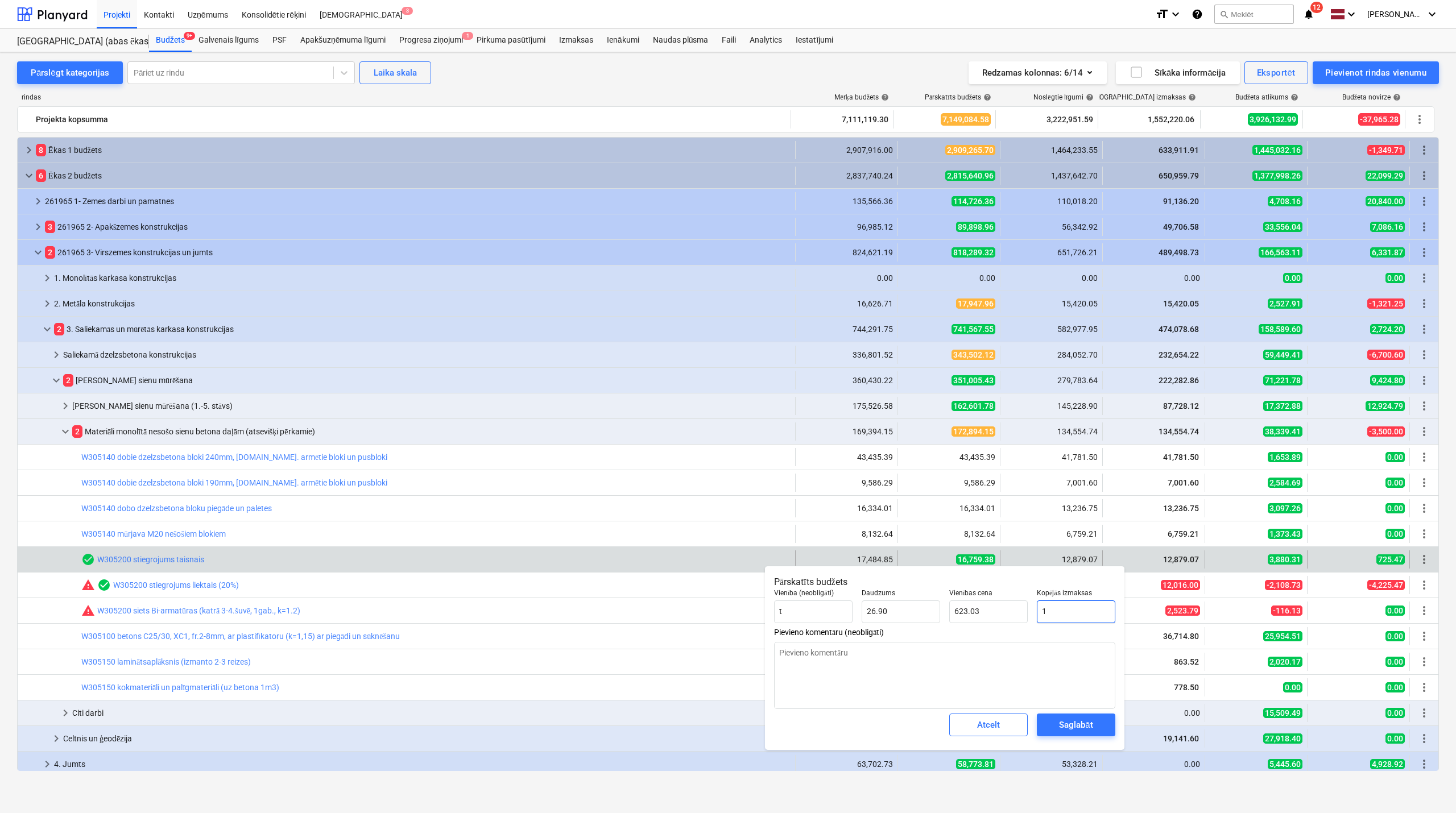
type input "0.04"
type textarea "x"
type input "12"
type input "0.45"
type textarea "x"
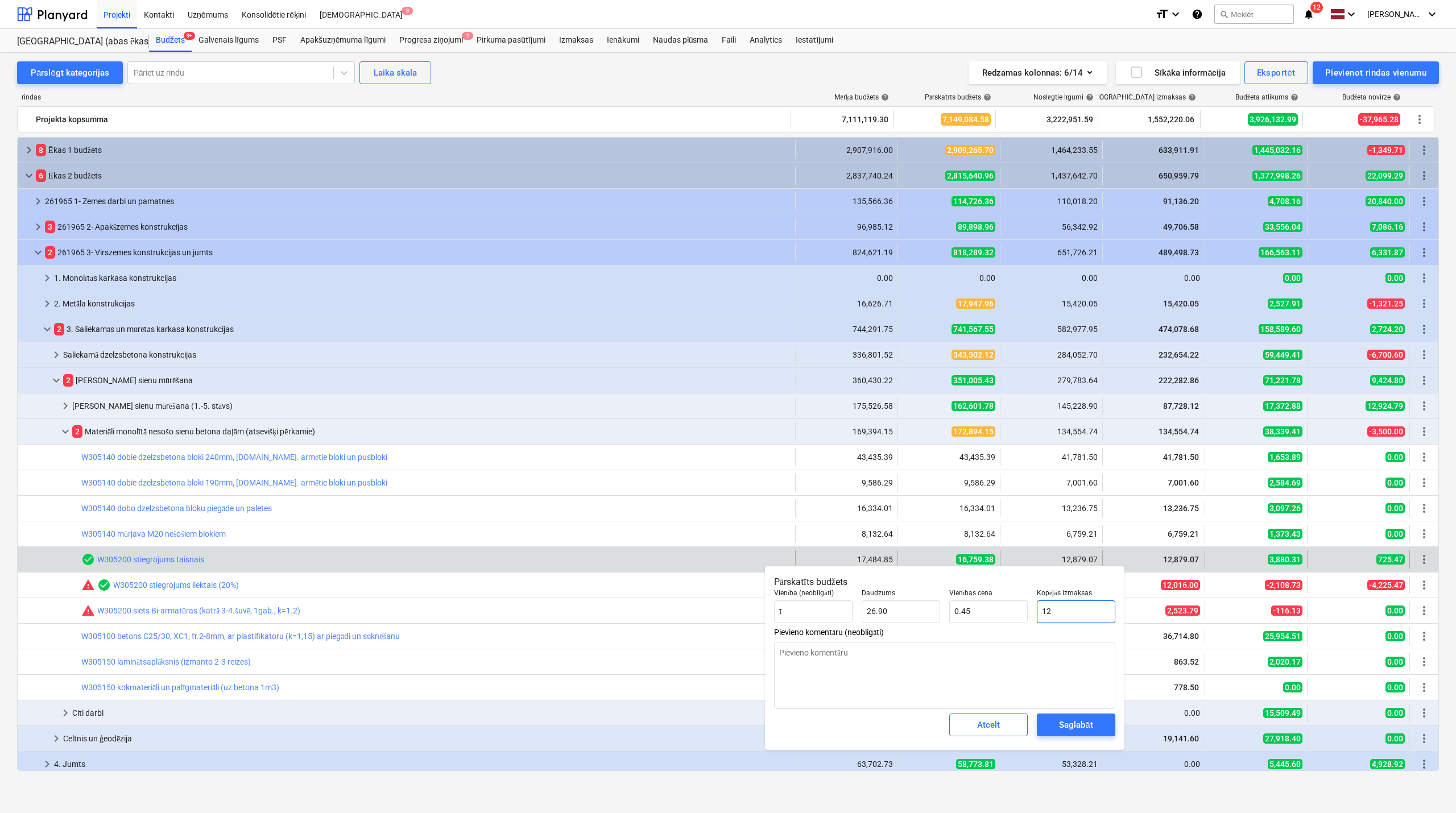
type input "128"
type input "4.76"
type textarea "x"
type input "1287"
type input "47.84"
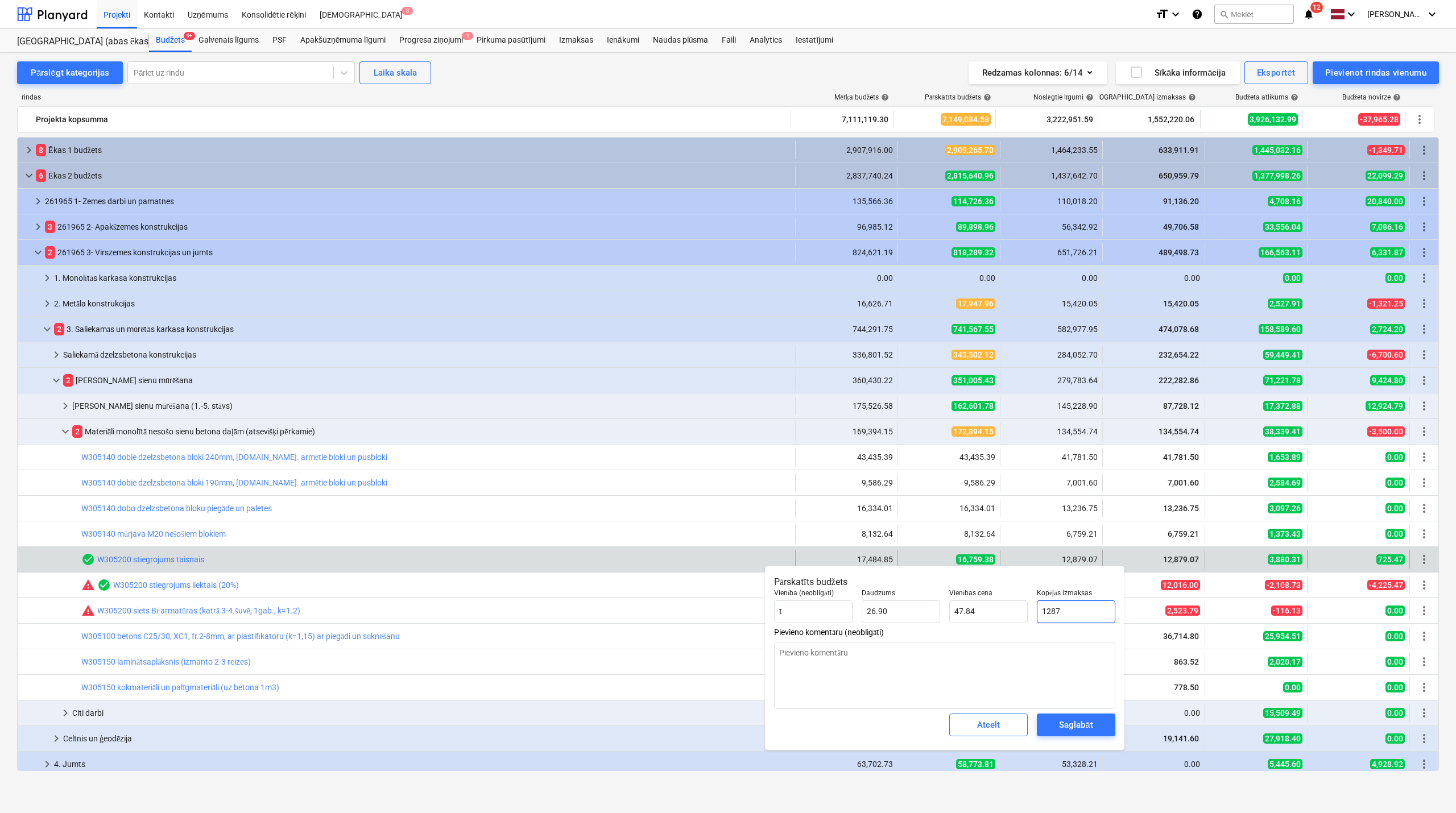
type textarea "x"
type input "12879"
type input "478.78"
type textarea "x"
type input "12879."
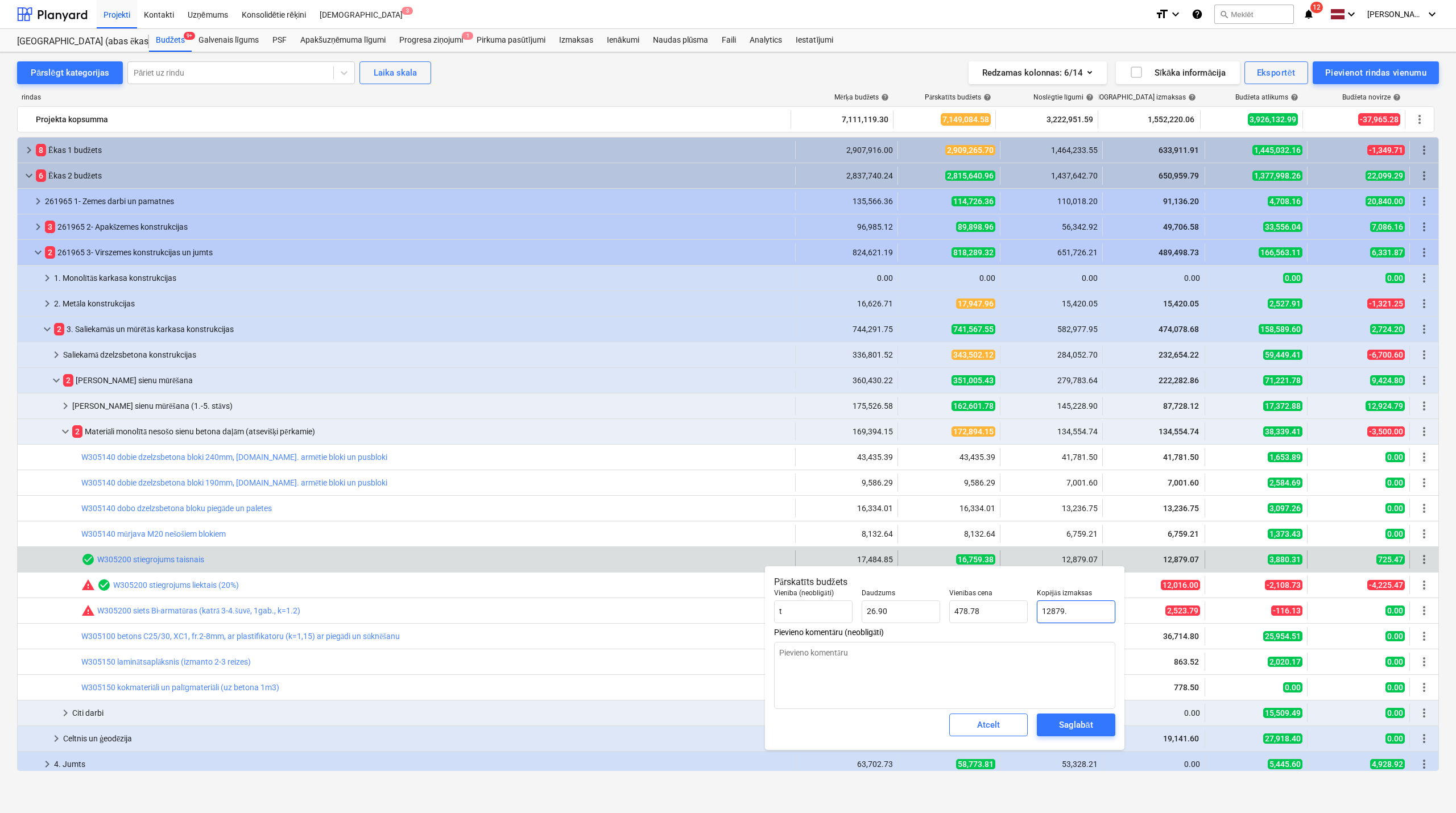
type textarea "x"
type input "12879.0"
type textarea "x"
type input "12879.07"
type textarea "x"
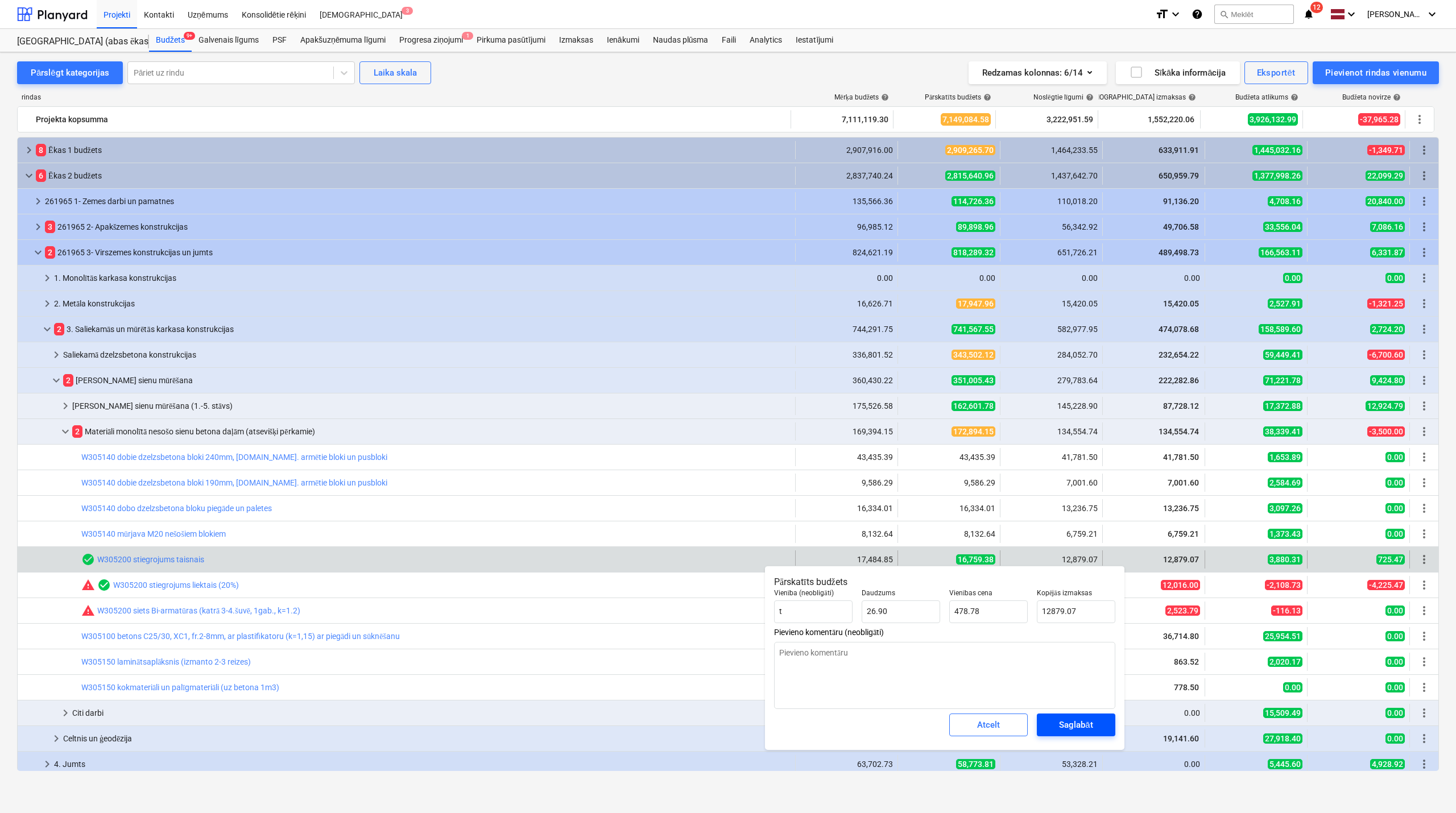
type input "12,879.07"
click at [1077, 726] on div "Saglabāt" at bounding box center [1076, 725] width 34 height 15
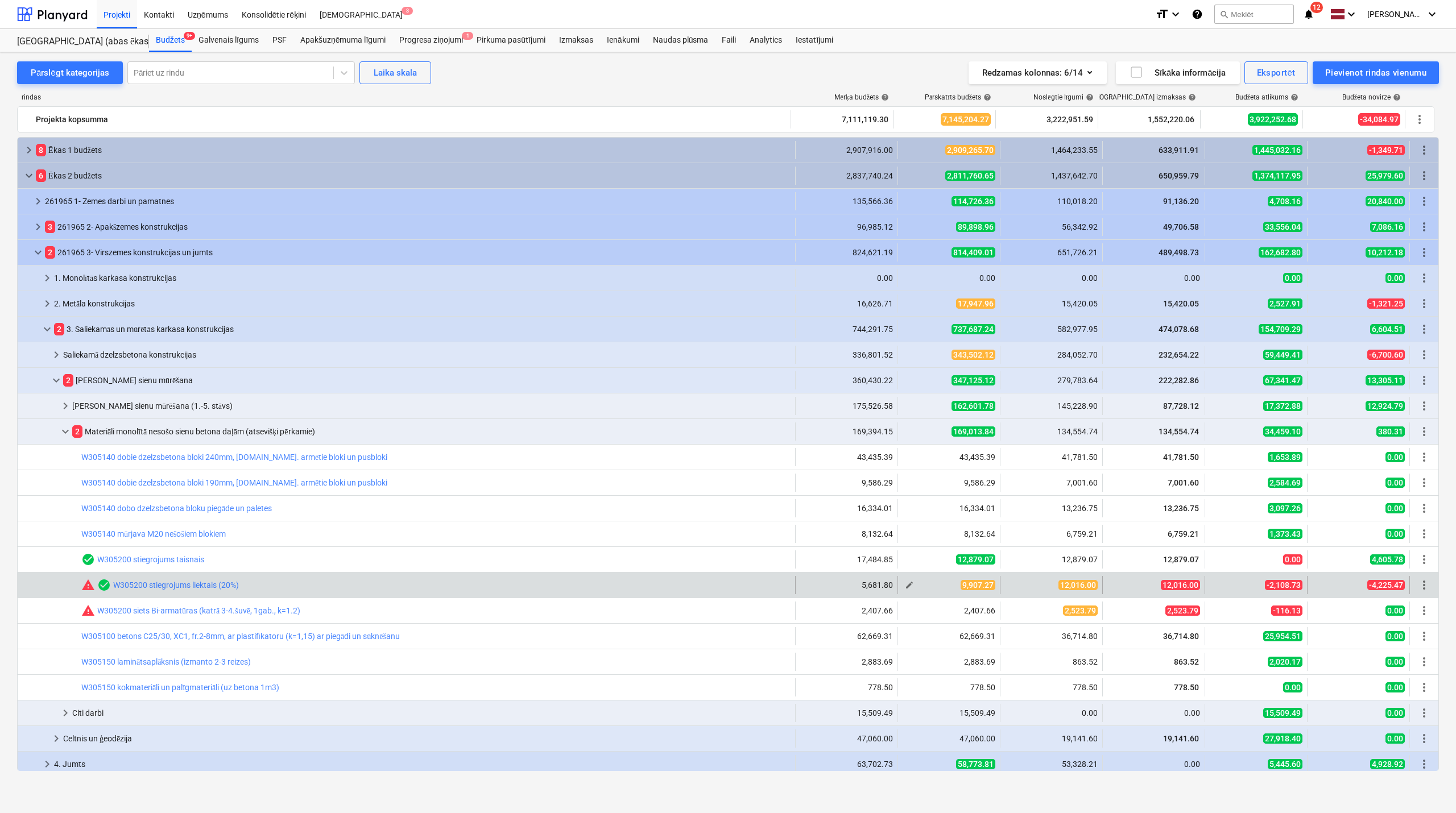
click at [905, 588] on span "edit" at bounding box center [909, 585] width 9 height 9
type textarea "x"
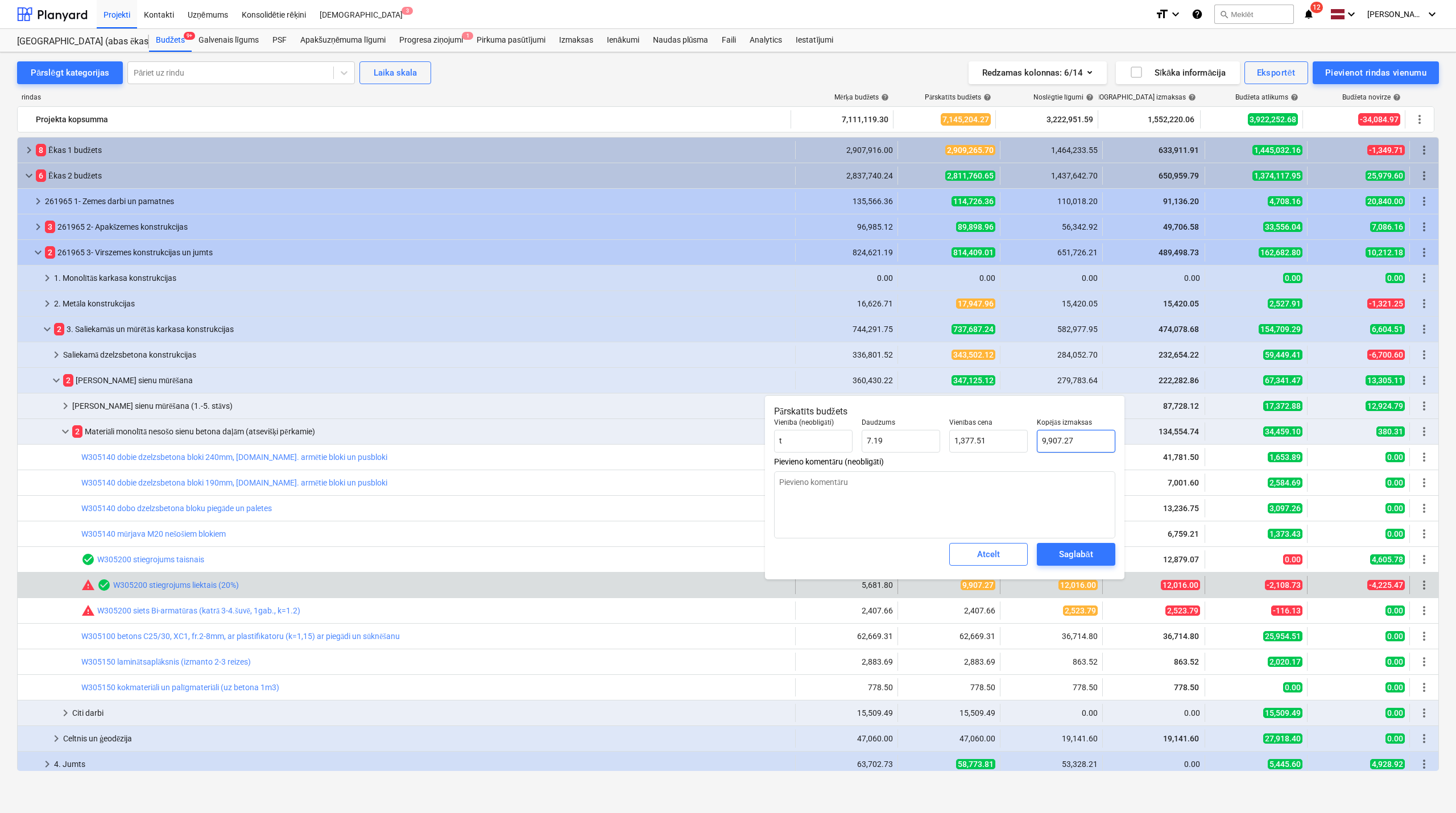
type input "9907.27"
click at [1061, 433] on input "9907.27" at bounding box center [1077, 441] width 79 height 23
type textarea "x"
click at [1061, 426] on p "Kopējās izmaksas" at bounding box center [1077, 424] width 79 height 11
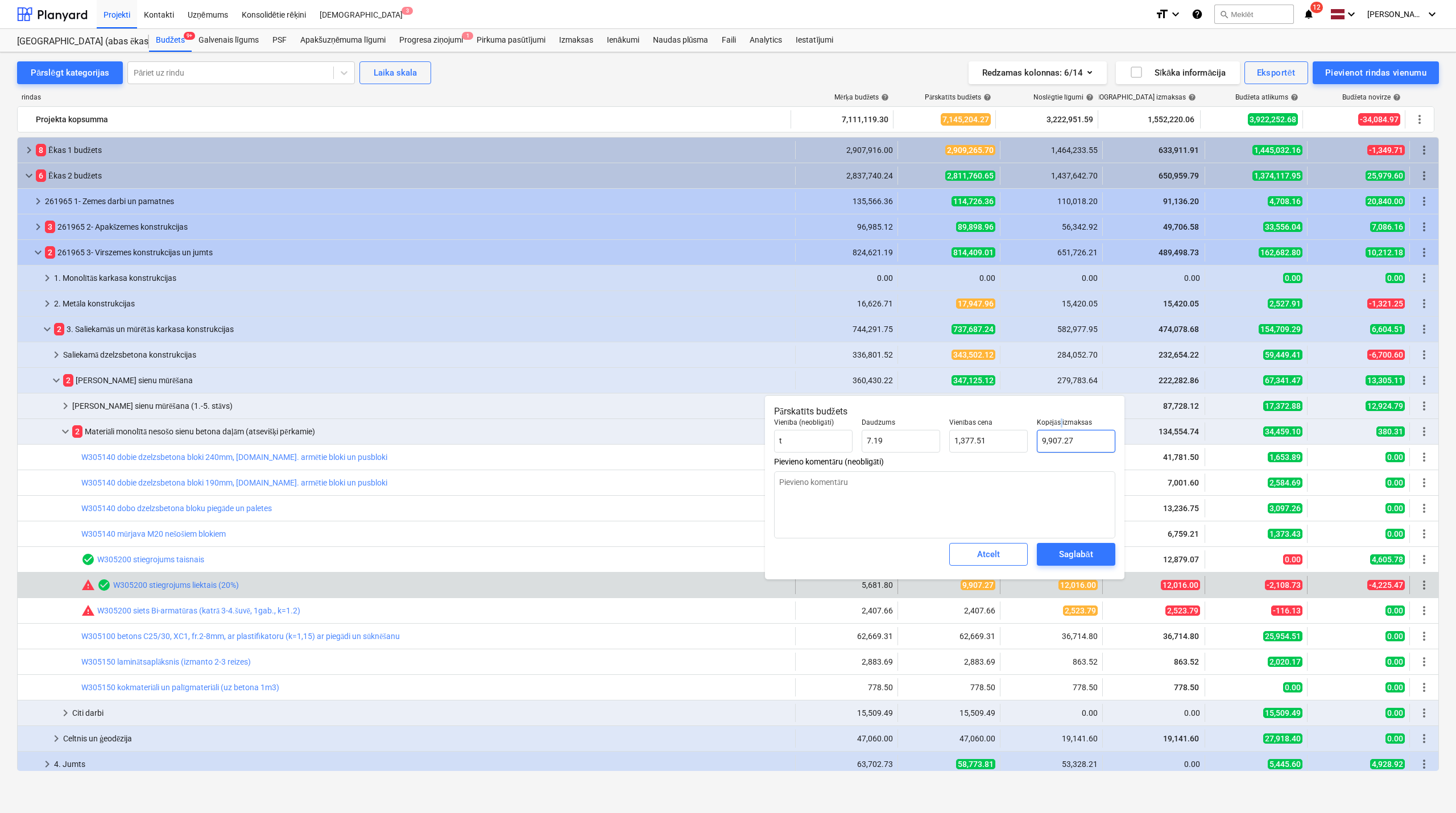
type input "9907.27"
click at [1061, 445] on input "9907.27" at bounding box center [1077, 441] width 79 height 23
type textarea "x"
type input "1"
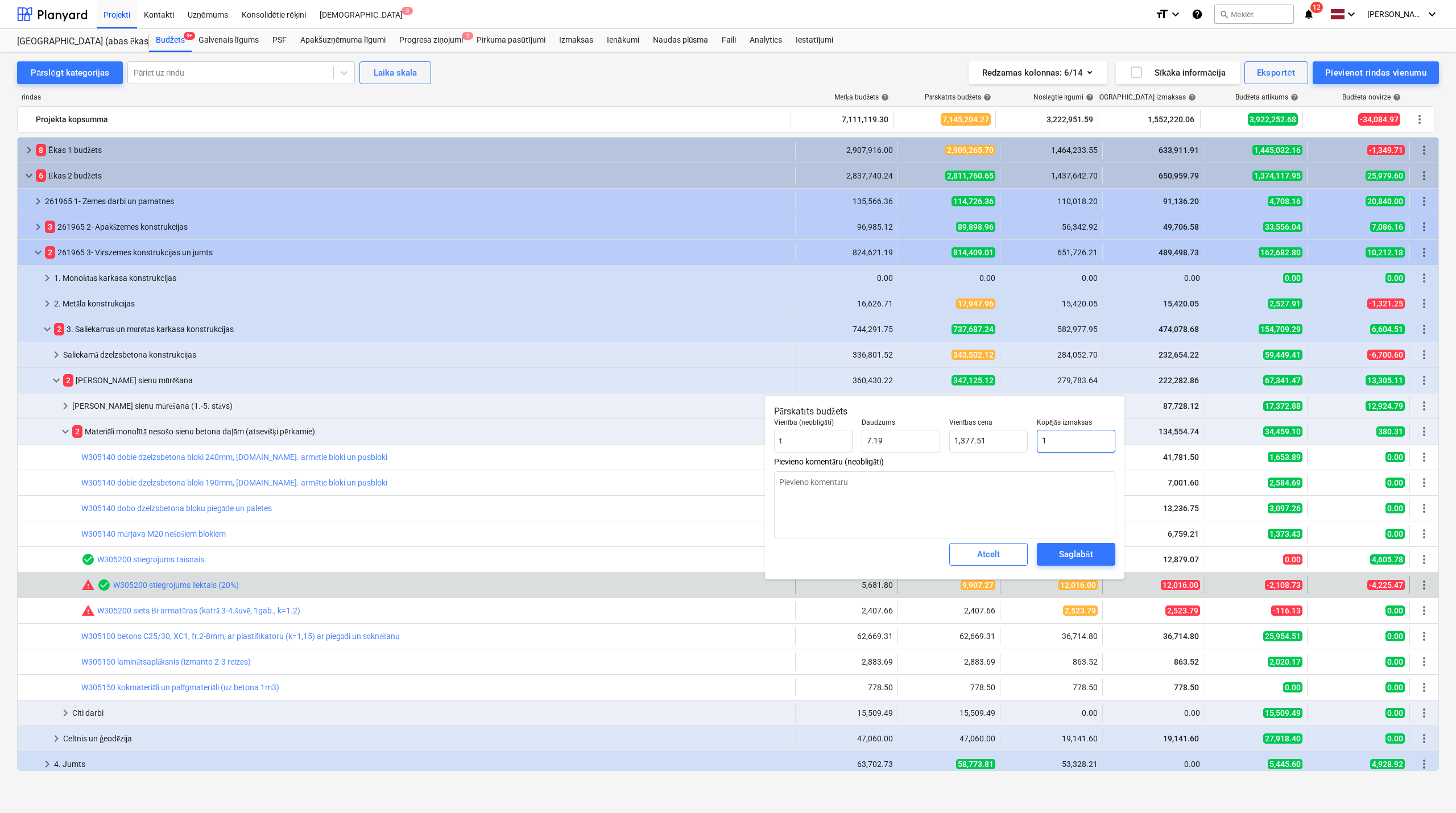
type input "0.14"
type textarea "x"
type input "12"
type input "1.67"
type textarea "x"
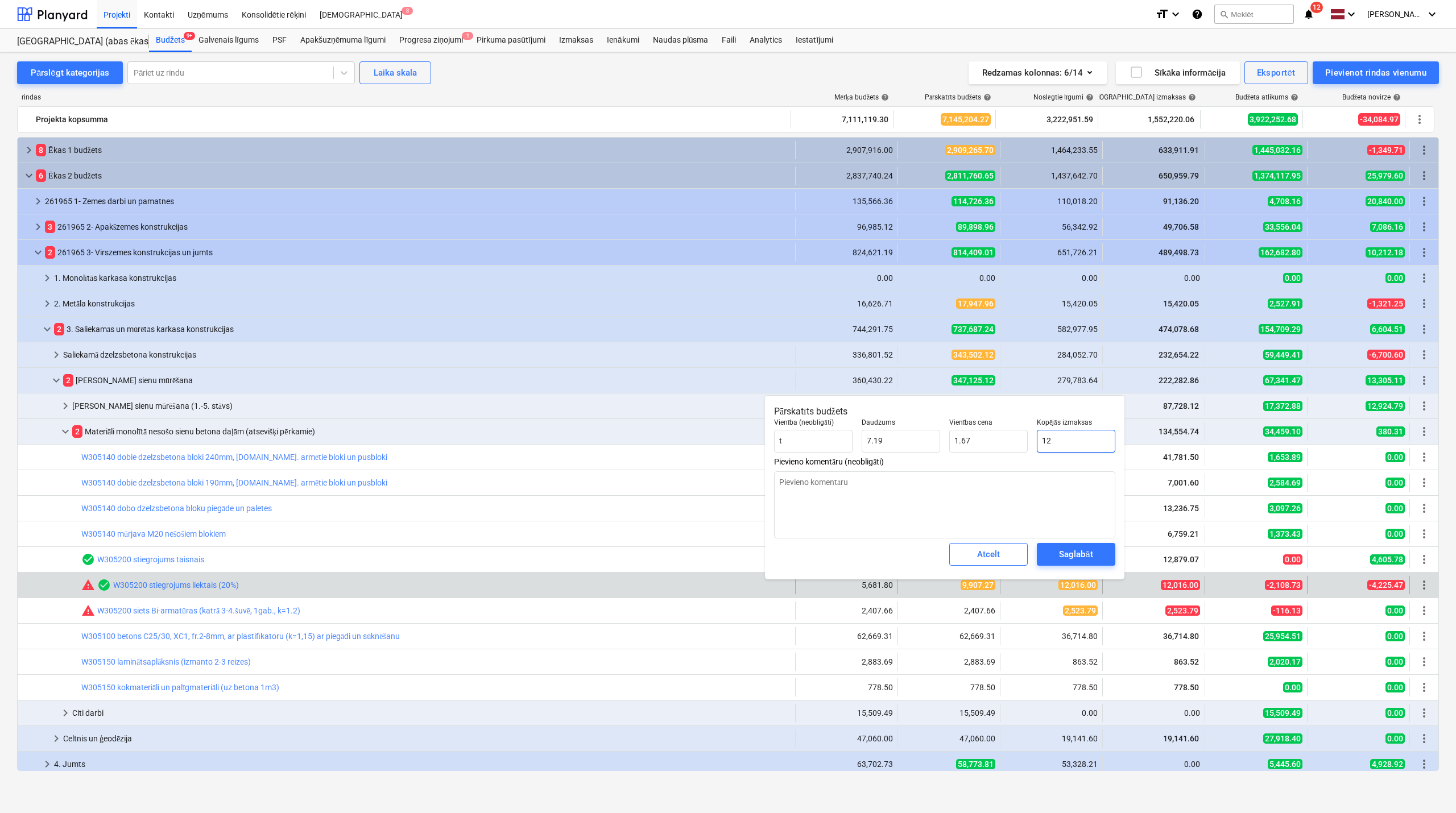
type input "120"
type input "16.68"
type textarea "x"
type input "1201"
type input "166.99"
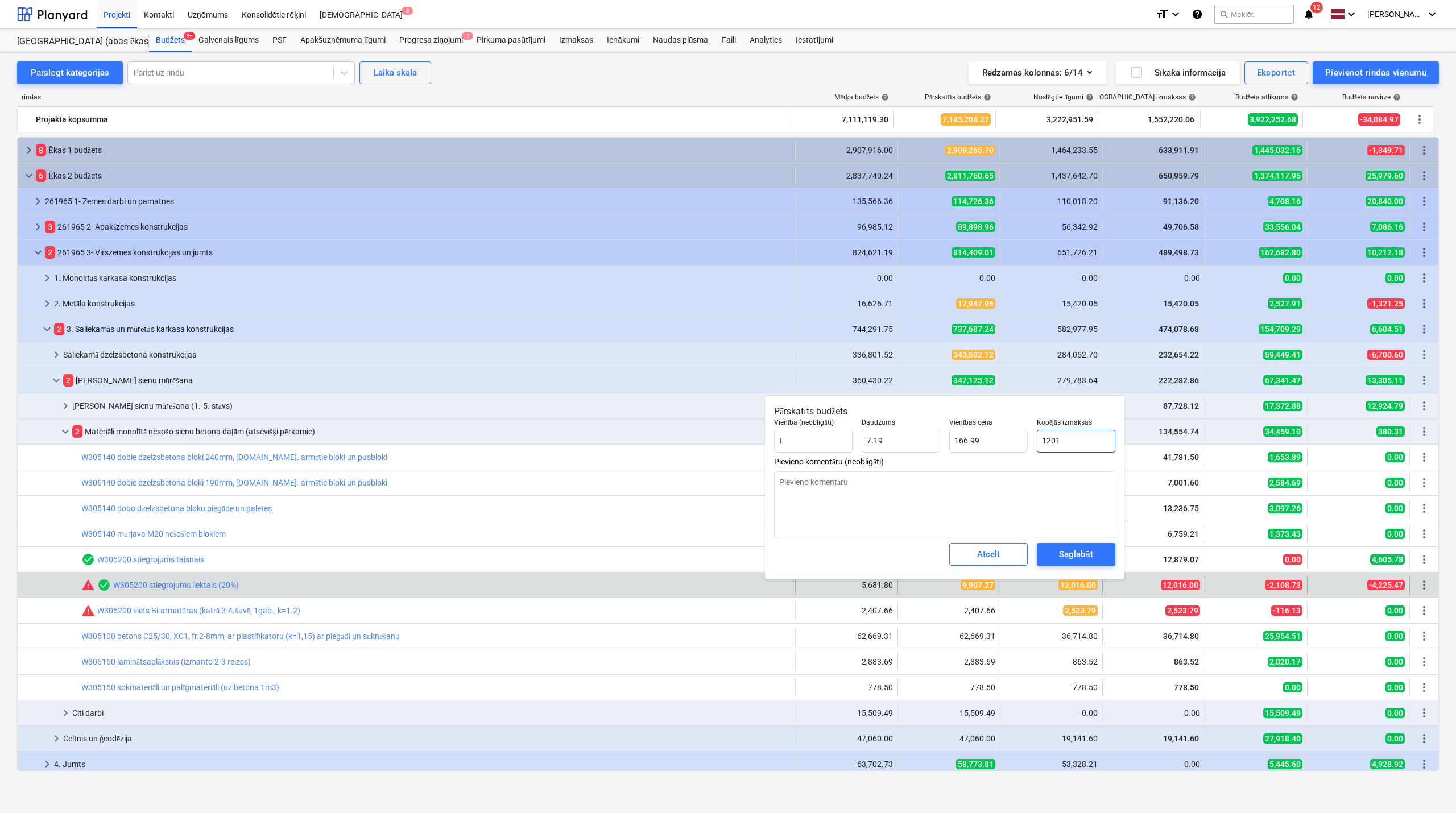
type textarea "x"
type input "12016"
type input "1,670.71"
click at [1072, 555] on div "Saglabāt" at bounding box center [1076, 554] width 34 height 15
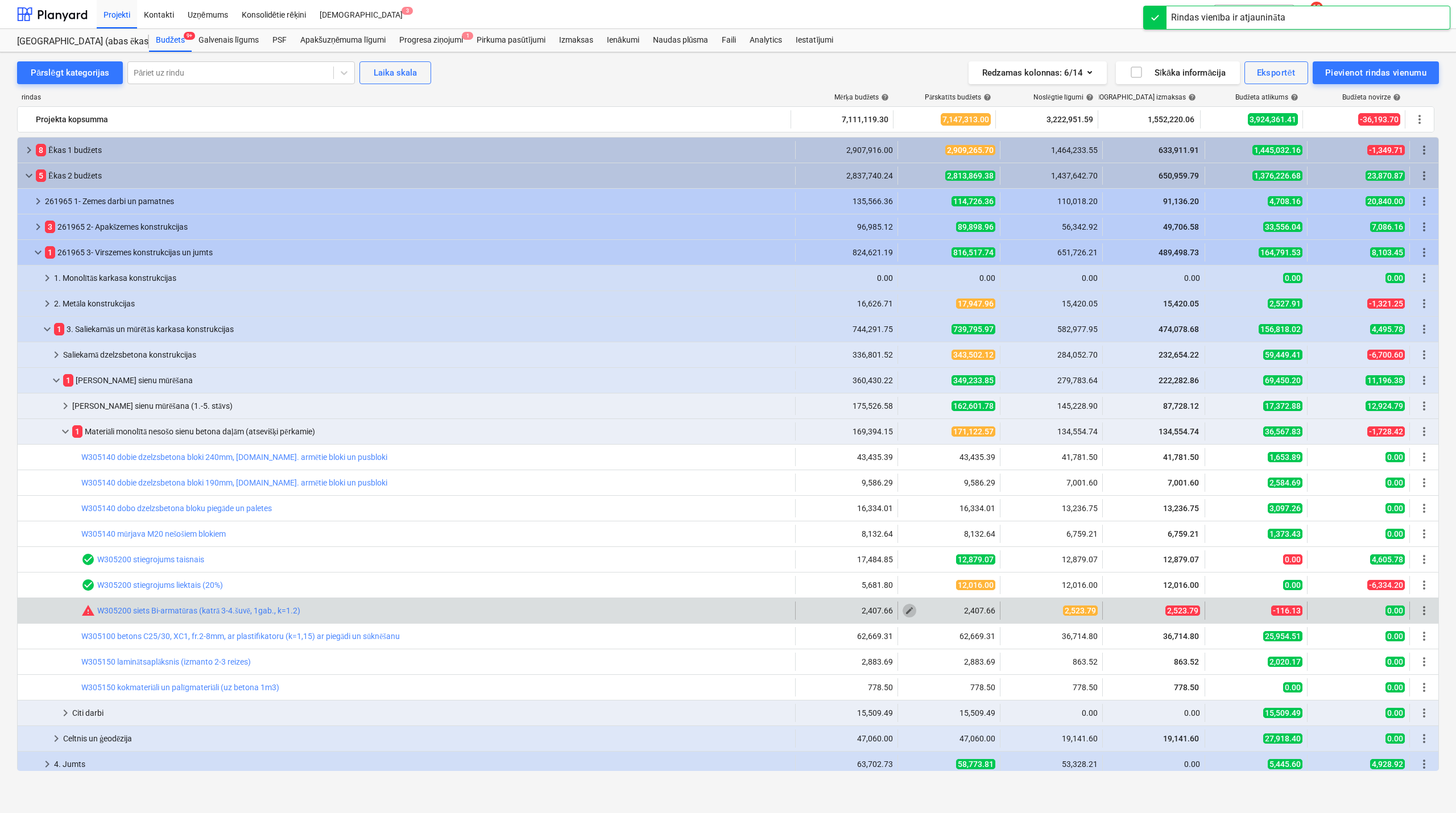
click at [907, 615] on span "edit" at bounding box center [909, 611] width 9 height 9
type textarea "x"
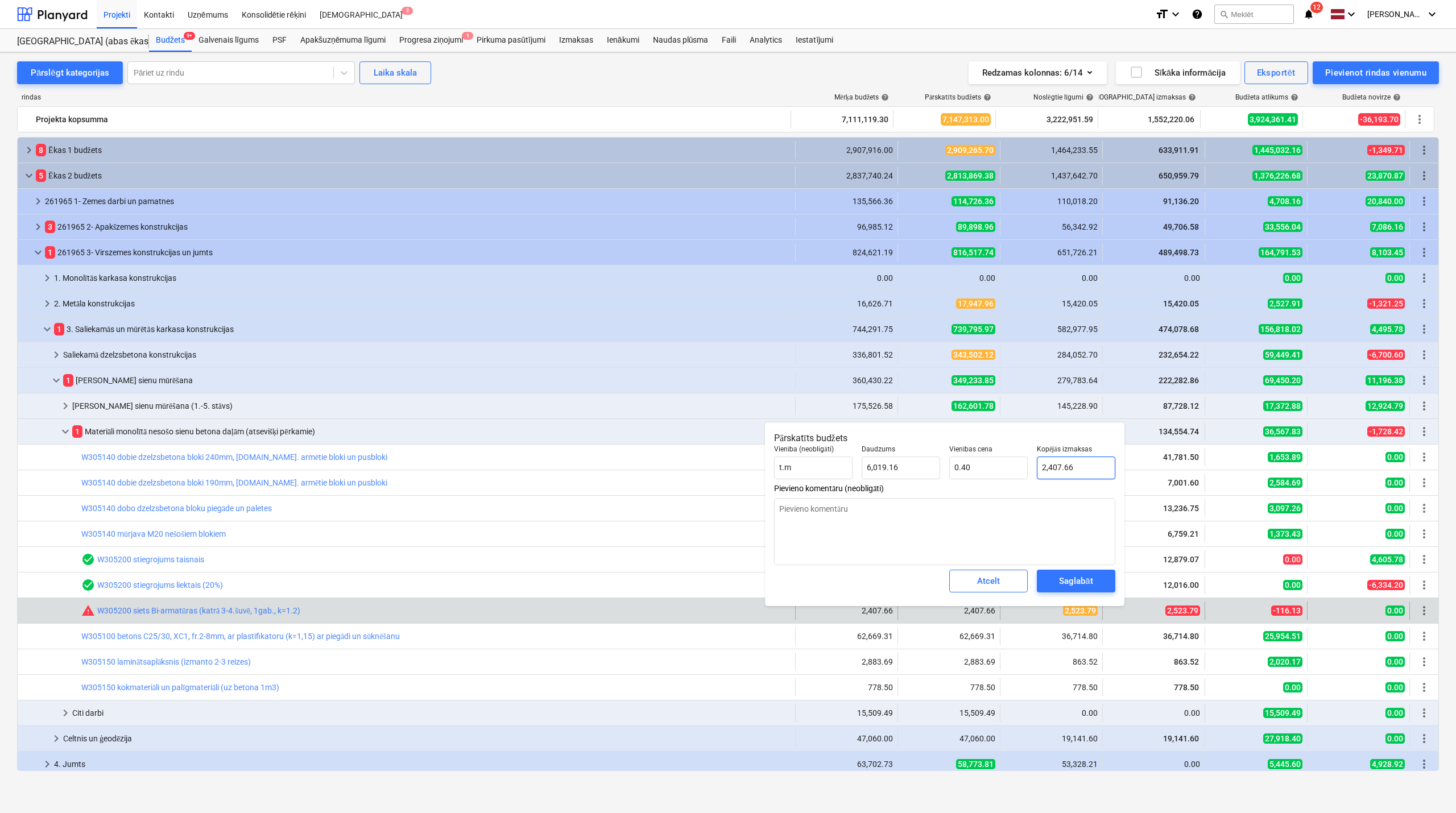
type input "2407.6644"
click at [1048, 459] on input "2407.6644" at bounding box center [1077, 468] width 79 height 23
click at [1048, 460] on input "2407.6644" at bounding box center [1077, 468] width 79 height 23
type textarea "x"
type input "2"
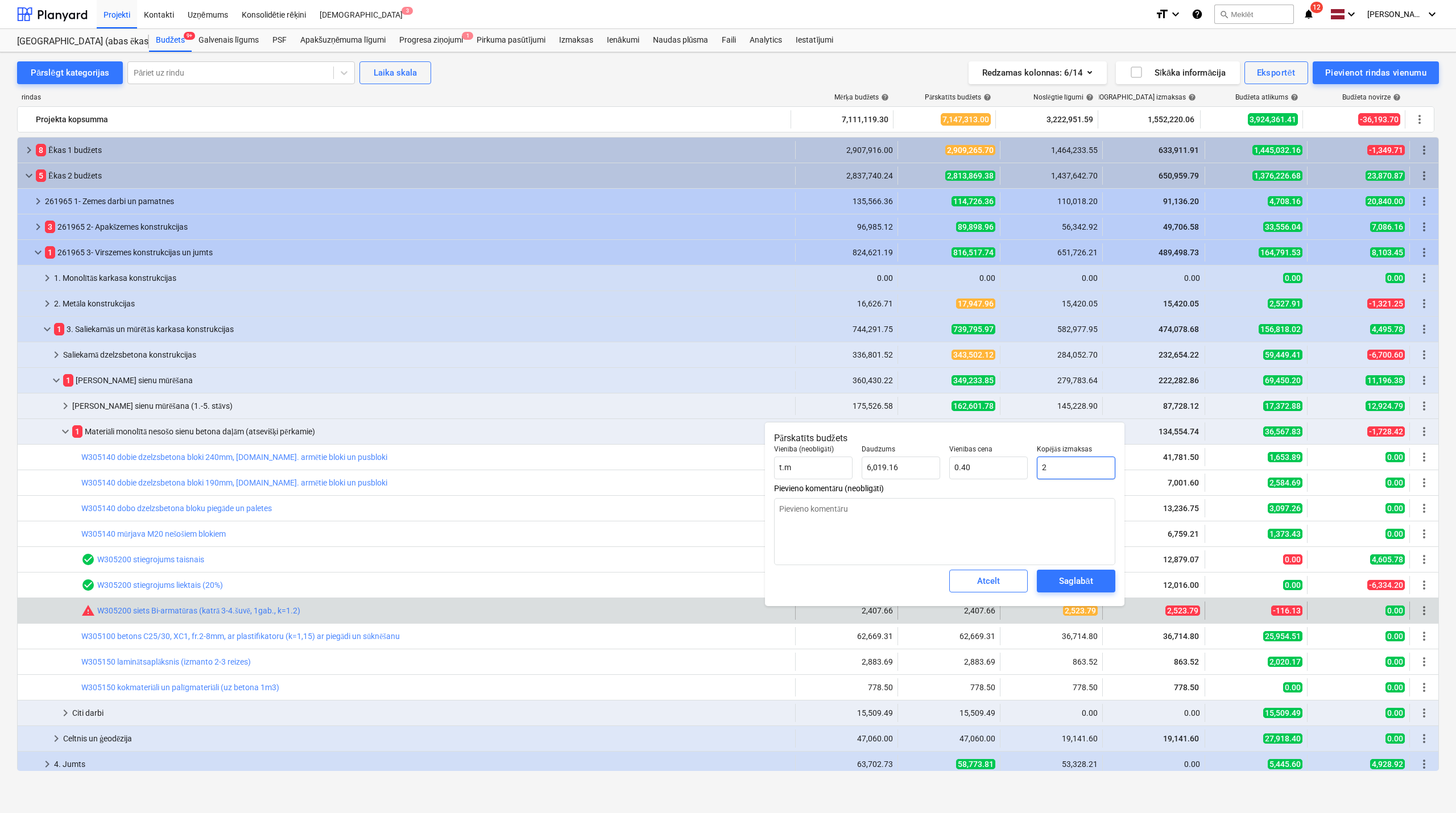
type input "0.00"
type textarea "x"
type input "25"
type textarea "x"
type input "252"
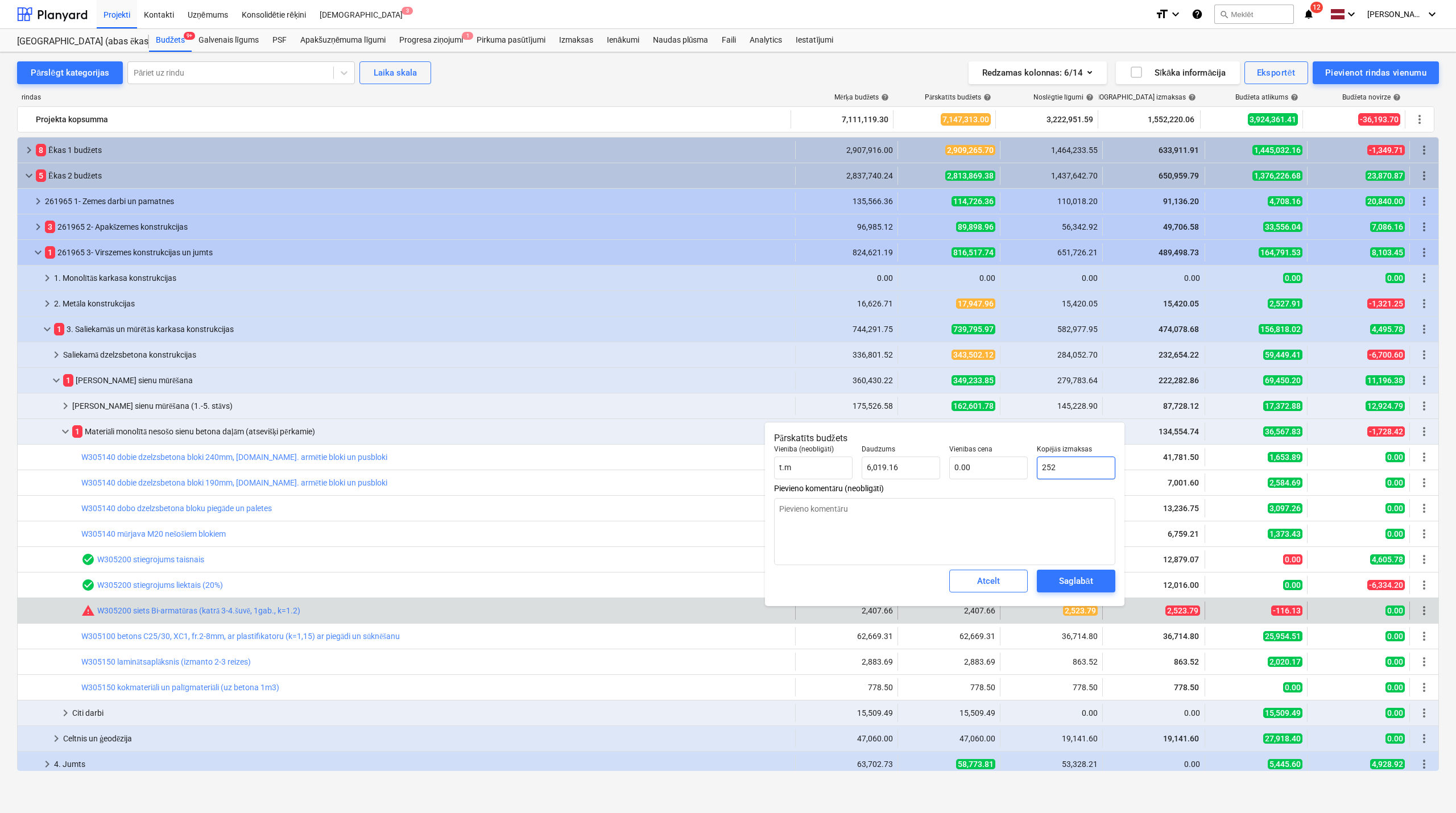
type input "0.04"
type textarea "x"
type input "2523"
type input "0.42"
type textarea "x"
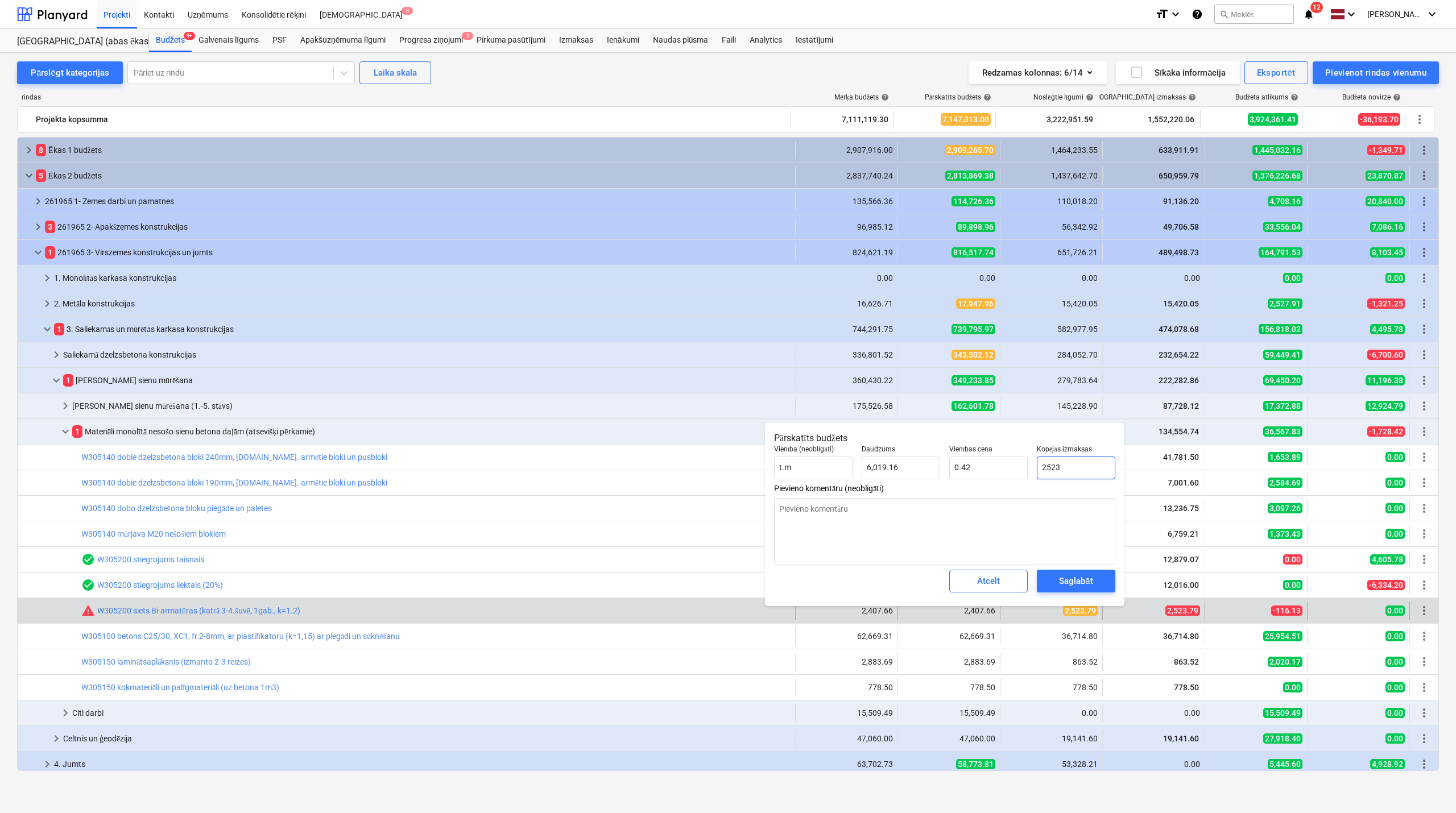
type input "2523."
type textarea "x"
type input "2523.7"
type textarea "x"
type input "2523.79"
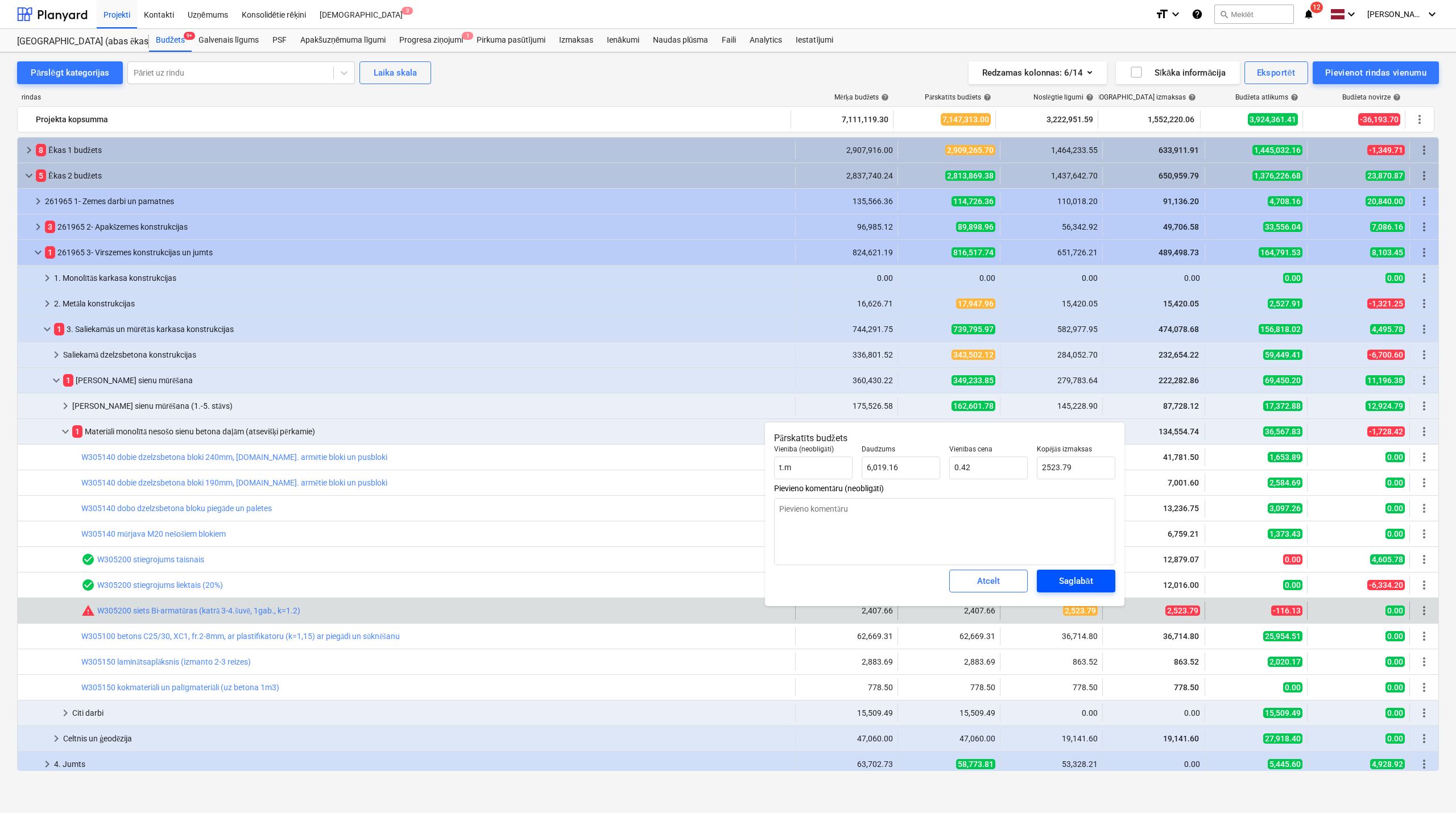
type textarea "x"
type input "2,523.79"
click at [1066, 584] on div "Saglabāt" at bounding box center [1076, 581] width 34 height 15
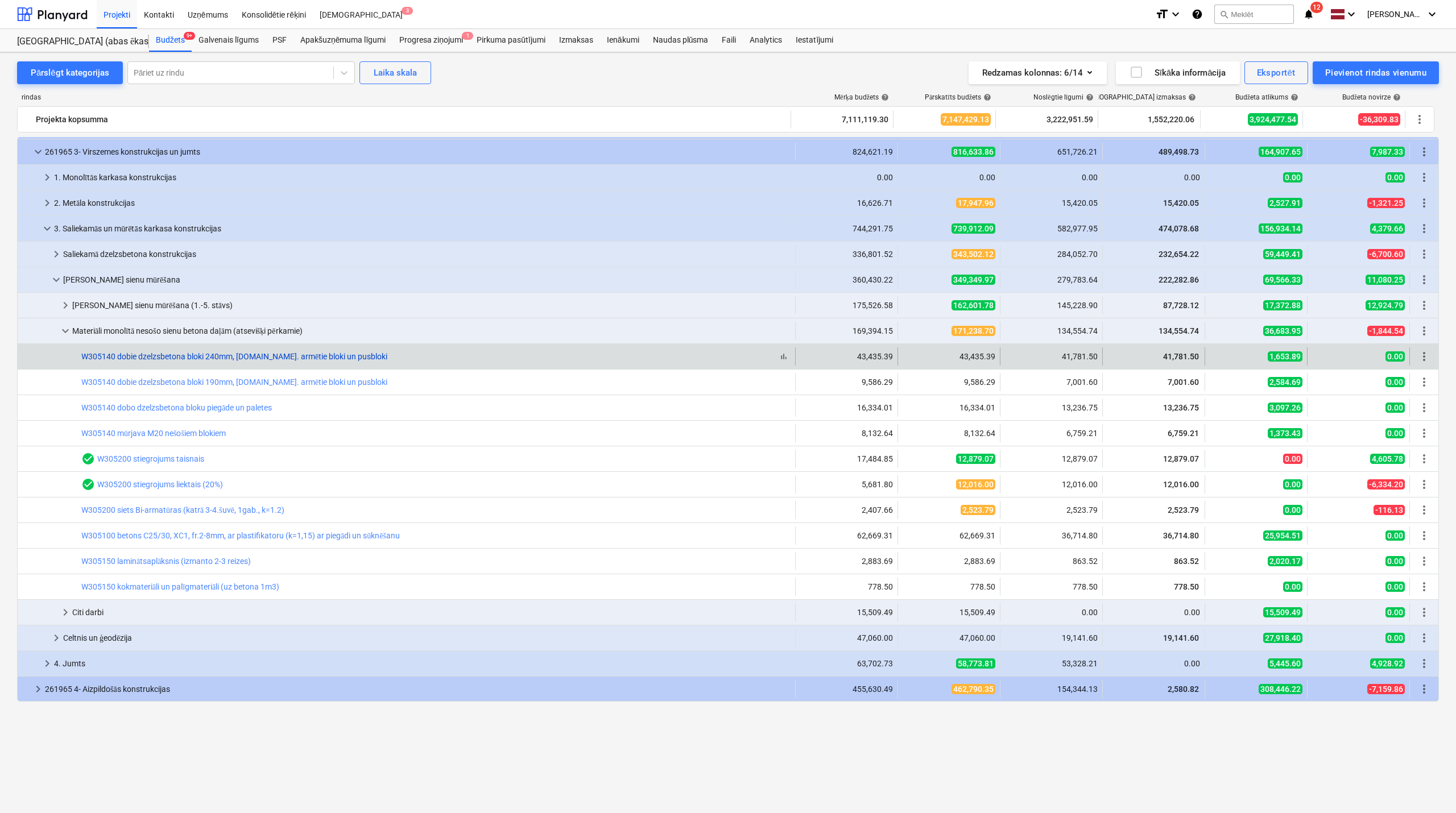
scroll to position [0, 0]
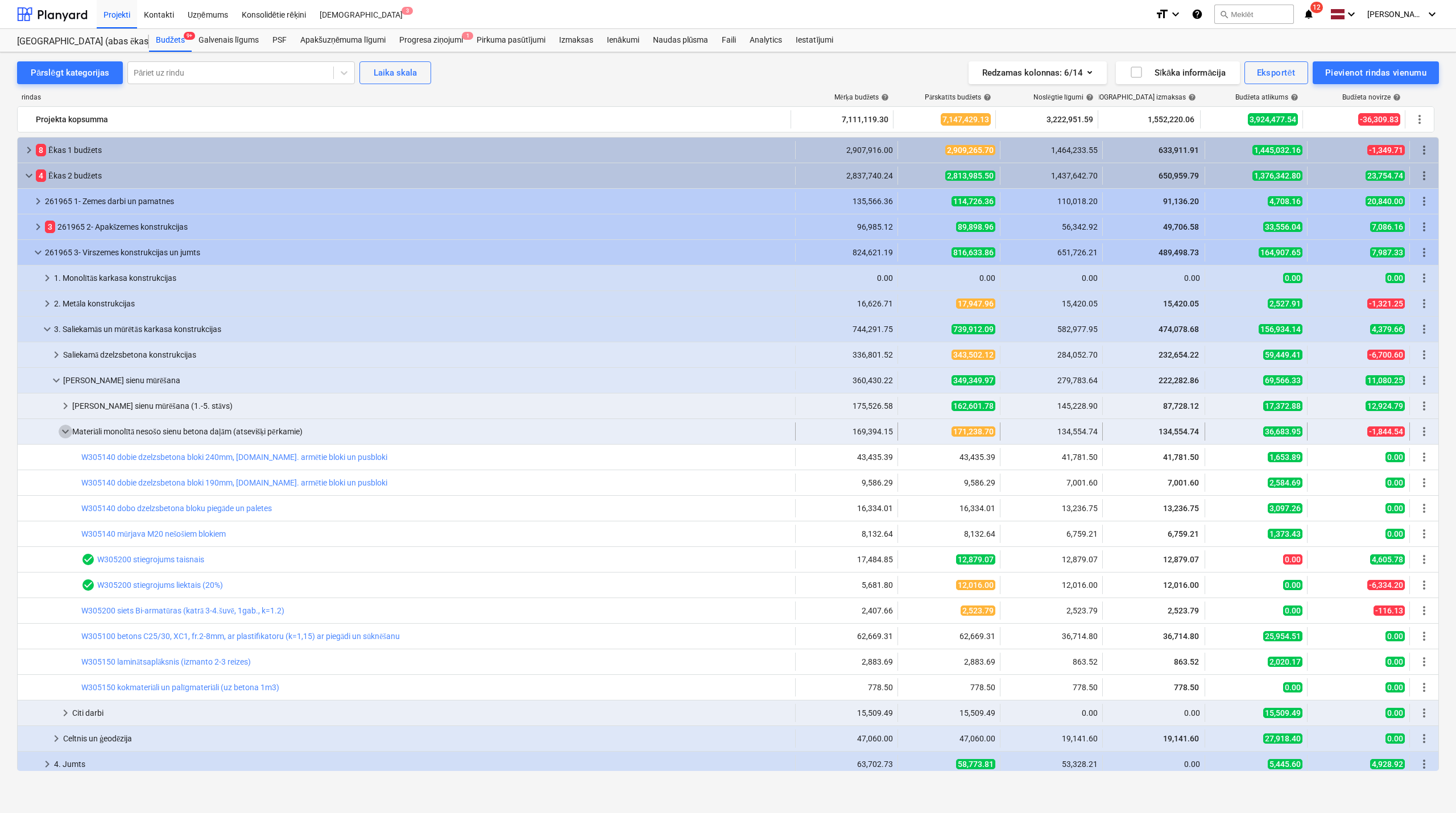
click at [63, 429] on span "keyboard_arrow_down" at bounding box center [66, 432] width 14 height 14
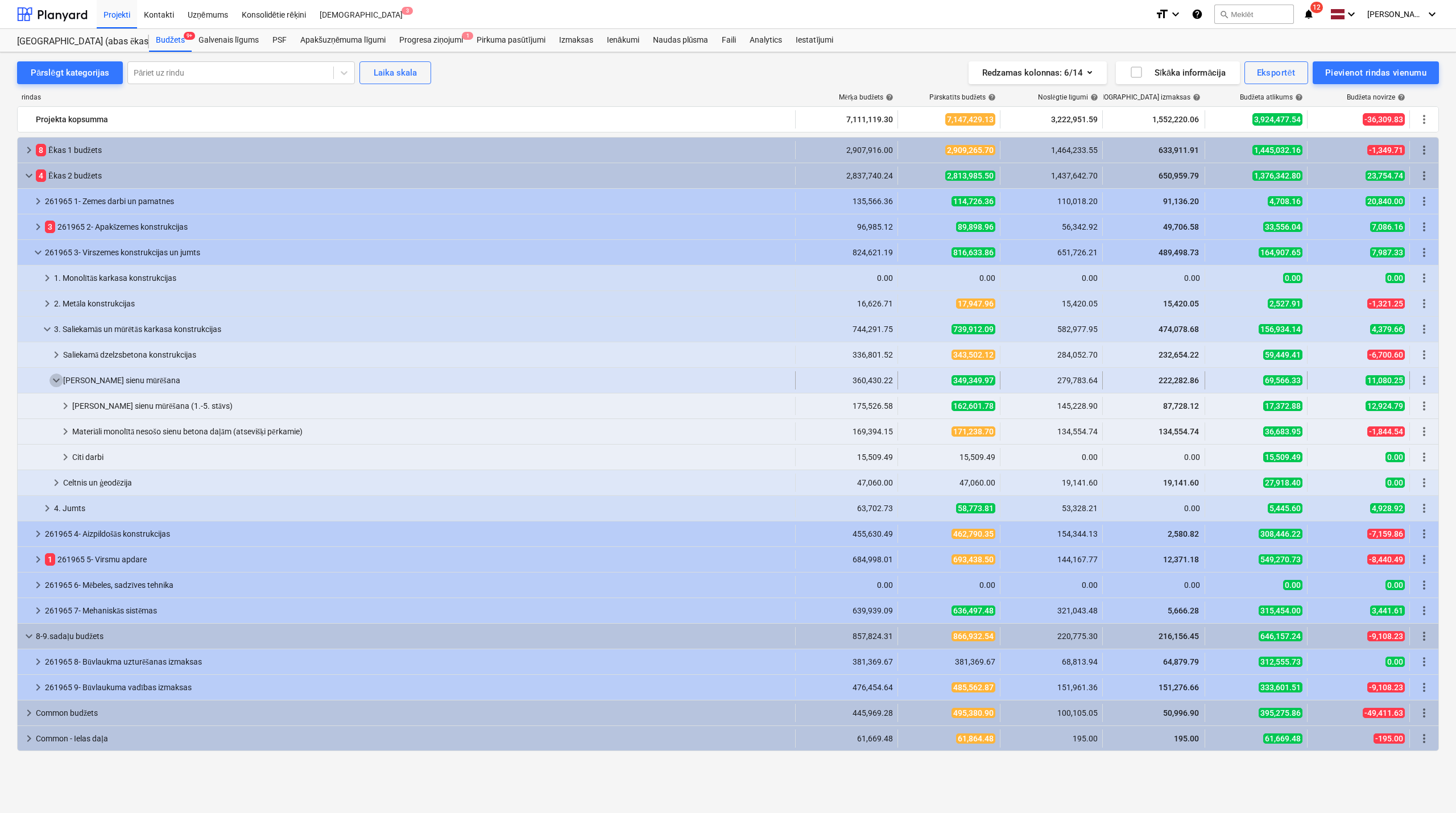
click at [57, 383] on span "keyboard_arrow_down" at bounding box center [57, 381] width 14 height 14
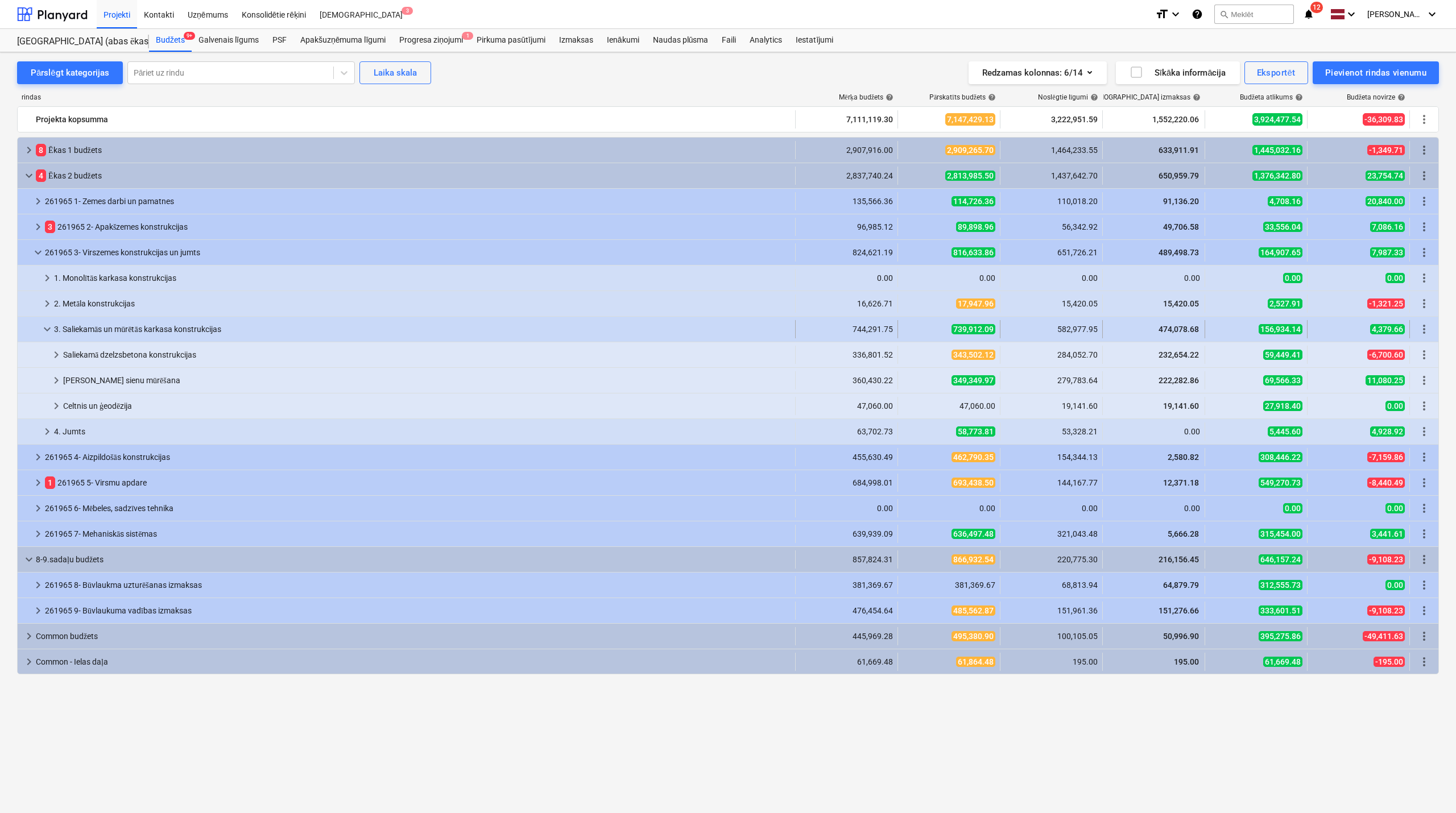
click at [49, 333] on span "keyboard_arrow_down" at bounding box center [47, 329] width 14 height 14
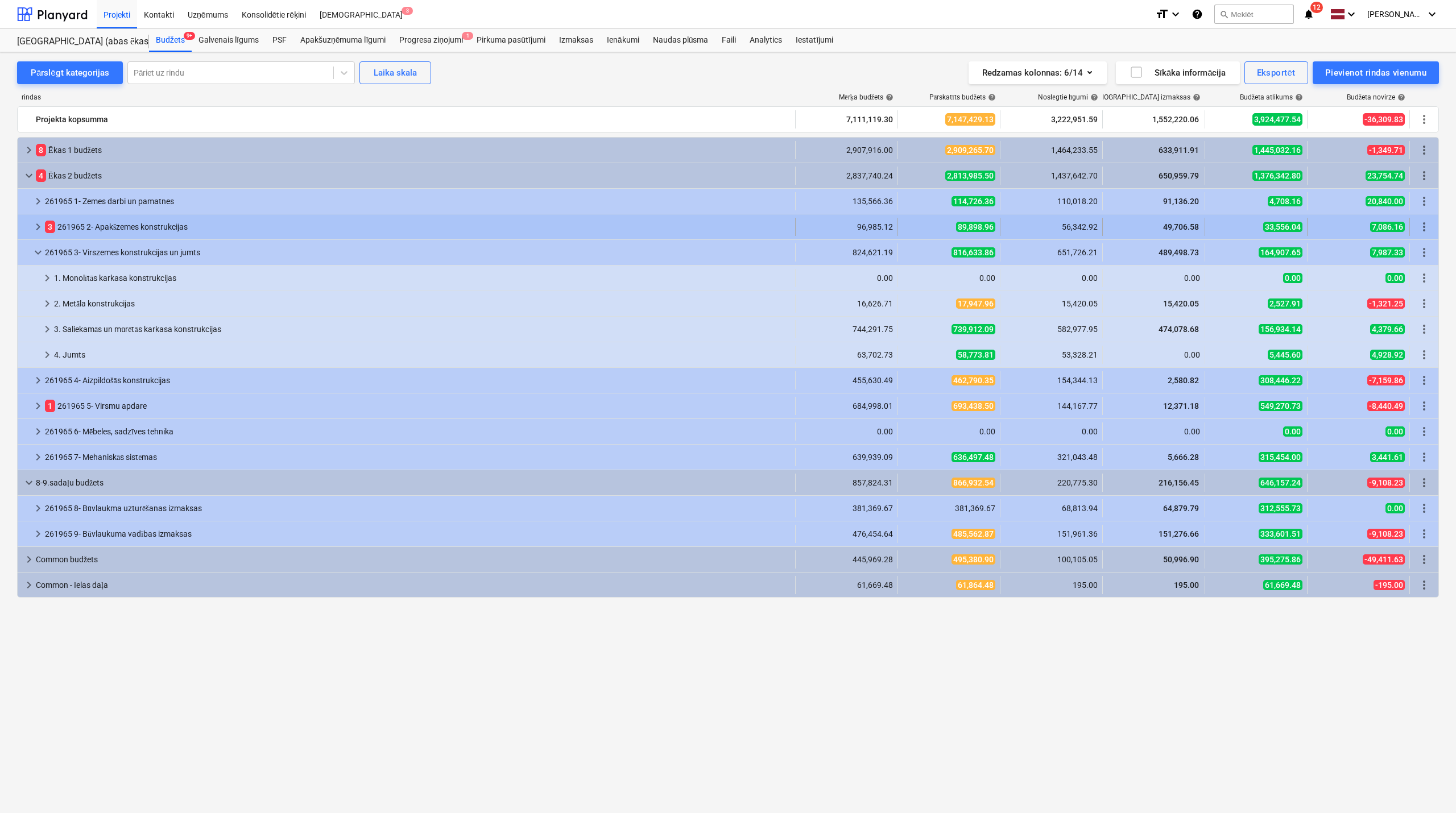
click at [39, 224] on span "keyboard_arrow_right" at bounding box center [38, 227] width 14 height 14
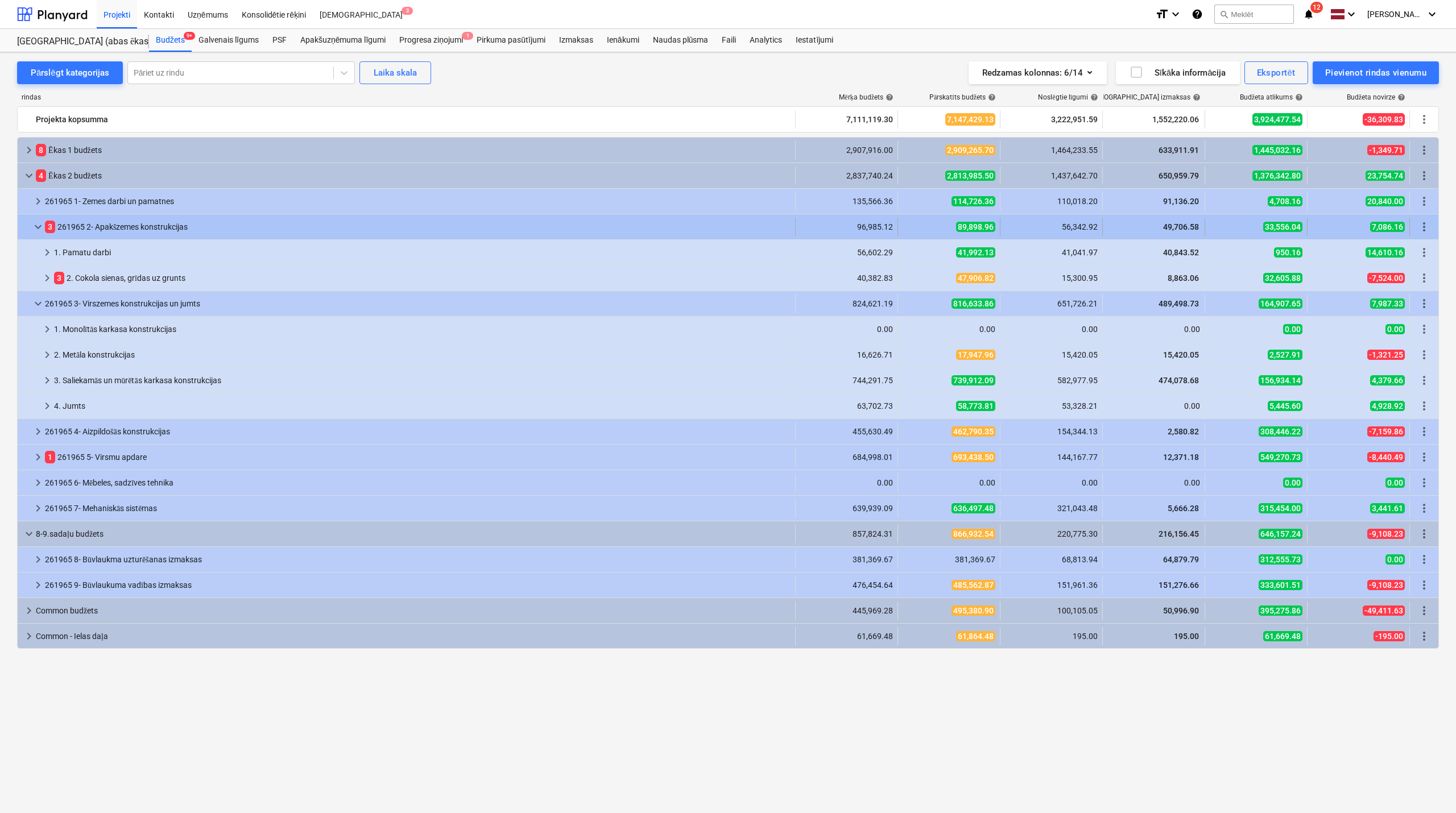
click at [37, 227] on span "keyboard_arrow_down" at bounding box center [38, 227] width 14 height 14
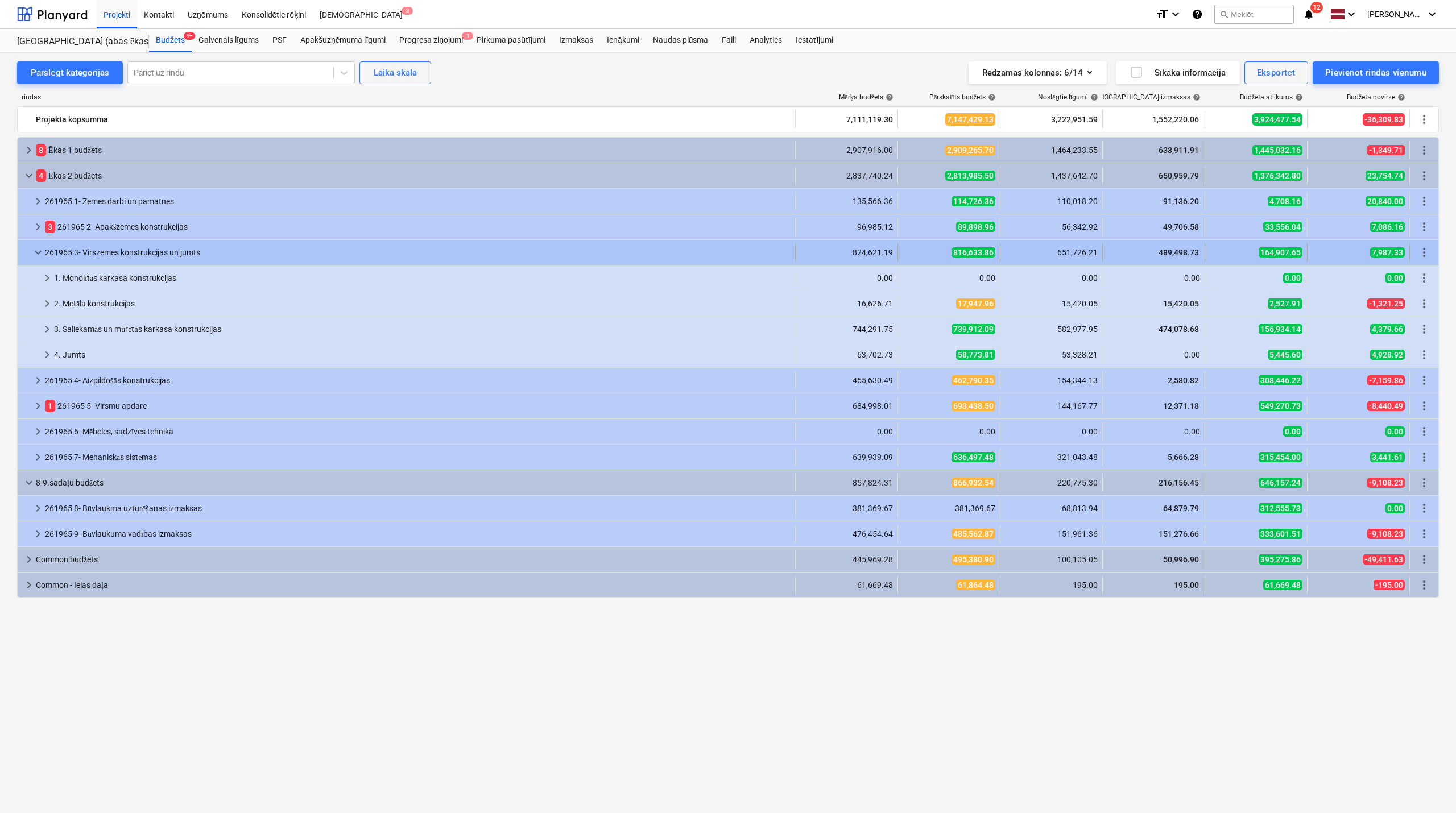
click at [40, 253] on span "keyboard_arrow_down" at bounding box center [38, 253] width 14 height 14
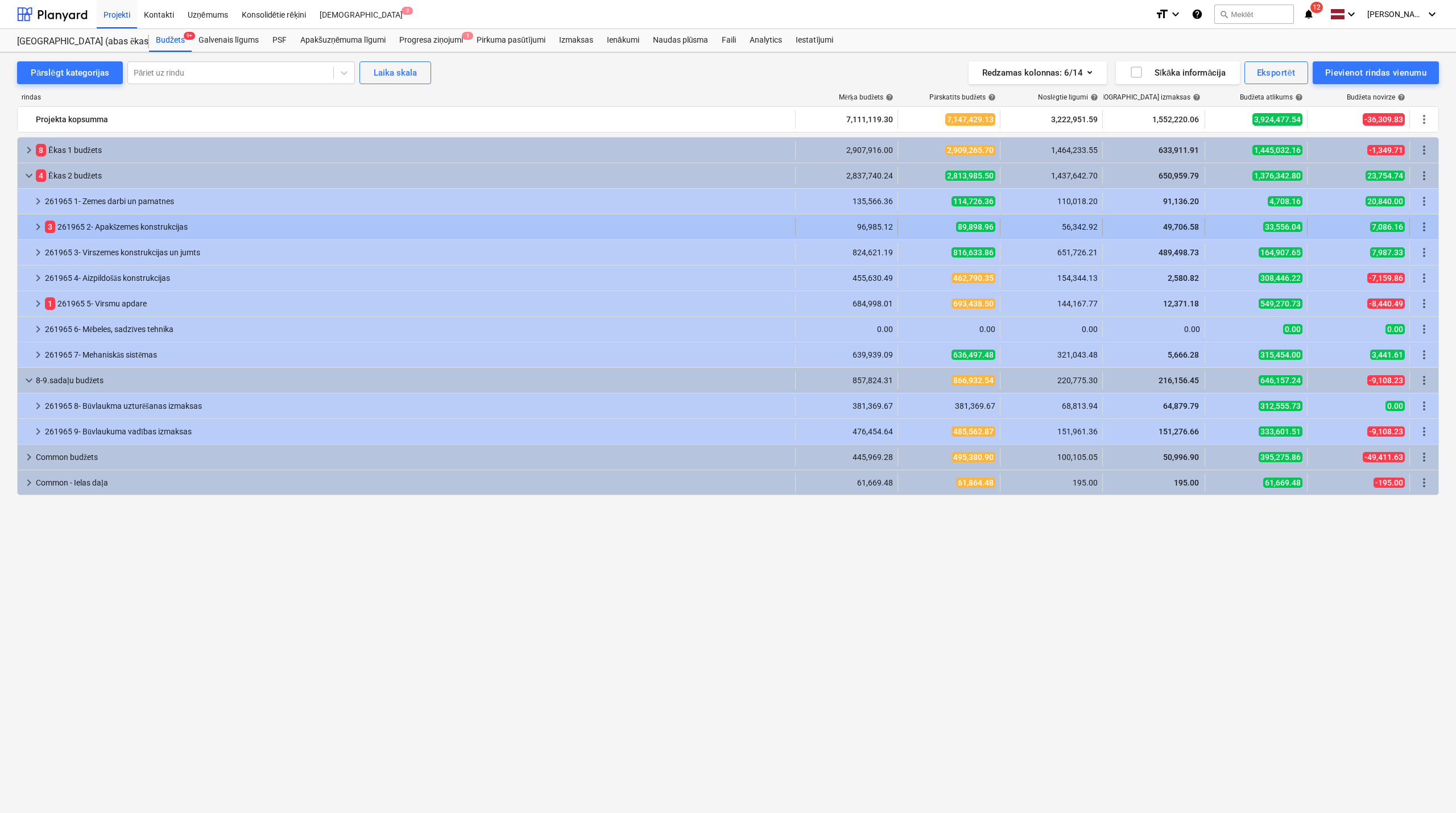
click at [41, 222] on span "keyboard_arrow_right" at bounding box center [38, 227] width 14 height 14
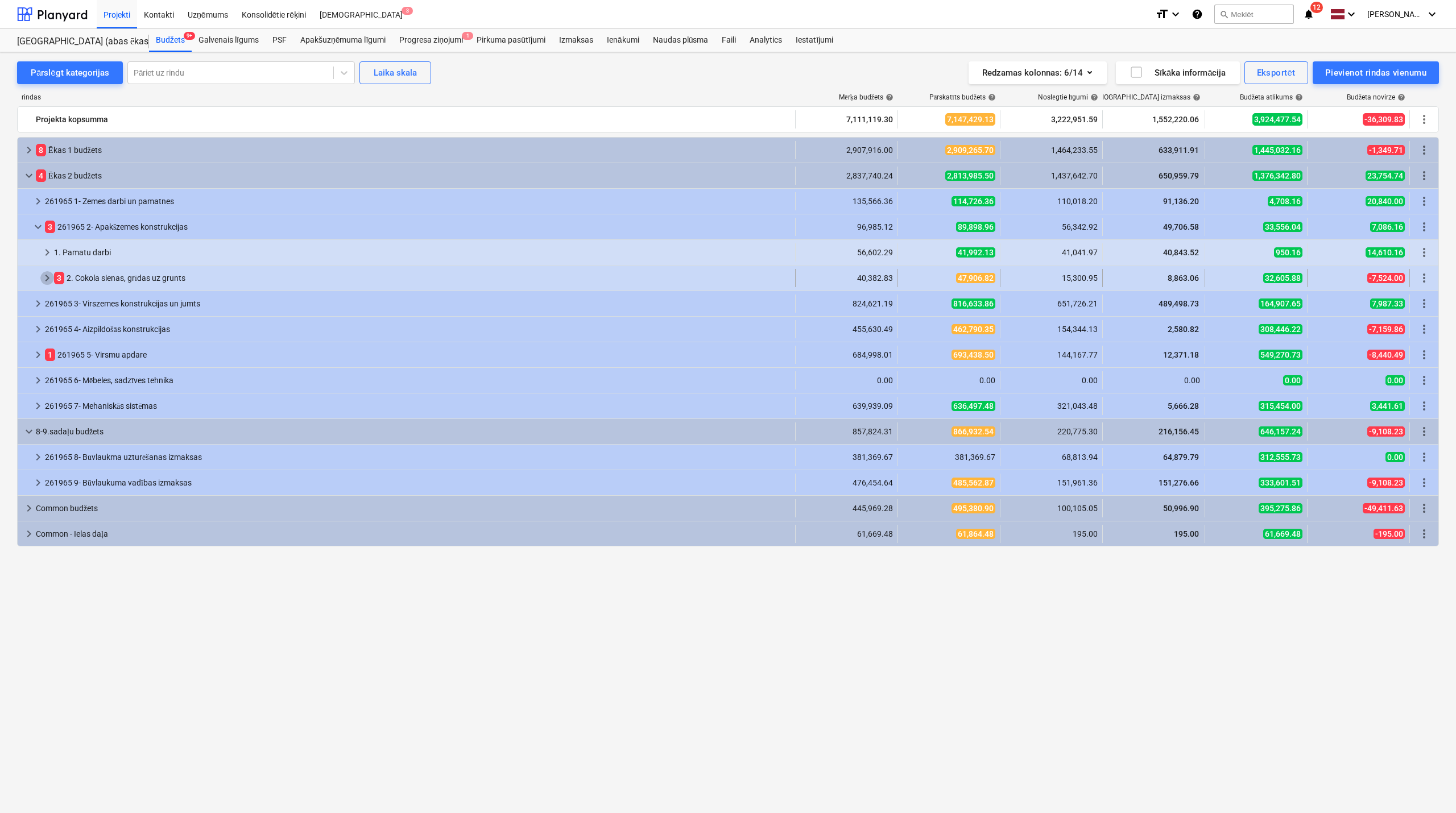
click at [47, 280] on span "keyboard_arrow_right" at bounding box center [47, 278] width 14 height 14
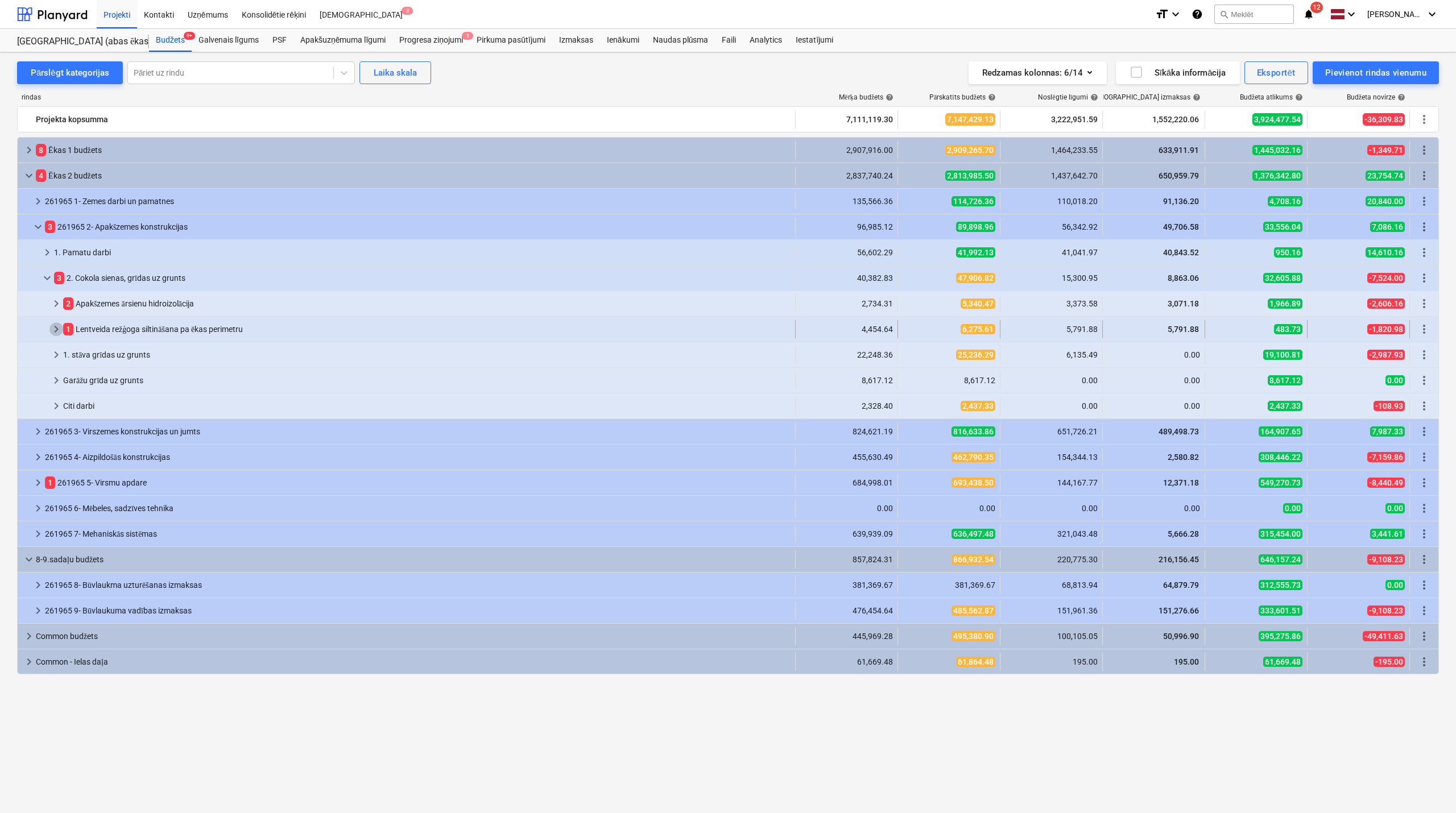
click at [53, 329] on span "keyboard_arrow_right" at bounding box center [57, 329] width 14 height 14
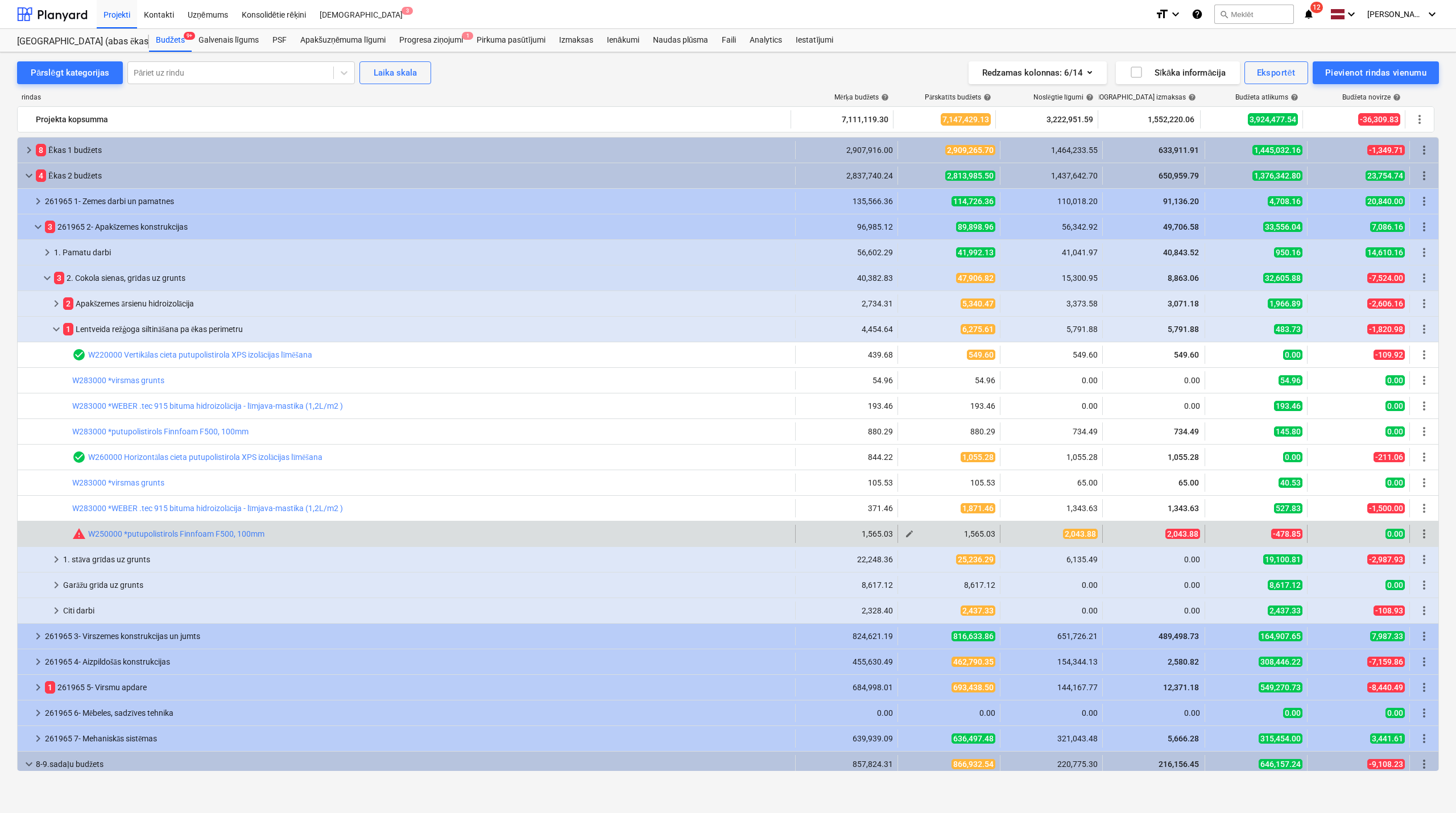
click at [910, 535] on span "edit" at bounding box center [909, 533] width 9 height 9
type textarea "x"
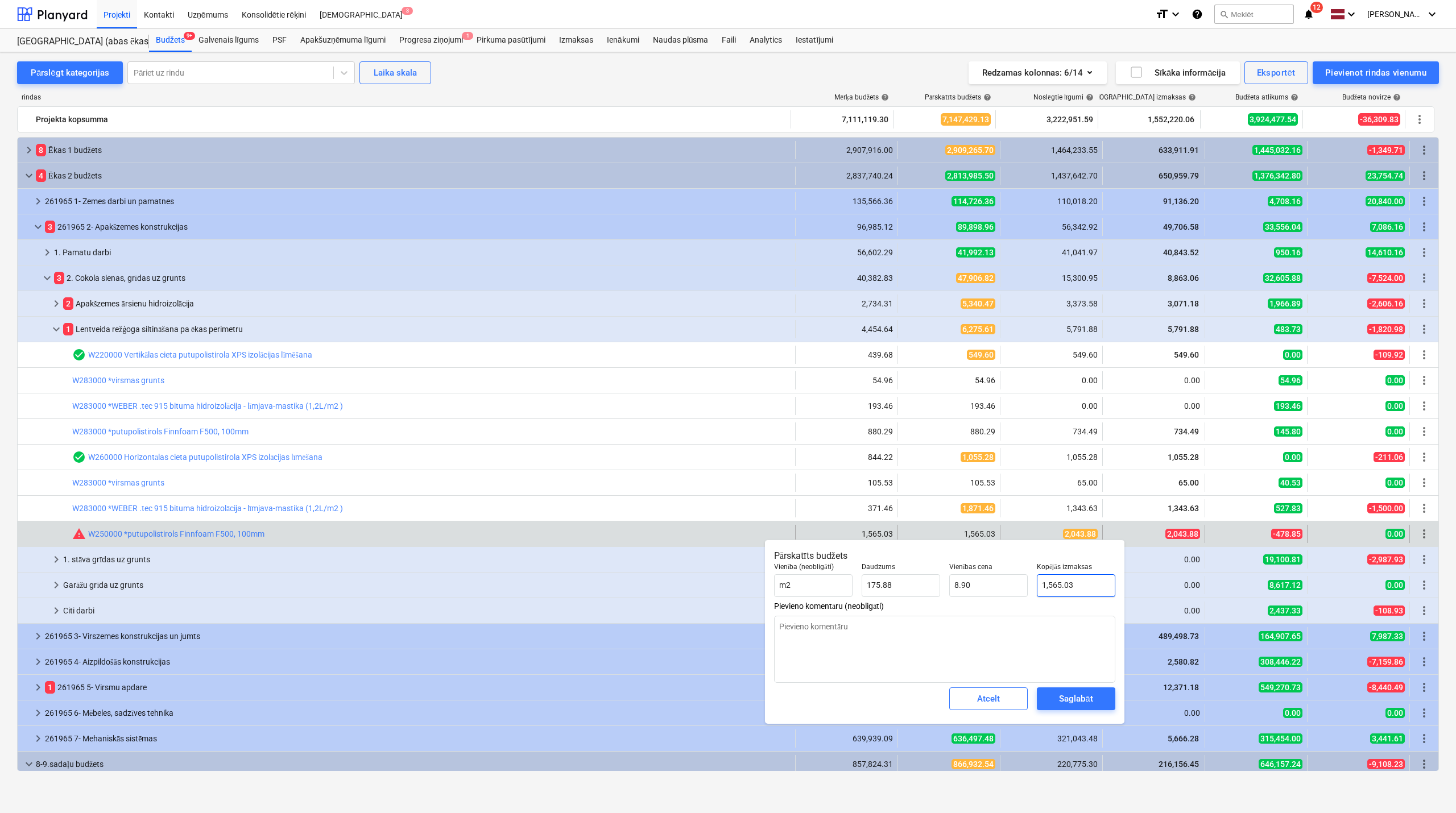
type input "1565.0339"
click at [1047, 587] on input "1565.0339" at bounding box center [1077, 585] width 79 height 23
click at [1059, 584] on input "1565.0339" at bounding box center [1077, 585] width 79 height 23
type textarea "x"
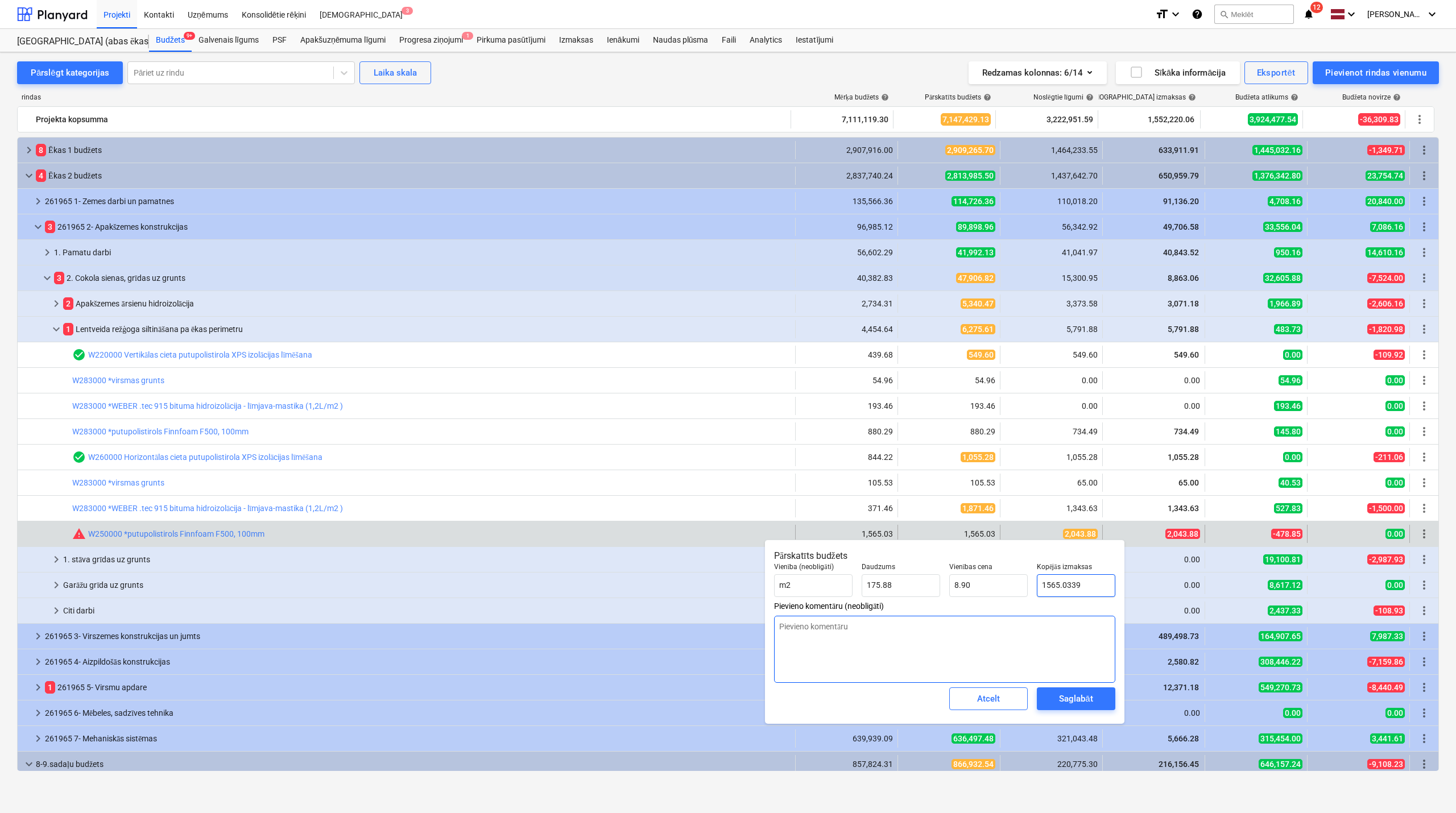
type input "2"
type input "0.01"
type textarea "x"
type input "20"
type input "0.11"
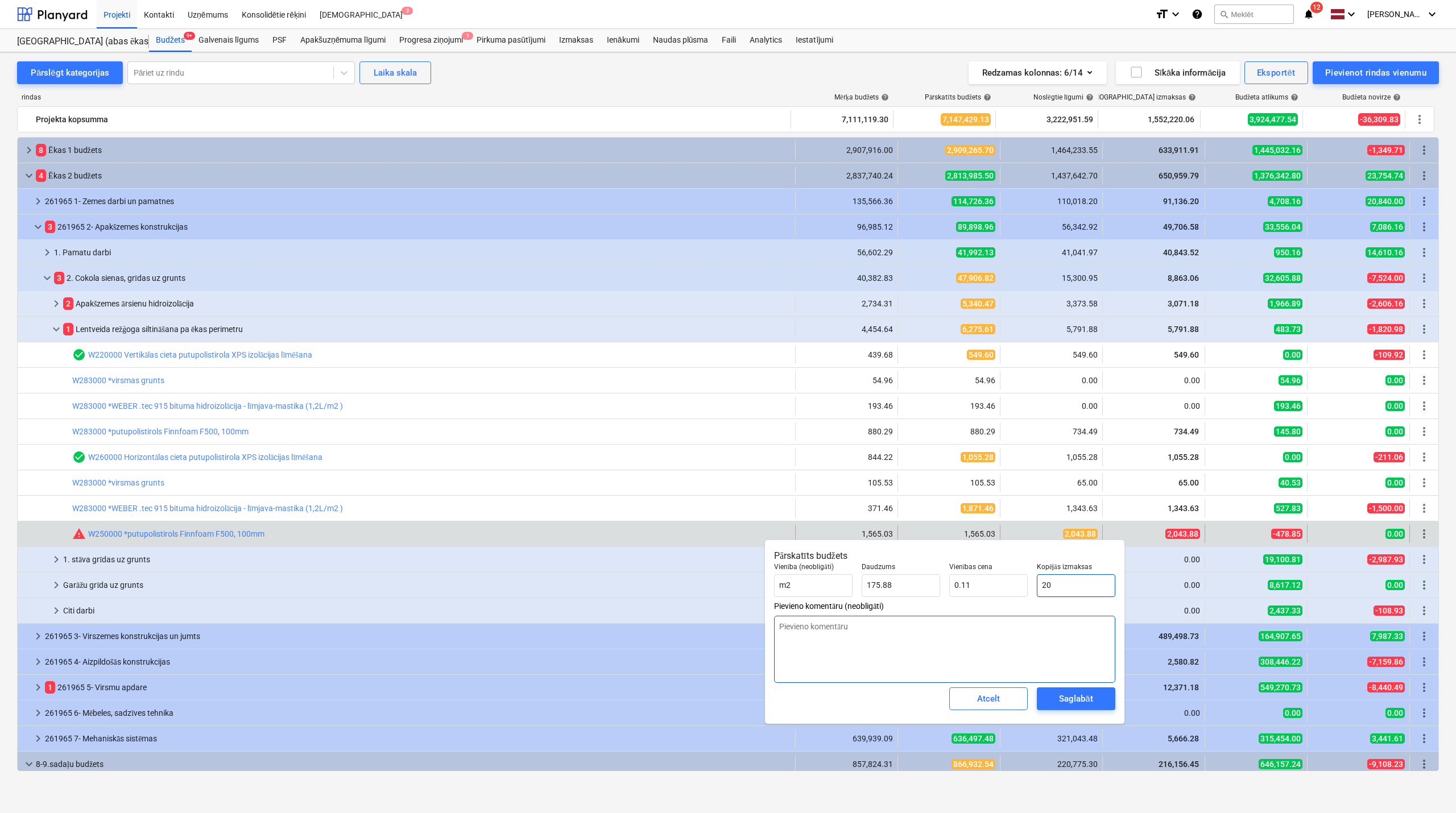
type textarea "x"
type input "204"
type input "1.16"
type textarea "x"
type input "2043"
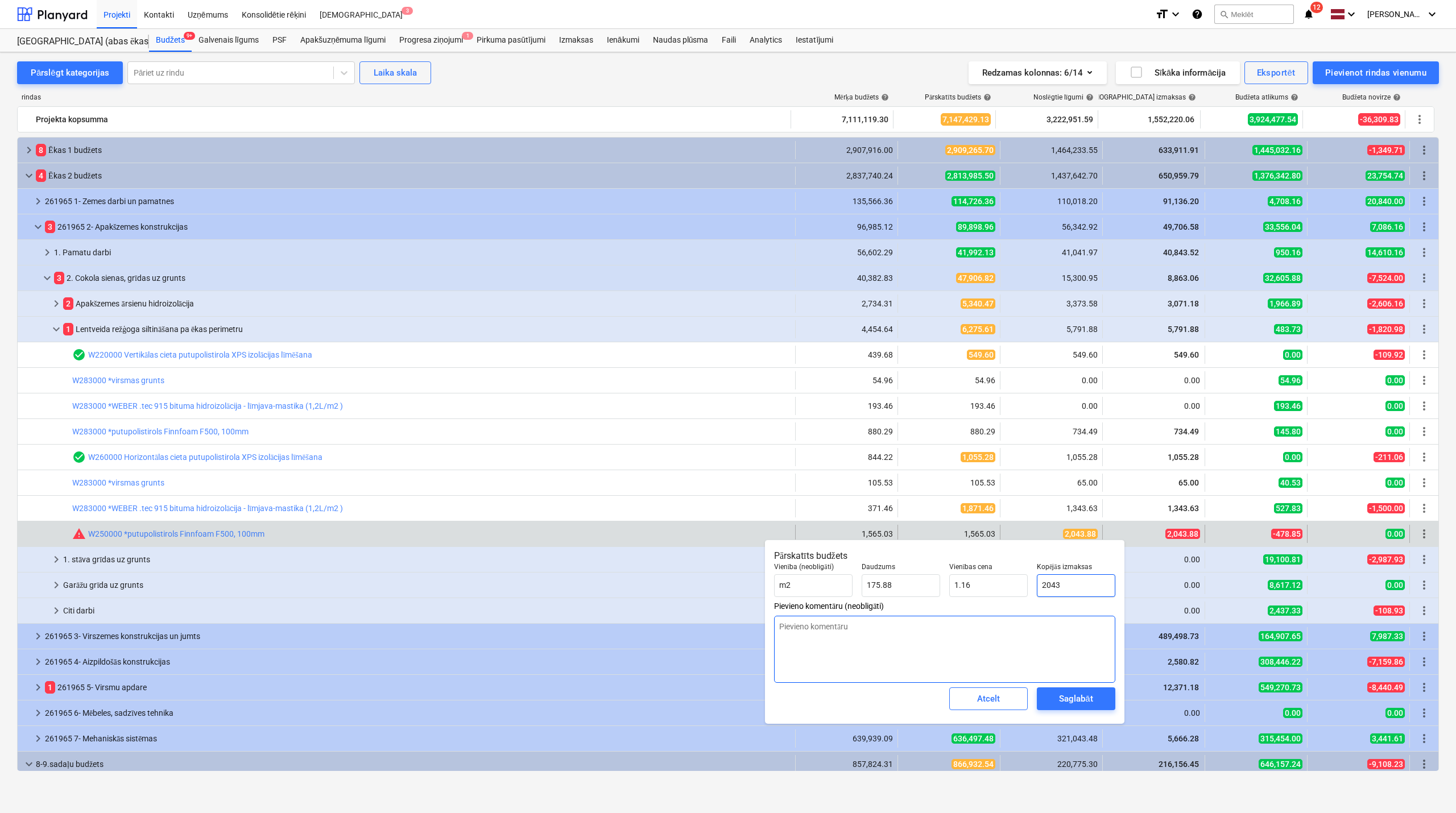
type input "11.62"
type textarea "x"
type input "2043."
type textarea "x"
type input "2043.8"
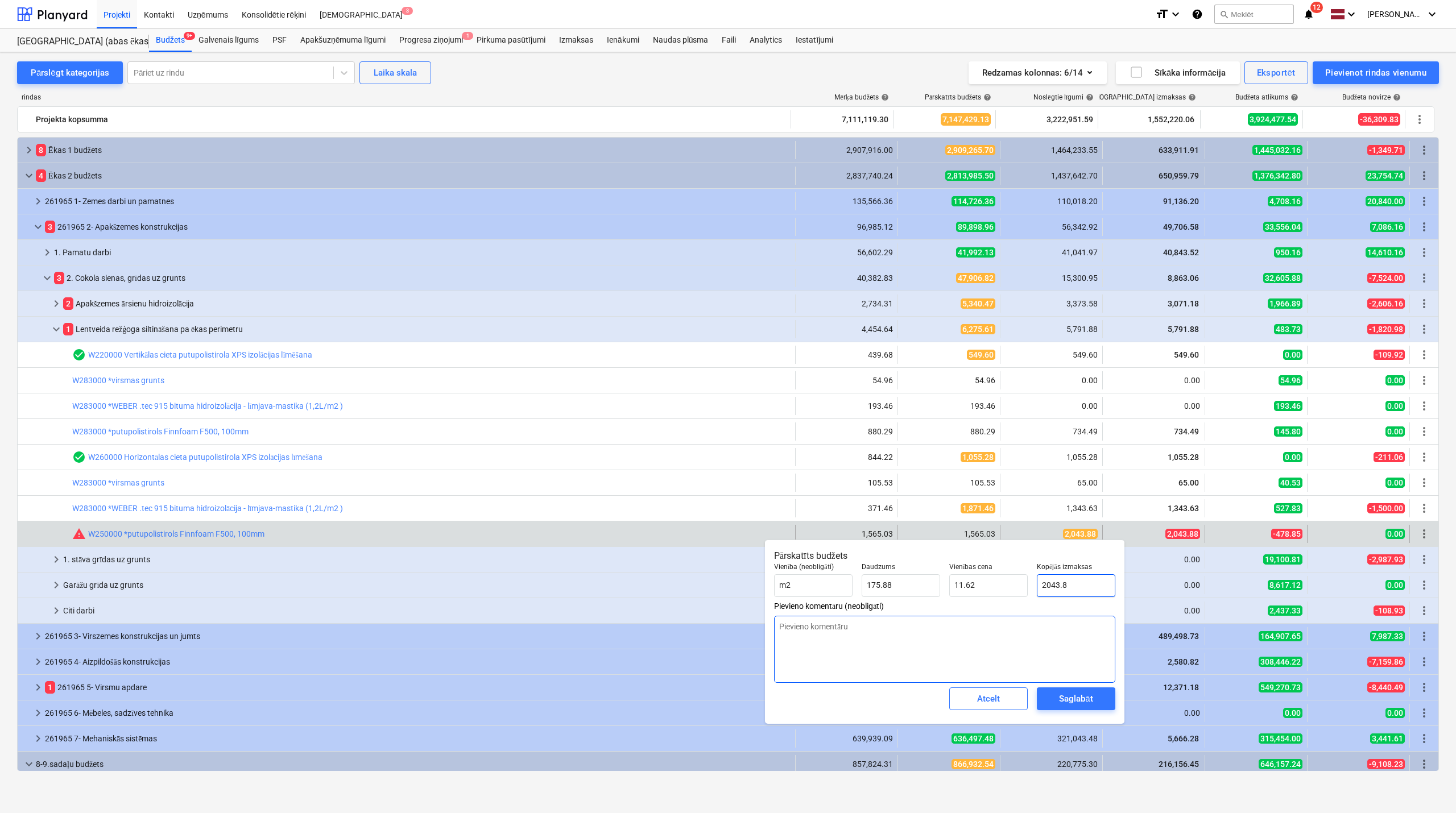
type textarea "x"
type input "2043.88"
type textarea "x"
type input "2,043.88"
click at [1074, 706] on div "Saglabāt" at bounding box center [1076, 698] width 34 height 15
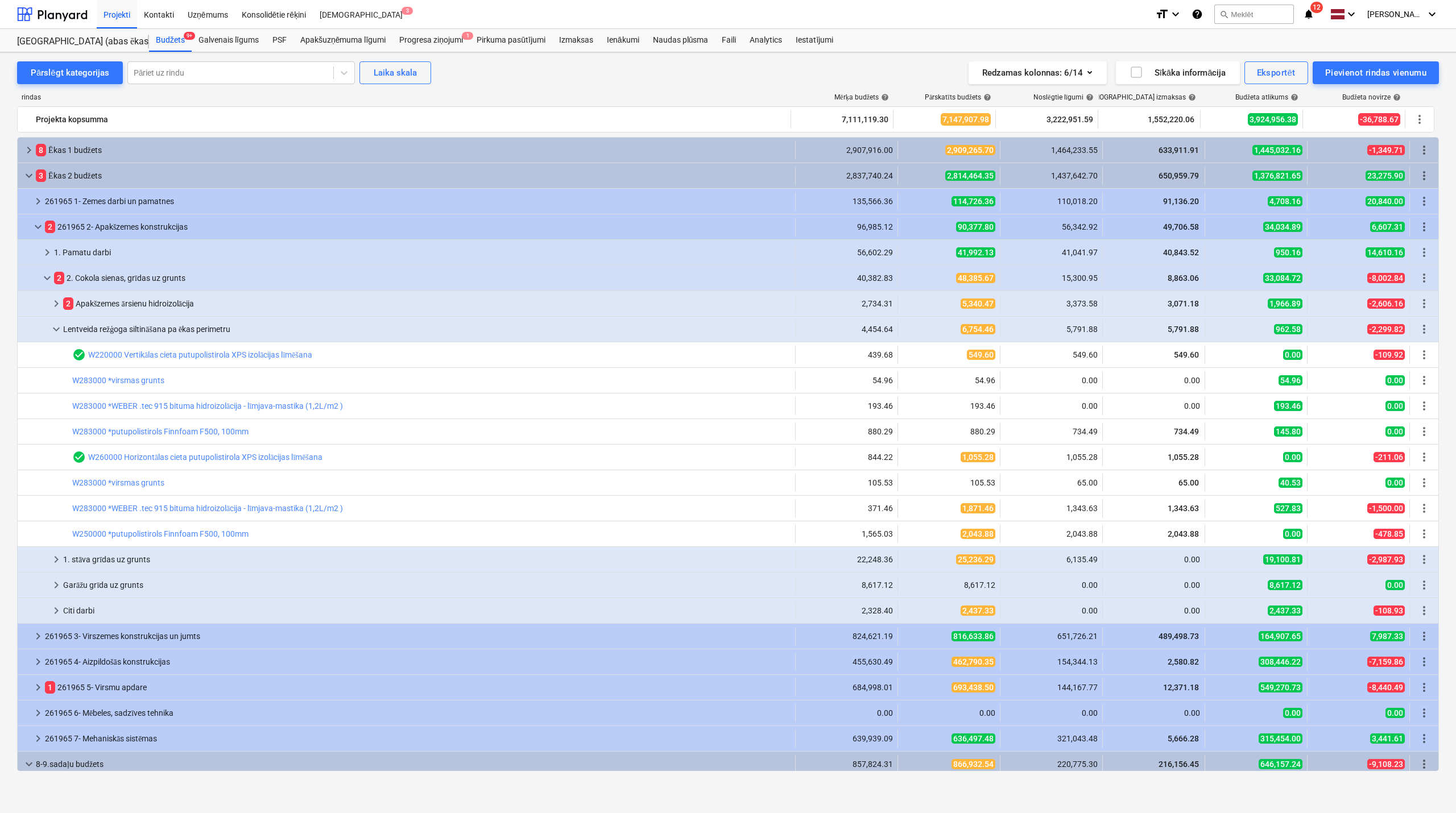
click at [908, 510] on span "edit" at bounding box center [909, 508] width 9 height 9
type textarea "x"
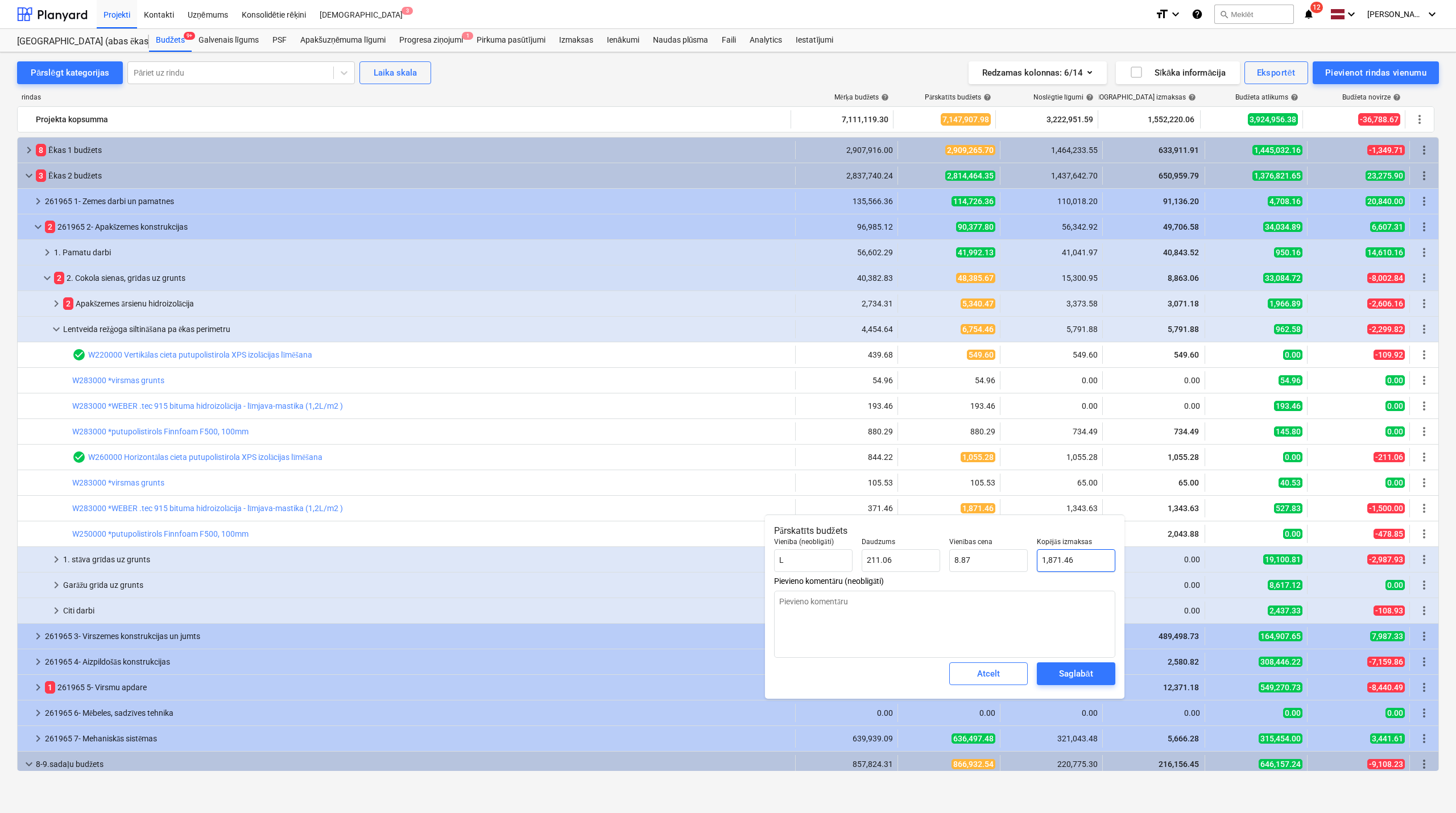
type input "1871.4586"
click at [1054, 558] on input "1871.4586" at bounding box center [1077, 560] width 79 height 23
type textarea "x"
type input "1"
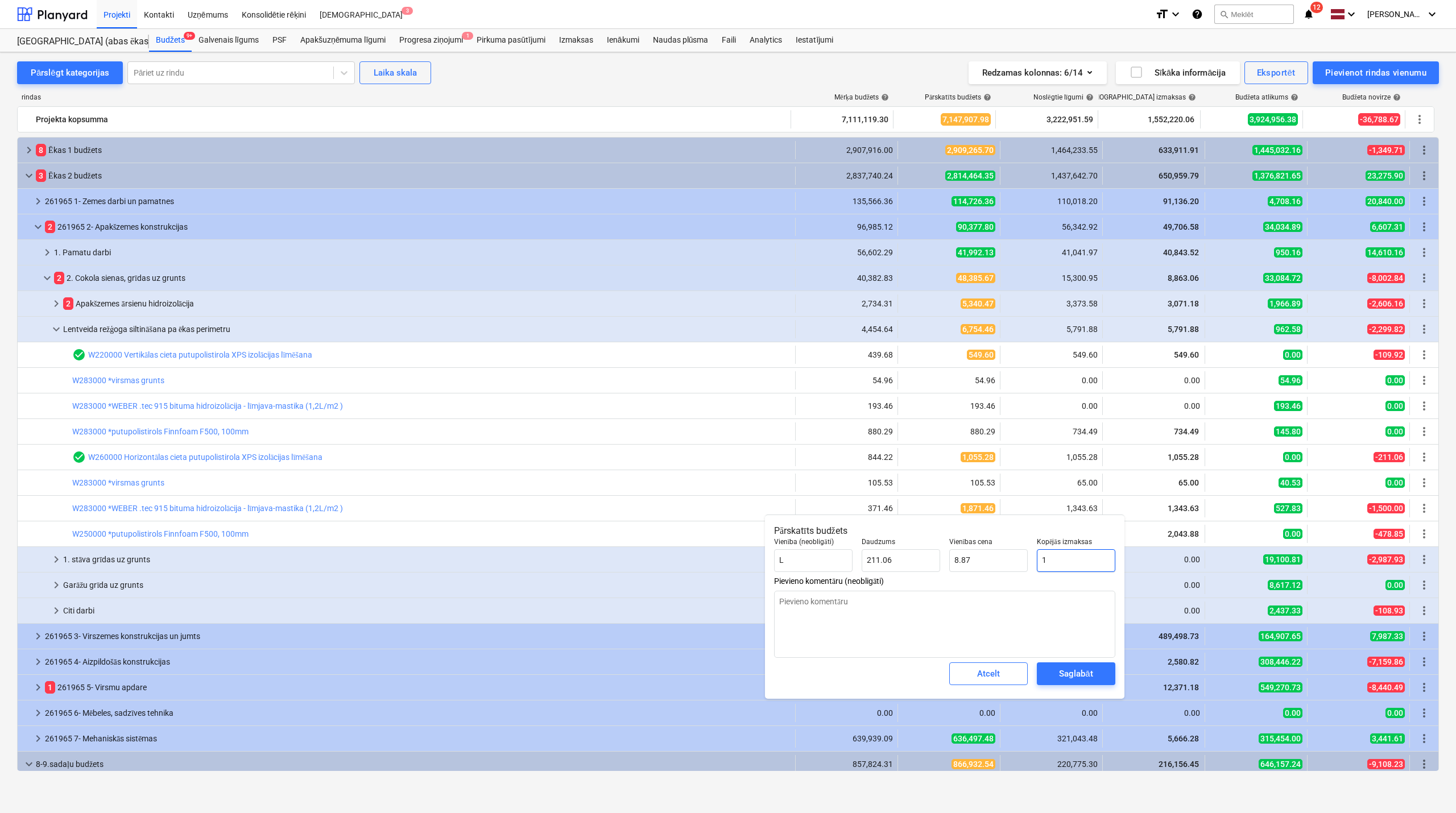
type input "0.00"
type textarea "x"
type input "13"
type input "0.06"
type textarea "x"
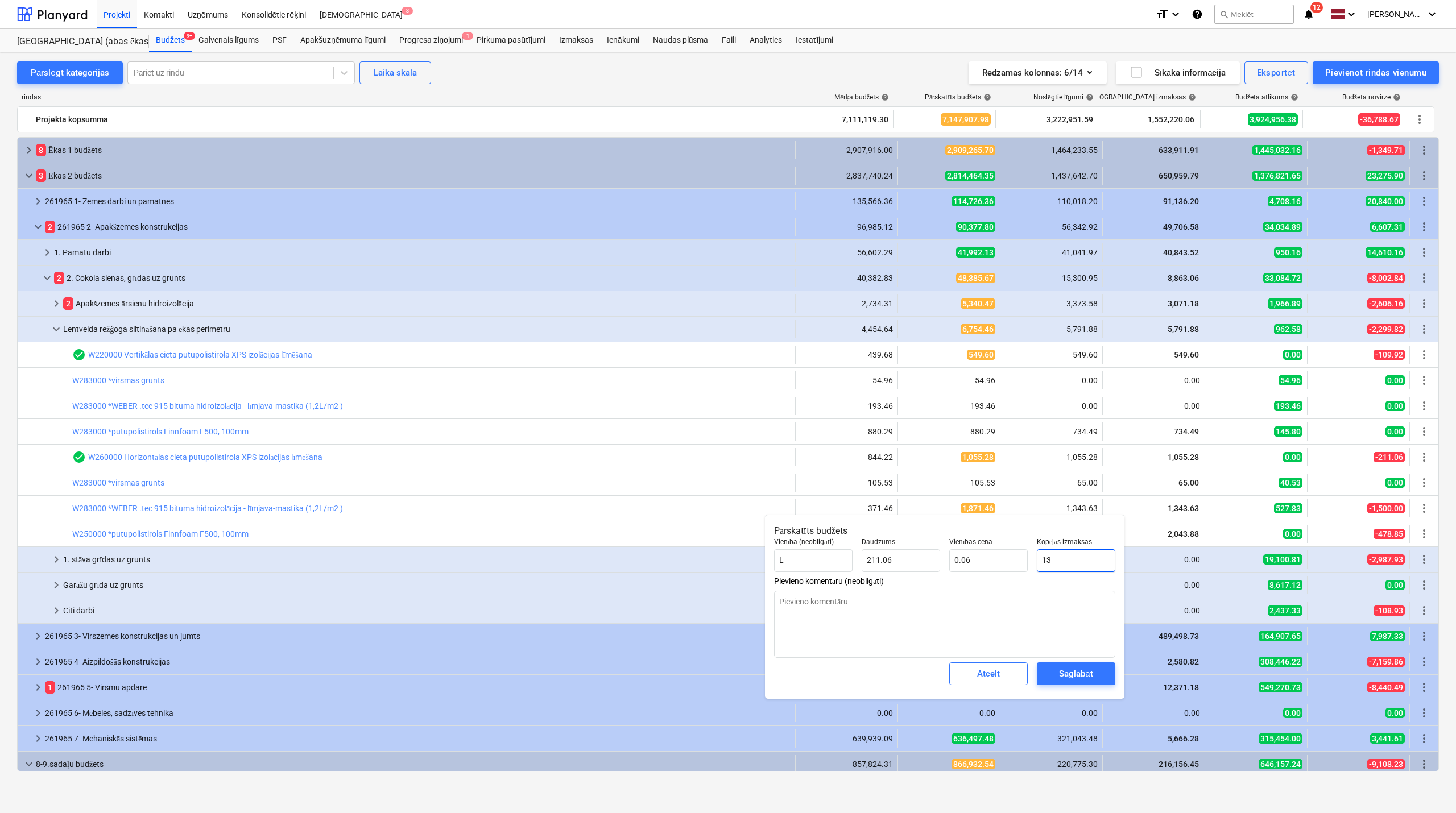
type input "134"
type input "0.63"
type textarea "x"
type input "1343"
type input "6.36"
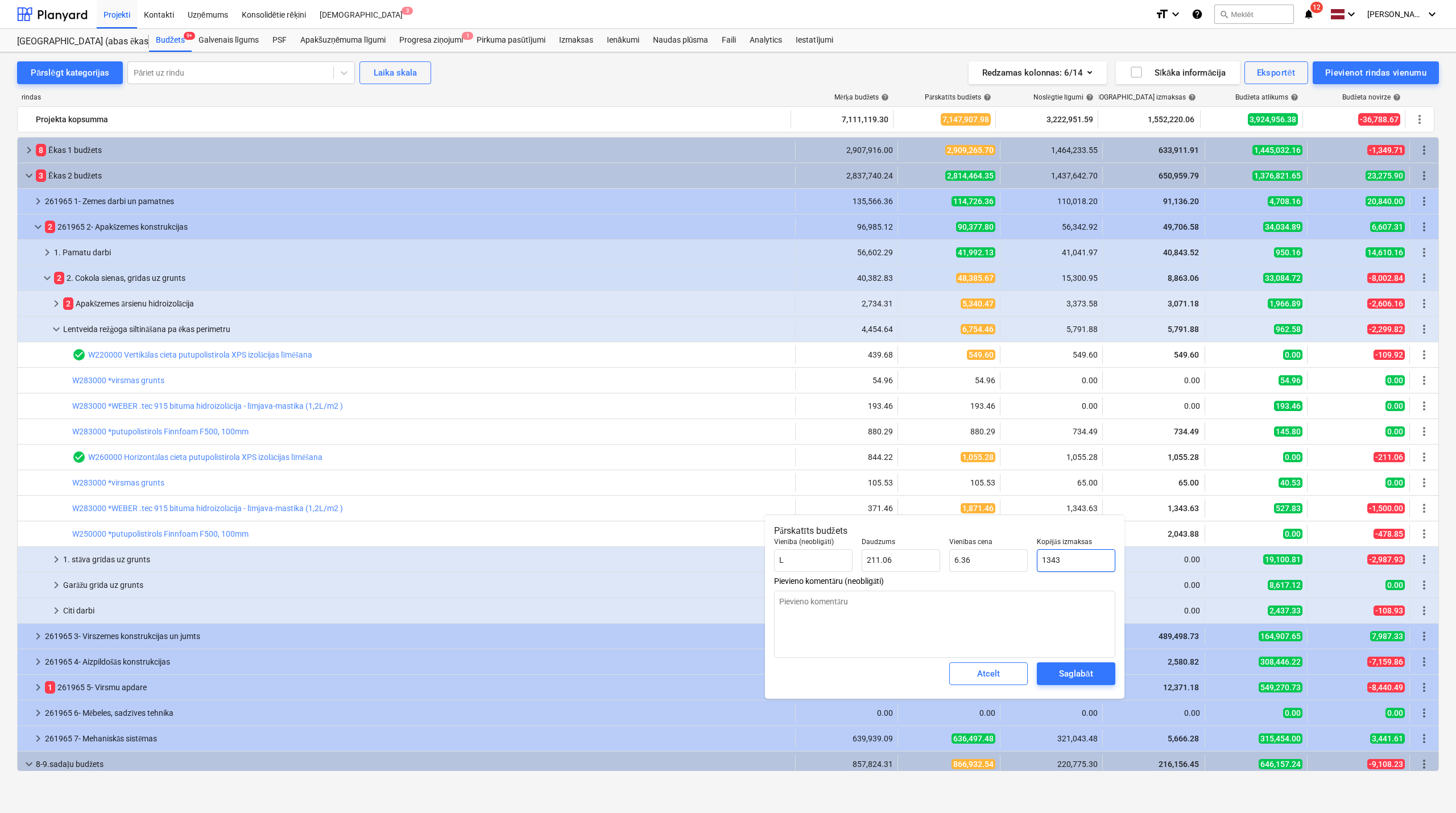
type textarea "x"
type input "1343."
type textarea "x"
type input "1343.6"
type input "6.37"
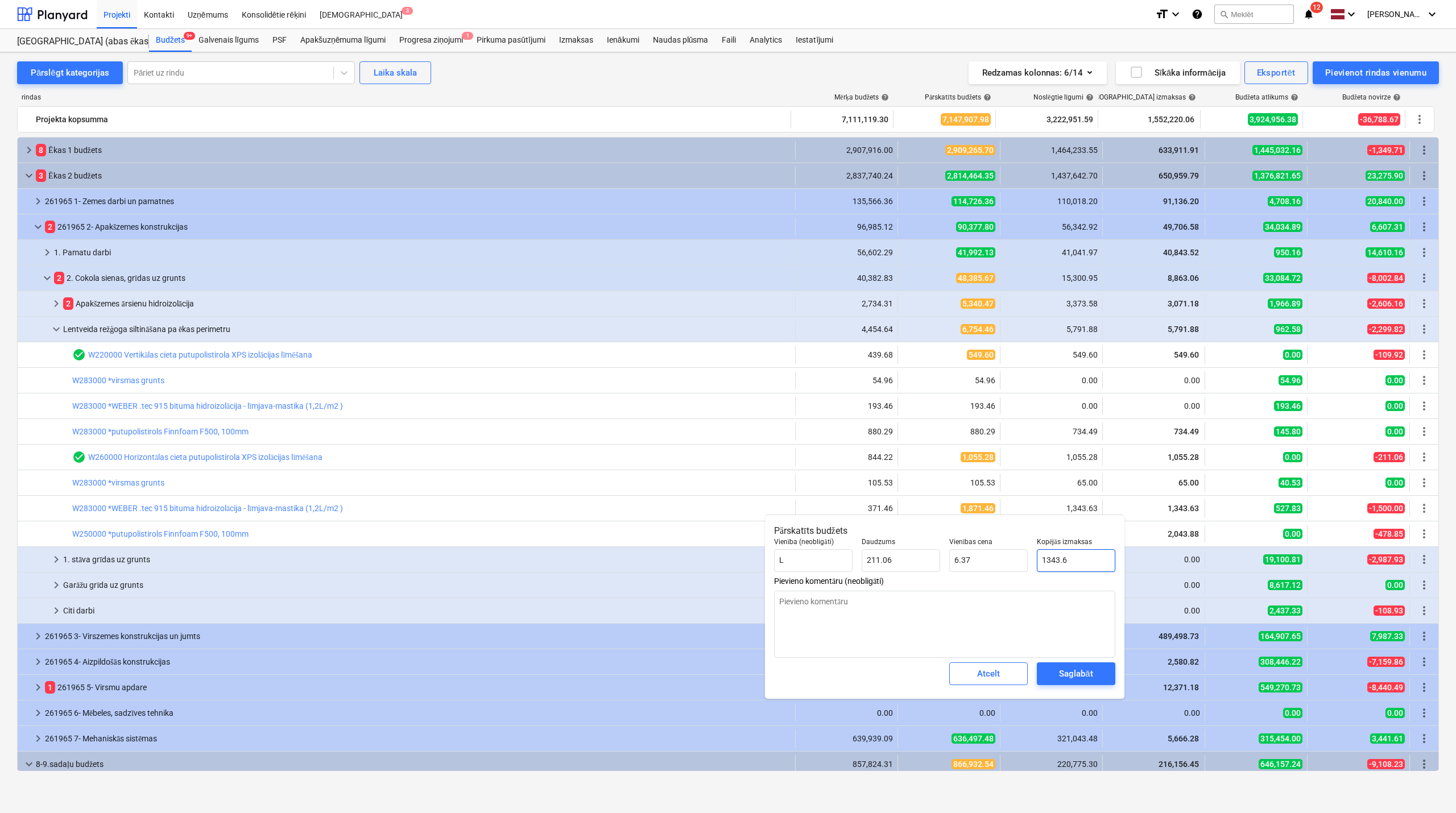
type textarea "x"
type input "1343.63"
type textarea "x"
type input "1,343.63"
click at [1059, 681] on div "Saglabāt" at bounding box center [1076, 673] width 34 height 15
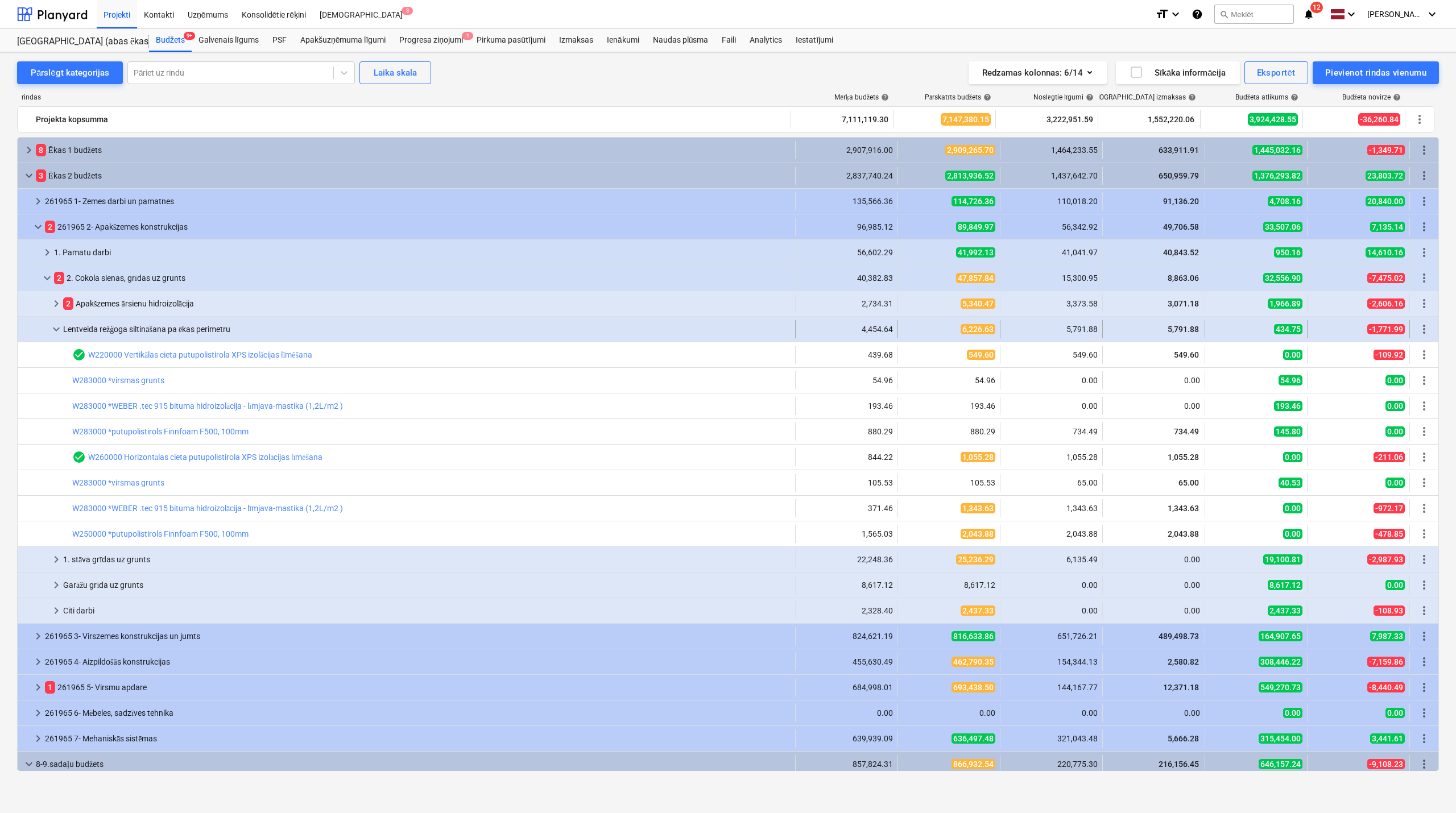
click at [55, 329] on span "keyboard_arrow_down" at bounding box center [57, 329] width 14 height 14
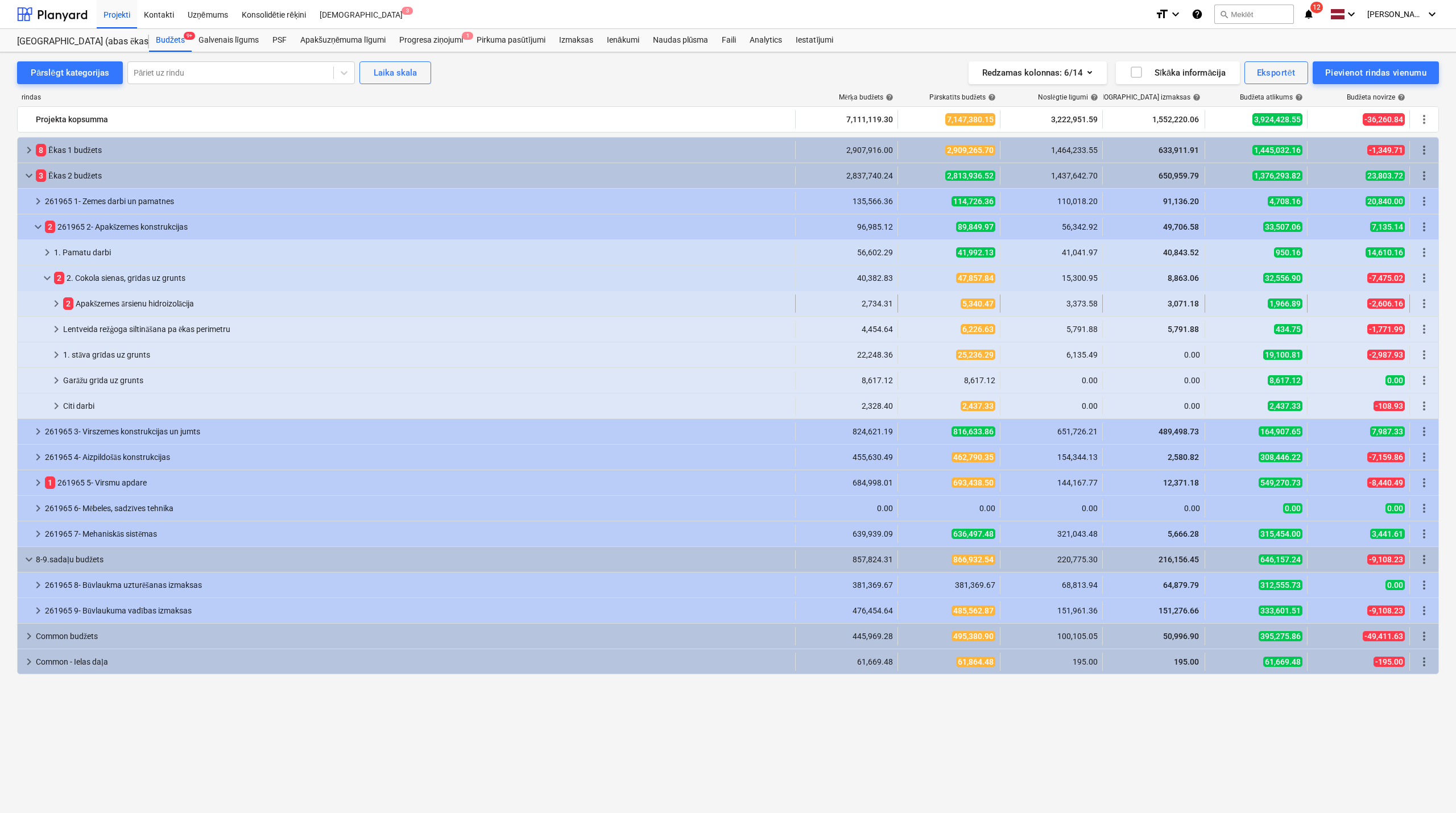
click at [57, 305] on span "keyboard_arrow_right" at bounding box center [57, 304] width 14 height 14
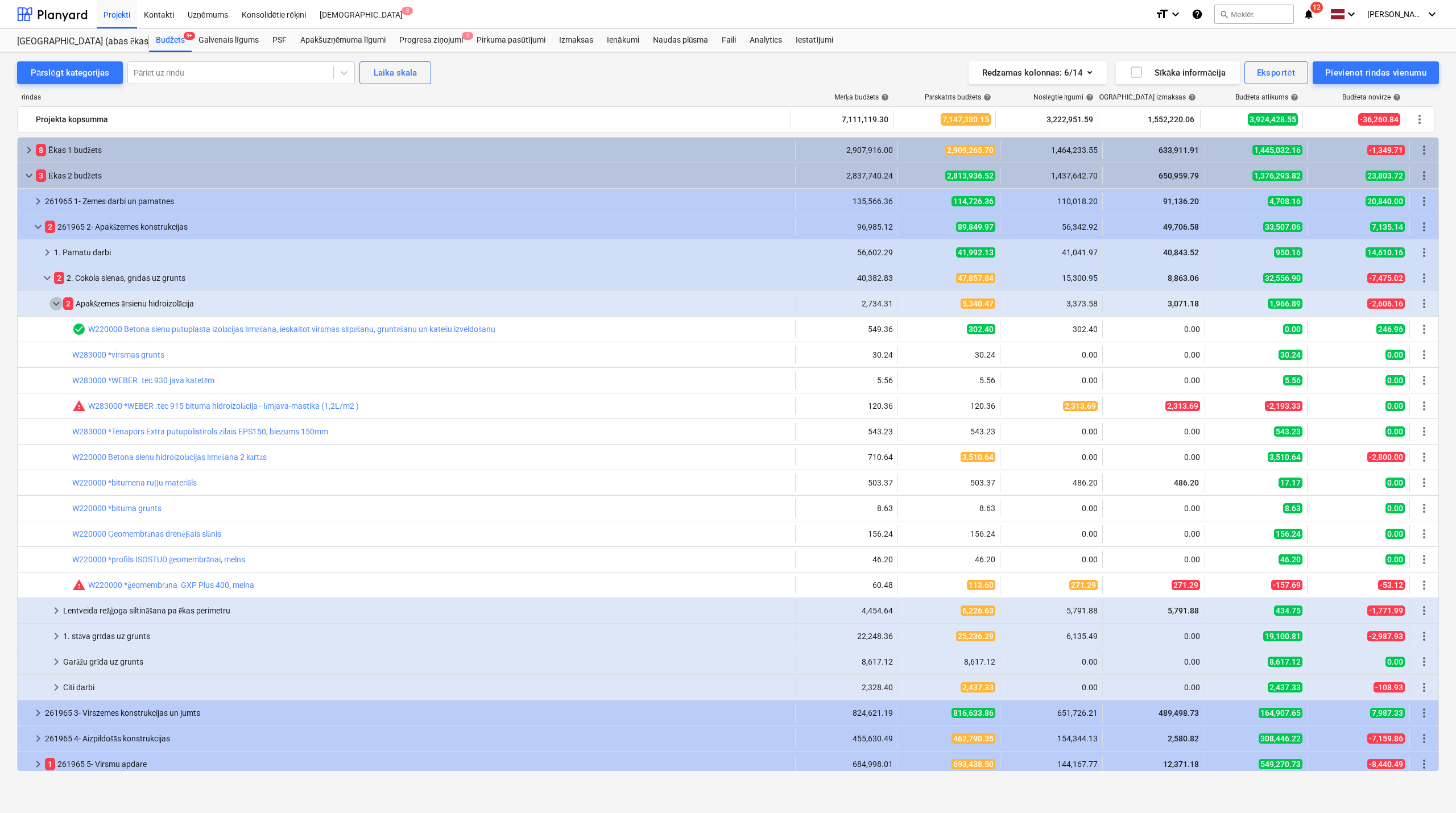
click at [57, 305] on span "keyboard_arrow_down" at bounding box center [57, 304] width 14 height 14
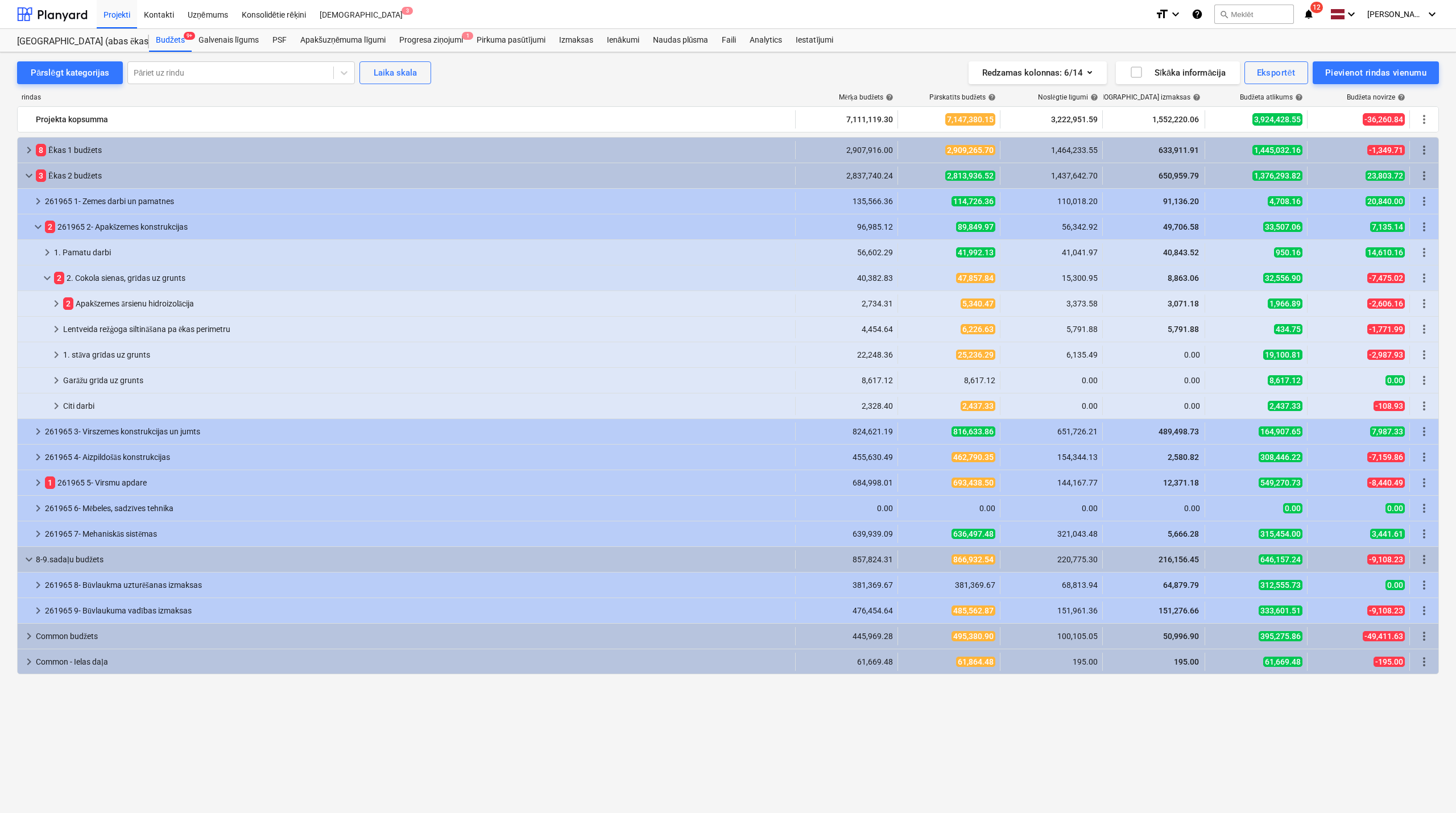
click at [57, 305] on span "keyboard_arrow_right" at bounding box center [57, 304] width 14 height 14
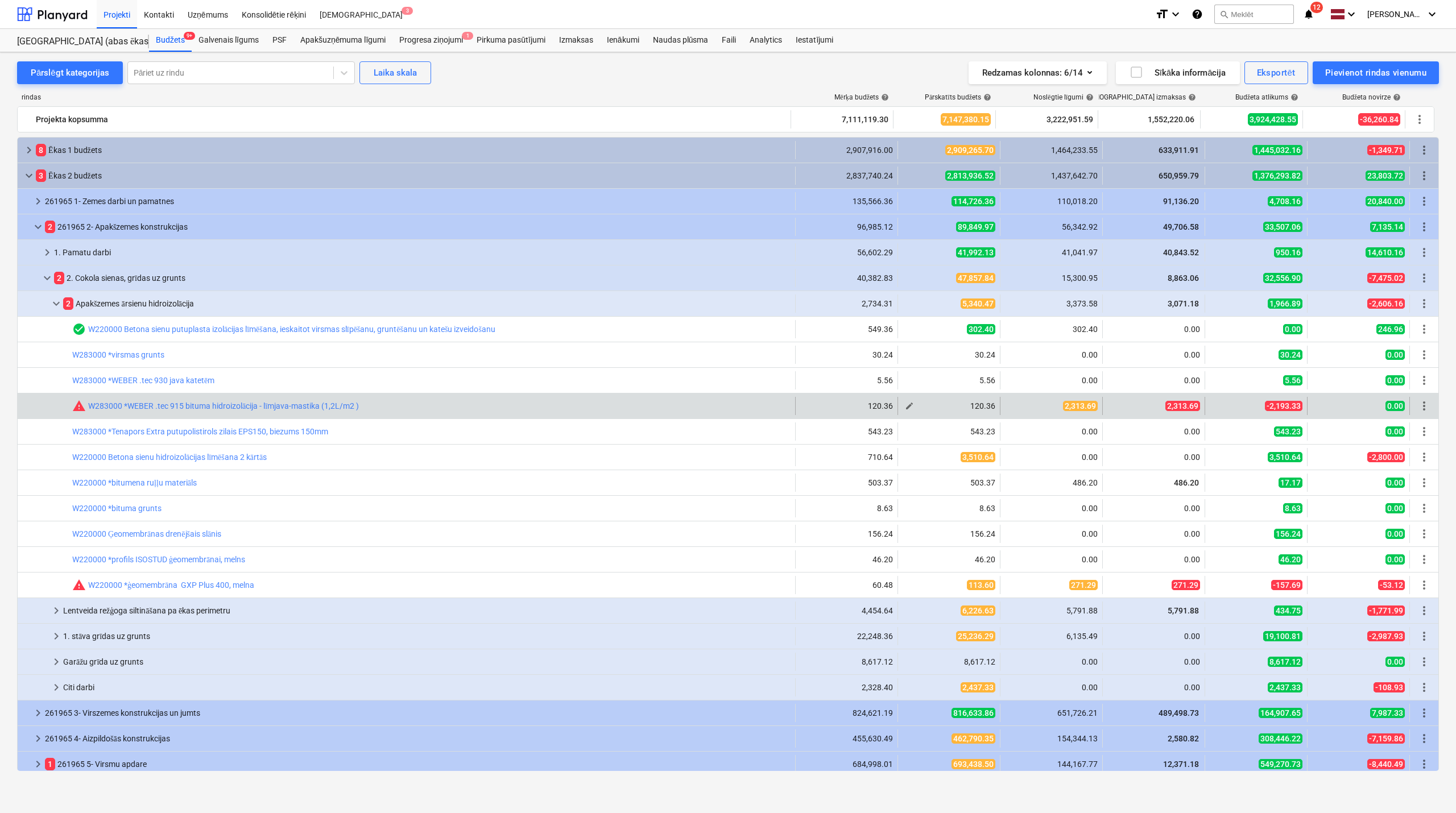
click at [906, 405] on span "edit" at bounding box center [909, 405] width 9 height 9
type textarea "x"
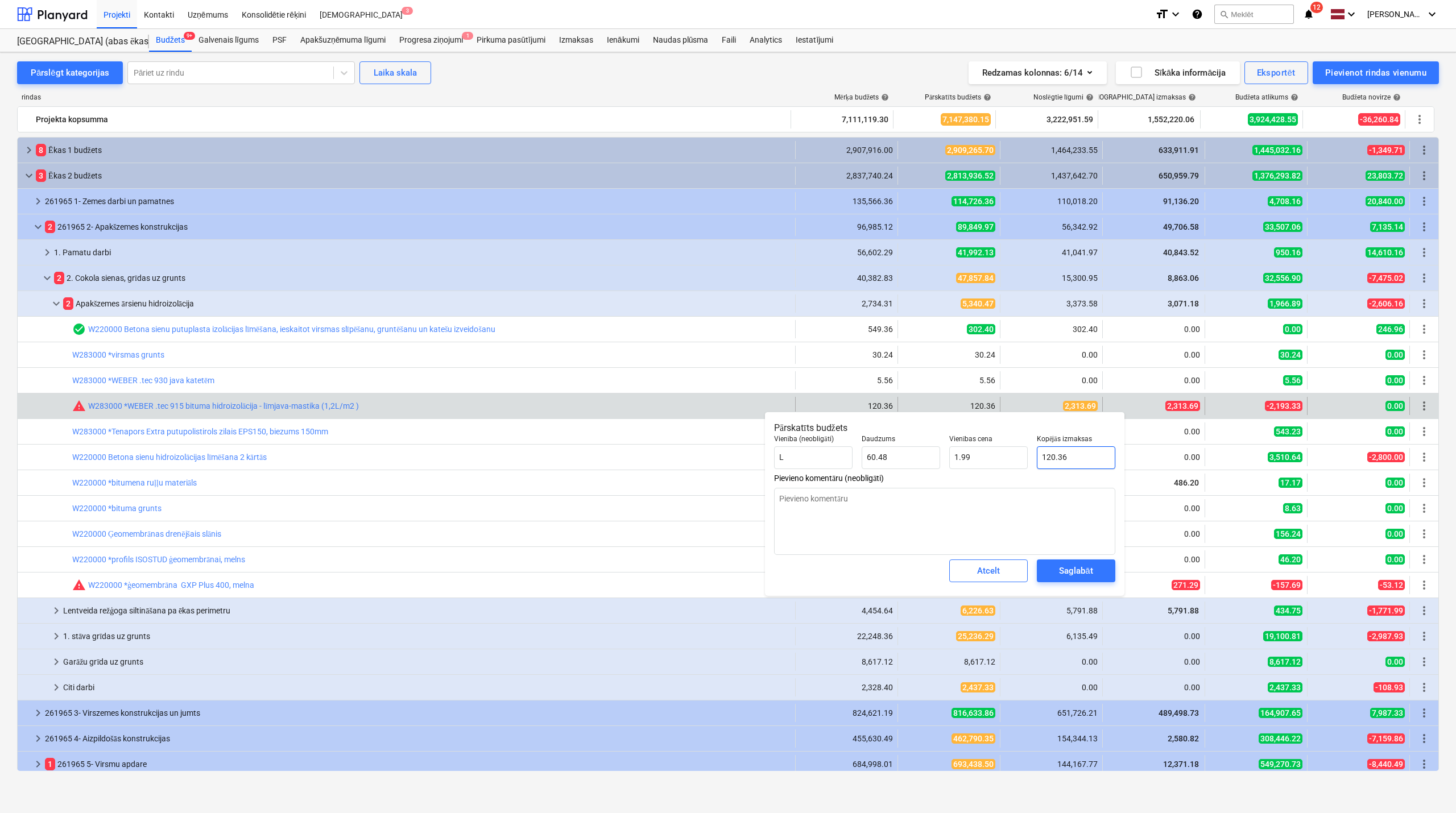
type input "120.3552"
click at [1058, 463] on input "120.3552" at bounding box center [1077, 457] width 79 height 23
type textarea "x"
type input "2"
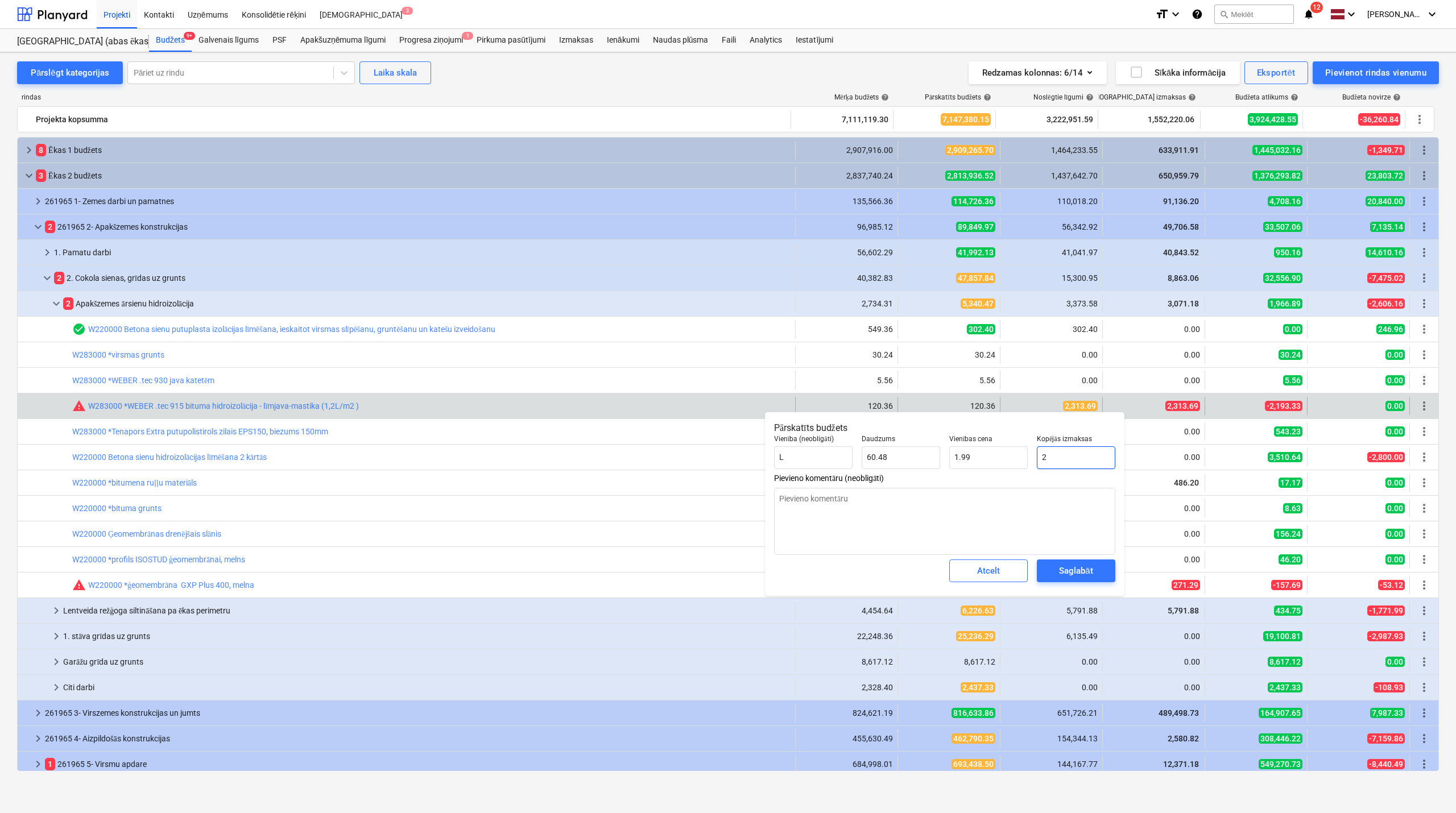
type input "0.03"
type textarea "x"
type input "23"
type input "0.38"
type textarea "x"
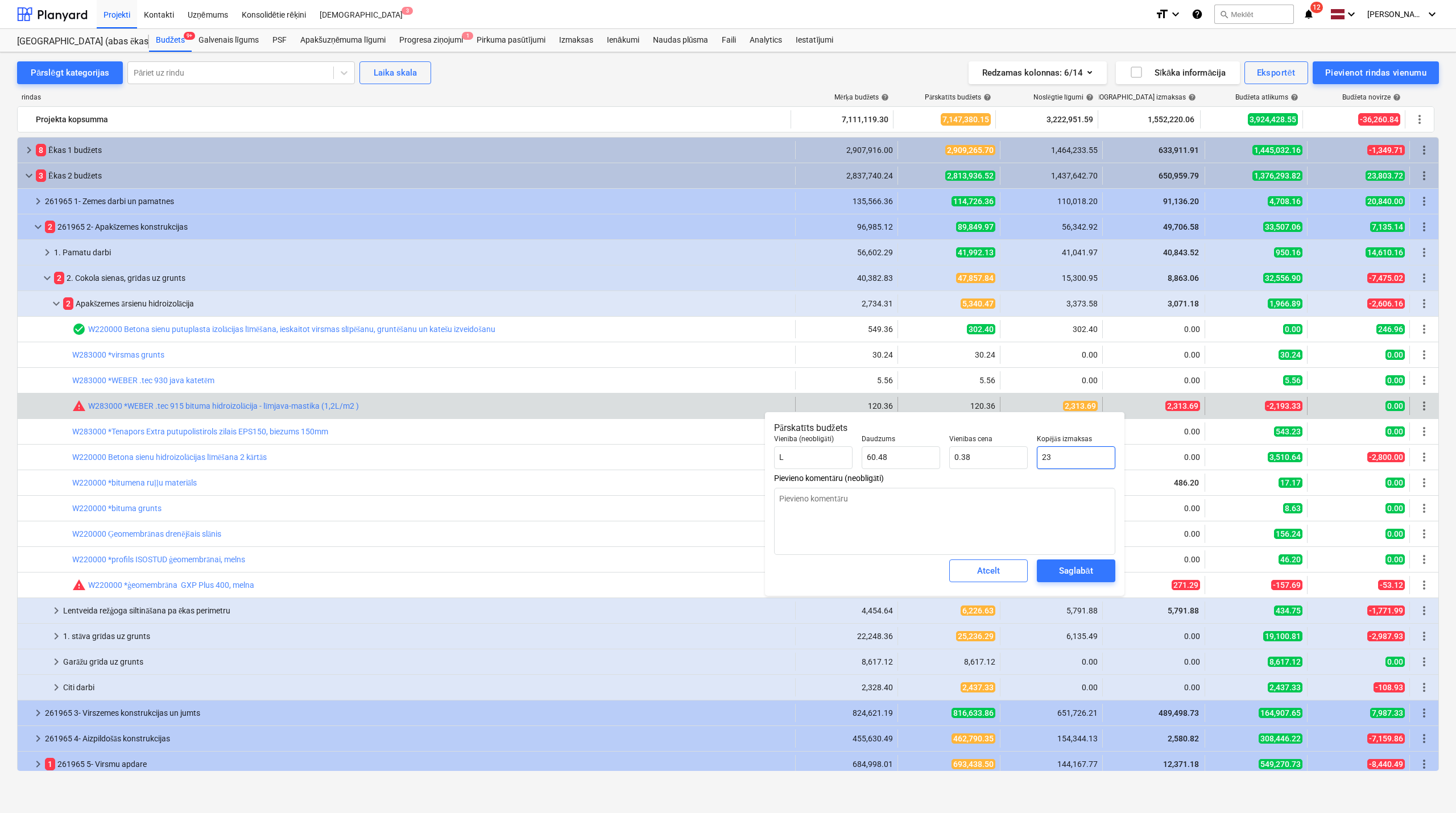
type input "231"
type input "3.82"
type textarea "x"
type input "2313"
type input "38.24"
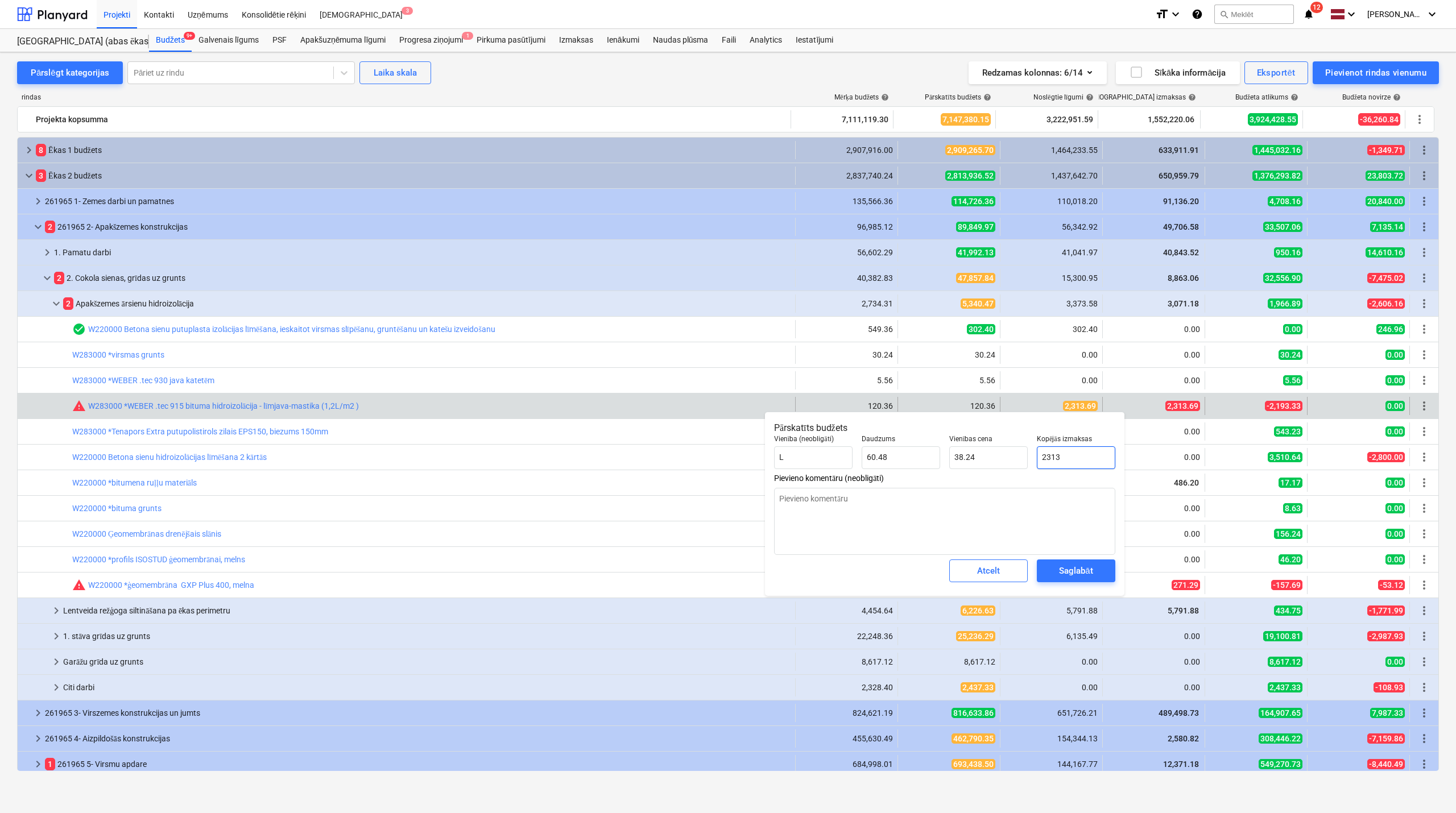
type textarea "x"
type input "2313."
type textarea "x"
type input "2313.6"
type input "38.25"
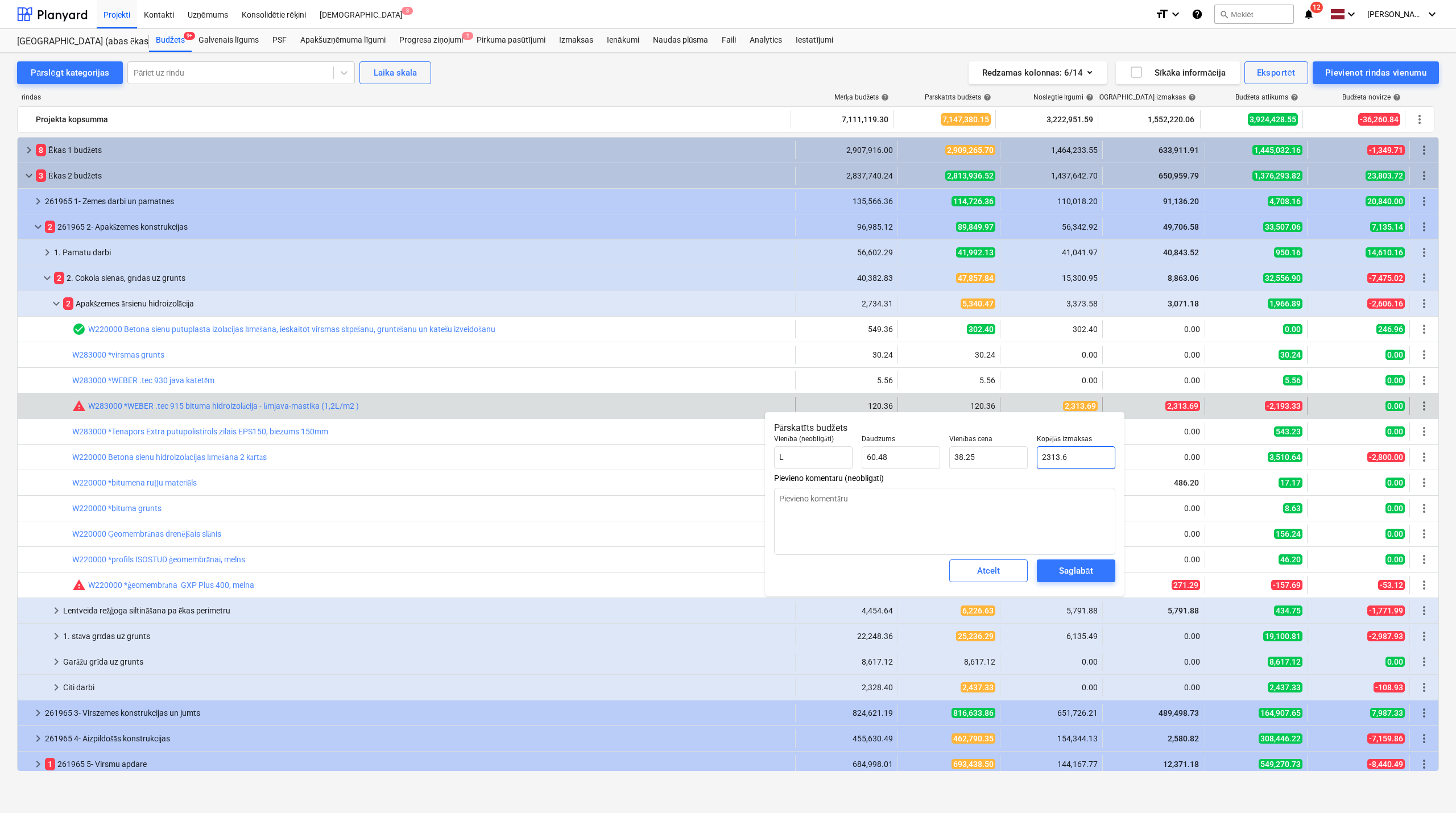
type textarea "x"
type input "2313.69"
type input "38.26"
type input "2313.69"
type textarea "x"
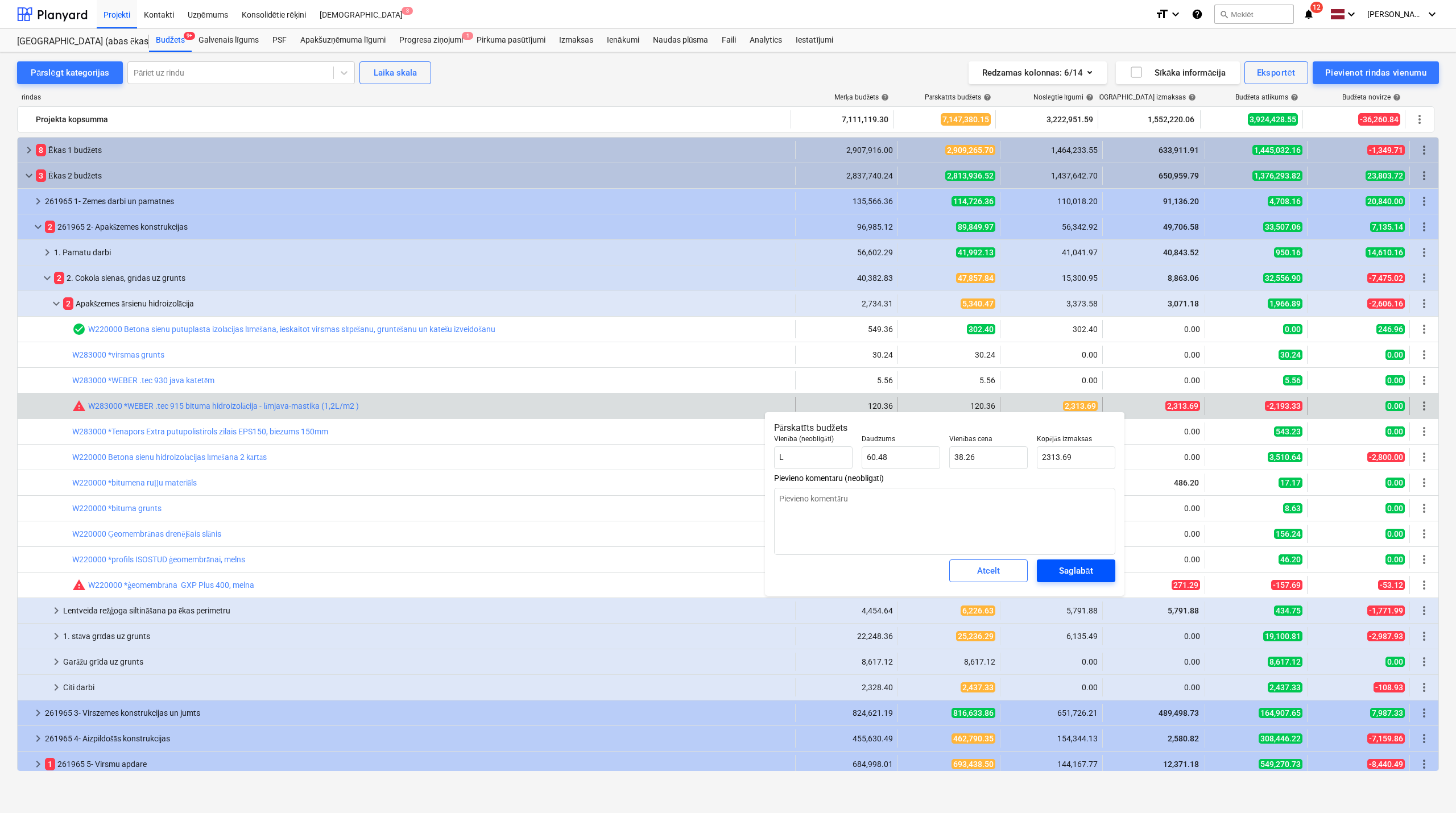
type input "2,313.69"
click at [1072, 576] on div "Saglabāt" at bounding box center [1076, 571] width 34 height 15
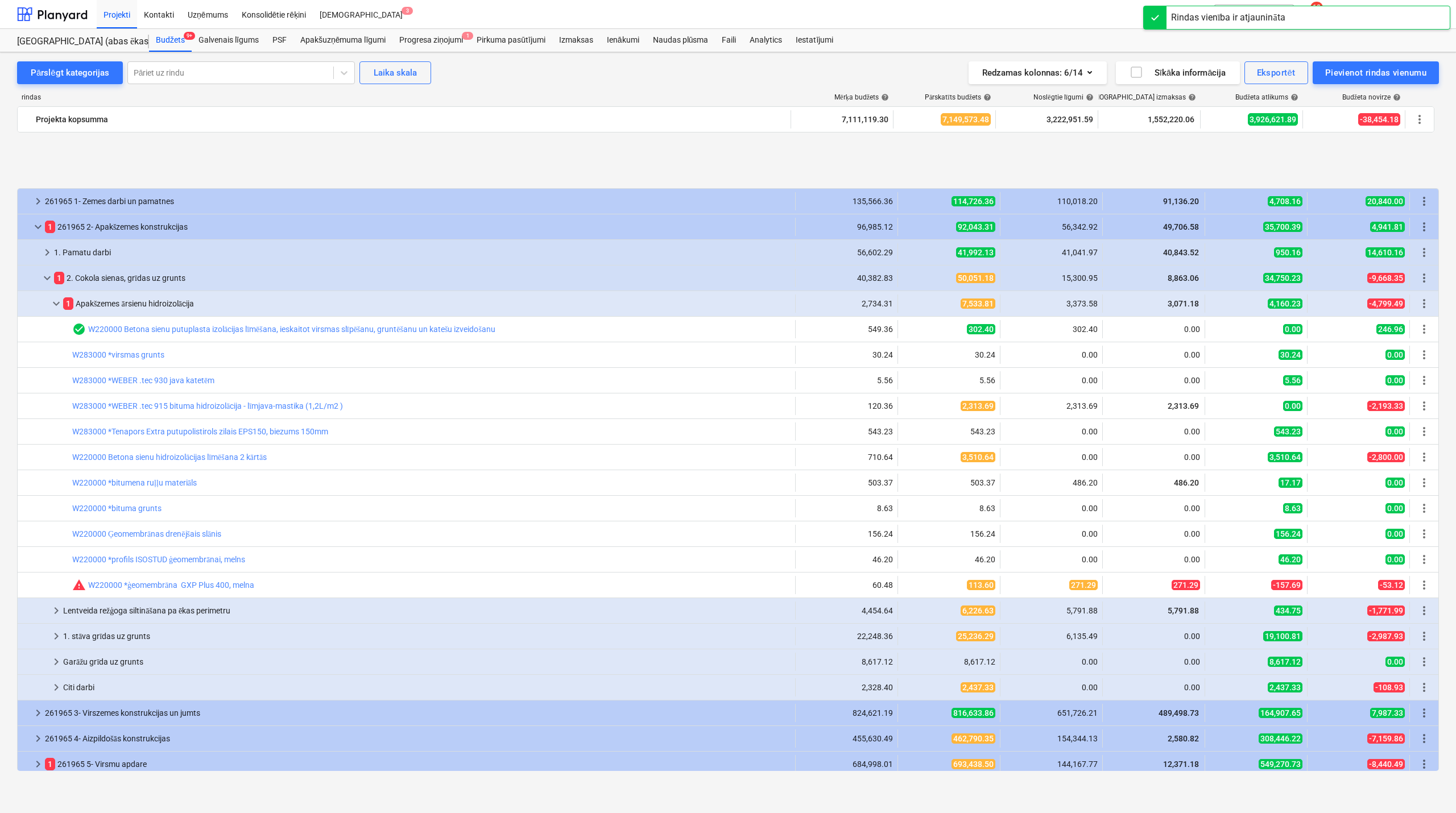
scroll to position [101, 0]
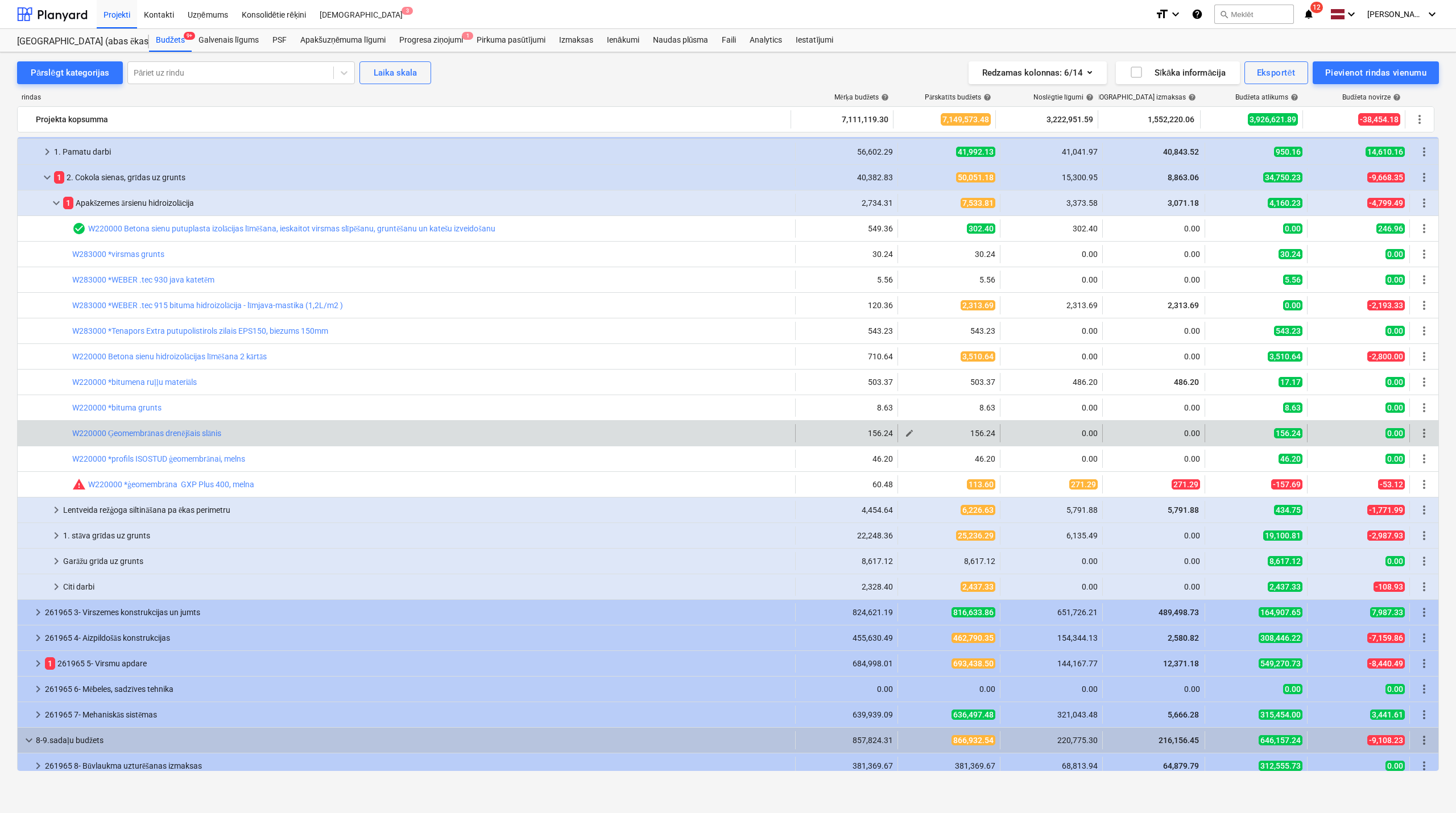
click at [905, 436] on span "edit" at bounding box center [909, 433] width 9 height 9
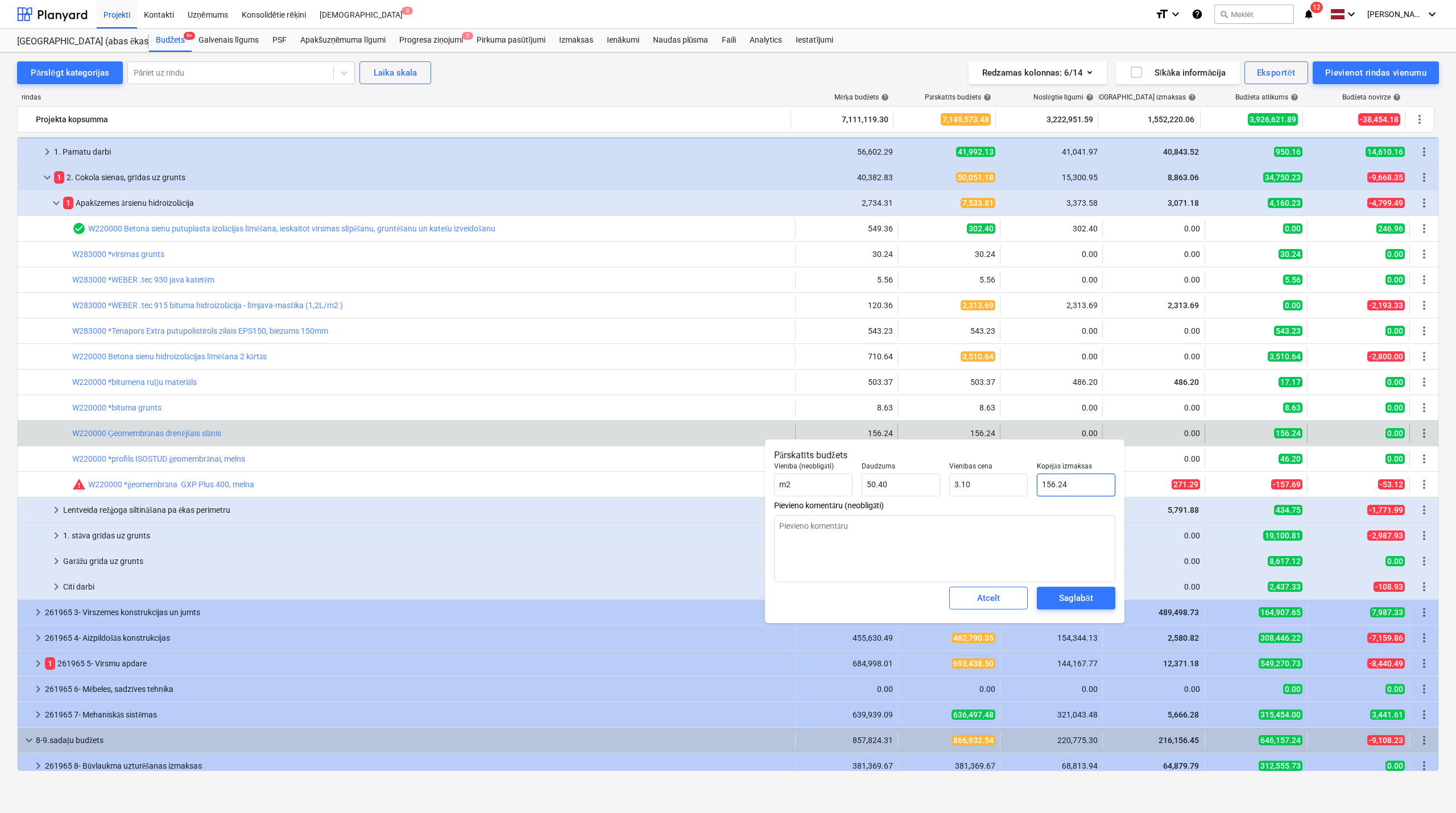
click at [1061, 492] on input "156.24" at bounding box center [1077, 485] width 79 height 23
type textarea "x"
type input "0"
type input "0.00"
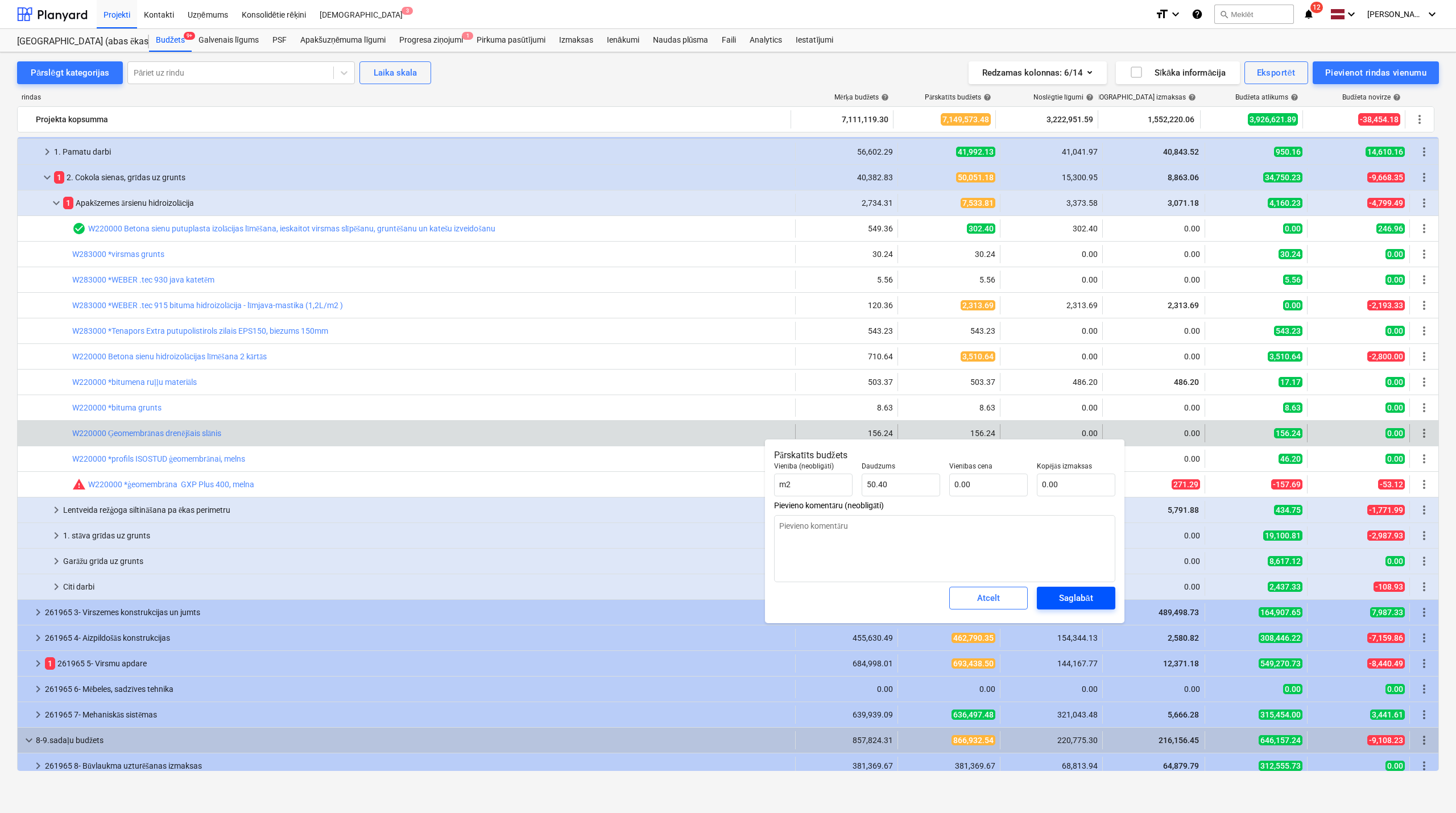
click at [1070, 597] on div "Saglabāt" at bounding box center [1076, 597] width 34 height 15
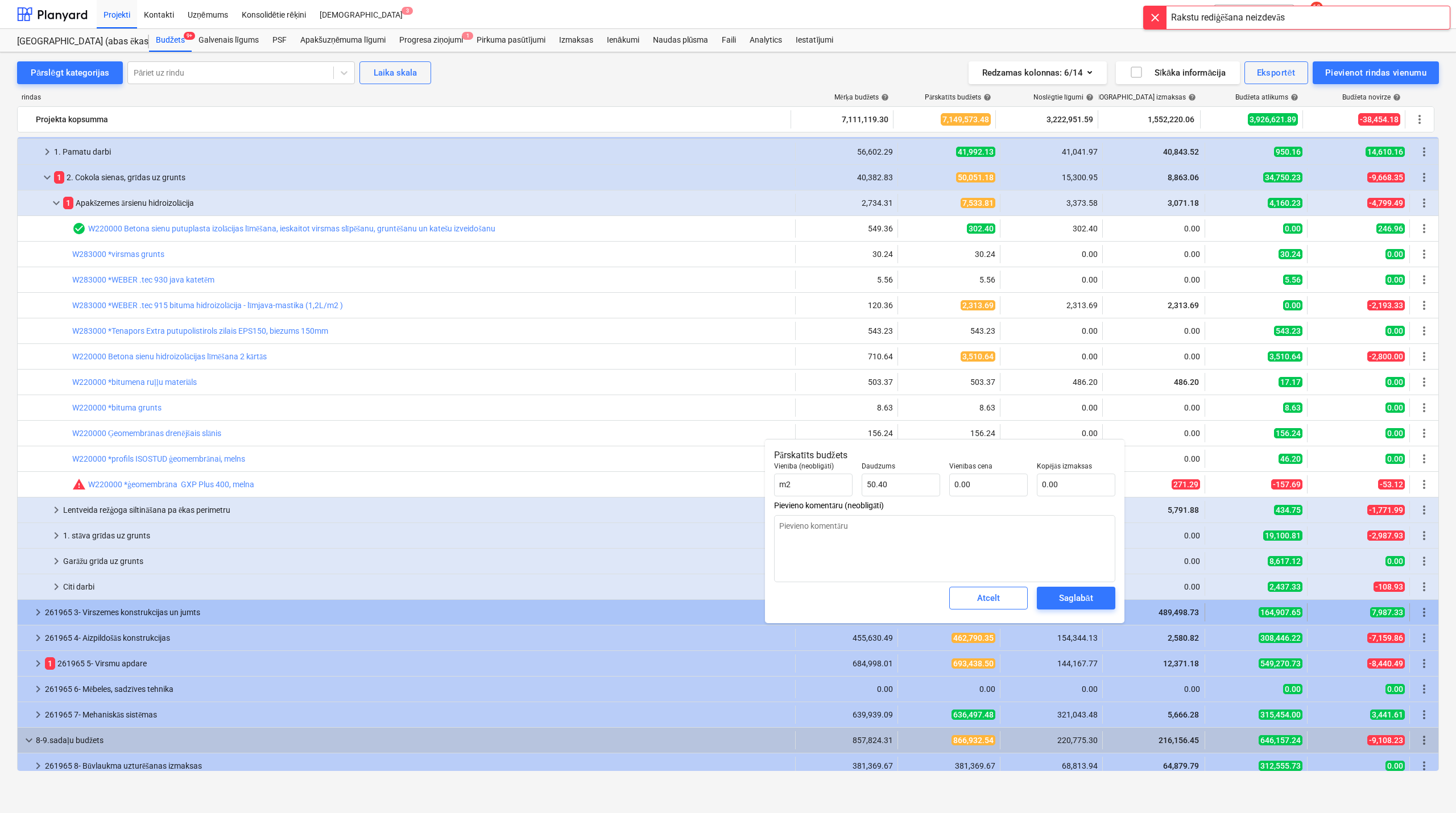
click at [991, 600] on div "Atcelt" at bounding box center [988, 597] width 23 height 15
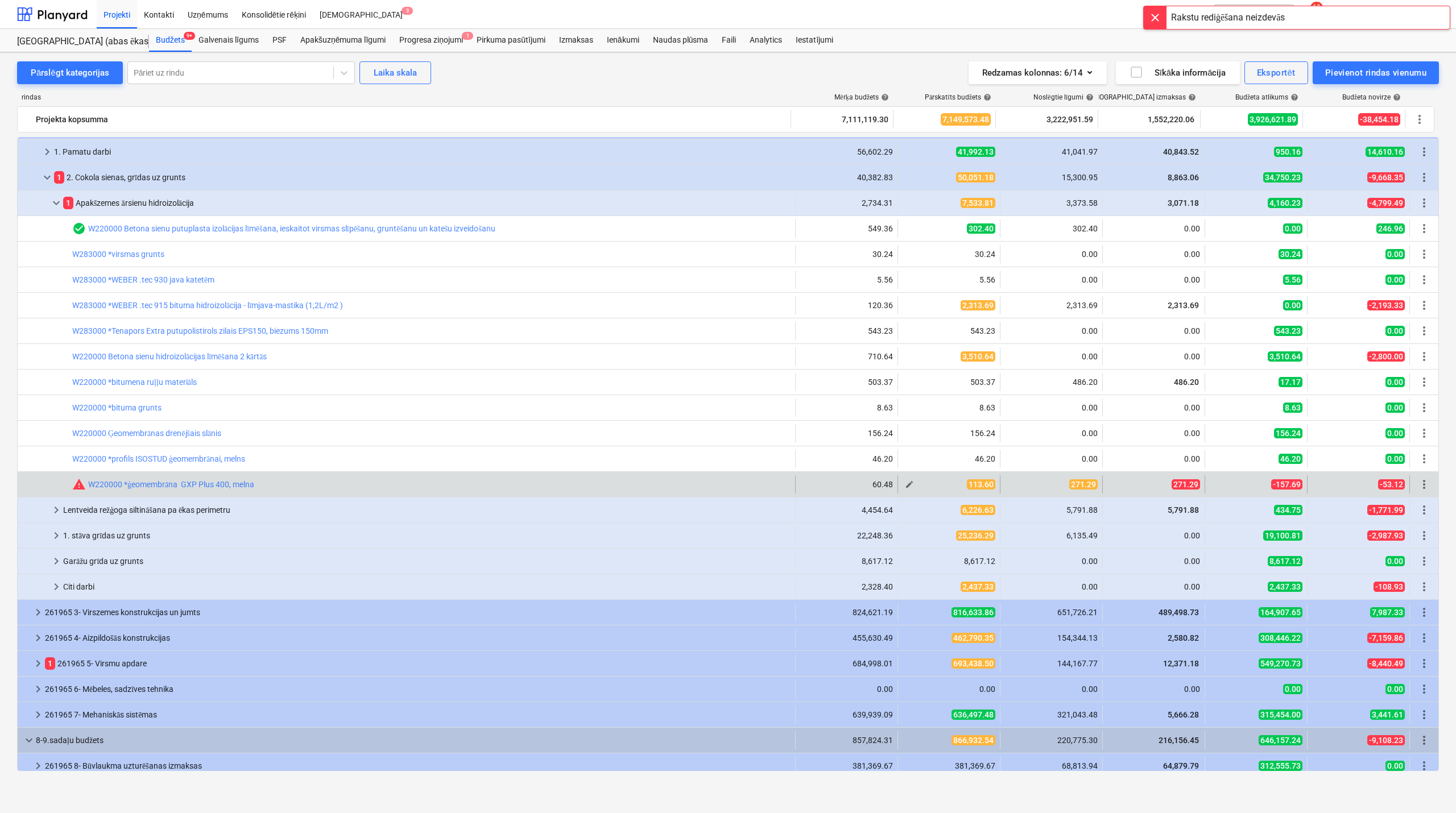
click at [907, 482] on span "edit" at bounding box center [909, 484] width 9 height 9
type textarea "x"
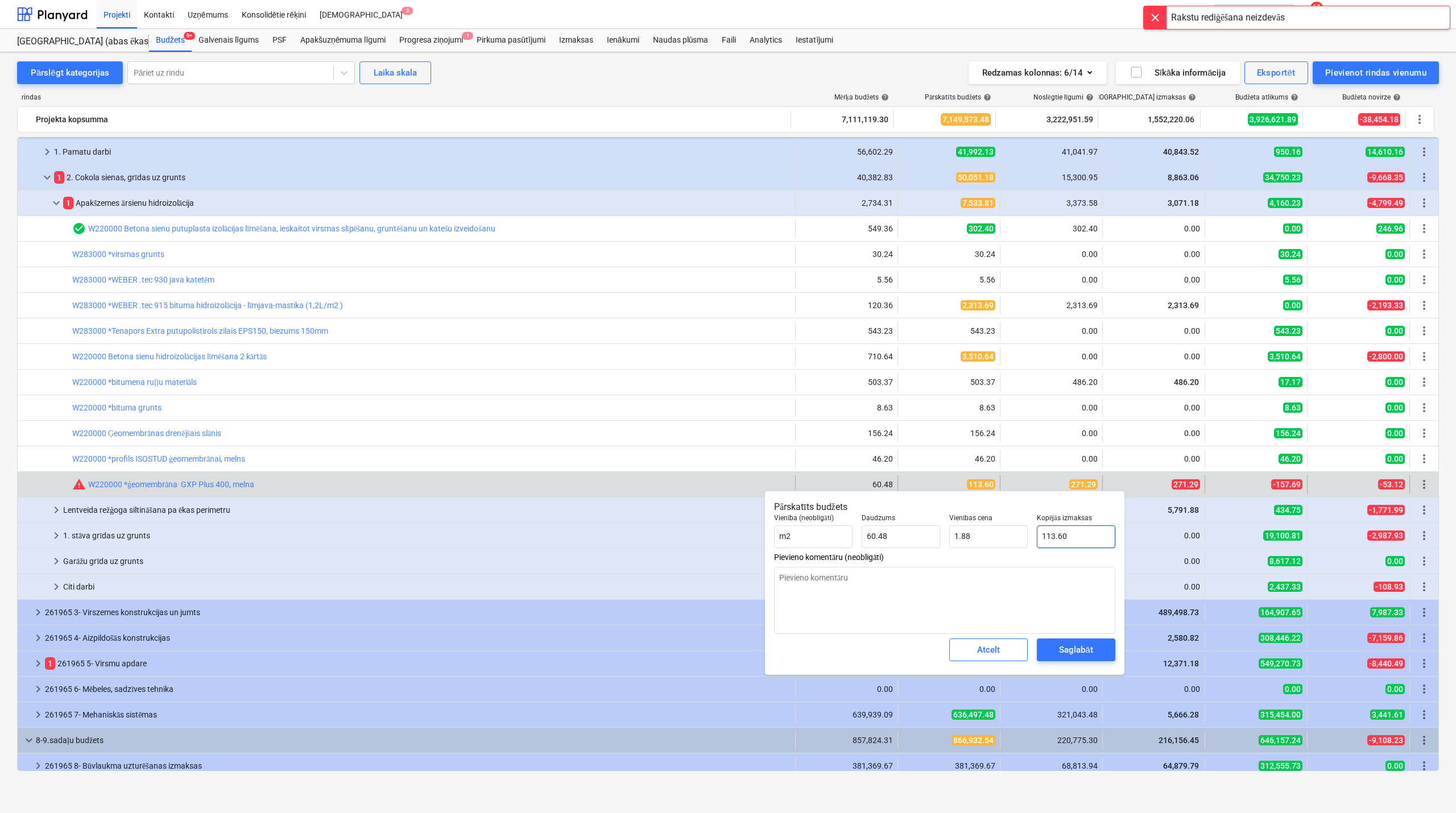
type input "113.6"
click at [1056, 544] on input "113.6" at bounding box center [1077, 537] width 79 height 23
type textarea "x"
type input "2"
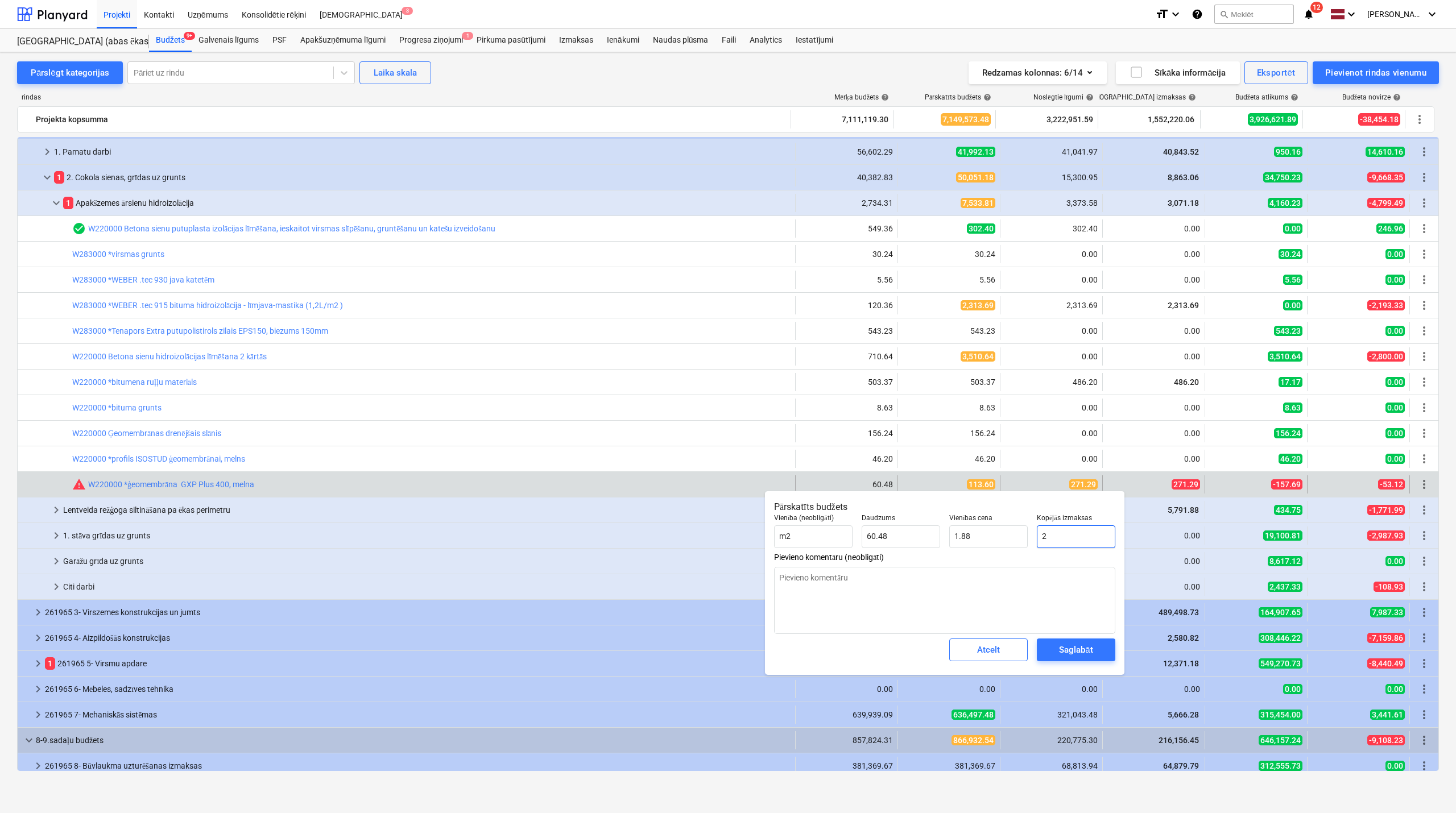
type input "0.03"
type textarea "x"
type input "27"
type input "0.45"
type textarea "x"
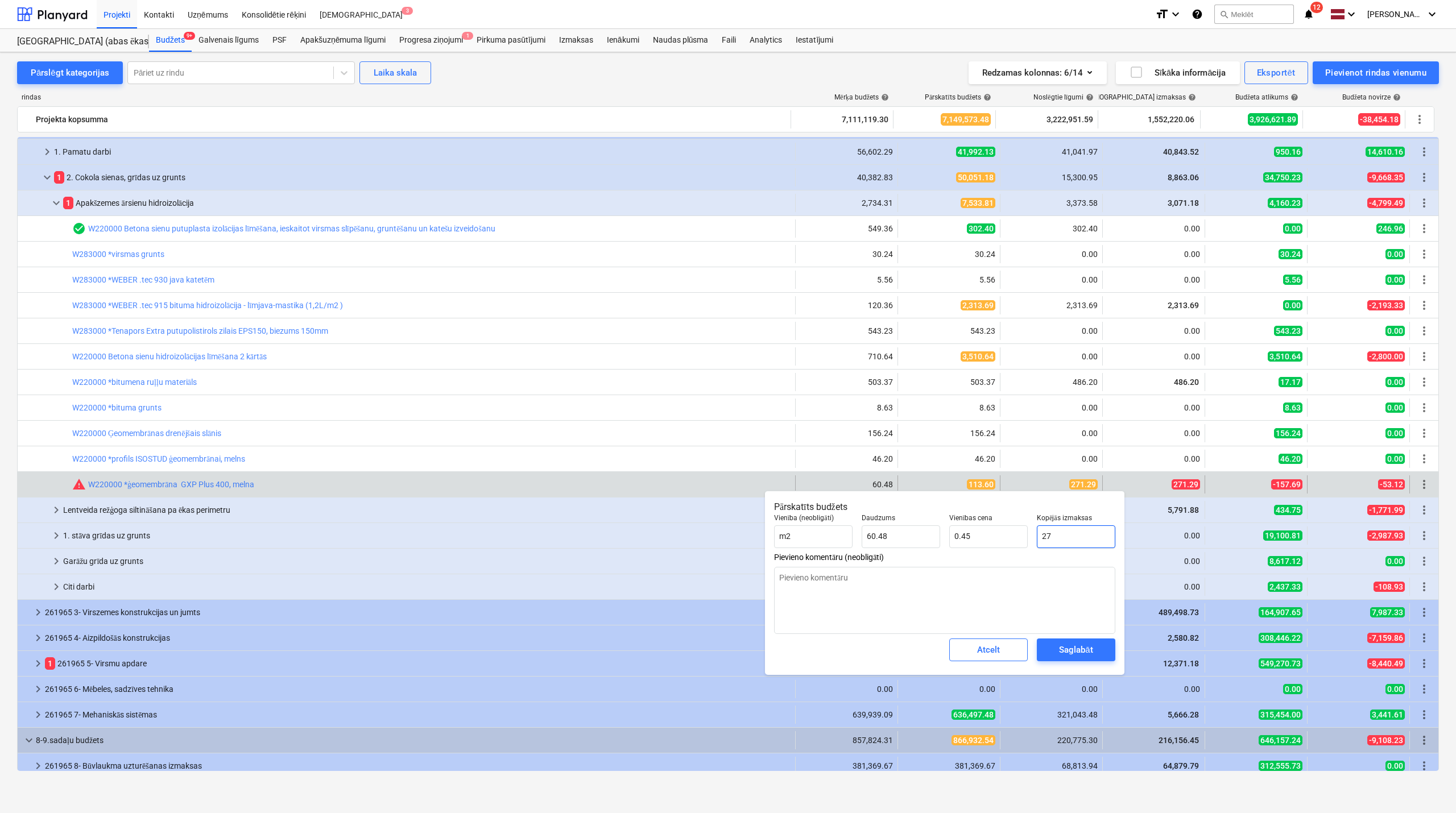
type input "271"
type input "4.48"
type textarea "x"
type input "271."
type textarea "x"
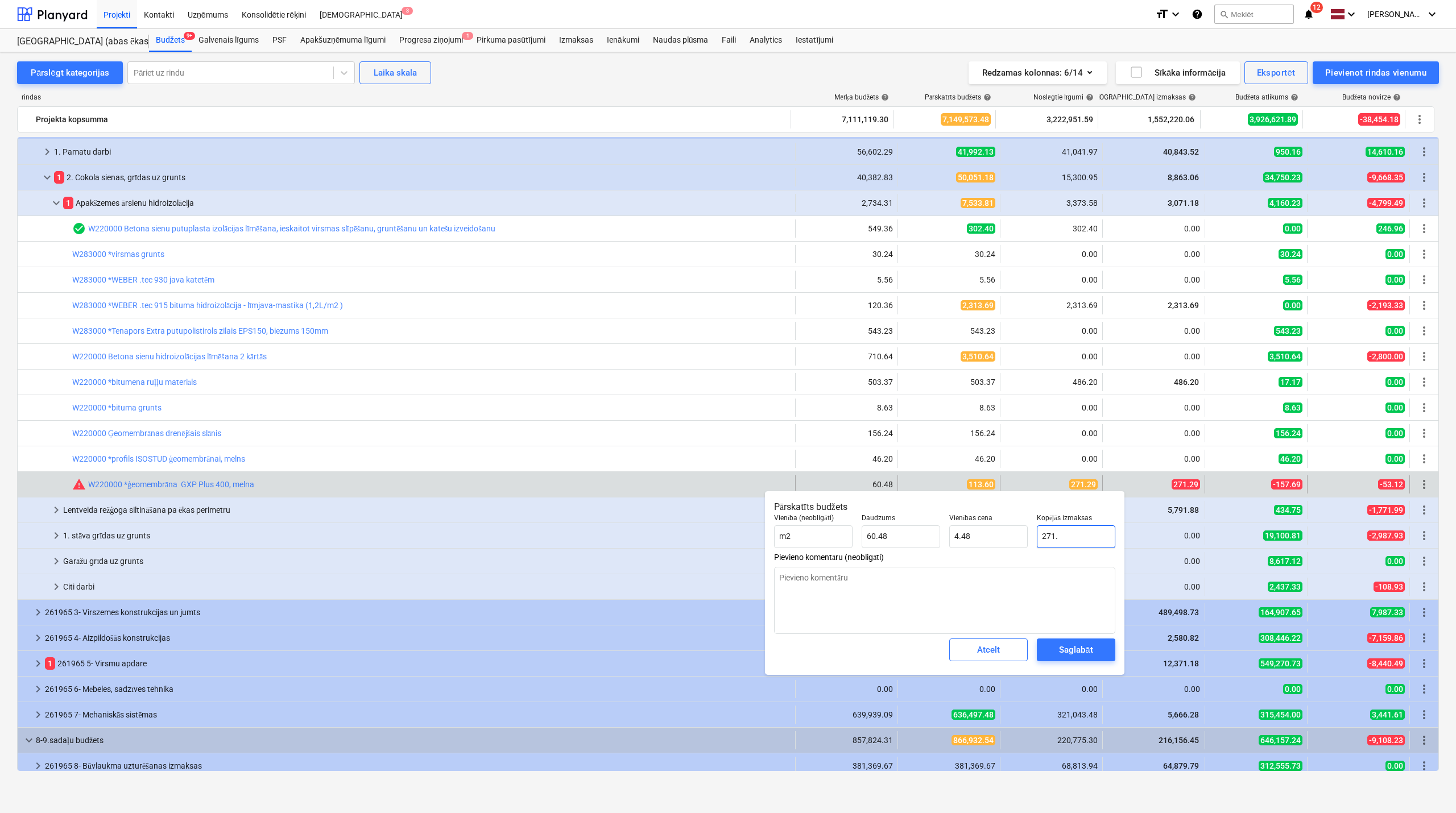
type input "271.2"
type textarea "x"
type input "271.29"
type input "4.49"
type input "271.29"
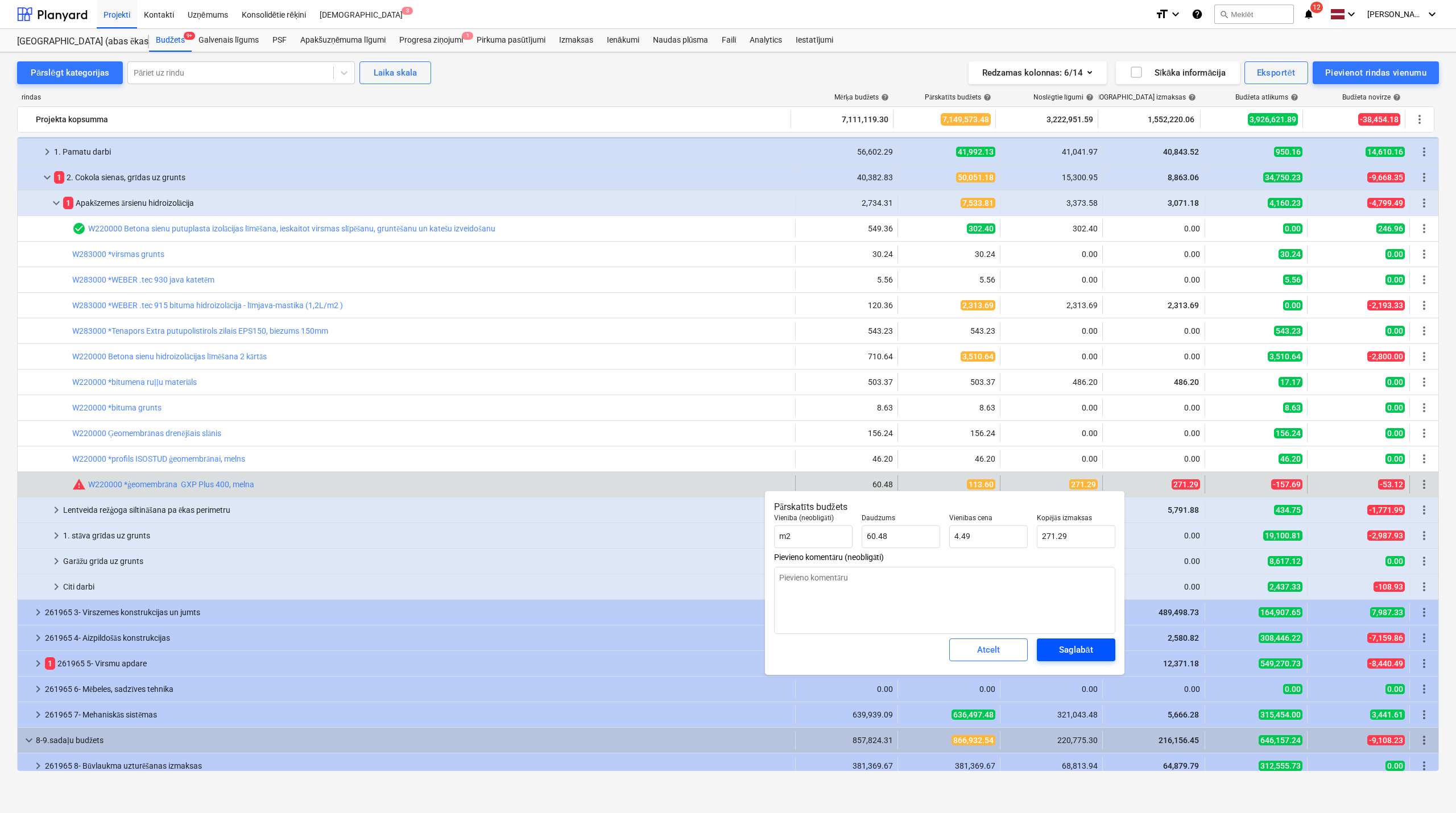
click at [1061, 653] on div "Saglabāt" at bounding box center [1076, 649] width 34 height 15
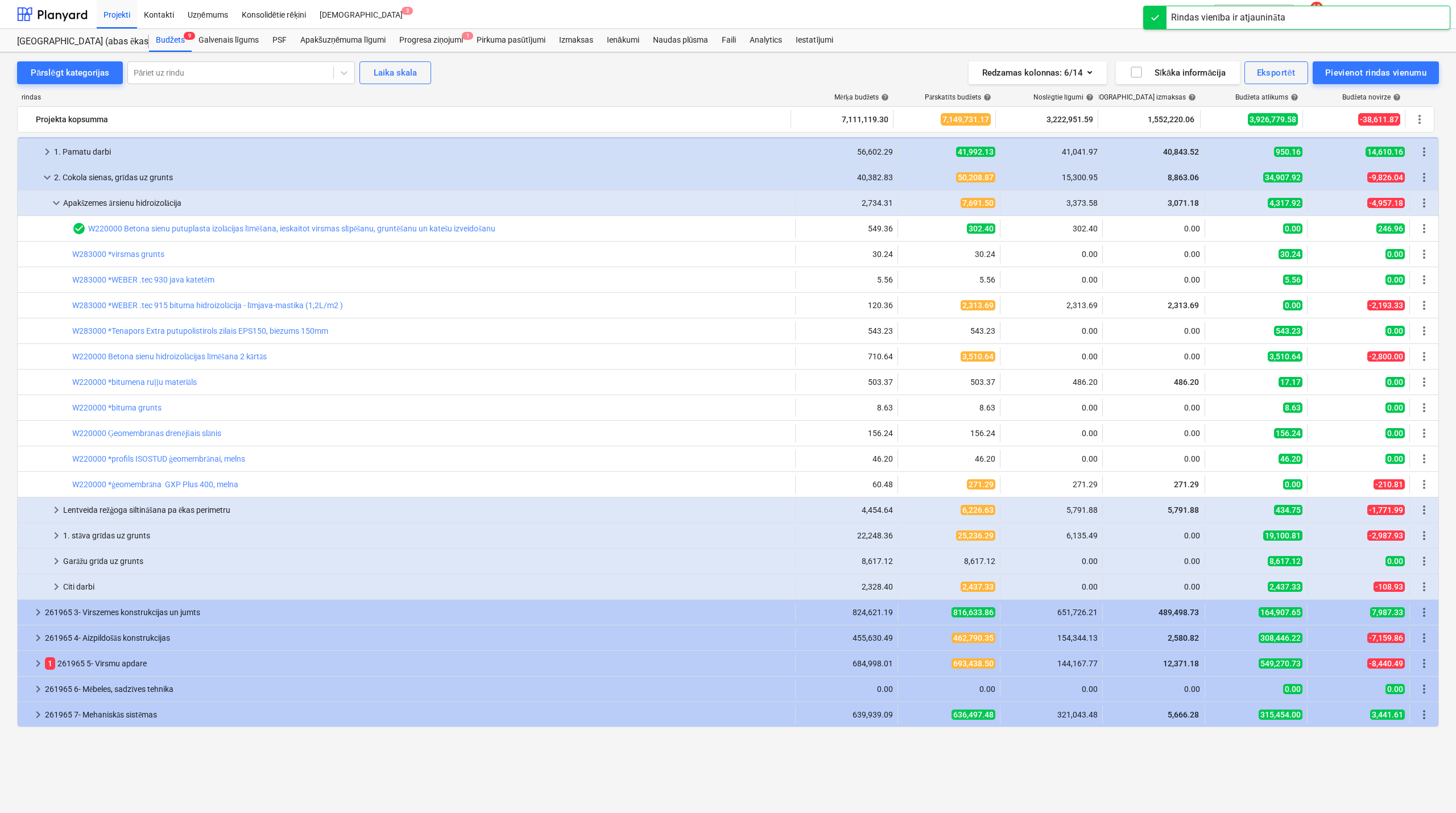
scroll to position [0, 0]
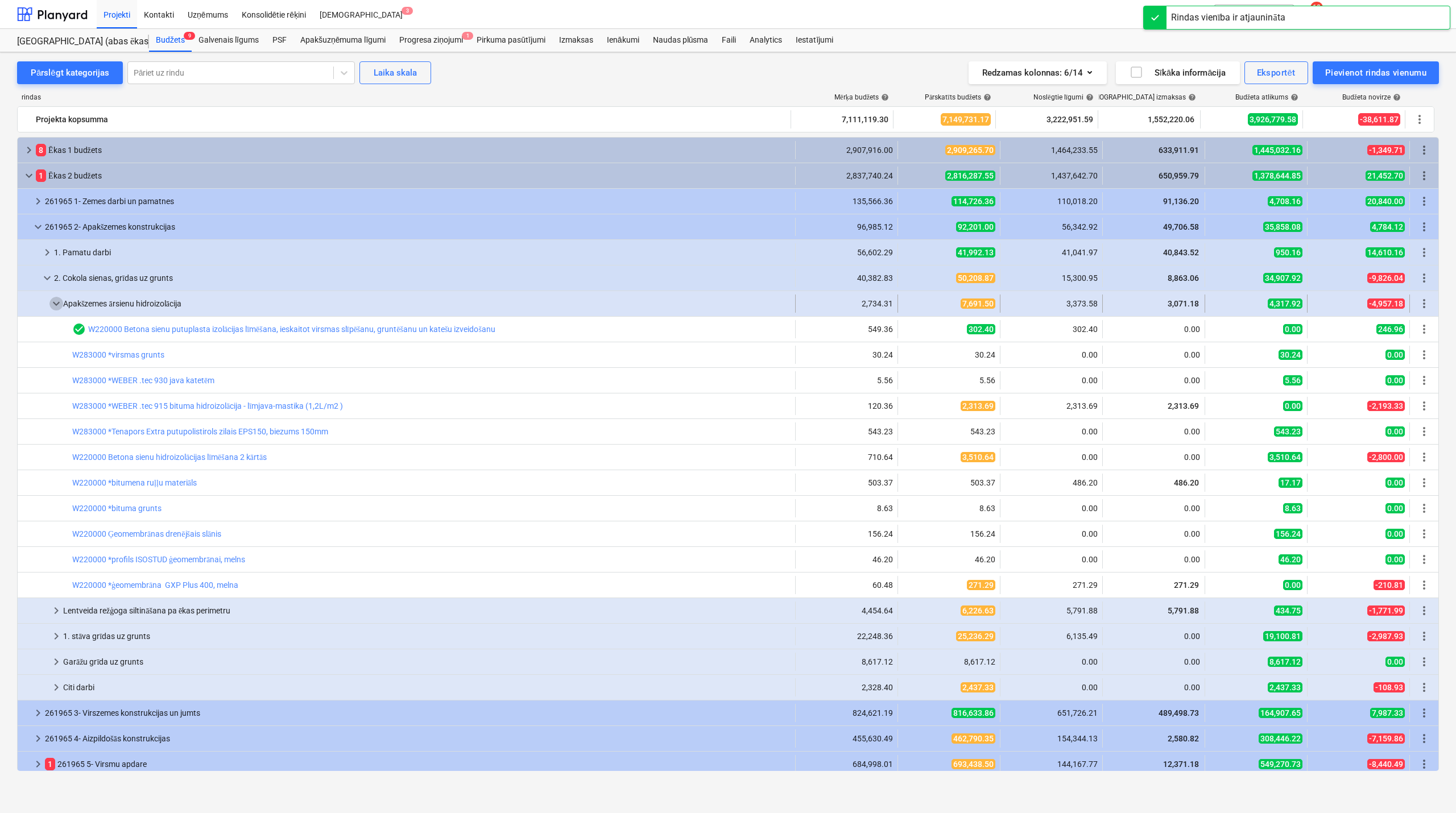
click at [58, 303] on span "keyboard_arrow_down" at bounding box center [57, 304] width 14 height 14
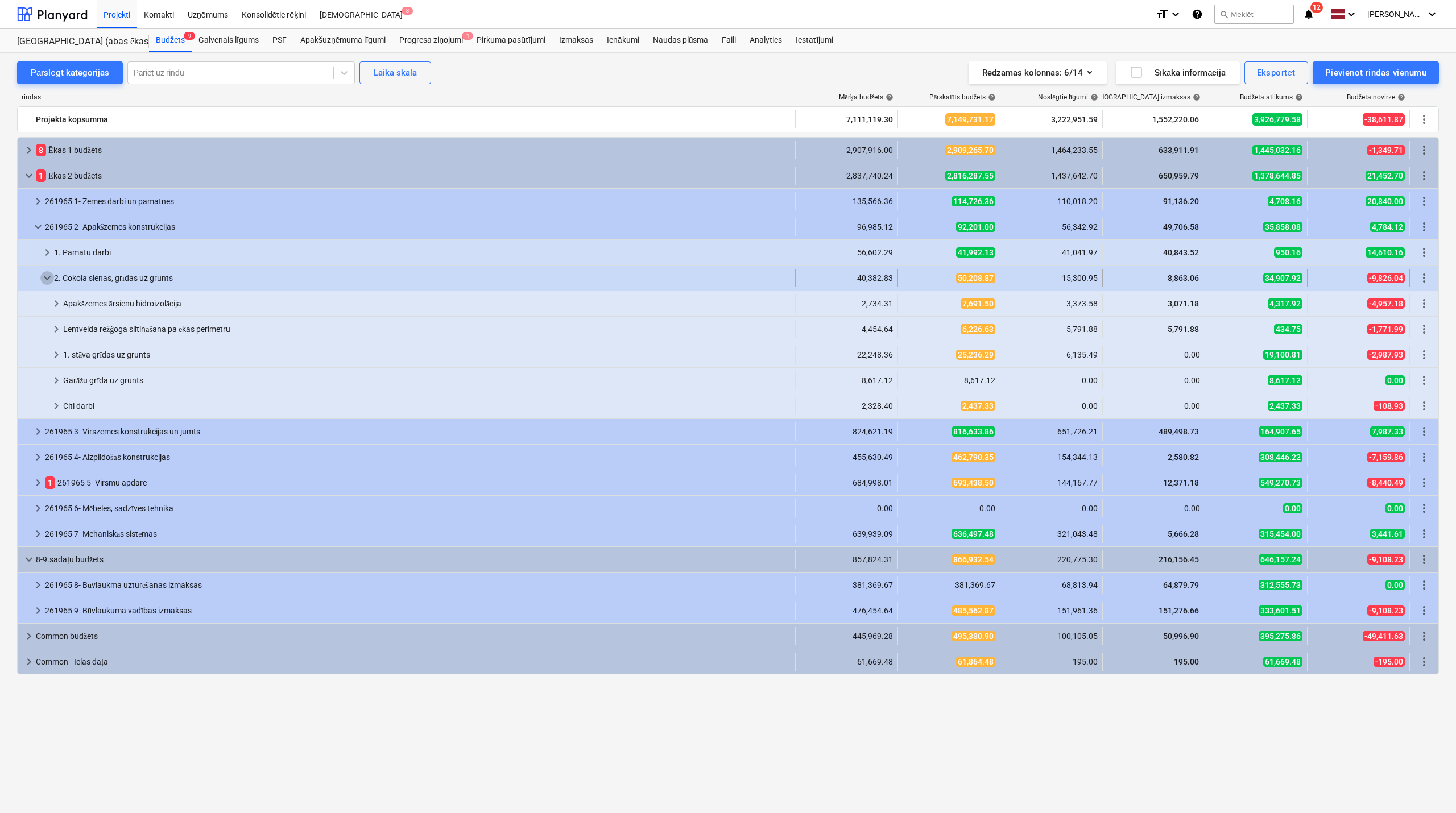
click at [49, 276] on span "keyboard_arrow_down" at bounding box center [47, 278] width 14 height 14
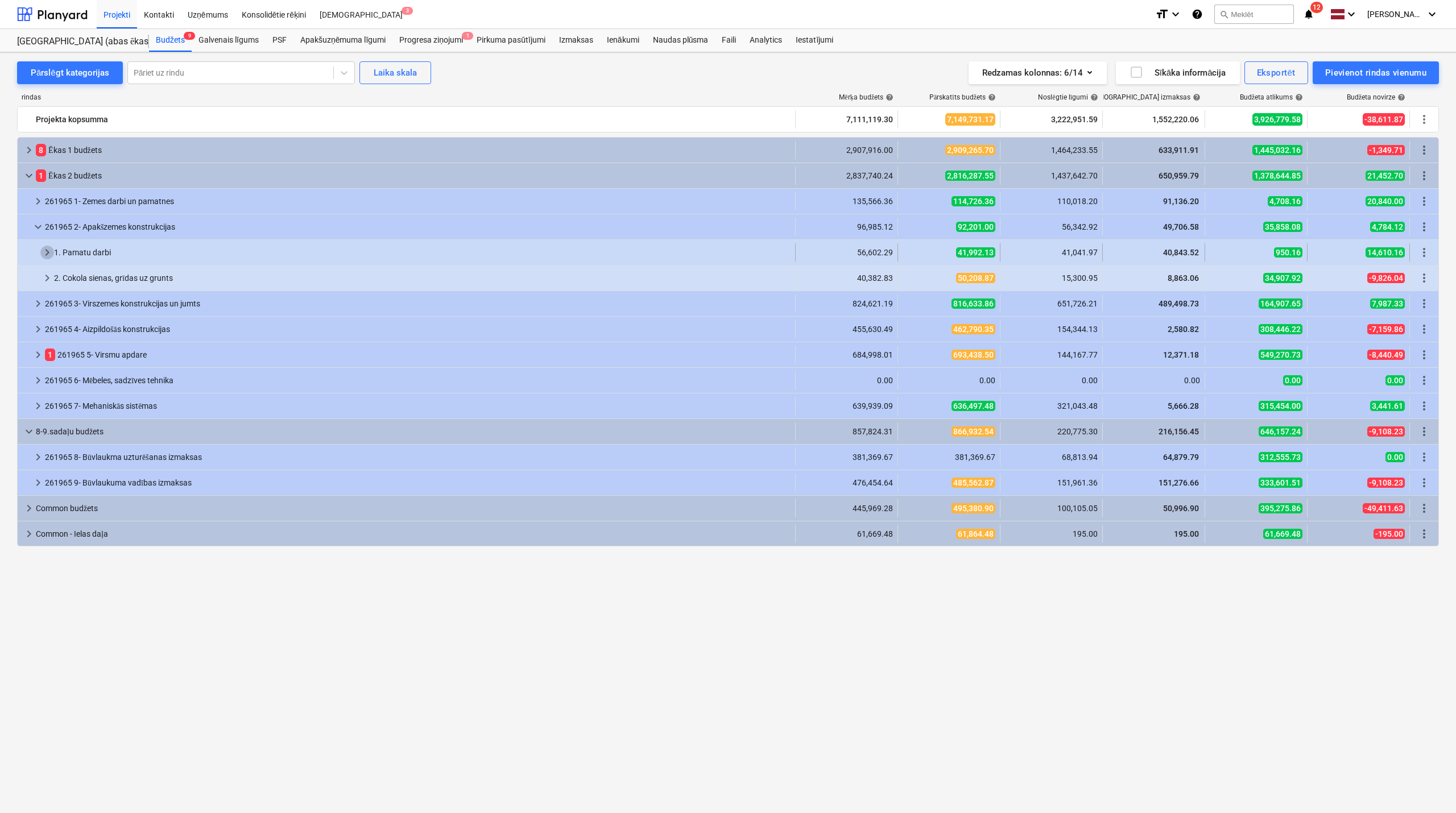
click at [42, 248] on span "keyboard_arrow_right" at bounding box center [47, 253] width 14 height 14
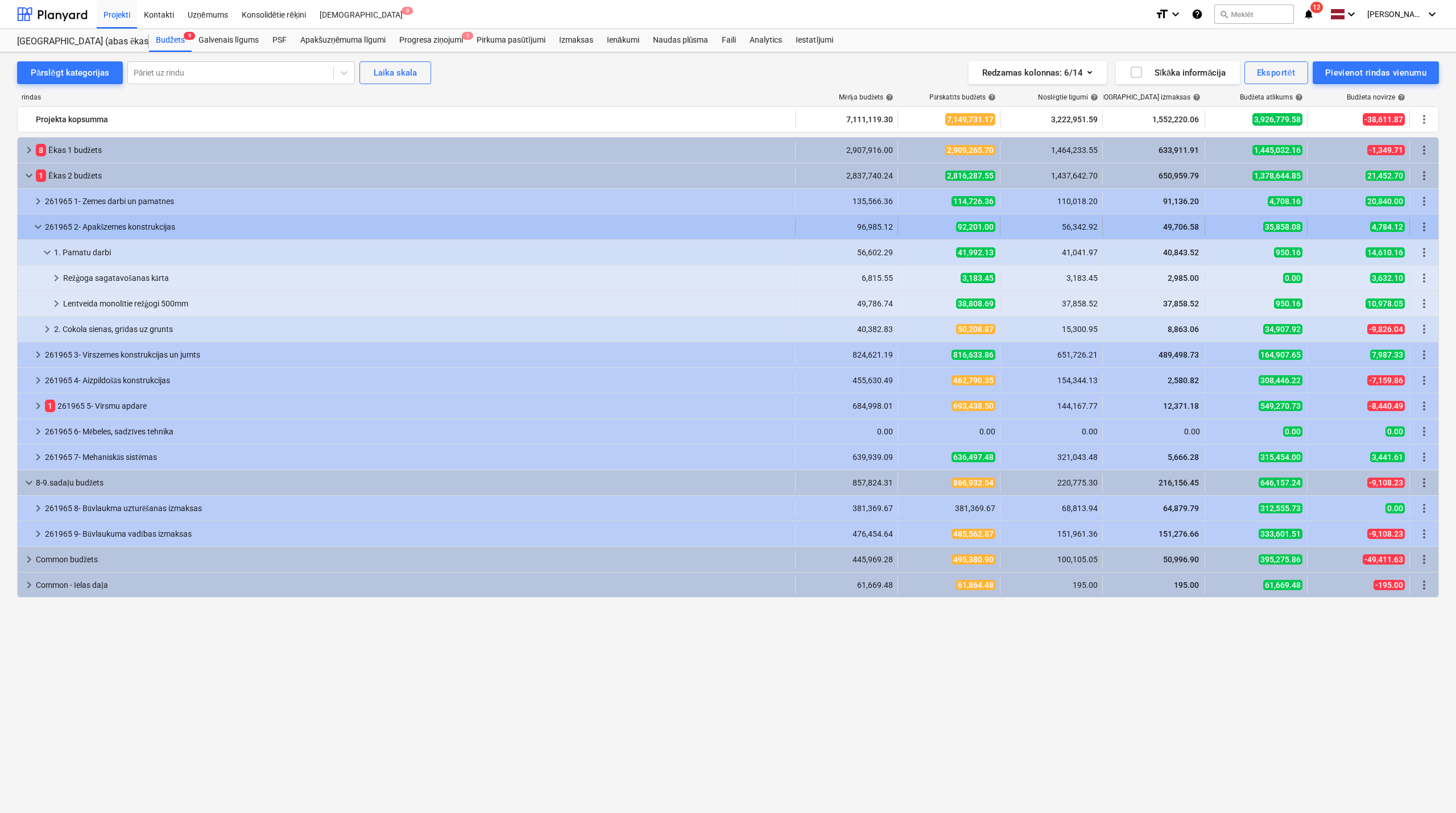
click at [40, 227] on span "keyboard_arrow_down" at bounding box center [38, 227] width 14 height 14
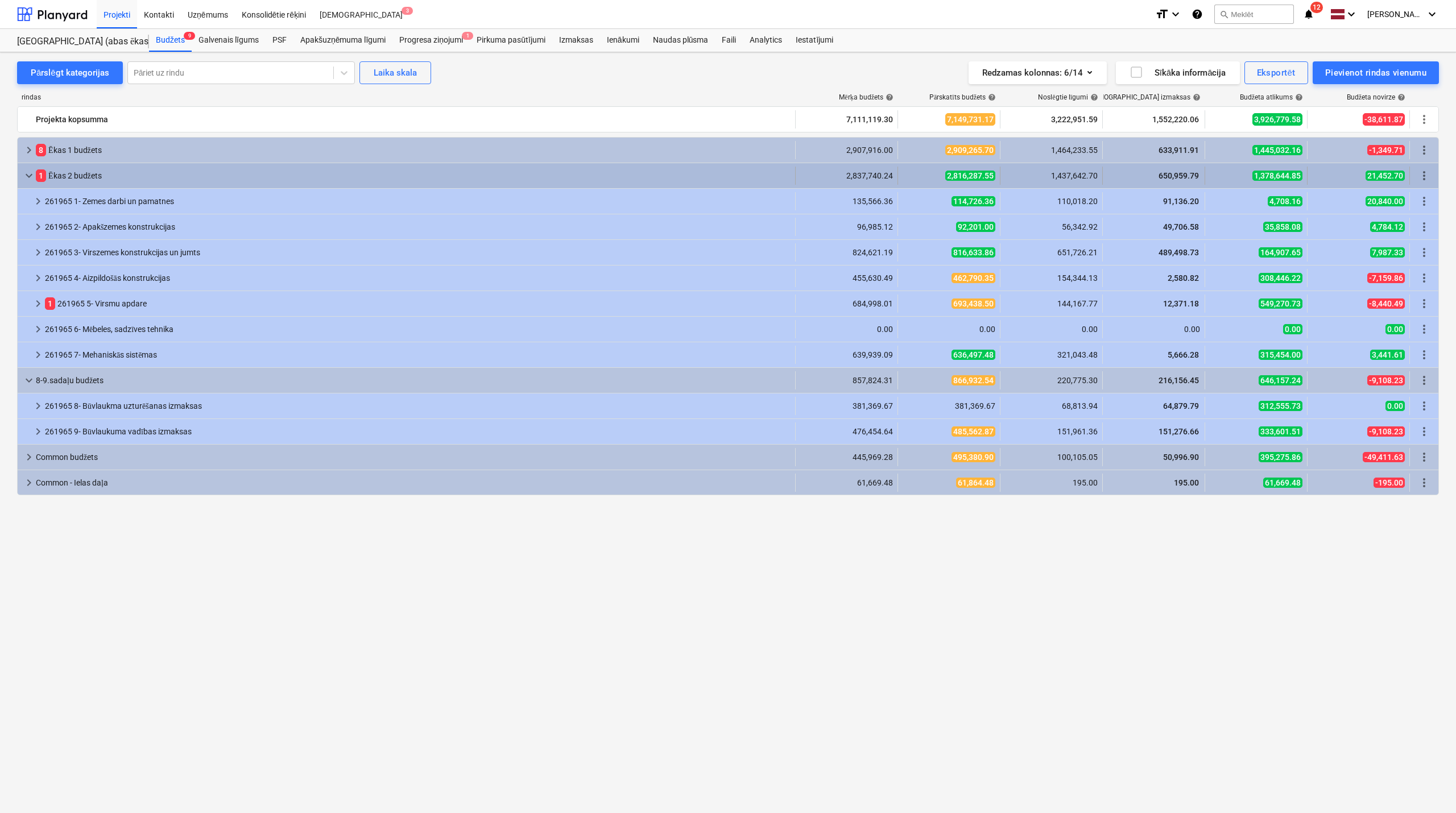
click at [25, 169] on span "keyboard_arrow_down" at bounding box center [29, 176] width 14 height 14
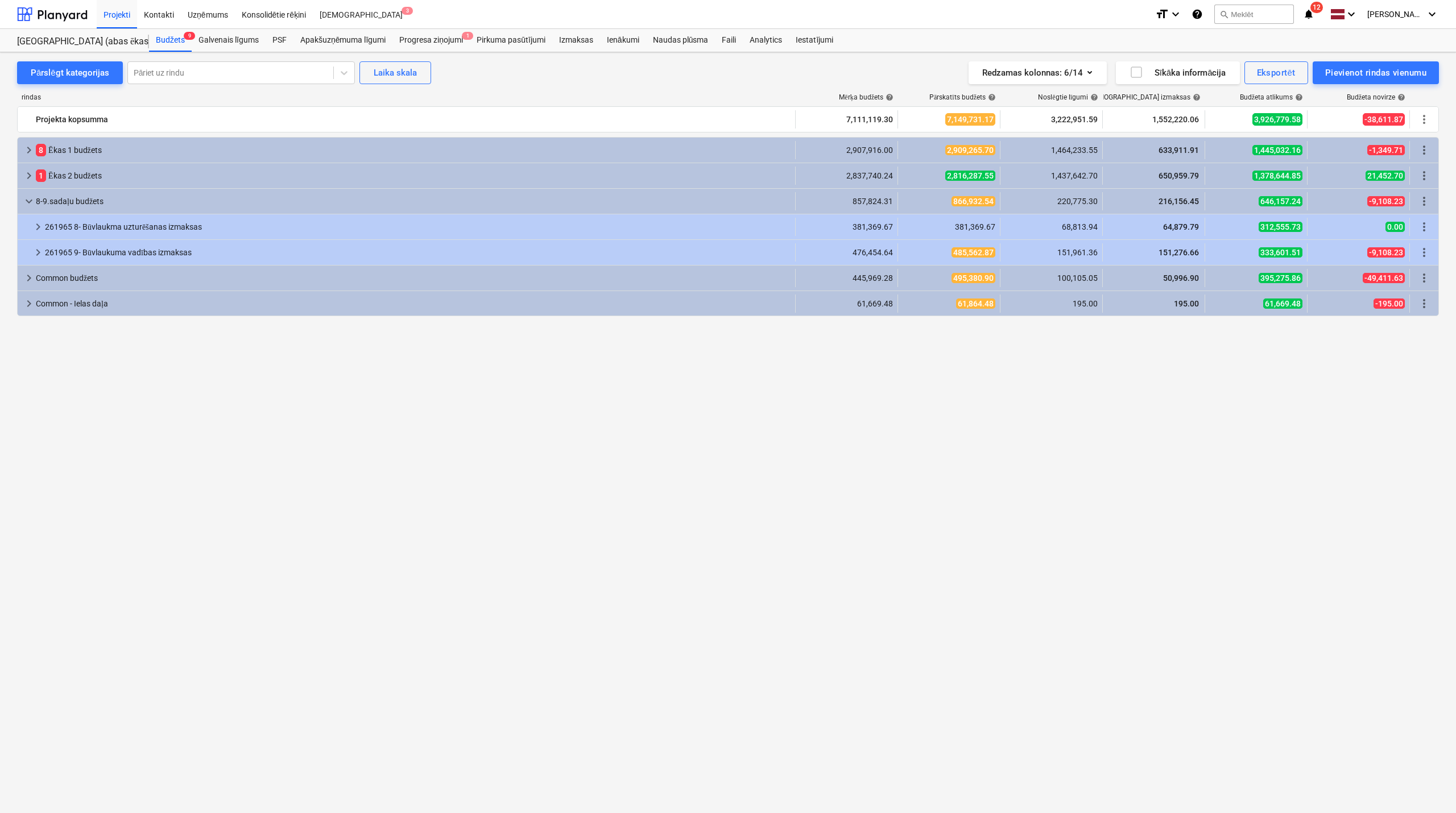
click at [25, 169] on span "keyboard_arrow_right" at bounding box center [29, 176] width 14 height 14
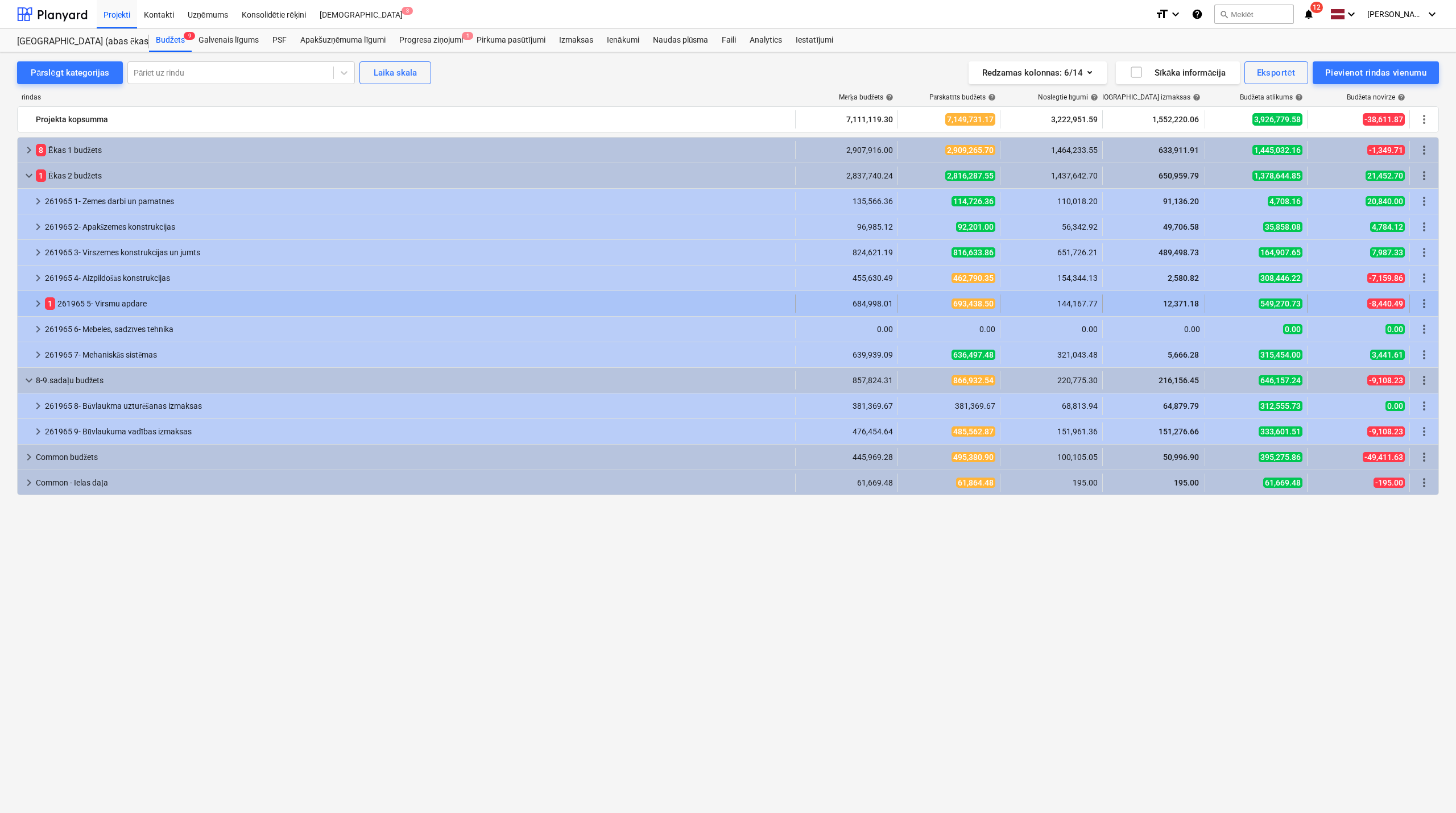
click at [42, 300] on span "keyboard_arrow_right" at bounding box center [38, 304] width 14 height 14
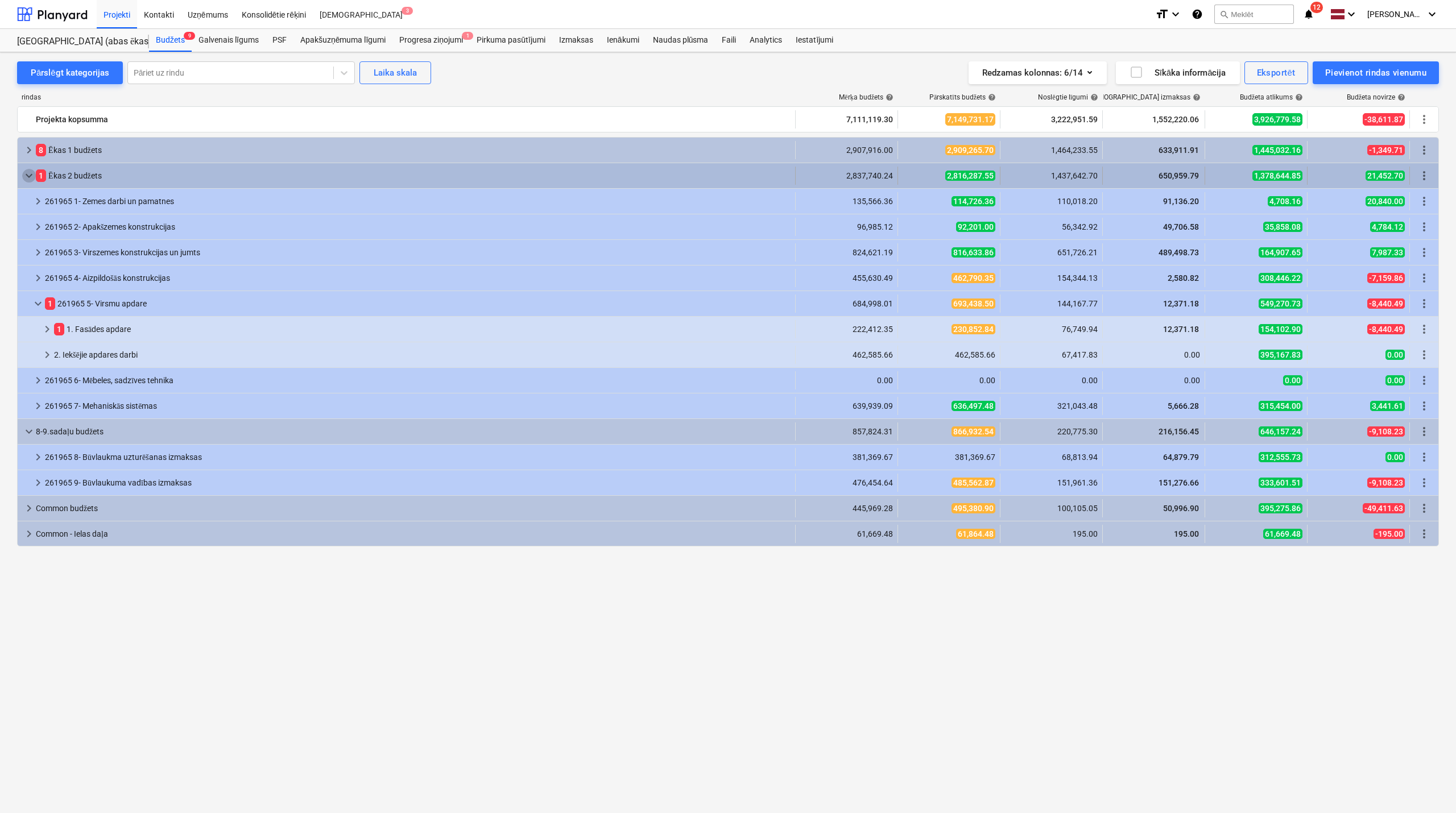
click at [34, 175] on span "keyboard_arrow_down" at bounding box center [29, 176] width 14 height 14
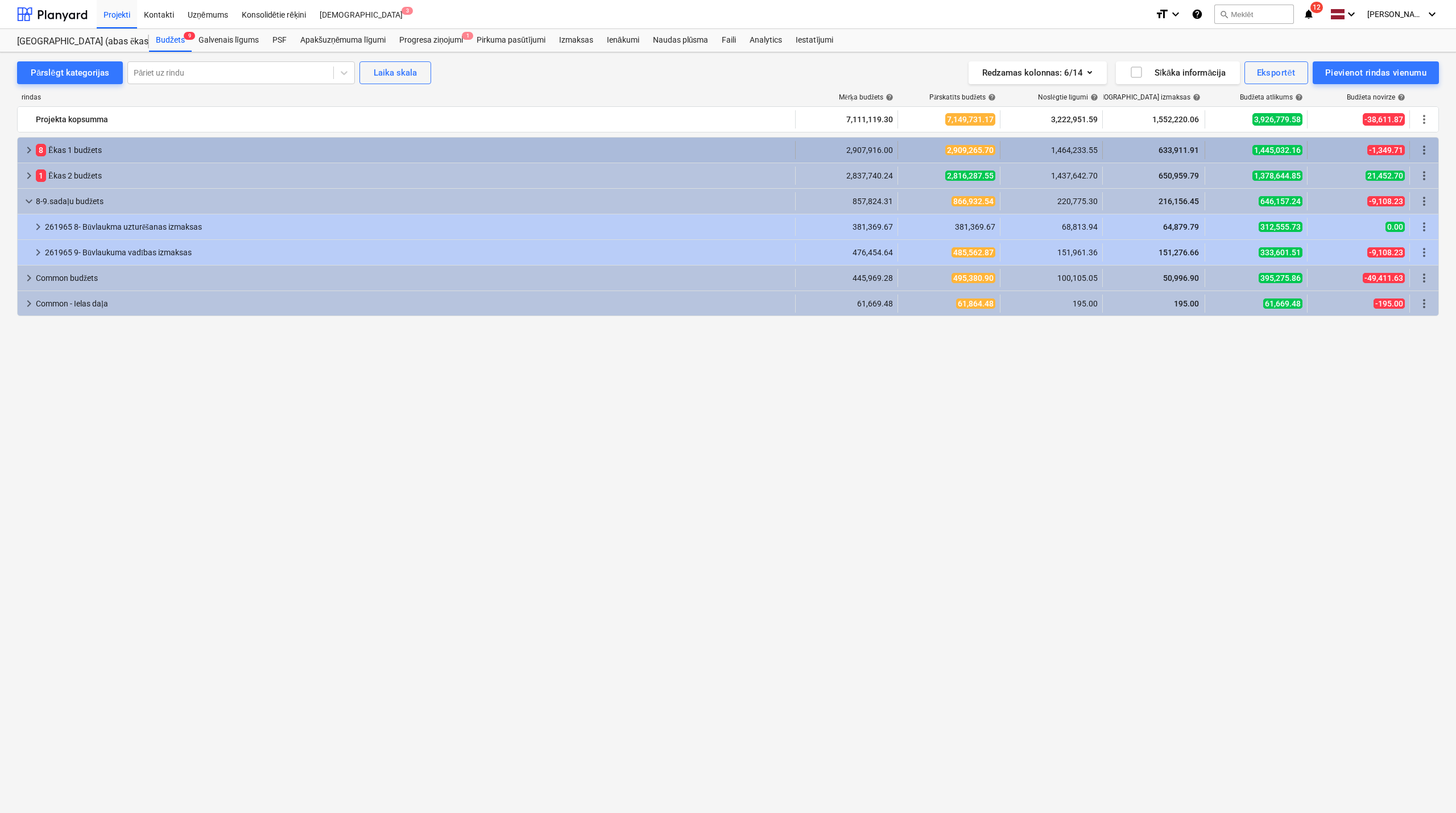
click at [32, 151] on span "keyboard_arrow_right" at bounding box center [29, 150] width 14 height 14
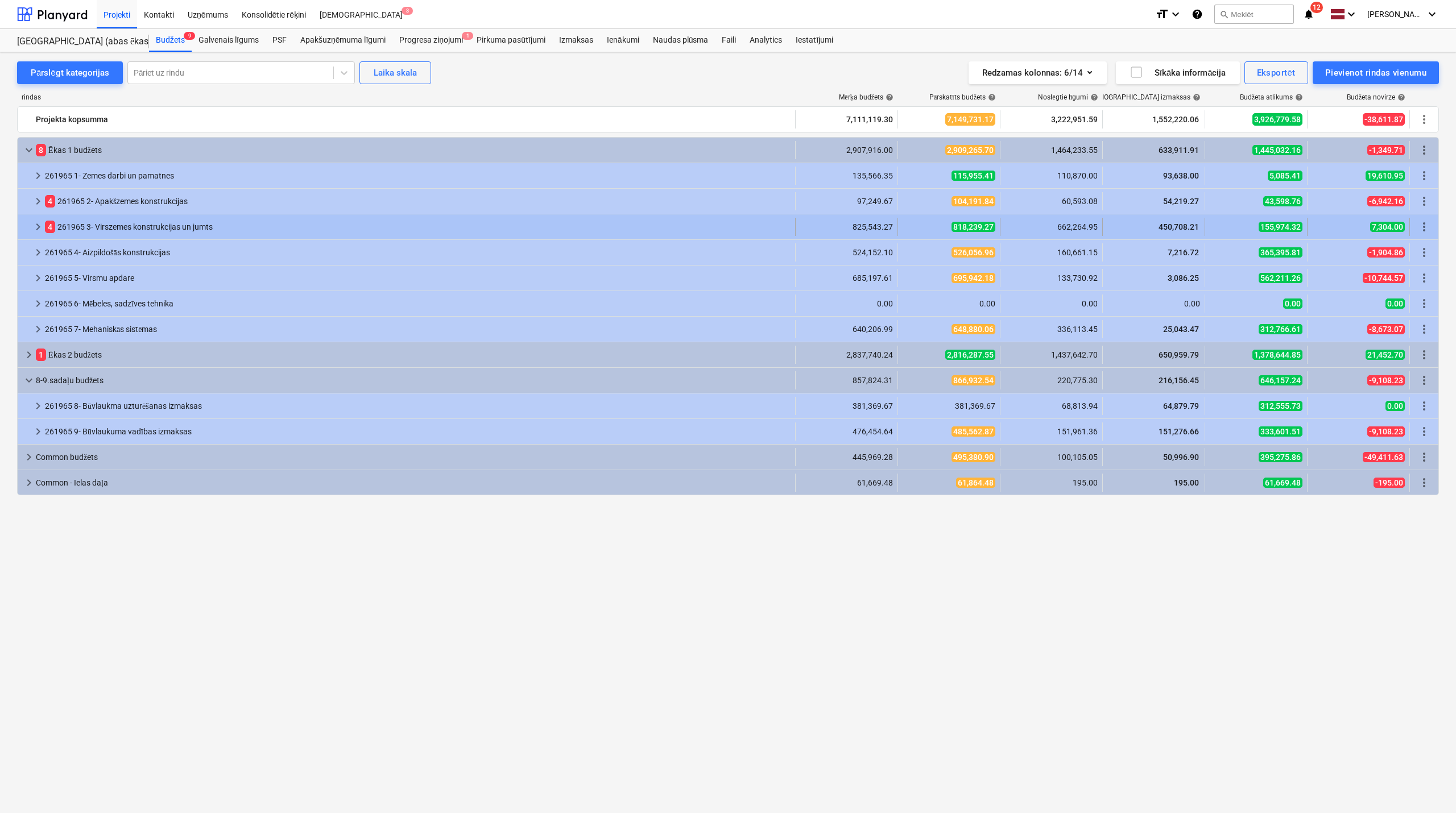
click at [37, 227] on span "keyboard_arrow_right" at bounding box center [38, 227] width 14 height 14
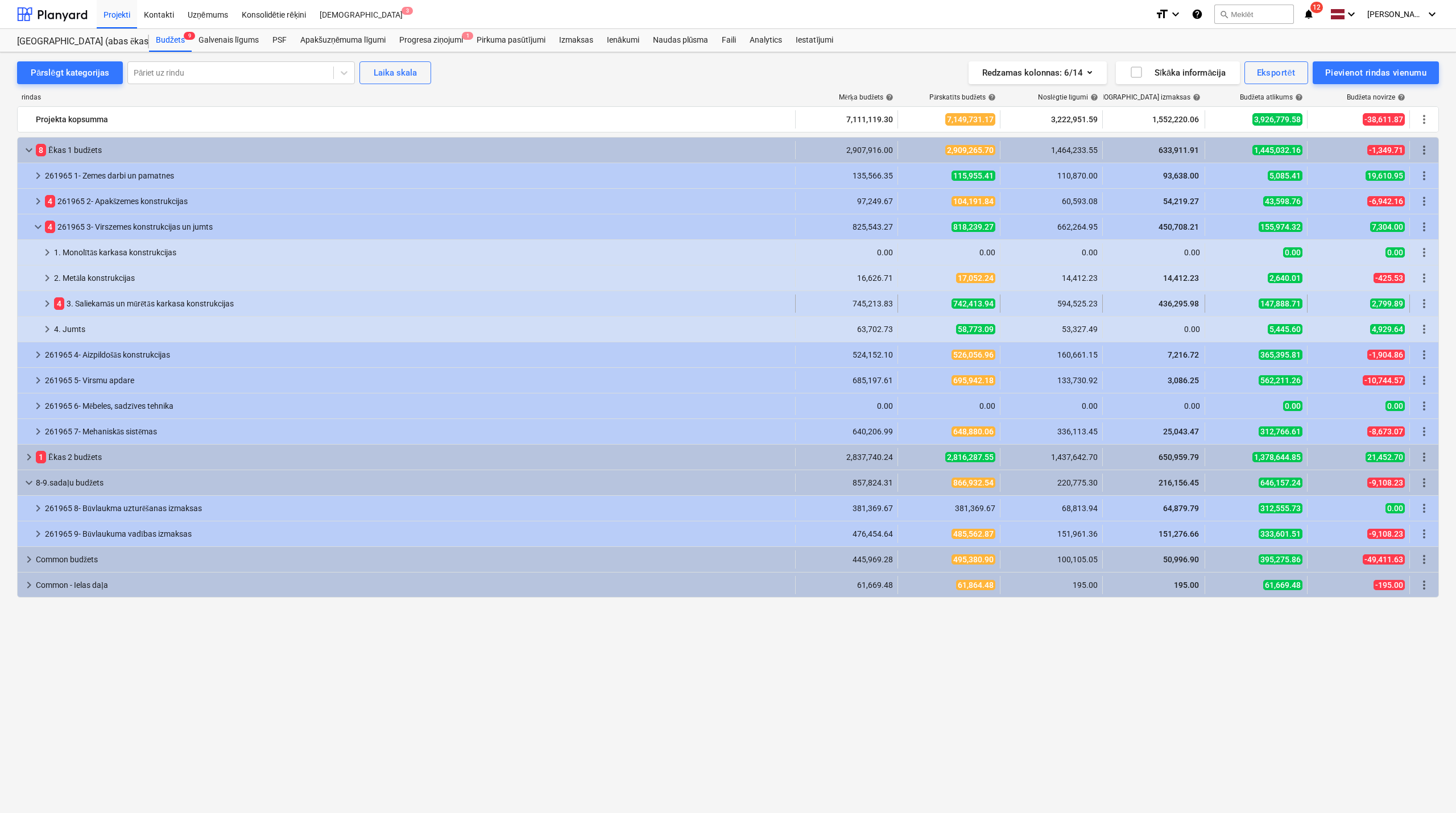
click at [47, 303] on span "keyboard_arrow_right" at bounding box center [47, 304] width 14 height 14
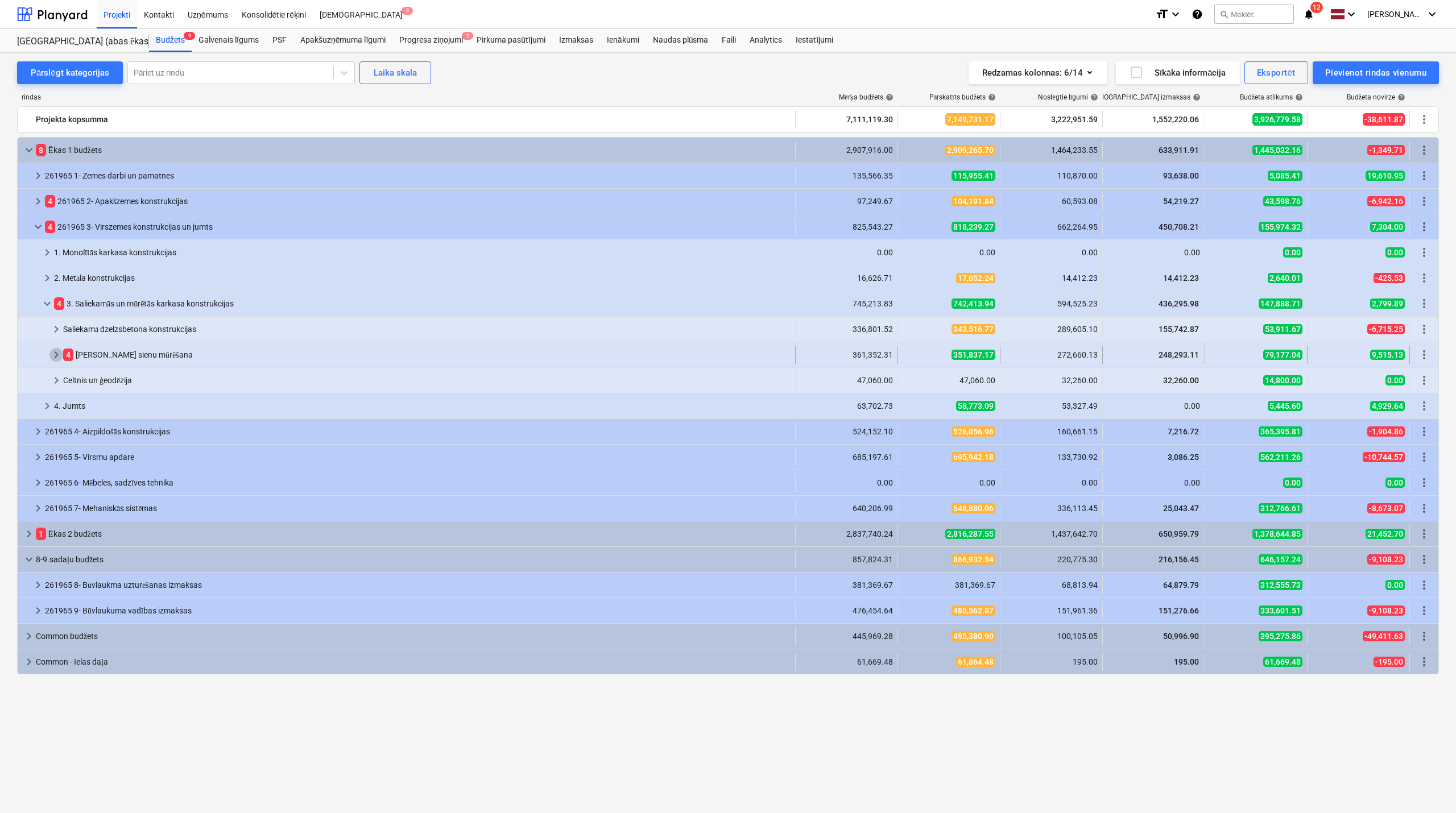
click at [55, 355] on span "keyboard_arrow_right" at bounding box center [57, 355] width 14 height 14
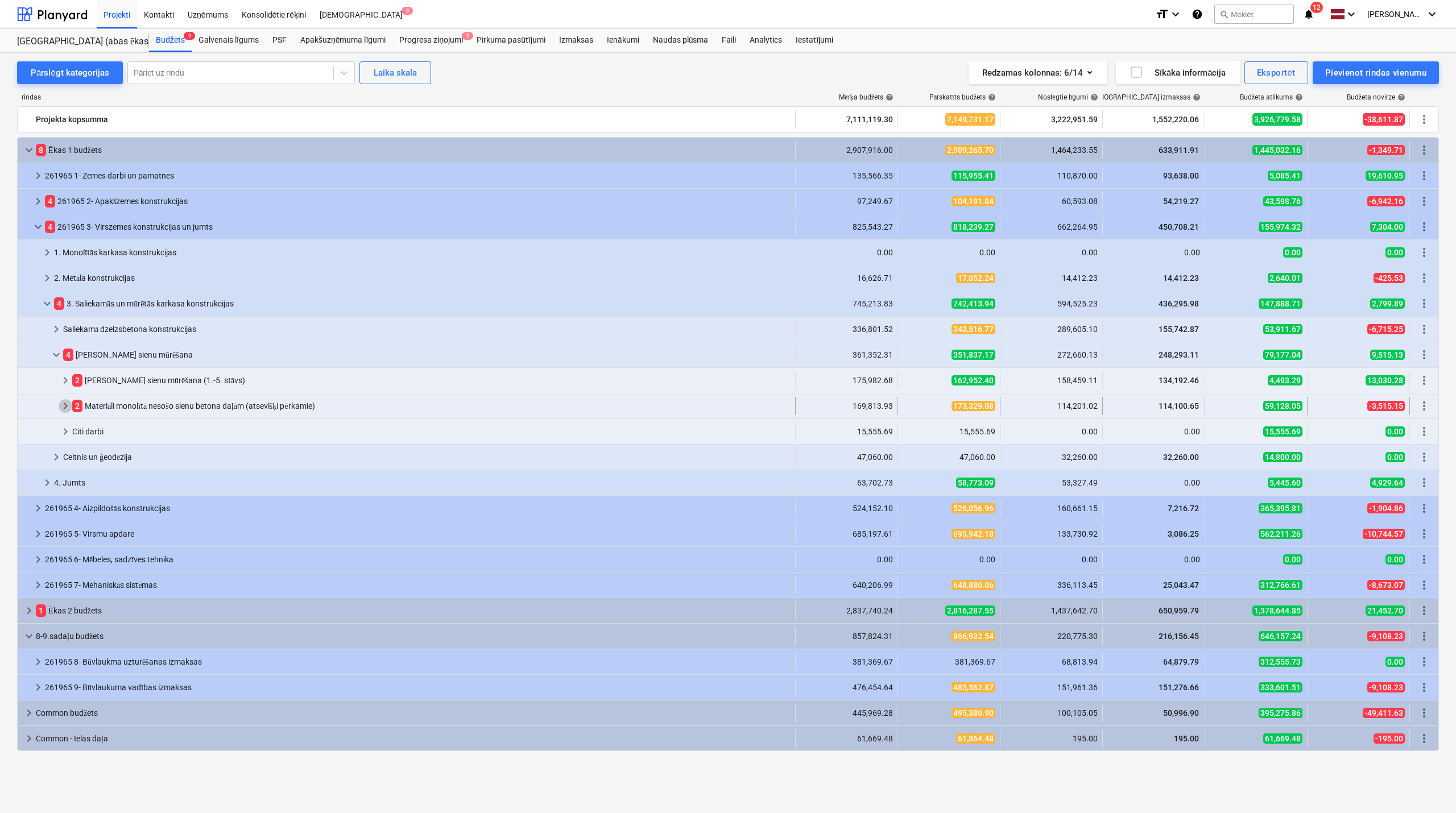
click at [62, 410] on span "keyboard_arrow_right" at bounding box center [66, 406] width 14 height 14
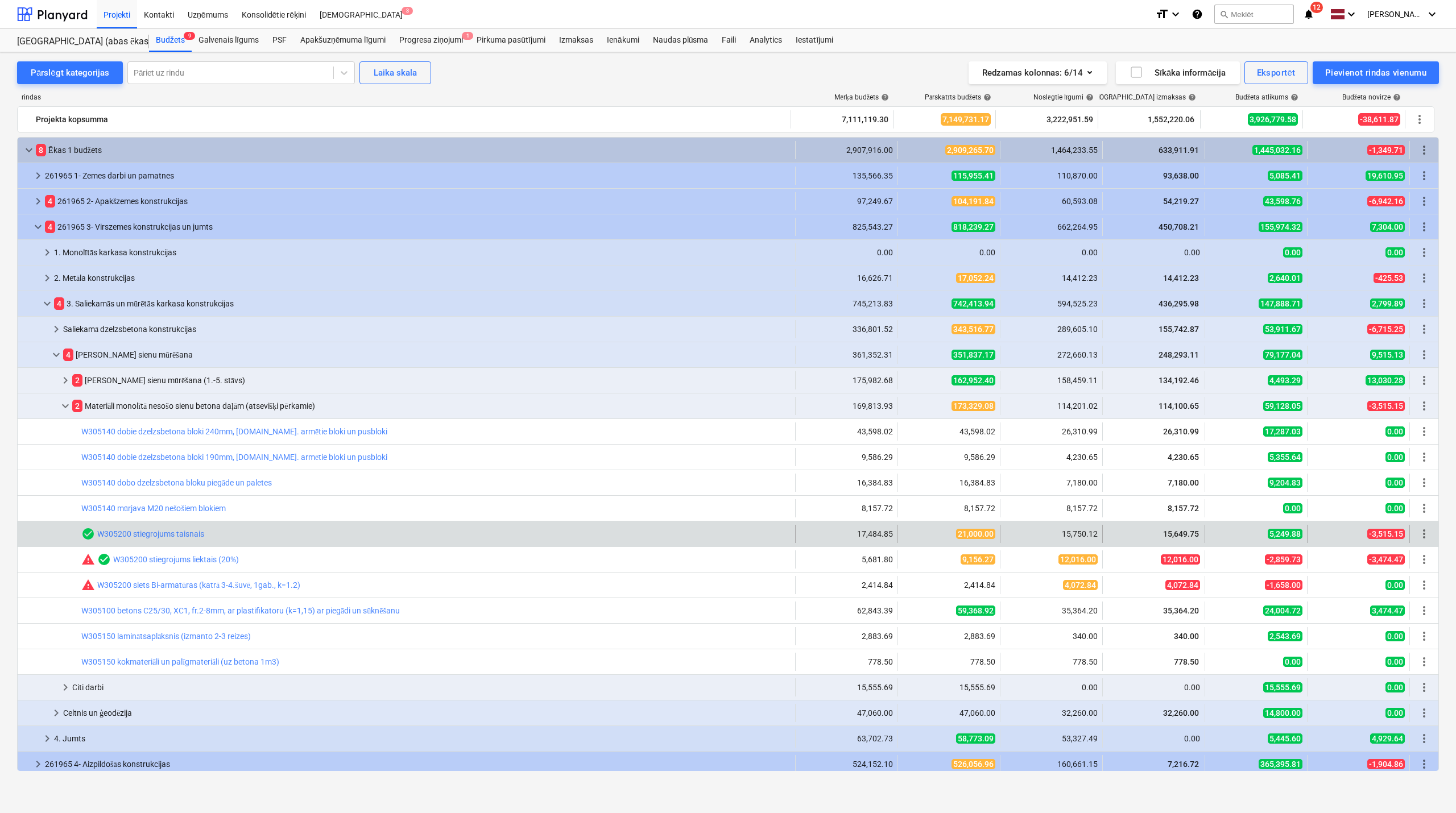
scroll to position [101, 0]
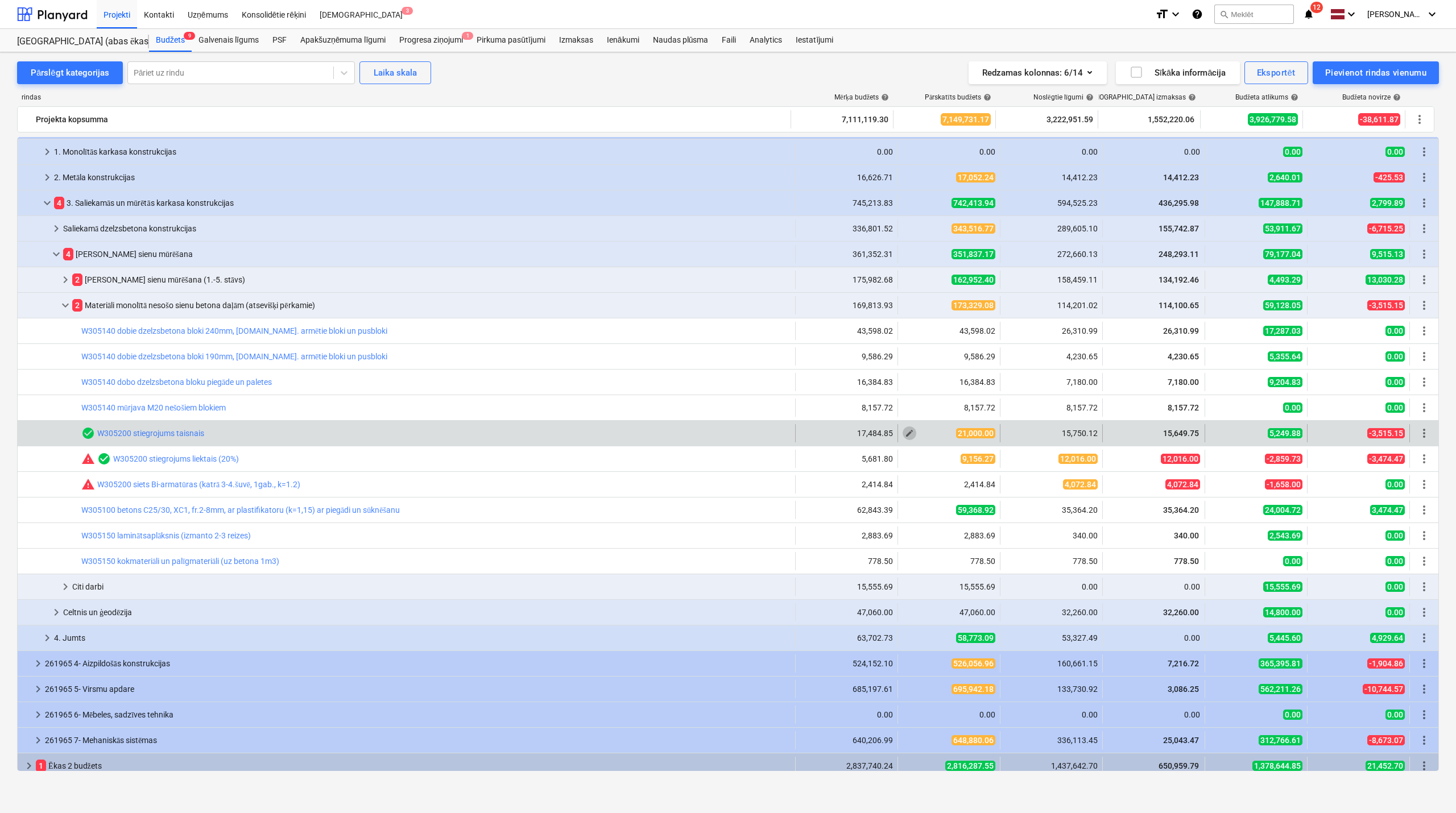
click at [909, 437] on span "edit" at bounding box center [909, 433] width 9 height 9
type textarea "x"
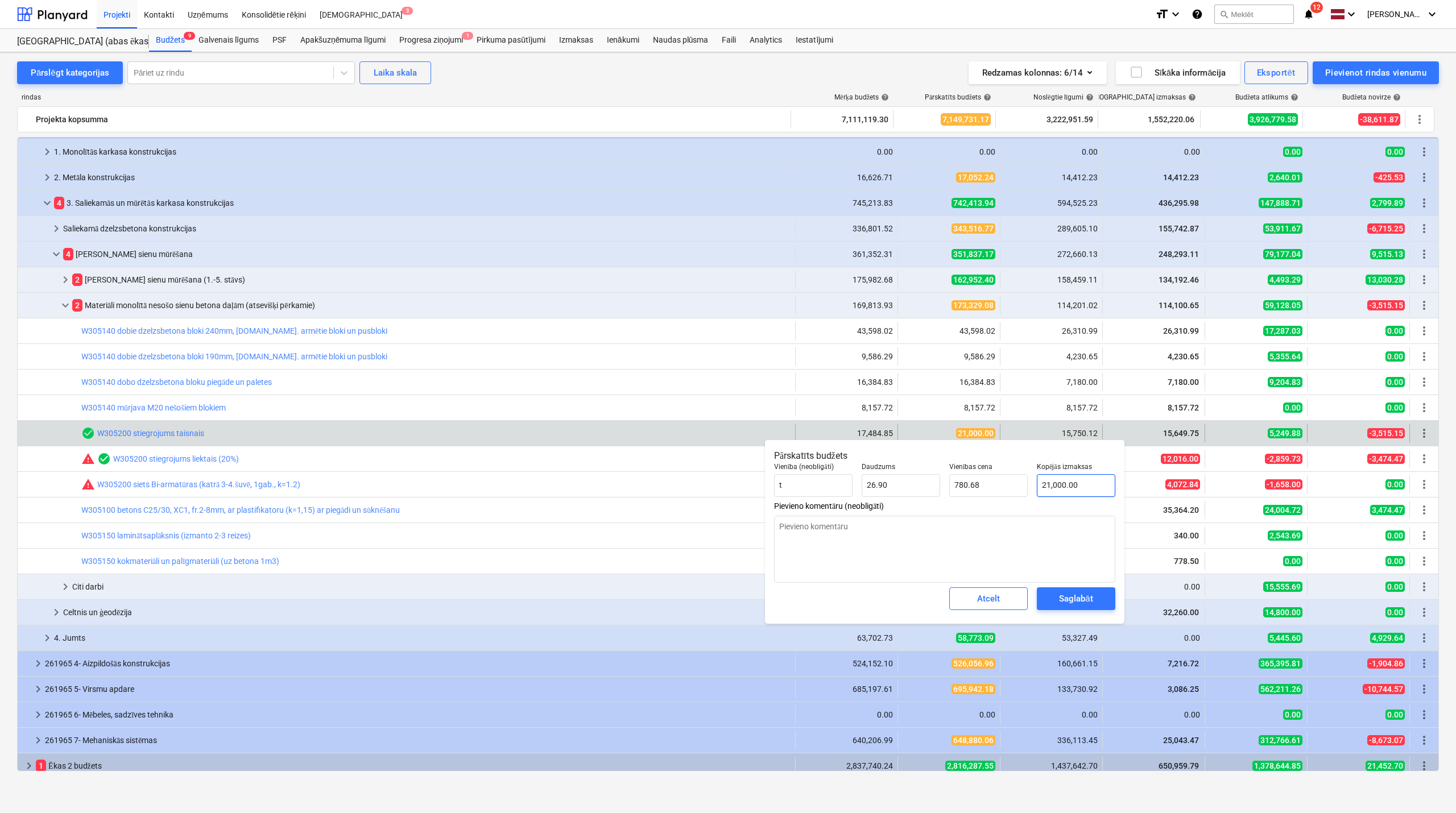
type input "21000"
click at [1066, 490] on input "21000" at bounding box center [1077, 486] width 79 height 23
type textarea "x"
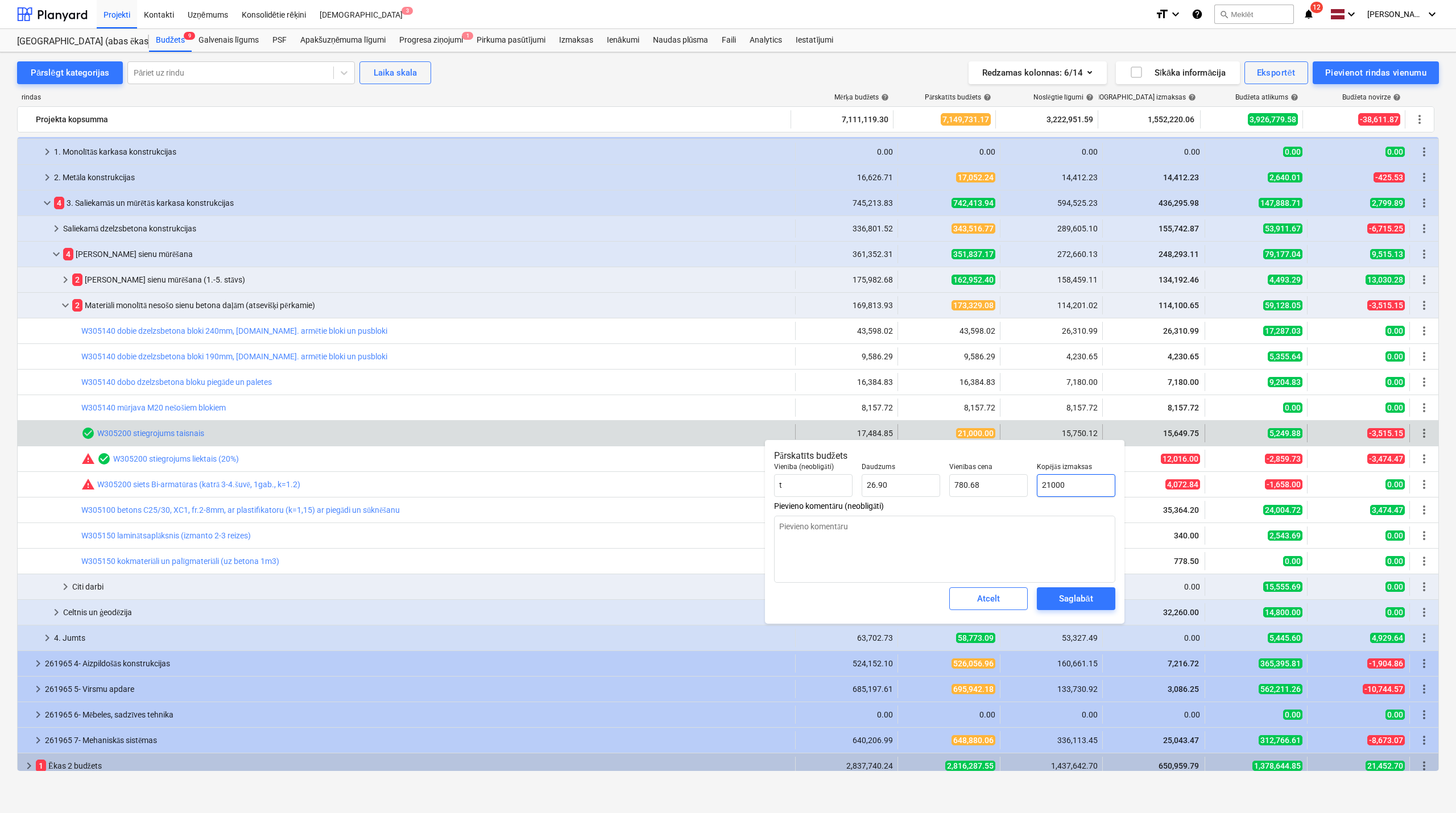
type input "1"
type input "0.04"
type textarea "x"
type input "15"
type input "0.56"
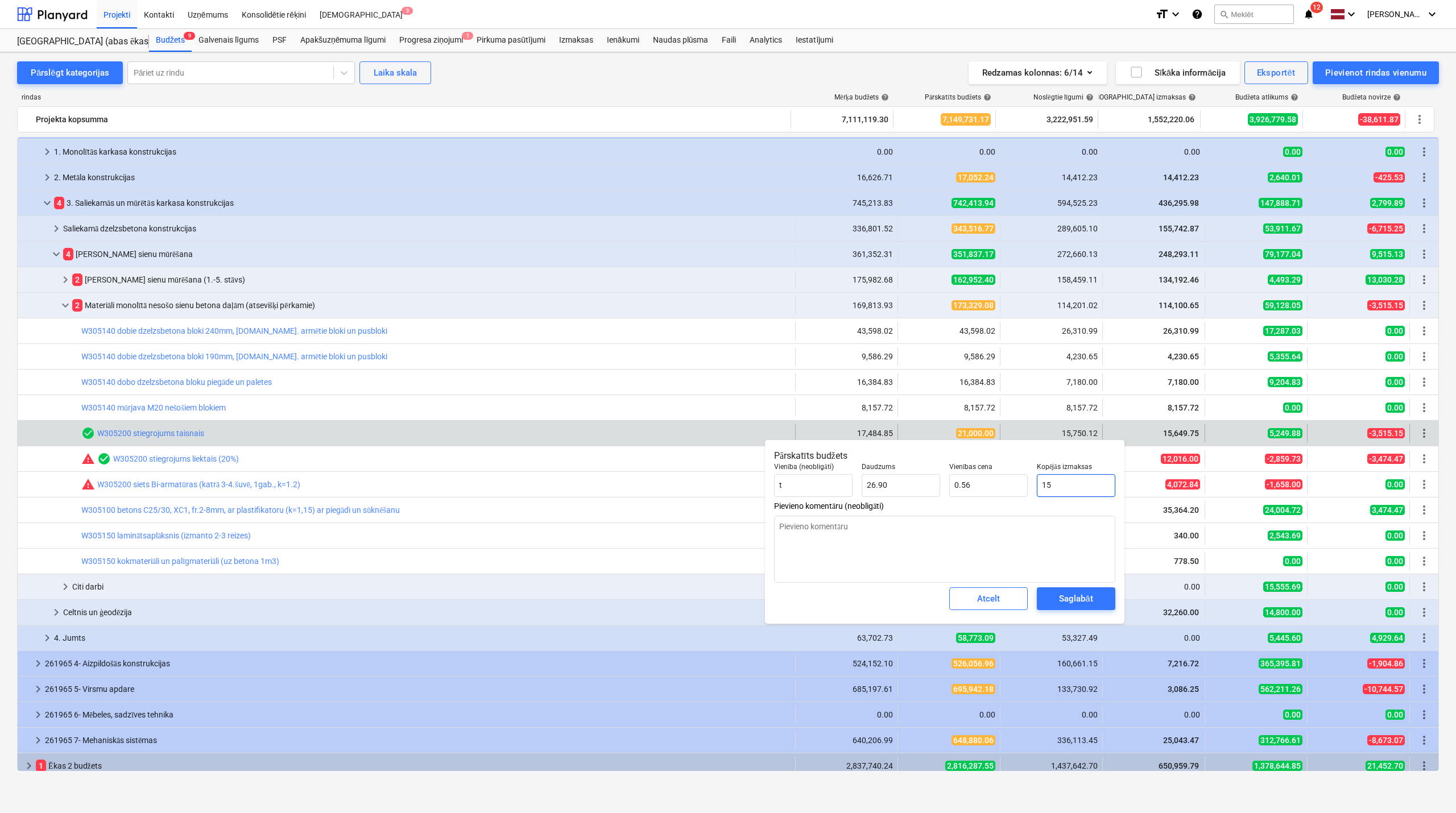
type textarea "x"
type input "156"
type input "5.80"
type textarea "x"
type input "1564"
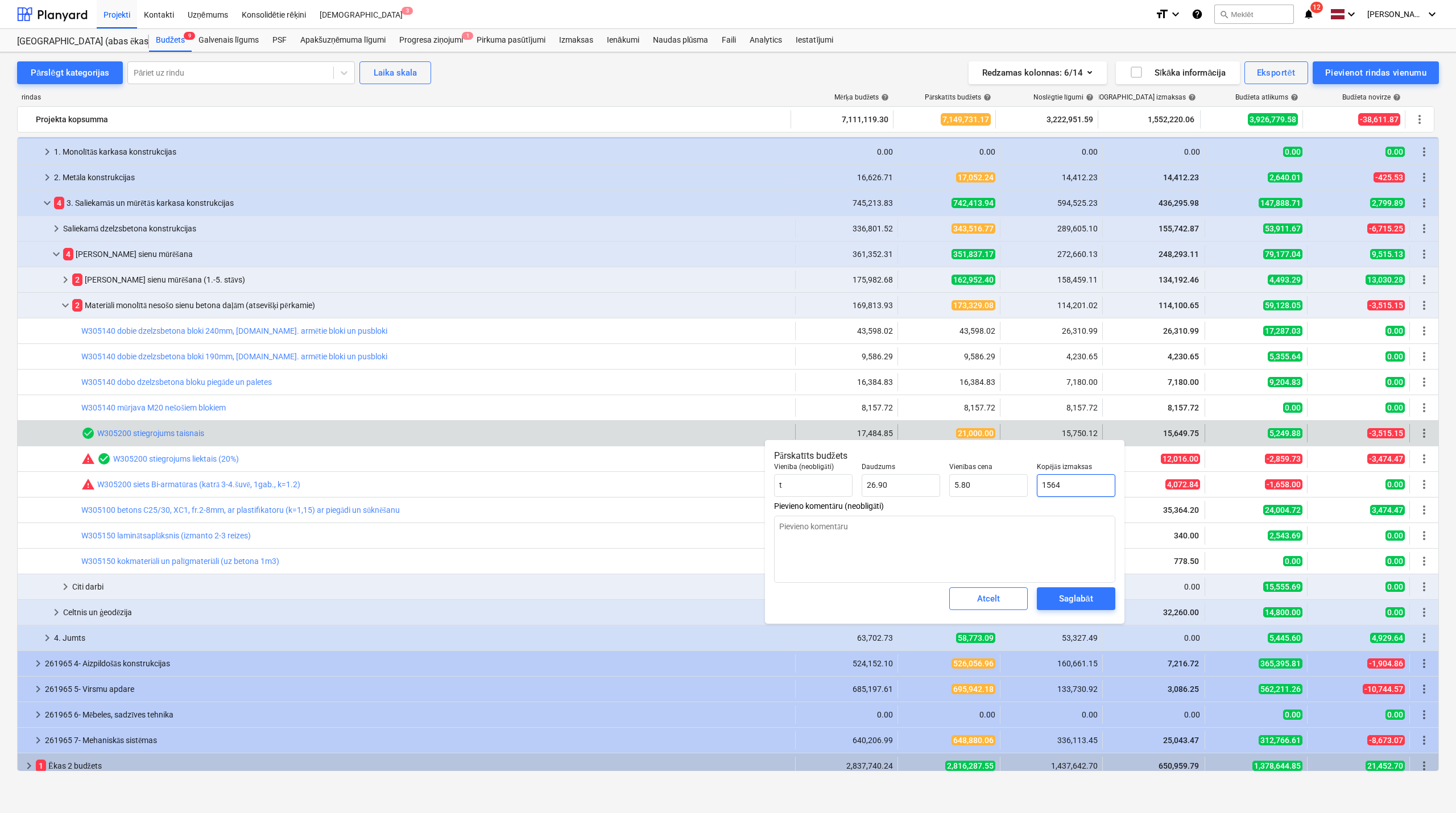
type input "58.14"
type textarea "x"
type input "15649"
type input "581.75"
type textarea "x"
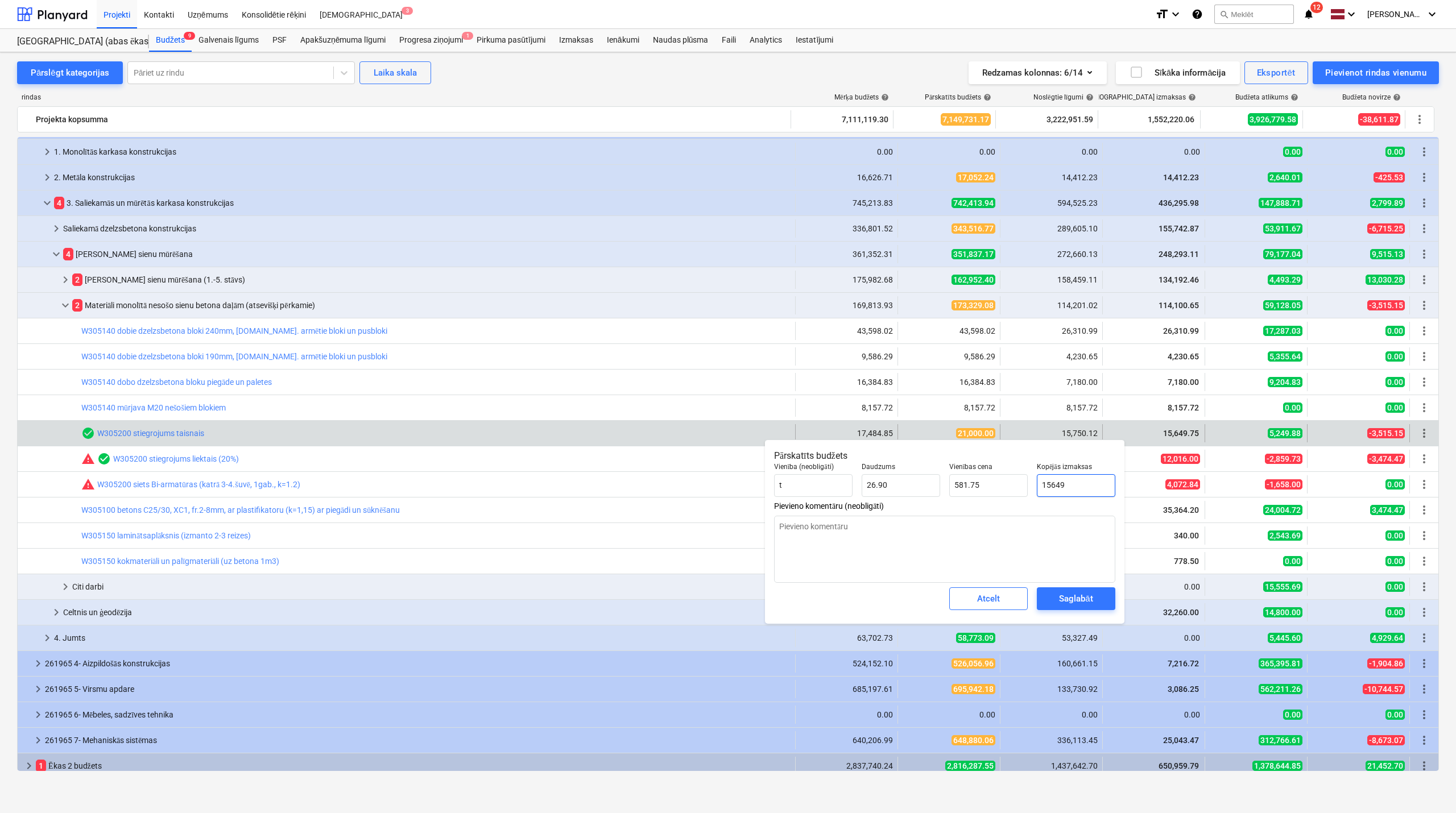
type input "15649."
type textarea "x"
type input "15649.7"
type input "581.78"
type textarea "x"
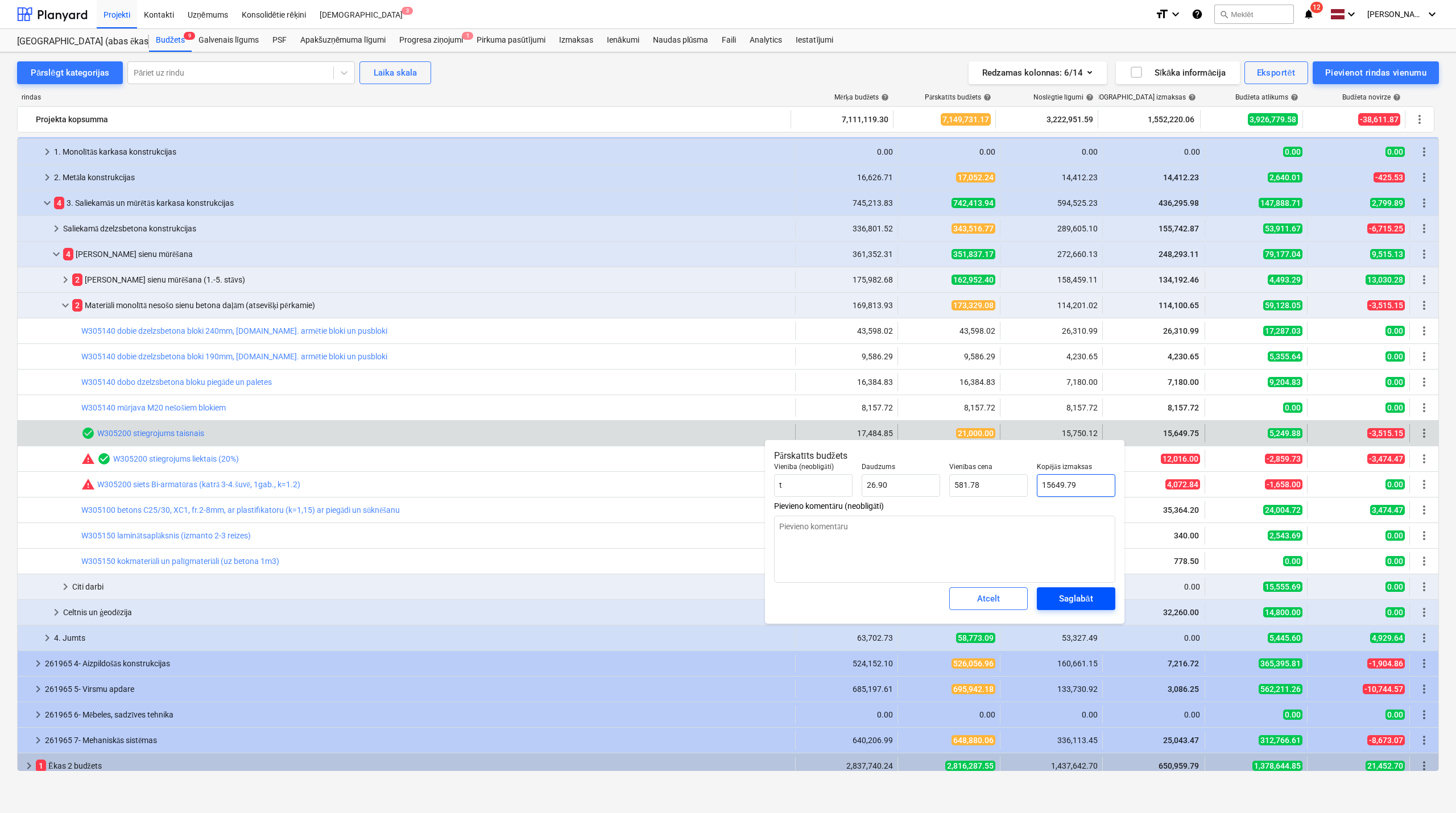
type input "15649.79"
type textarea "x"
type input "15,649.79"
click at [1077, 610] on button "Saglabāt" at bounding box center [1077, 598] width 79 height 23
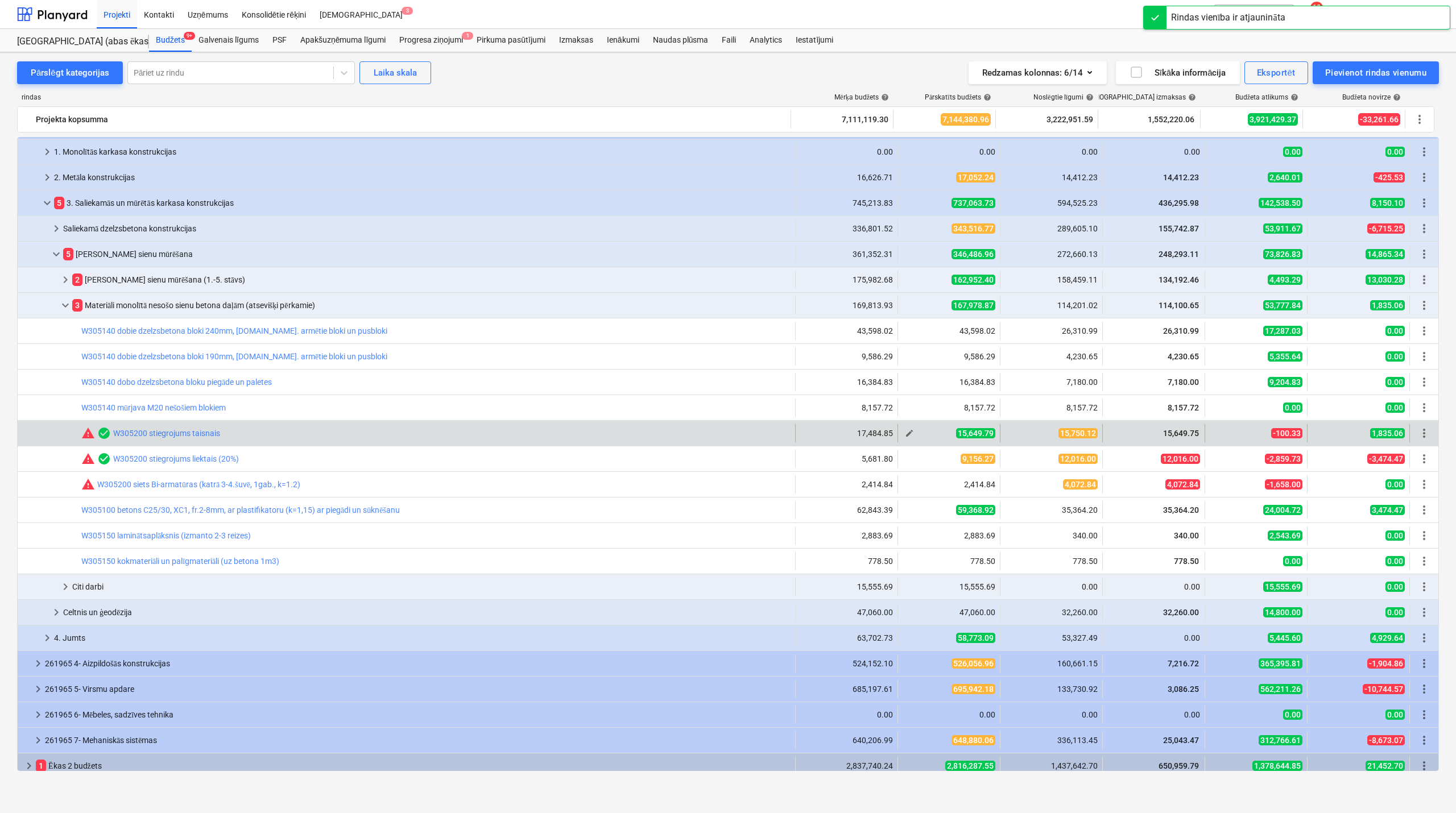
click at [909, 437] on span "edit" at bounding box center [909, 433] width 9 height 9
type textarea "x"
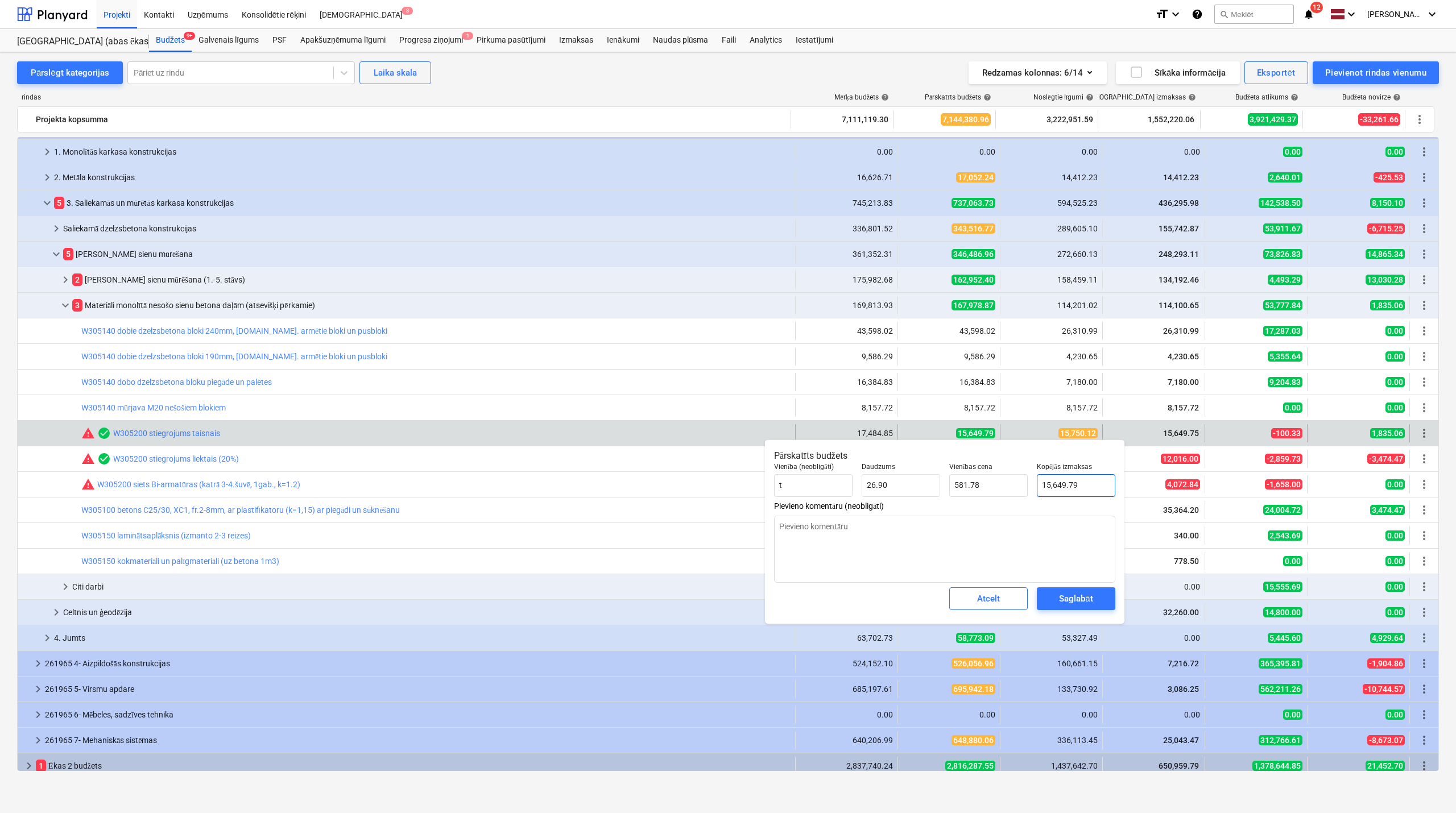
type input "15649.79"
drag, startPoint x: 1081, startPoint y: 484, endPoint x: 1054, endPoint y: 485, distance: 27.0
click at [1054, 485] on input "15649.79" at bounding box center [1077, 486] width 79 height 23
type textarea "x"
type input "157"
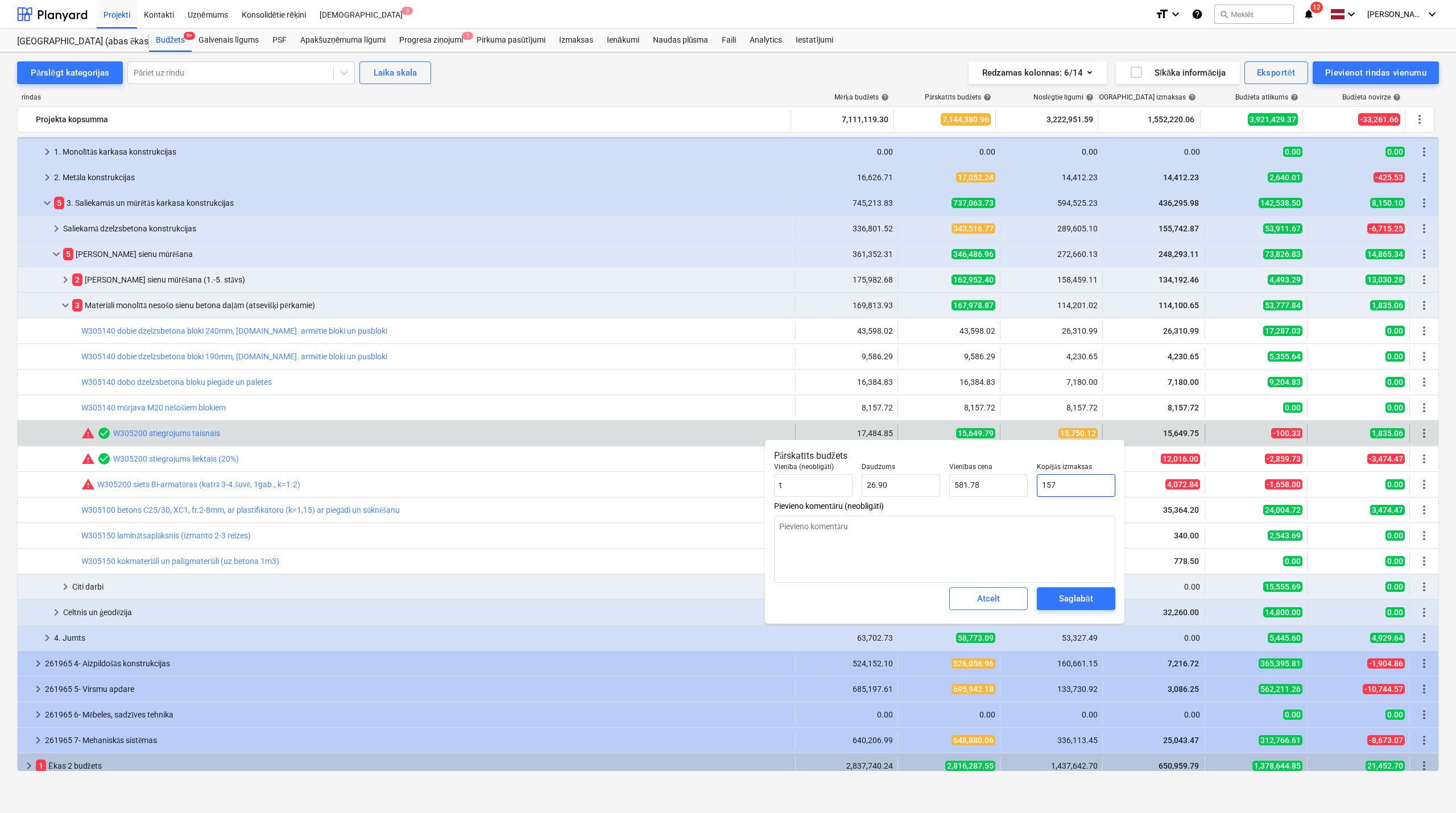
type input "5.84"
type textarea "x"
type input "1575"
type input "58.55"
type textarea "x"
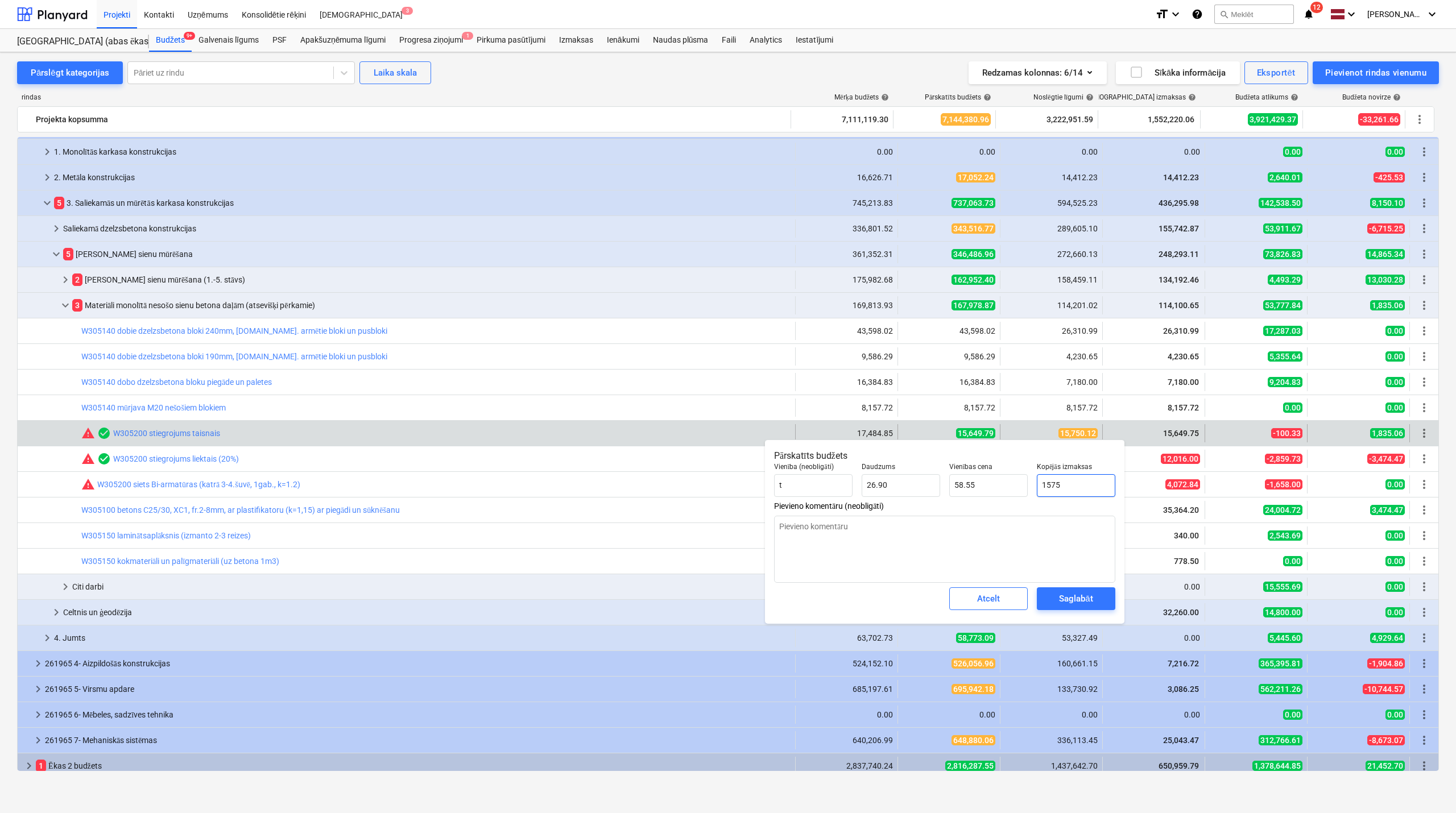
type input "15750"
type input "585.51"
type textarea "x"
type input "15750."
type textarea "x"
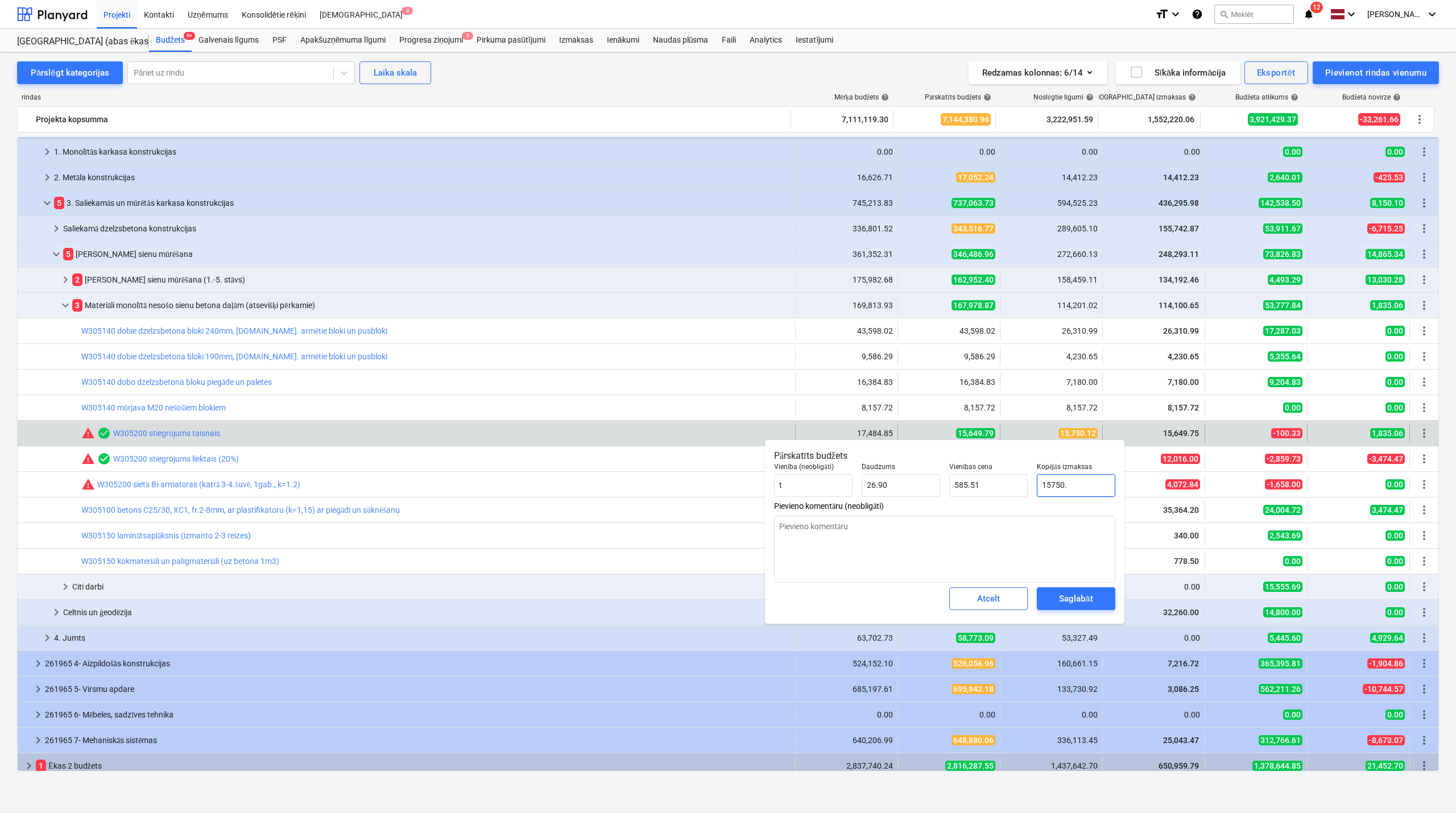
type input "15750.1"
type textarea "x"
type input "15750.12"
click at [1068, 606] on div "Saglabāt" at bounding box center [1076, 598] width 34 height 15
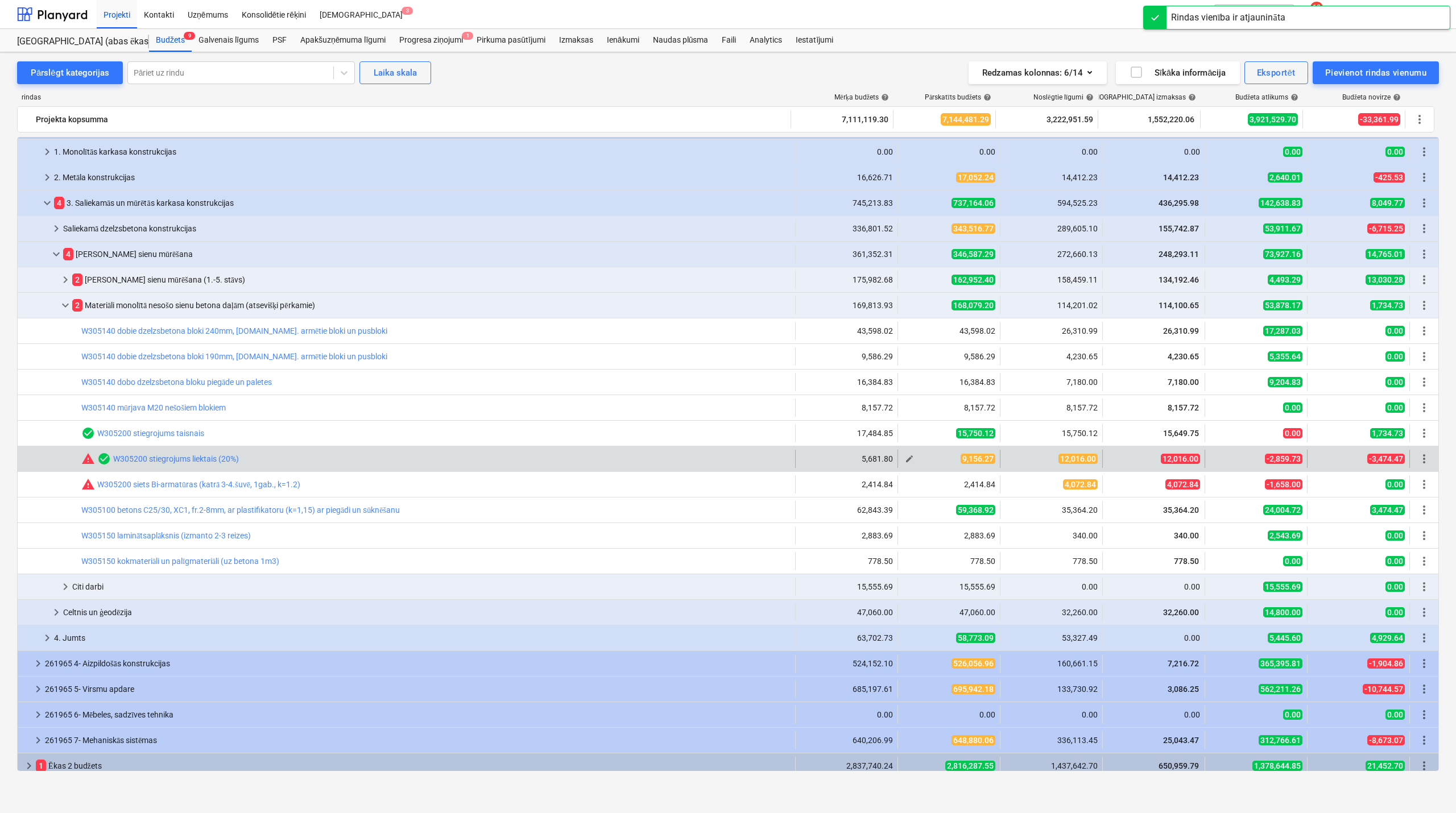
click at [905, 463] on span "edit" at bounding box center [909, 459] width 9 height 9
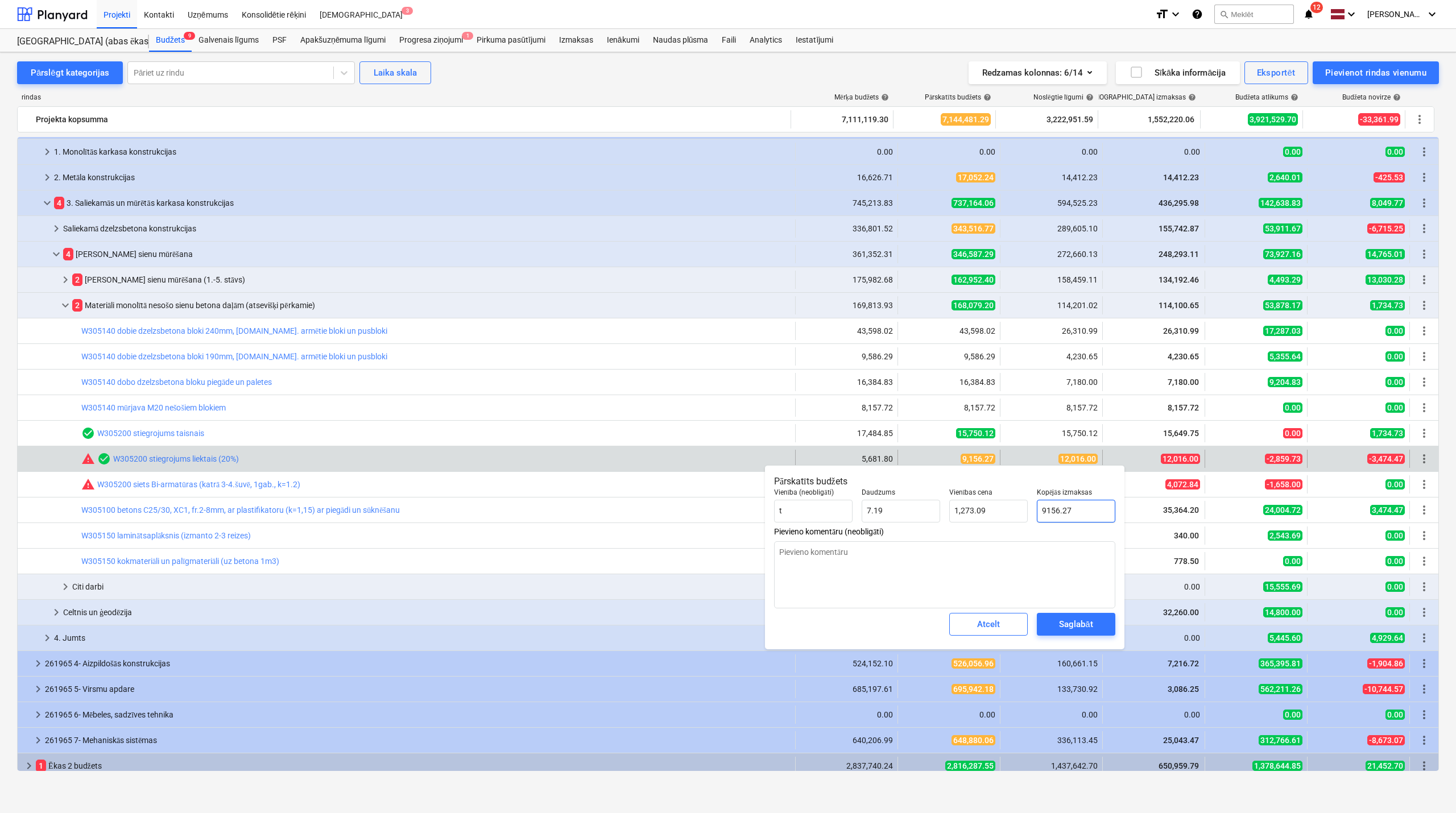
click at [1068, 506] on input "9156.27" at bounding box center [1077, 511] width 79 height 23
click at [1066, 508] on input "9156.27" at bounding box center [1077, 511] width 79 height 23
click at [1077, 622] on div "Saglabāt" at bounding box center [1076, 624] width 34 height 15
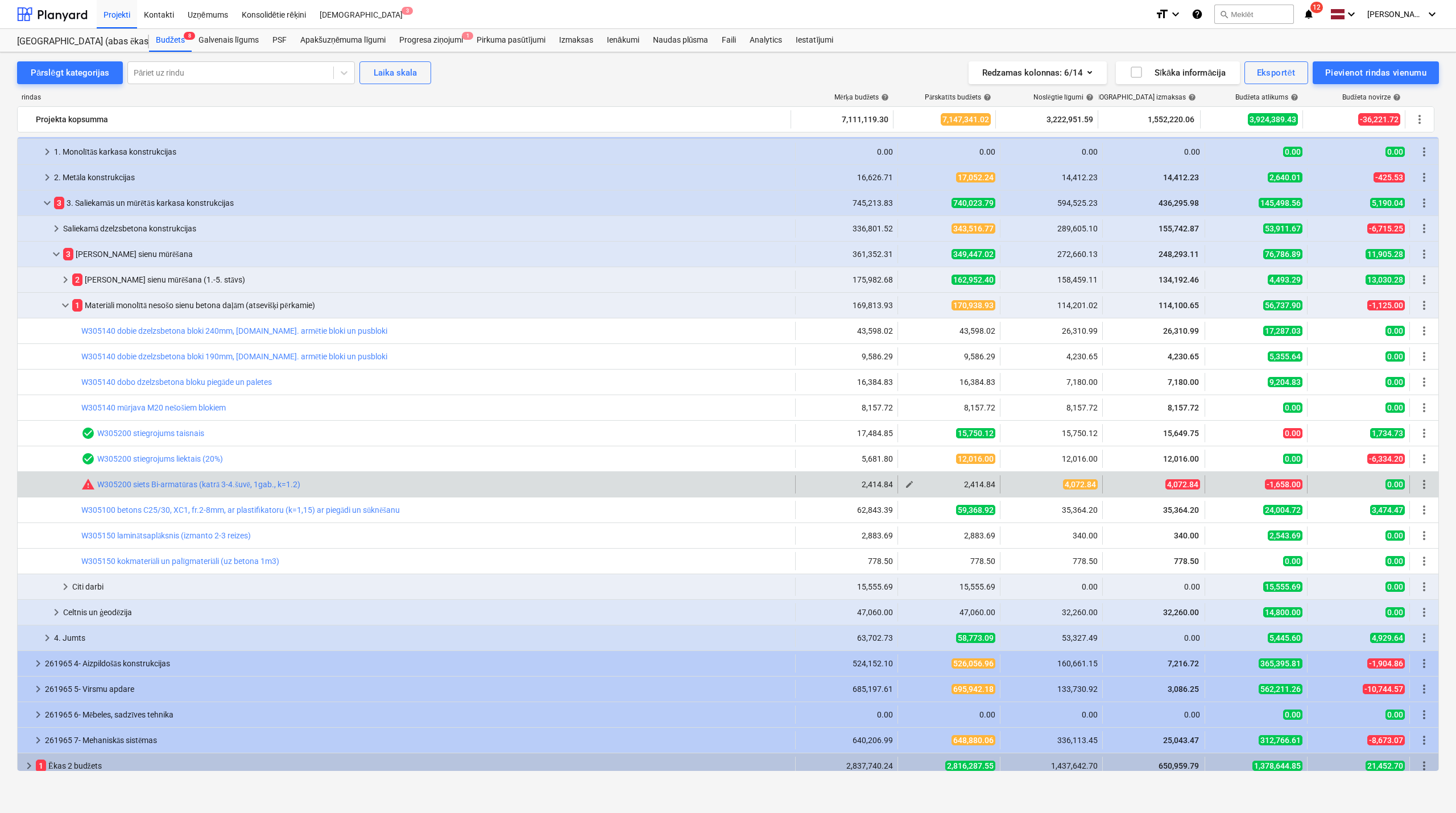
click at [911, 486] on button "edit" at bounding box center [909, 485] width 14 height 14
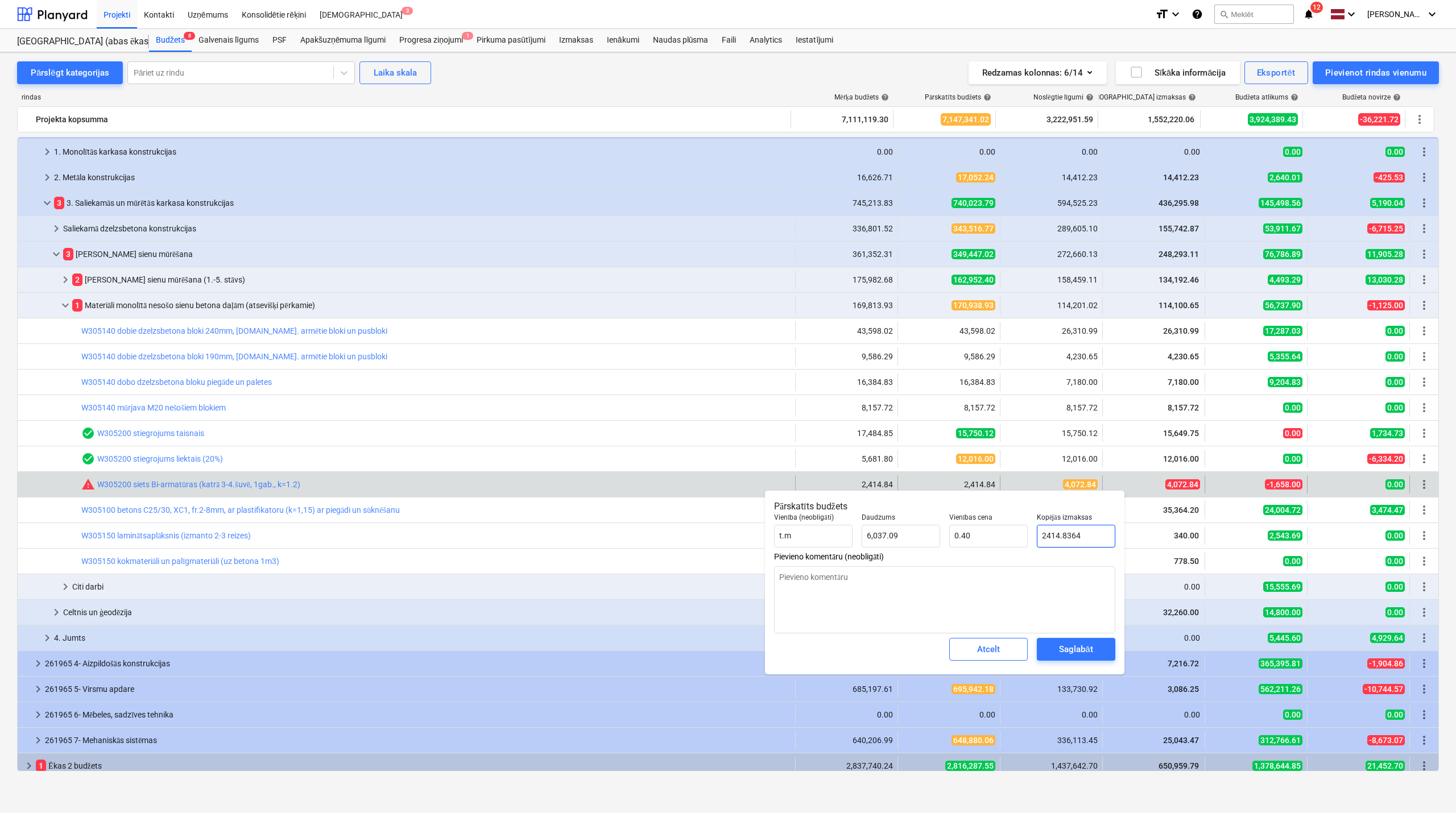
click at [1054, 535] on input "2414.8364" at bounding box center [1077, 536] width 79 height 23
click at [1082, 653] on div "Saglabāt" at bounding box center [1076, 649] width 34 height 15
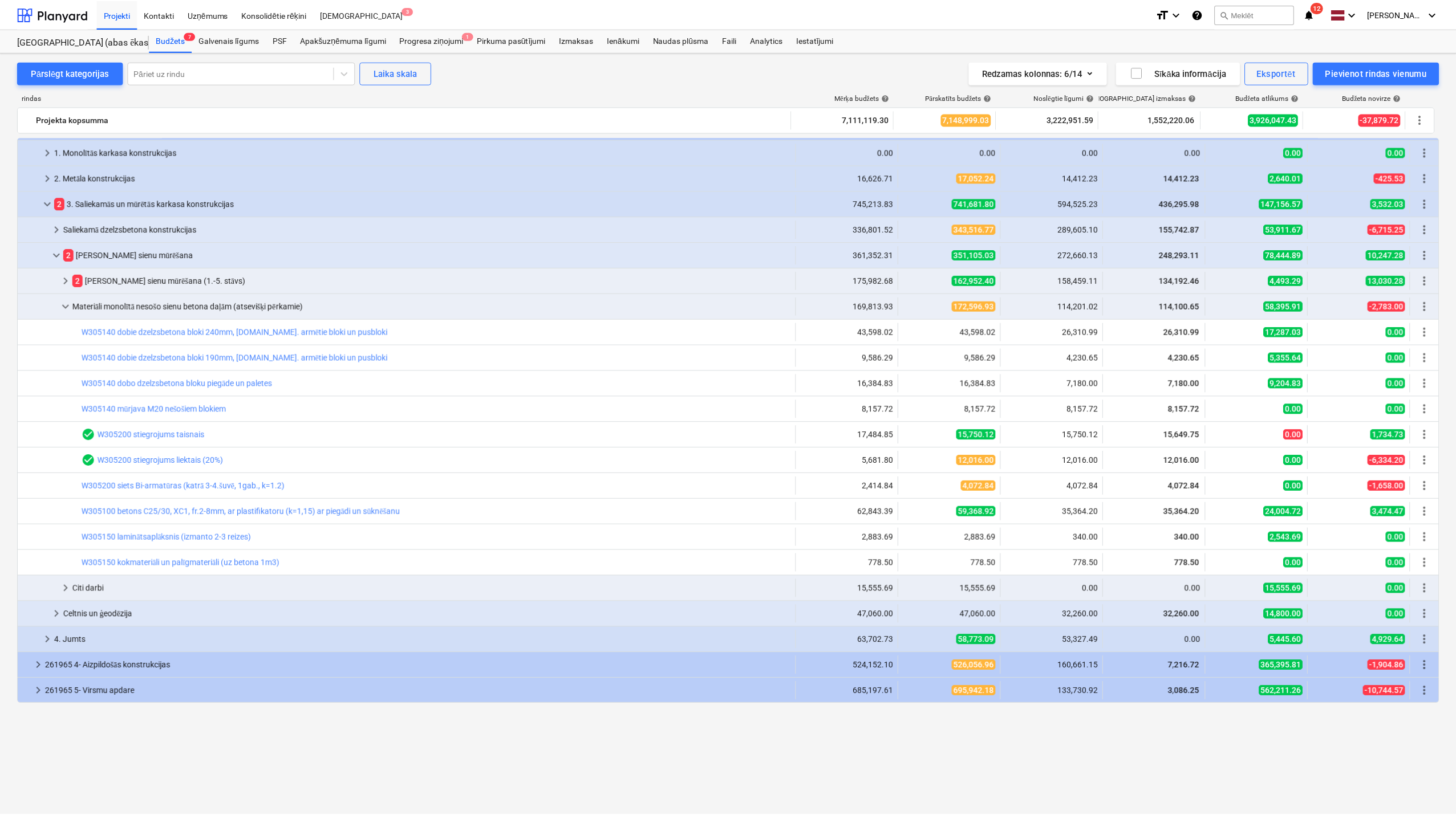
scroll to position [0, 0]
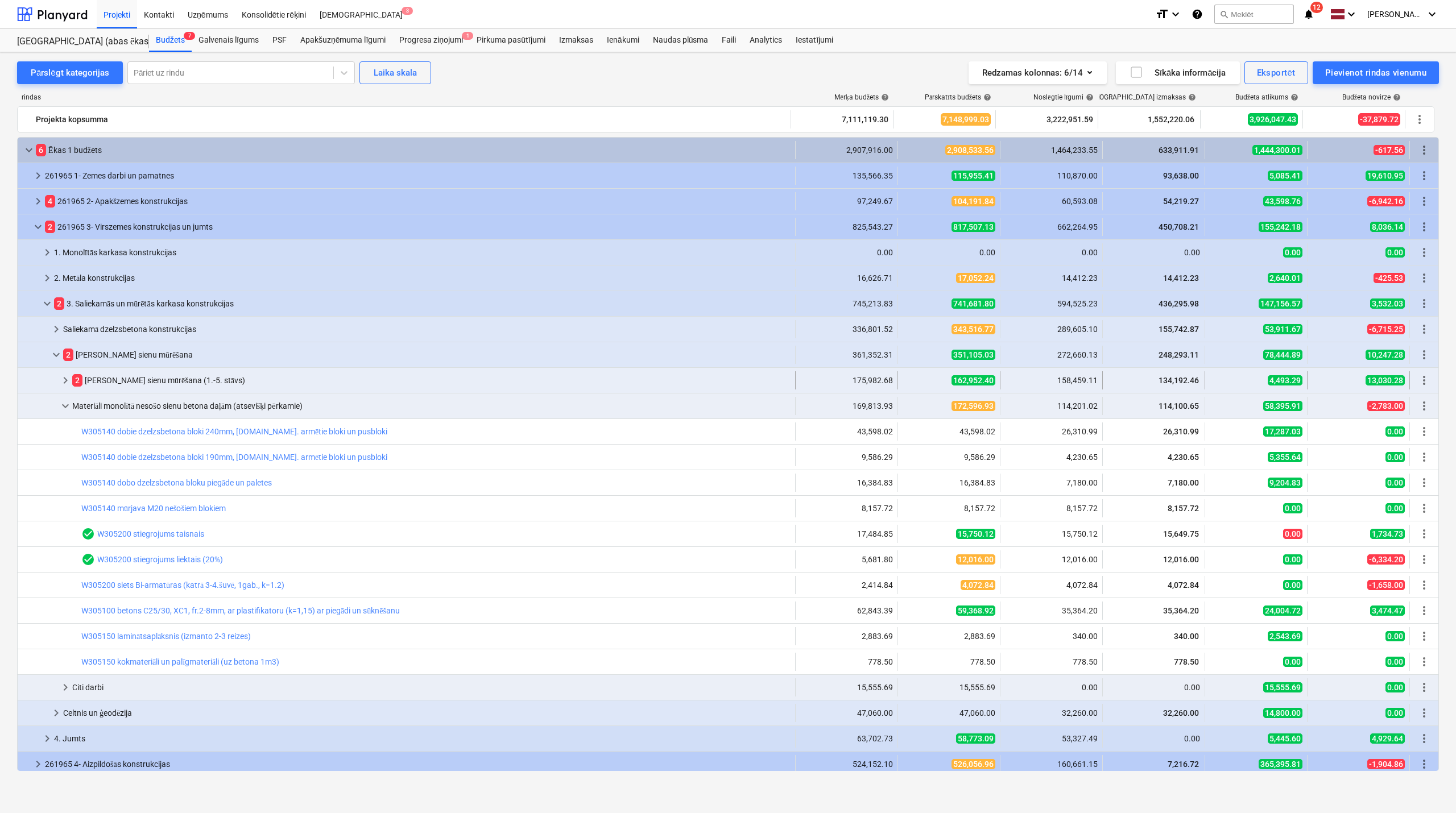
click at [64, 378] on span "keyboard_arrow_right" at bounding box center [66, 381] width 14 height 14
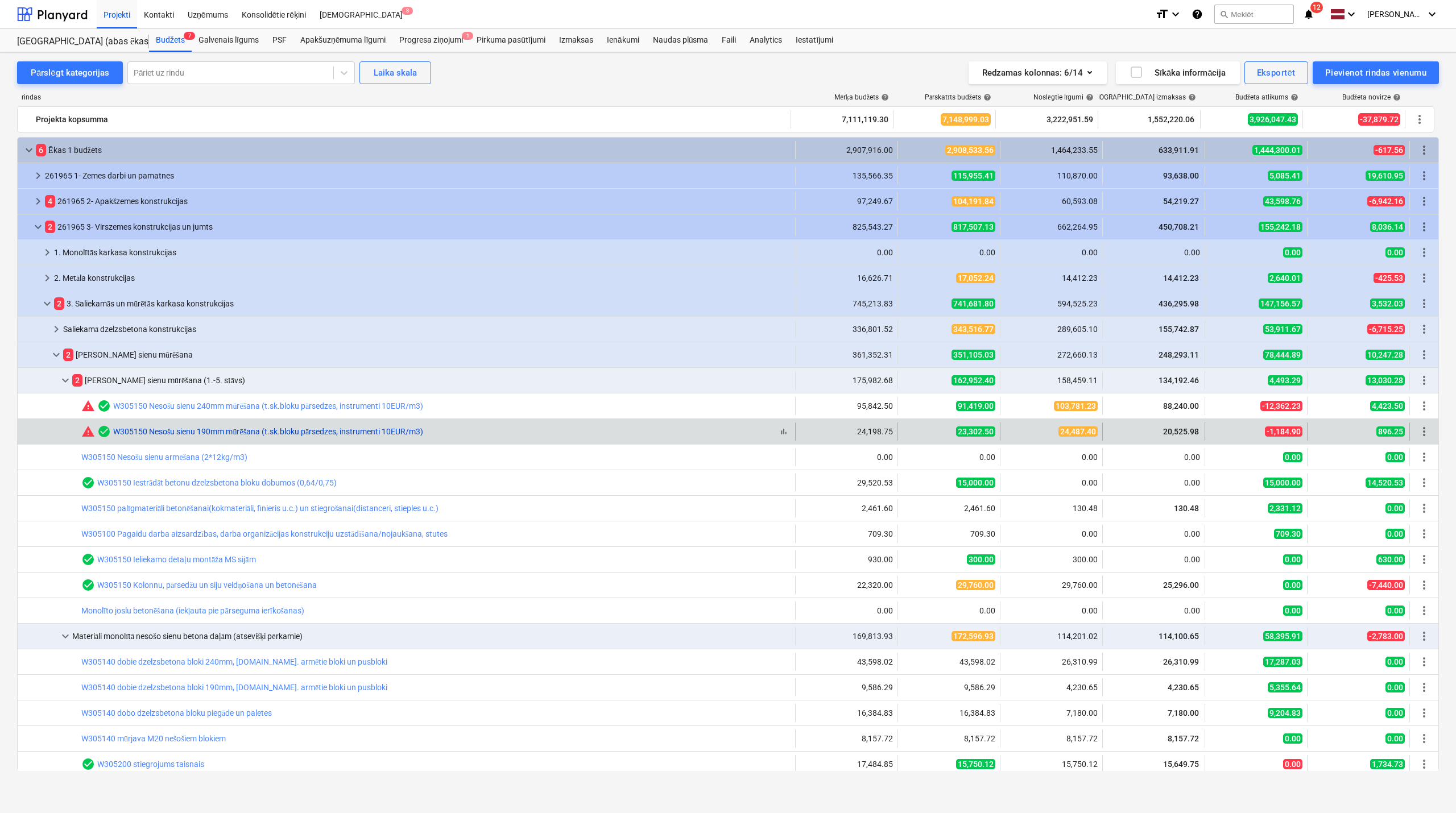
click at [276, 428] on link "W305150 Nesošu sienu 190mm mūrēšana (t.sk.bloku pārsedzes, instrumenti 10EUR/m3)" at bounding box center [268, 431] width 310 height 9
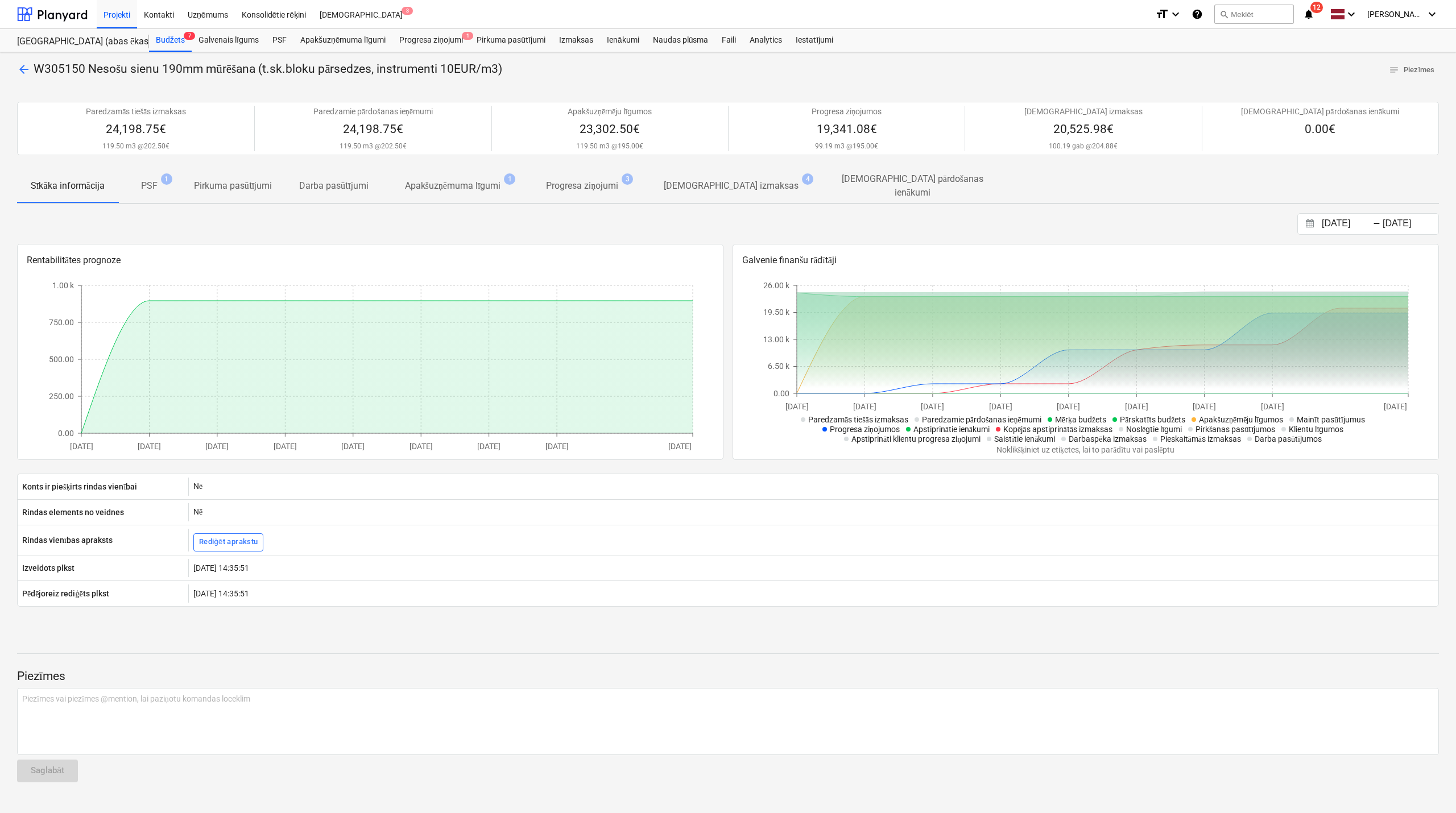
click at [732, 187] on p "[DEMOGRAPHIC_DATA] izmaksas" at bounding box center [731, 186] width 135 height 14
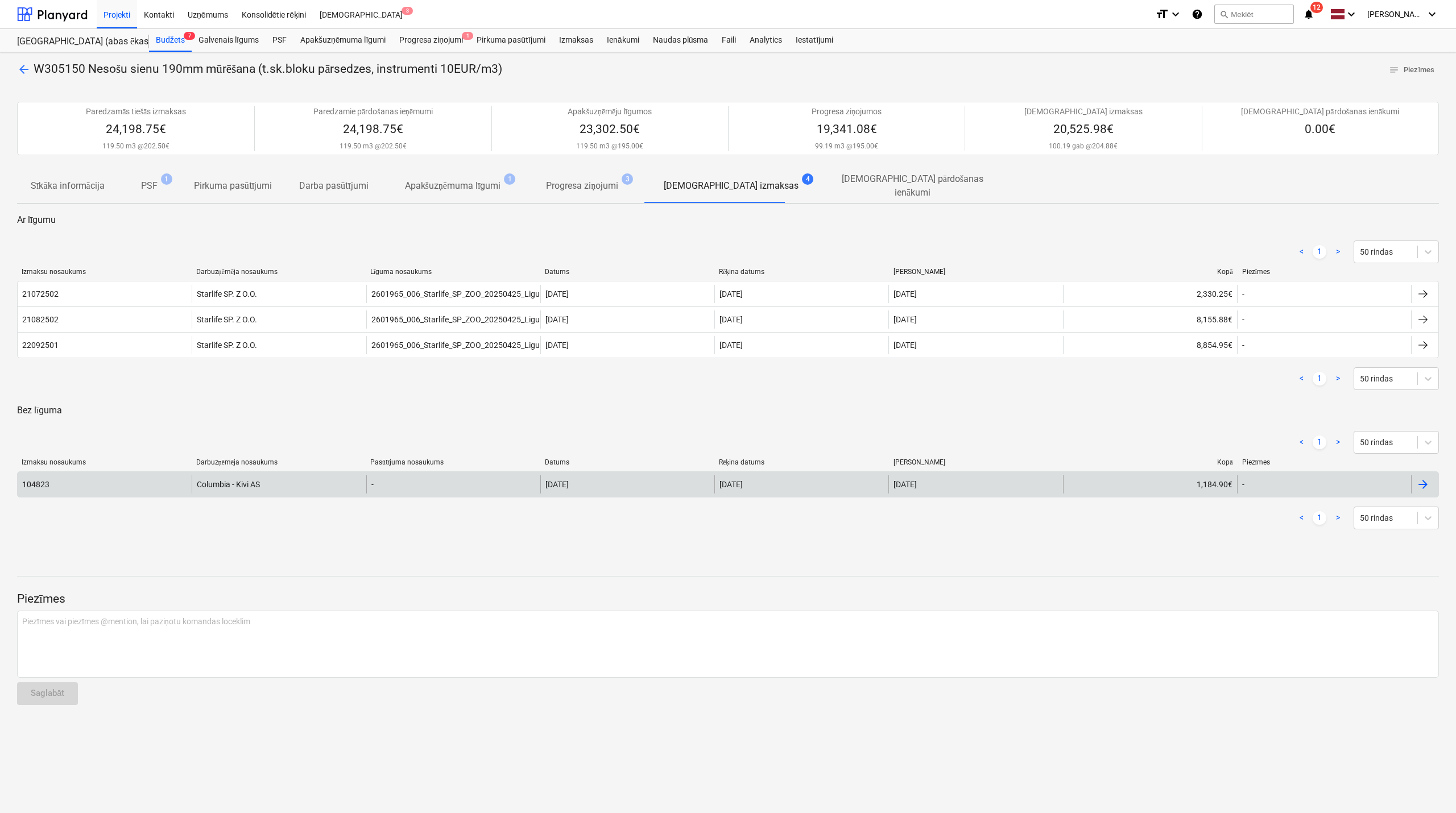
click at [1428, 484] on div at bounding box center [1424, 485] width 14 height 14
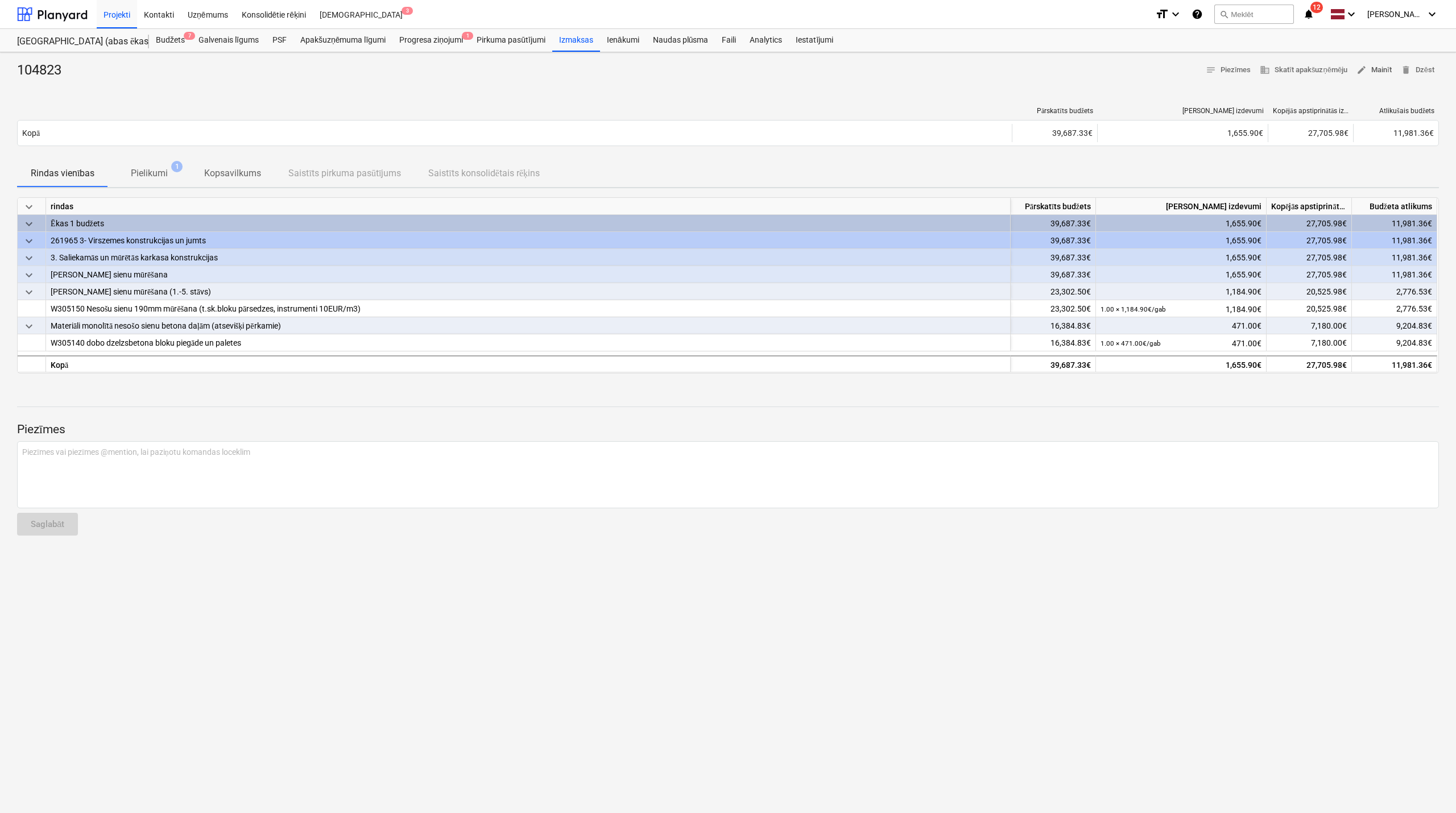
click at [1381, 69] on span "edit Mainīt" at bounding box center [1374, 70] width 35 height 13
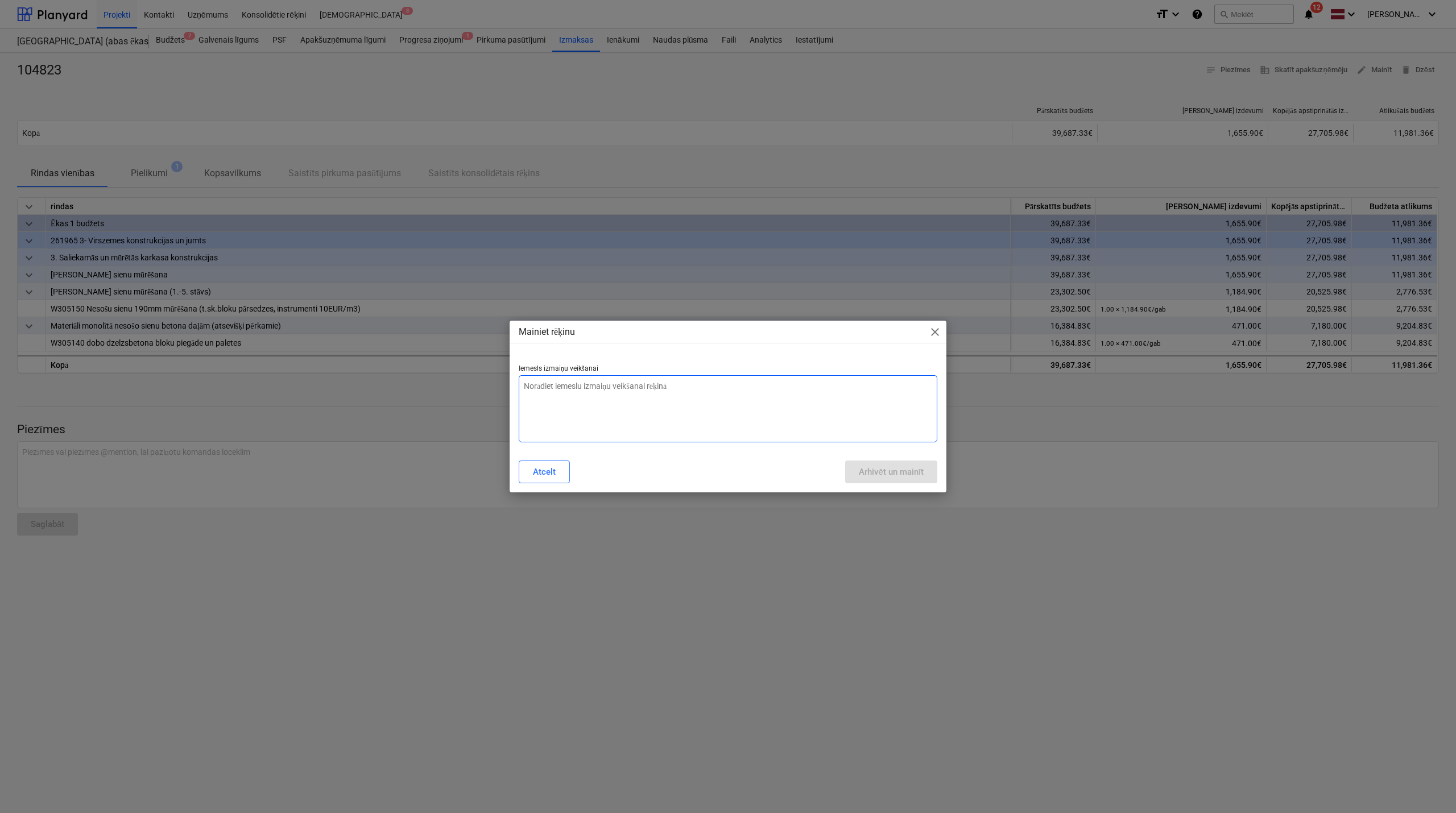
click at [782, 390] on textarea at bounding box center [728, 408] width 419 height 67
click at [868, 468] on div "Arhivēt un mainīt" at bounding box center [891, 472] width 65 height 15
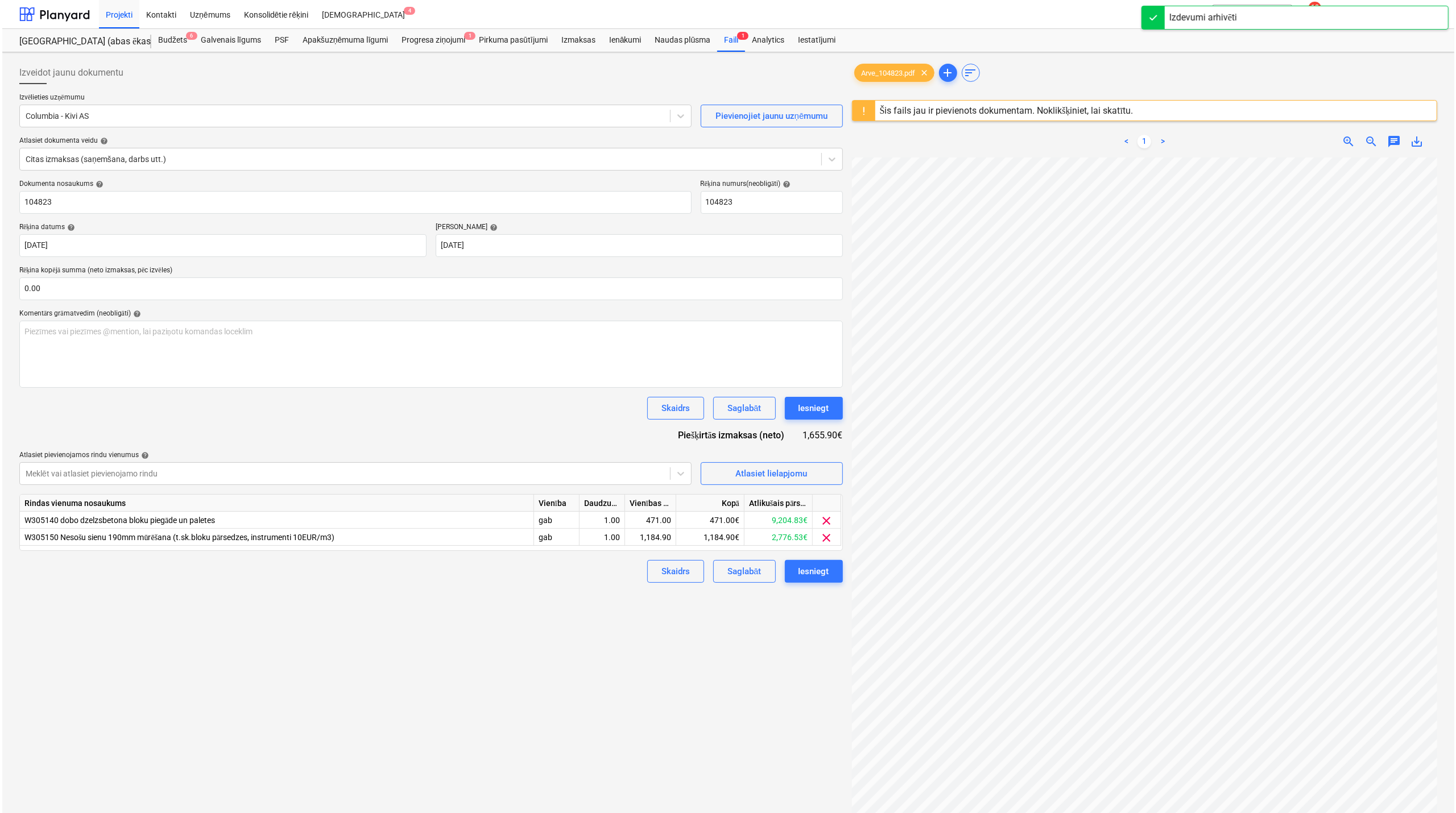
scroll to position [0, 84]
click at [1411, 142] on span "save_alt" at bounding box center [1415, 142] width 14 height 14
click at [1414, 140] on span "save_alt" at bounding box center [1415, 142] width 14 height 14
click at [681, 478] on icon at bounding box center [679, 474] width 11 height 11
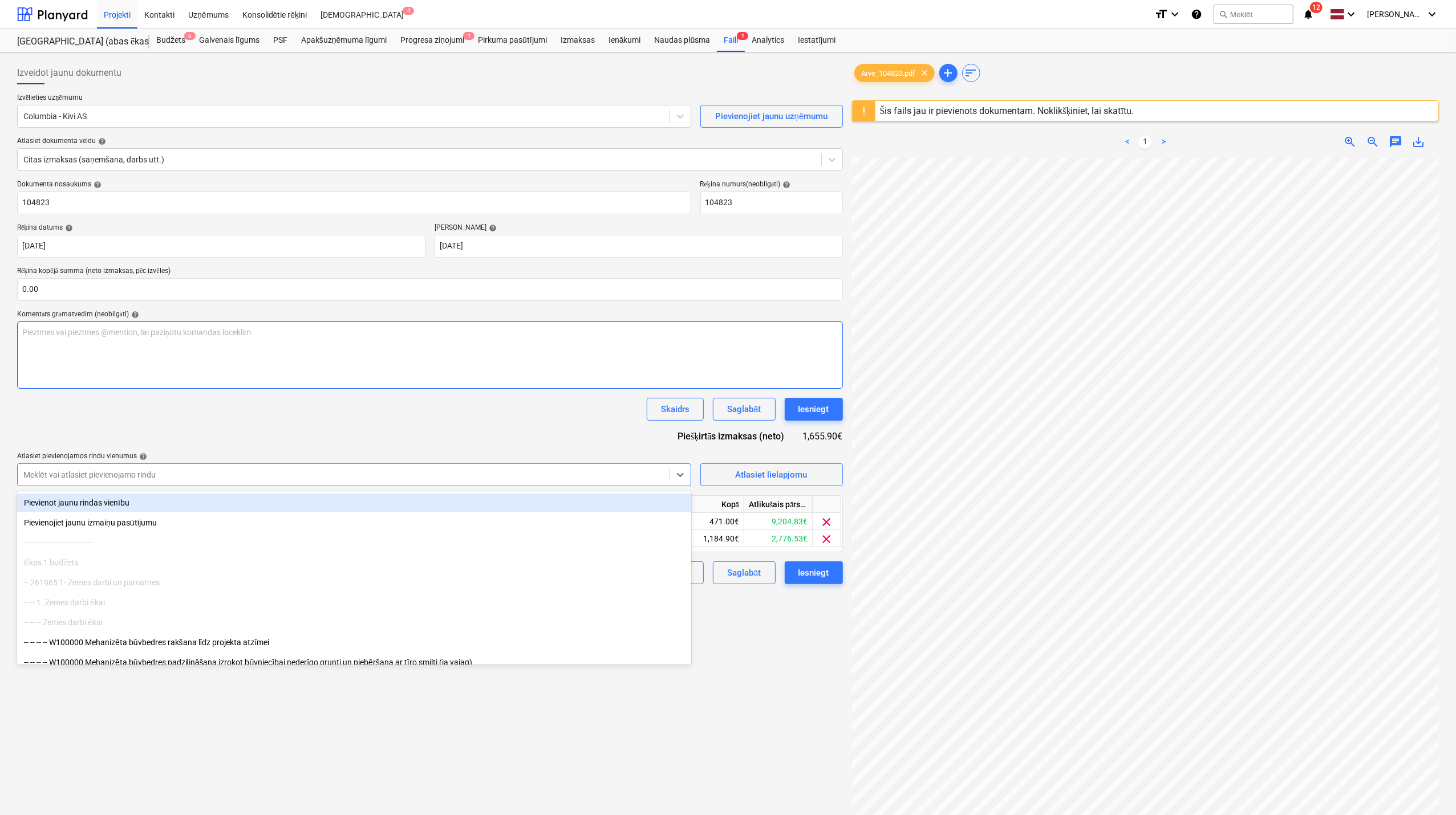
click at [630, 372] on div "Piezīmes vai piezīmes @mention, lai paziņotu komandas loceklim ﻿" at bounding box center [430, 355] width 826 height 67
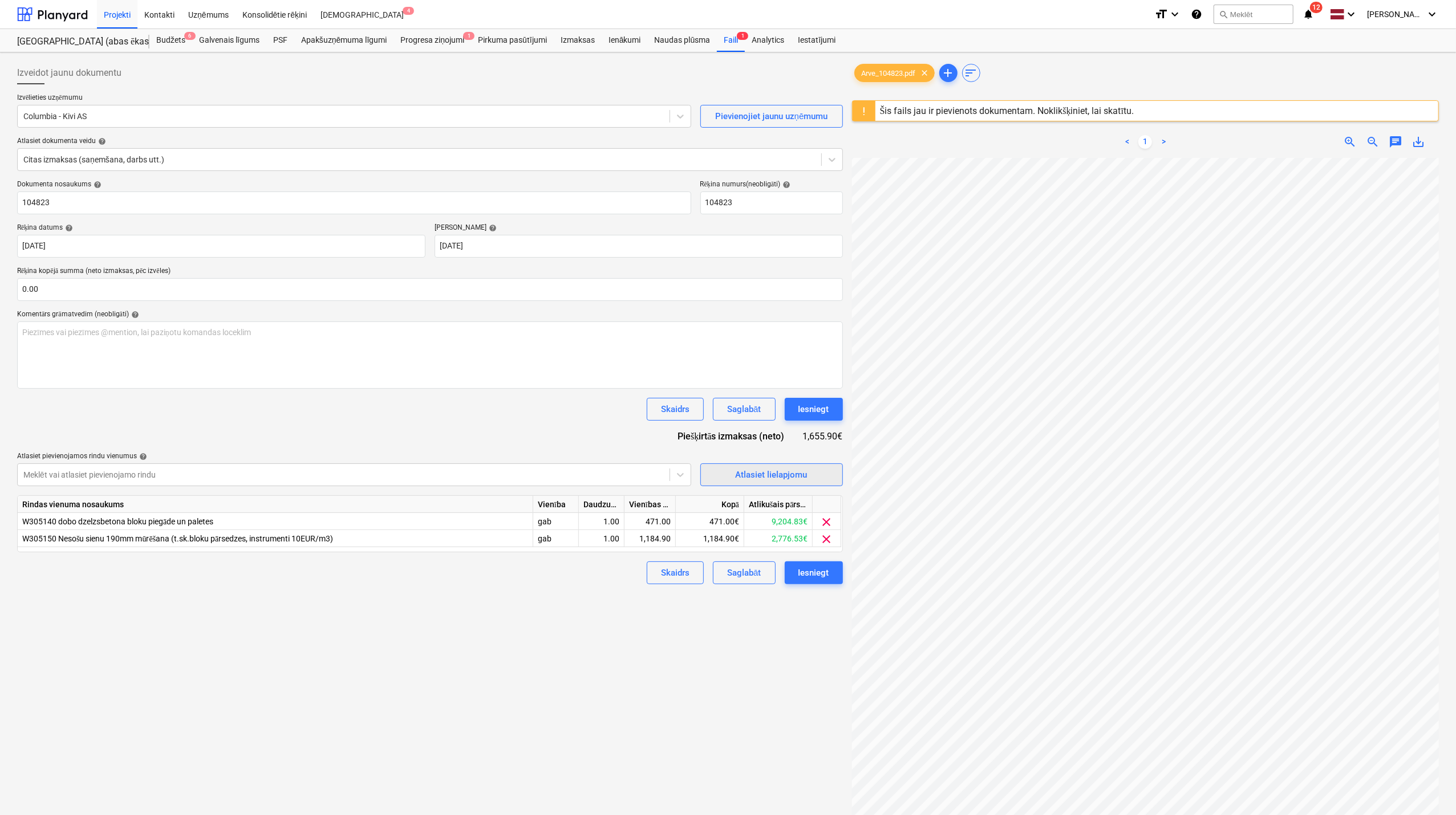
click at [761, 472] on div "Atlasiet lielapjomu" at bounding box center [772, 474] width 72 height 15
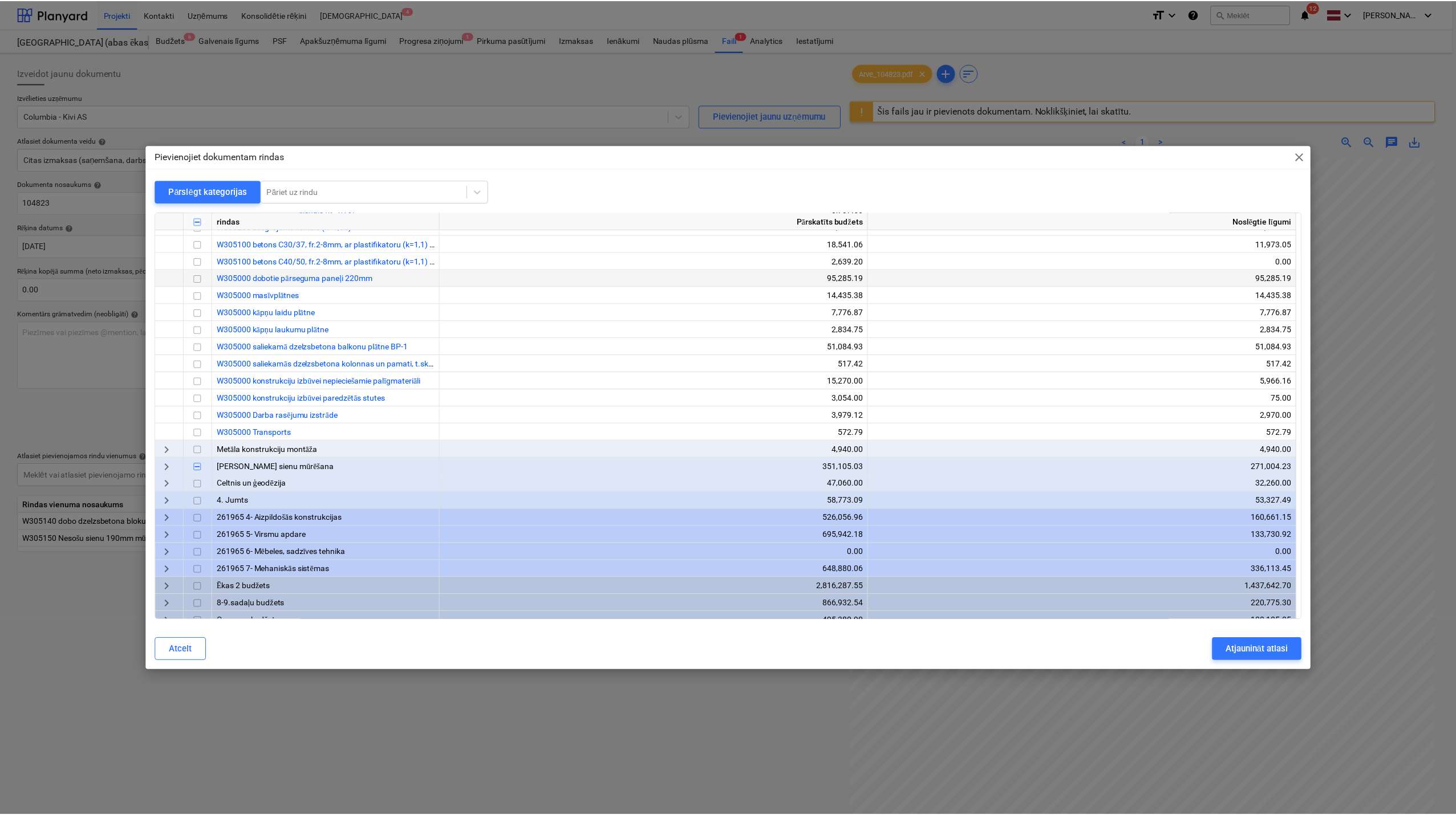
scroll to position [277, 0]
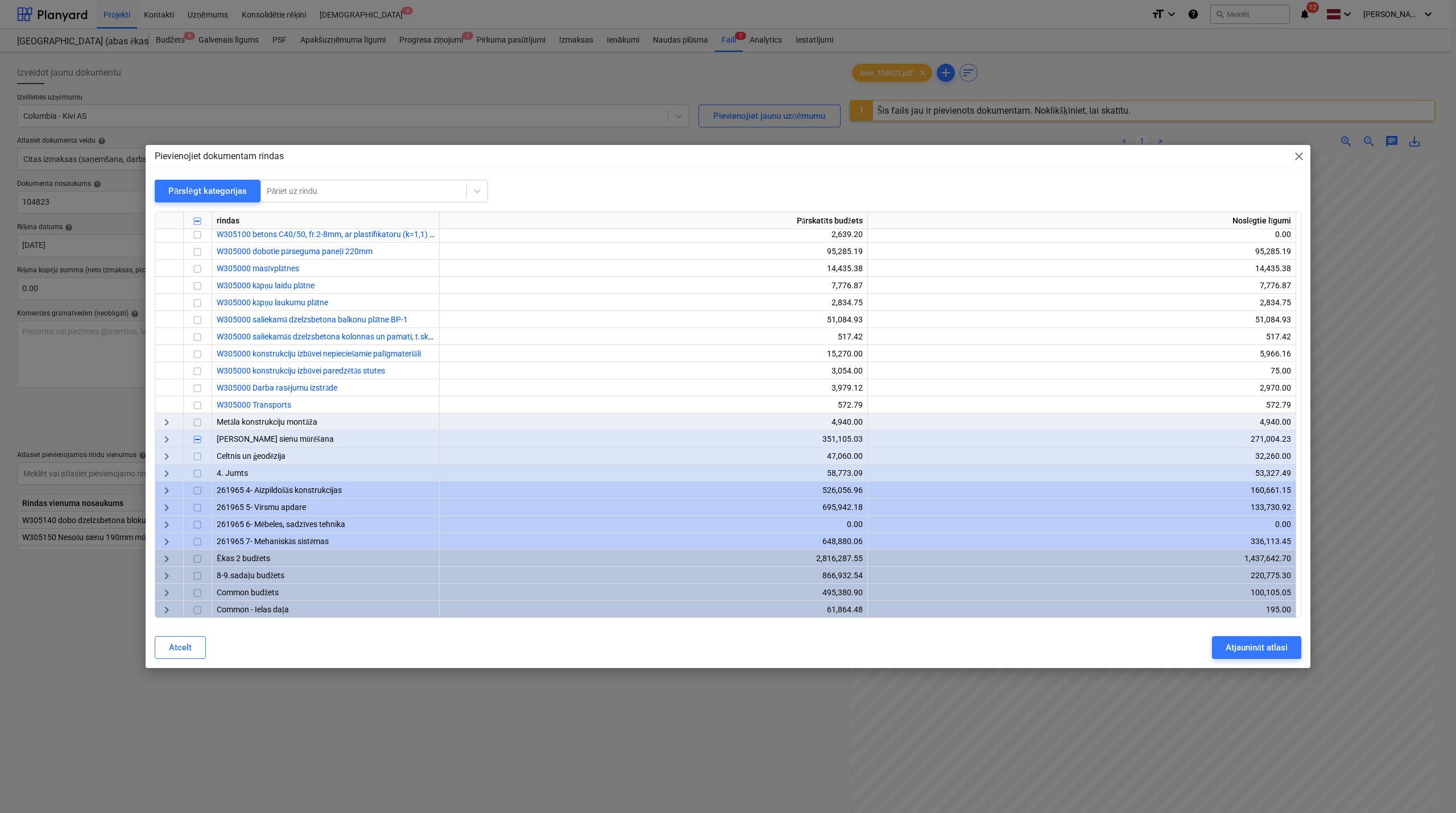
click at [169, 439] on span "keyboard_arrow_right" at bounding box center [167, 440] width 14 height 14
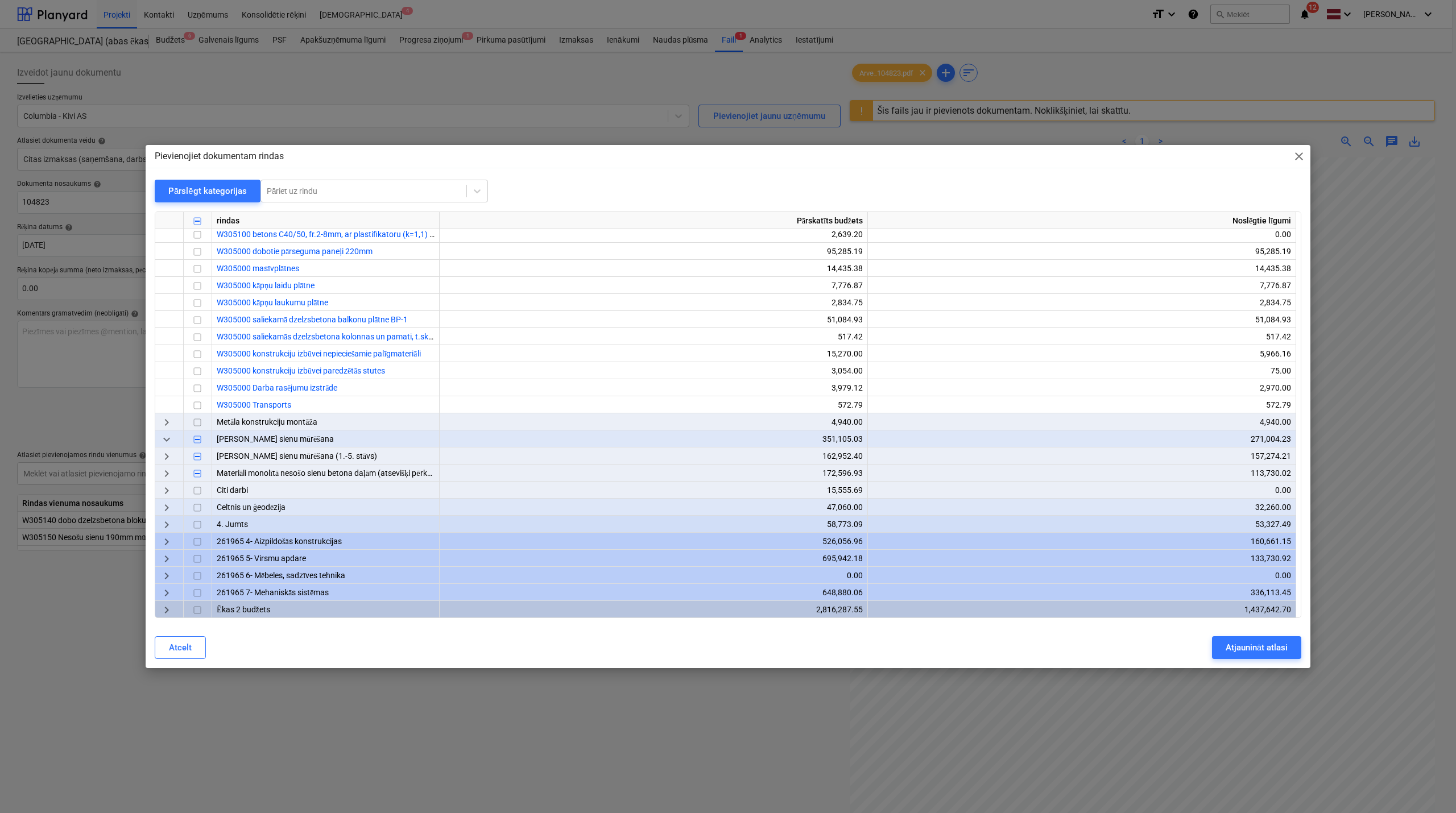
click at [167, 468] on span "keyboard_arrow_right" at bounding box center [167, 475] width 14 height 14
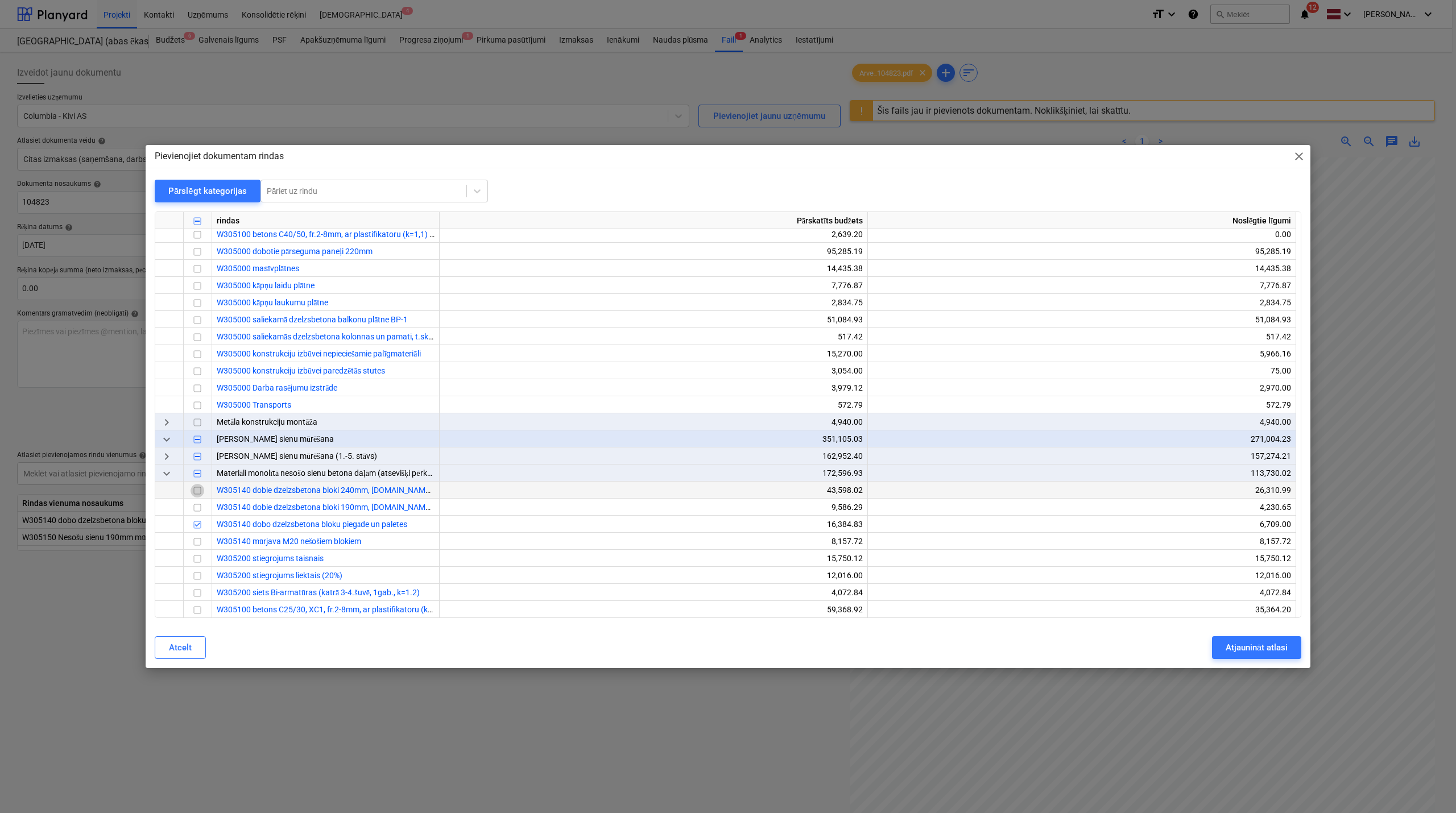
click at [196, 487] on input "checkbox" at bounding box center [198, 491] width 14 height 14
click at [169, 450] on span "keyboard_arrow_right" at bounding box center [167, 457] width 14 height 14
click at [198, 488] on input "checkbox" at bounding box center [198, 491] width 14 height 14
click at [1244, 642] on div "Atjaunināt atlasi" at bounding box center [1257, 647] width 62 height 15
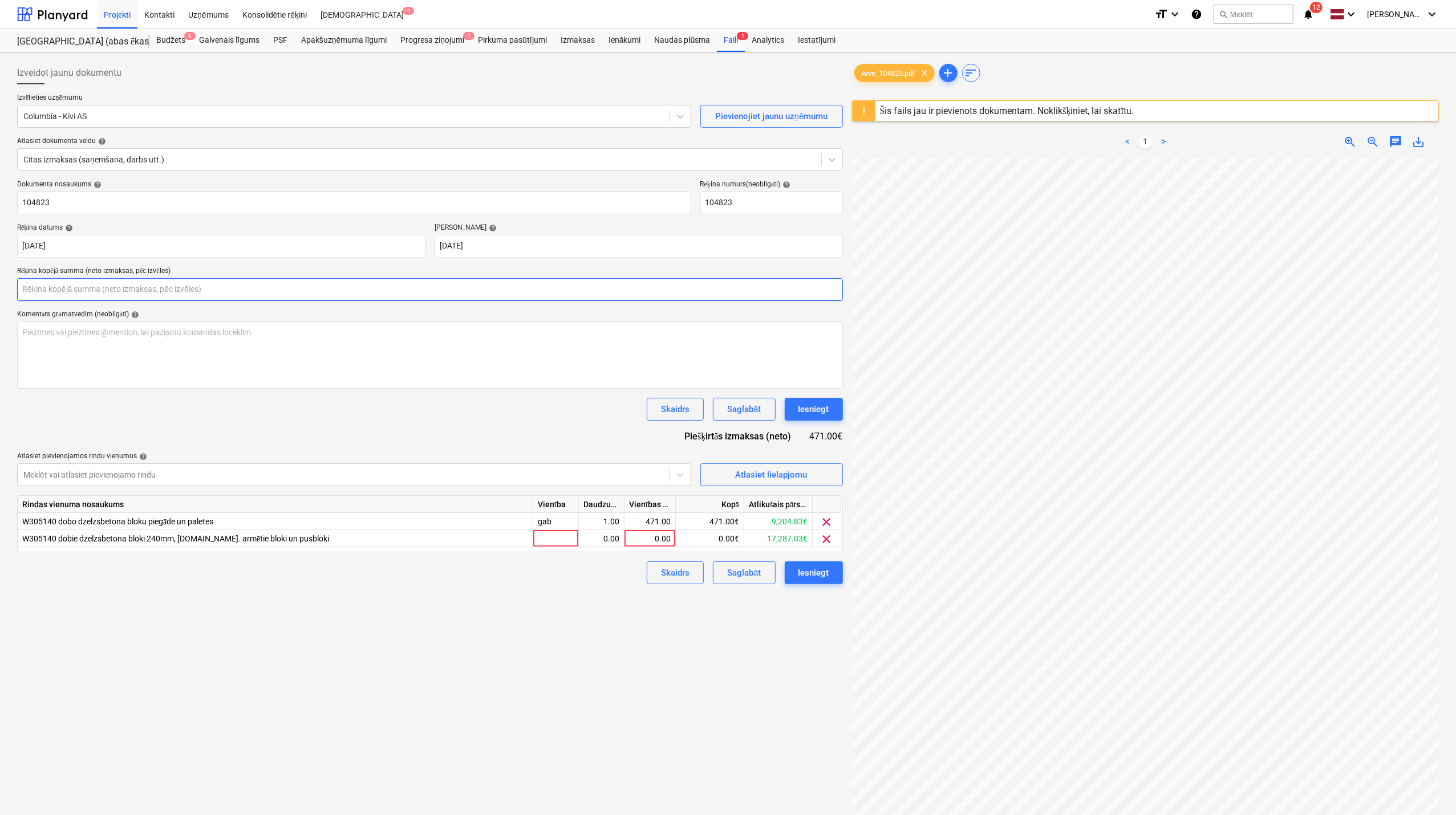
click at [131, 285] on input "text" at bounding box center [430, 289] width 826 height 23
click at [80, 292] on input "text" at bounding box center [430, 289] width 826 height 23
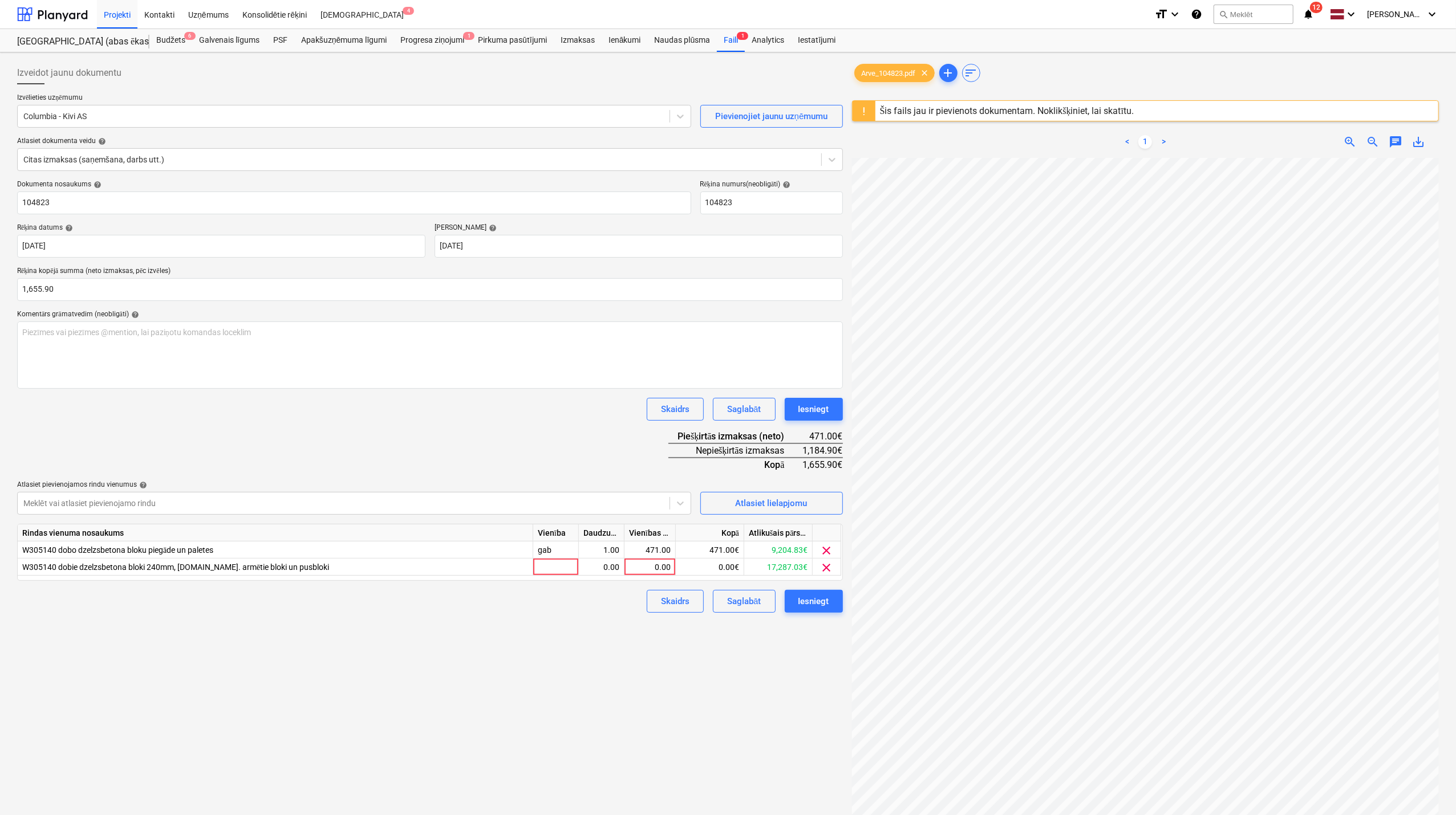
drag, startPoint x: 457, startPoint y: 668, endPoint x: 468, endPoint y: 660, distance: 13.6
click at [459, 667] on div "Izveidot jaunu dokumentu Izvēlieties uzņēmumu Columbia - Kivi AS Pievienojiet j…" at bounding box center [429, 501] width 835 height 888
click at [664, 568] on div "0.00" at bounding box center [650, 567] width 42 height 17
click at [653, 657] on div "Izveidot jaunu dokumentu Izvēlieties uzņēmumu Columbia - Kivi AS Pievienojiet j…" at bounding box center [429, 501] width 835 height 888
click at [810, 602] on div "Iesniegt" at bounding box center [814, 601] width 30 height 15
